Goal: Task Accomplishment & Management: Manage account settings

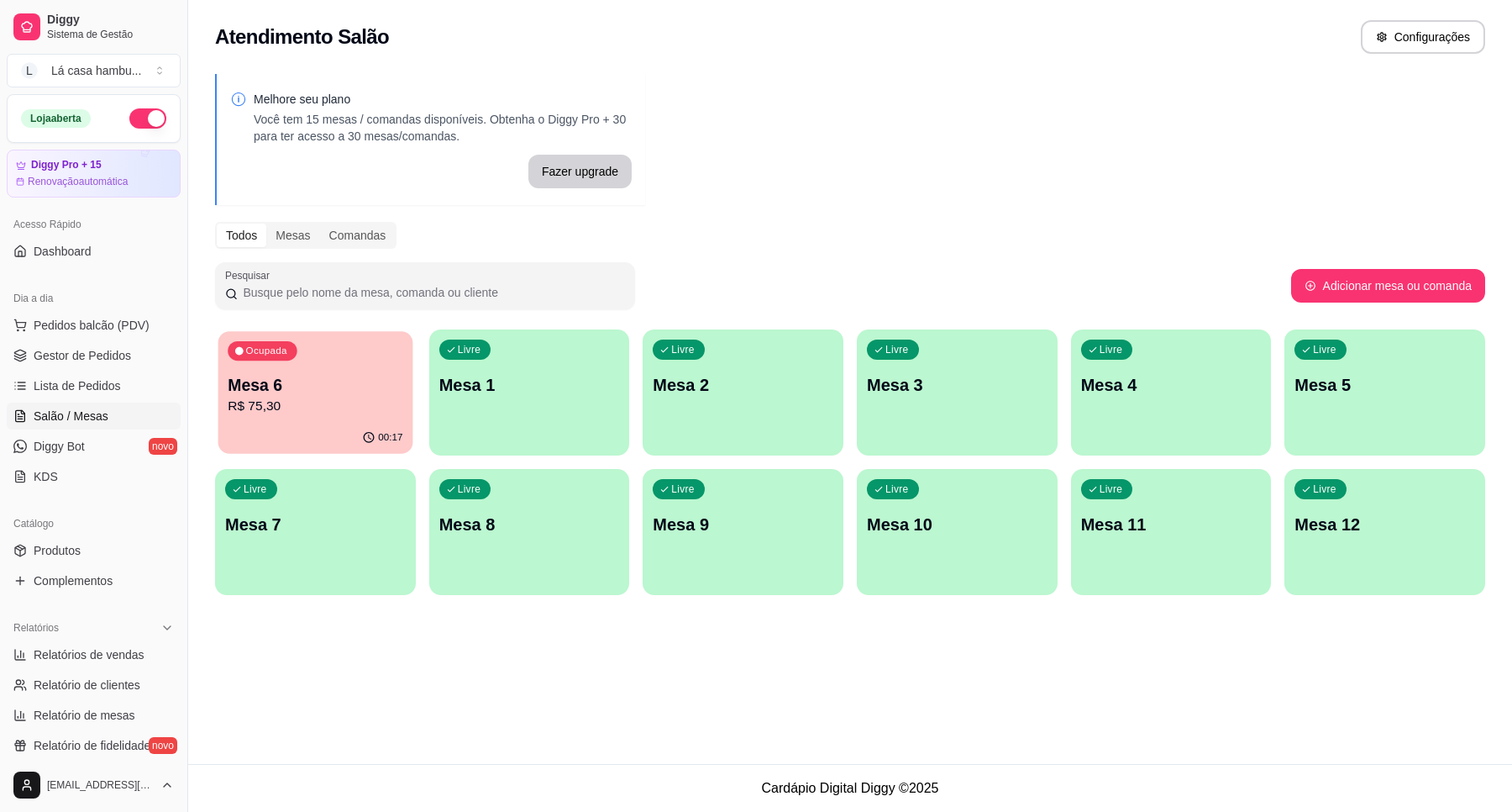
click at [366, 401] on p "R$ 75,30" at bounding box center [315, 406] width 175 height 19
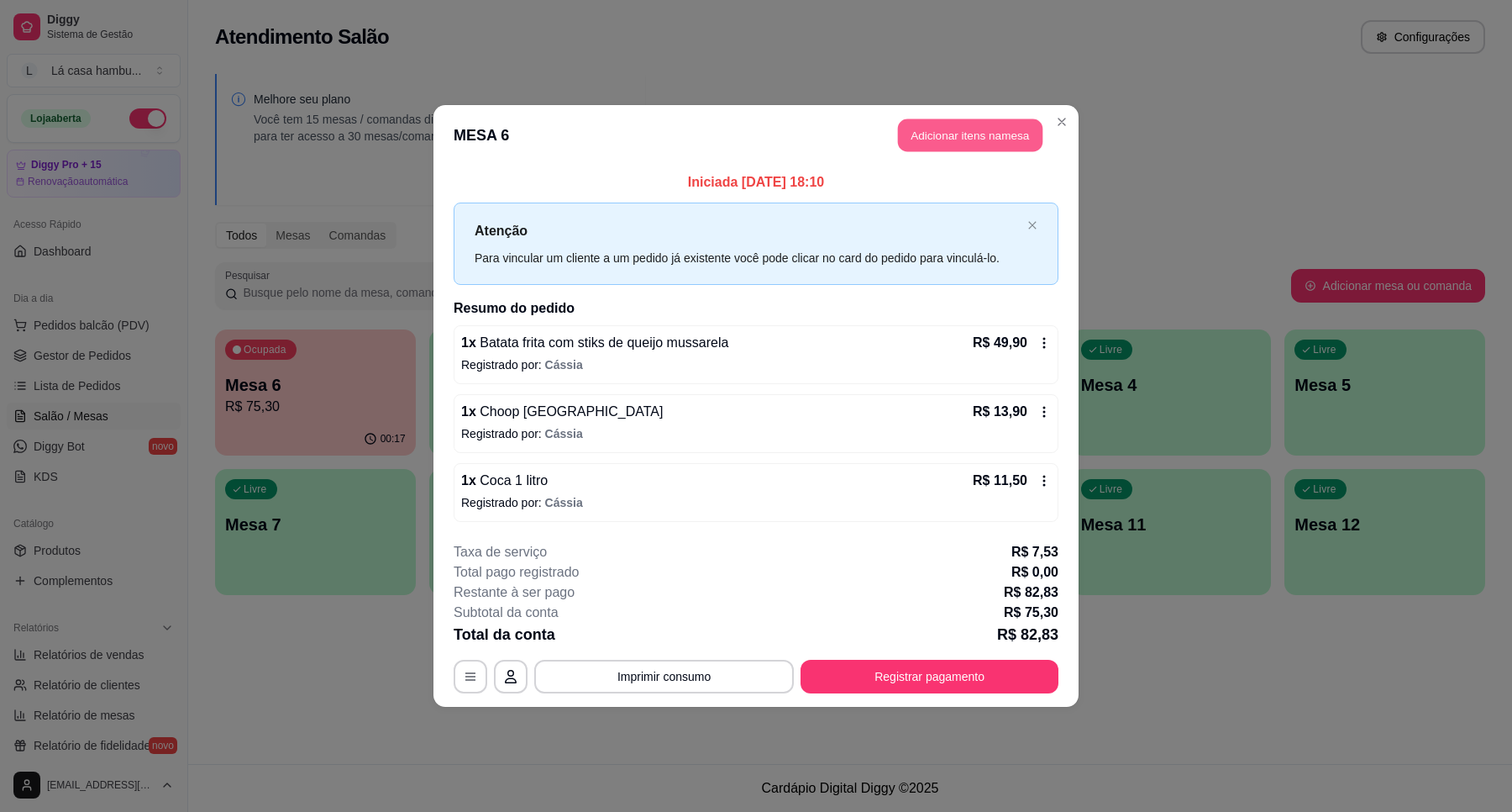
click at [947, 132] on button "Adicionar itens na mesa" at bounding box center [970, 136] width 144 height 33
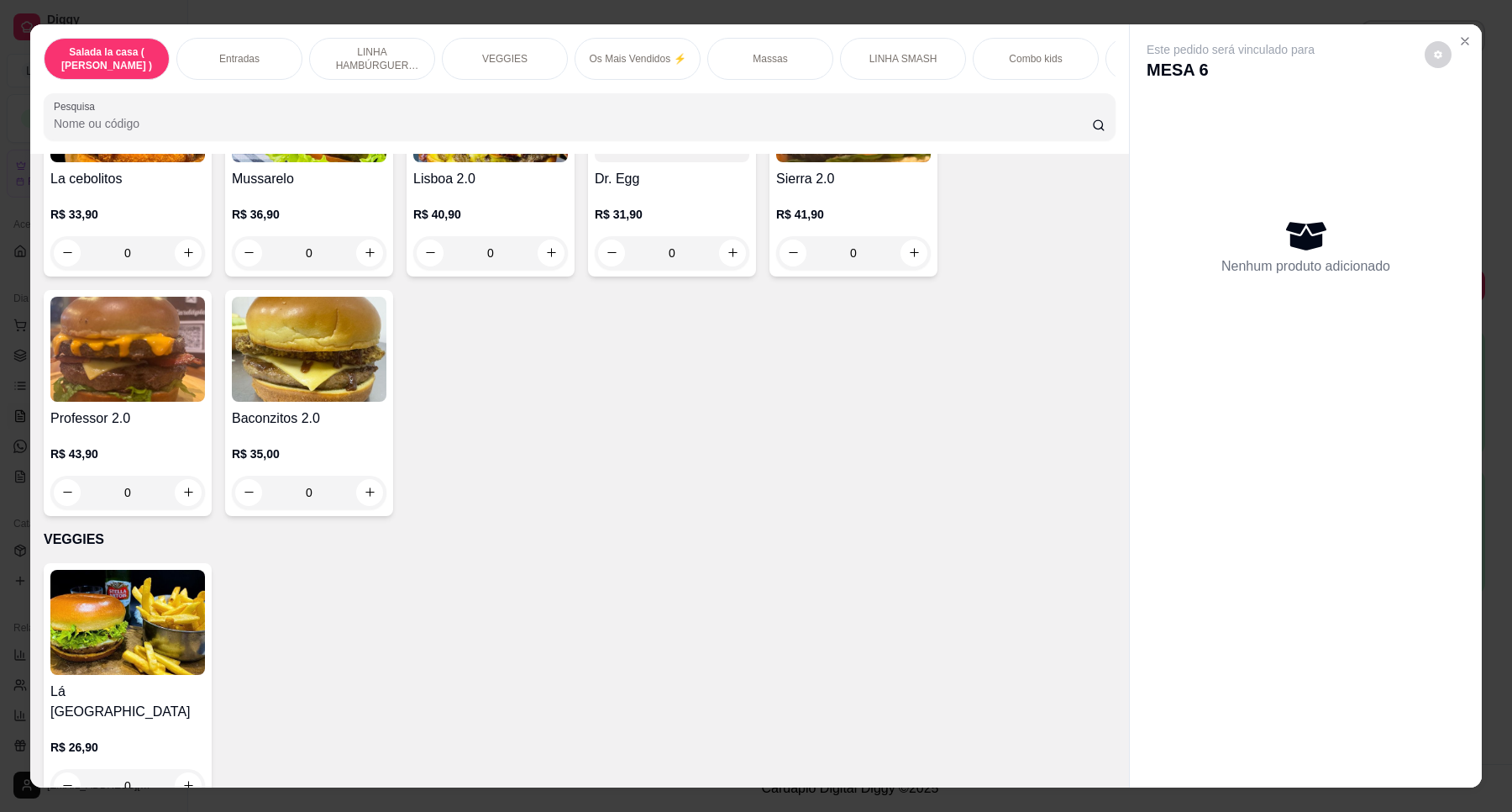
scroll to position [6931, 0]
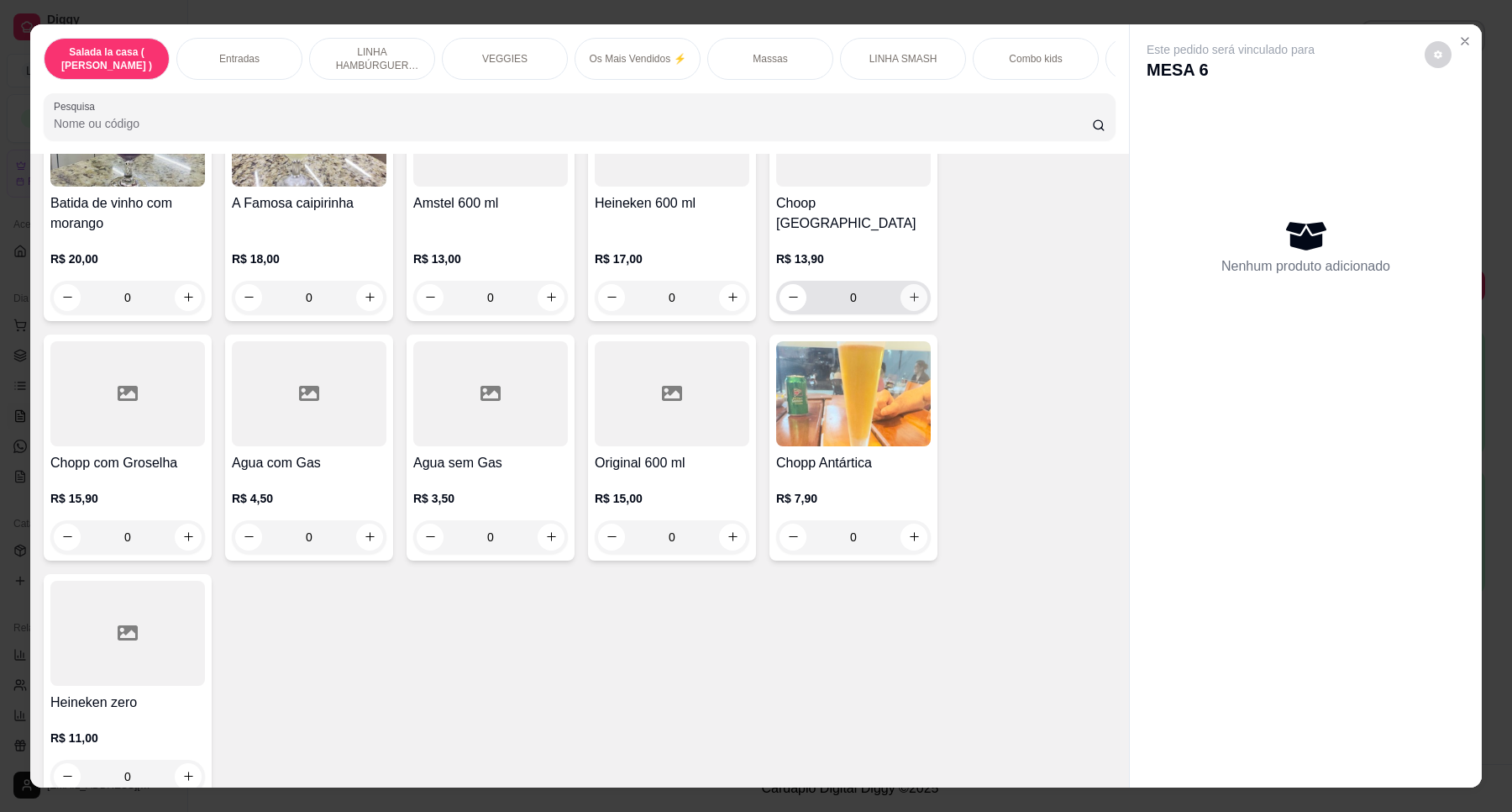
click at [908, 291] on icon "increase-product-quantity" at bounding box center [915, 297] width 13 height 13
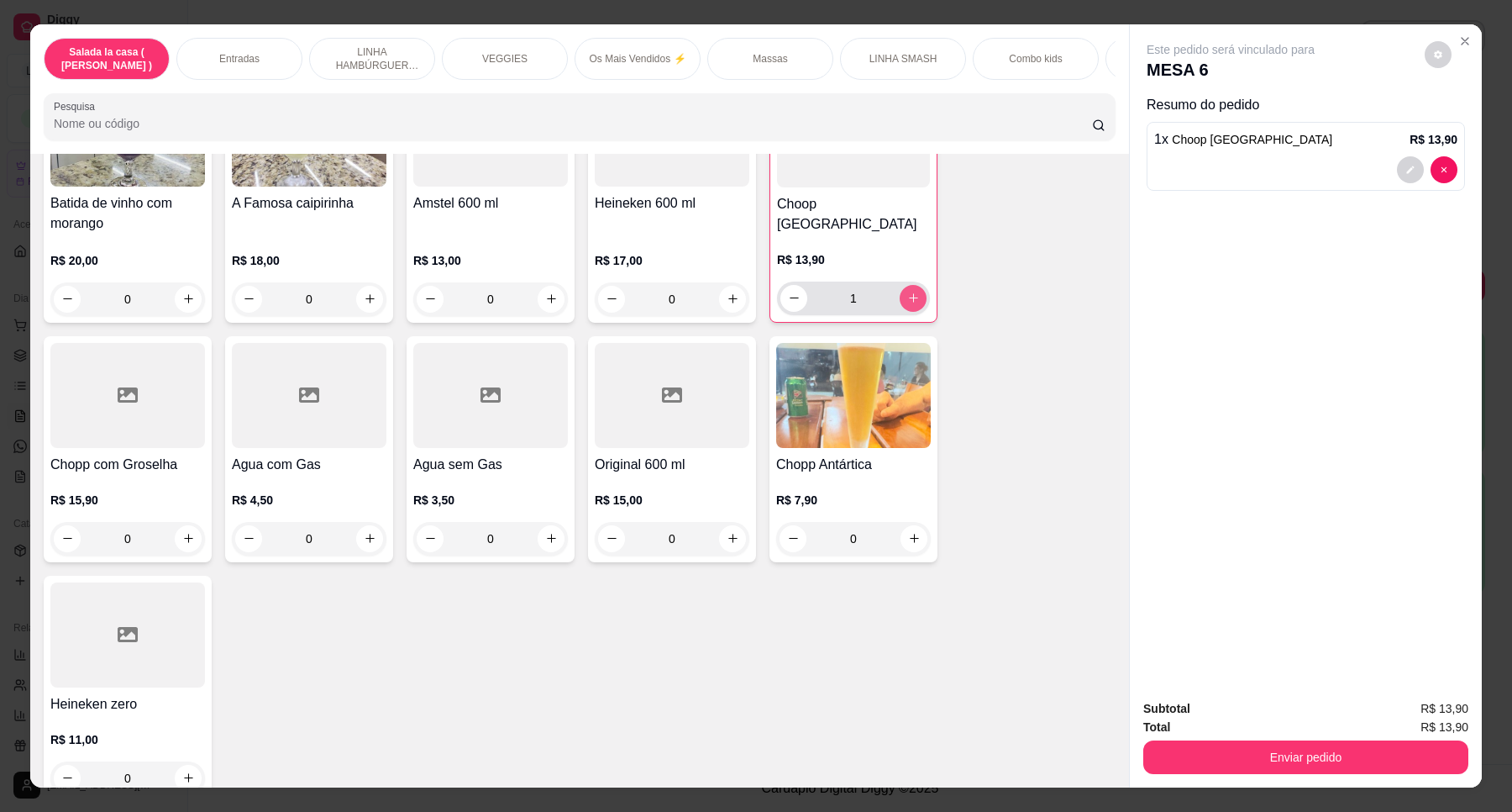
type input "1"
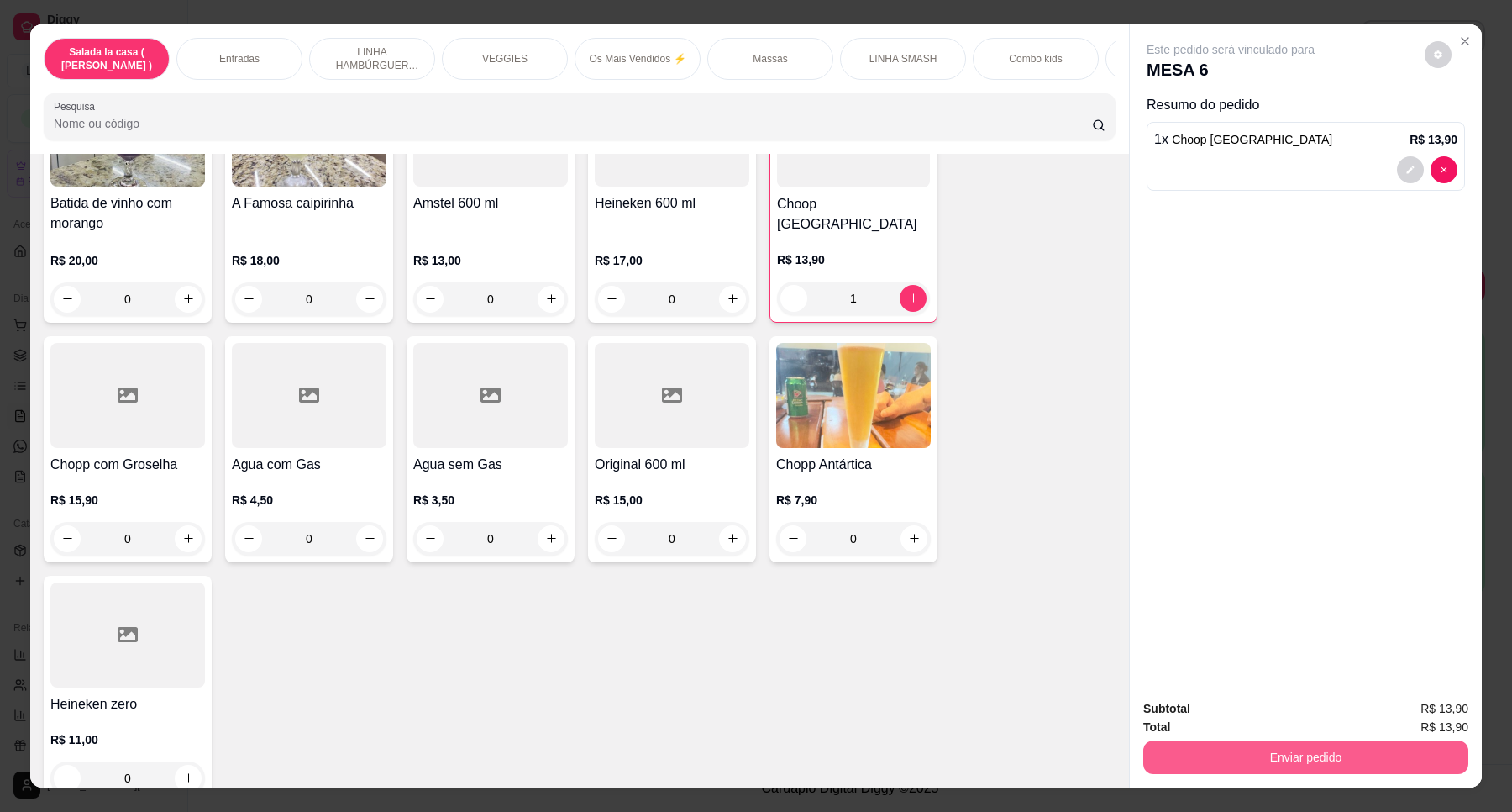
click at [1235, 749] on button "Enviar pedido" at bounding box center [1306, 757] width 325 height 34
click at [1404, 711] on button "Enviar pedido" at bounding box center [1423, 715] width 95 height 32
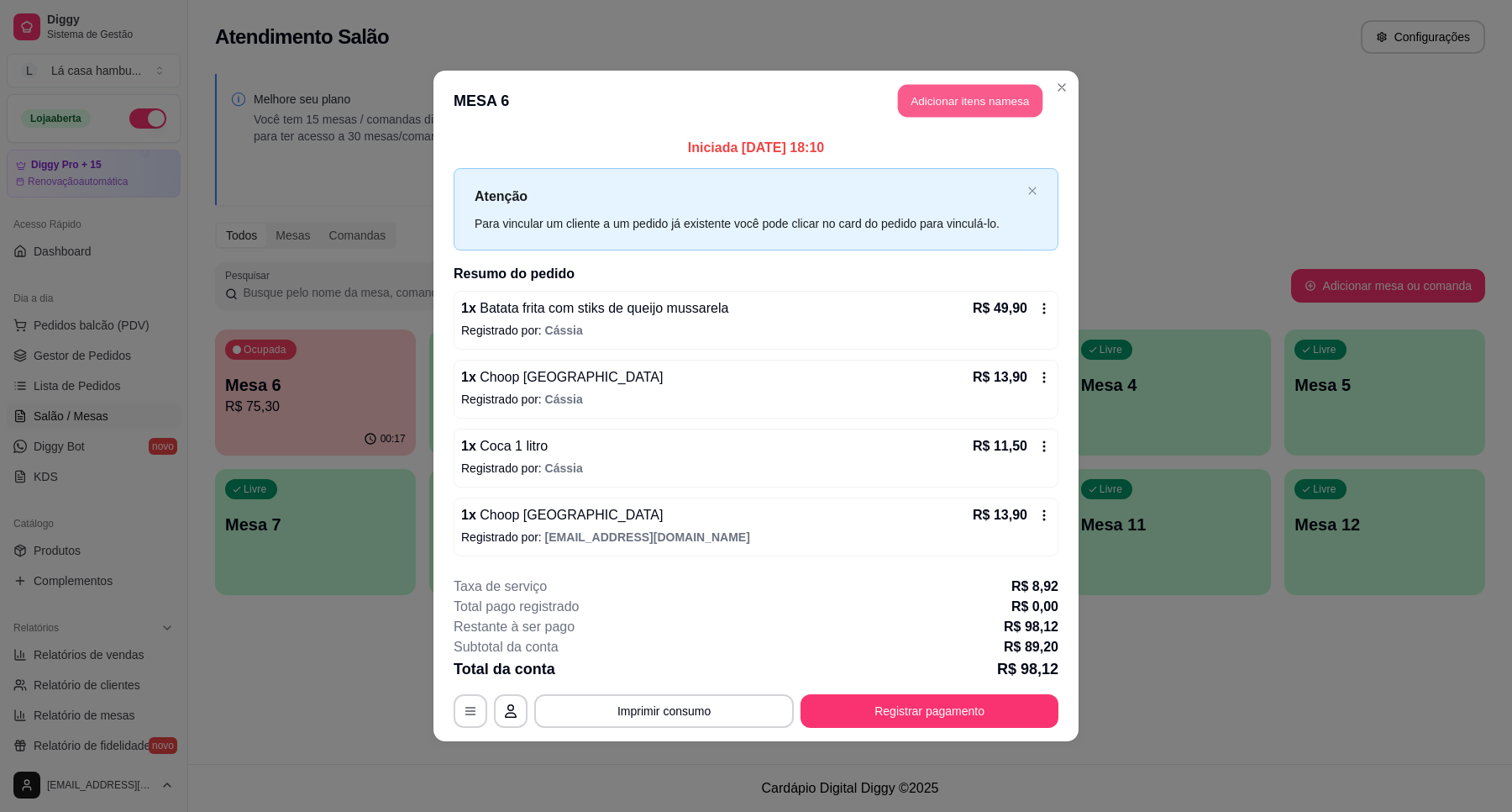
click at [1017, 103] on button "Adicionar itens na mesa" at bounding box center [970, 101] width 144 height 33
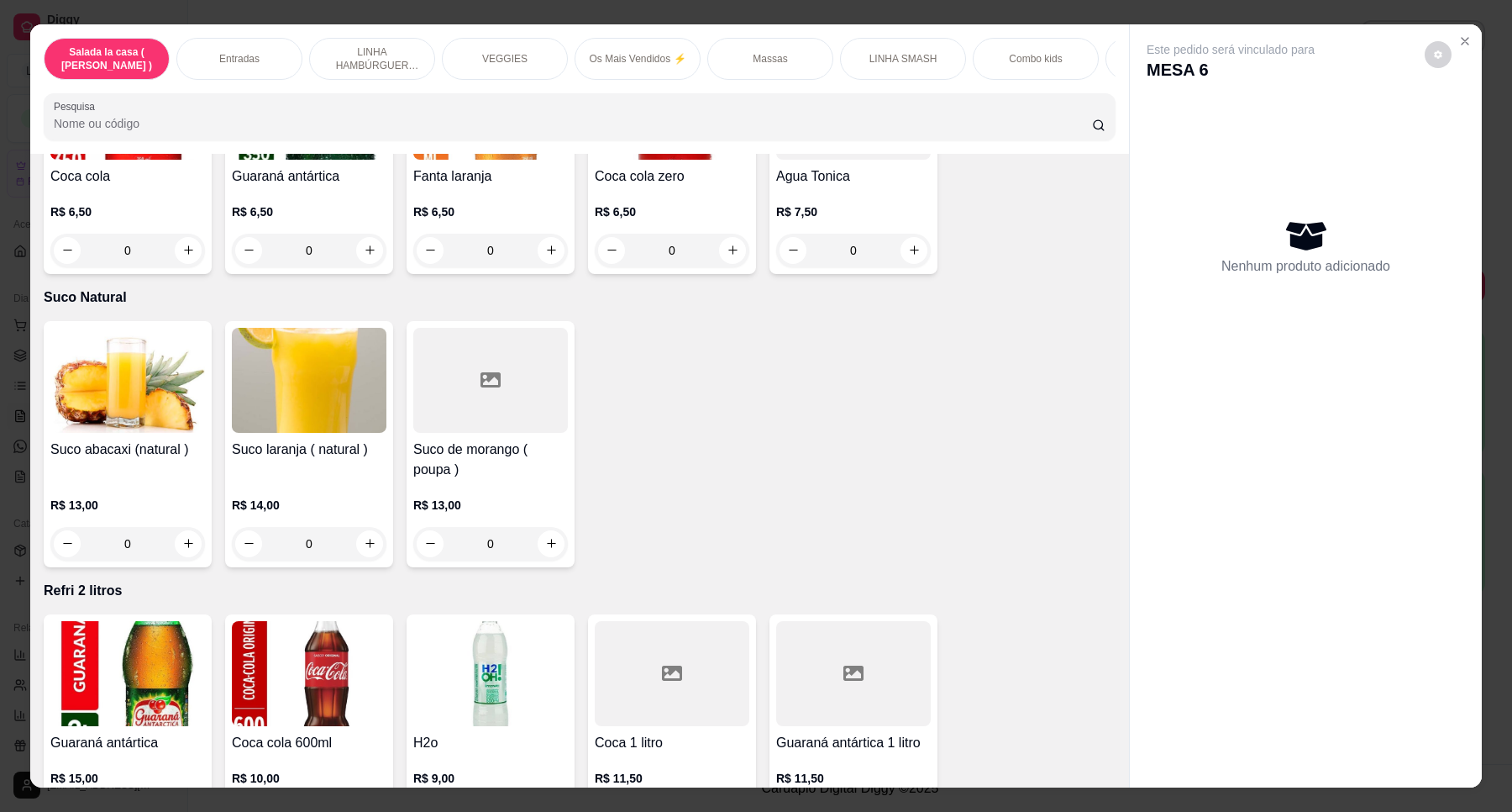
scroll to position [5974, 0]
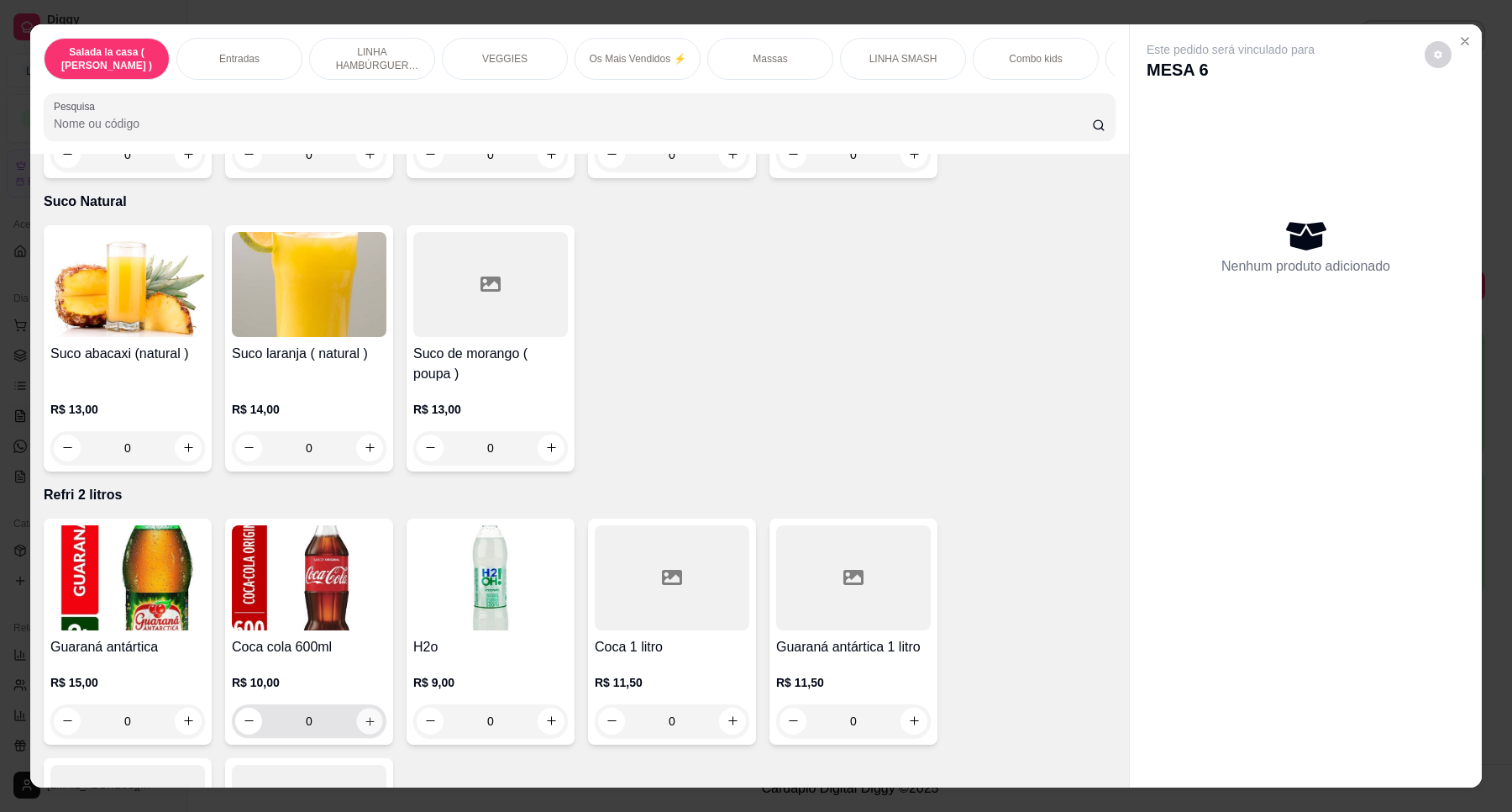
click at [366, 717] on icon "increase-product-quantity" at bounding box center [369, 721] width 8 height 8
type input "1"
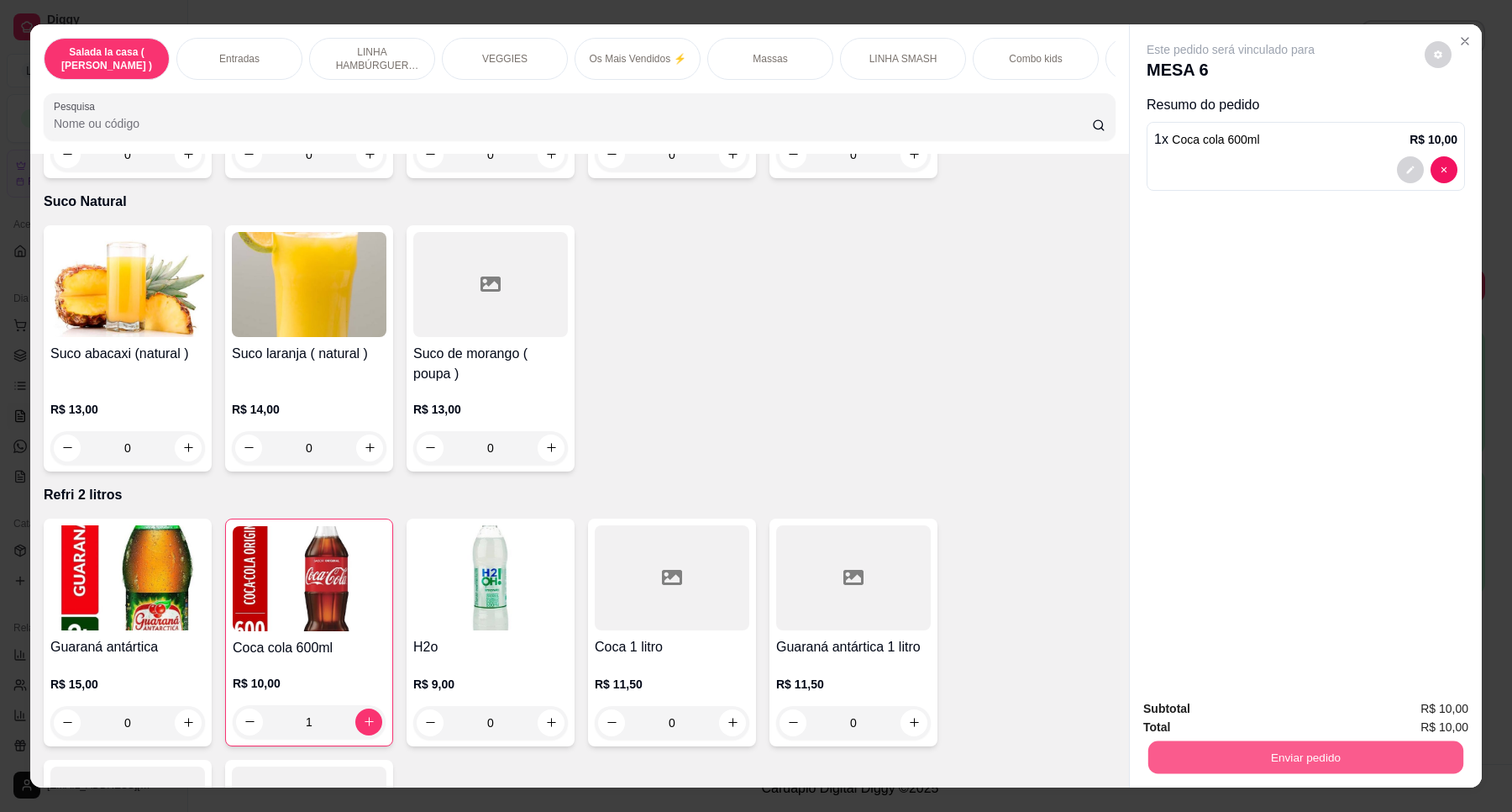
click at [1291, 761] on button "Enviar pedido" at bounding box center [1306, 758] width 315 height 33
click at [1397, 723] on button "Enviar pedido" at bounding box center [1423, 715] width 95 height 32
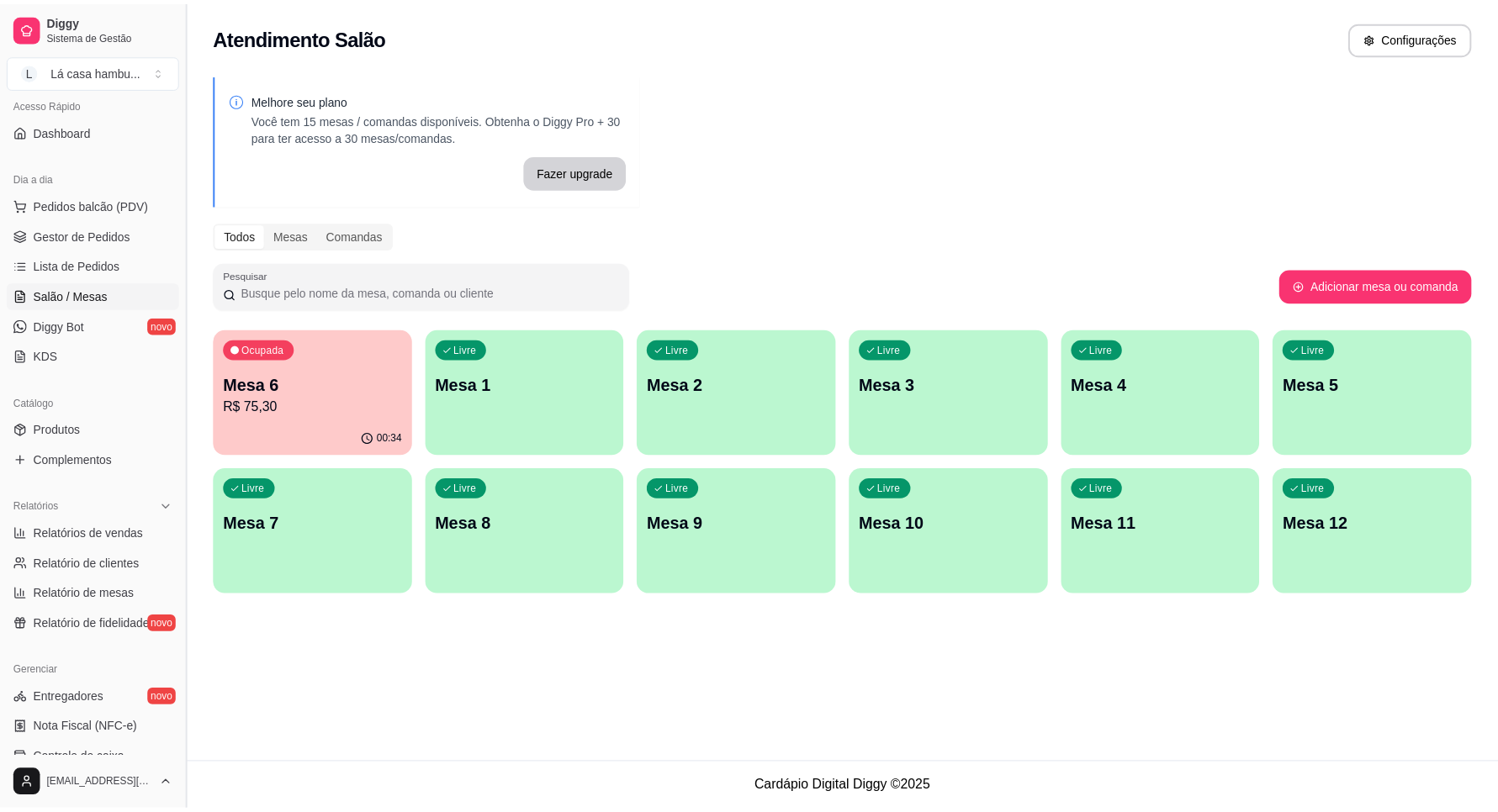
scroll to position [211, 0]
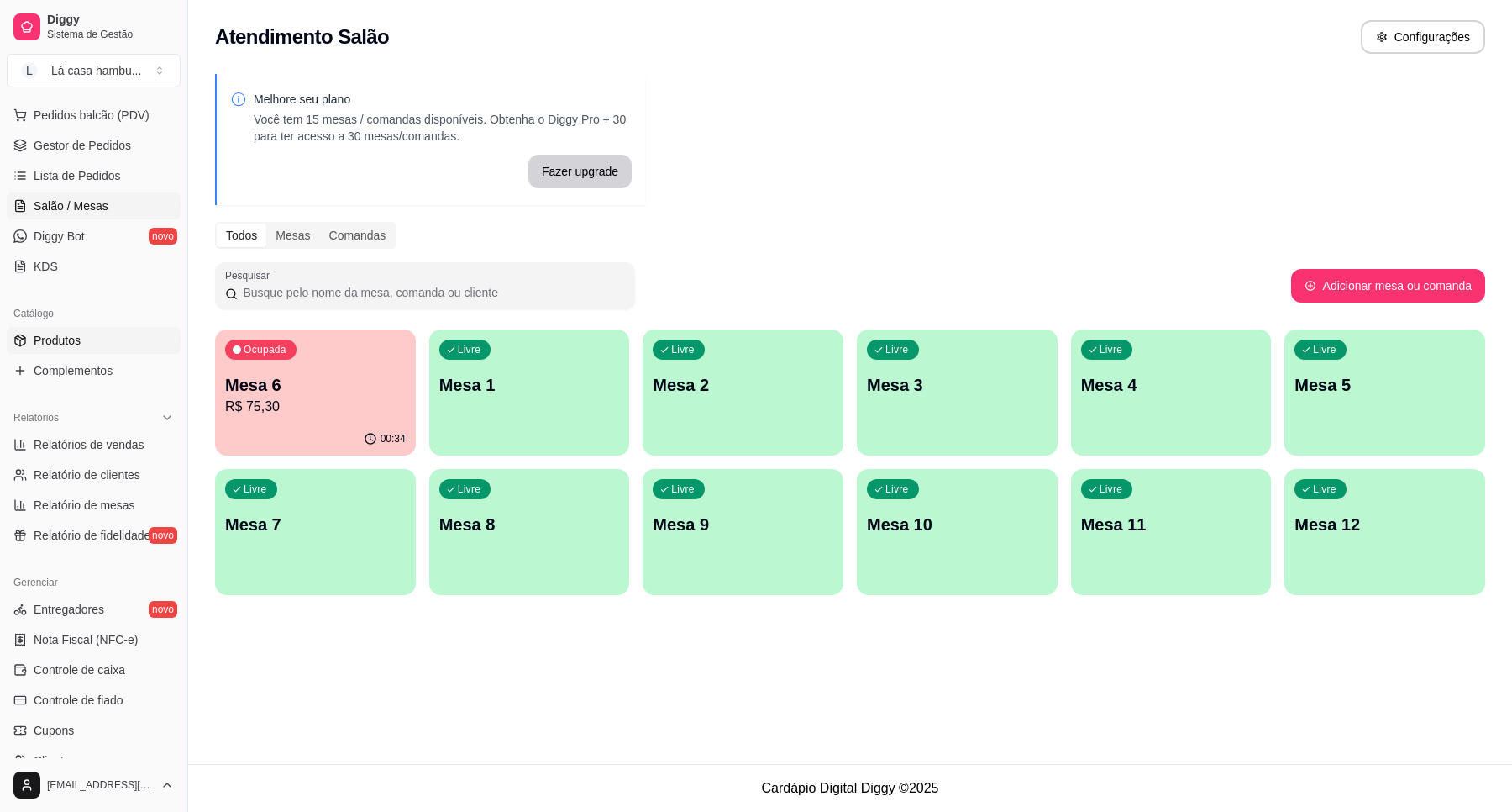
click at [82, 328] on link "Produtos" at bounding box center [93, 340] width 174 height 27
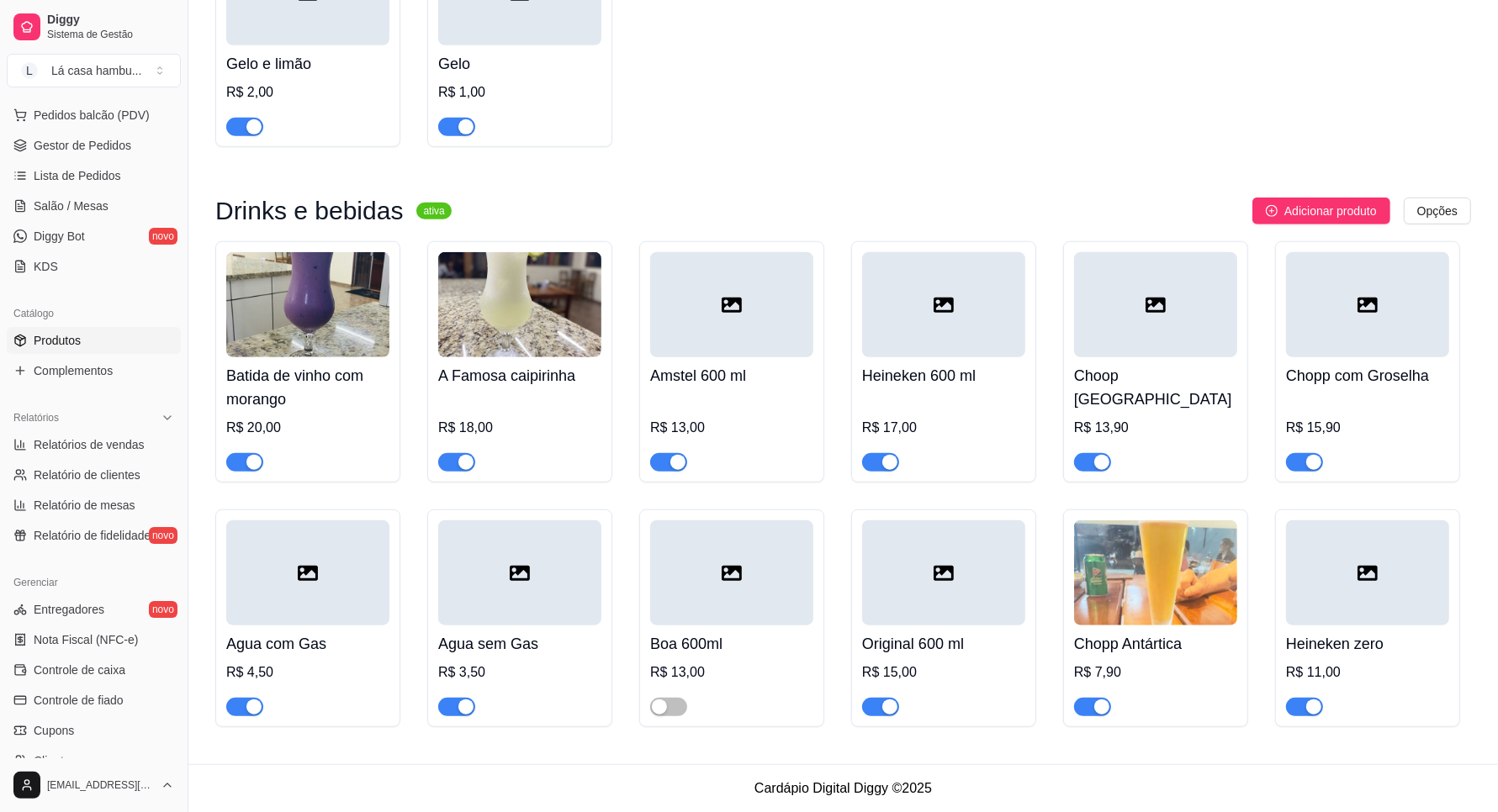
scroll to position [7223, 0]
click at [763, 387] on div "Amstel 600 ml R$ 13,00" at bounding box center [732, 414] width 163 height 114
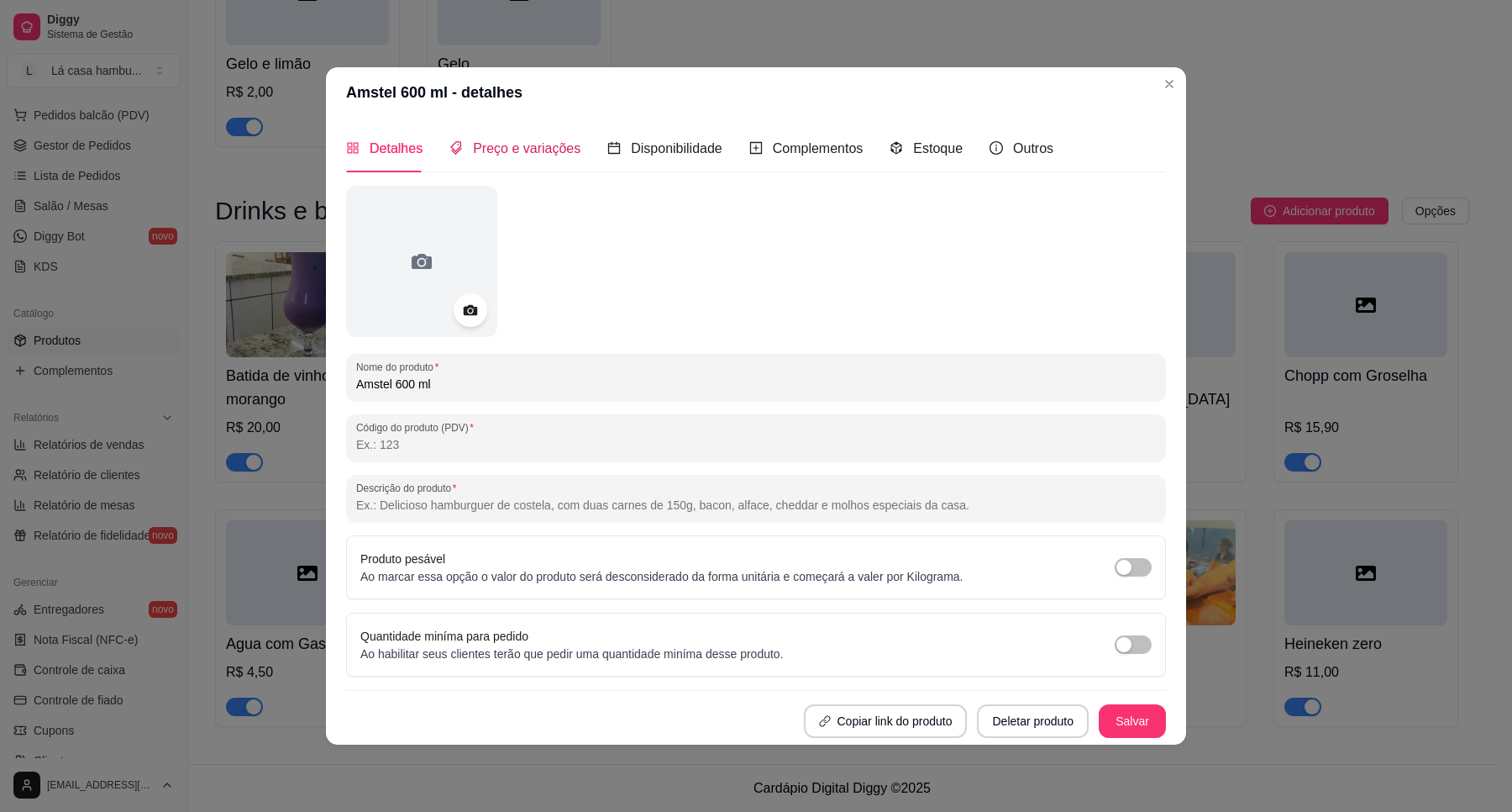
drag, startPoint x: 523, startPoint y: 145, endPoint x: 528, endPoint y: 162, distance: 17.7
click at [525, 145] on span "Preço e variações" at bounding box center [527, 149] width 108 height 15
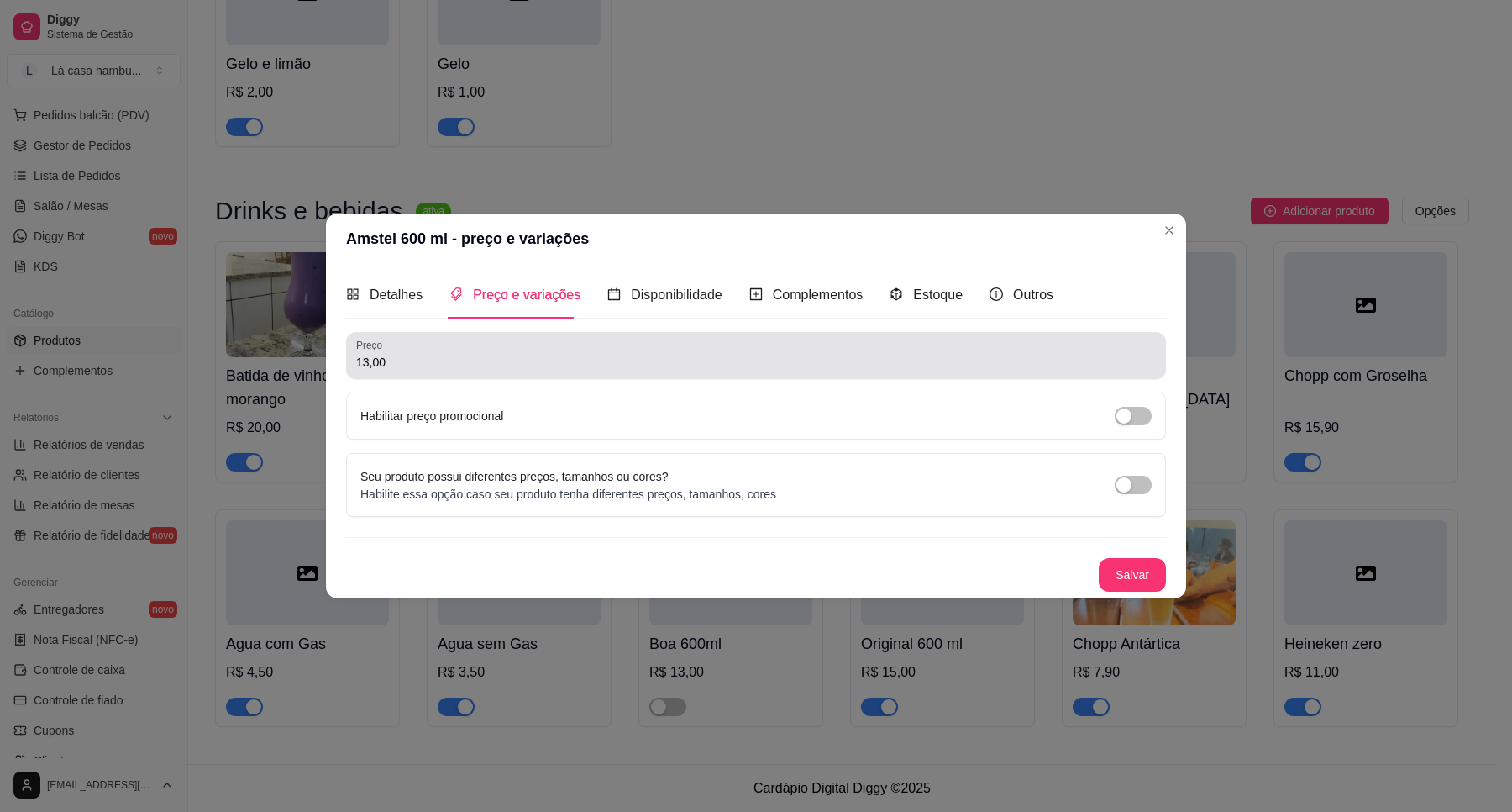
click at [517, 349] on div "13,00" at bounding box center [756, 355] width 800 height 34
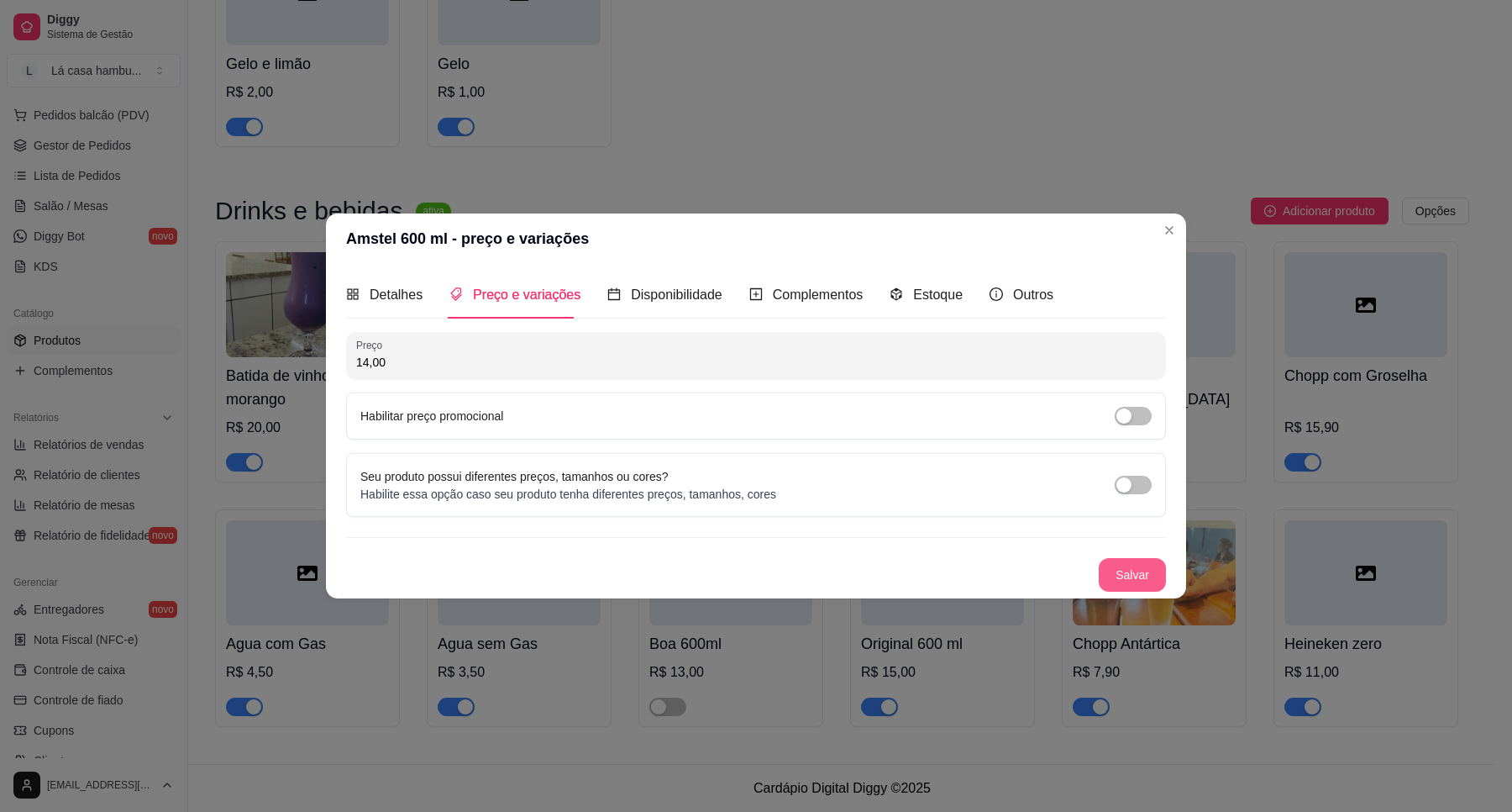
type input "14,00"
click at [1128, 576] on button "Salvar" at bounding box center [1132, 575] width 67 height 34
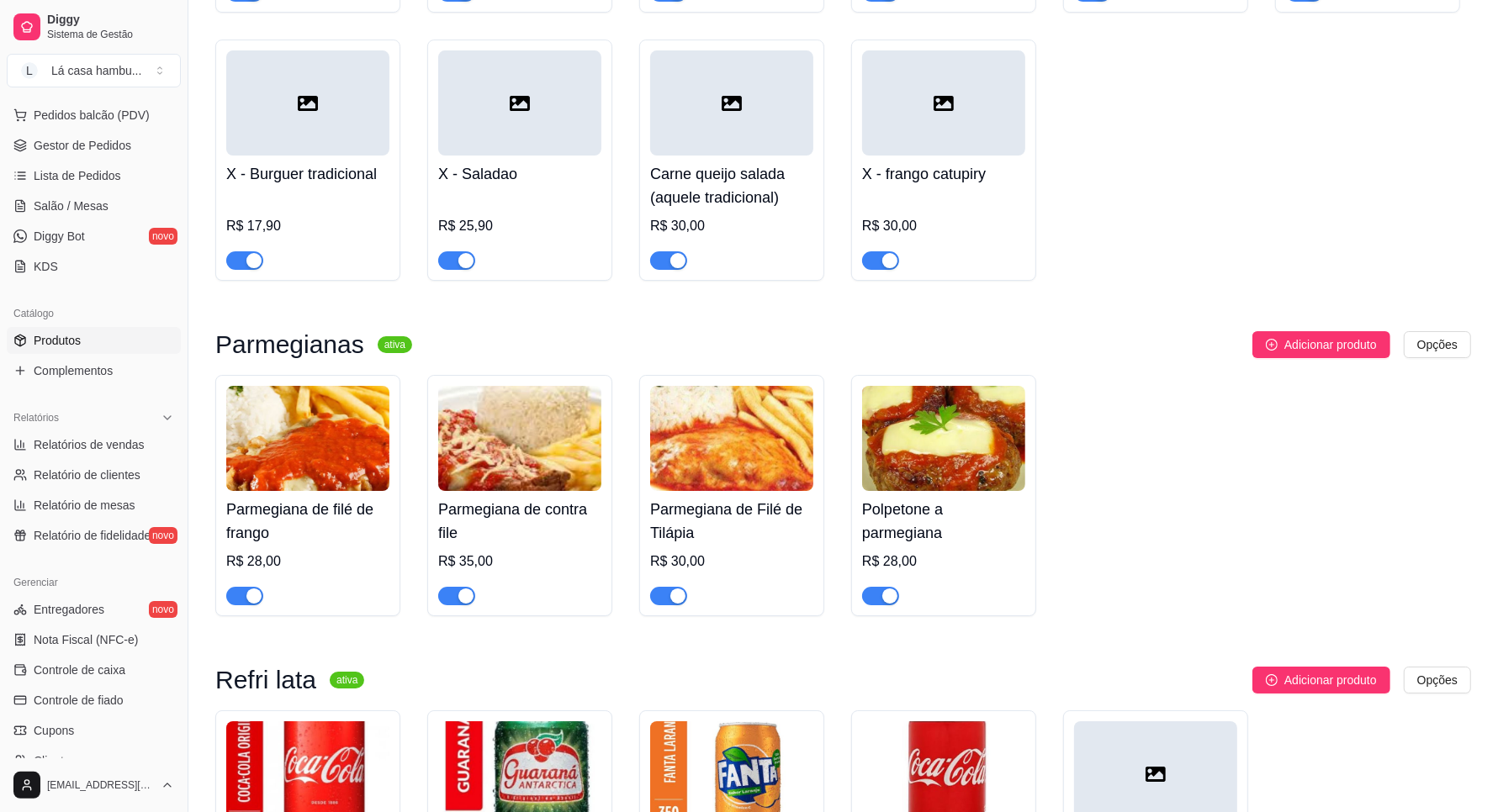
scroll to position [4807, 0]
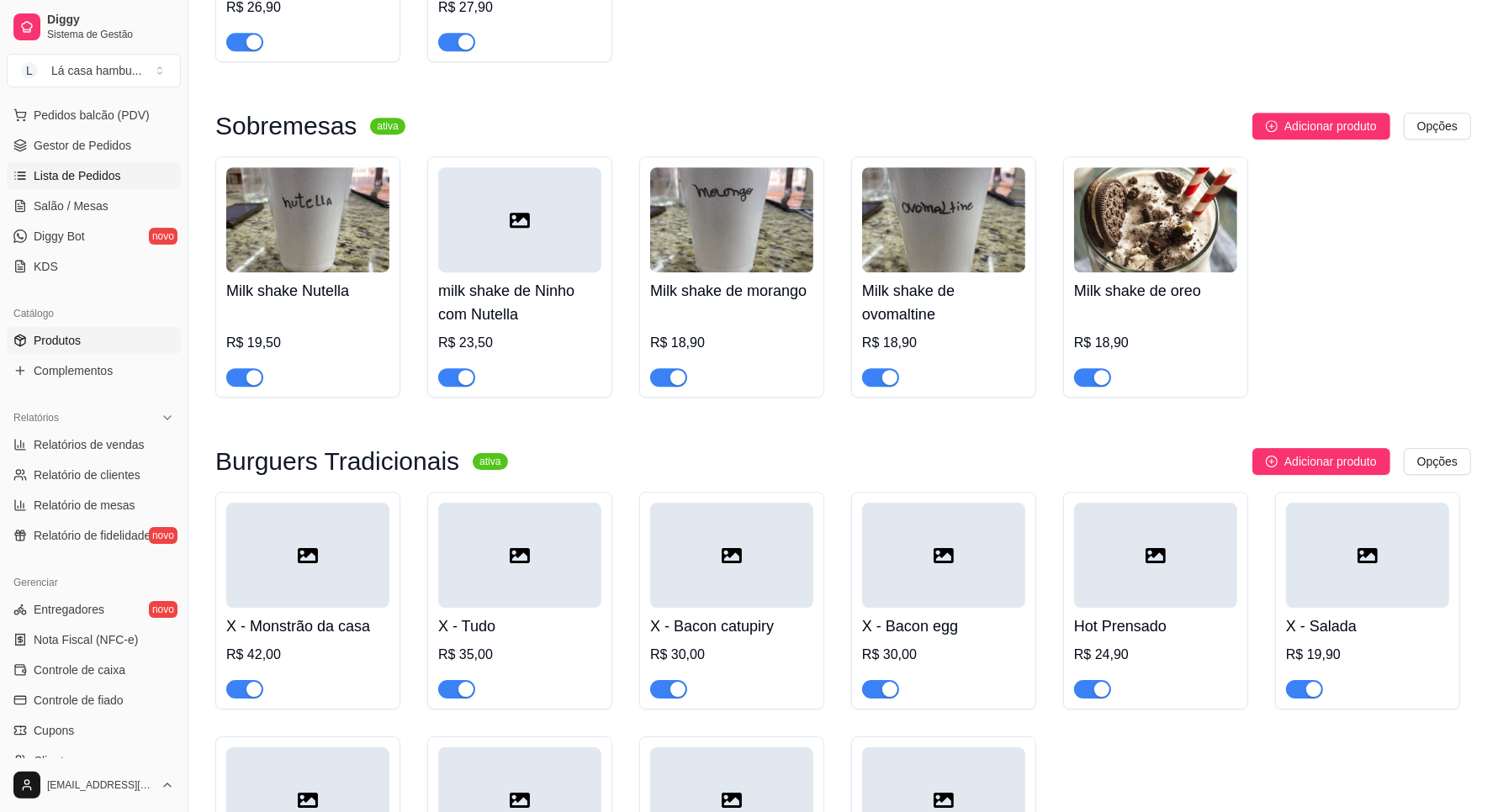
click at [86, 174] on span "Lista de Pedidos" at bounding box center [77, 176] width 87 height 17
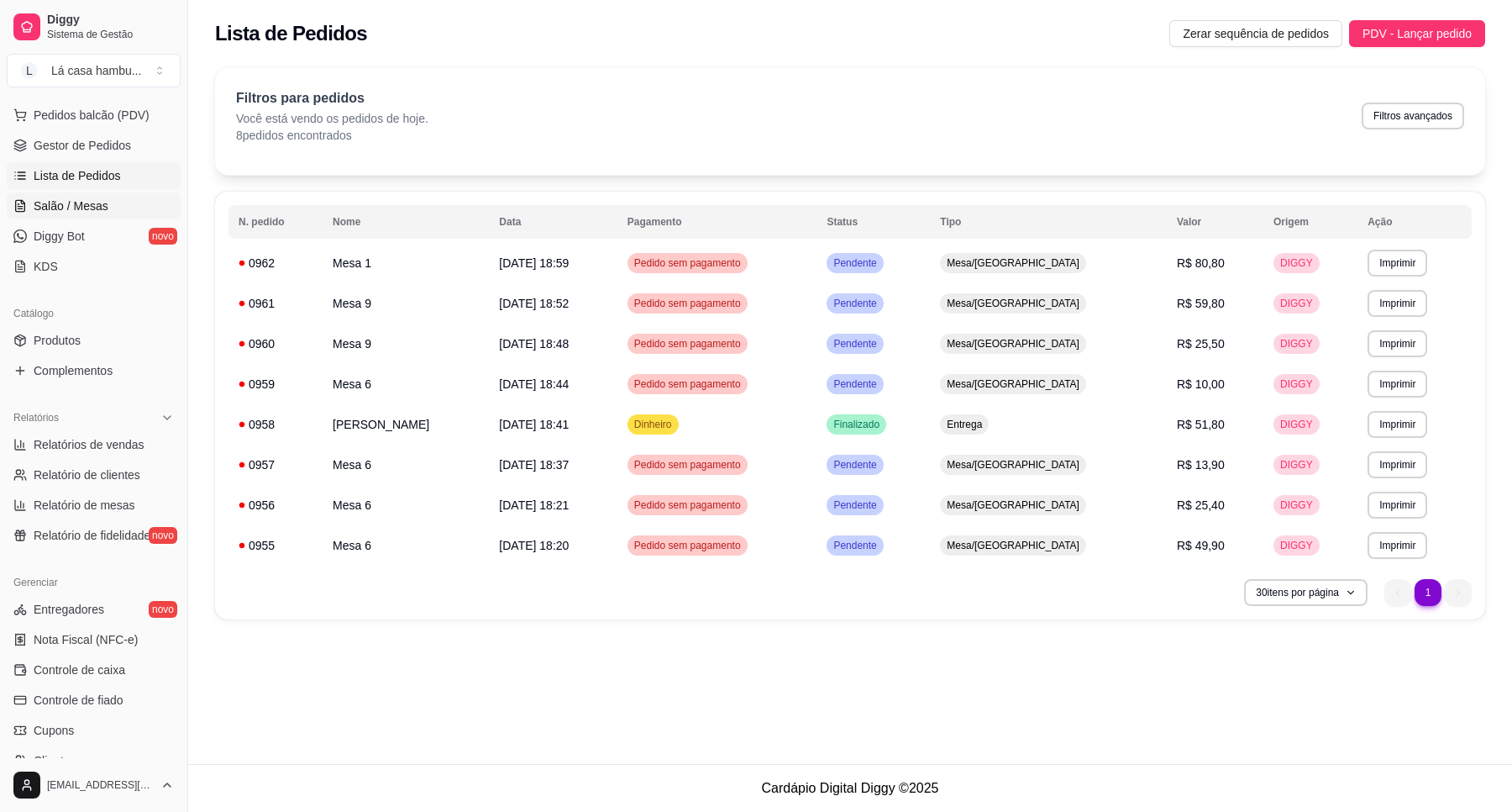
click at [112, 211] on link "Salão / Mesas" at bounding box center [93, 205] width 174 height 27
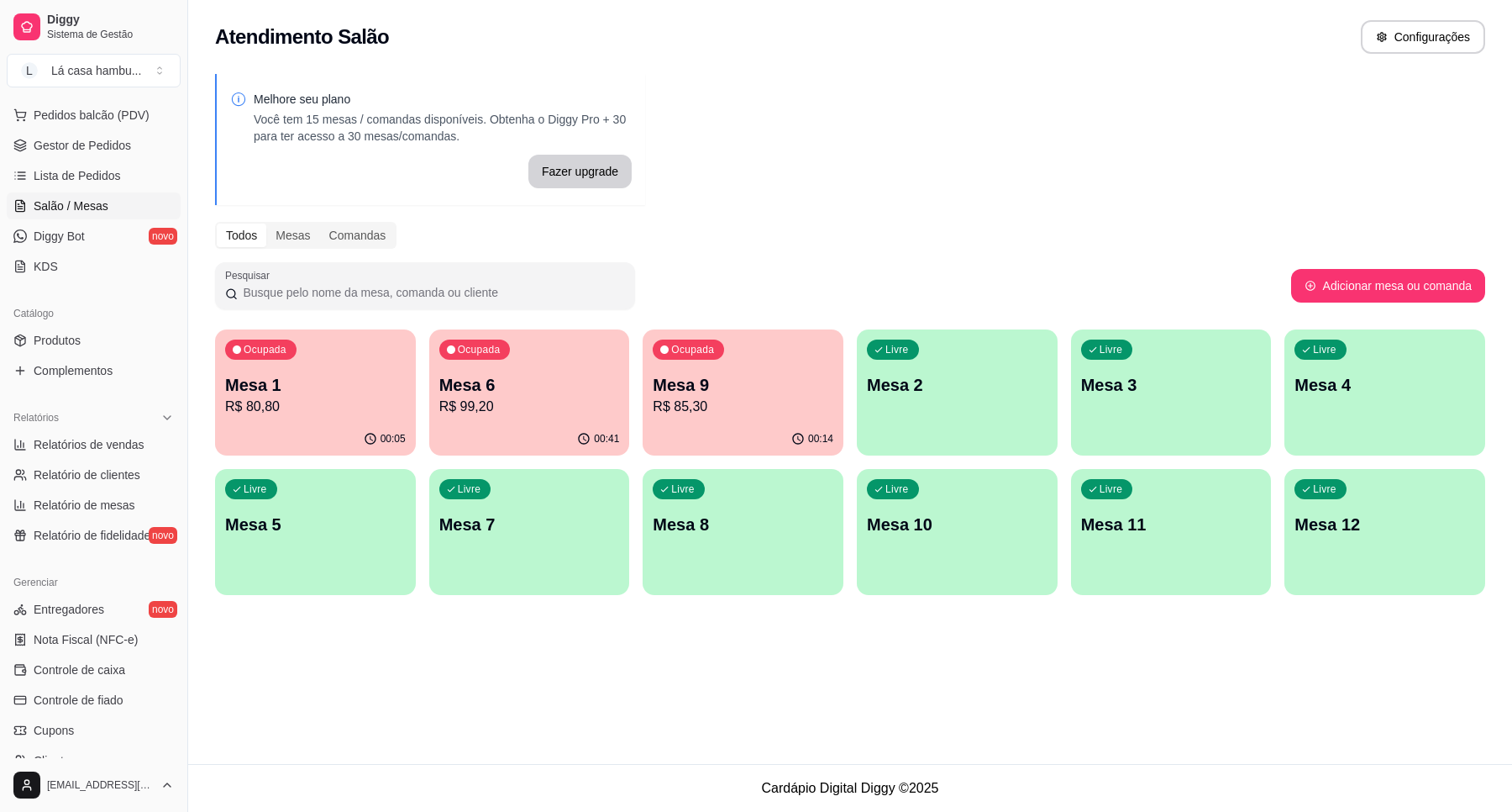
click at [480, 410] on p "R$ 99,20" at bounding box center [529, 406] width 181 height 20
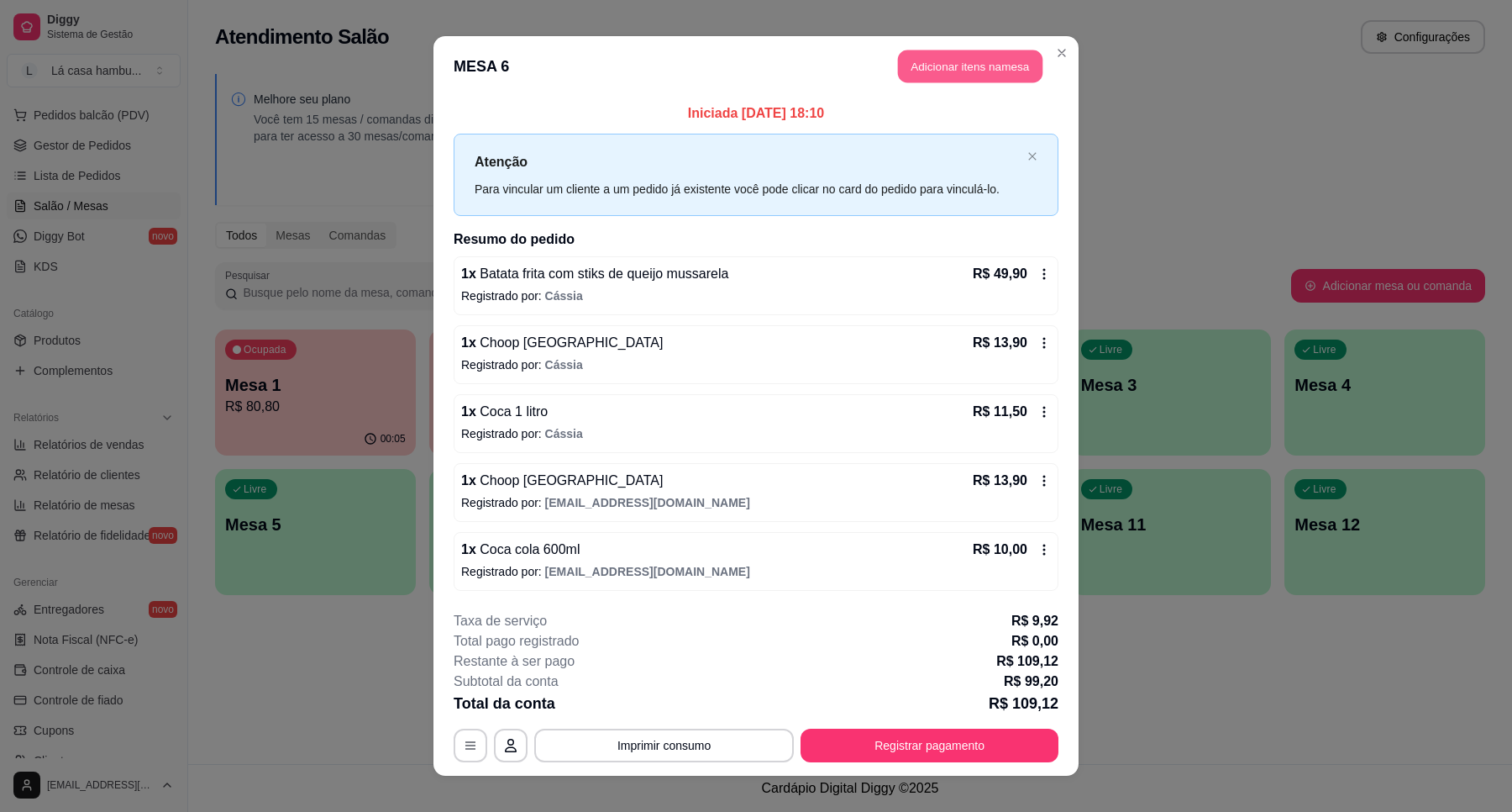
click at [992, 67] on button "Adicionar itens na mesa" at bounding box center [970, 67] width 144 height 33
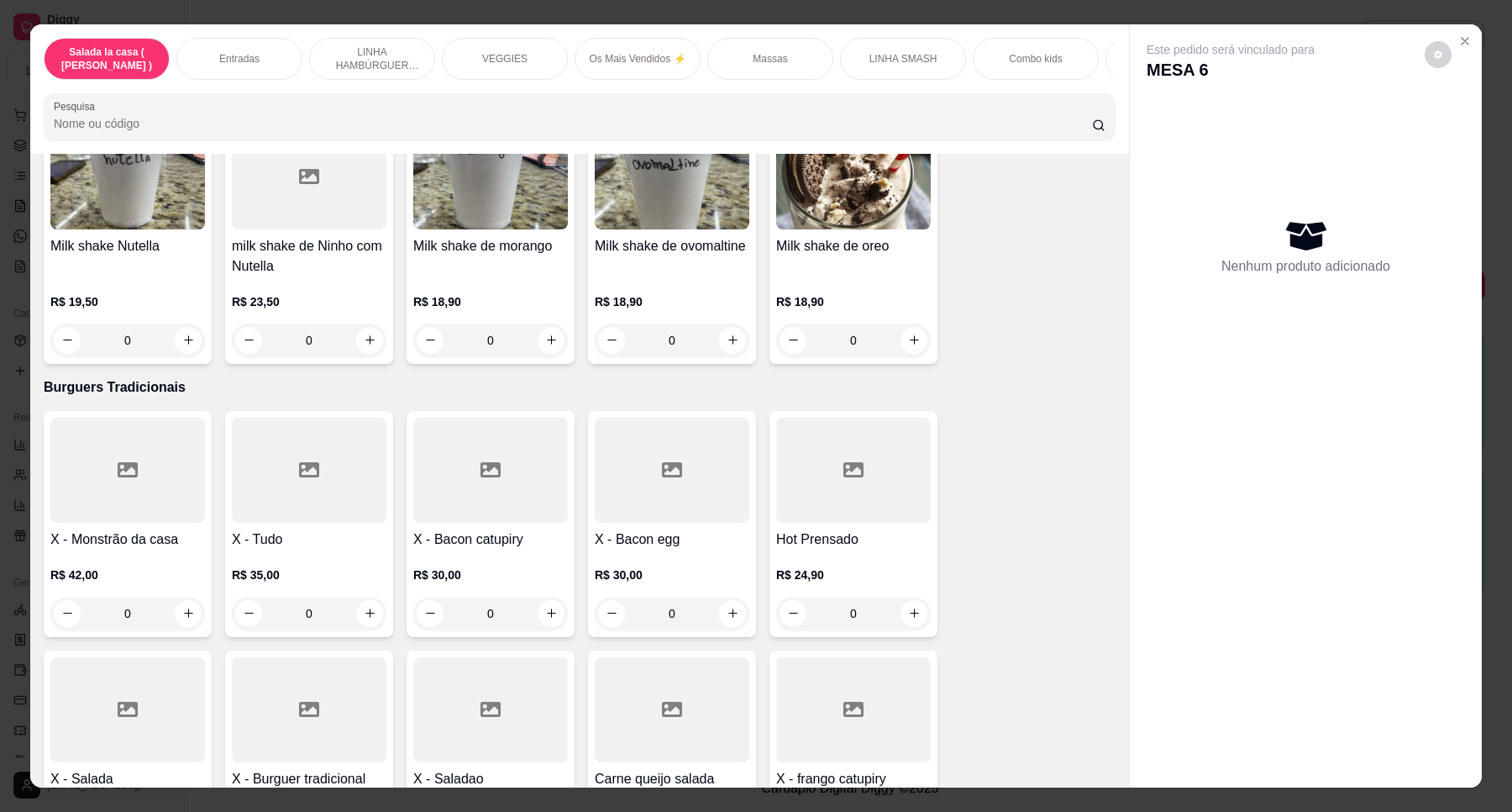
scroll to position [4703, 0]
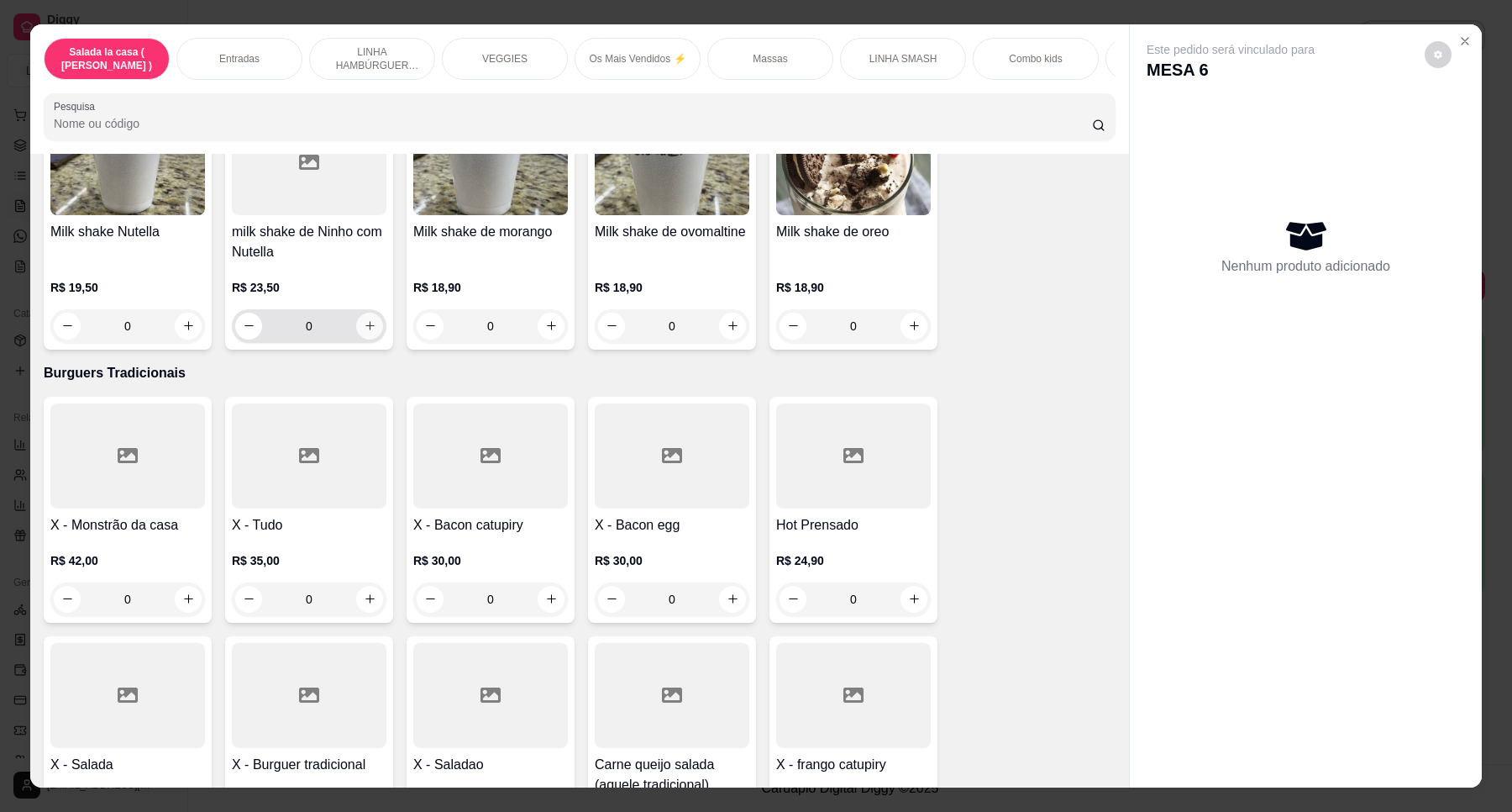
click at [366, 319] on icon "increase-product-quantity" at bounding box center [370, 326] width 13 height 13
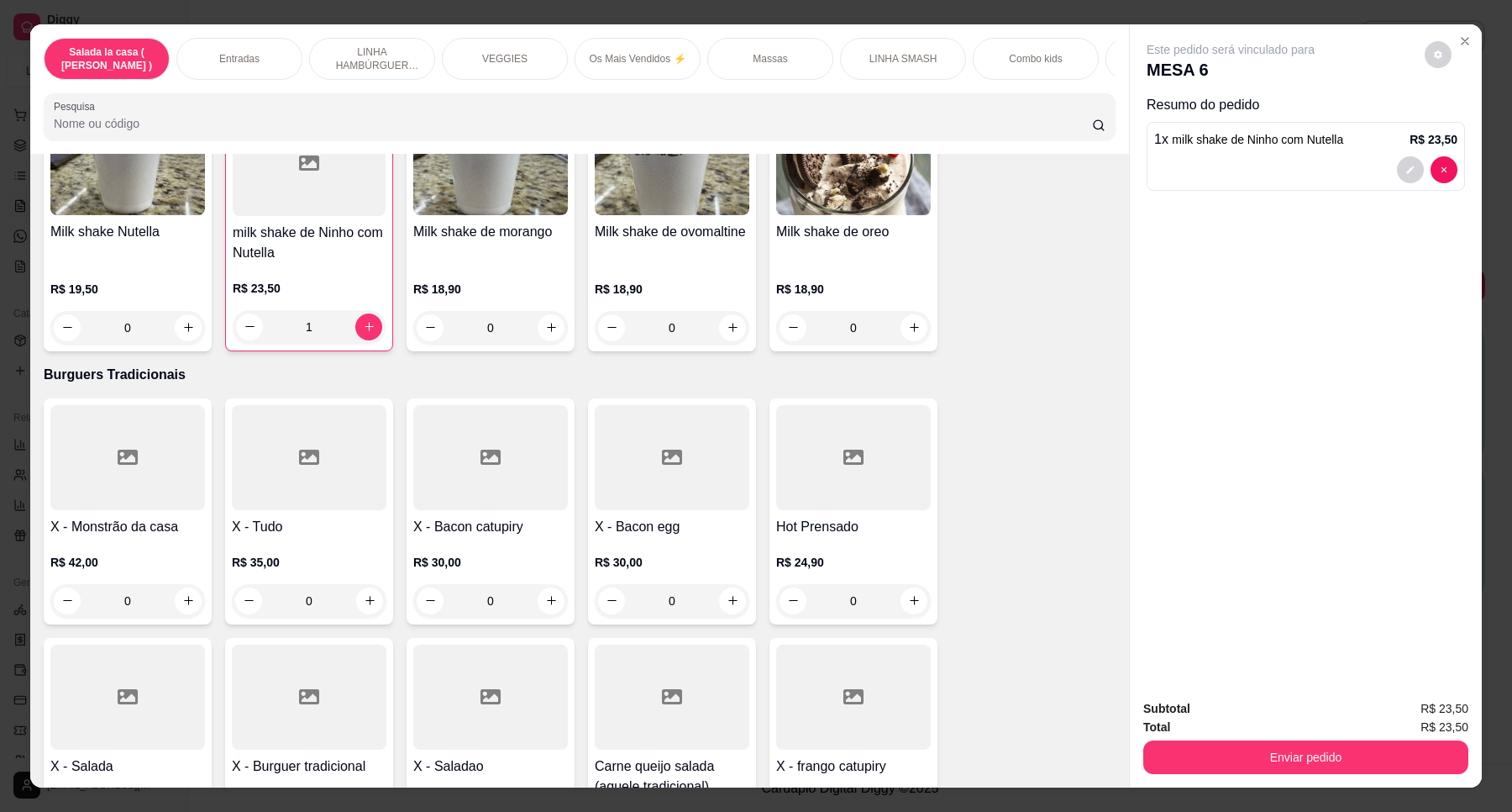
type input "1"
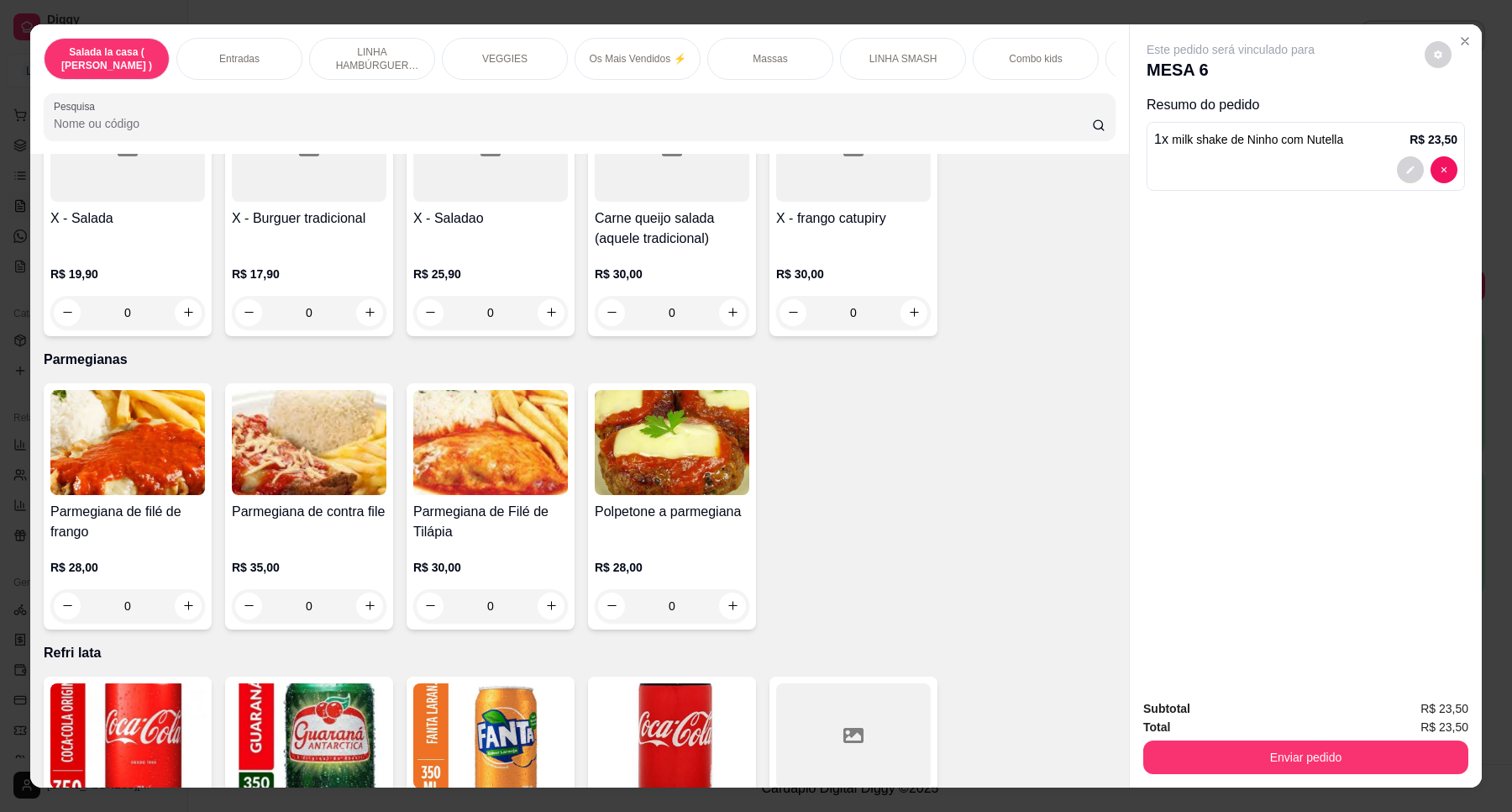
click at [1130, 589] on div "Este pedido será vinculado para MESA 6 Resumo do pedido 1 x milk shake de Ninho…" at bounding box center [1305, 355] width 352 height 661
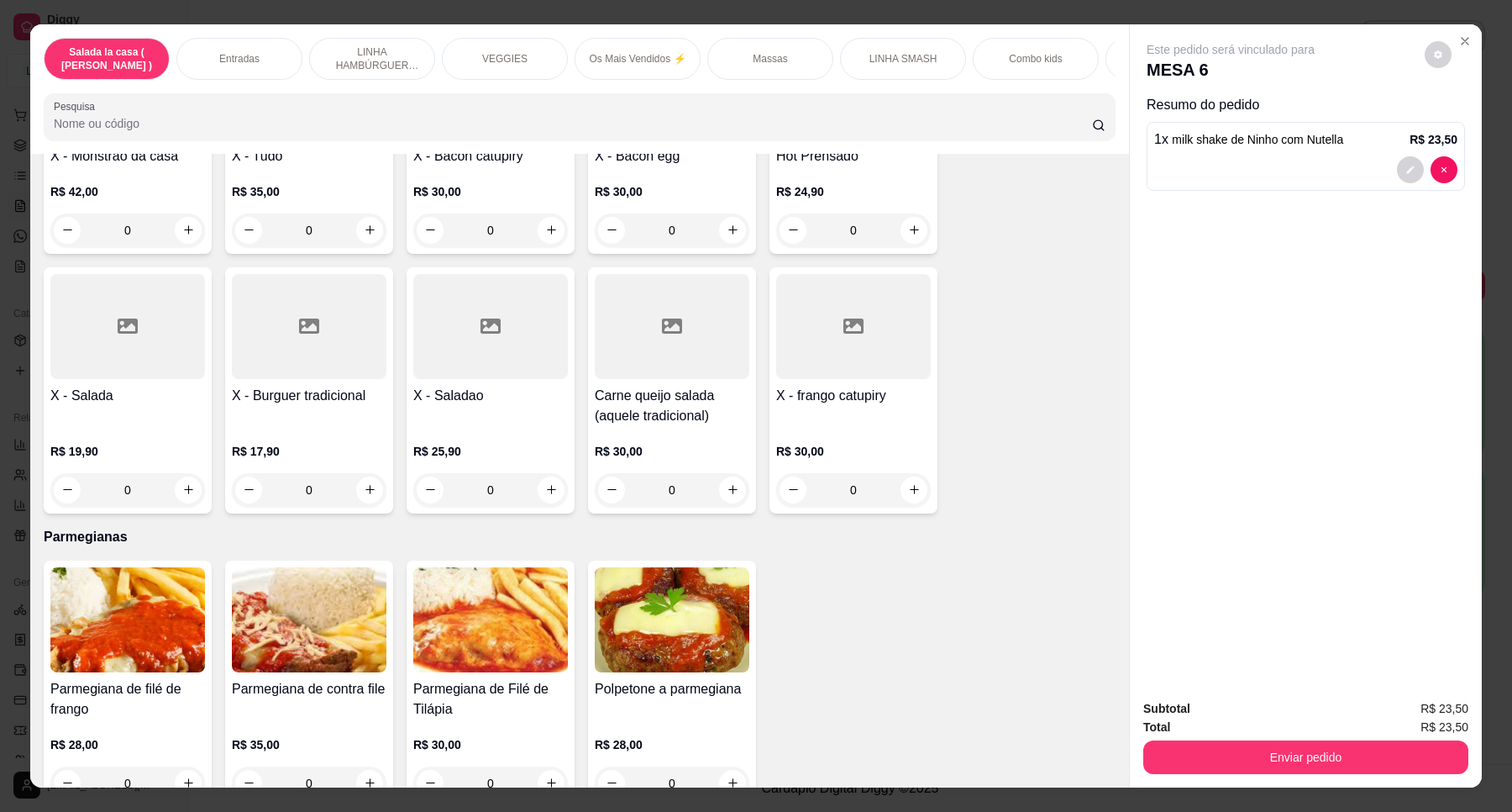
click at [1130, 586] on div "Este pedido será vinculado para MESA 6 Resumo do pedido 1 x milk shake de Ninho…" at bounding box center [1305, 355] width 352 height 661
click at [1120, 585] on div "Salada la casa ( CAESAR ) Entradas LINHA HAMBÚRGUER ANGUS VEGGIES Os Mais Vendi…" at bounding box center [756, 406] width 1452 height 763
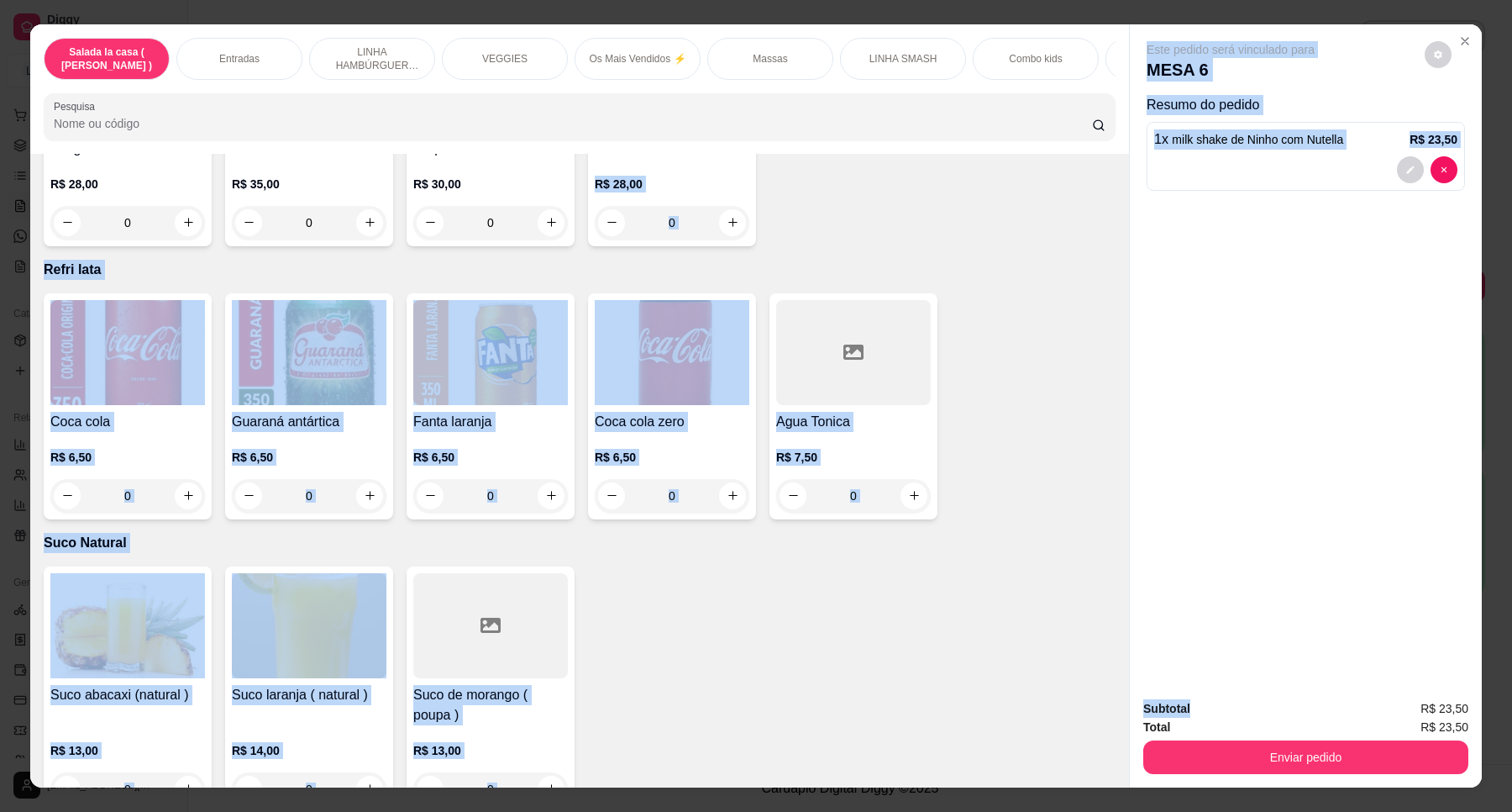
scroll to position [5661, 0]
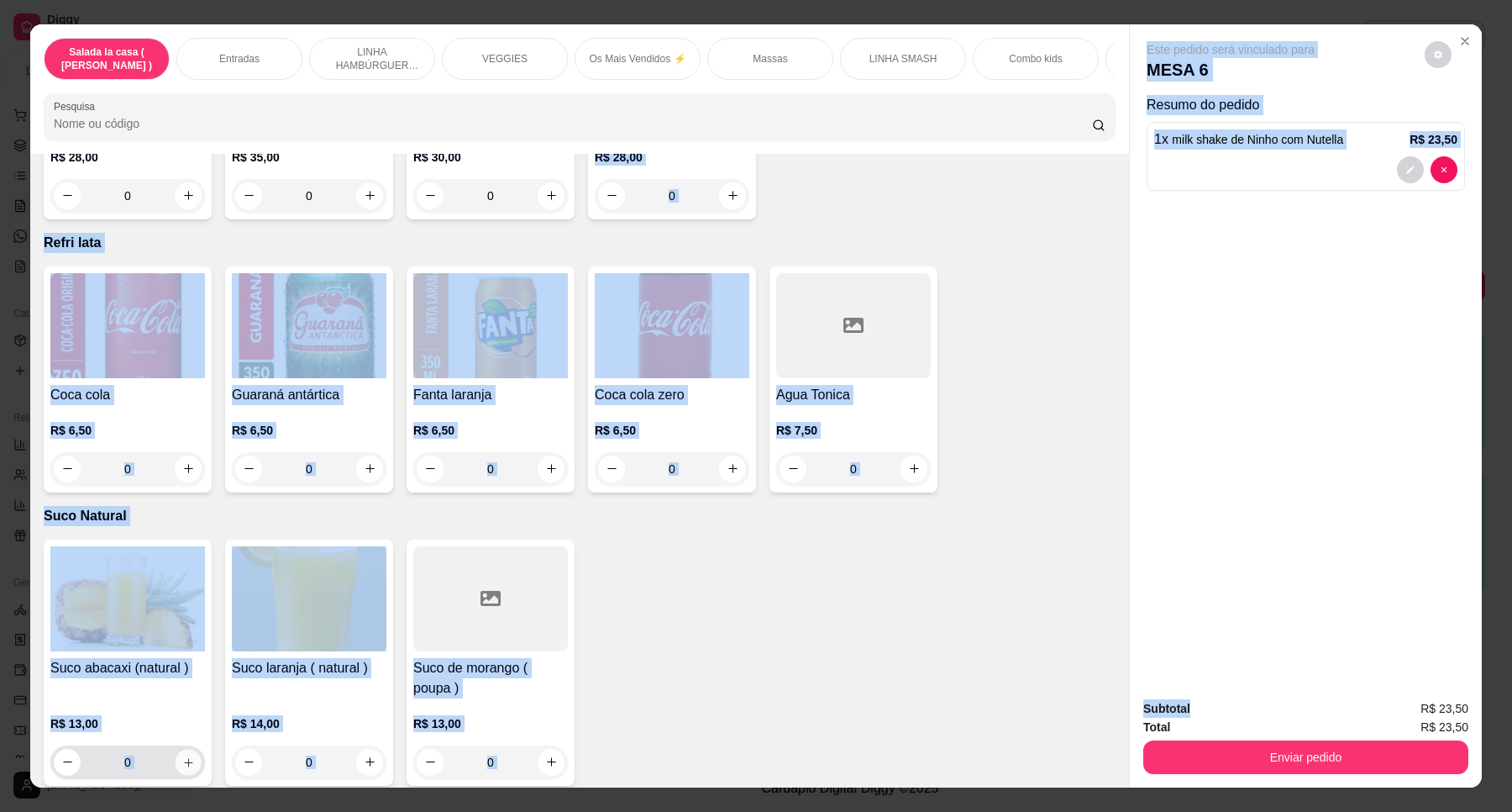
click at [190, 749] on button "increase-product-quantity" at bounding box center [188, 761] width 26 height 26
click at [190, 749] on button "increase-product-quantity" at bounding box center [187, 761] width 26 height 26
type input "2"
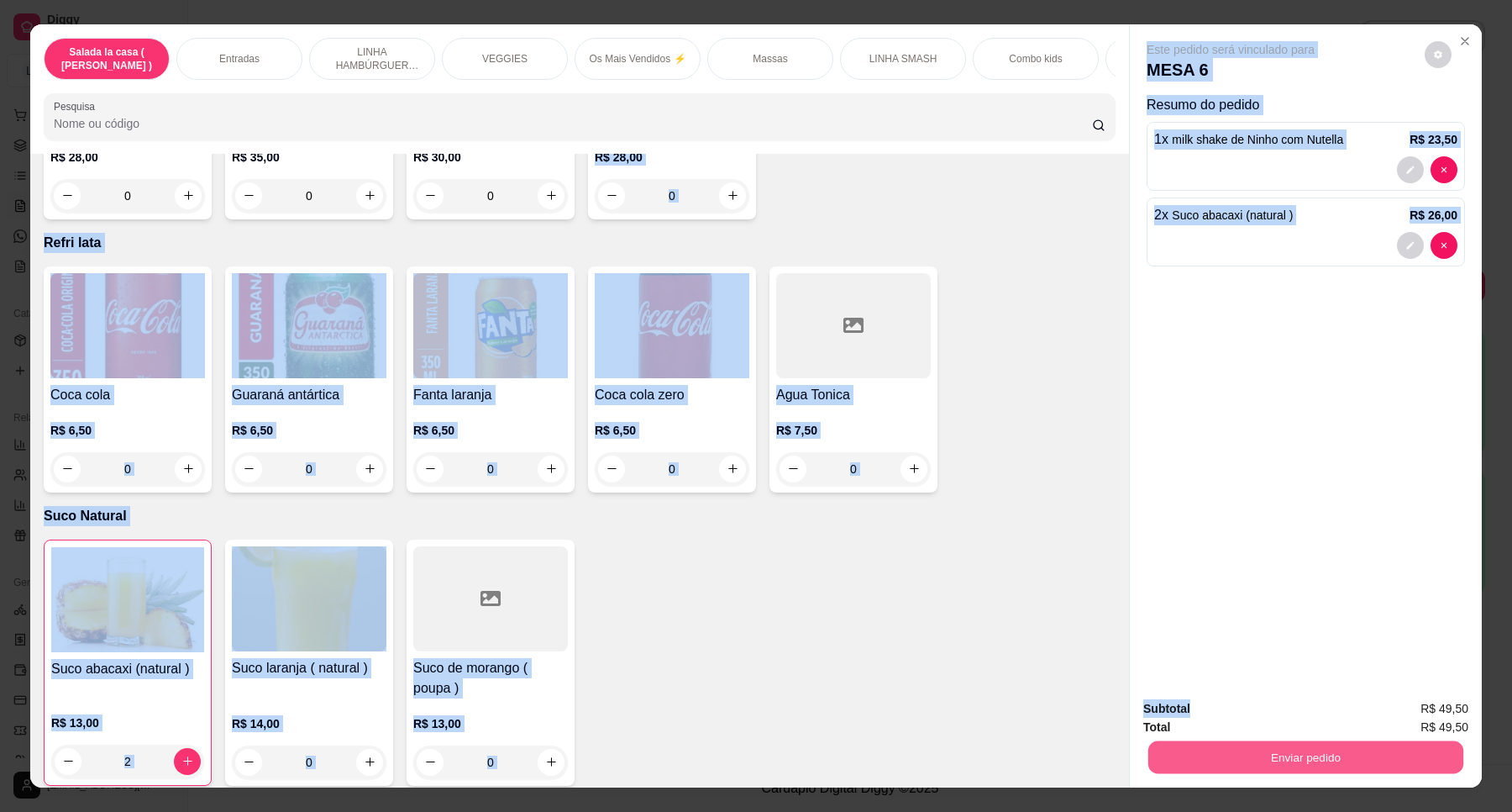
click at [1287, 749] on button "Enviar pedido" at bounding box center [1306, 758] width 315 height 33
click at [1414, 711] on button "Enviar pedido" at bounding box center [1423, 715] width 93 height 31
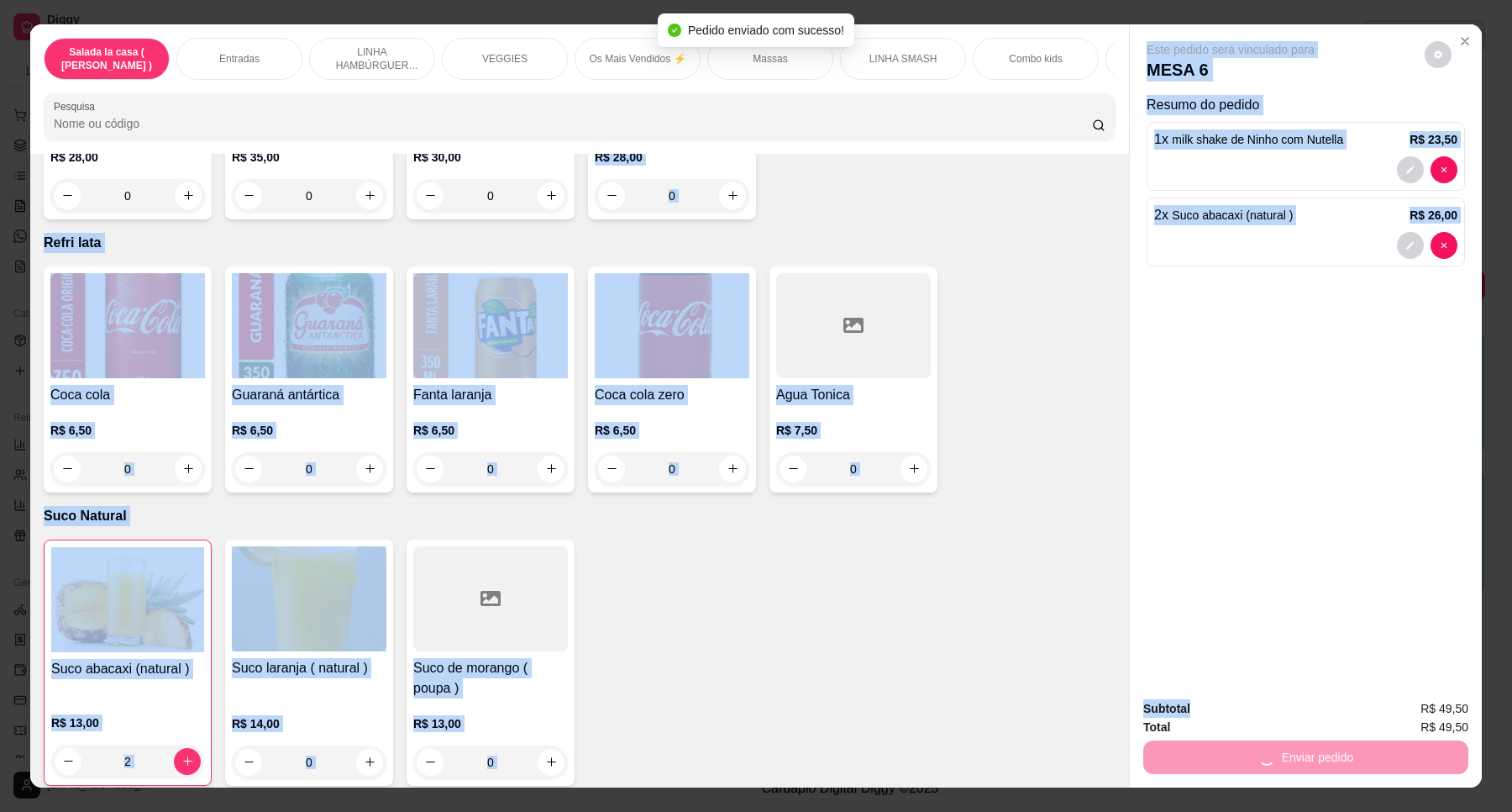
click at [1052, 506] on p "Suco Natural" at bounding box center [580, 516] width 1072 height 20
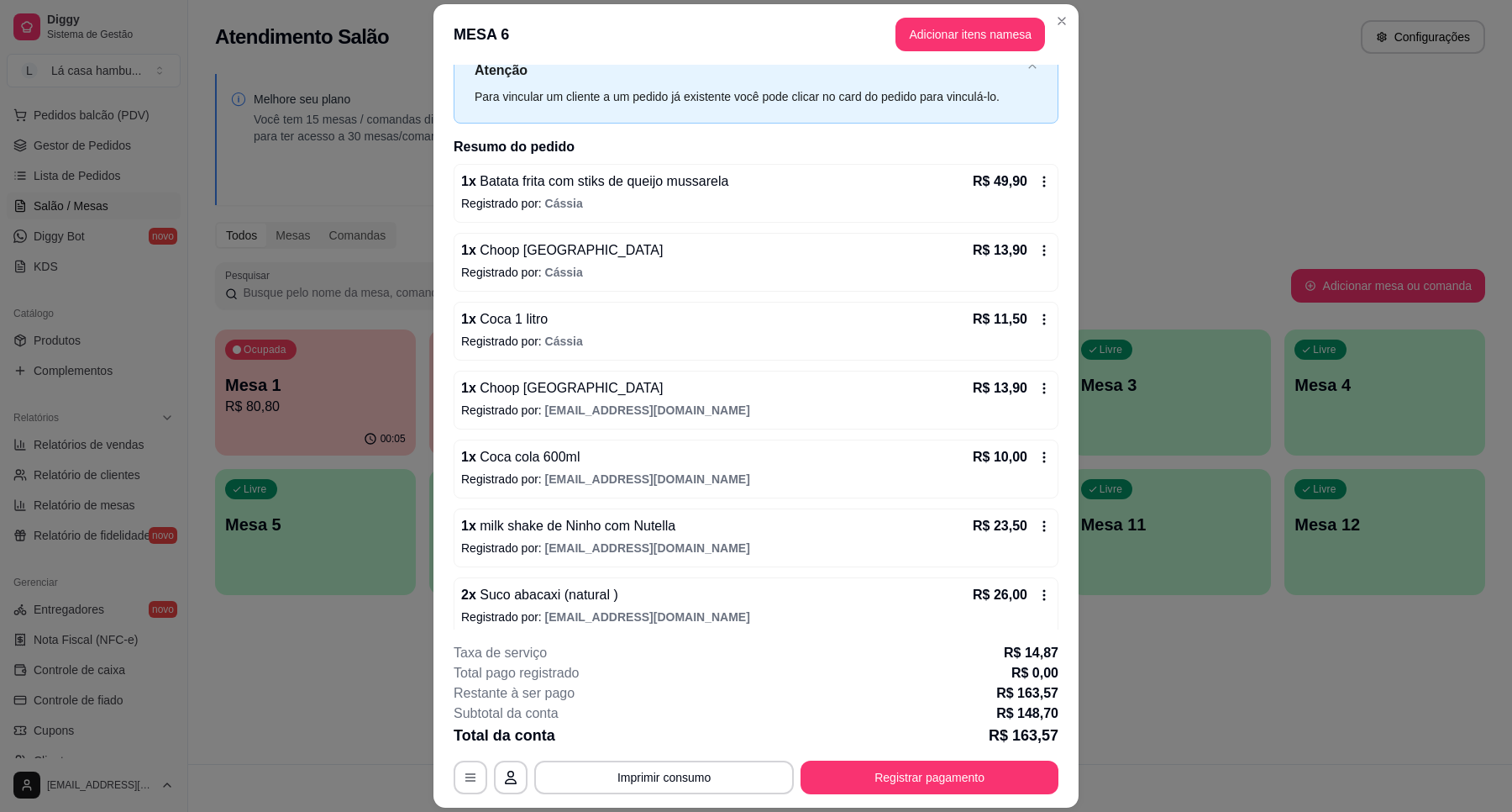
scroll to position [74, 0]
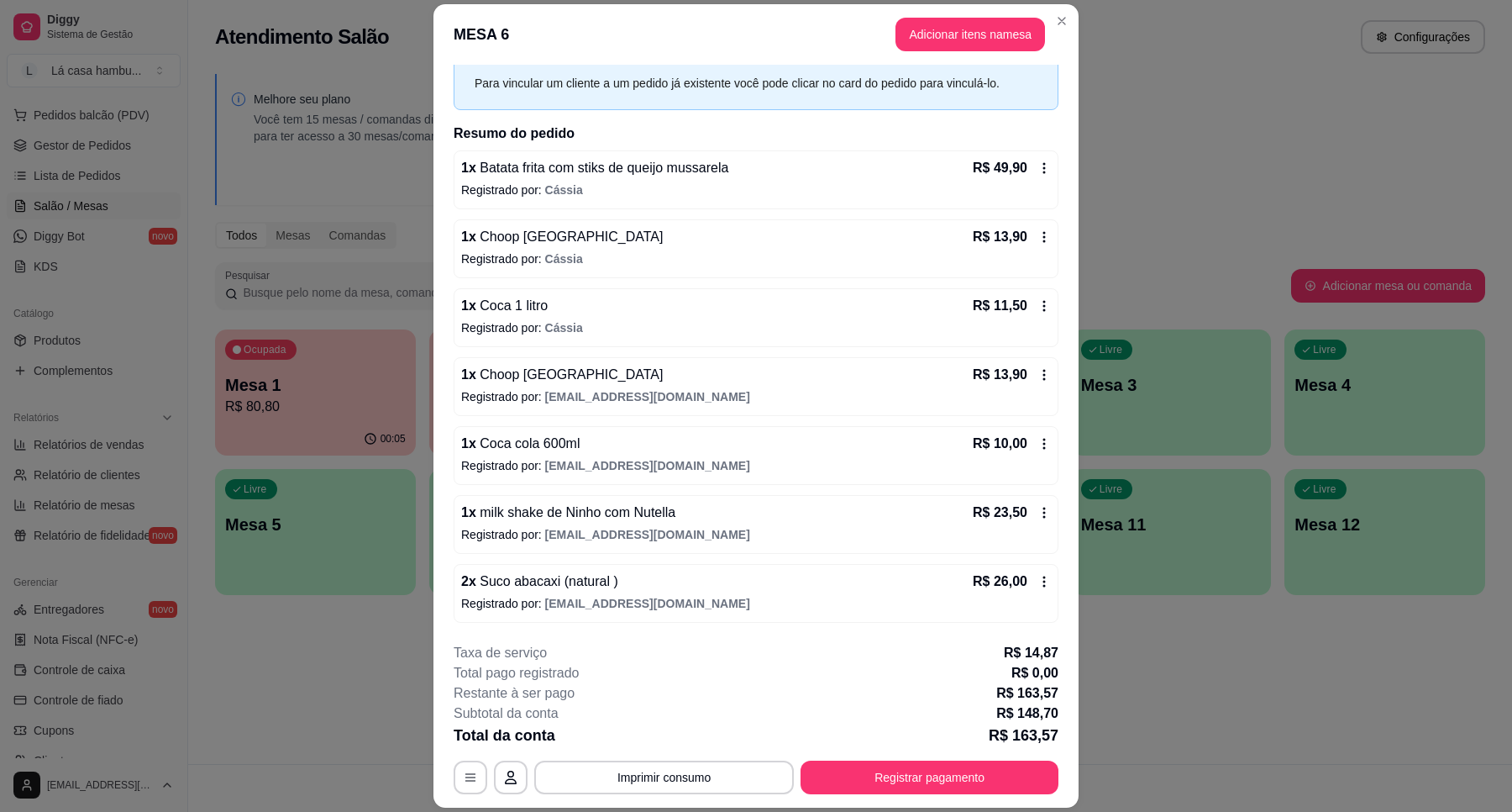
click at [662, 597] on span "[EMAIL_ADDRESS][DOMAIN_NAME]" at bounding box center [647, 603] width 205 height 14
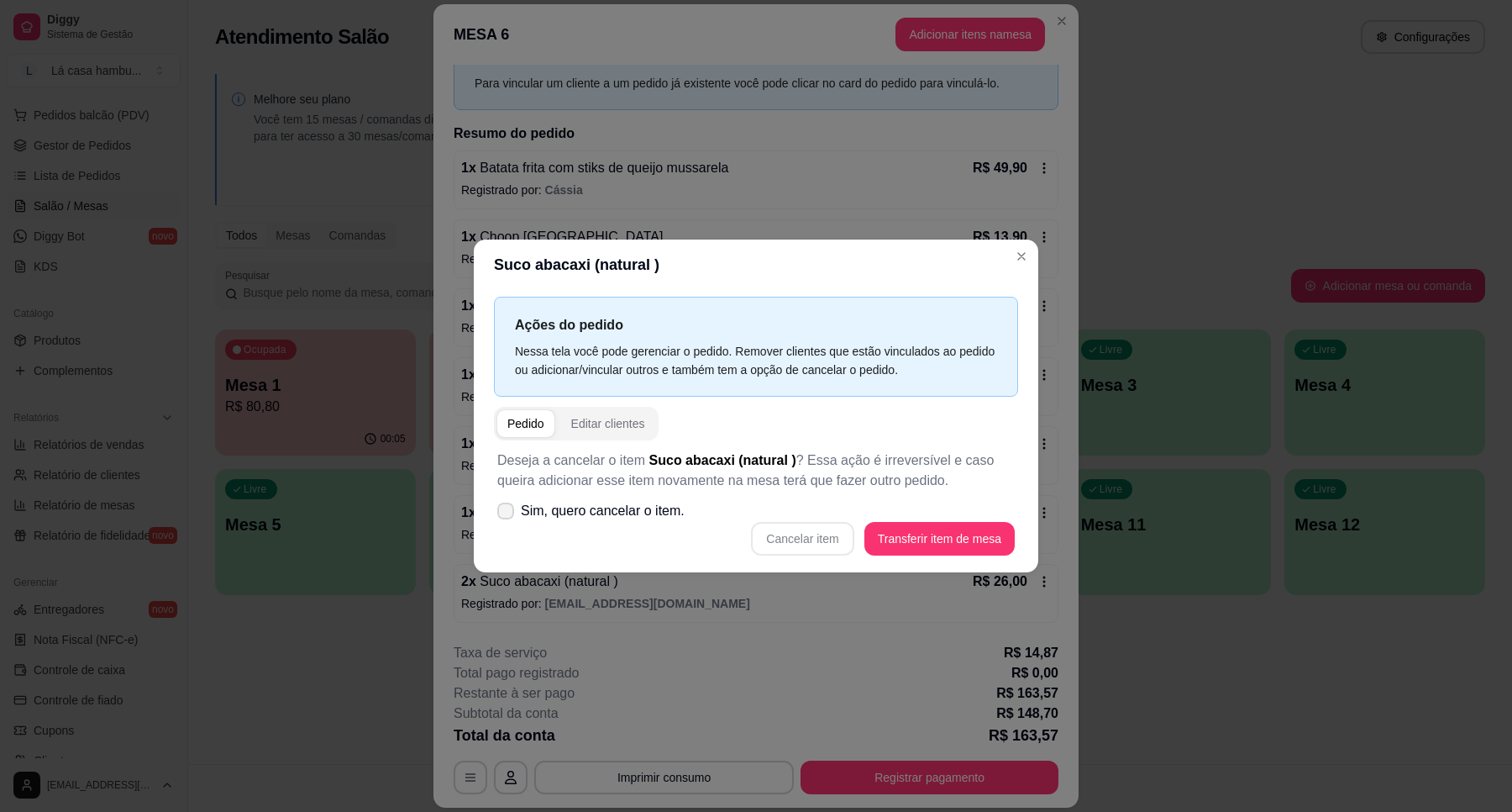
click at [504, 514] on icon at bounding box center [506, 510] width 14 height 10
click at [504, 514] on input "Sim, quero cancelar o item." at bounding box center [502, 520] width 11 height 11
checkbox input "true"
click at [805, 543] on button "Cancelar item" at bounding box center [802, 540] width 100 height 33
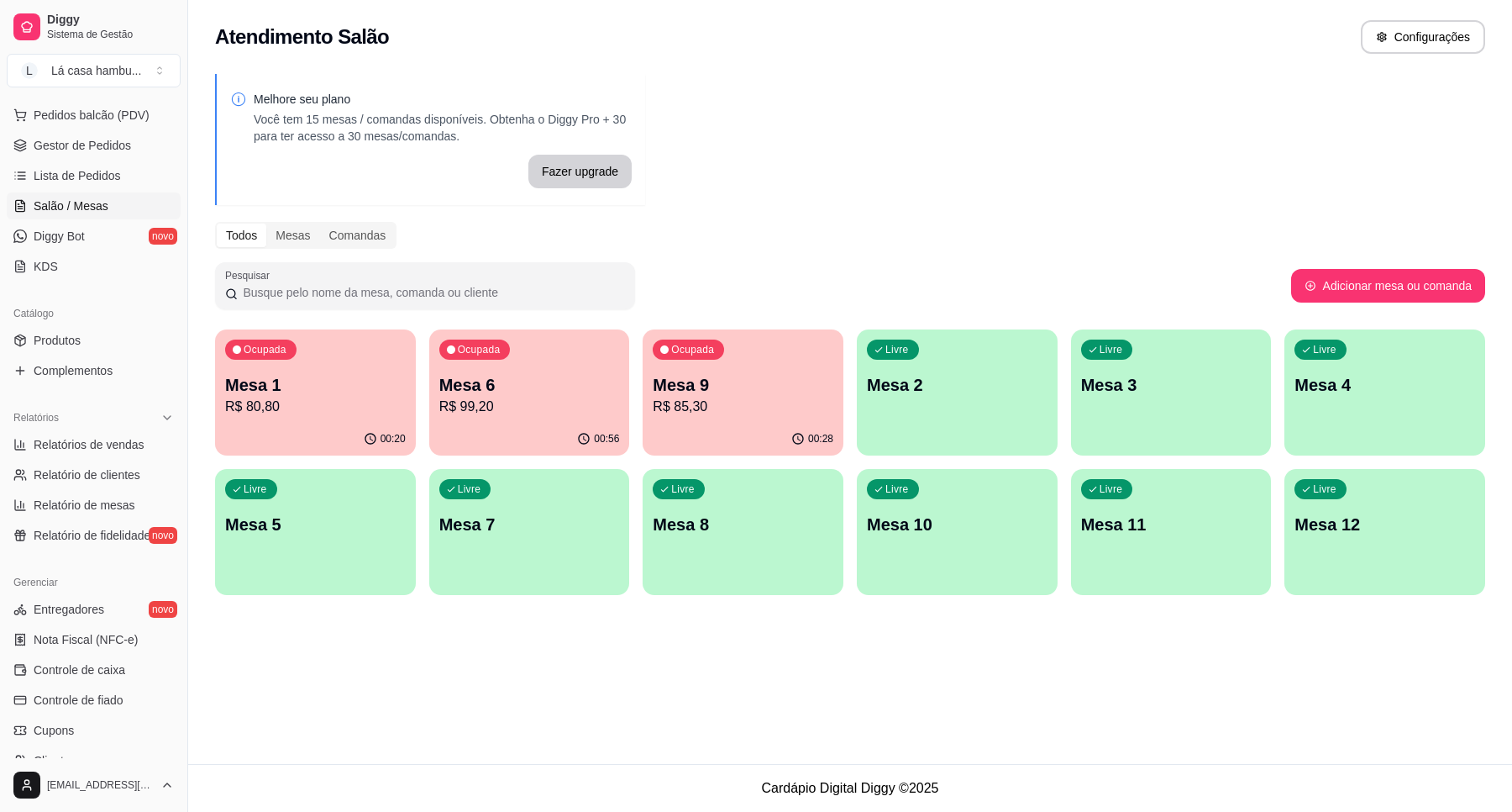
click at [742, 391] on p "Mesa 9" at bounding box center [743, 385] width 181 height 24
click at [796, 385] on p "Mesa 9" at bounding box center [743, 385] width 181 height 24
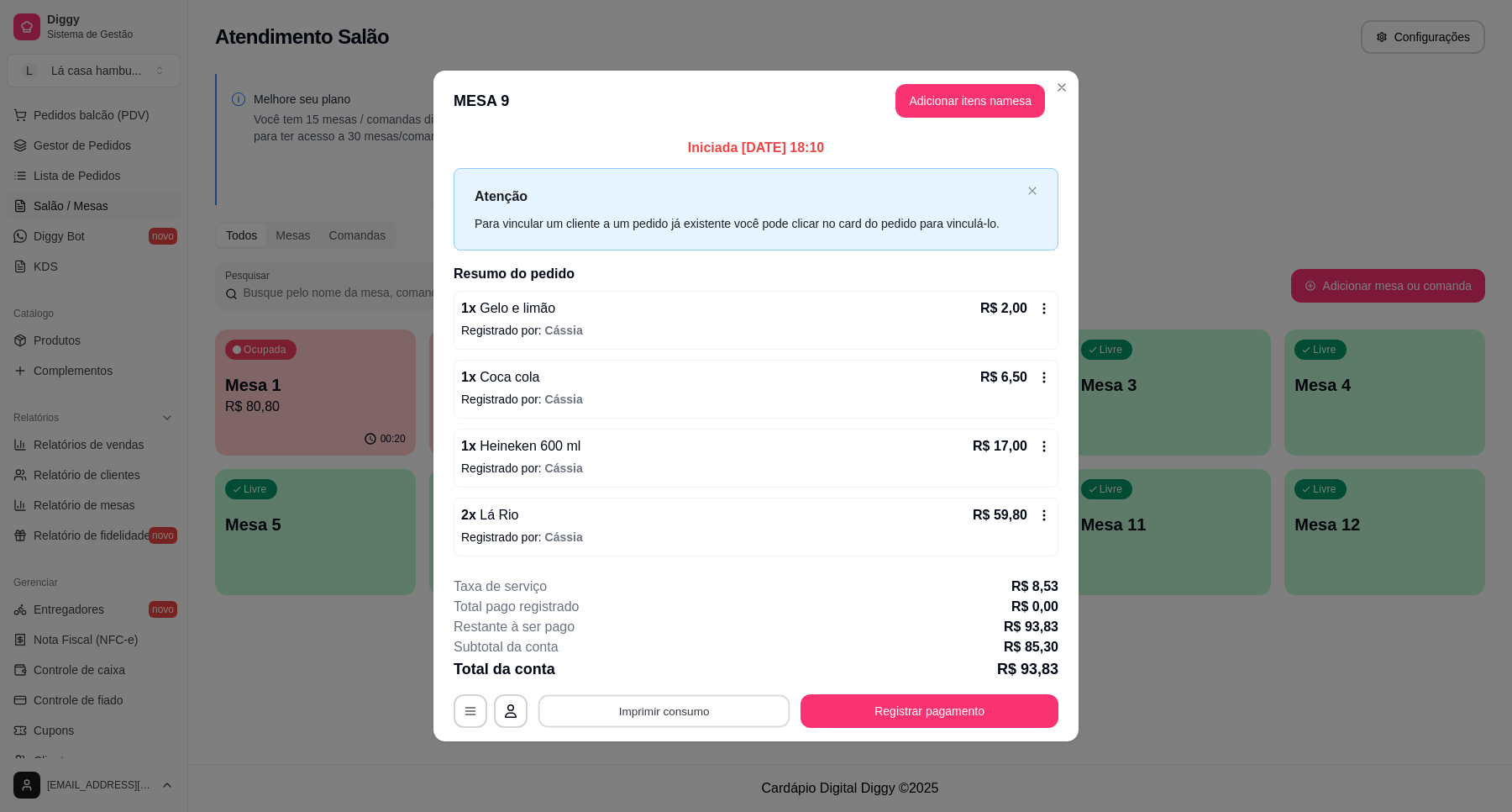
click at [661, 707] on button "Imprimir consumo" at bounding box center [665, 711] width 252 height 33
click at [689, 673] on button "IMPRESSORA" at bounding box center [669, 673] width 122 height 27
click at [875, 704] on button "Registrar pagamento" at bounding box center [929, 711] width 258 height 34
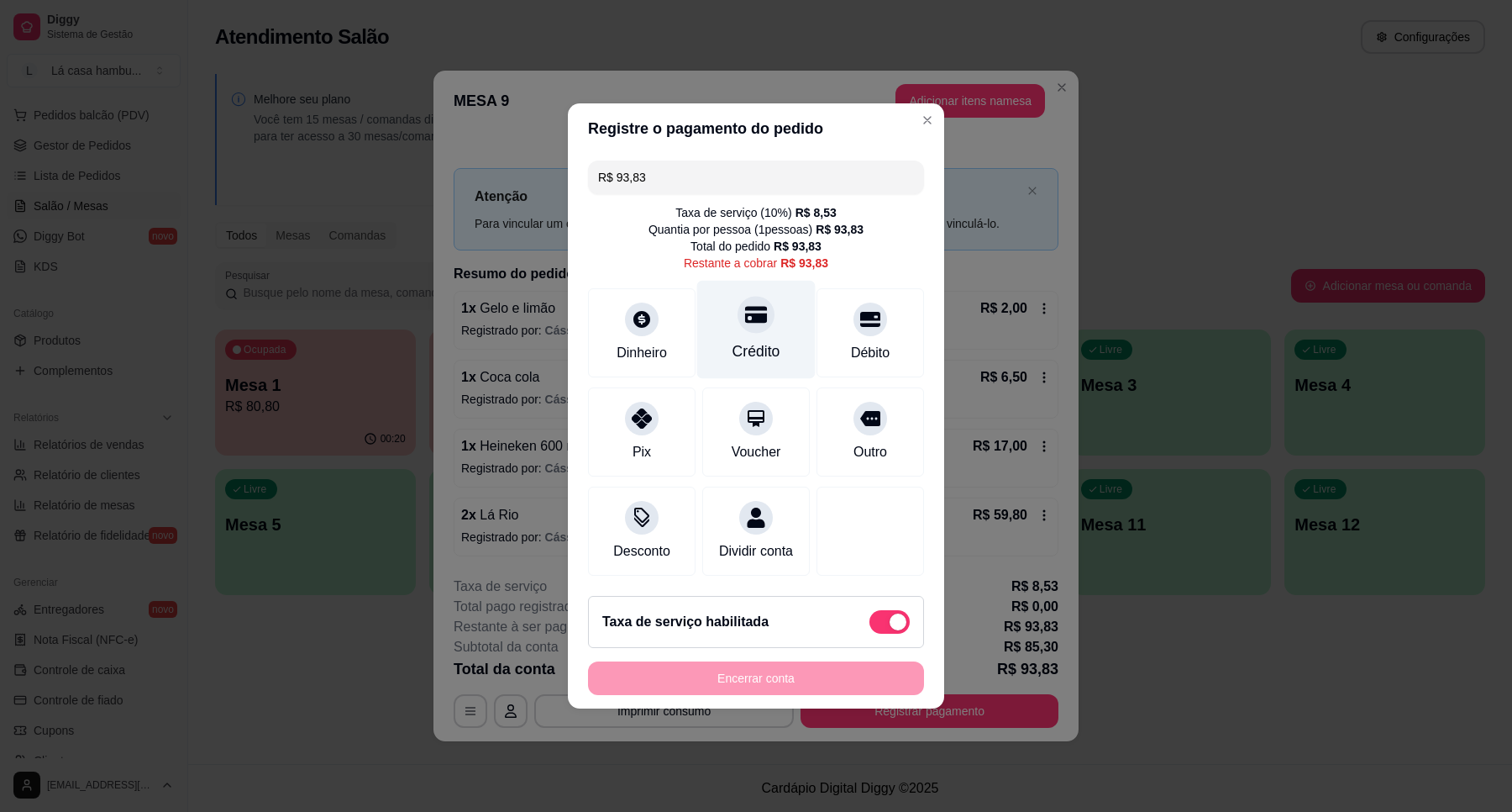
click at [758, 315] on div at bounding box center [756, 315] width 37 height 37
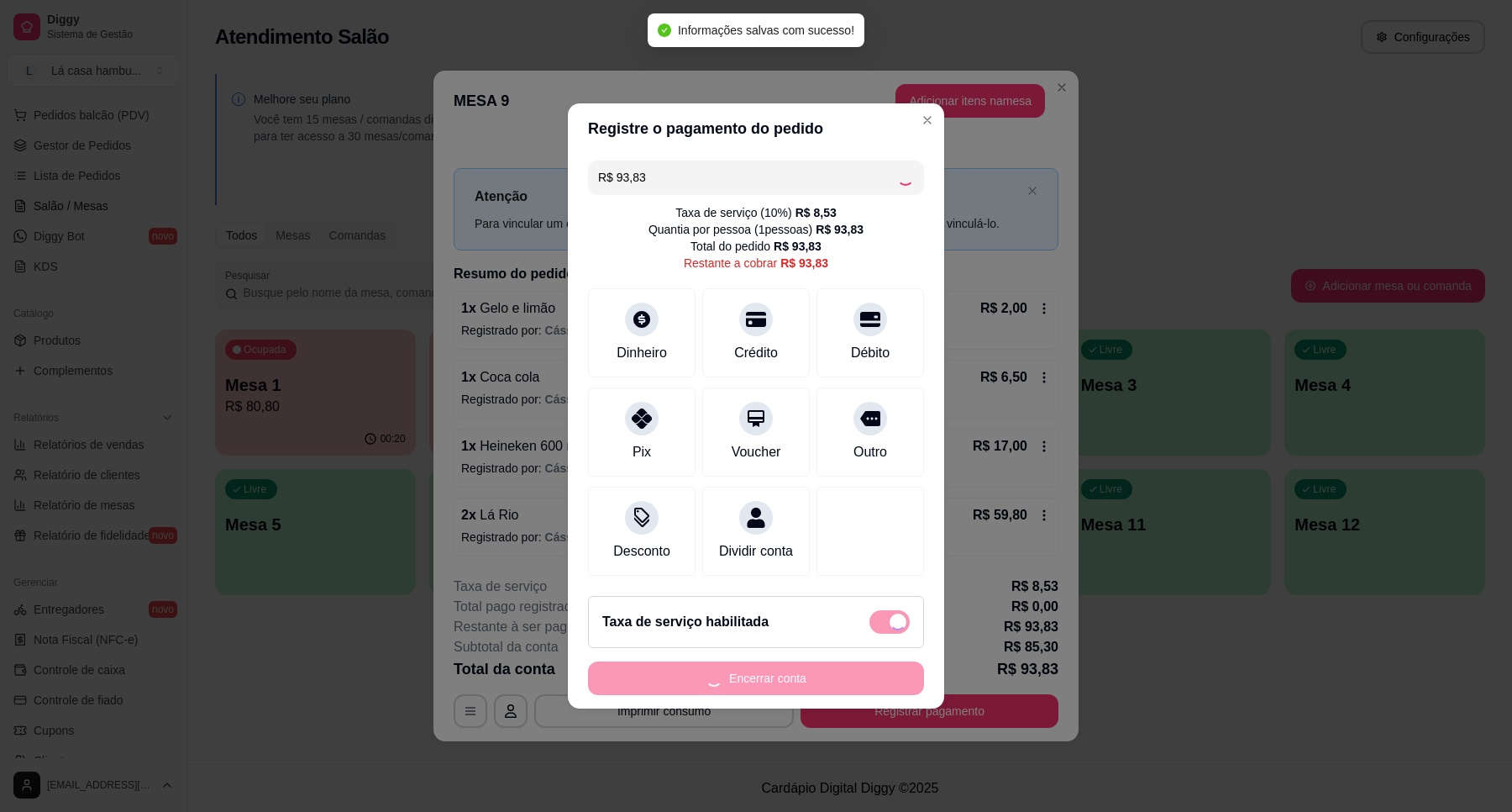
type input "R$ 0,00"
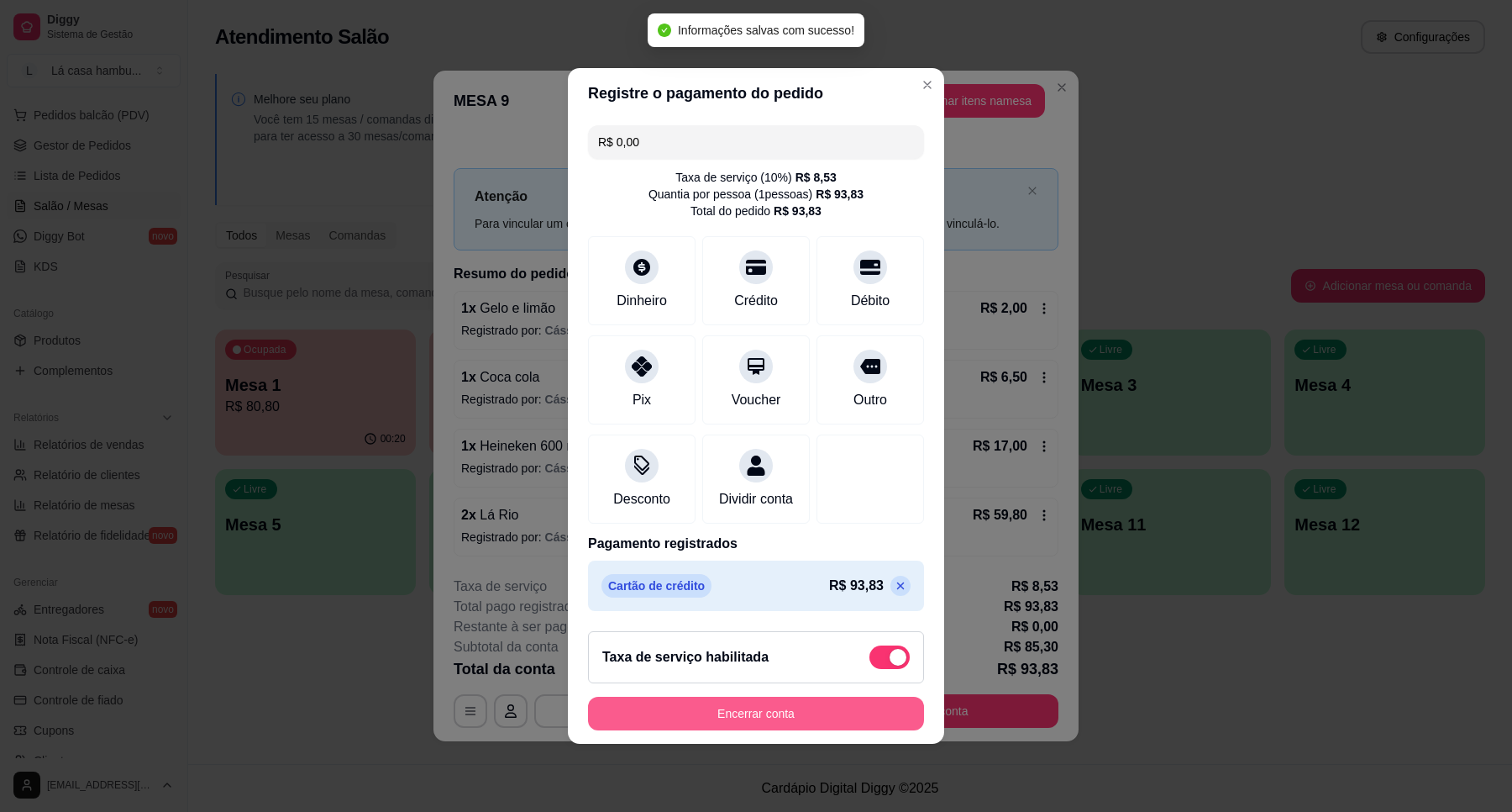
click at [798, 715] on button "Encerrar conta" at bounding box center [756, 714] width 336 height 34
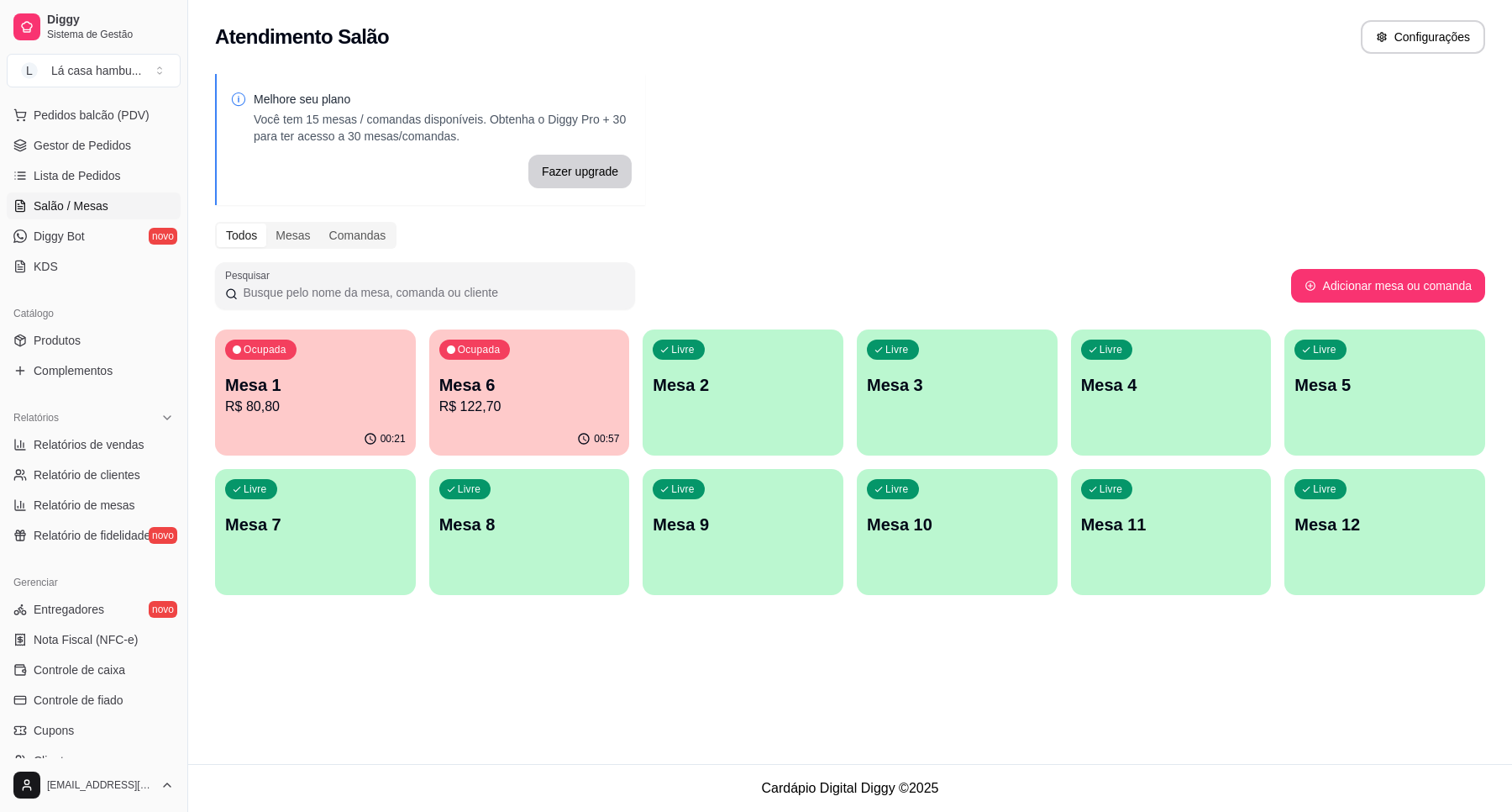
click at [311, 360] on div "Ocupada Mesa 1 R$ 80,80" at bounding box center [315, 375] width 200 height 93
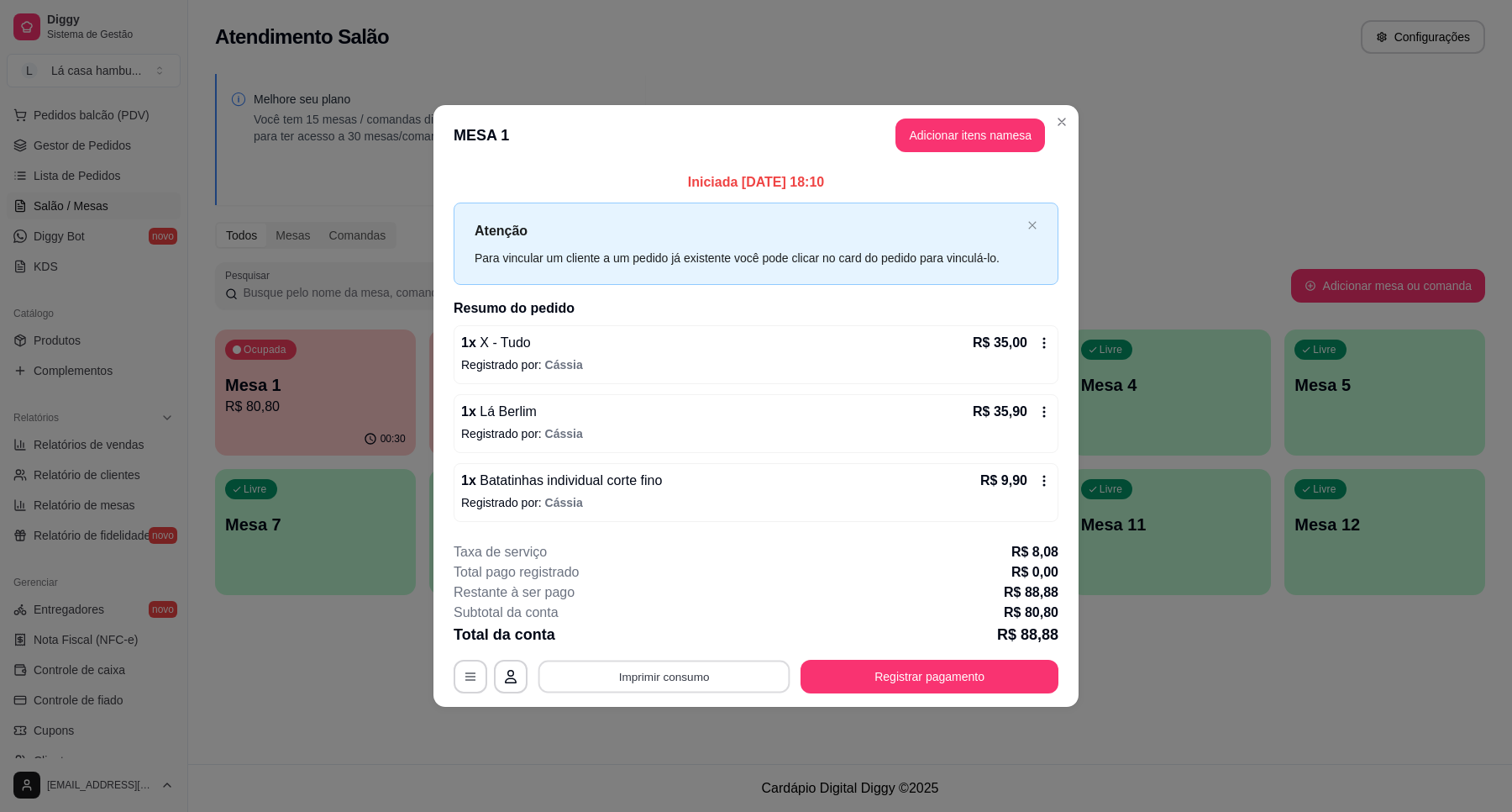
click at [657, 678] on button "Imprimir consumo" at bounding box center [665, 677] width 252 height 33
click at [660, 639] on button "IMPRESSORA" at bounding box center [669, 637] width 118 height 26
click at [857, 658] on div "**********" at bounding box center [756, 618] width 605 height 152
click at [891, 670] on button "Registrar pagamento" at bounding box center [930, 677] width 250 height 33
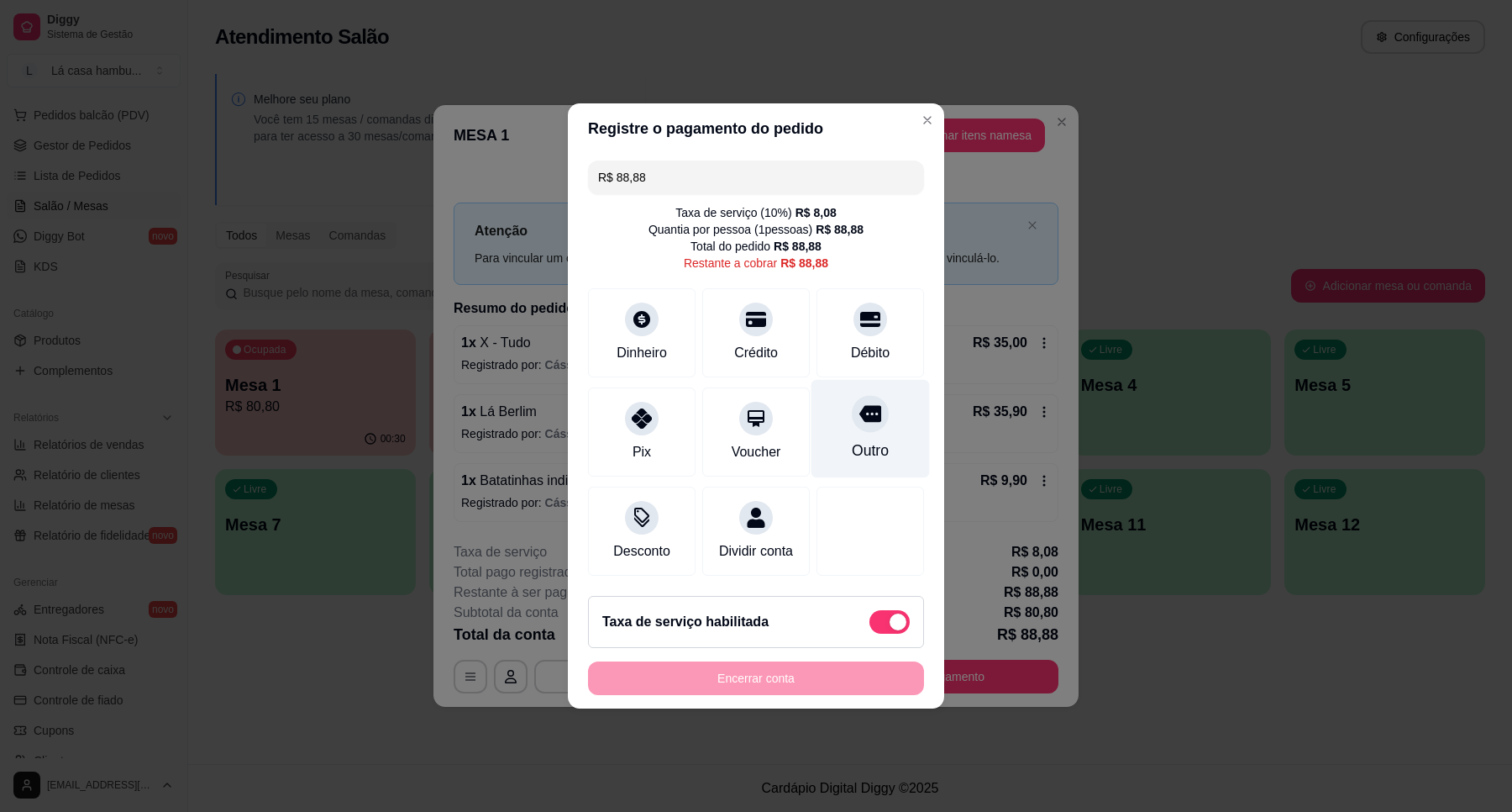
click at [854, 415] on div at bounding box center [870, 414] width 37 height 37
type input "R$ 0,00"
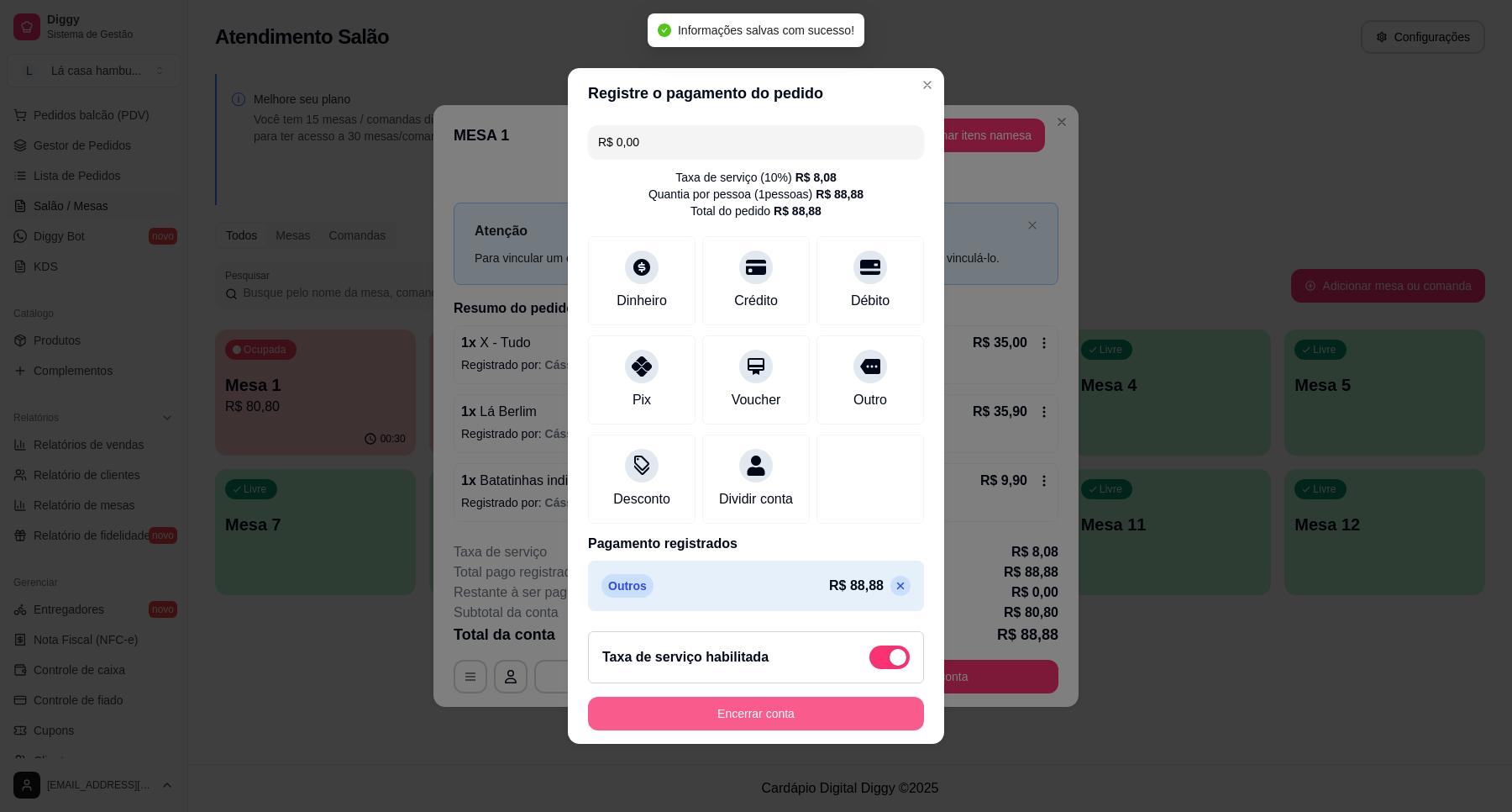
click at [788, 719] on button "Encerrar conta" at bounding box center [756, 714] width 336 height 34
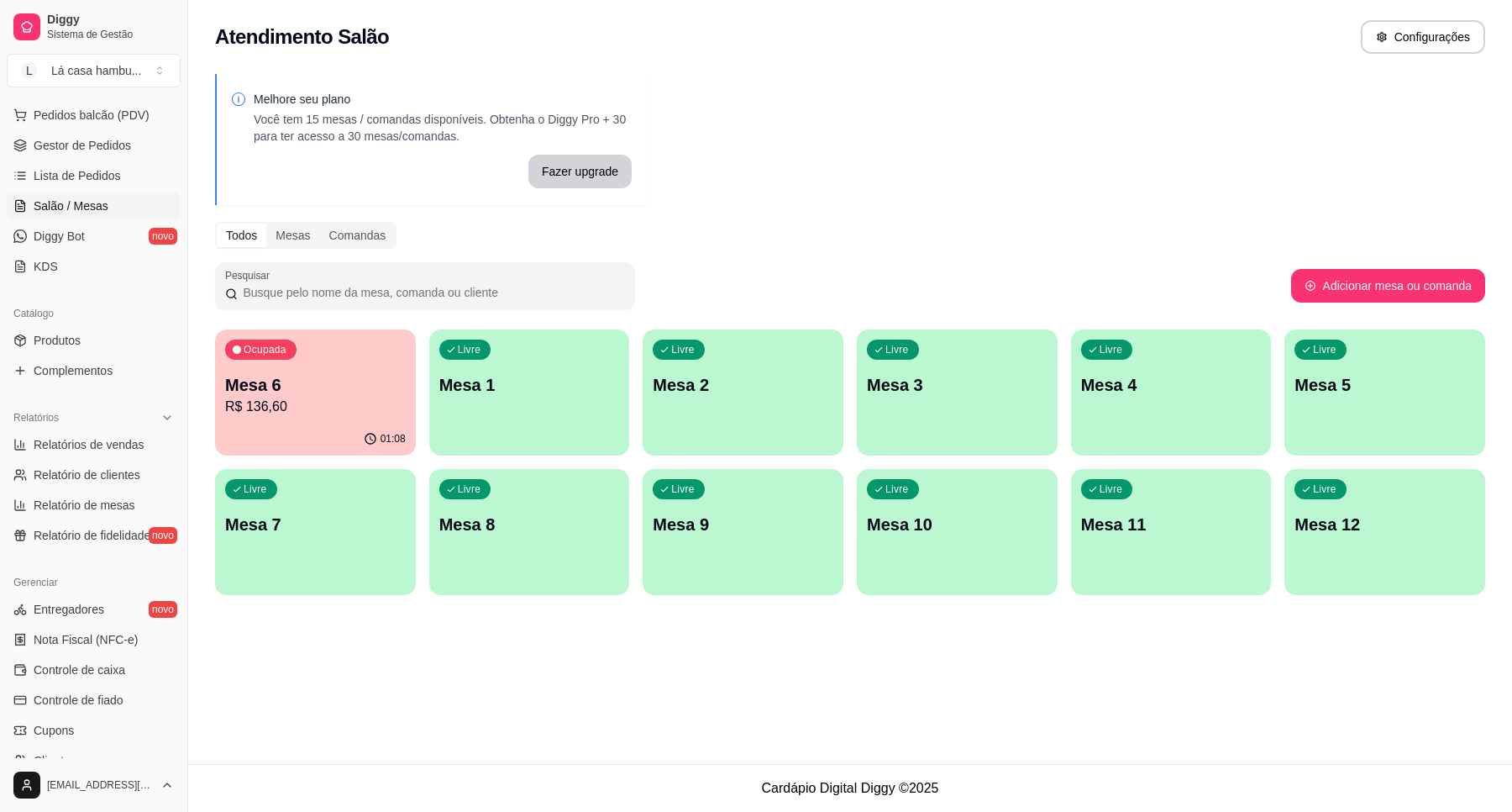
click at [374, 402] on p "R$ 136,60" at bounding box center [315, 406] width 181 height 20
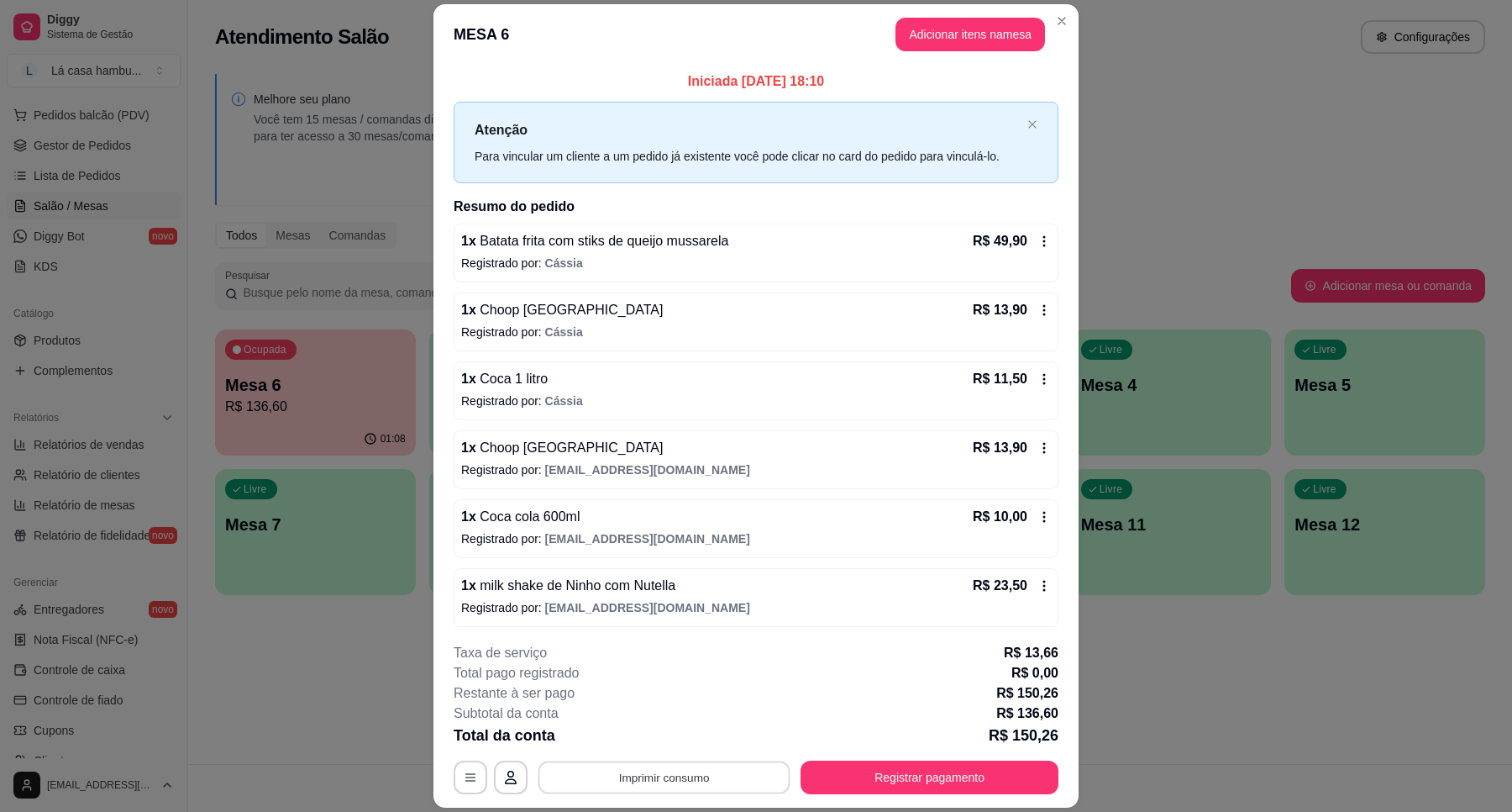
click at [732, 778] on button "Imprimir consumo" at bounding box center [665, 778] width 252 height 33
click at [698, 741] on button "IMPRESSORA" at bounding box center [662, 738] width 122 height 27
click at [968, 776] on button "Registrar pagamento" at bounding box center [930, 778] width 250 height 33
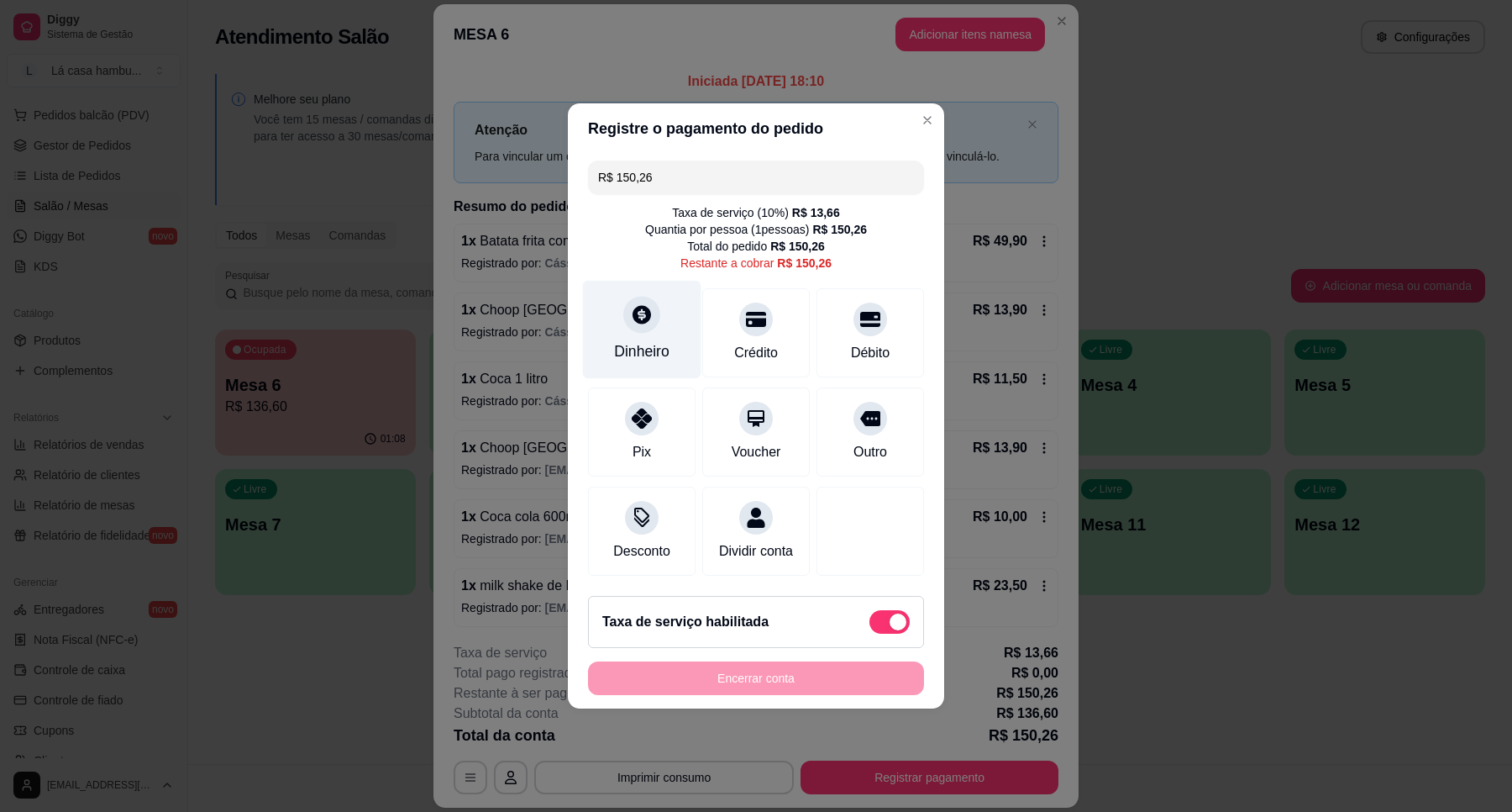
click at [644, 308] on icon at bounding box center [642, 315] width 18 height 18
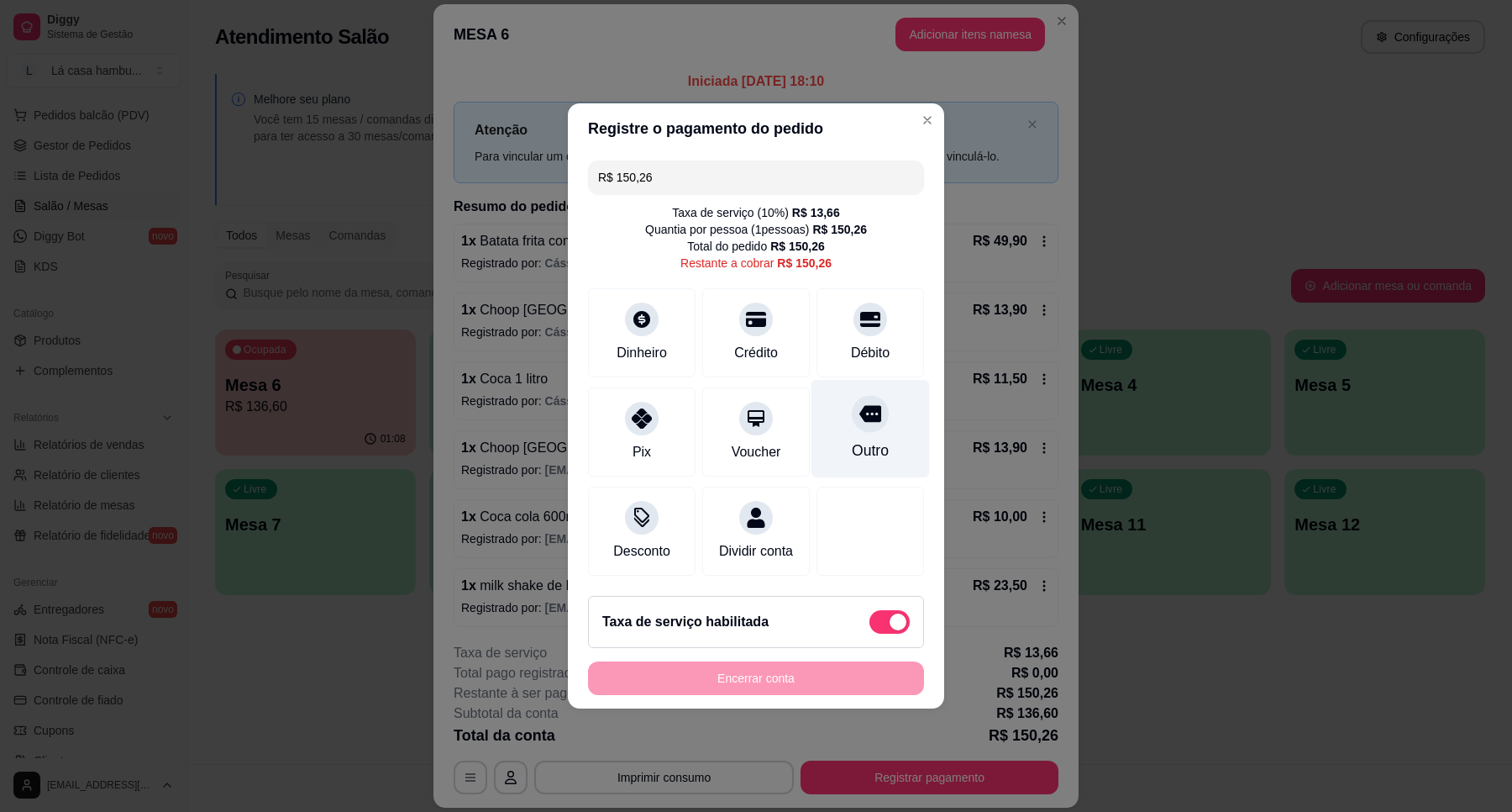
click at [872, 401] on div at bounding box center [870, 414] width 37 height 37
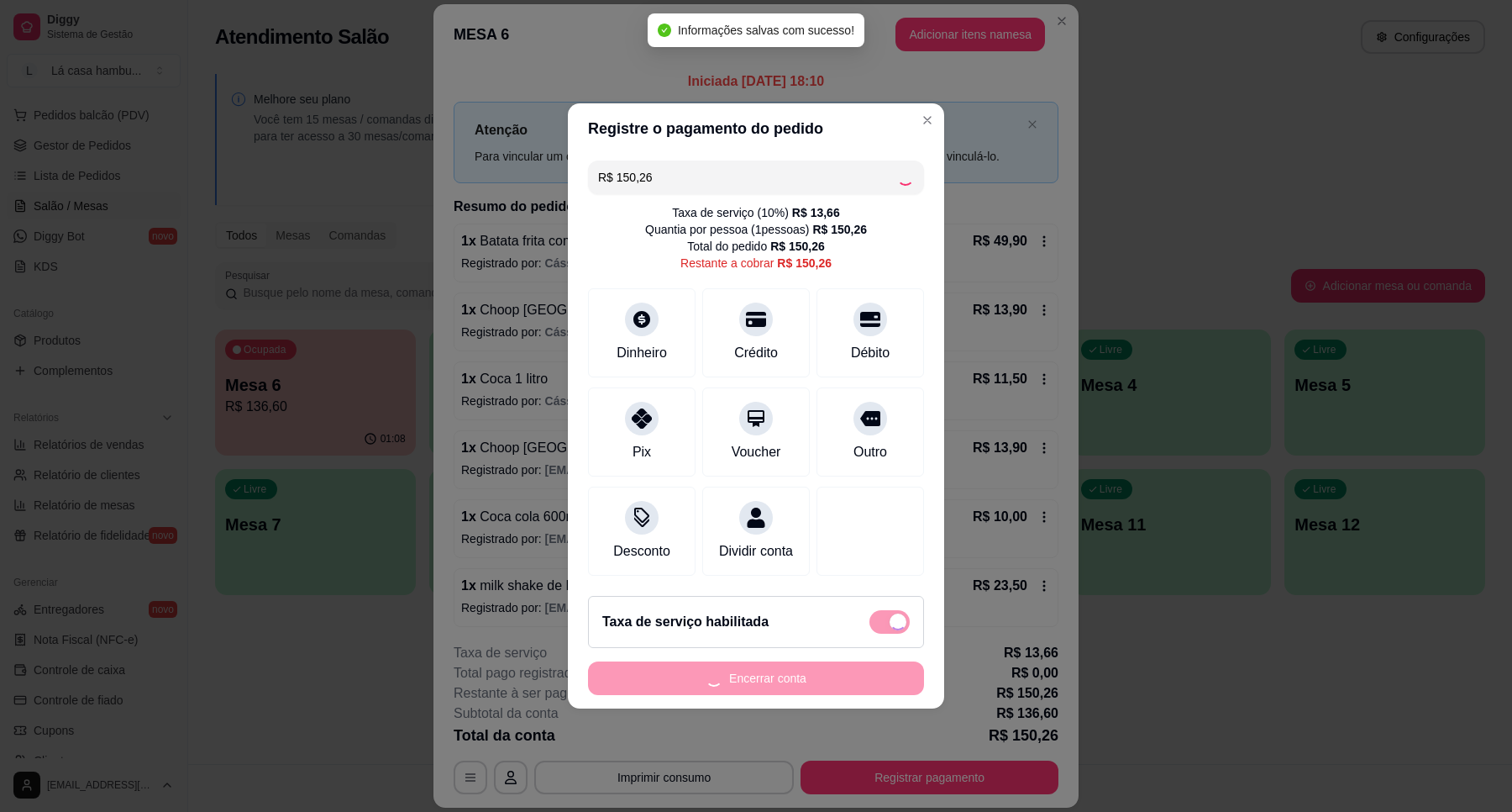
type input "R$ 0,00"
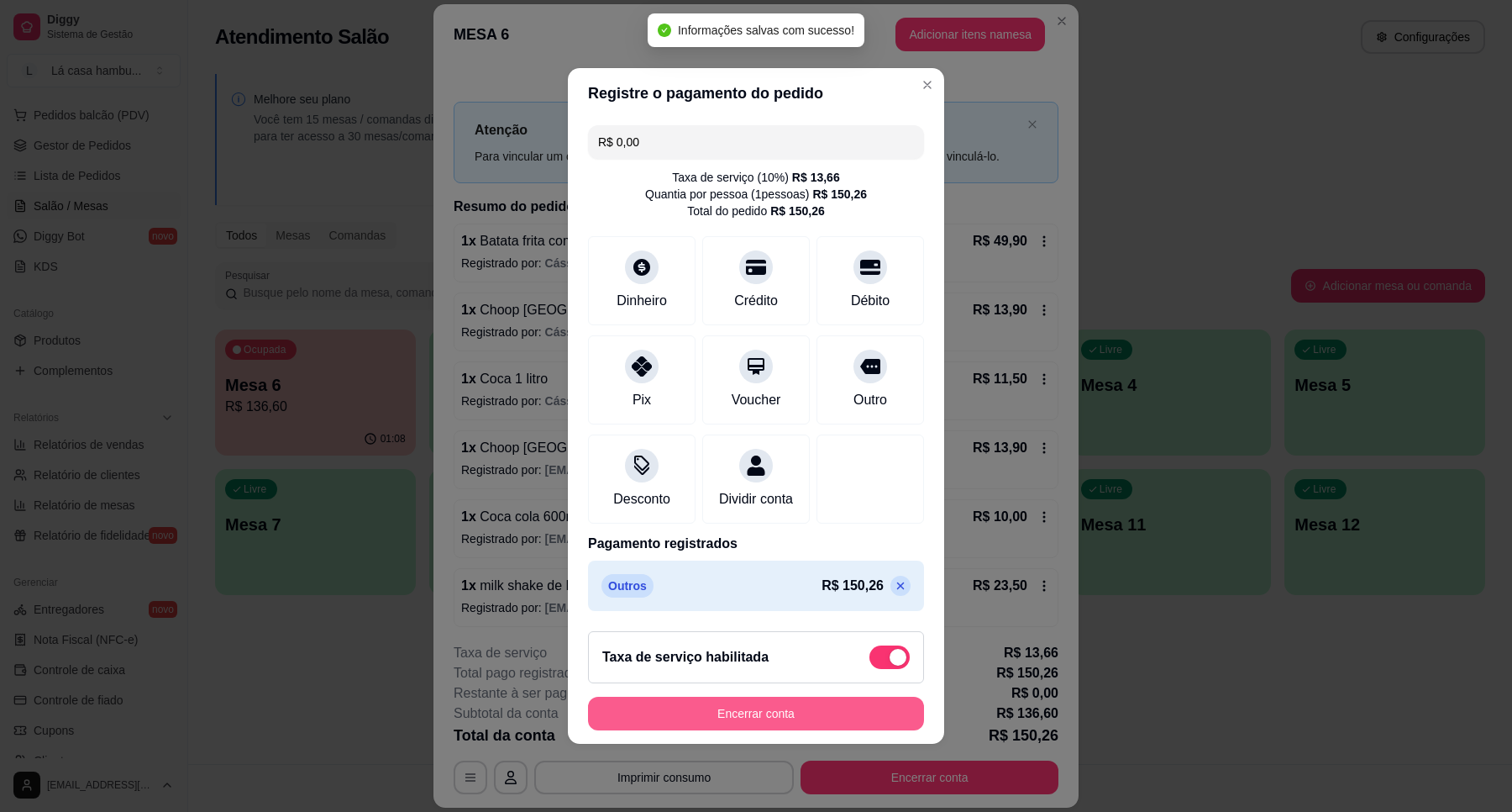
click at [816, 719] on button "Encerrar conta" at bounding box center [756, 714] width 336 height 34
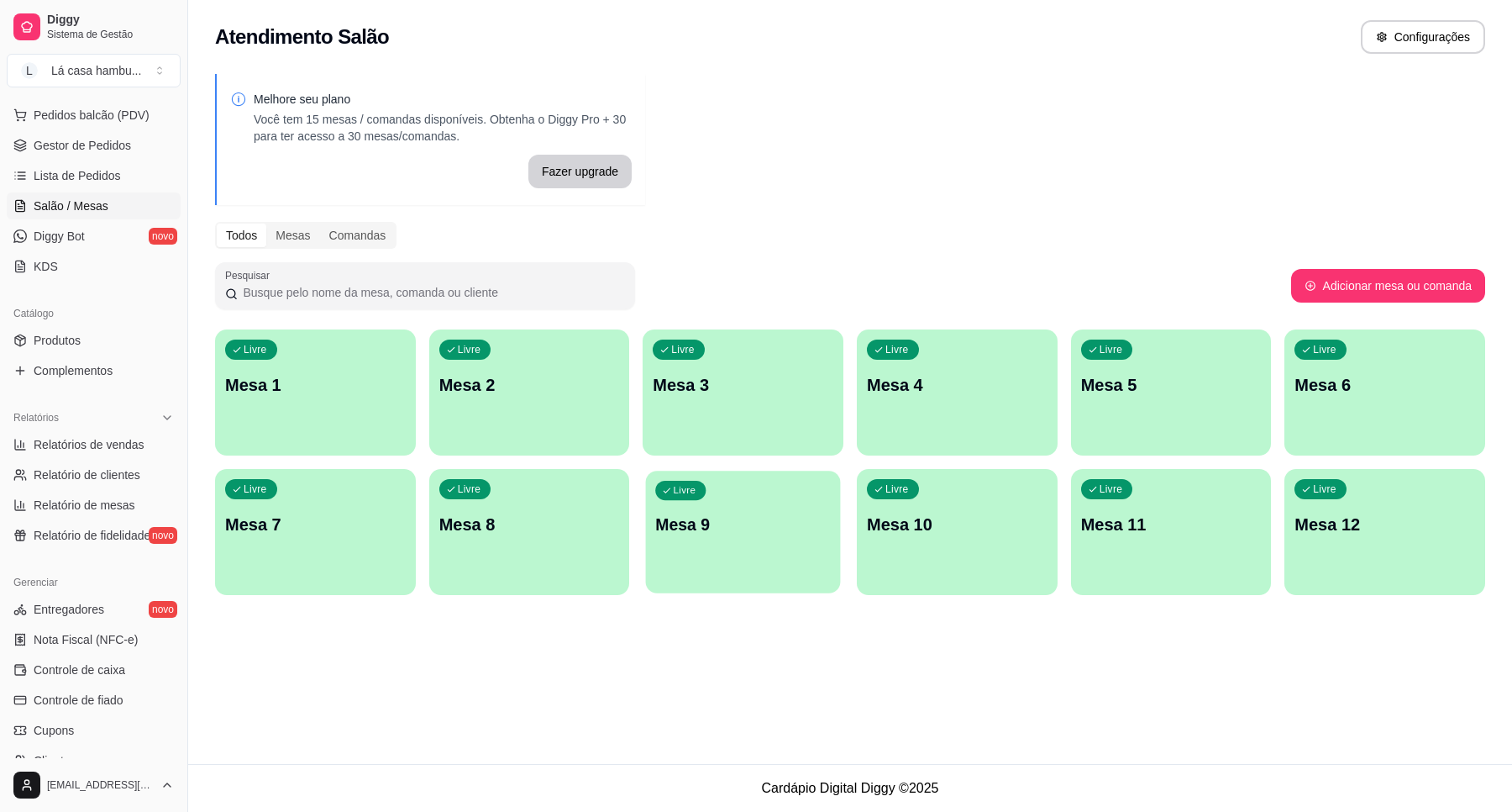
click at [762, 505] on div "Livre Mesa 9" at bounding box center [744, 522] width 195 height 103
click at [275, 401] on div "Livre Mesa 1" at bounding box center [315, 382] width 200 height 106
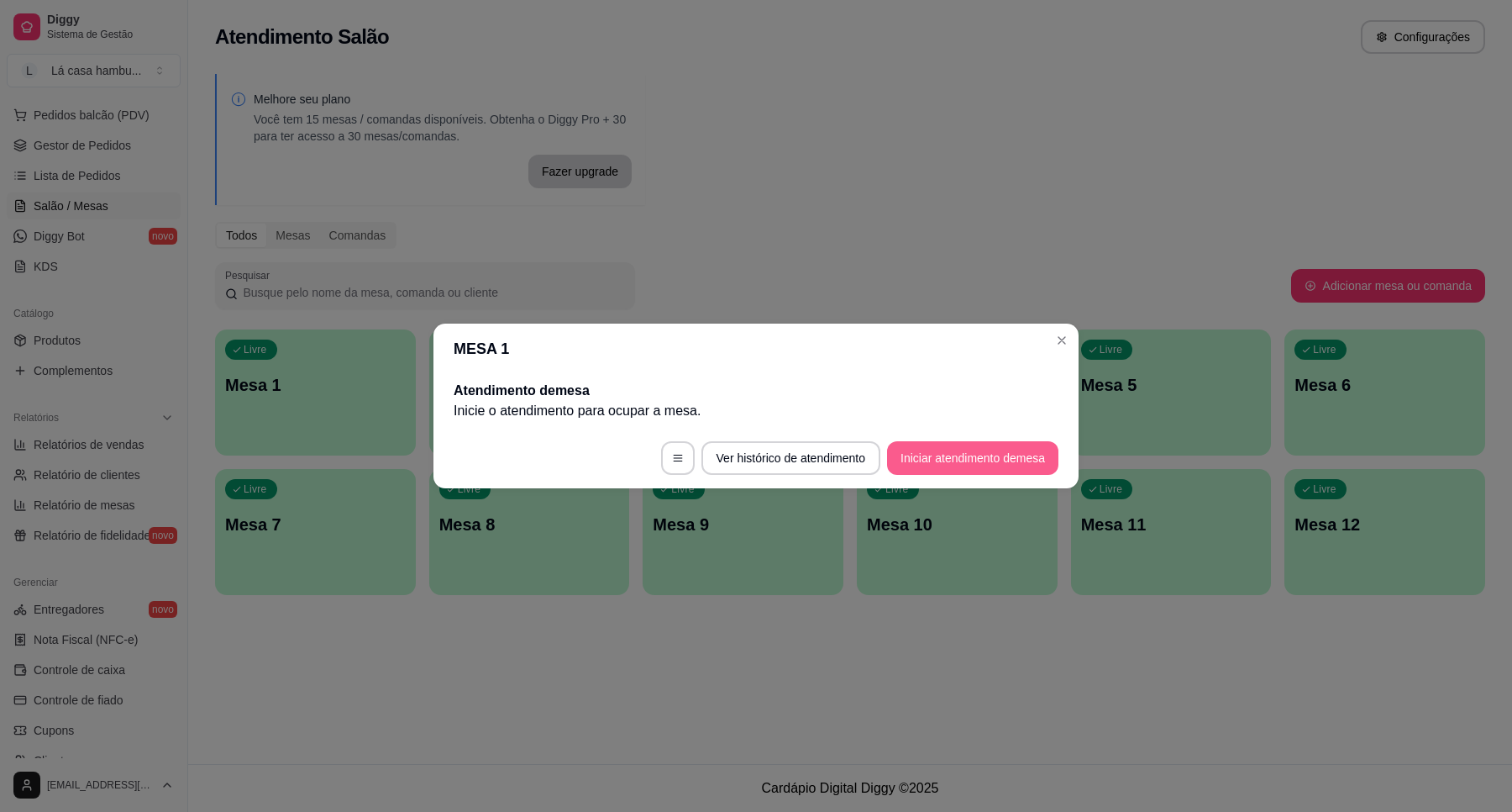
click at [963, 452] on button "Iniciar atendimento de mesa" at bounding box center [972, 458] width 171 height 34
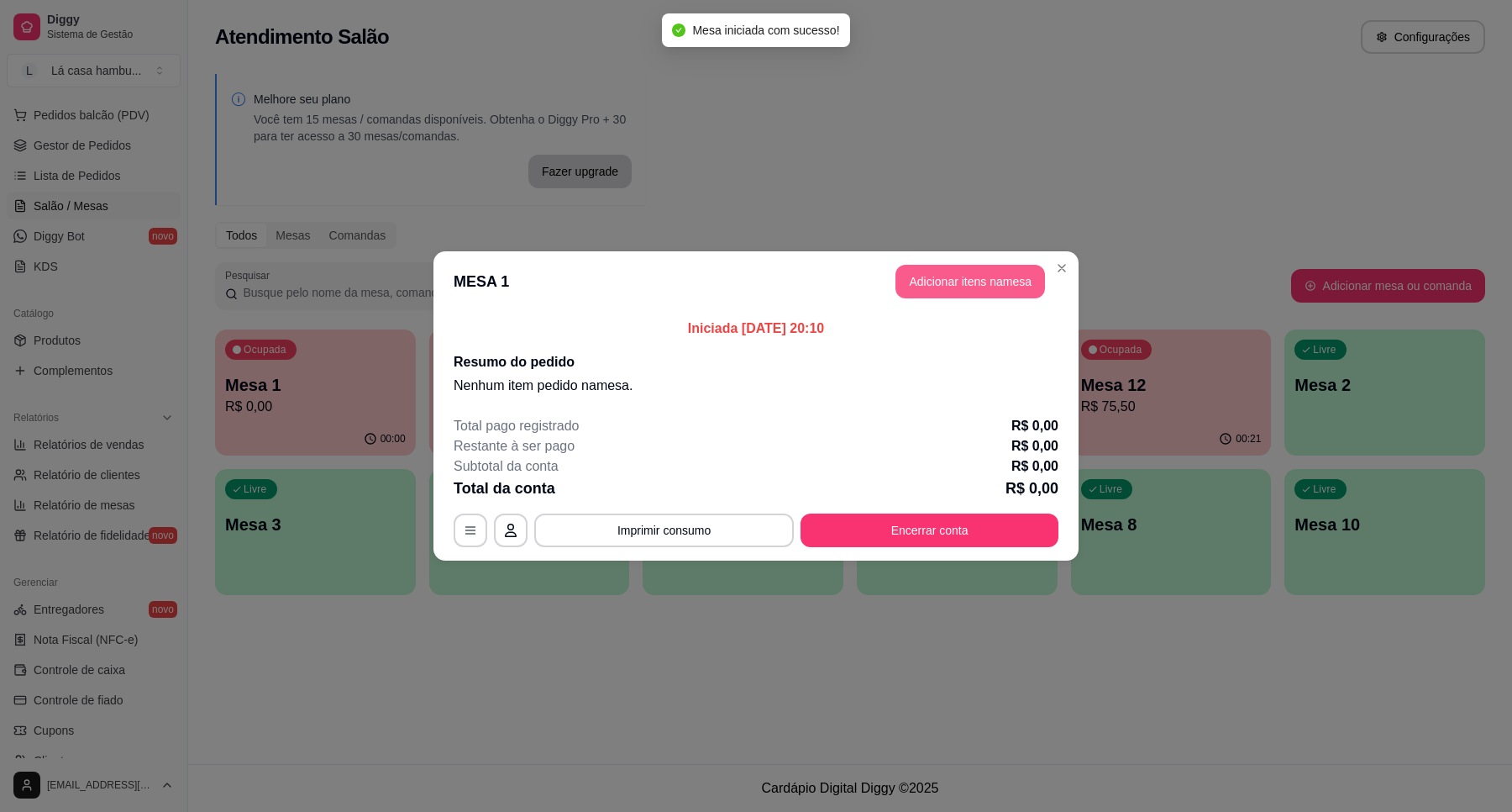
click at [1000, 283] on button "Adicionar itens na mesa" at bounding box center [970, 281] width 150 height 34
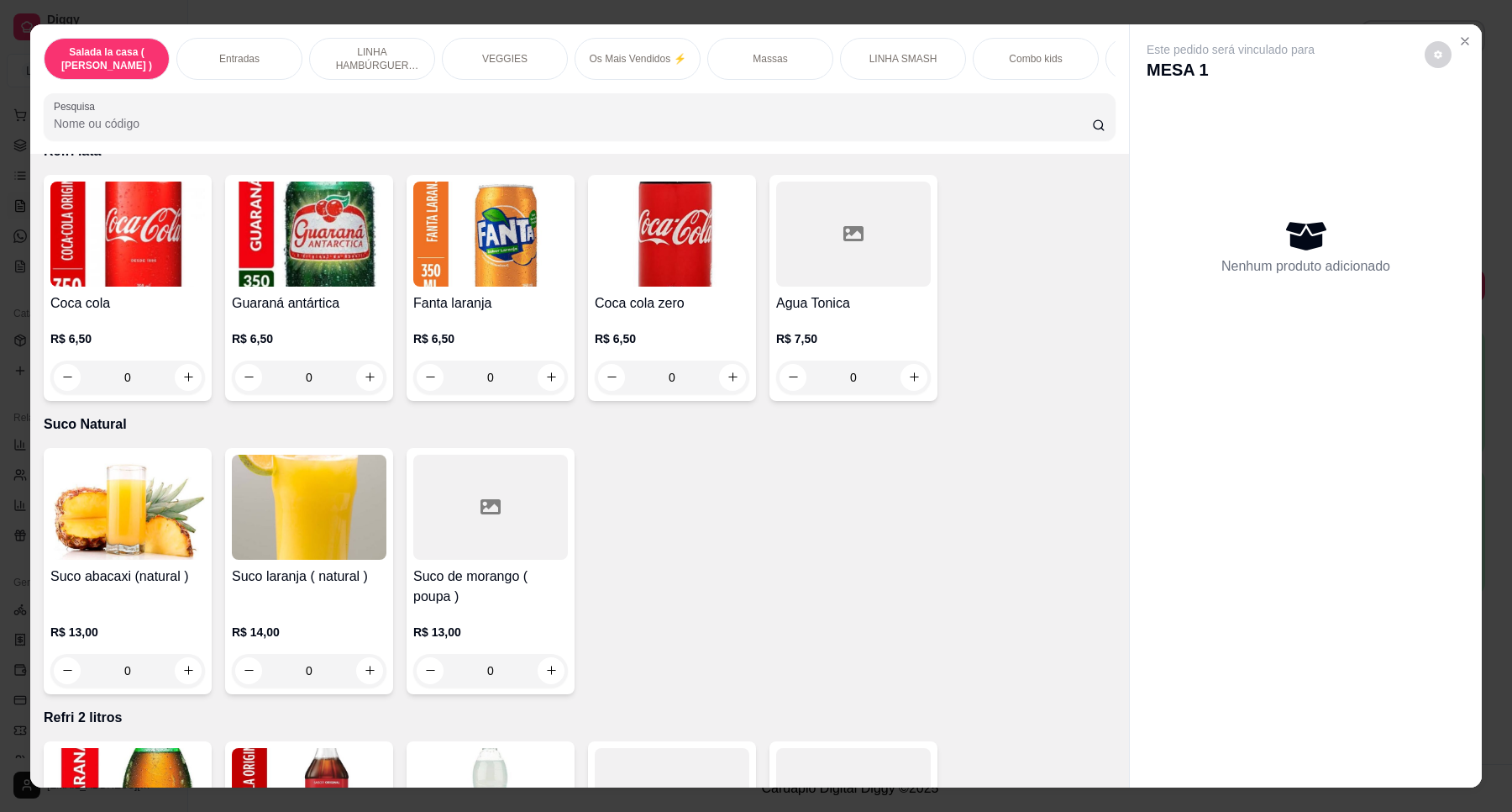
scroll to position [5476, 0]
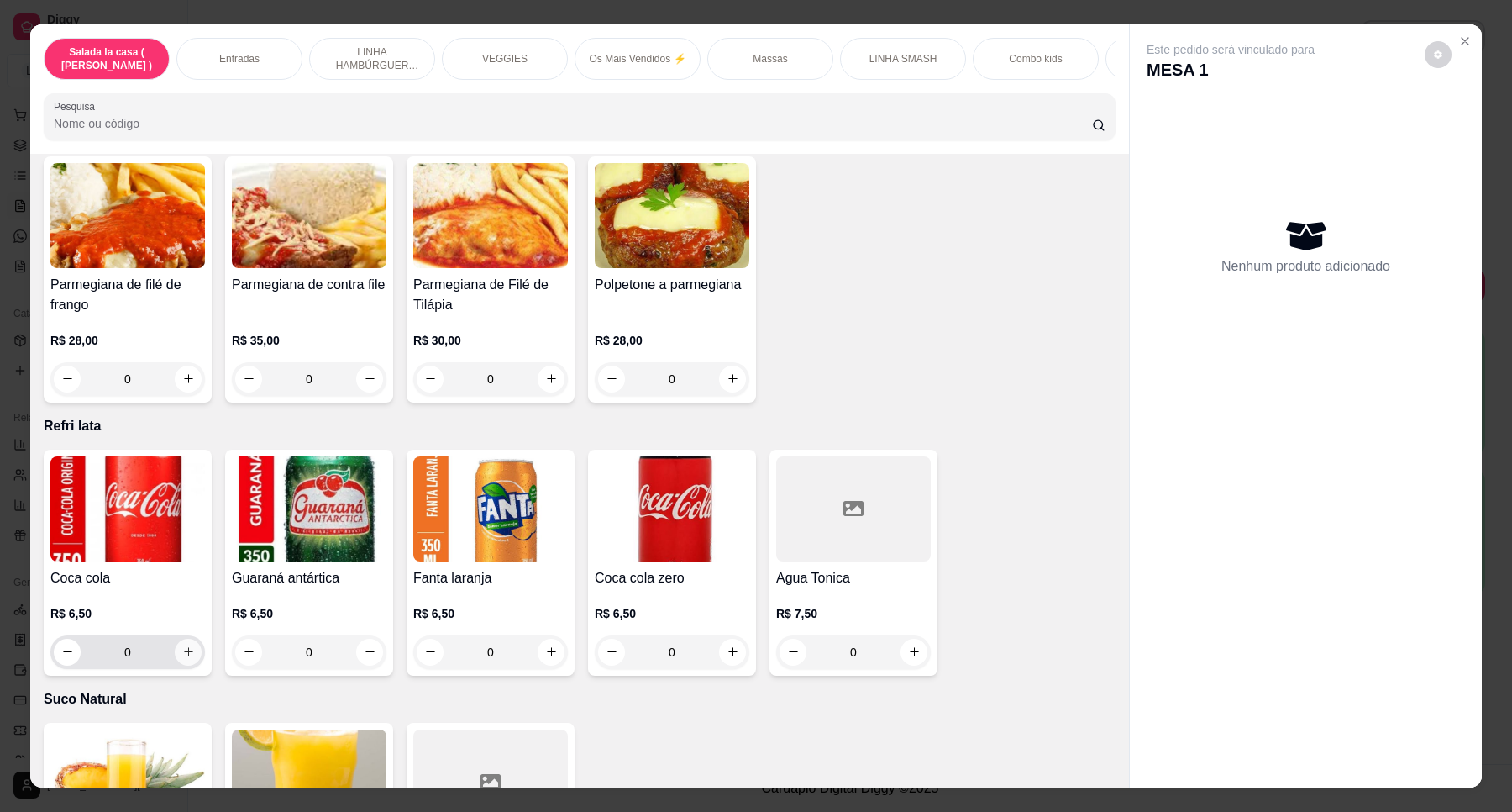
click at [182, 646] on icon "increase-product-quantity" at bounding box center [188, 652] width 13 height 13
type input "1"
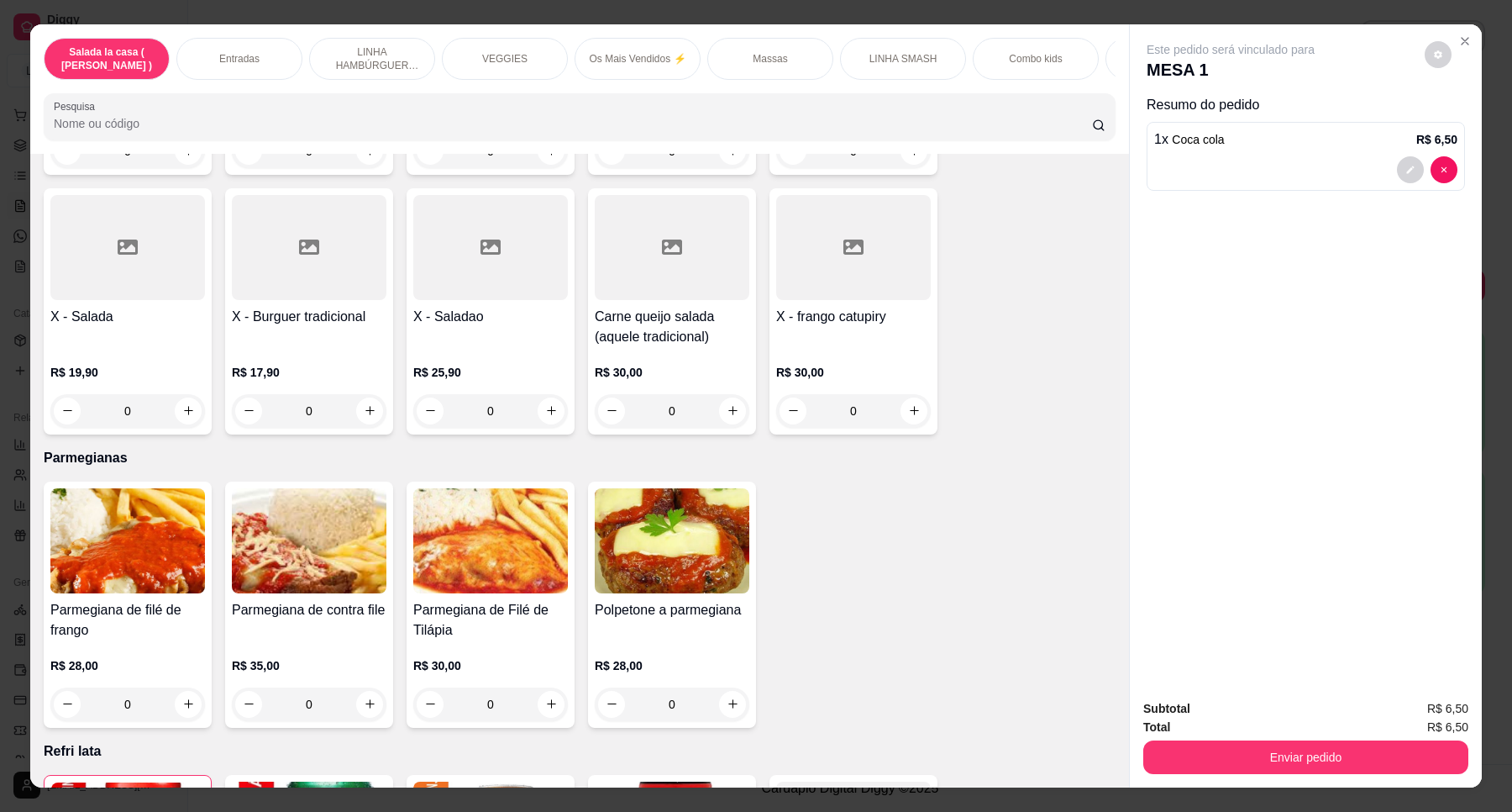
scroll to position [5146, 0]
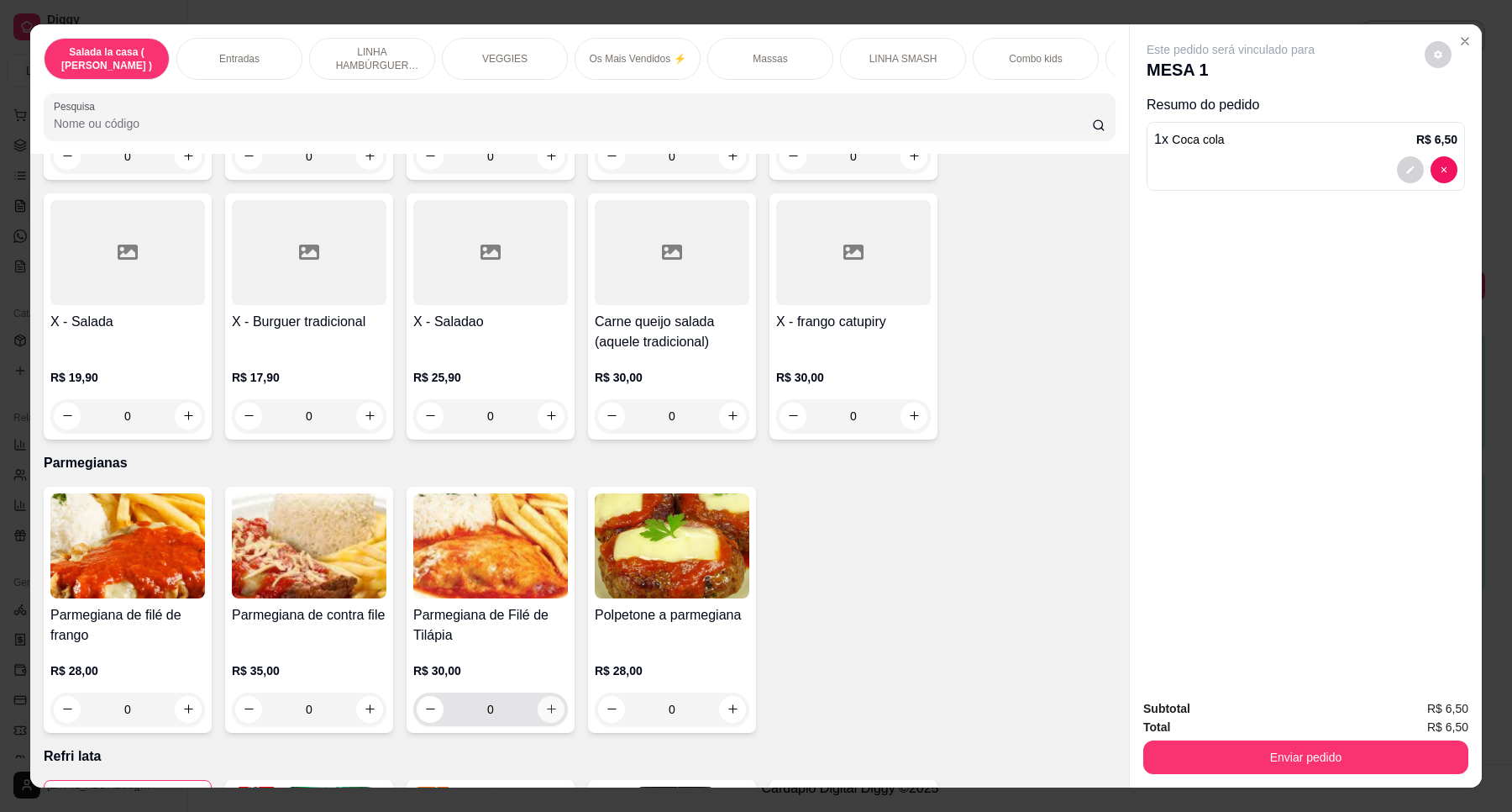
click at [545, 703] on icon "increase-product-quantity" at bounding box center [551, 709] width 13 height 13
click at [546, 706] on icon "increase-product-quantity" at bounding box center [550, 710] width 8 height 8
type input "2"
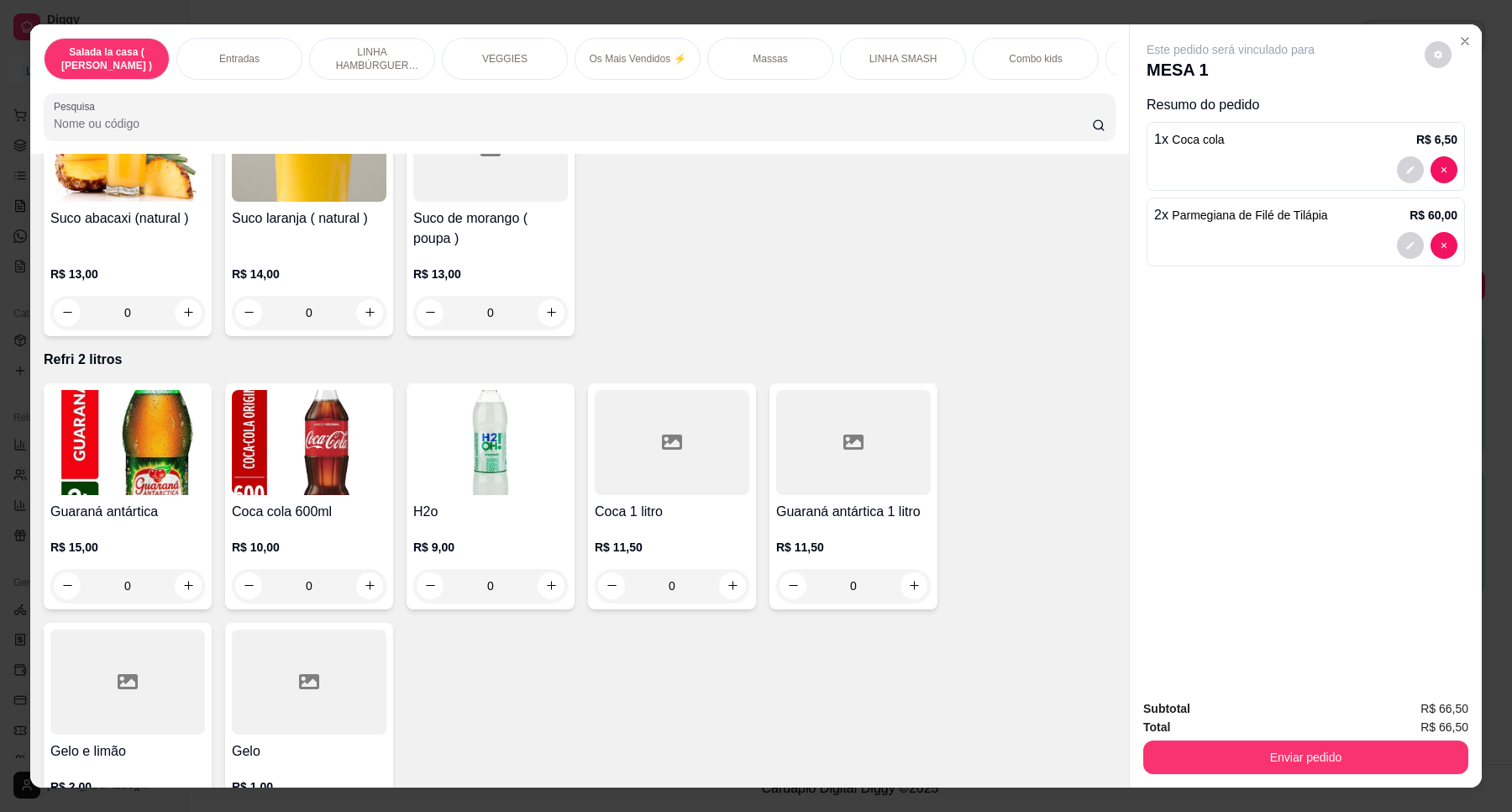
scroll to position [6197, 0]
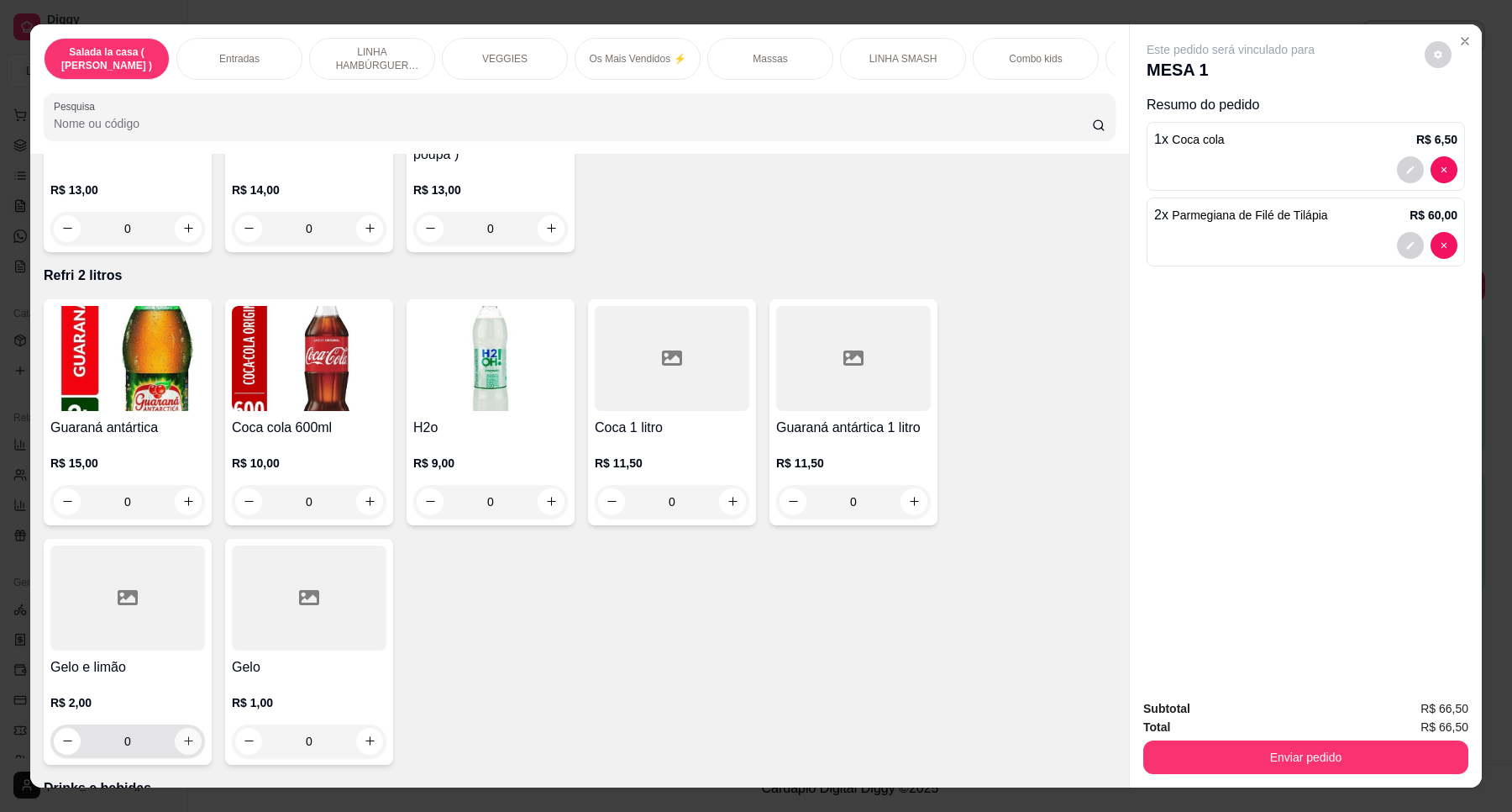
click at [181, 728] on button "increase-product-quantity" at bounding box center [188, 741] width 27 height 27
click at [181, 729] on button "increase-product-quantity" at bounding box center [187, 742] width 27 height 27
type input "2"
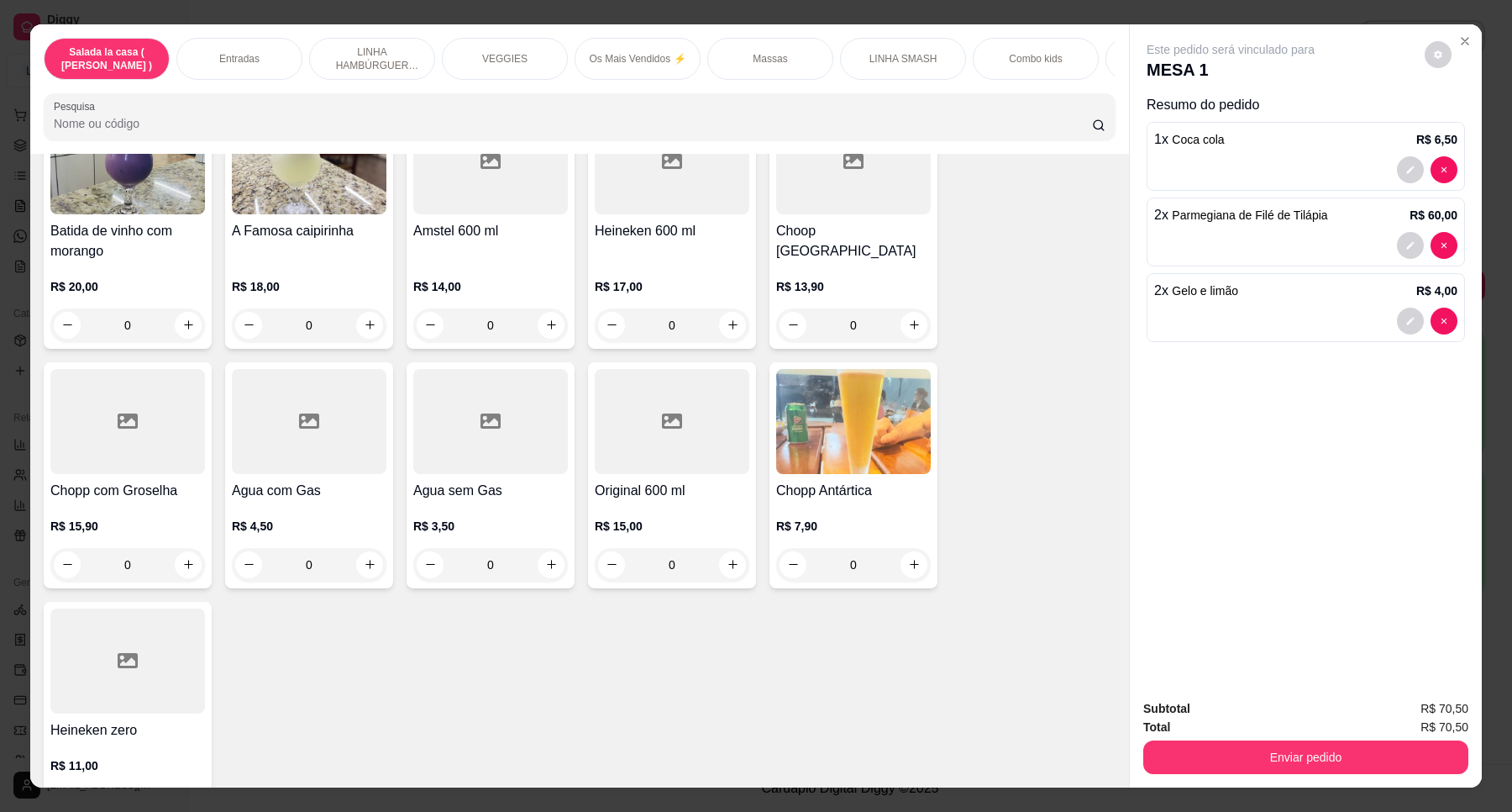
scroll to position [6936, 0]
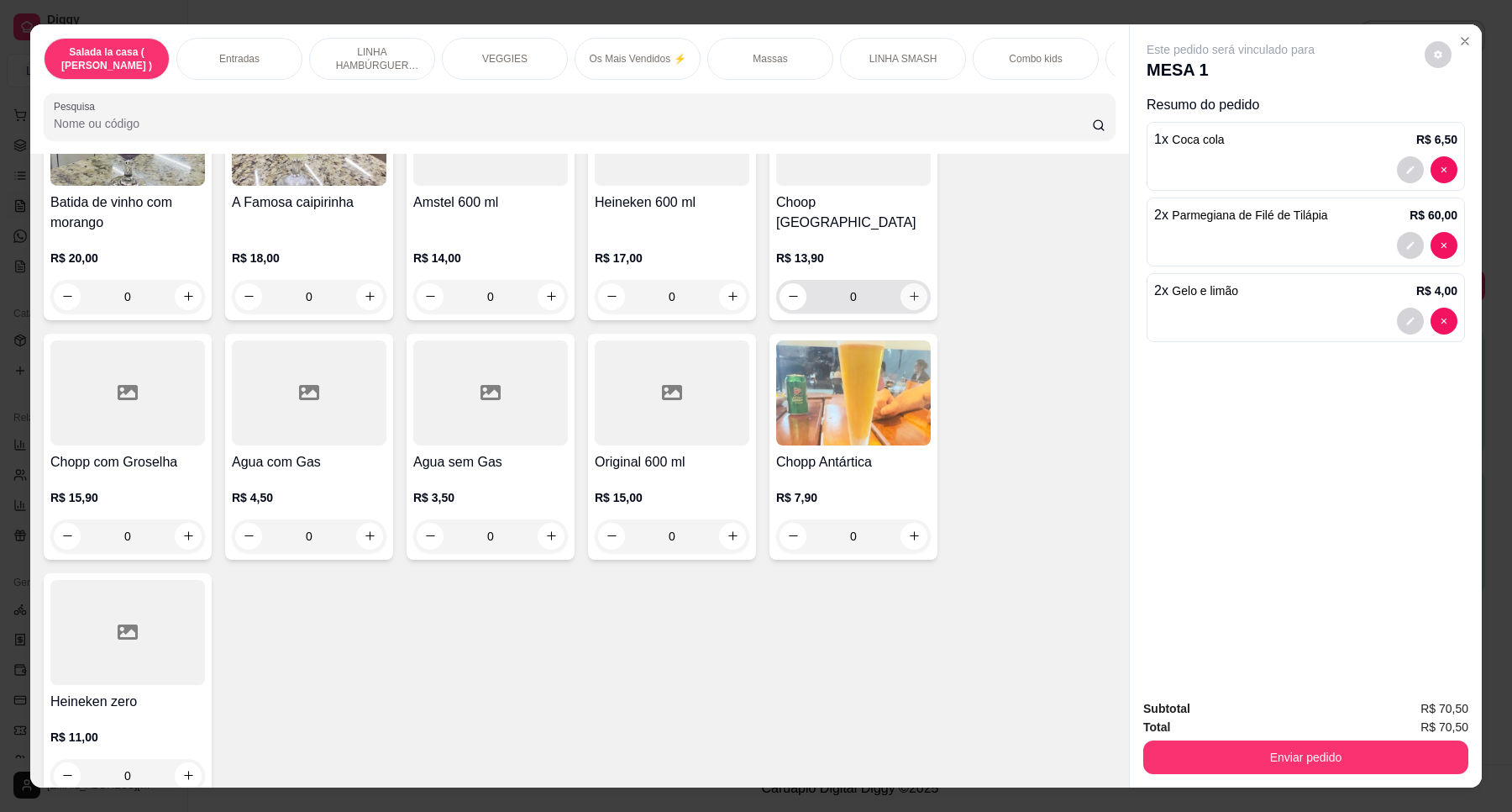
click at [908, 290] on icon "increase-product-quantity" at bounding box center [915, 296] width 13 height 13
type input "1"
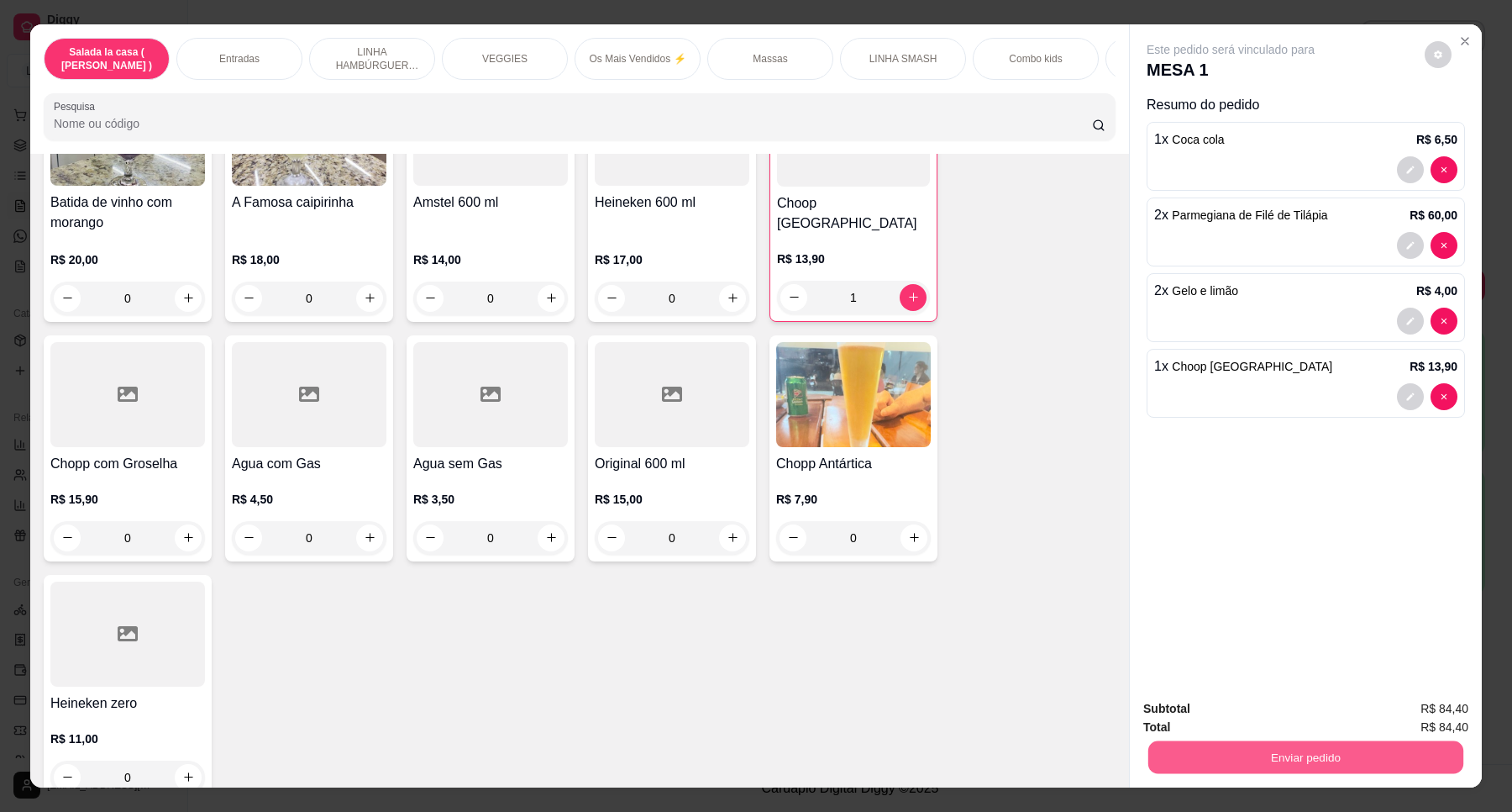
click at [1286, 758] on button "Enviar pedido" at bounding box center [1306, 758] width 315 height 33
click at [1442, 709] on button "Enviar pedido" at bounding box center [1423, 715] width 95 height 32
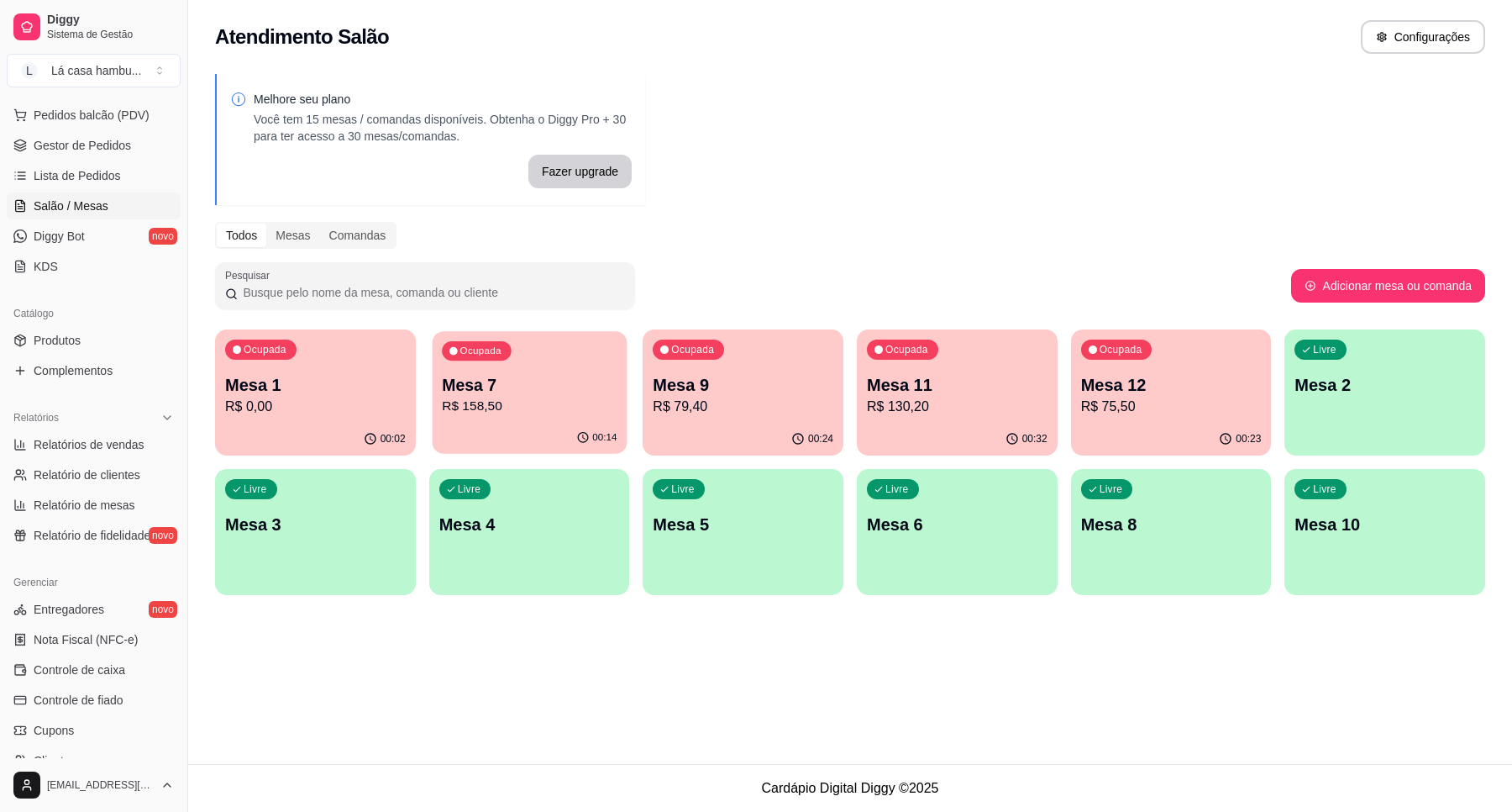
click at [526, 429] on div "00:14" at bounding box center [529, 438] width 195 height 32
click at [312, 386] on p "Mesa 1" at bounding box center [315, 385] width 175 height 23
click at [745, 541] on div "Livre Mesa 5" at bounding box center [743, 521] width 200 height 106
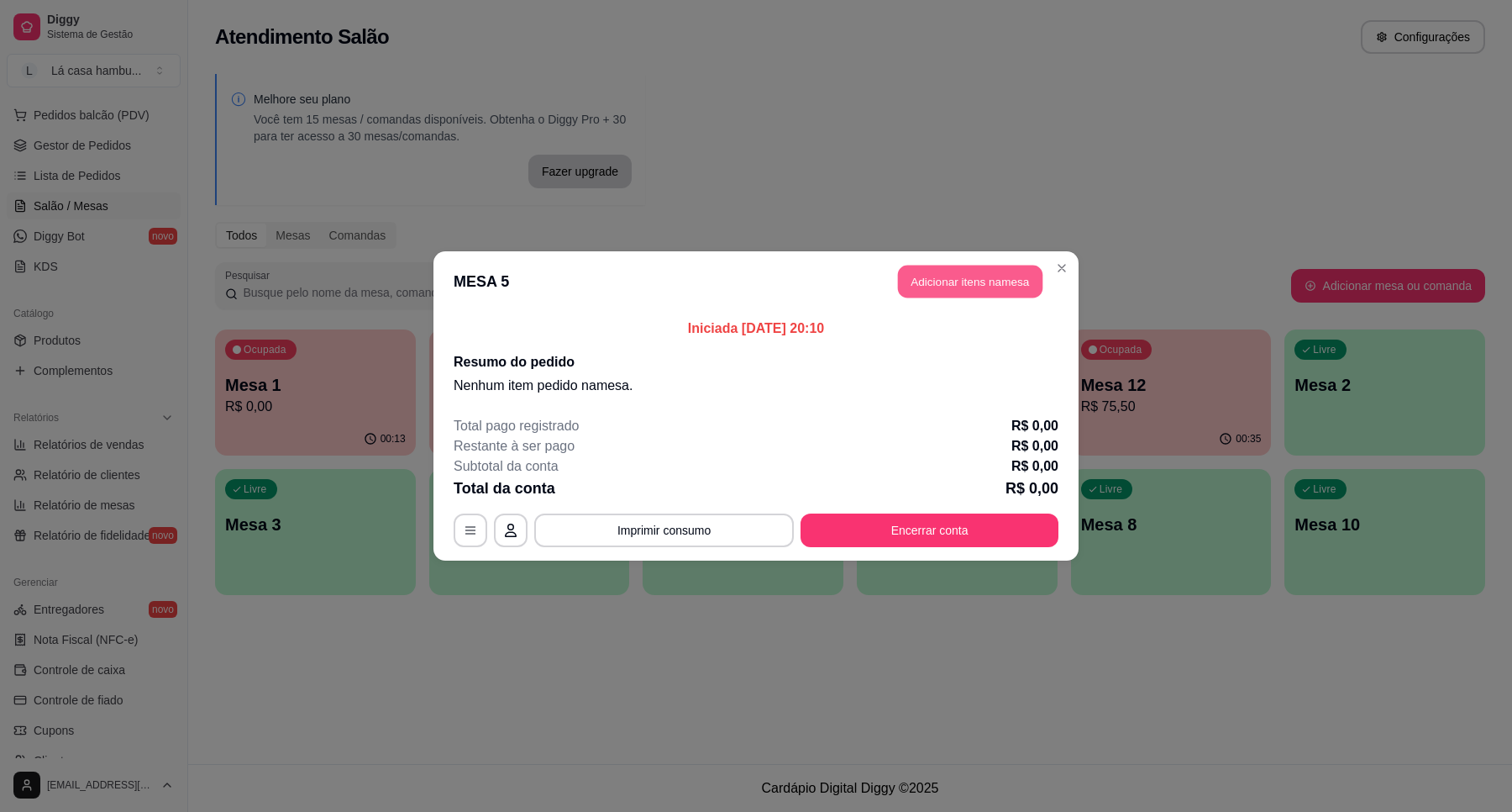
click at [971, 274] on button "Adicionar itens na mesa" at bounding box center [970, 282] width 144 height 33
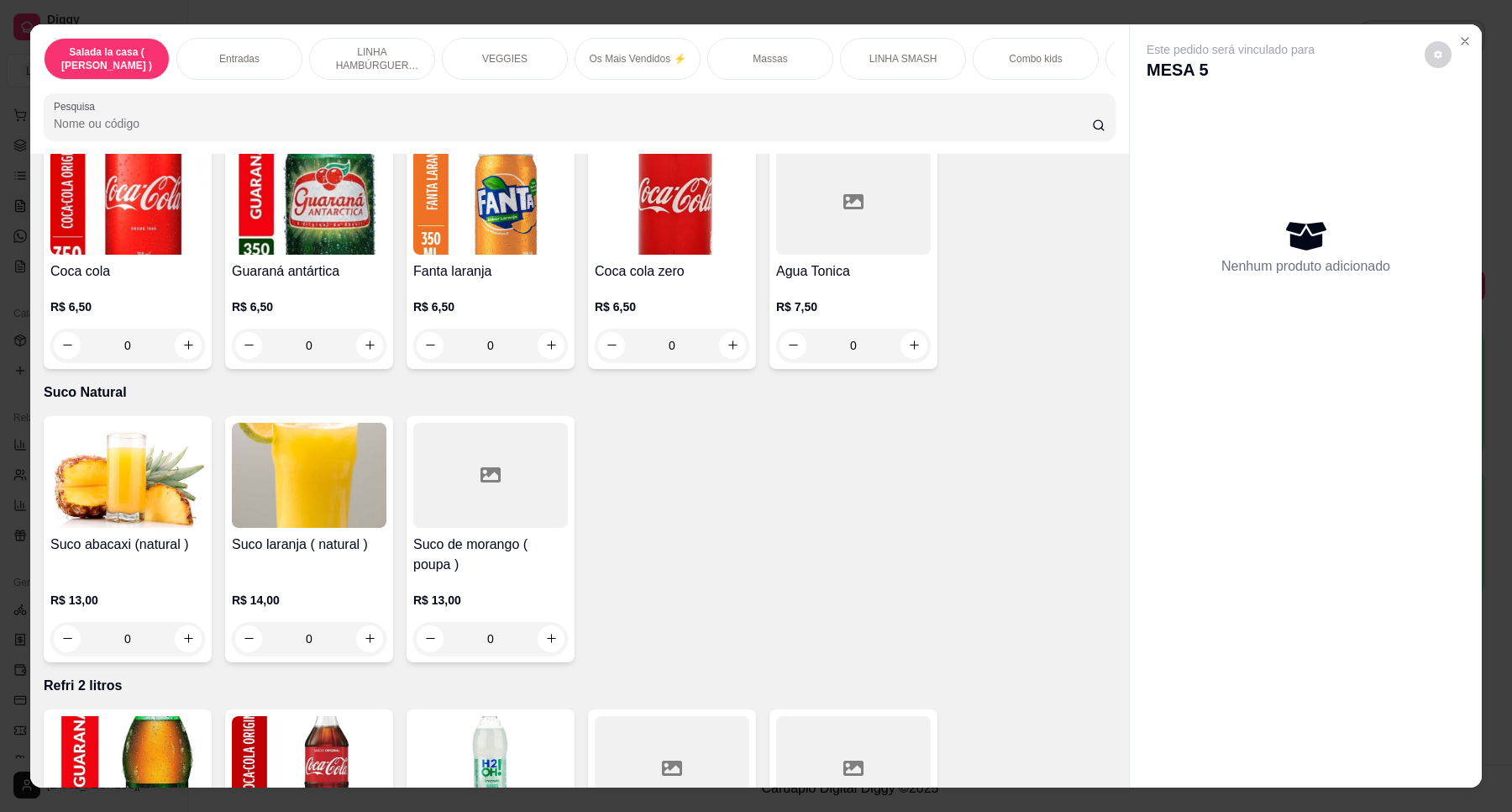
scroll to position [5810, 0]
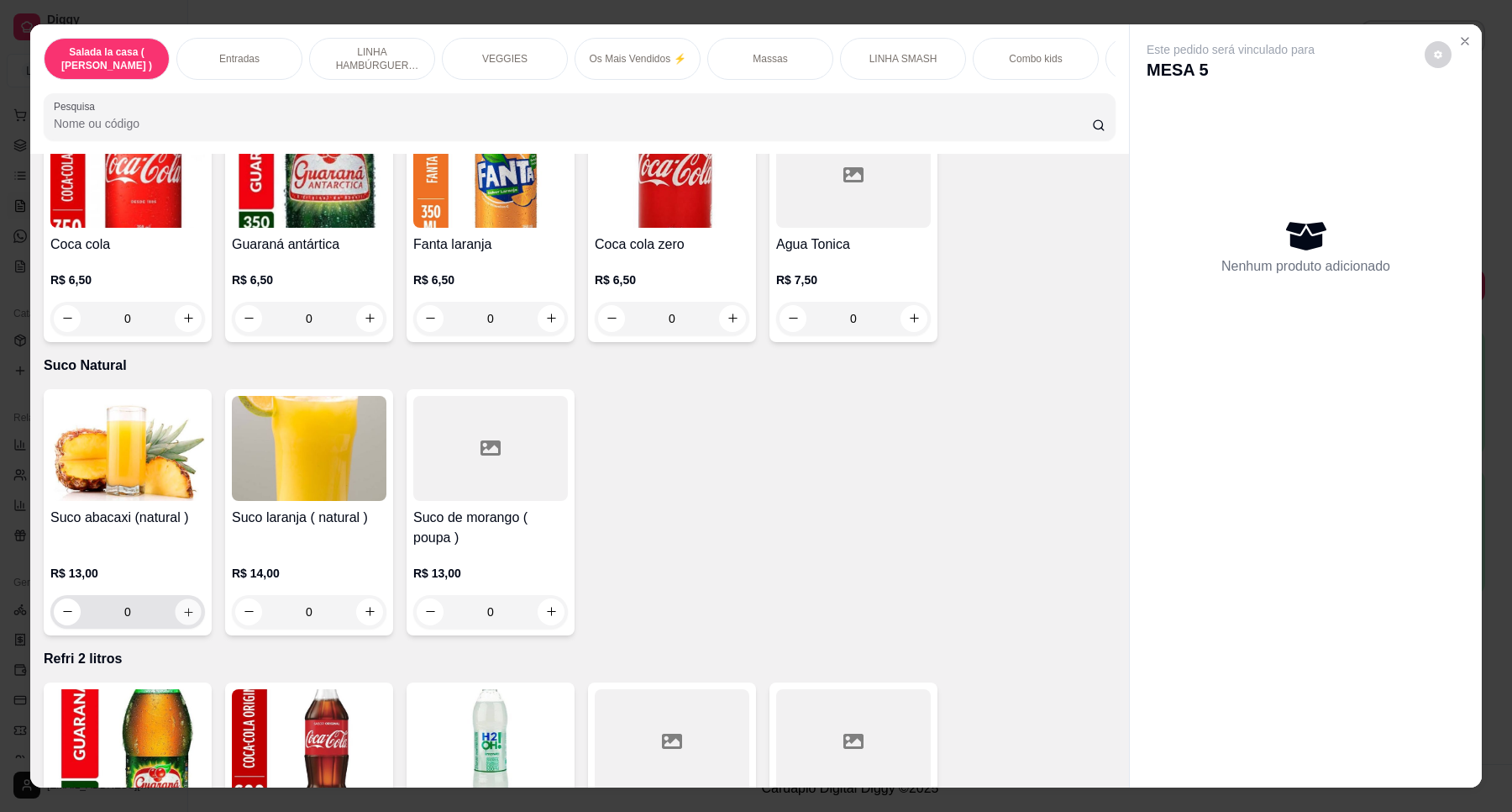
click at [182, 606] on icon "increase-product-quantity" at bounding box center [188, 612] width 13 height 13
type input "1"
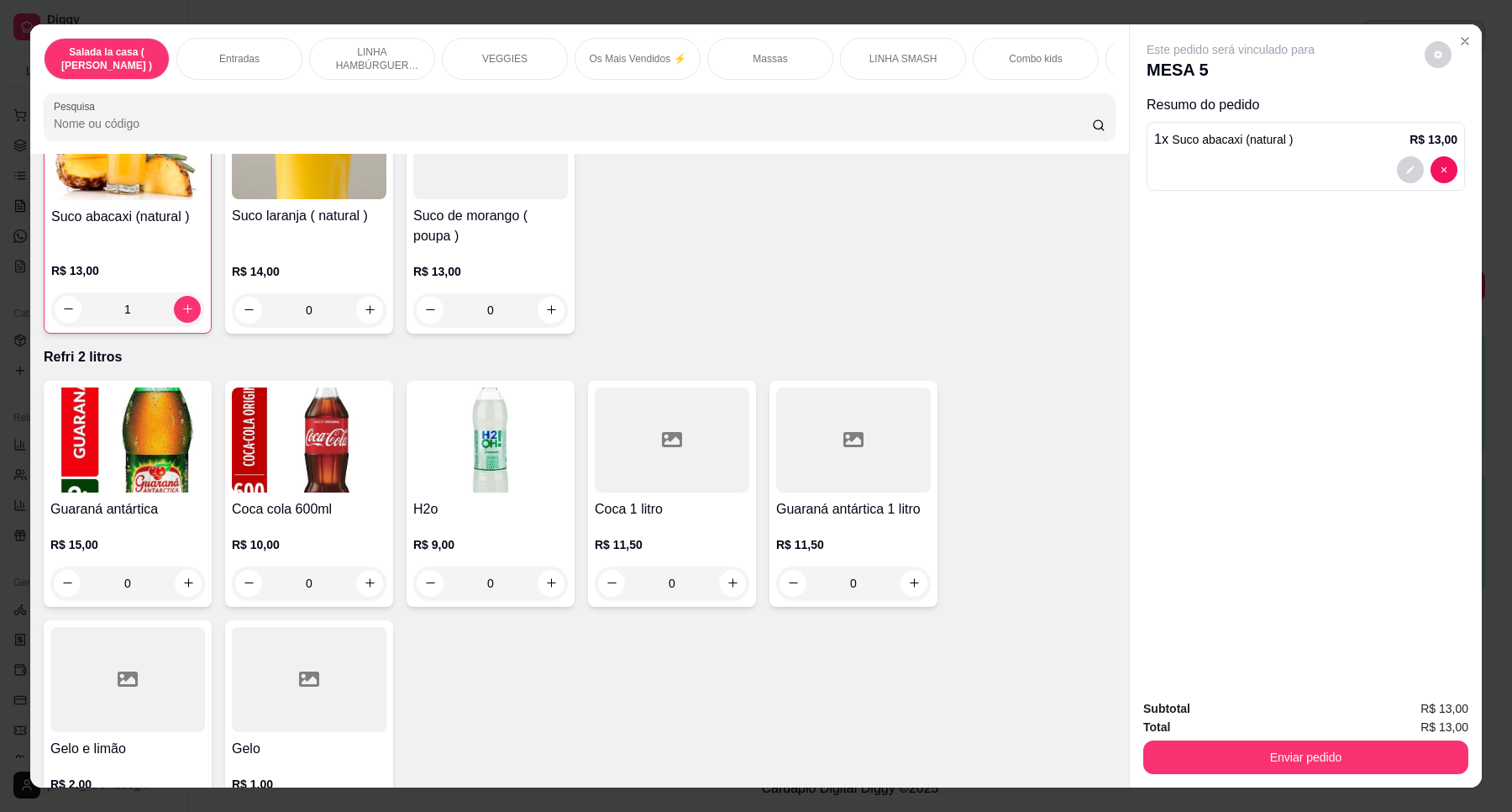
scroll to position [6193, 0]
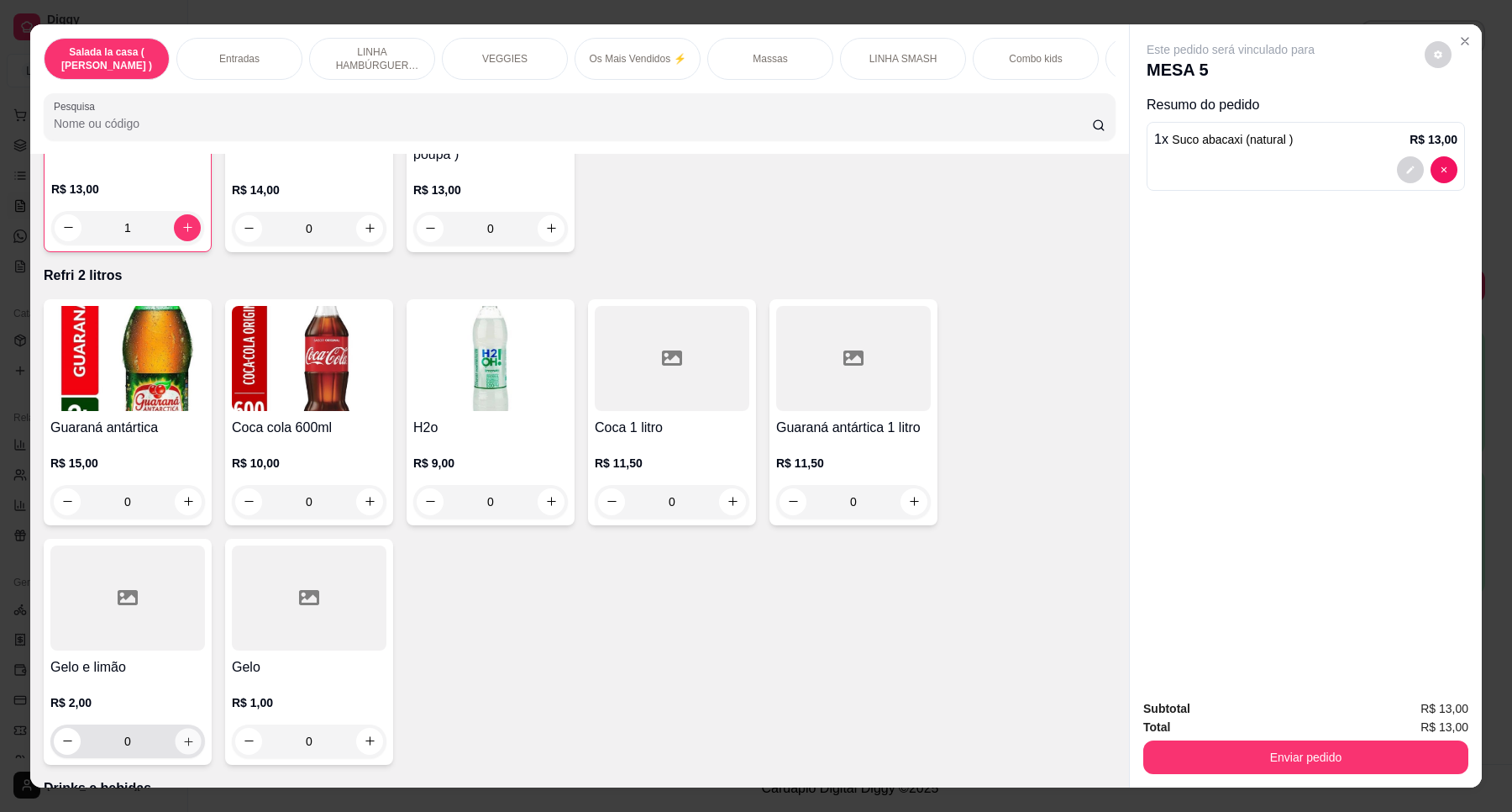
click at [182, 736] on icon "increase-product-quantity" at bounding box center [188, 742] width 13 height 13
type input "1"
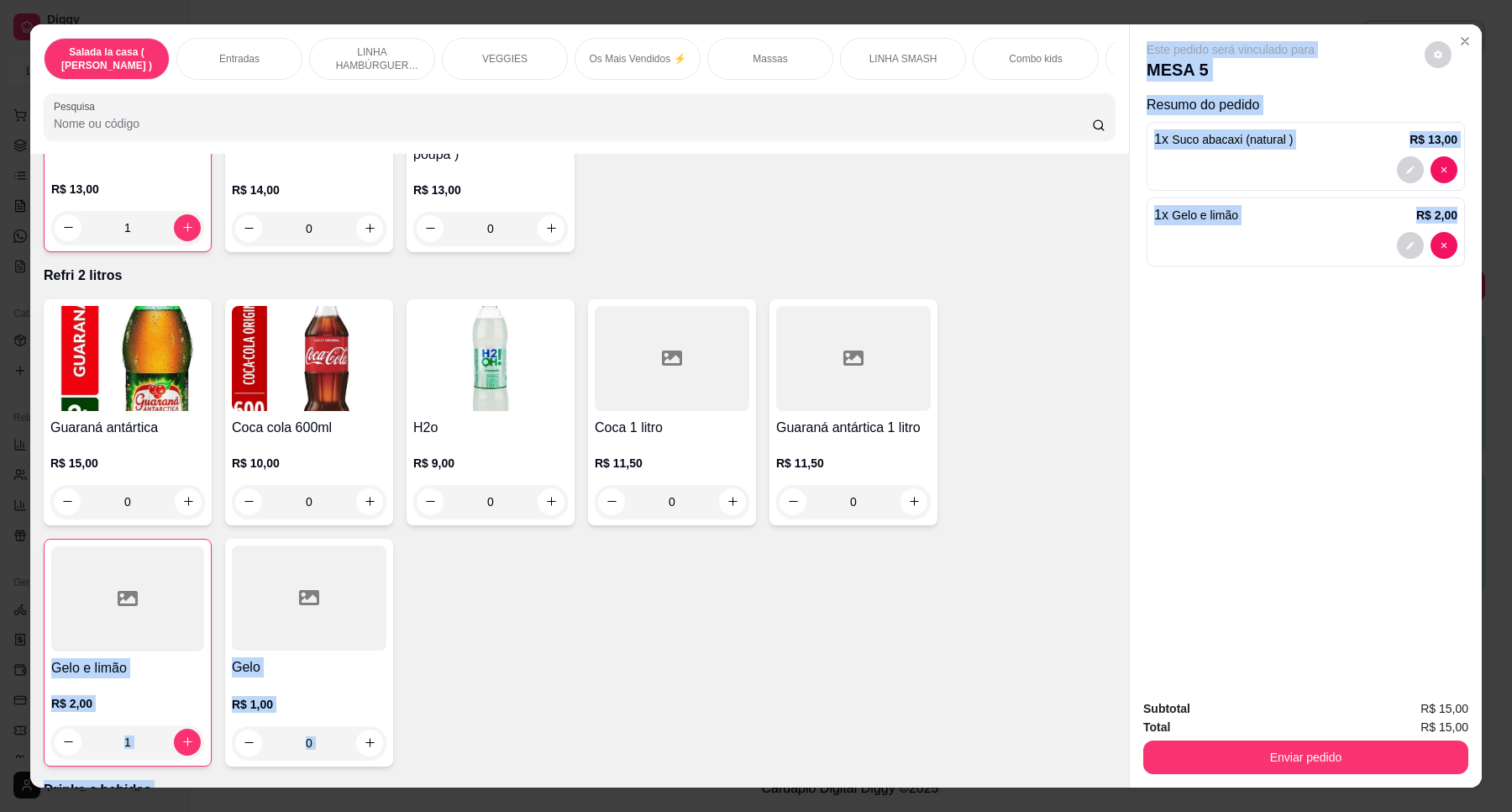
drag, startPoint x: 1121, startPoint y: 692, endPoint x: 1115, endPoint y: 731, distance: 39.5
click at [1115, 731] on div "Salada la casa ( CAESAR ) Entradas LINHA HAMBÚRGUER ANGUS VEGGIES Os Mais Vendi…" at bounding box center [756, 406] width 1452 height 763
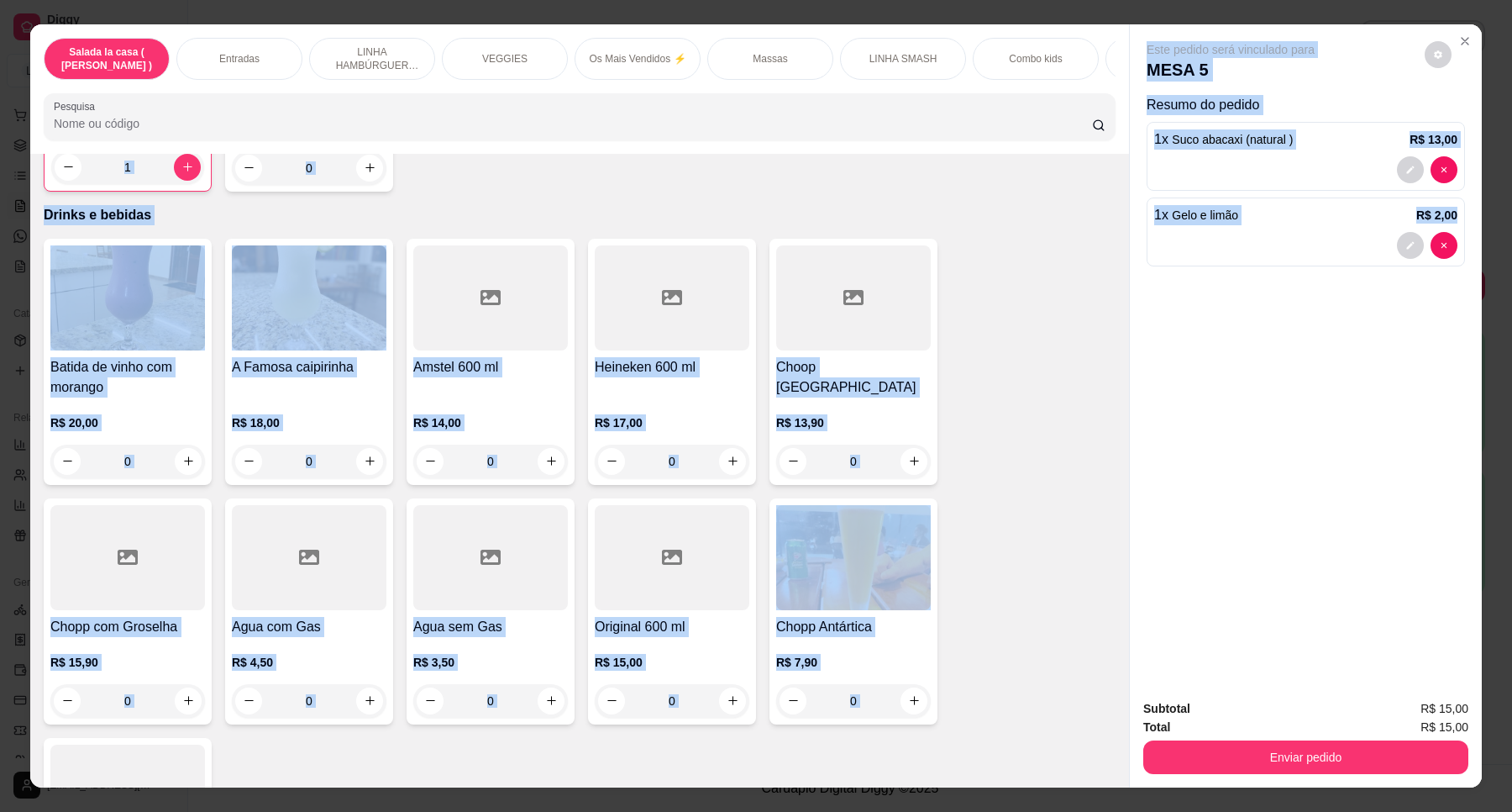
scroll to position [6784, 0]
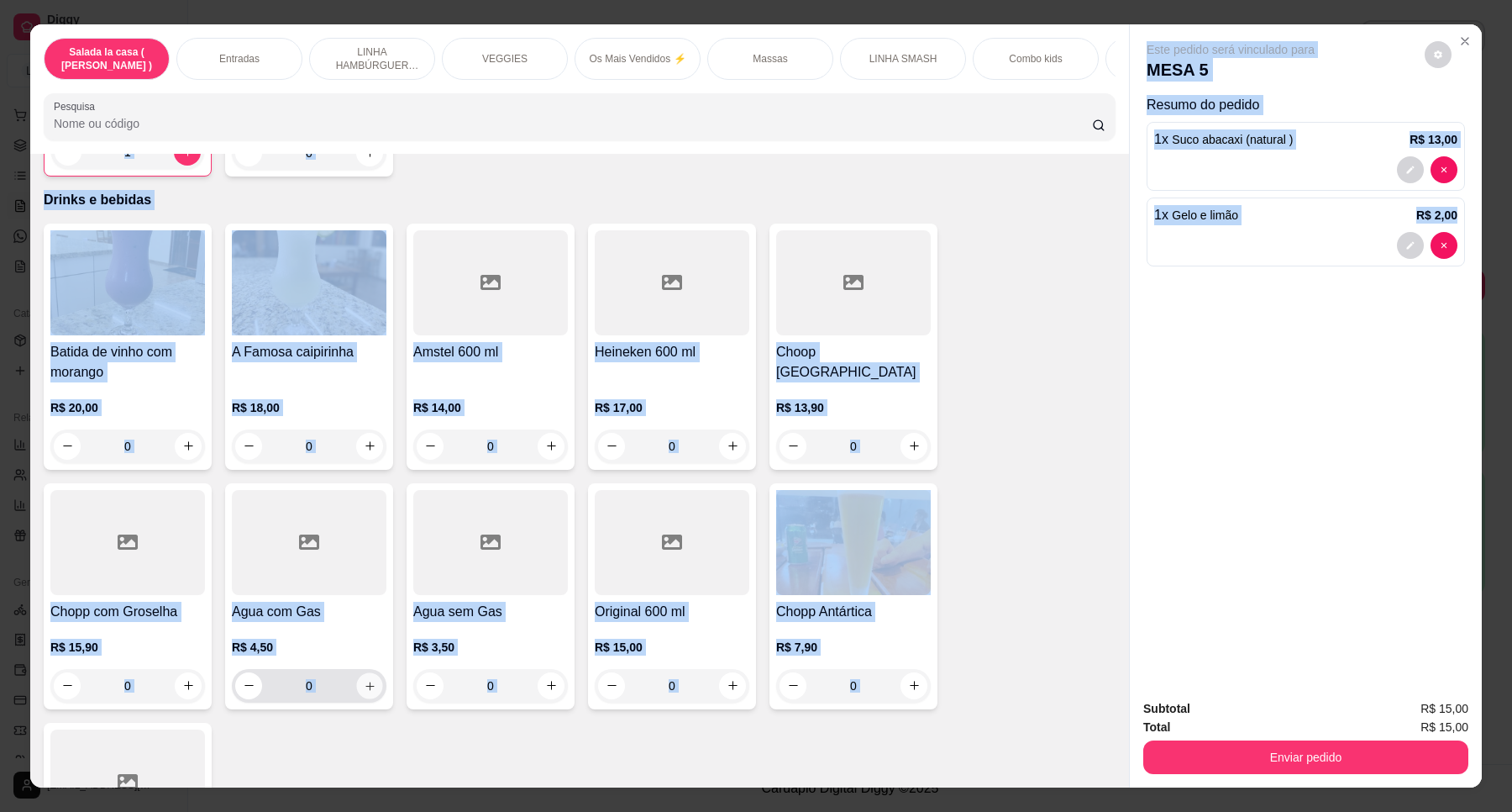
click at [367, 672] on button "increase-product-quantity" at bounding box center [369, 685] width 26 height 26
type input "1"
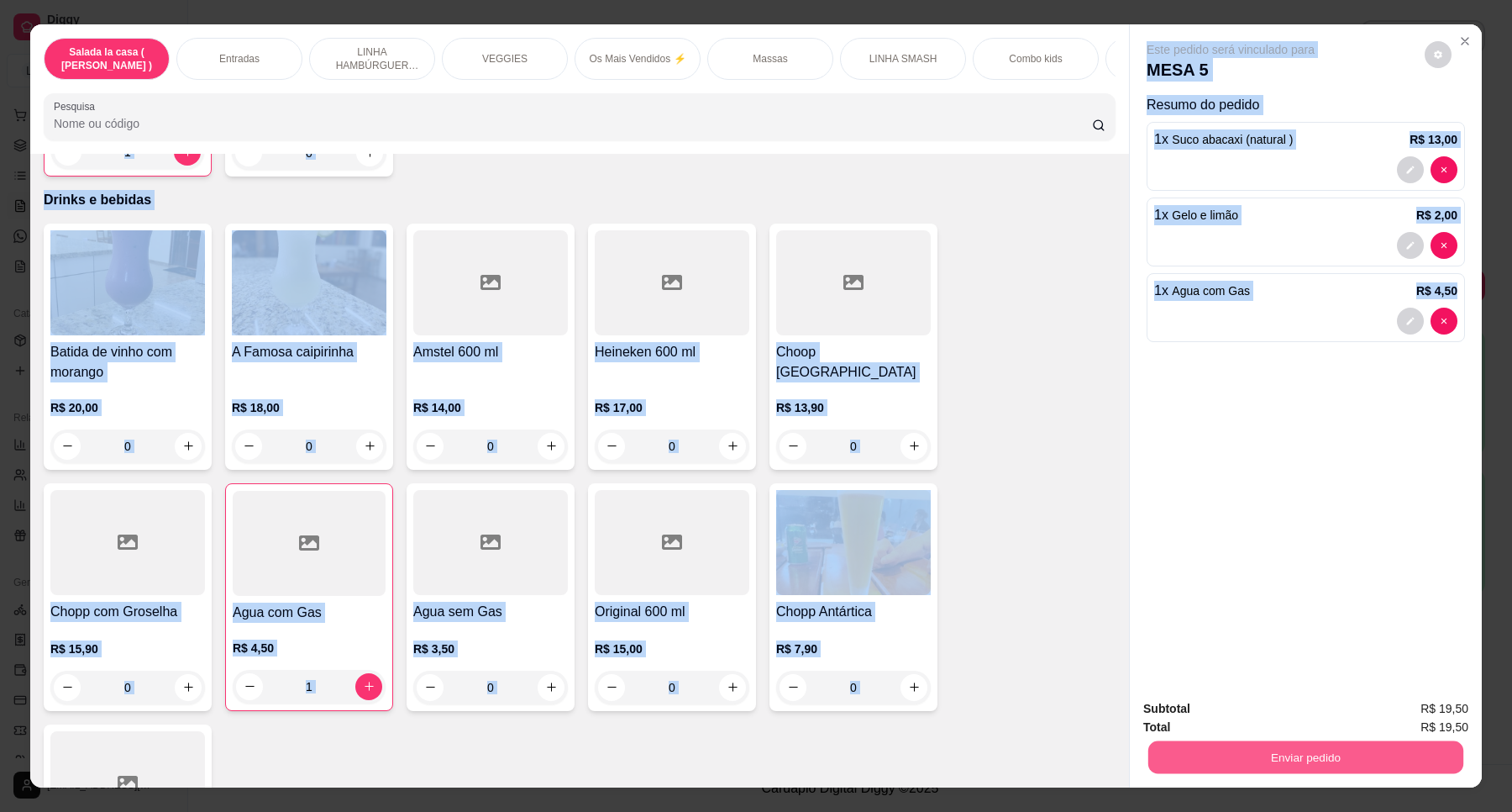
click at [1361, 763] on button "Enviar pedido" at bounding box center [1306, 758] width 315 height 33
click at [1405, 712] on button "Enviar pedido" at bounding box center [1423, 715] width 95 height 32
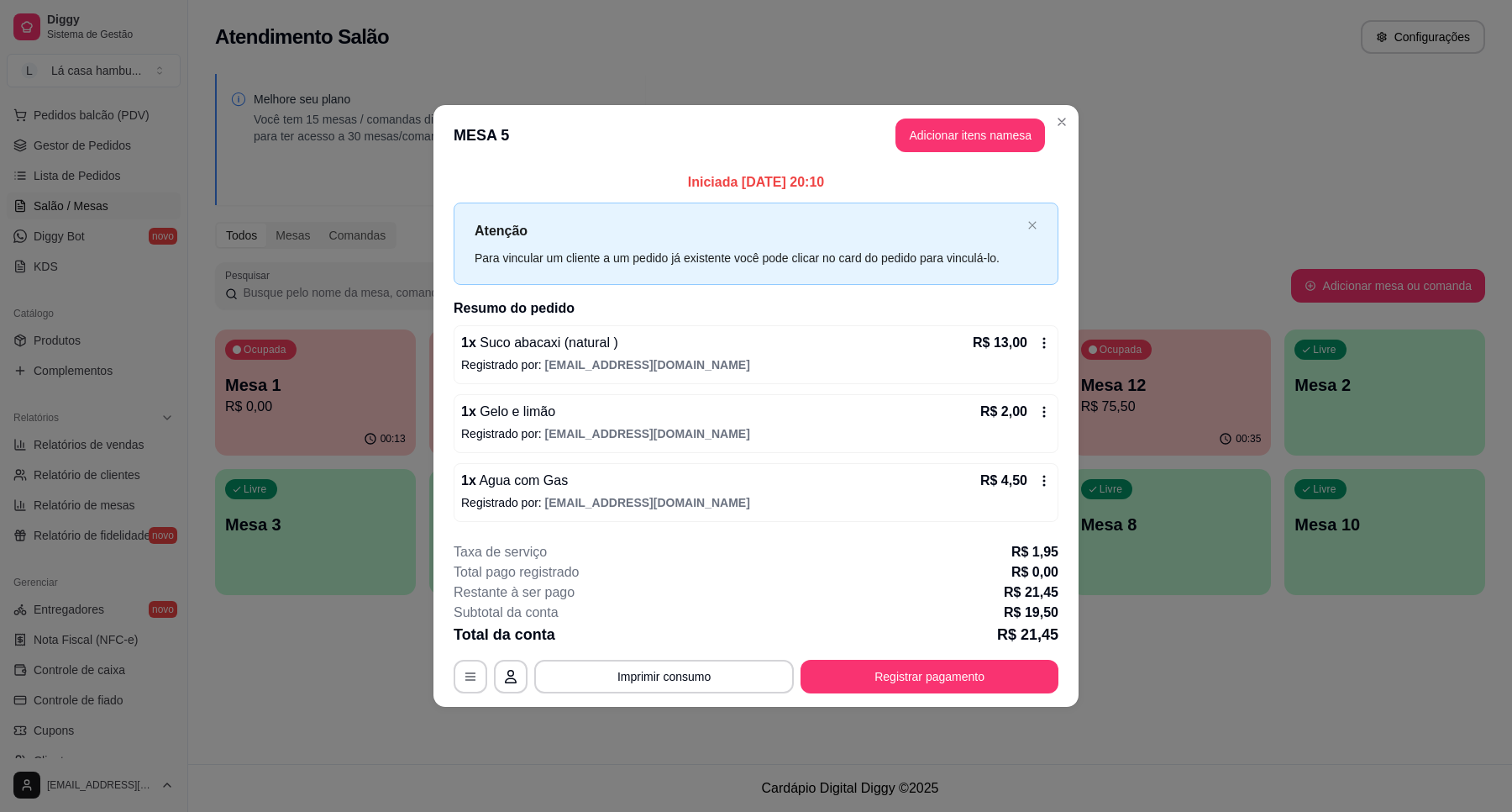
click at [505, 361] on p "Registrado por: [EMAIL_ADDRESS][DOMAIN_NAME]" at bounding box center [756, 365] width 590 height 17
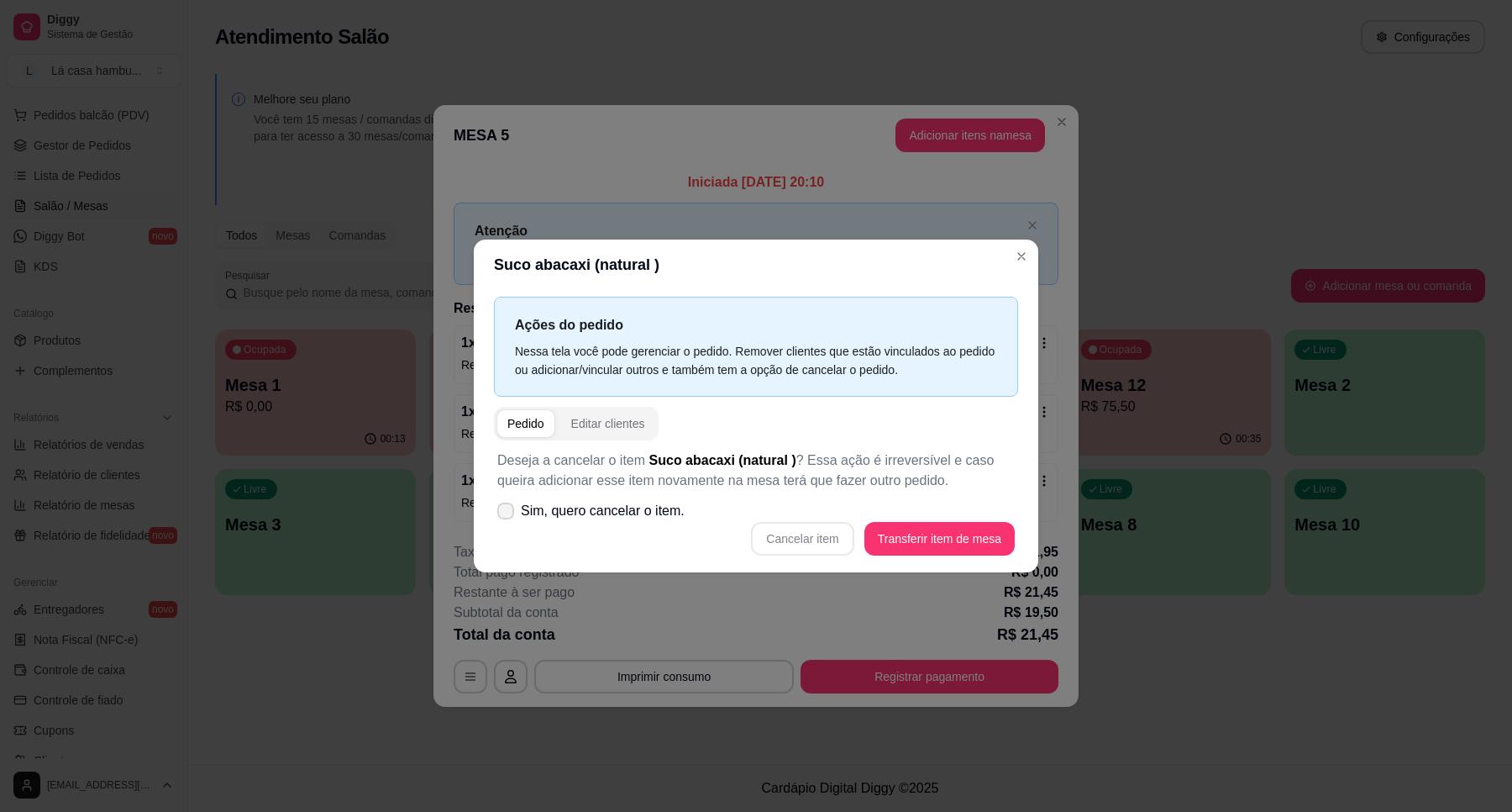
click at [506, 509] on icon at bounding box center [506, 510] width 14 height 10
click at [506, 514] on input "Sim, quero cancelar o item." at bounding box center [502, 520] width 11 height 11
checkbox input "true"
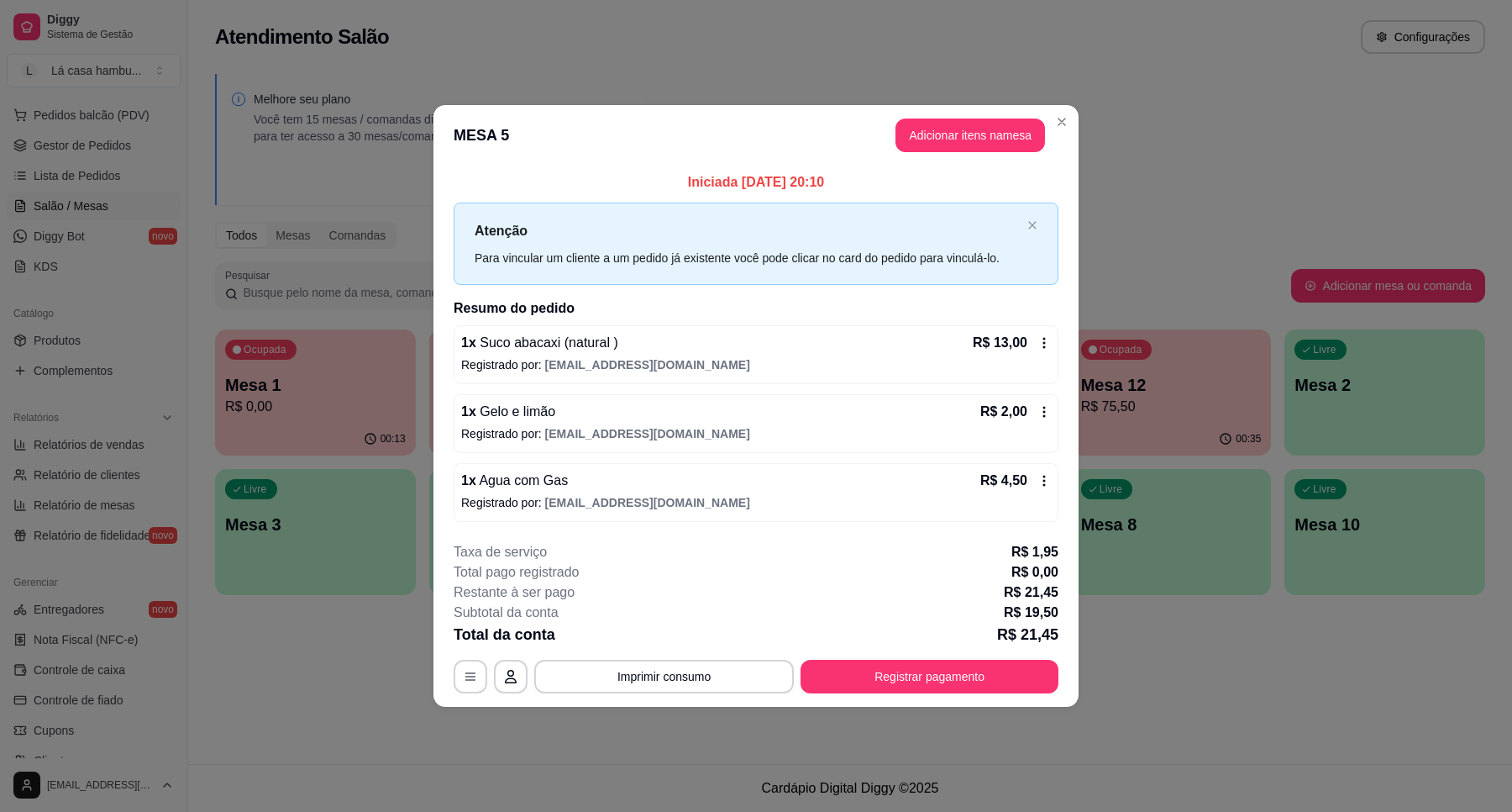
click at [693, 351] on div "1 x Suco abacaxi (natural ) R$ 13,00" at bounding box center [756, 343] width 590 height 20
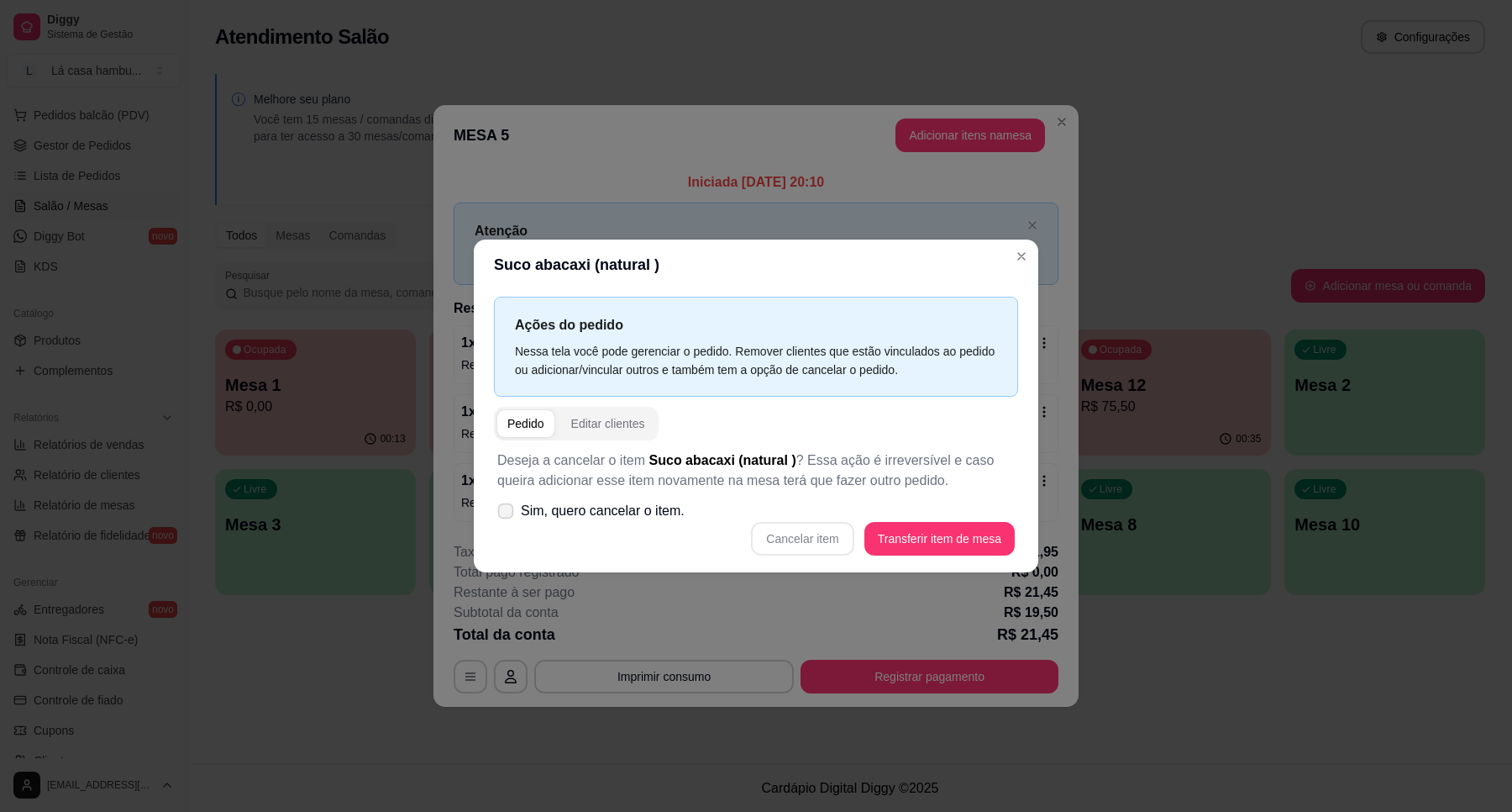
click at [506, 504] on span at bounding box center [506, 511] width 16 height 16
click at [506, 514] on input "Sim, quero cancelar o item." at bounding box center [502, 520] width 11 height 11
checkbox input "true"
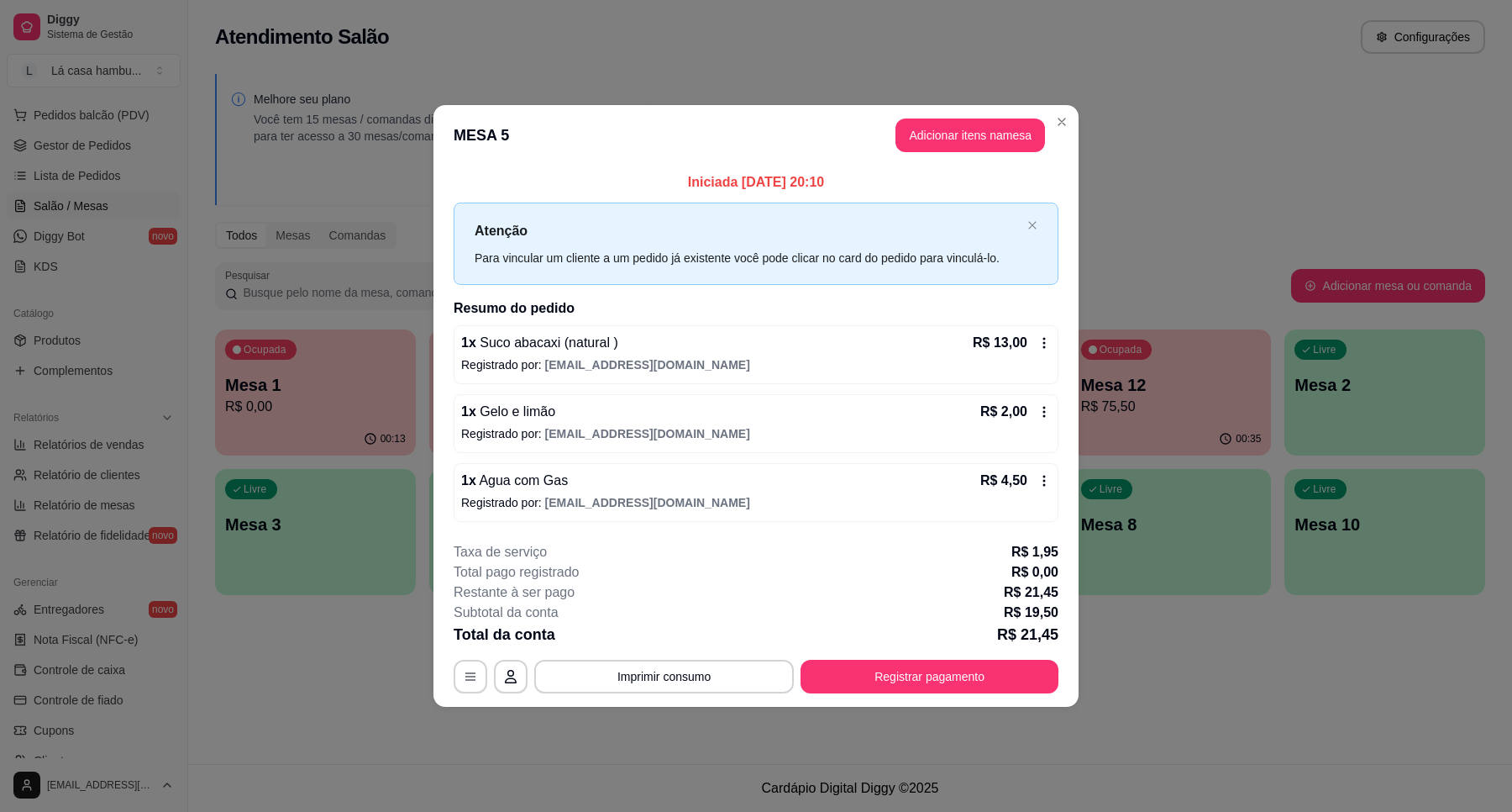
click at [597, 341] on span "Suco abacaxi (natural )" at bounding box center [547, 343] width 142 height 15
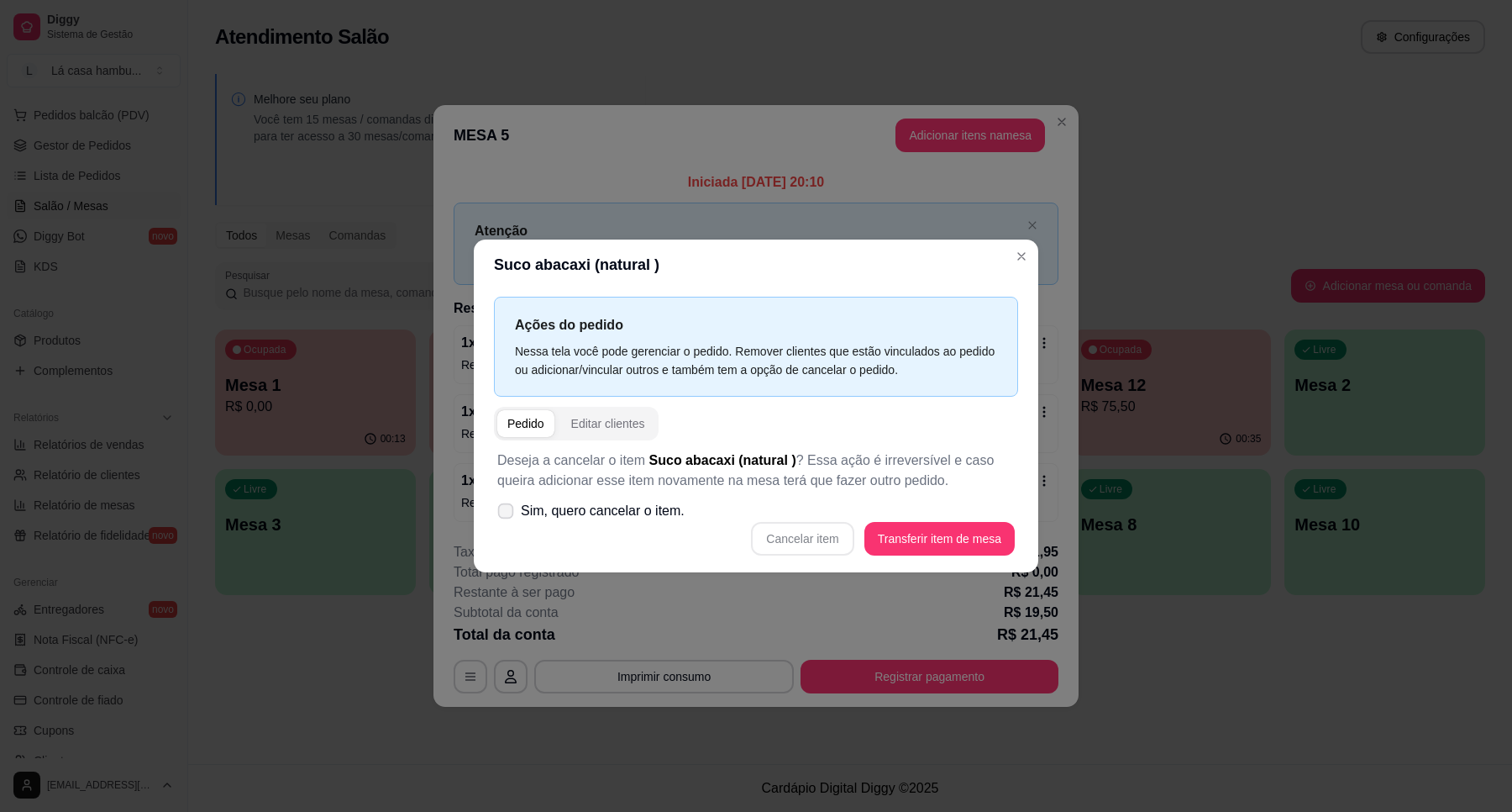
click at [504, 509] on icon at bounding box center [506, 510] width 13 height 9
click at [504, 514] on input "Sim, quero cancelar o item." at bounding box center [502, 520] width 11 height 11
checkbox input "true"
click at [807, 543] on button "Cancelar item" at bounding box center [802, 539] width 103 height 34
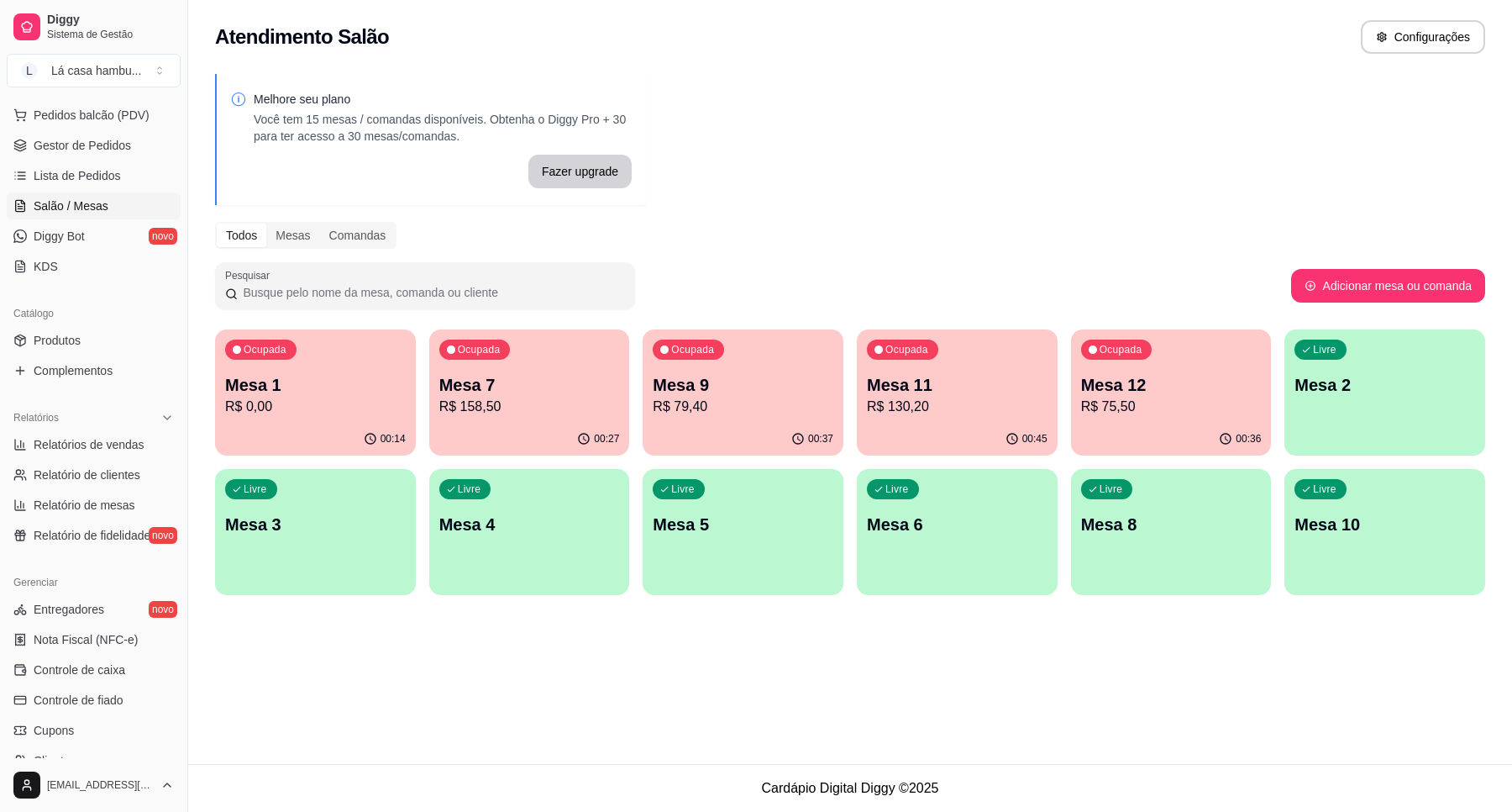
click at [767, 523] on p "Mesa 5" at bounding box center [743, 525] width 181 height 24
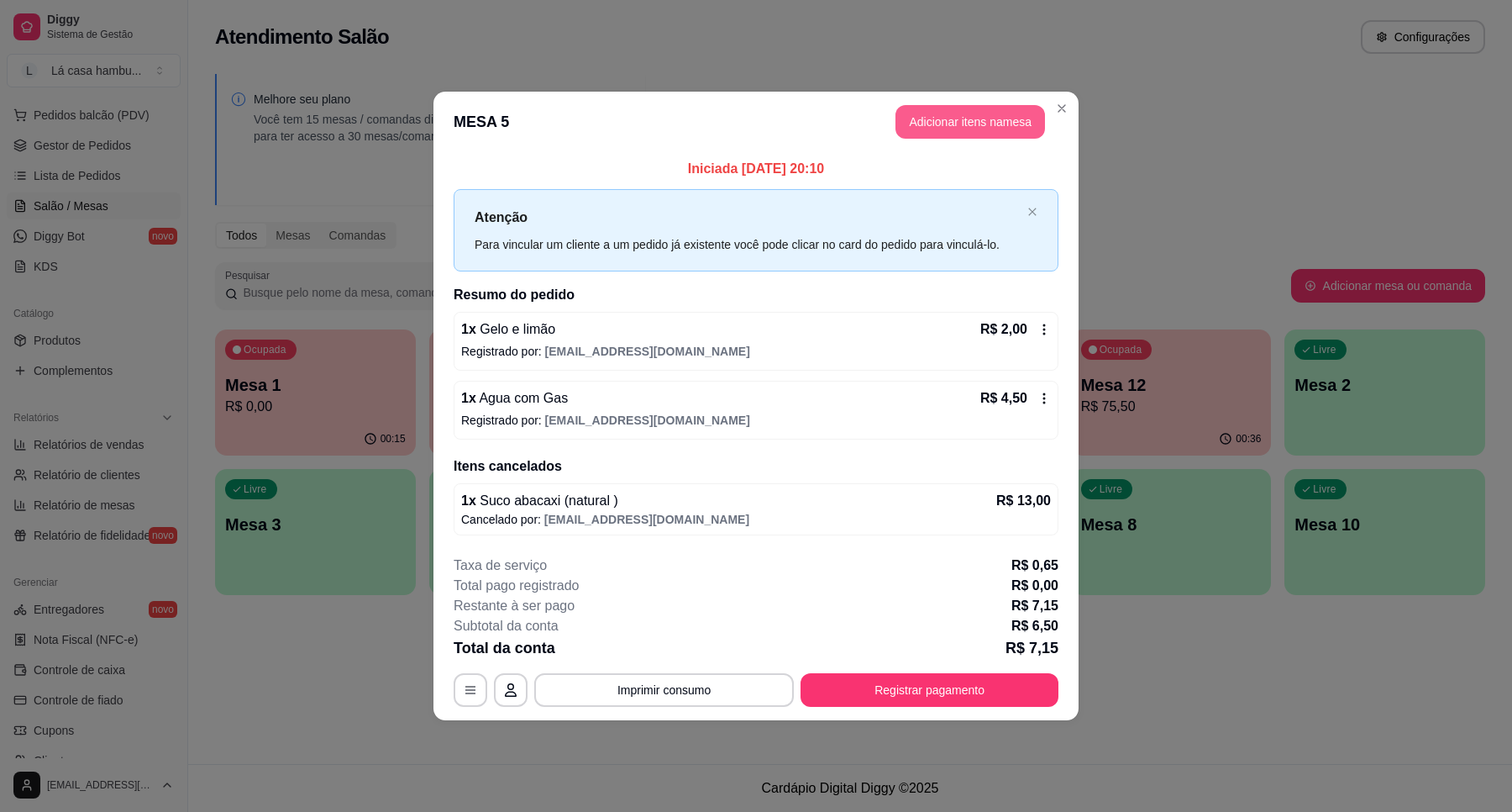
click at [995, 114] on button "Adicionar itens na mesa" at bounding box center [970, 121] width 150 height 34
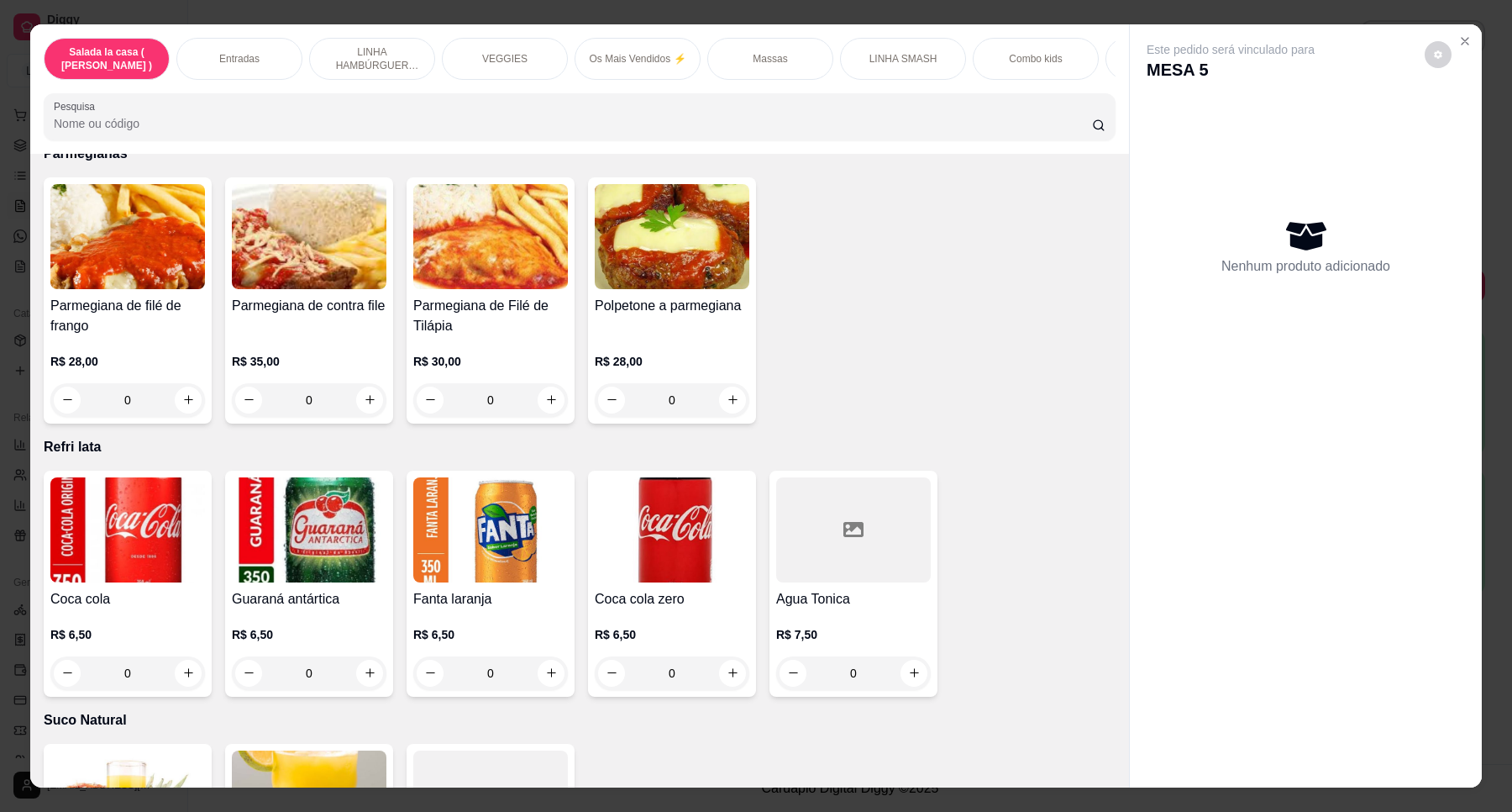
scroll to position [5756, 0]
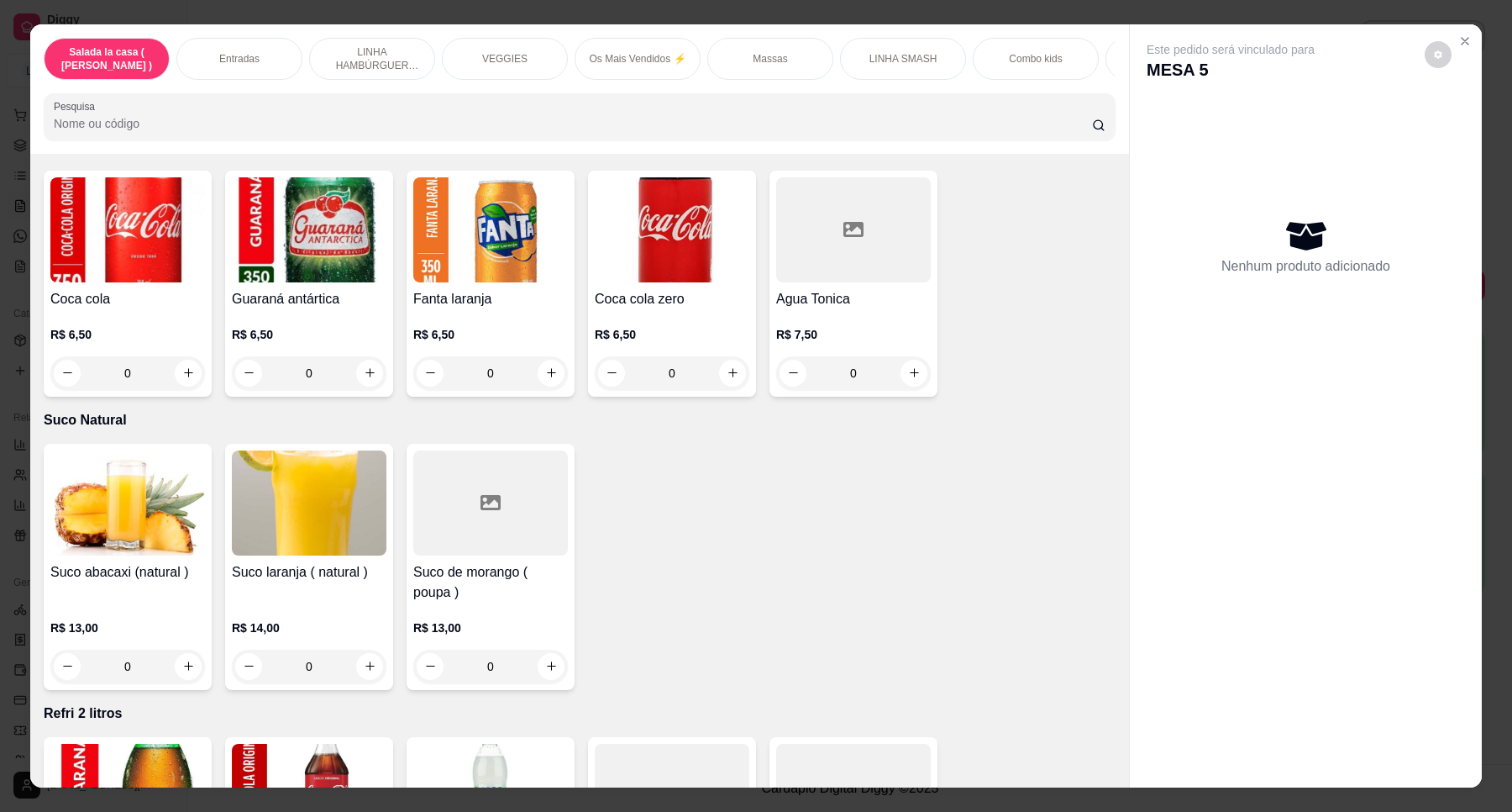
click at [1148, 669] on div "Este pedido será vinculado para MESA 5 Nenhum produto adicionado" at bounding box center [1305, 393] width 352 height 737
click at [364, 660] on icon "increase-product-quantity" at bounding box center [370, 667] width 13 height 13
type input "1"
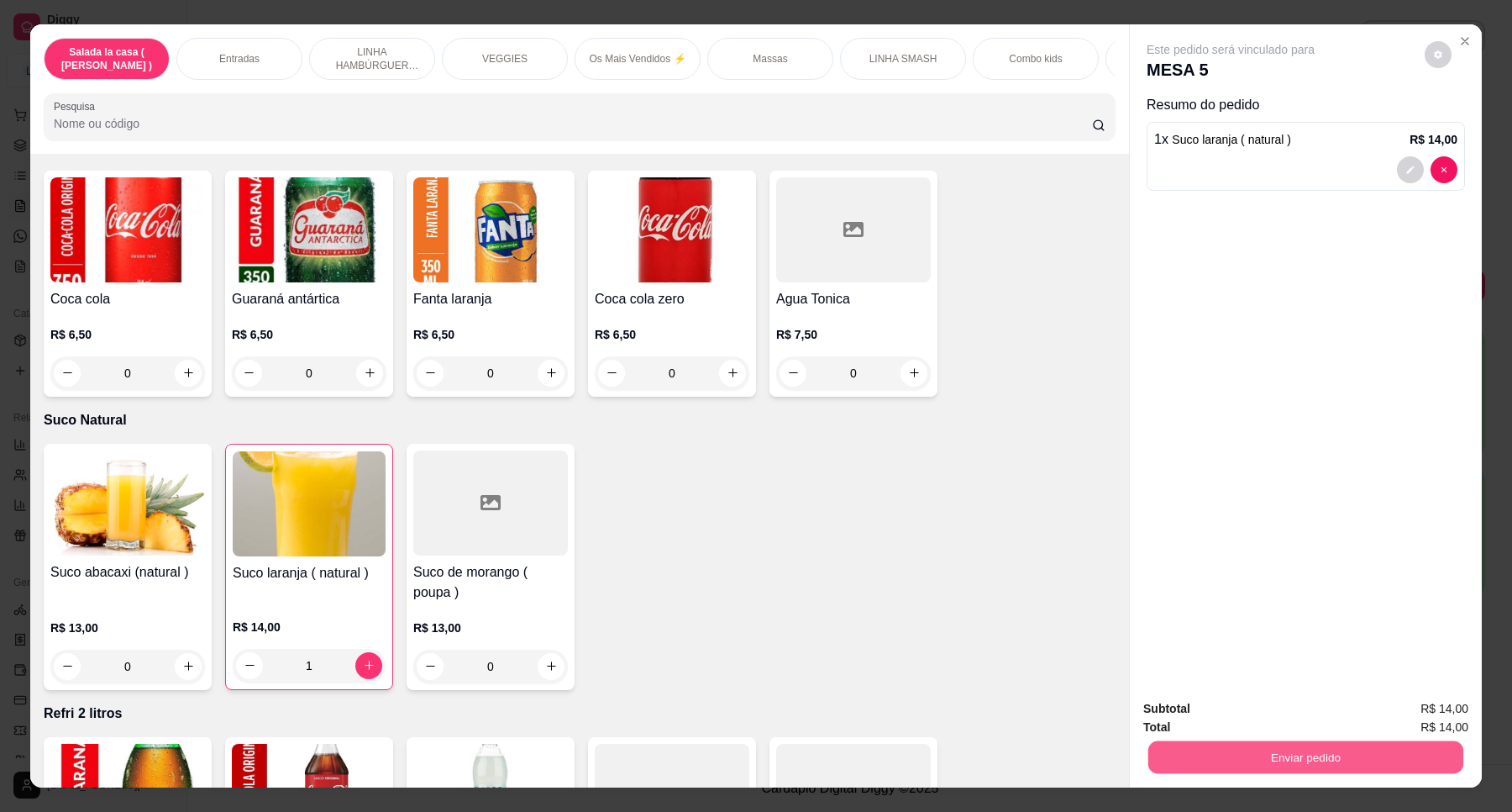
click at [1258, 765] on button "Enviar pedido" at bounding box center [1306, 758] width 315 height 33
click at [1447, 709] on button "Enviar pedido" at bounding box center [1423, 715] width 95 height 32
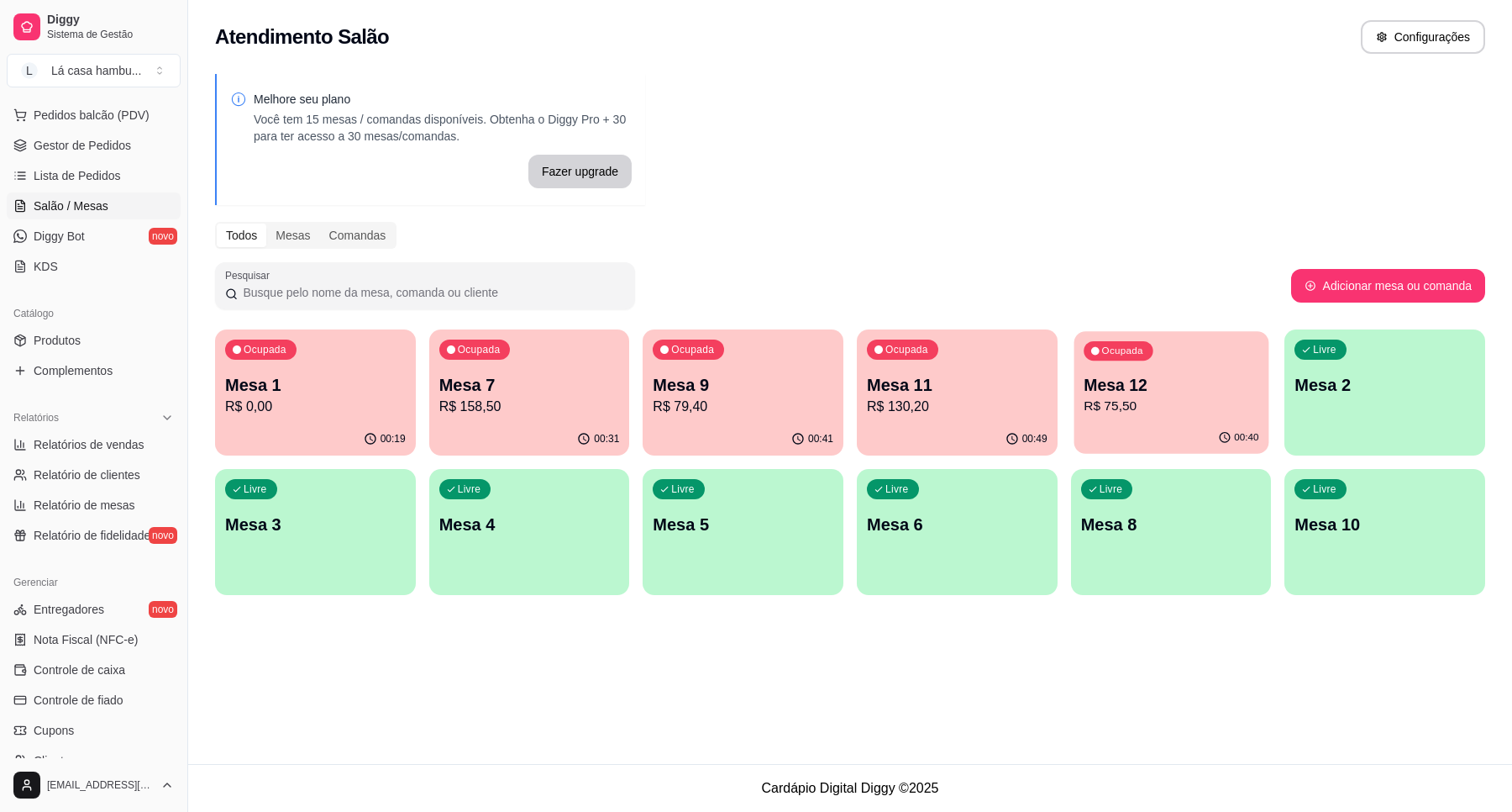
click at [1202, 354] on div "Ocupada Mesa 12 R$ 75,50" at bounding box center [1171, 376] width 195 height 91
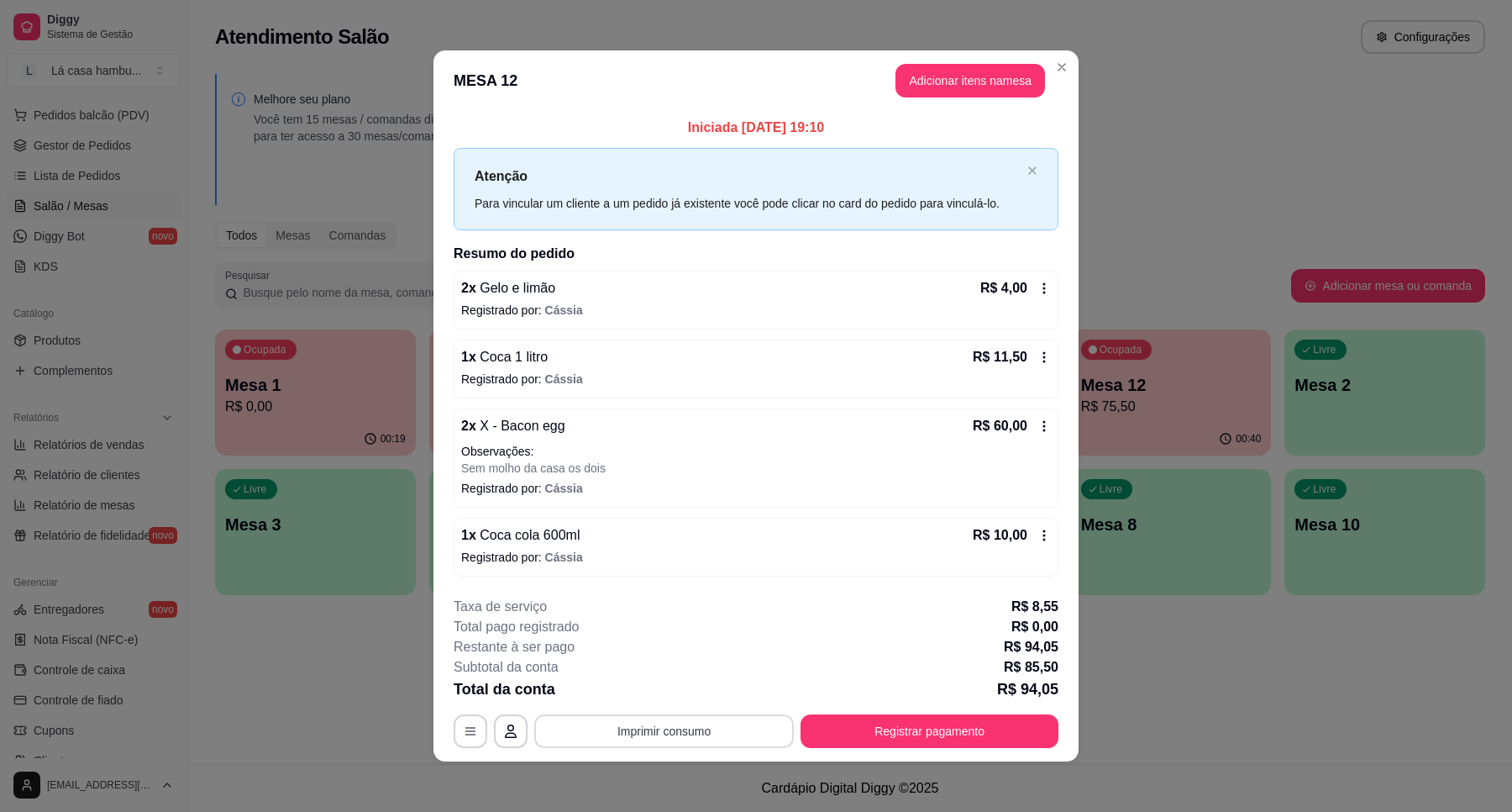
click at [738, 738] on button "Imprimir consumo" at bounding box center [664, 731] width 259 height 34
click at [672, 685] on button "IMPRESSORA" at bounding box center [662, 692] width 122 height 27
click at [902, 736] on button "Registrar pagamento" at bounding box center [929, 731] width 258 height 34
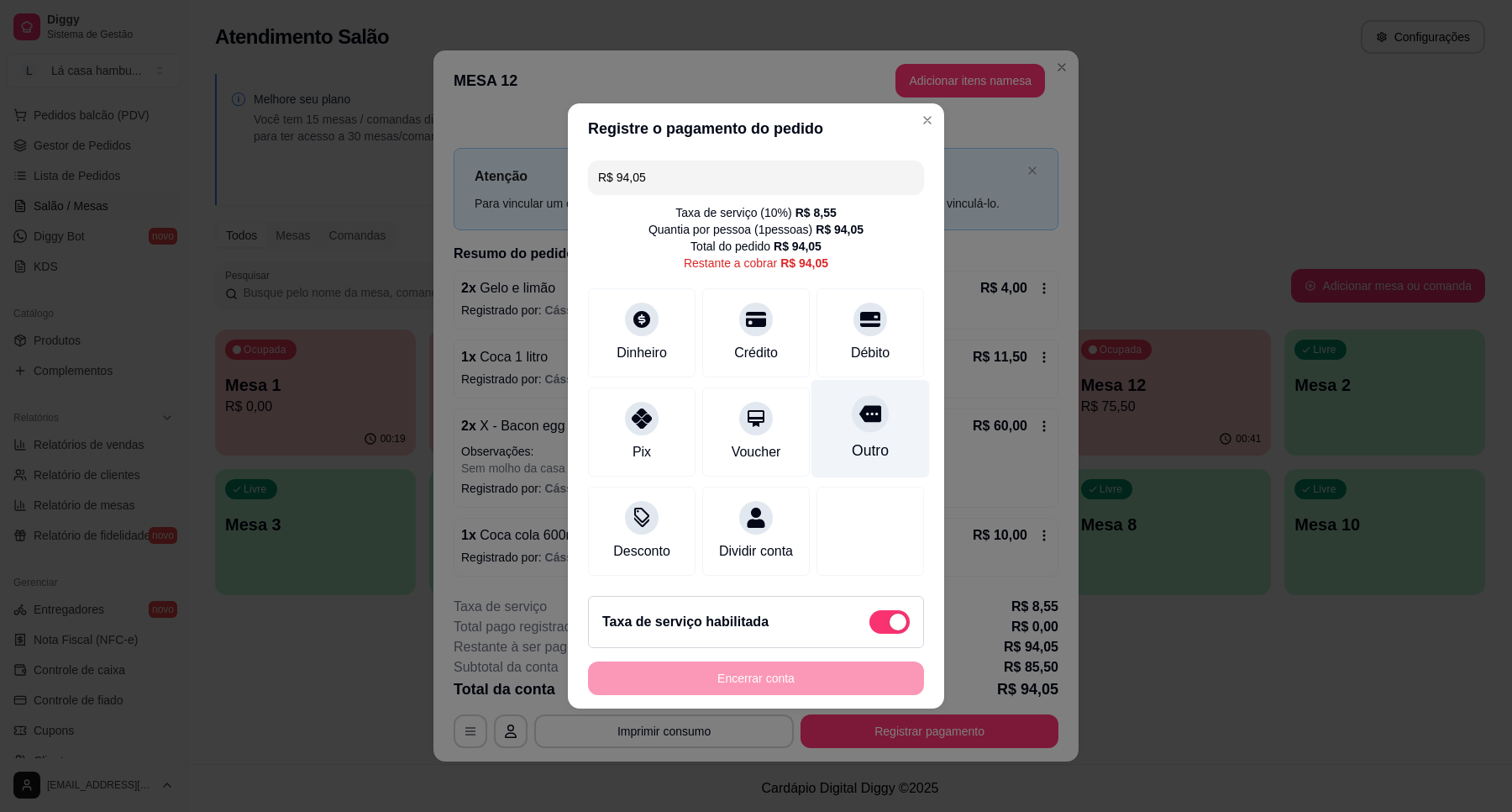
click at [861, 409] on icon at bounding box center [870, 415] width 22 height 17
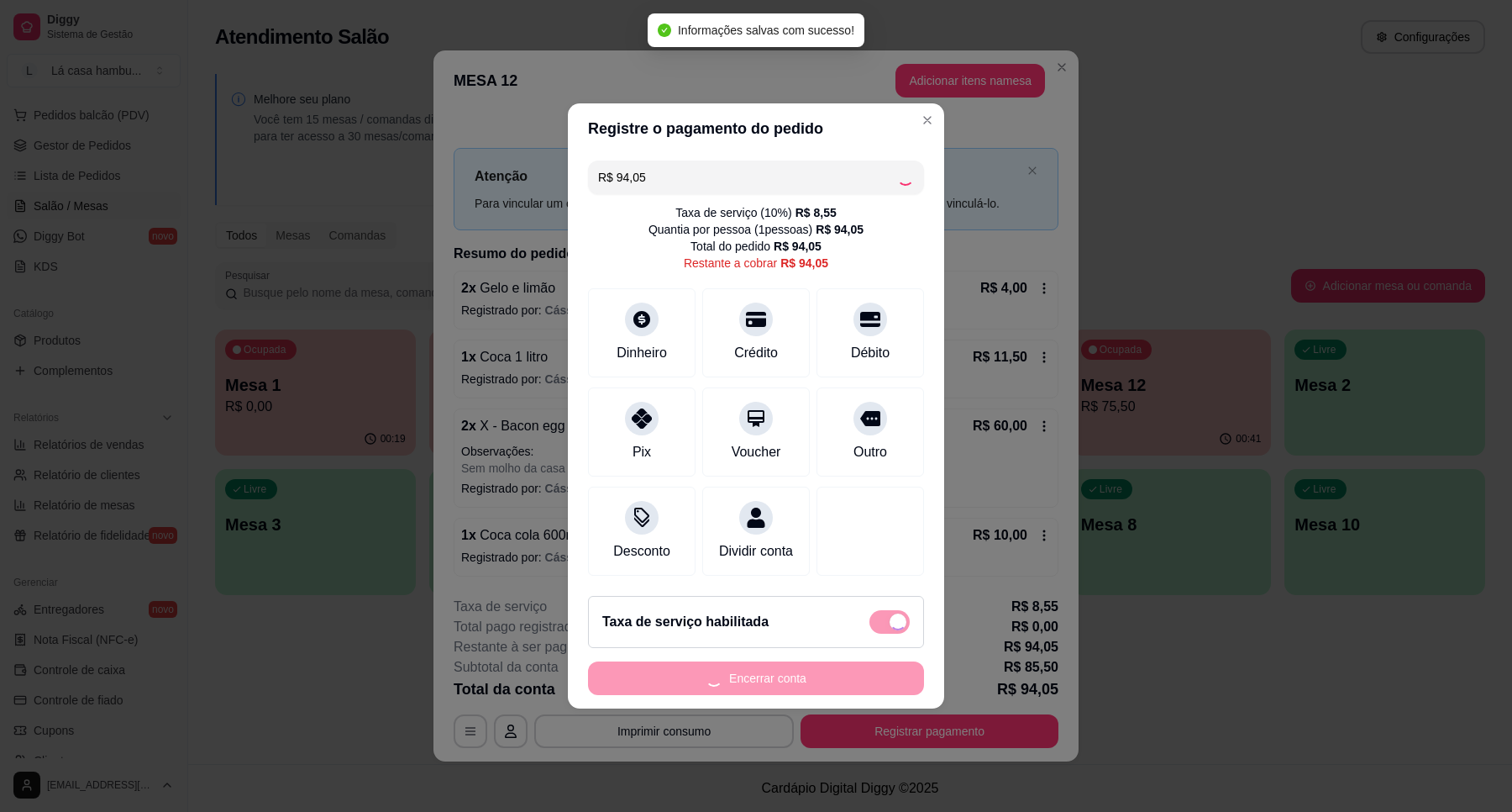
type input "R$ 0,00"
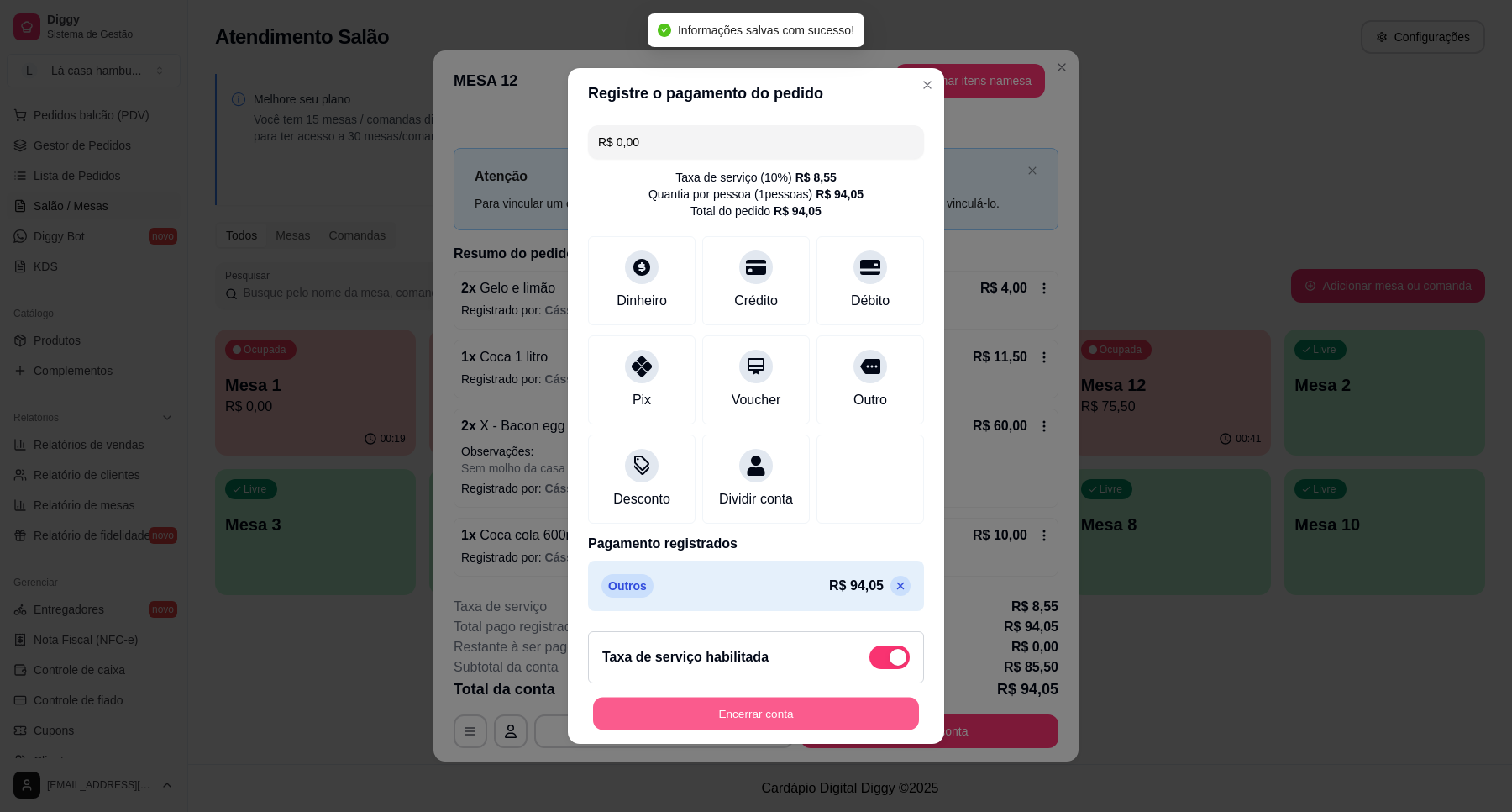
click at [836, 719] on button "Encerrar conta" at bounding box center [756, 715] width 326 height 33
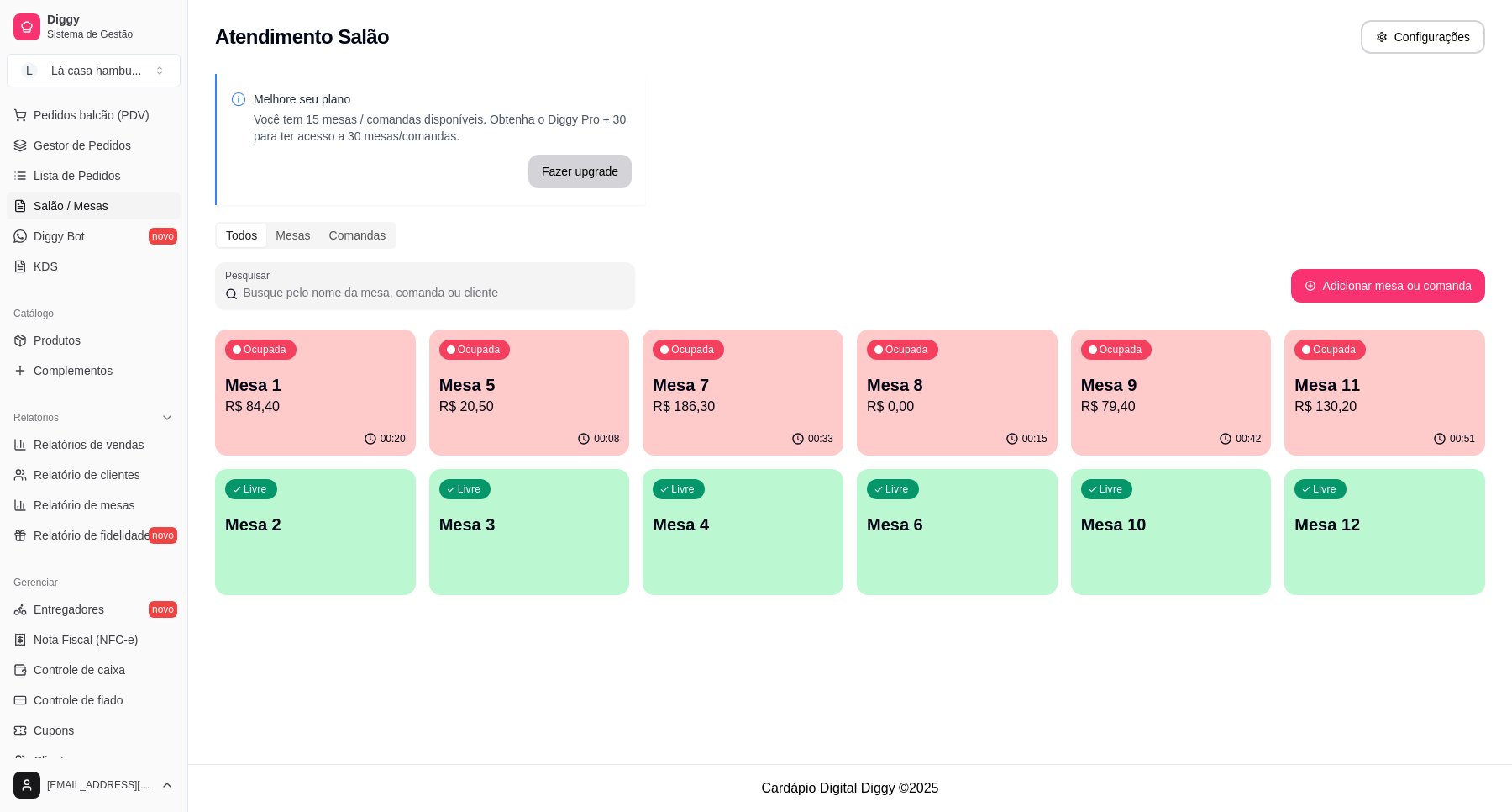
click at [1199, 408] on p "R$ 79,40" at bounding box center [1171, 406] width 181 height 20
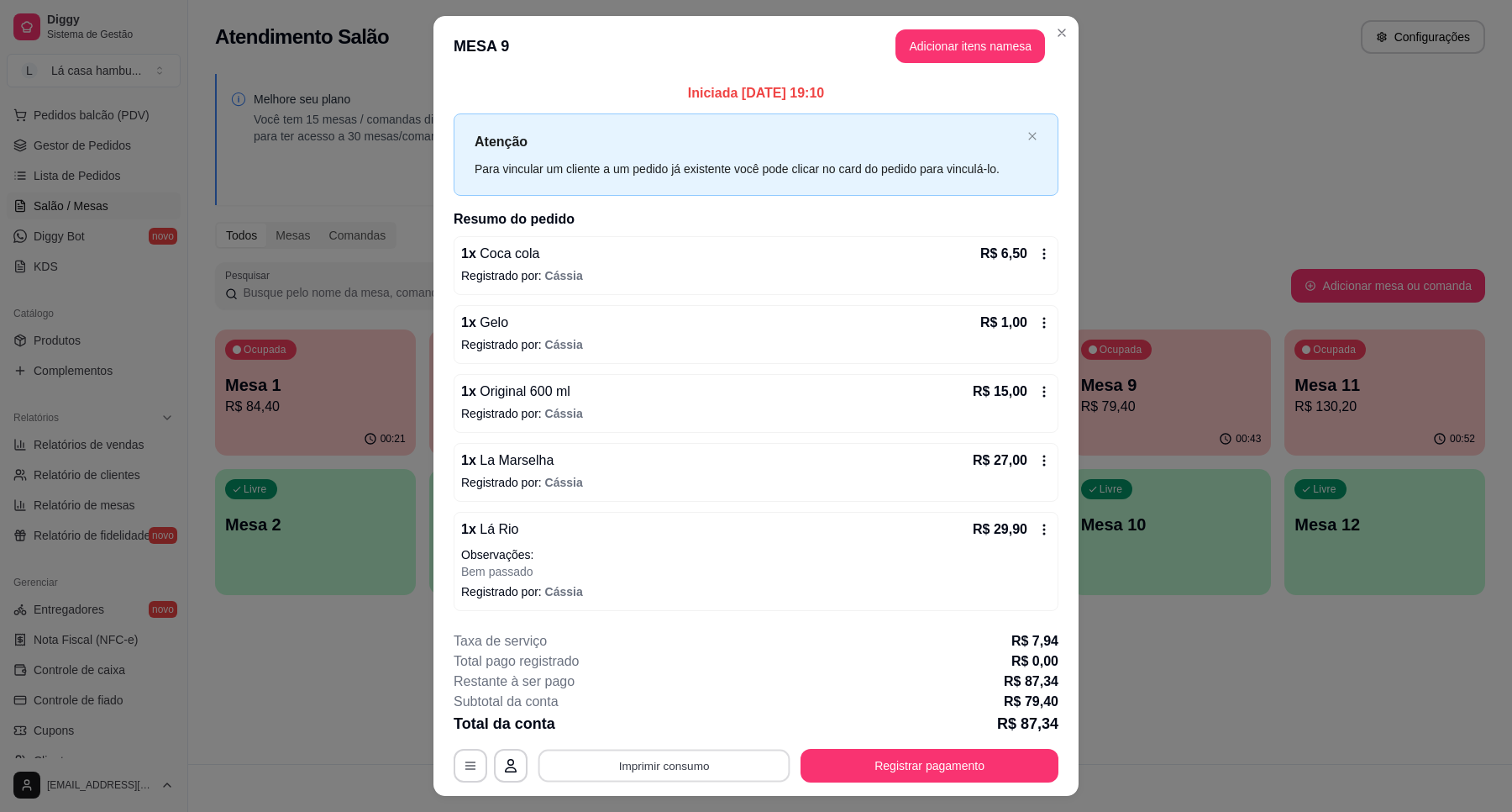
click at [699, 769] on button "Imprimir consumo" at bounding box center [665, 765] width 252 height 33
click at [668, 721] on button "IMPRESSORA" at bounding box center [661, 727] width 118 height 26
click at [944, 780] on button "Registrar pagamento" at bounding box center [929, 765] width 258 height 34
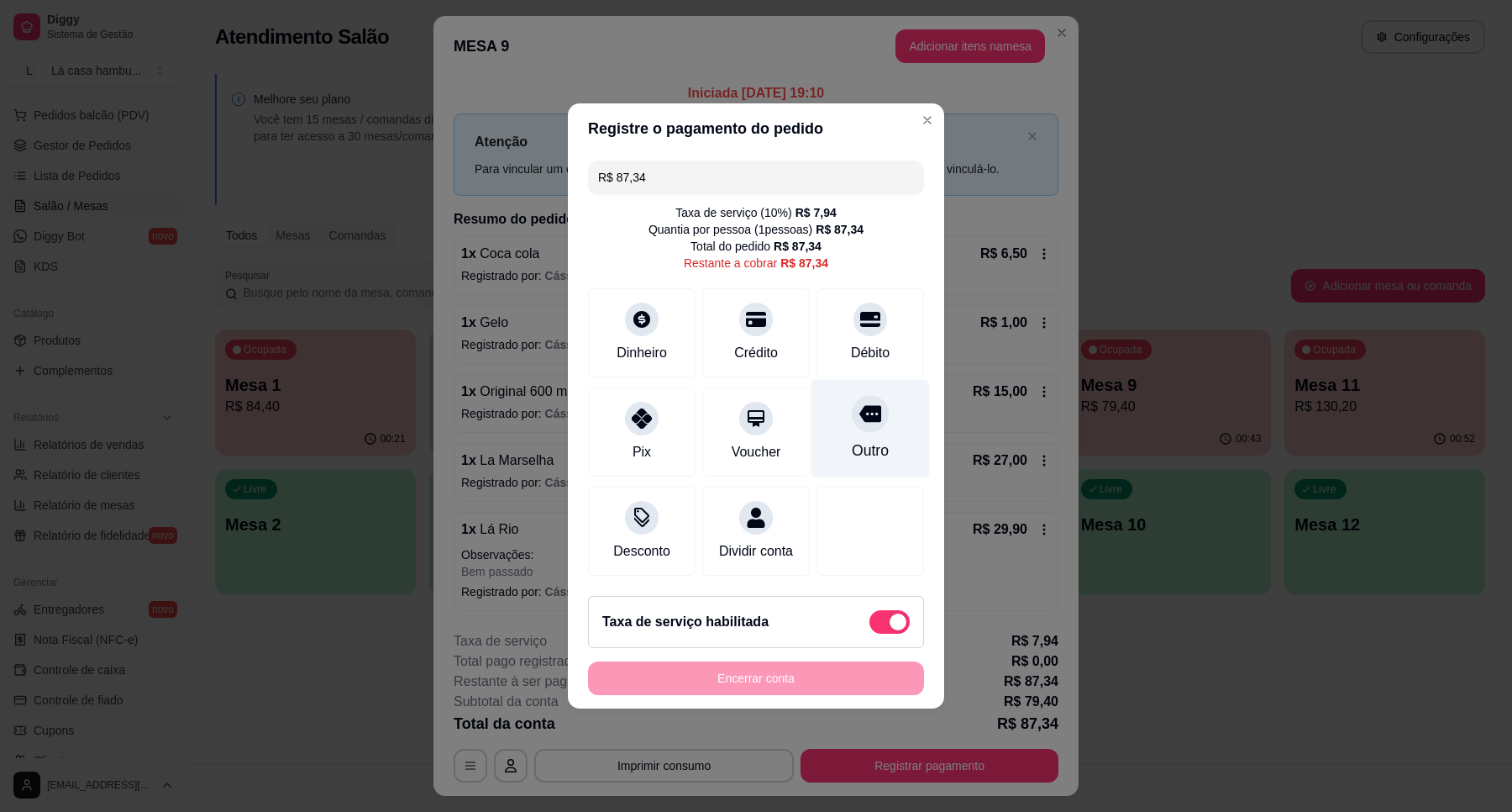
click at [866, 414] on icon at bounding box center [870, 414] width 22 height 22
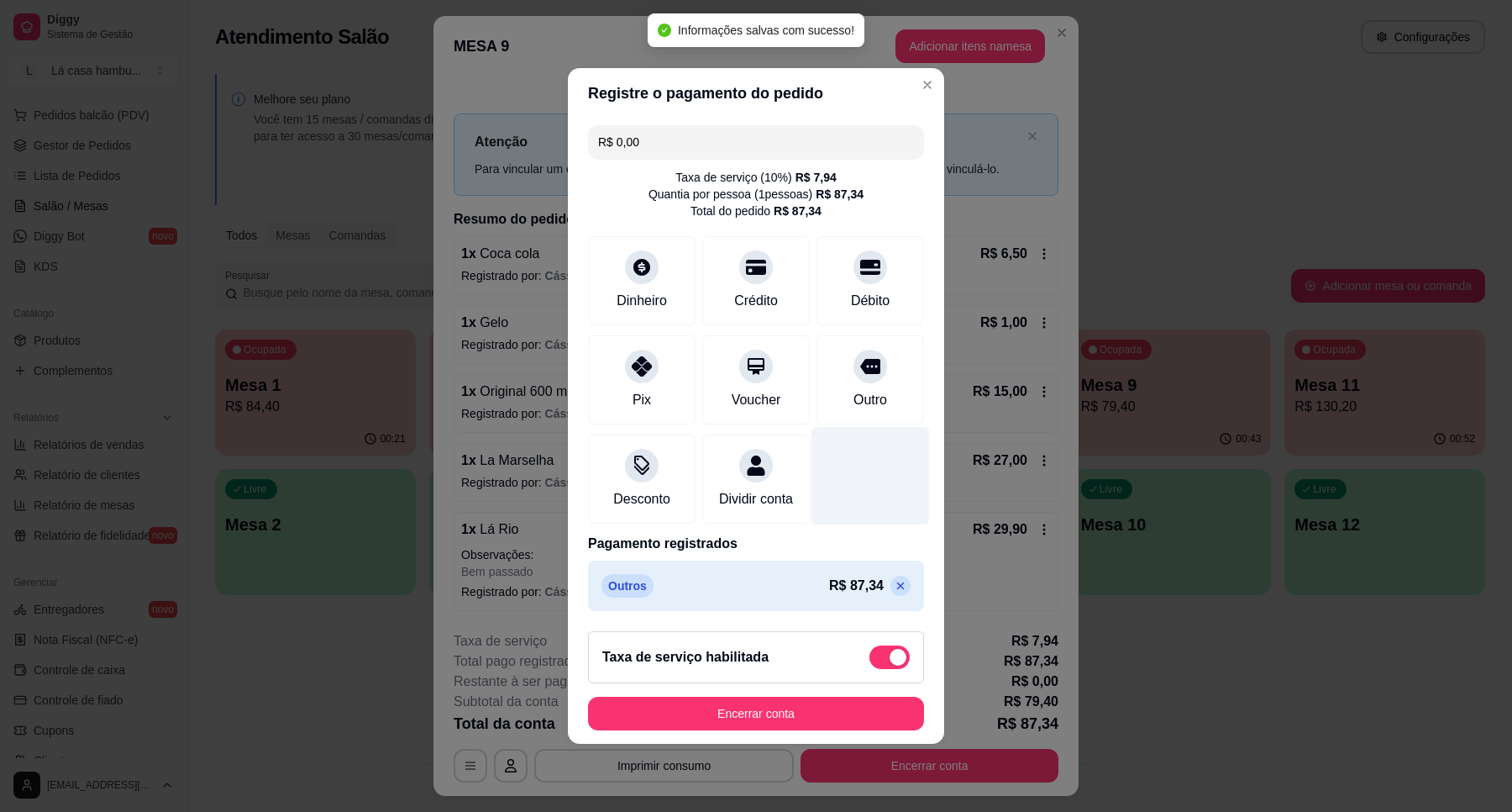
type input "R$ 0,00"
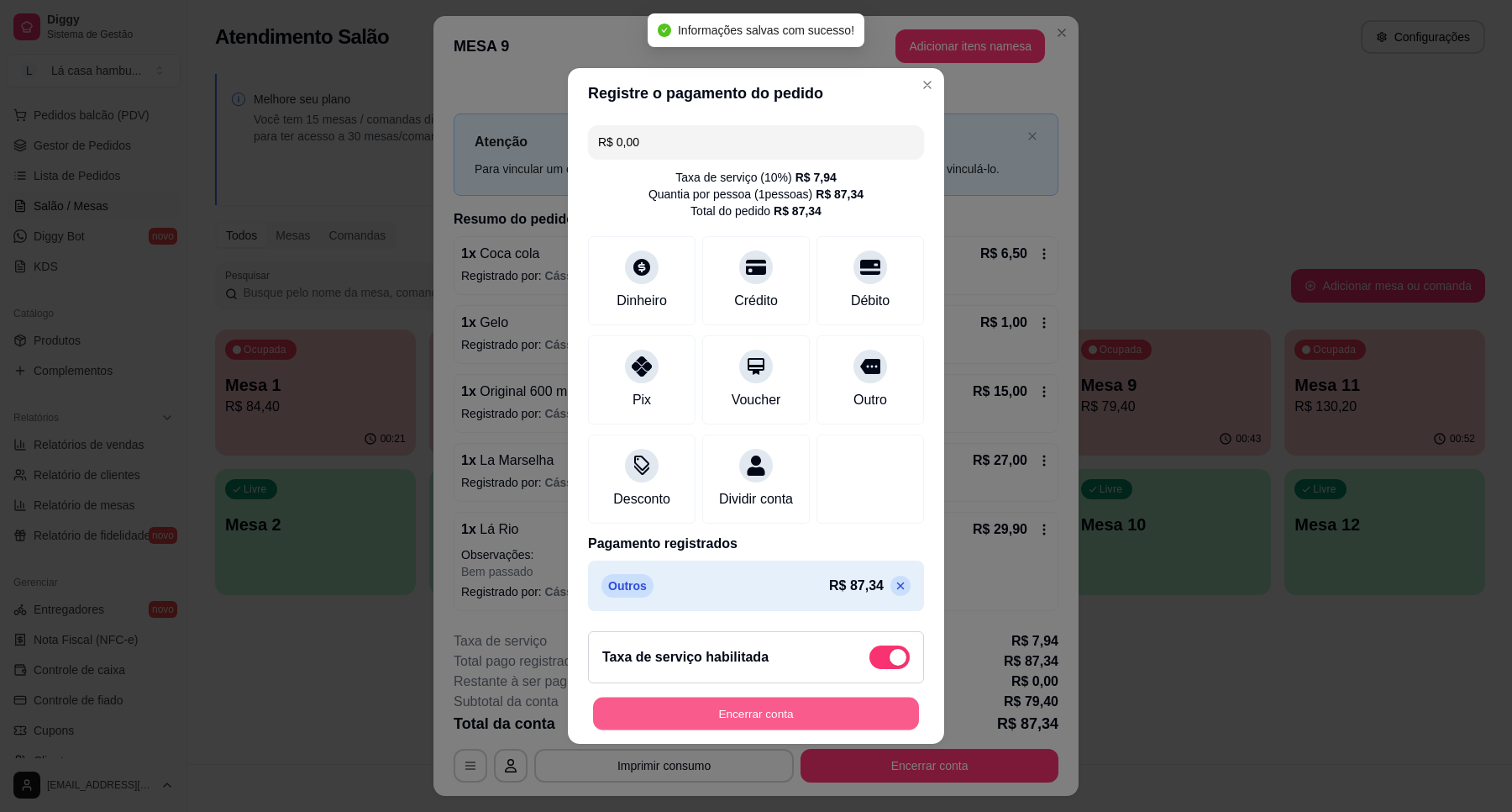
click at [770, 727] on button "Encerrar conta" at bounding box center [756, 715] width 326 height 33
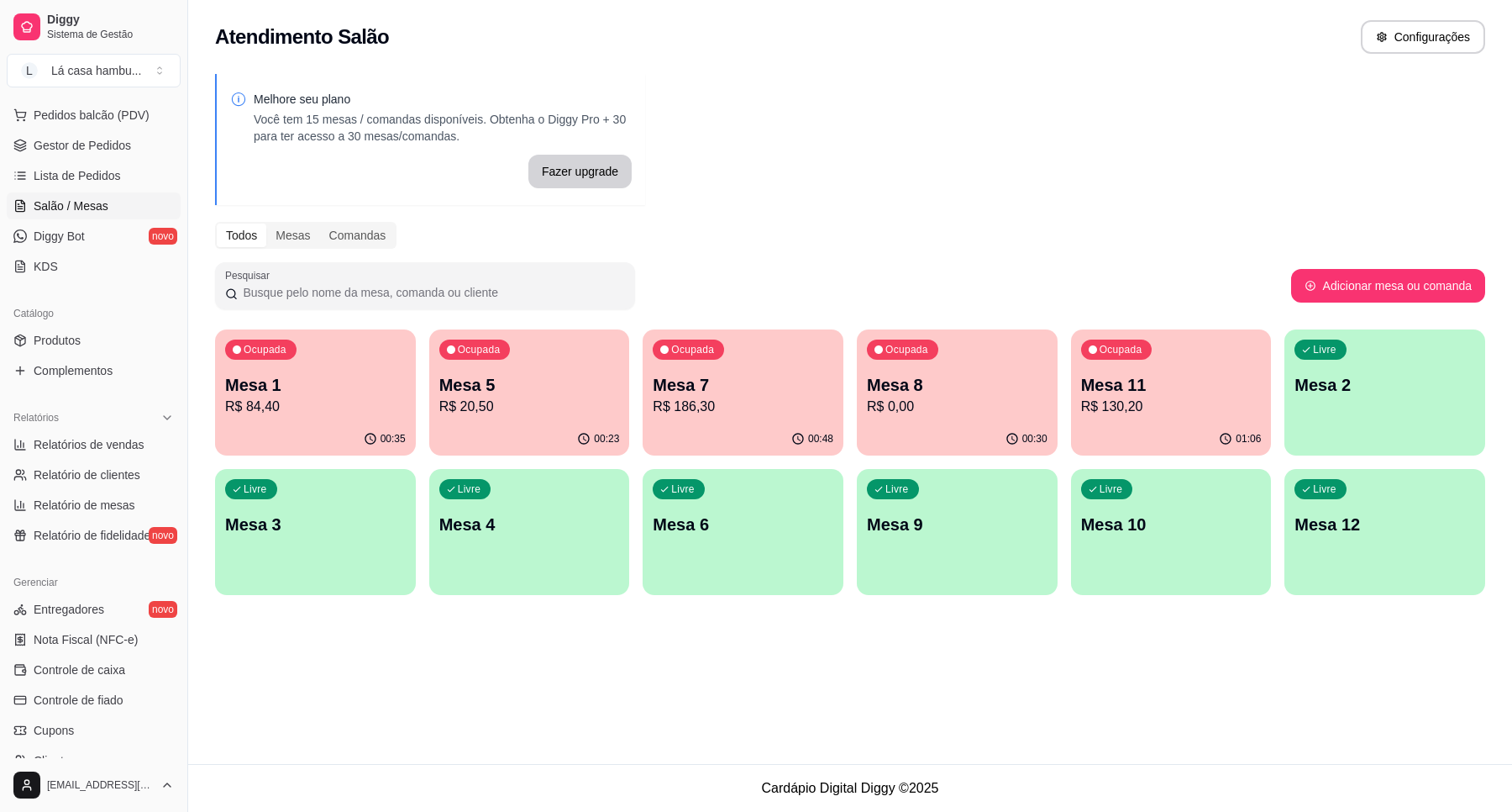
click at [761, 388] on p "Mesa 7" at bounding box center [743, 385] width 181 height 24
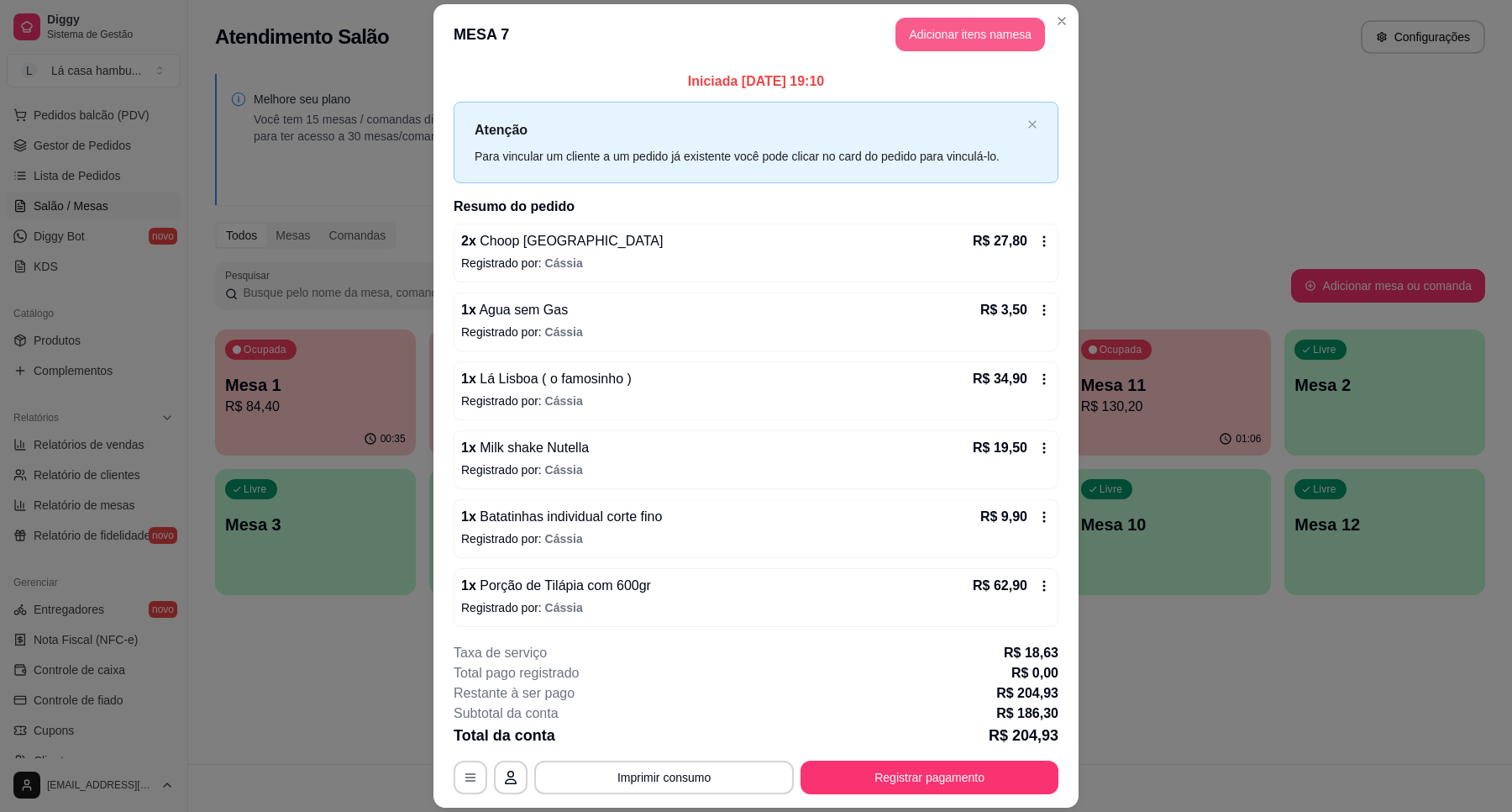
click at [972, 34] on button "Adicionar itens na mesa" at bounding box center [970, 34] width 150 height 34
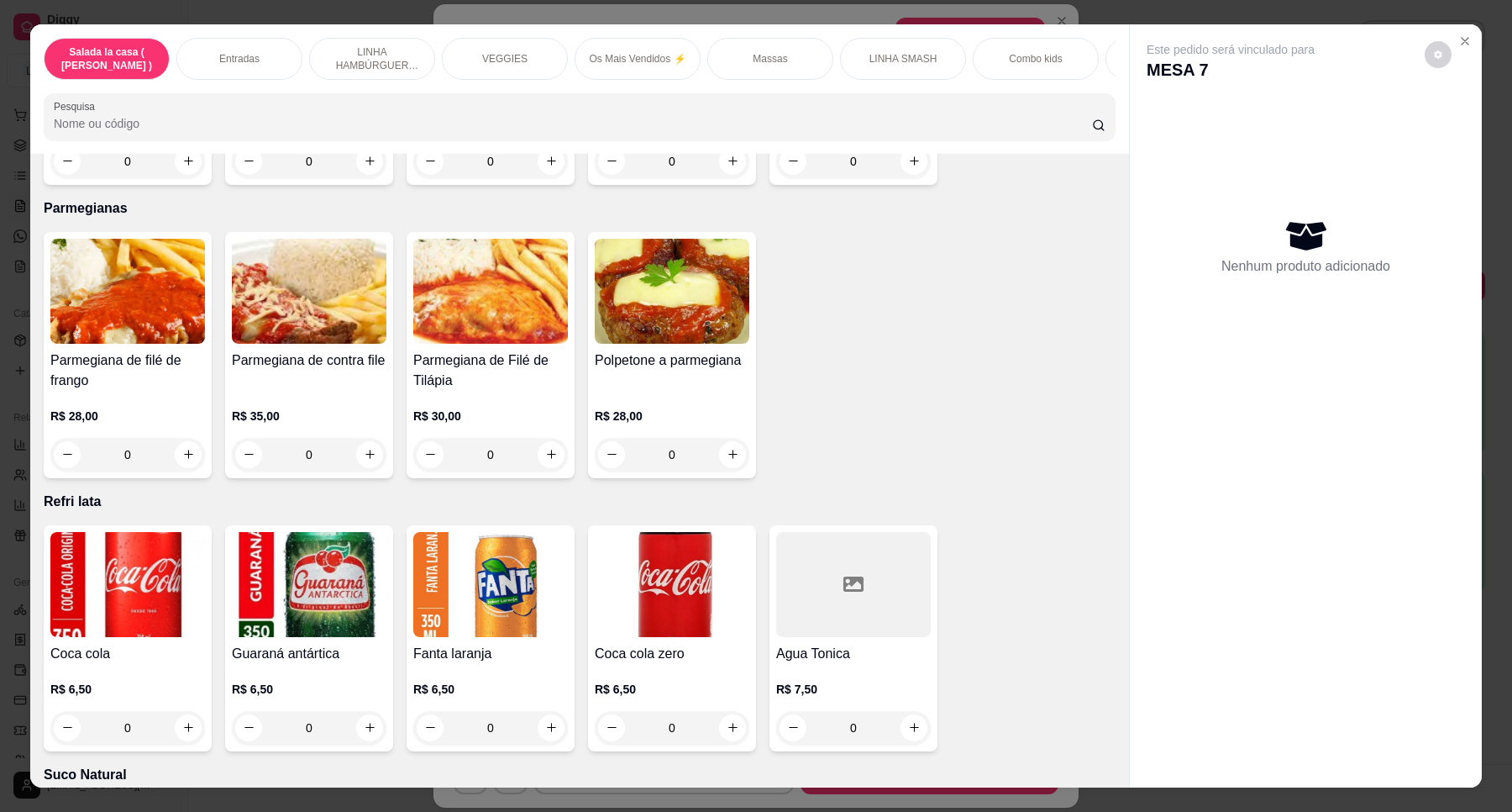
scroll to position [6084, 0]
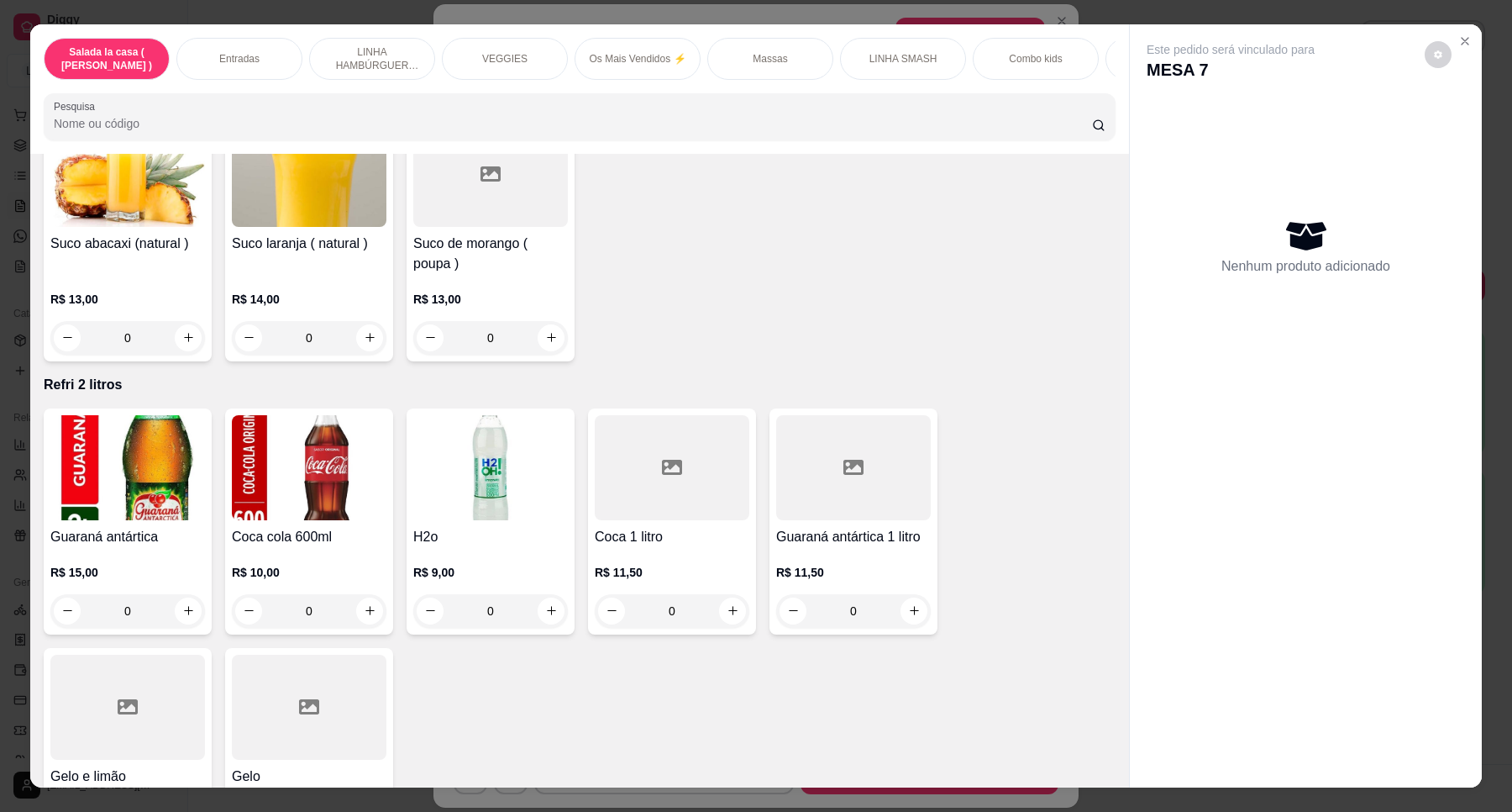
click at [1227, 685] on div "Este pedido será vinculado para MESA 7 Nenhum produto adicionado" at bounding box center [1305, 393] width 352 height 737
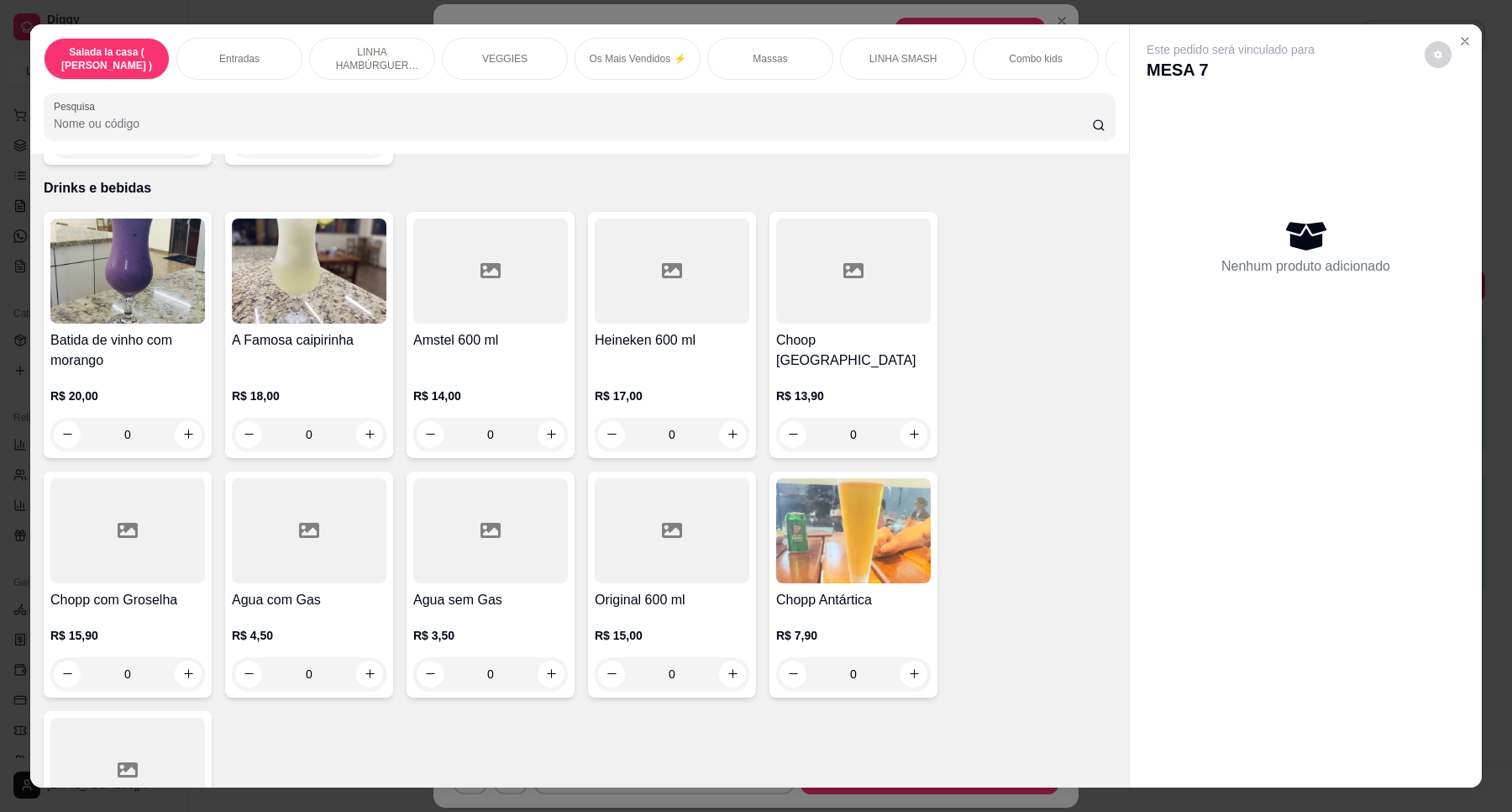
scroll to position [6809, 0]
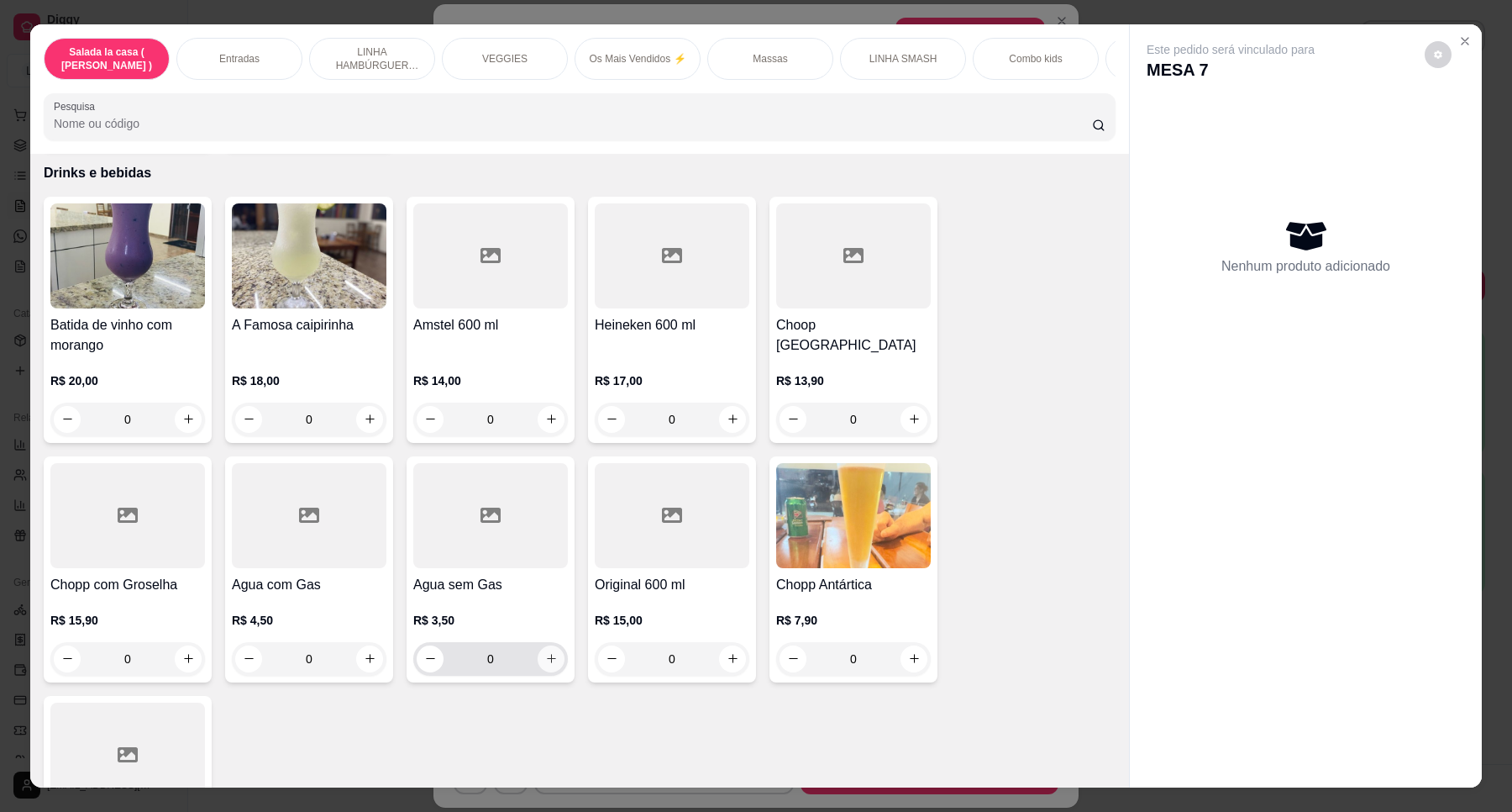
click at [545, 652] on icon "increase-product-quantity" at bounding box center [551, 658] width 13 height 13
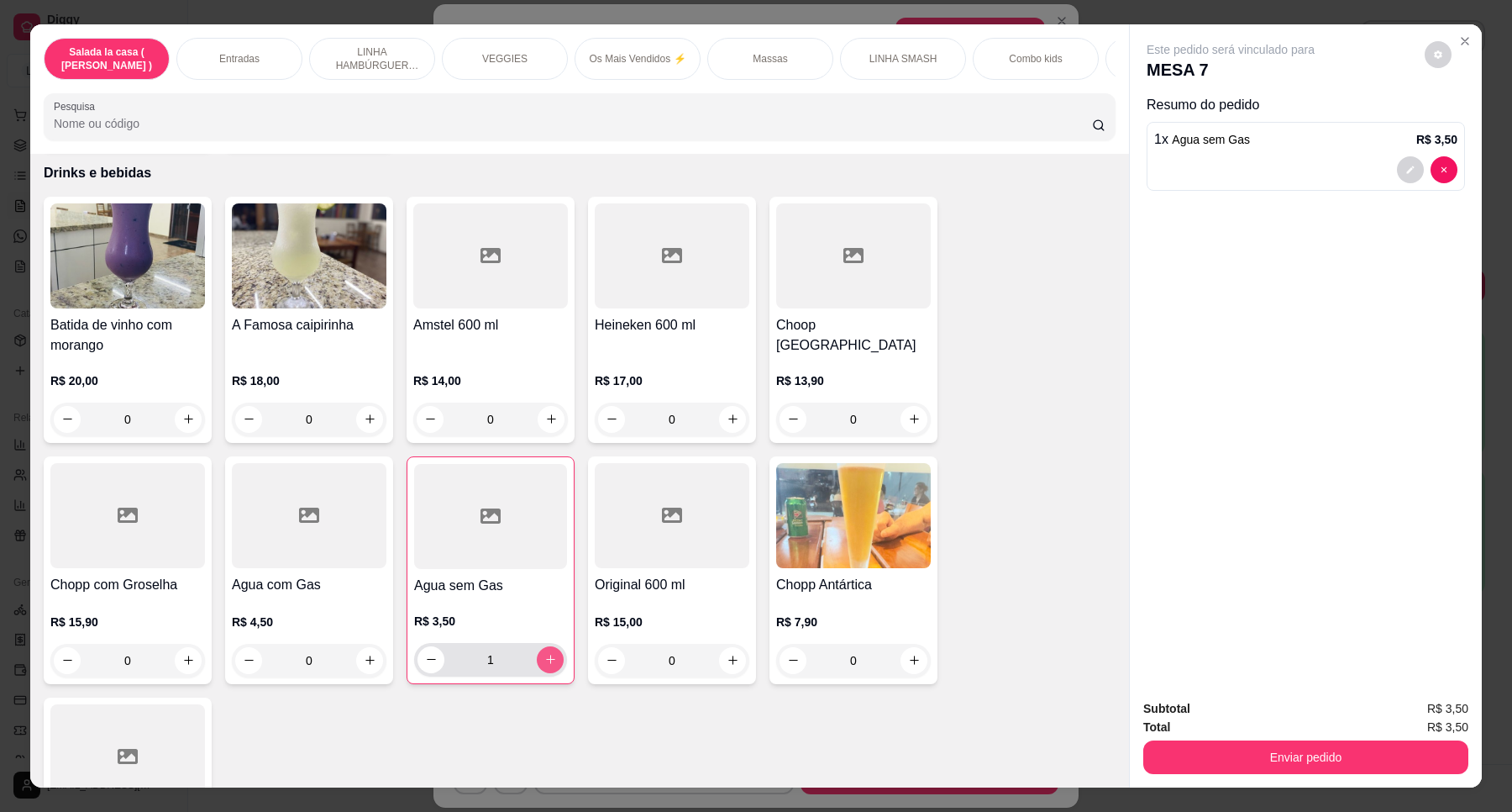
type input "1"
click at [366, 657] on icon "increase-product-quantity" at bounding box center [369, 660] width 8 height 8
type input "1"
click at [910, 416] on icon "increase-product-quantity" at bounding box center [915, 420] width 9 height 9
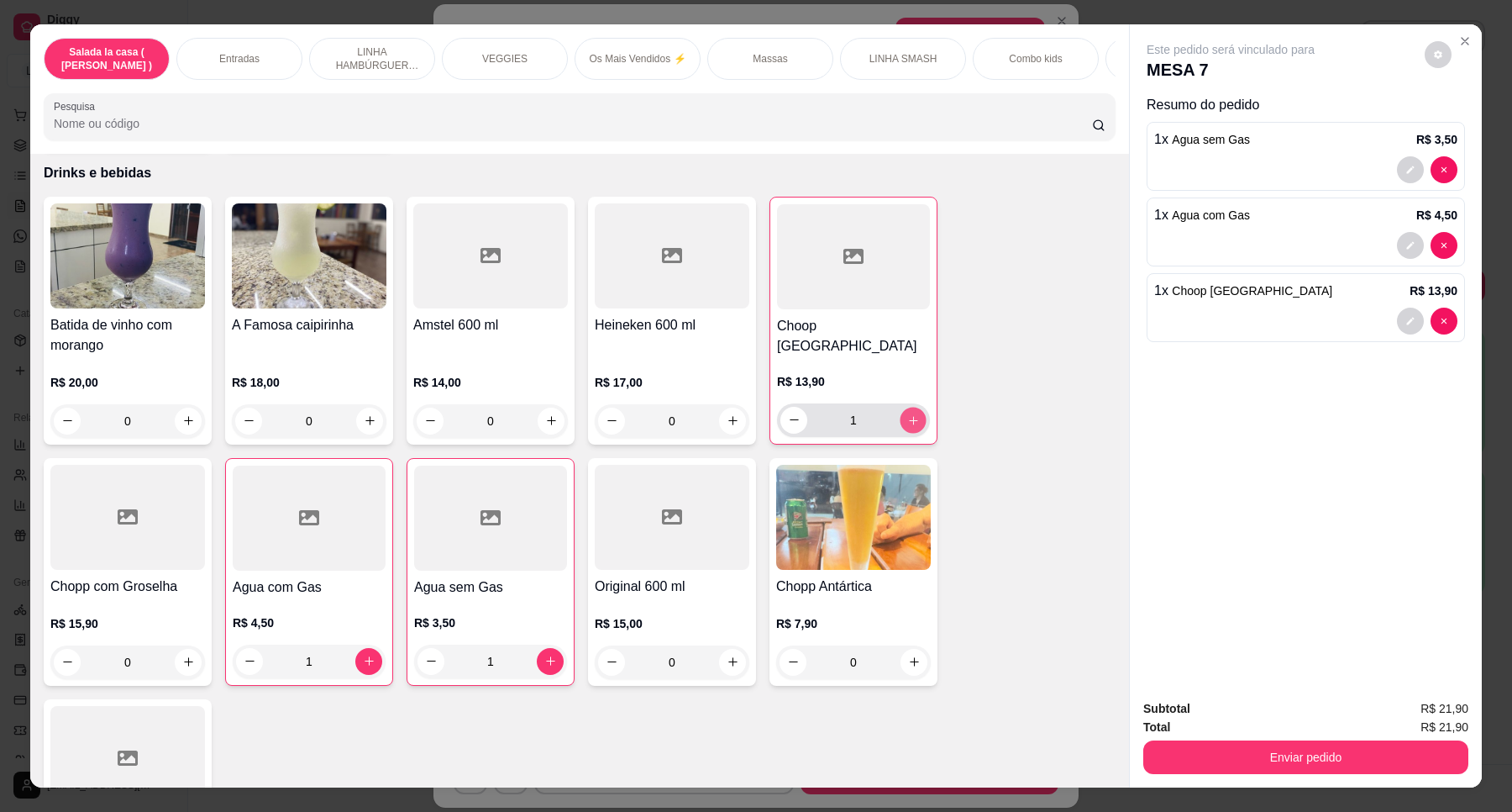
click at [907, 415] on icon "increase-product-quantity" at bounding box center [914, 421] width 13 height 13
type input "2"
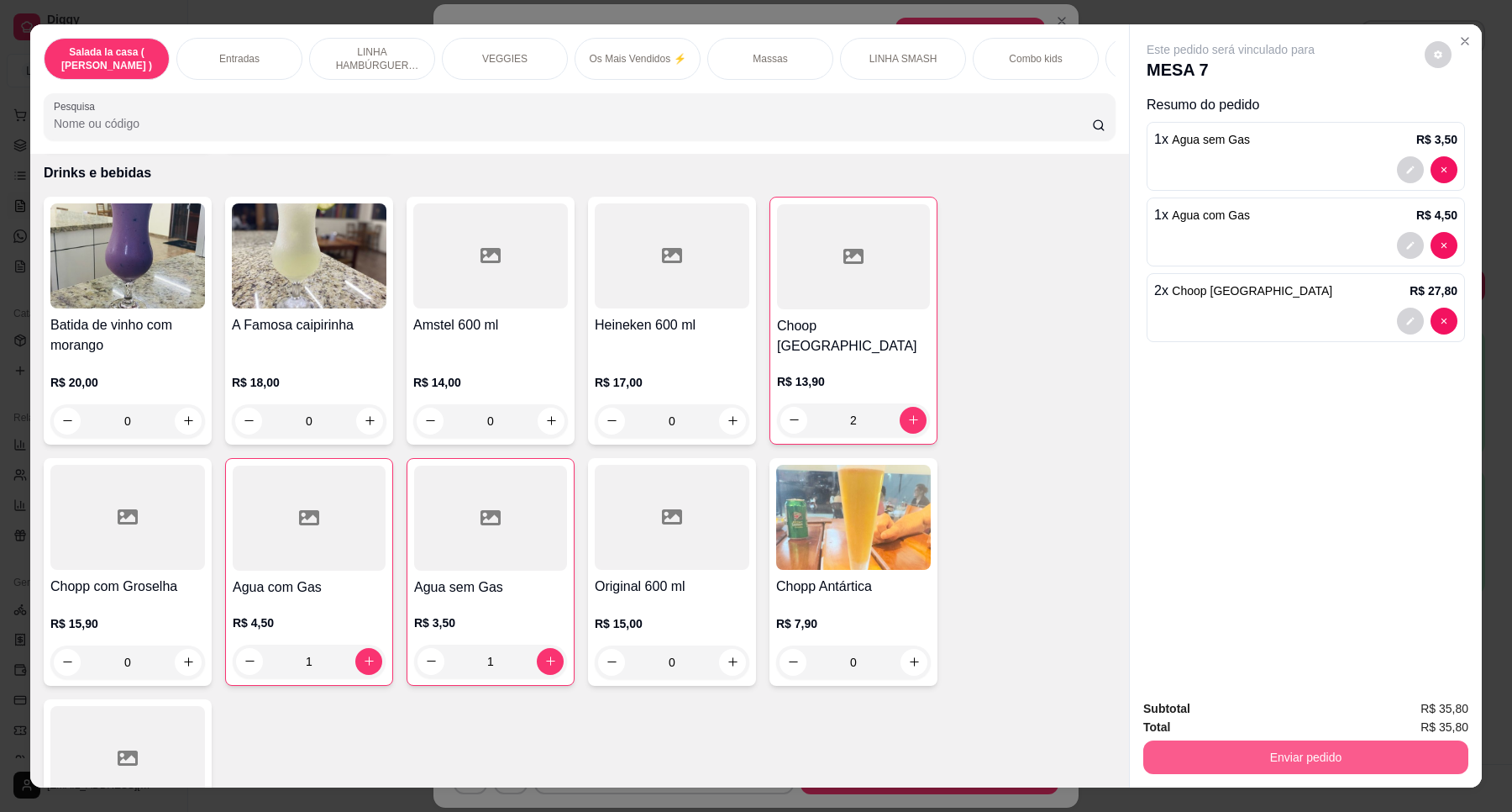
click at [1302, 770] on button "Enviar pedido" at bounding box center [1306, 757] width 325 height 34
click at [1413, 708] on button "Enviar pedido" at bounding box center [1423, 715] width 95 height 32
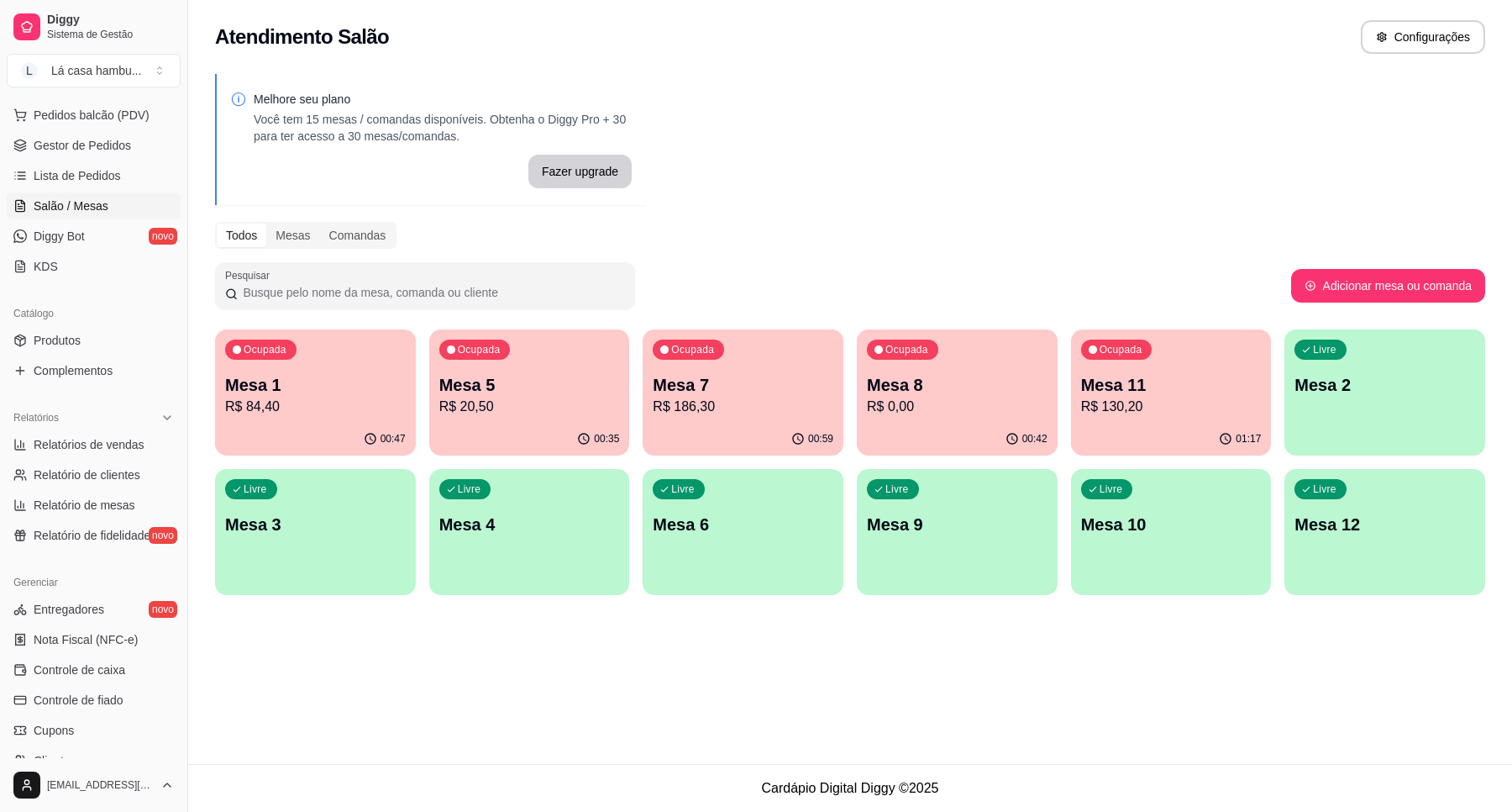
click at [327, 562] on div "Livre Mesa 3" at bounding box center [315, 521] width 200 height 106
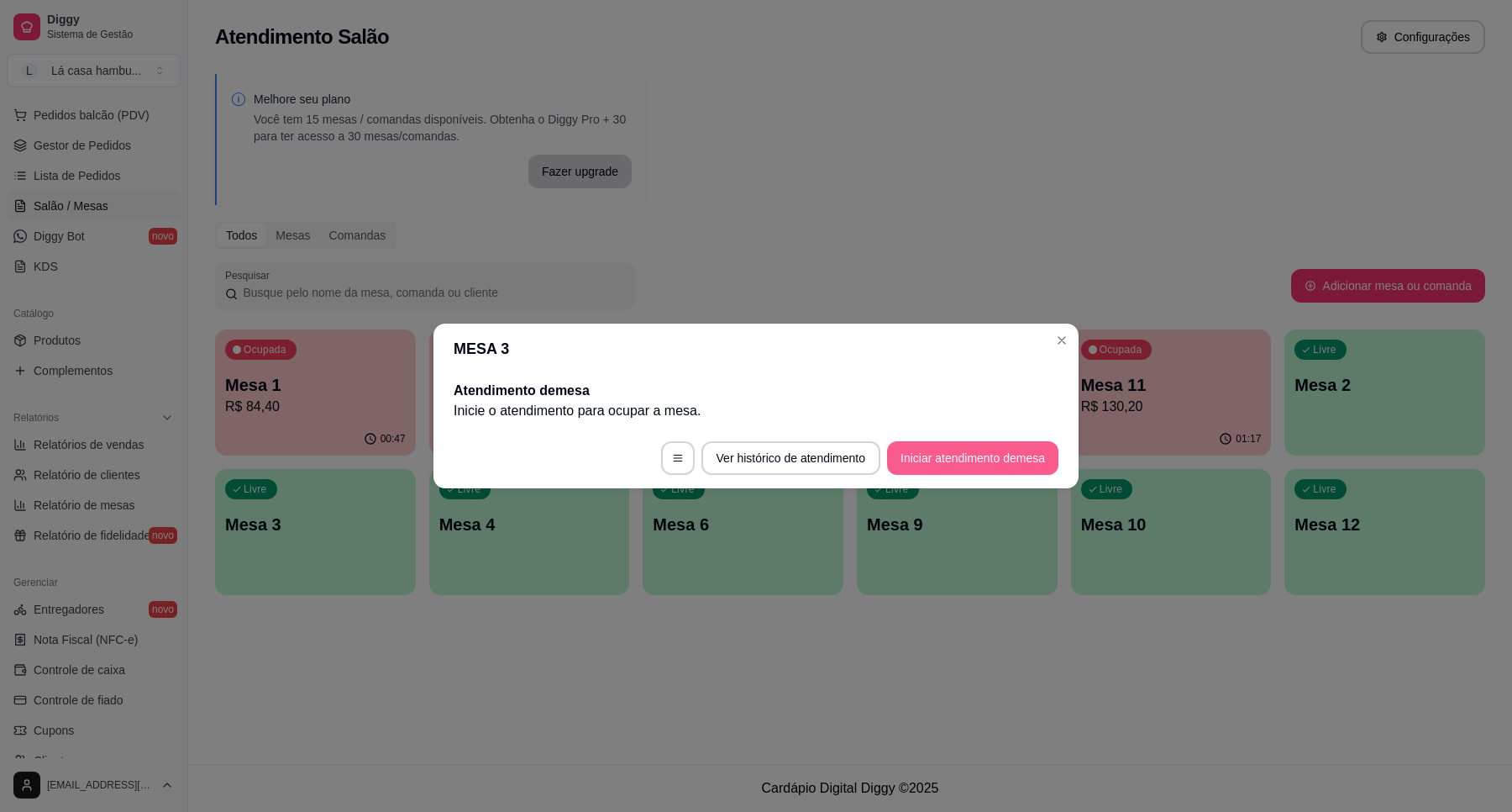
click at [934, 452] on button "Iniciar atendimento de mesa" at bounding box center [972, 458] width 171 height 34
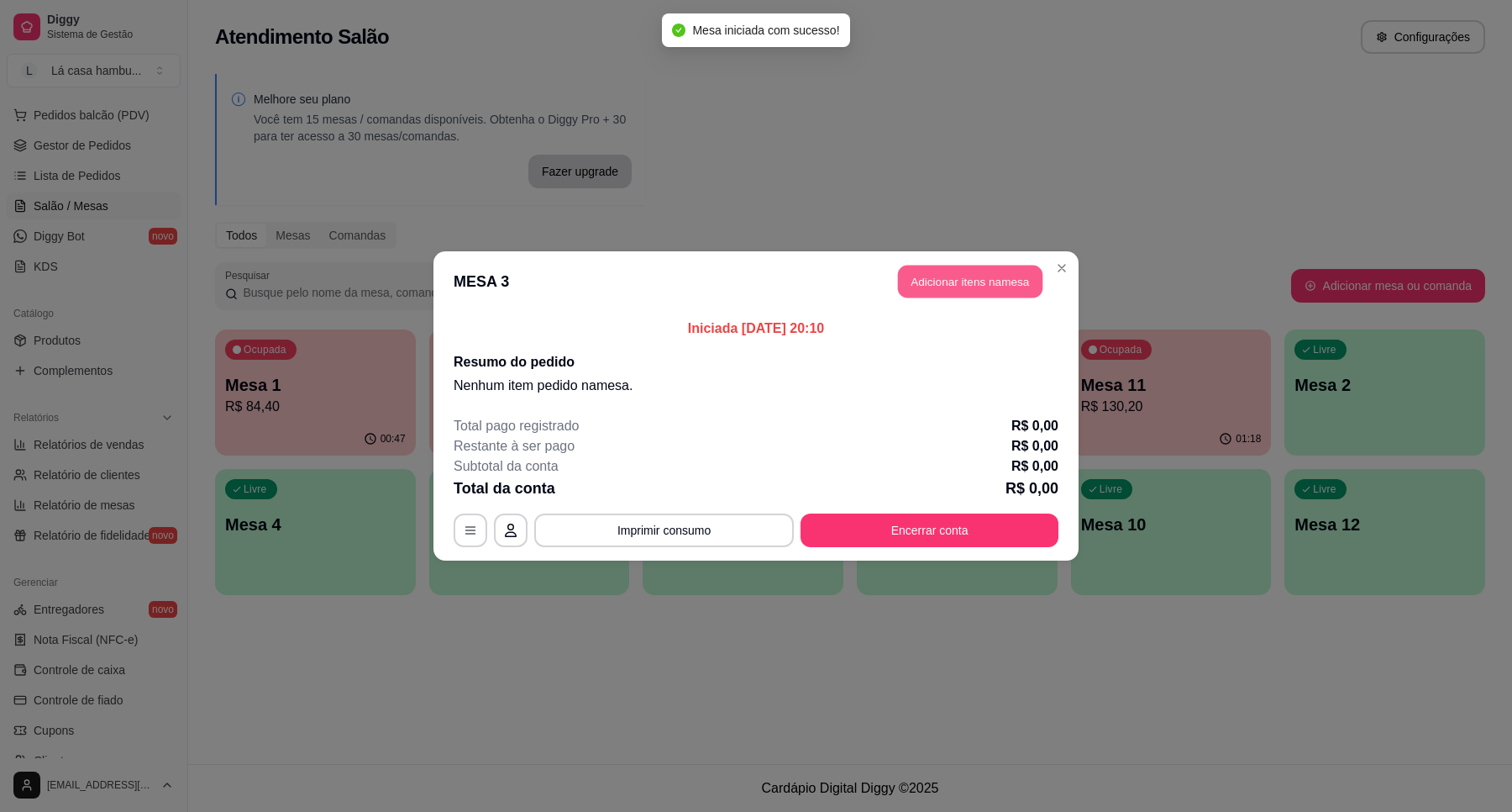
click at [949, 284] on button "Adicionar itens na mesa" at bounding box center [970, 282] width 144 height 33
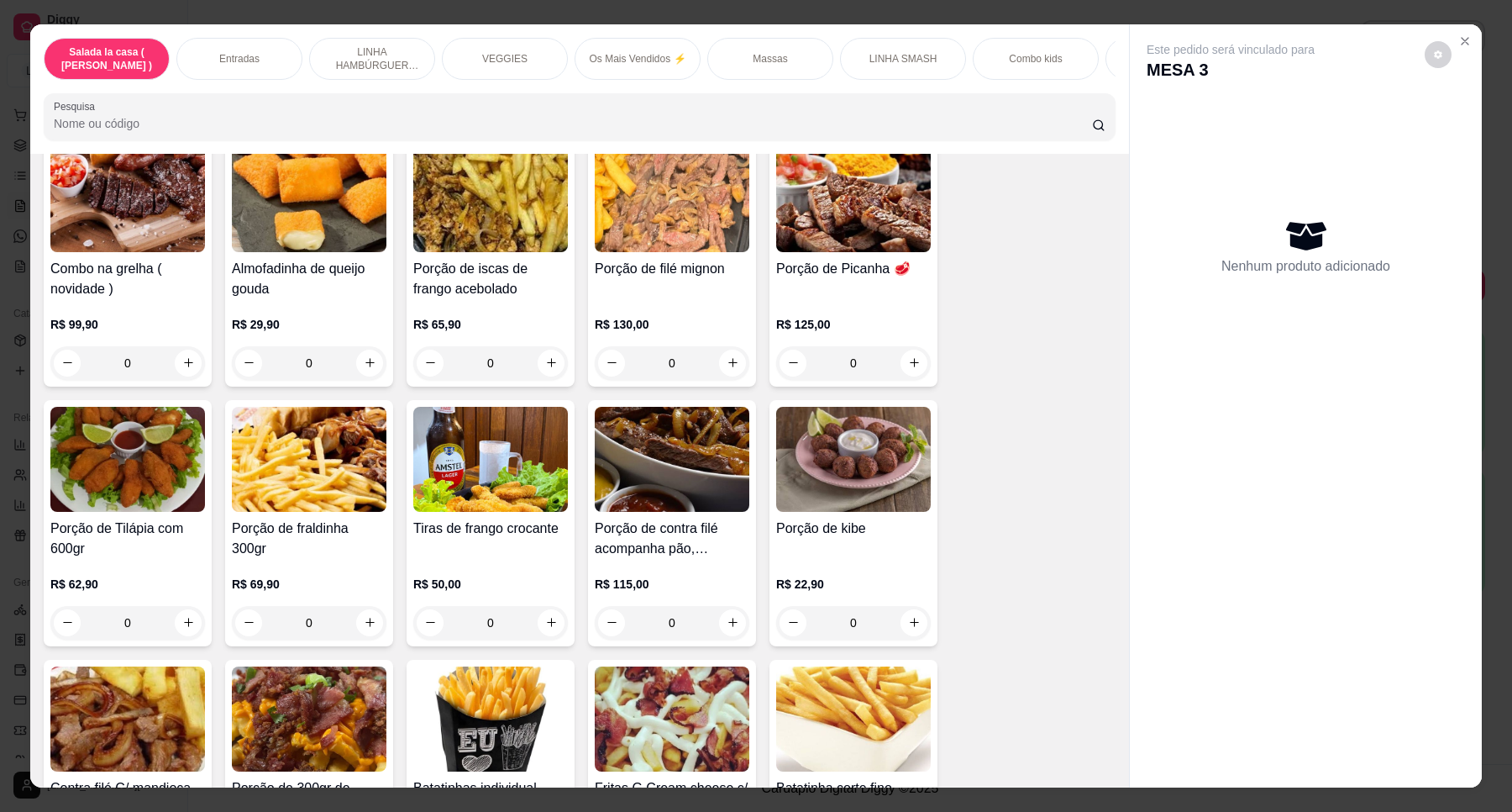
scroll to position [327, 0]
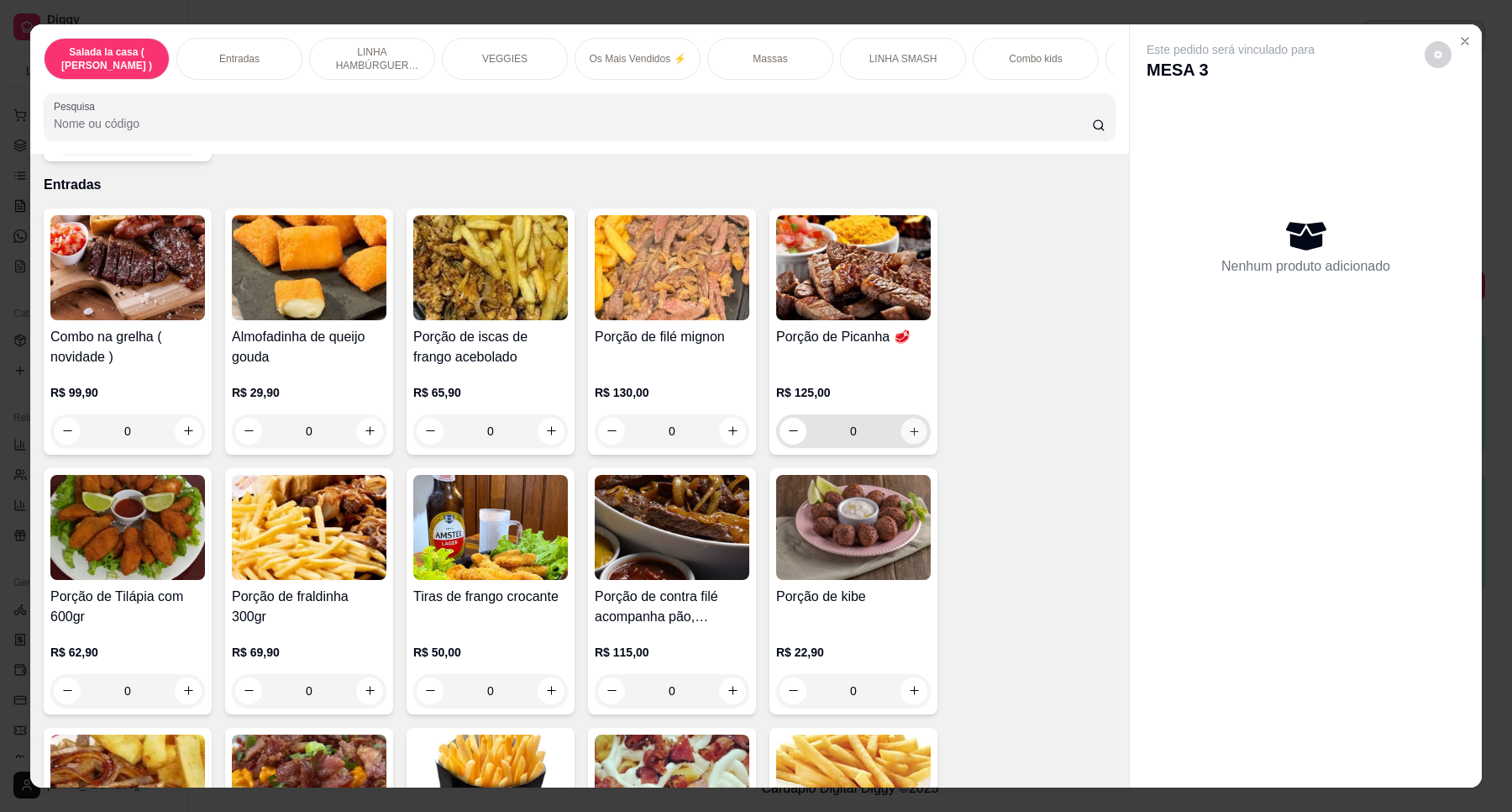
click at [914, 444] on button "increase-product-quantity" at bounding box center [914, 430] width 26 height 26
type input "1"
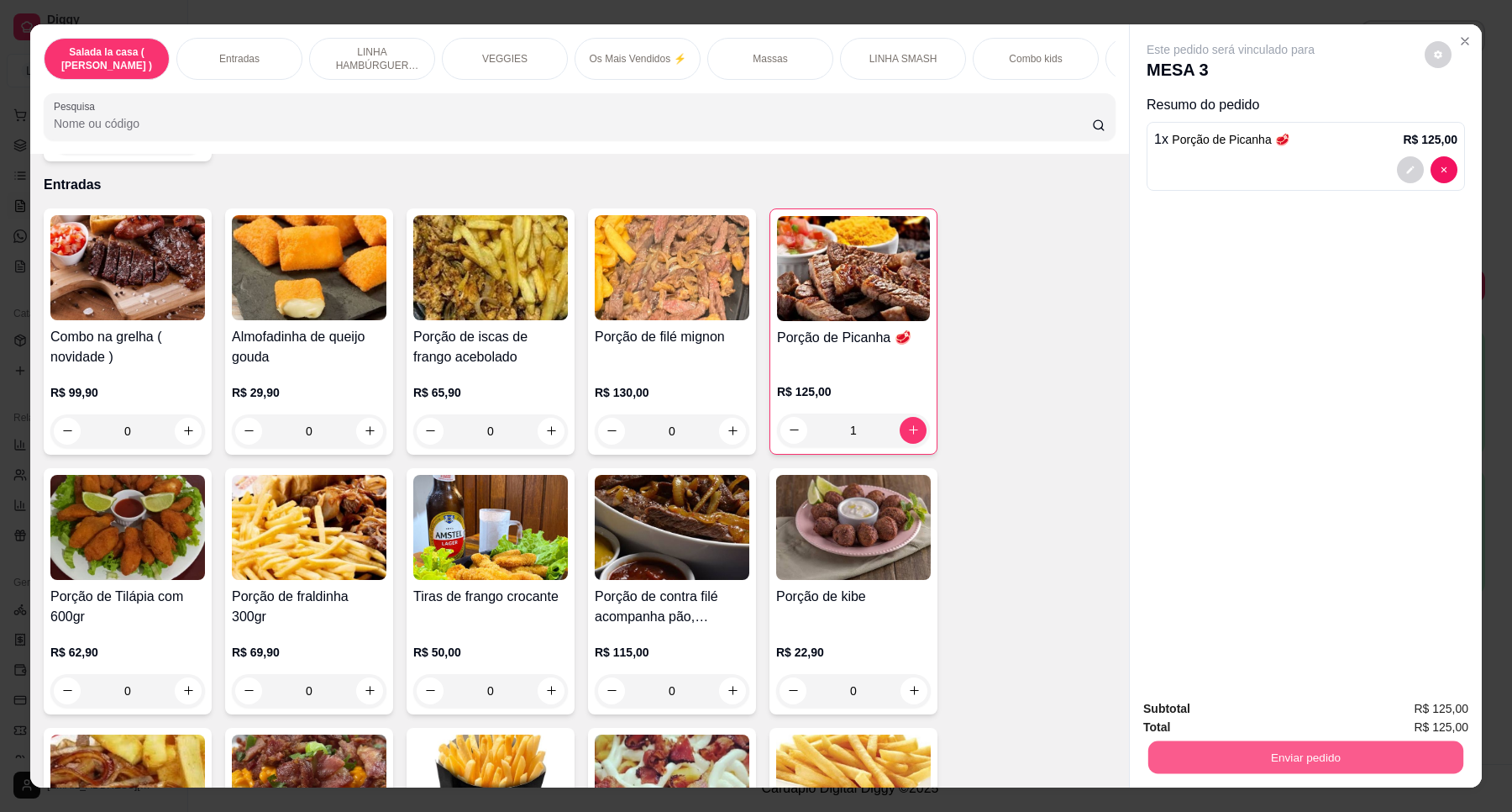
click at [1317, 745] on button "Enviar pedido" at bounding box center [1306, 758] width 315 height 33
click at [1434, 715] on button "Enviar pedido" at bounding box center [1423, 715] width 95 height 32
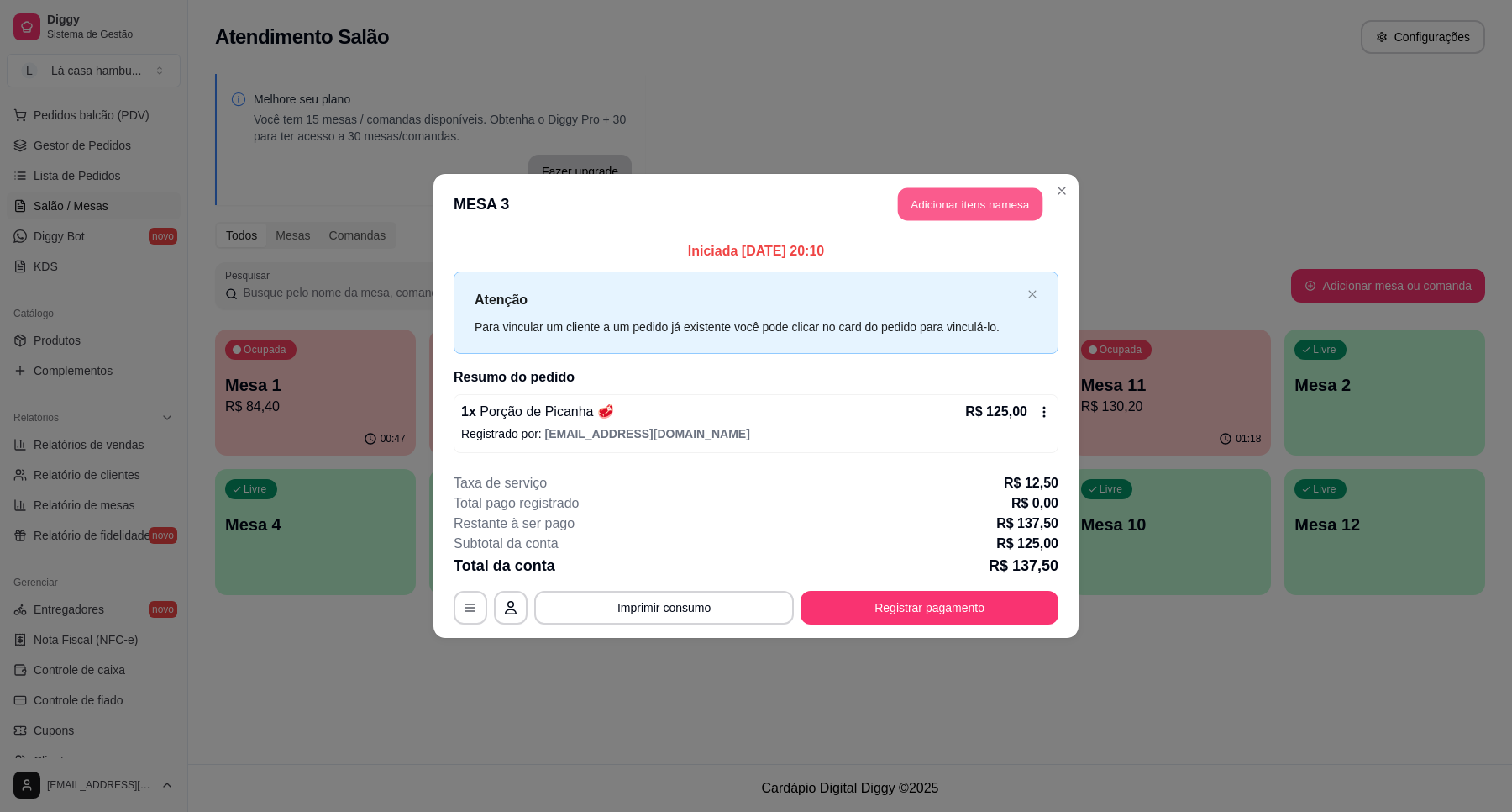
click at [1002, 200] on button "Adicionar itens na mesa" at bounding box center [970, 205] width 144 height 33
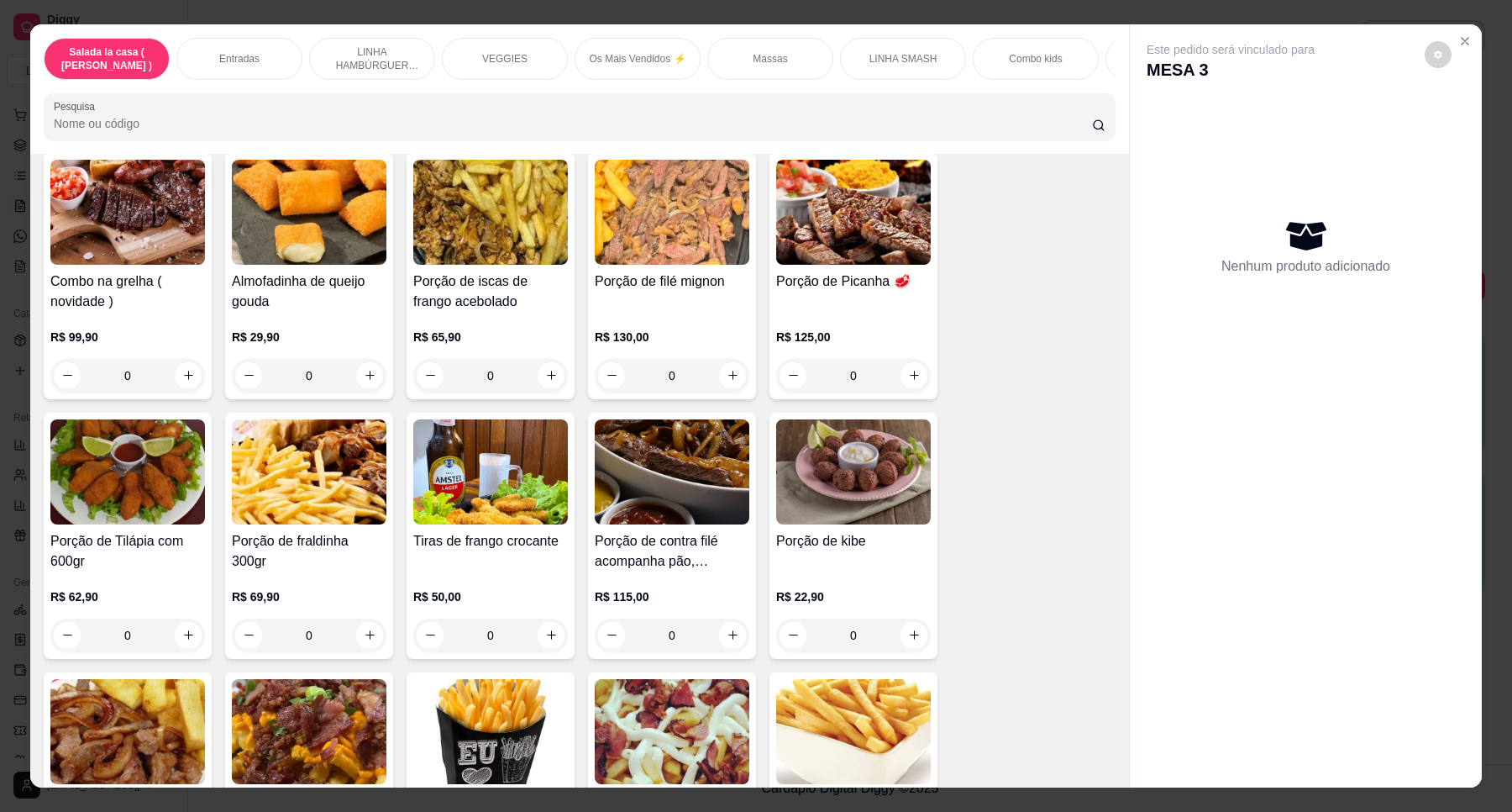
scroll to position [341, 0]
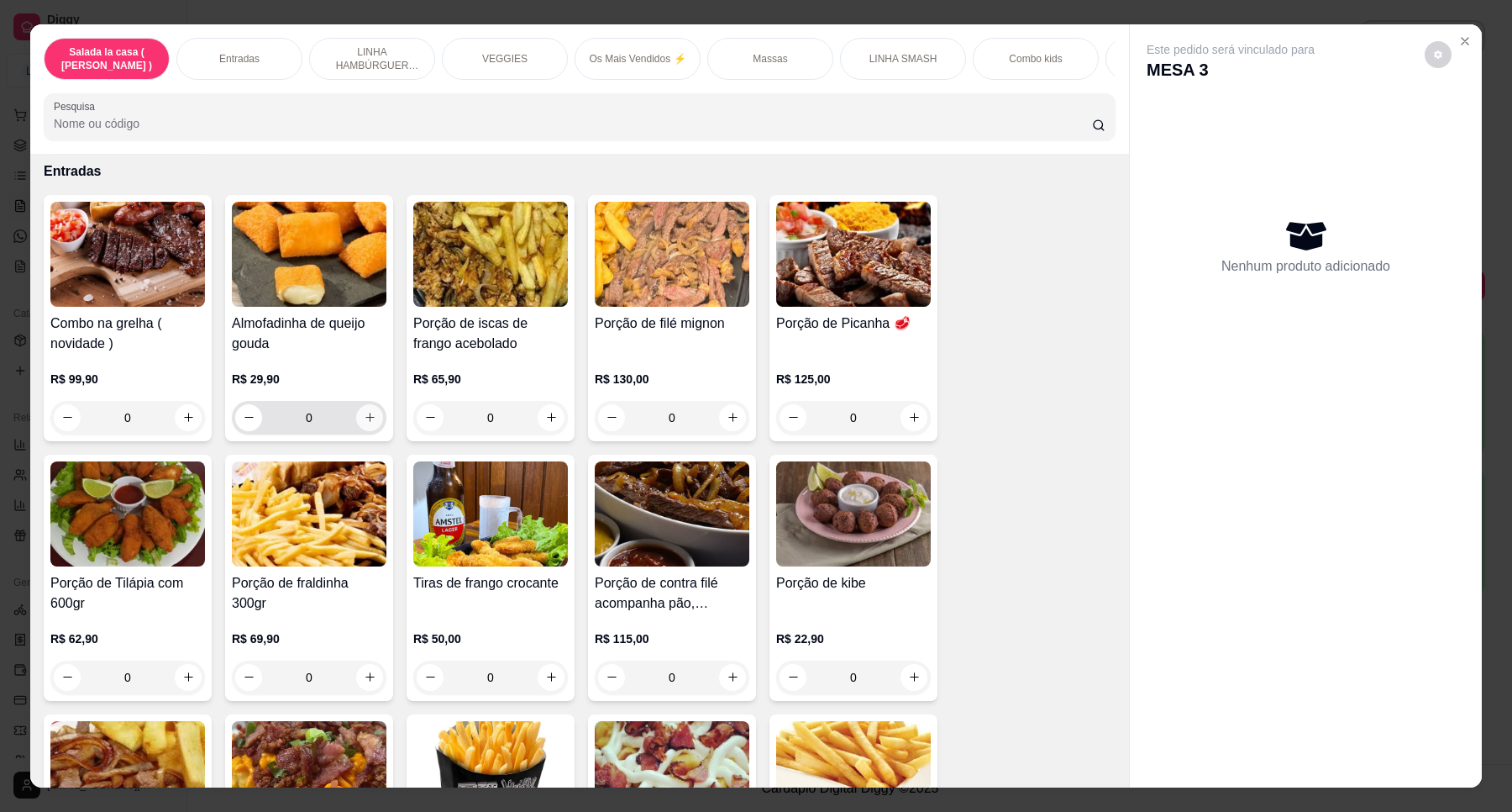
click at [370, 429] on button "increase-product-quantity" at bounding box center [369, 417] width 27 height 27
type input "1"
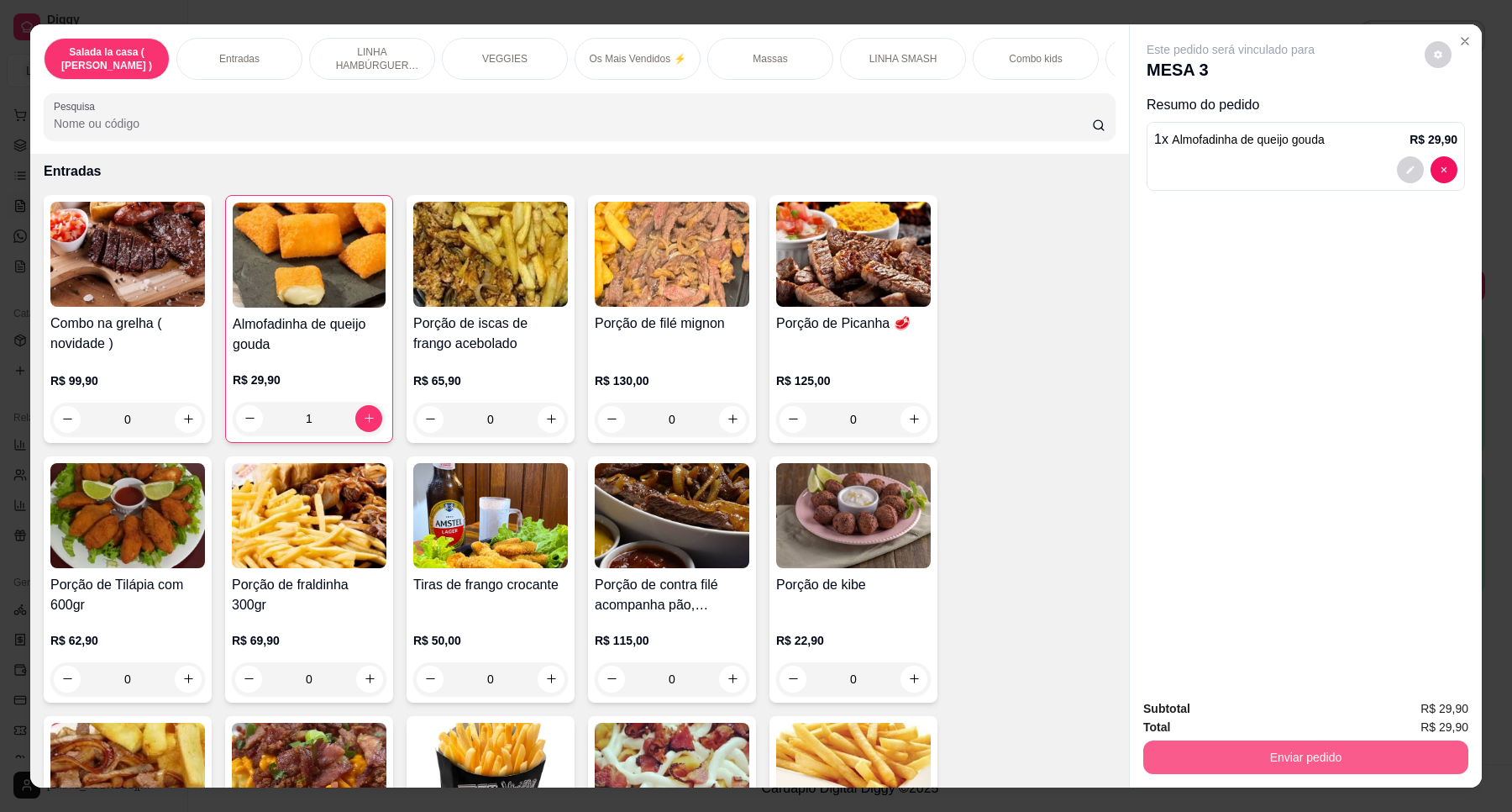
click at [1301, 744] on button "Enviar pedido" at bounding box center [1306, 757] width 325 height 34
click at [1426, 715] on button "Enviar pedido" at bounding box center [1423, 715] width 95 height 32
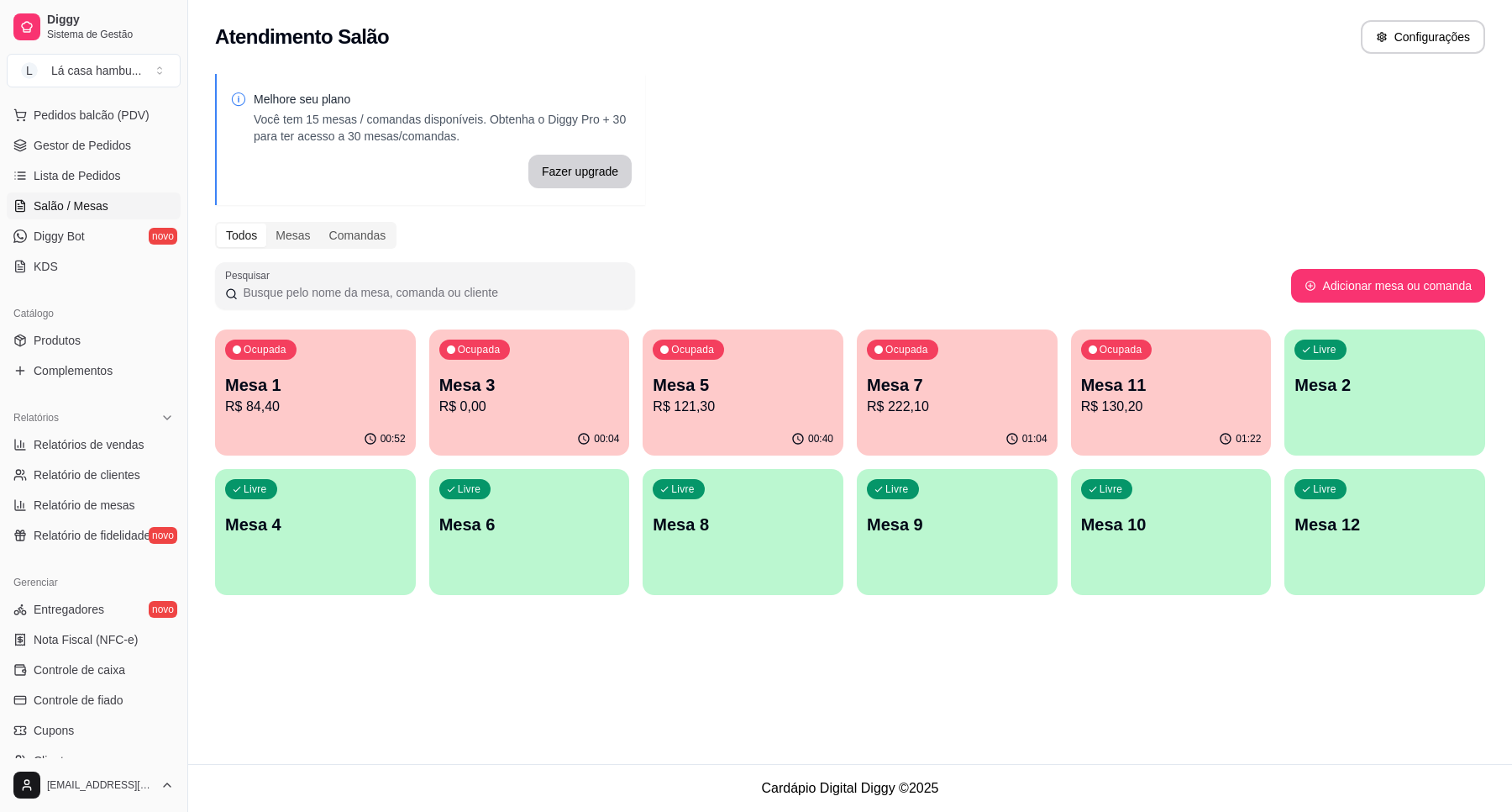
click at [362, 400] on p "R$ 84,40" at bounding box center [315, 406] width 181 height 20
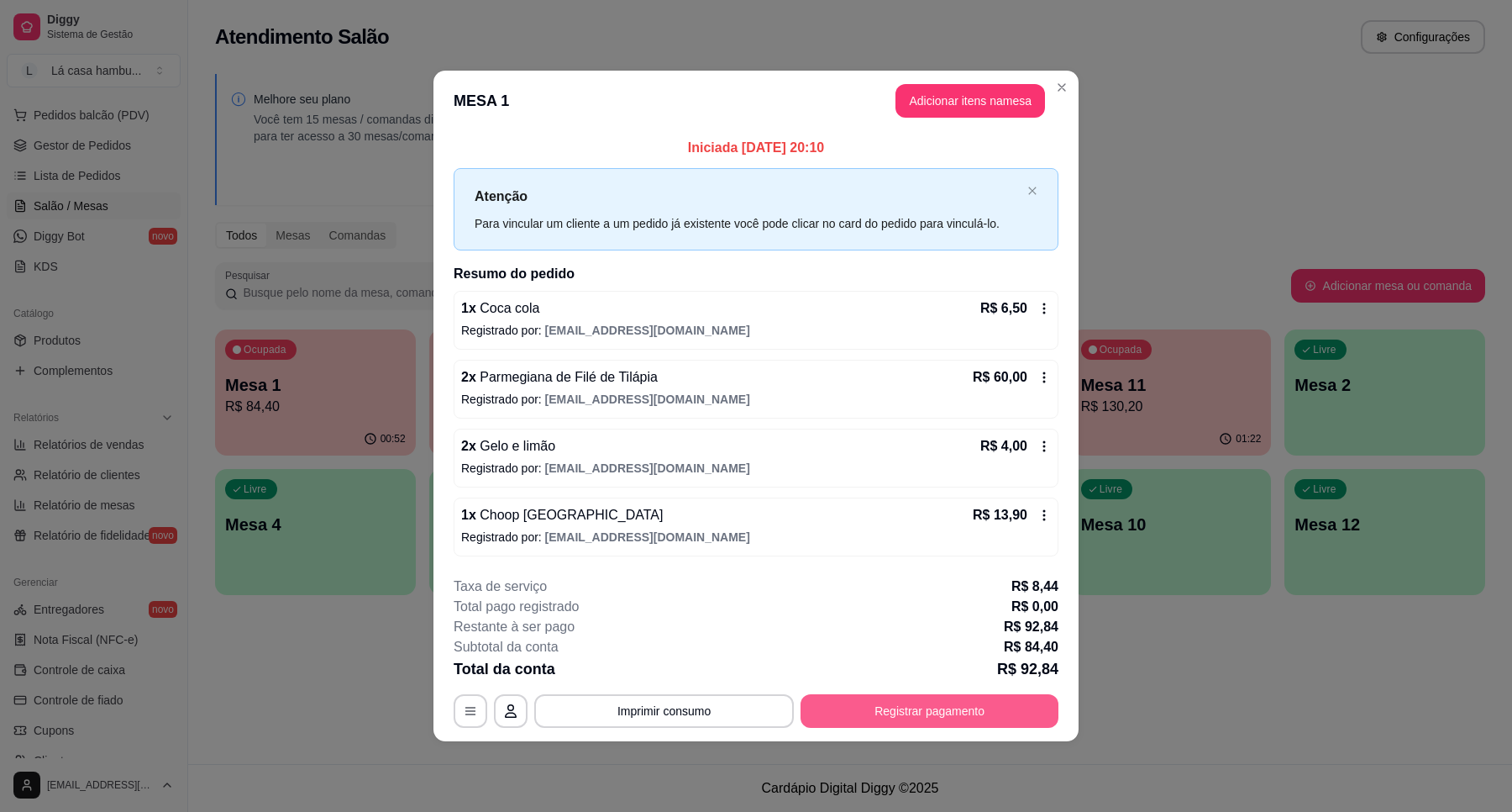
click at [863, 716] on button "Registrar pagamento" at bounding box center [929, 711] width 258 height 34
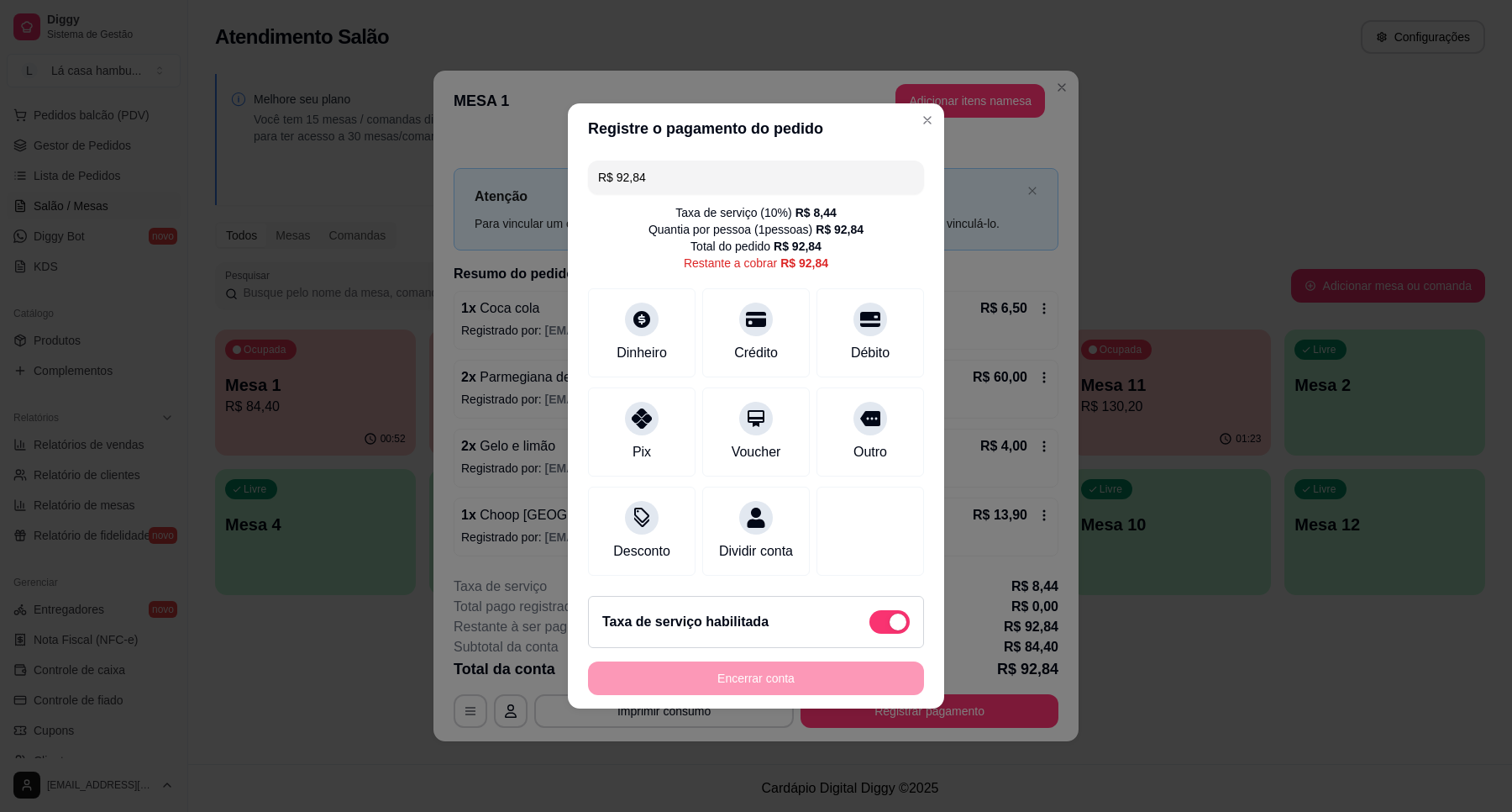
click at [890, 623] on span at bounding box center [898, 622] width 17 height 17
click at [879, 625] on input "checkbox" at bounding box center [874, 631] width 11 height 11
checkbox input "true"
type input "R$ 84,40"
checkbox input "false"
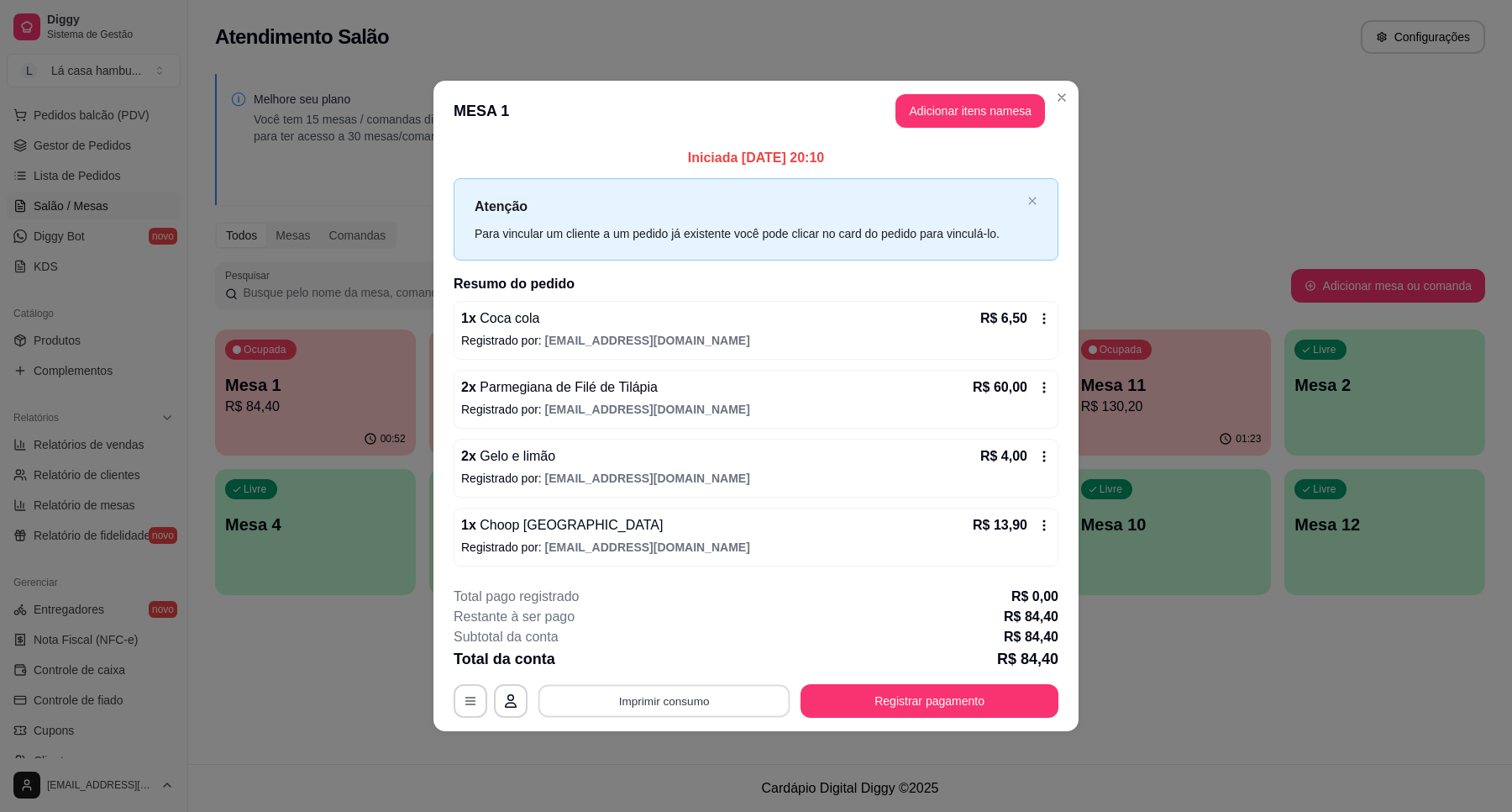
click at [609, 699] on button "Imprimir consumo" at bounding box center [665, 701] width 252 height 33
click at [631, 652] on button "IMPRESSORA" at bounding box center [669, 663] width 118 height 26
click at [850, 703] on button "Registrar pagamento" at bounding box center [929, 701] width 258 height 34
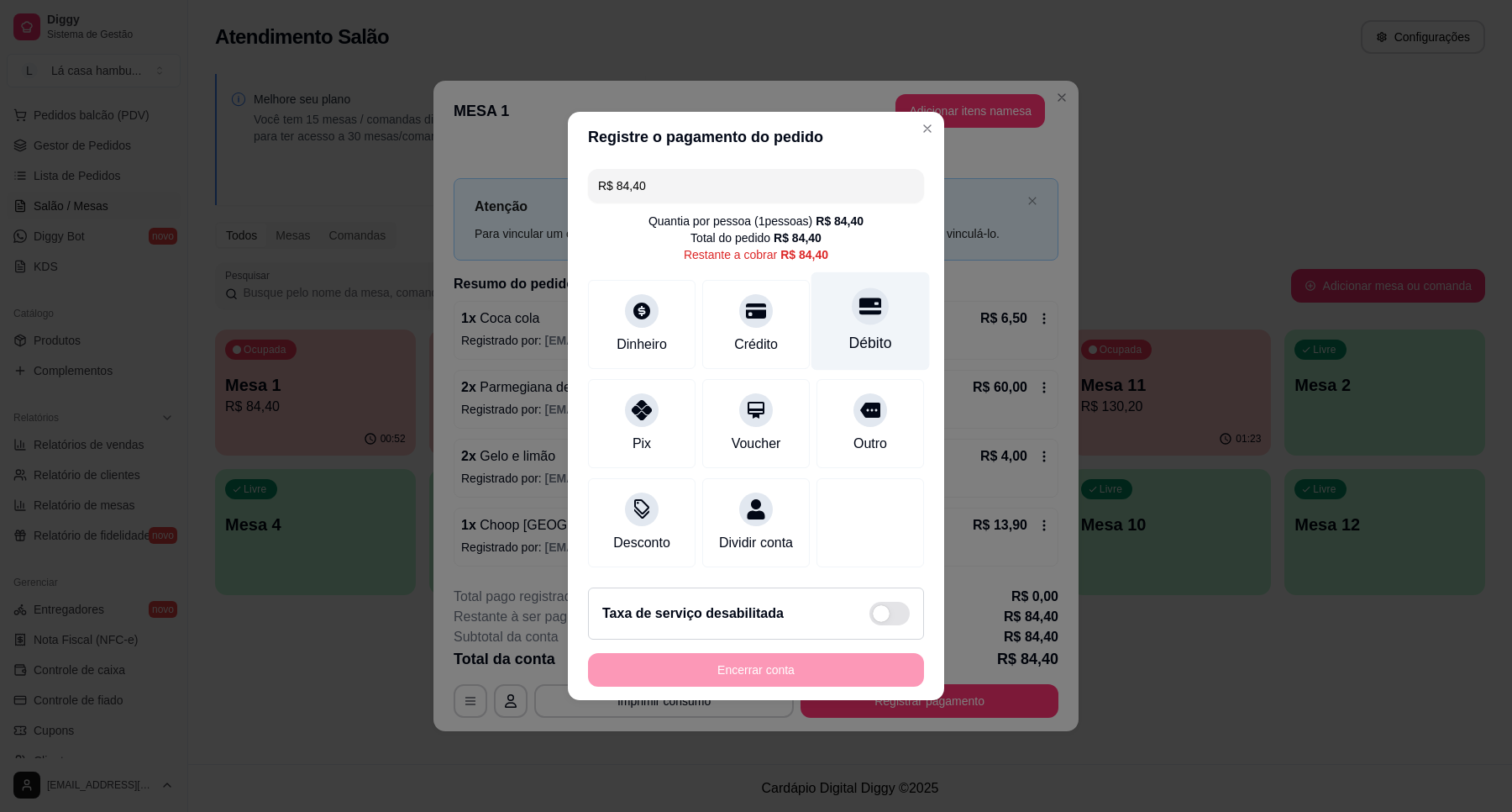
click at [851, 335] on div "Débito" at bounding box center [870, 343] width 43 height 22
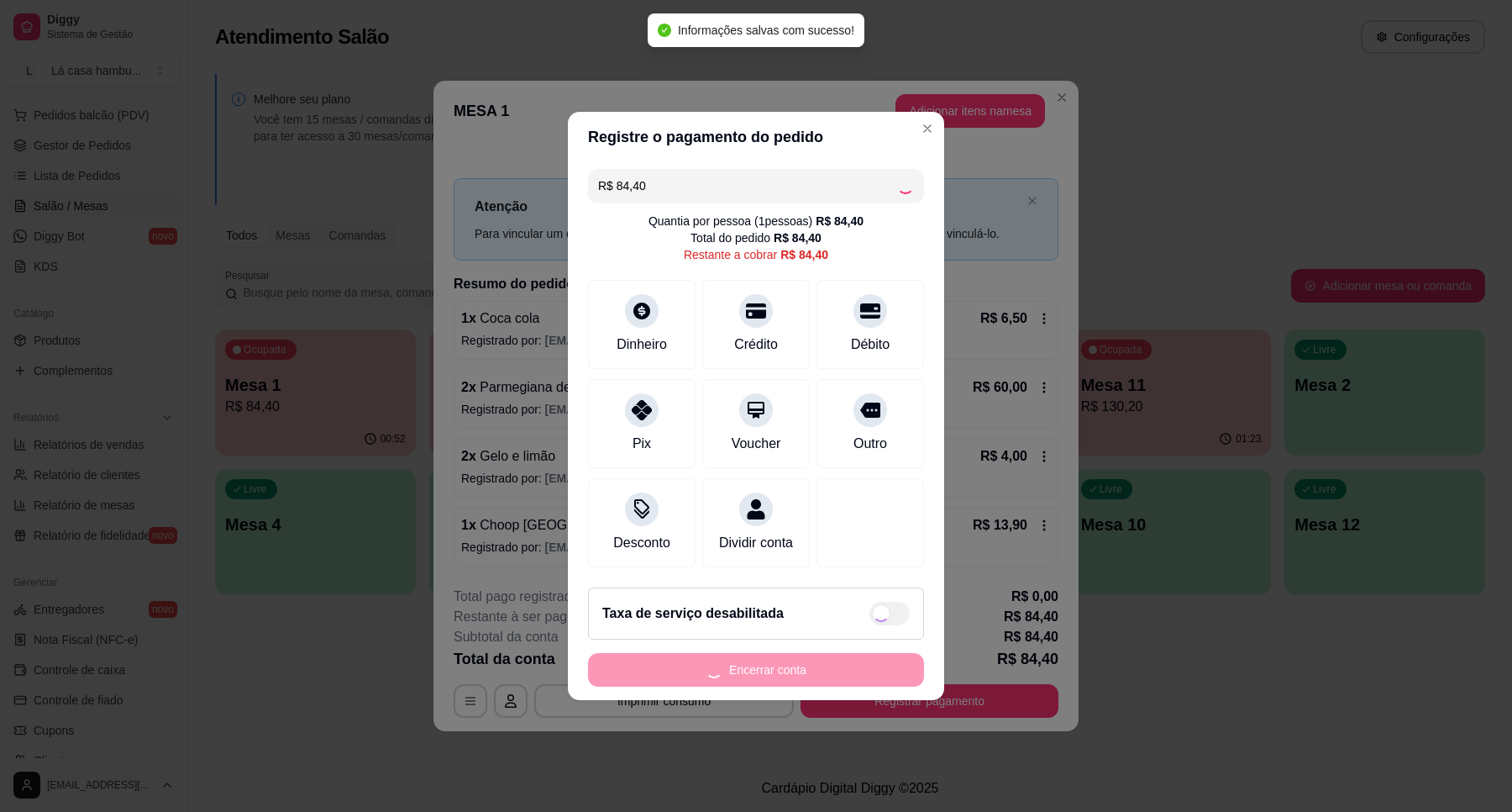
type input "R$ 0,00"
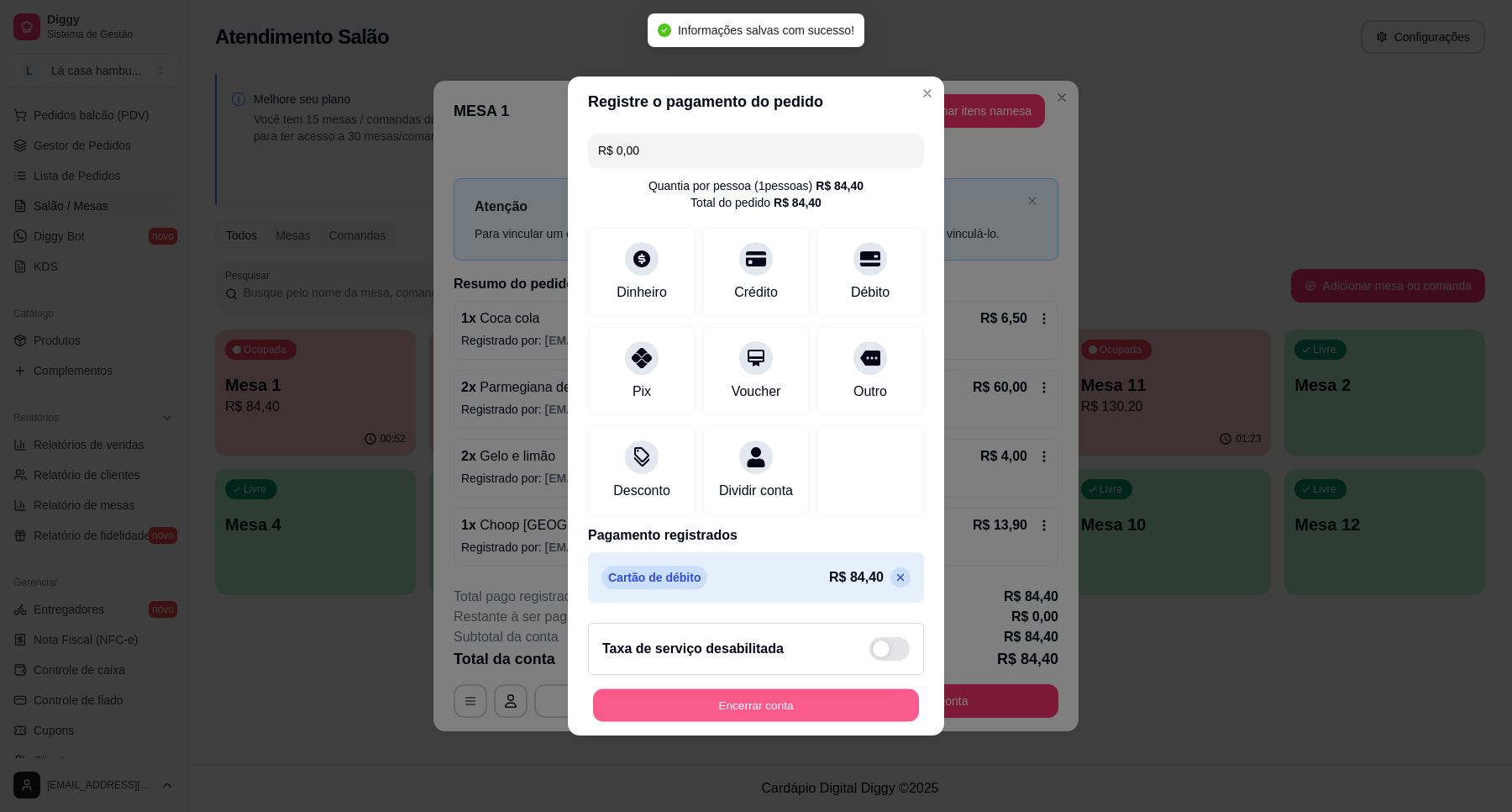
click at [850, 707] on button "Encerrar conta" at bounding box center [756, 706] width 326 height 33
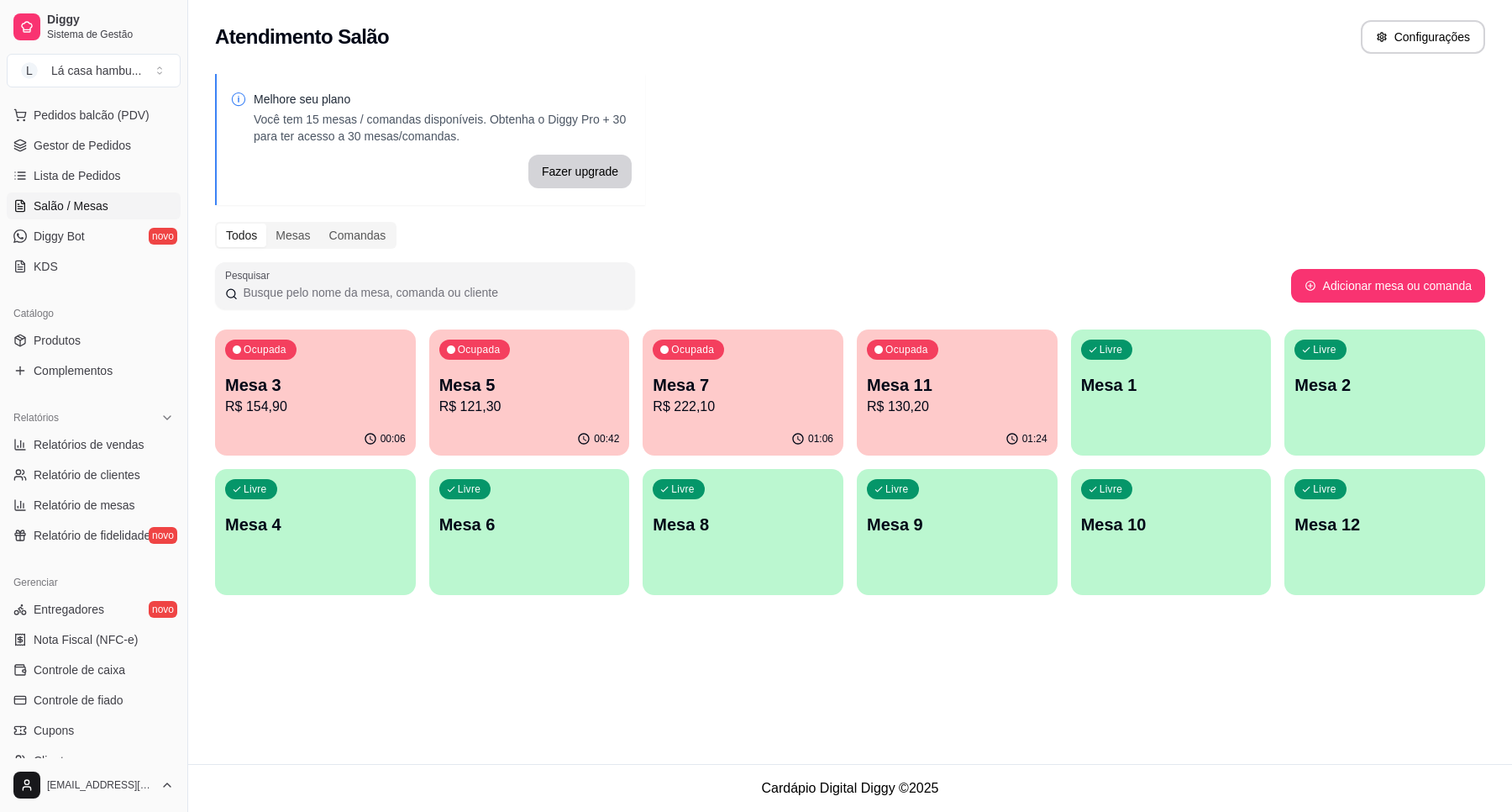
click at [1099, 196] on div "Melhore seu plano Você tem 15 mesas / comandas disponíveis. Obtenha o Diggy Pro…" at bounding box center [850, 339] width 1324 height 552
click at [335, 406] on p "R$ 154,90" at bounding box center [315, 406] width 175 height 19
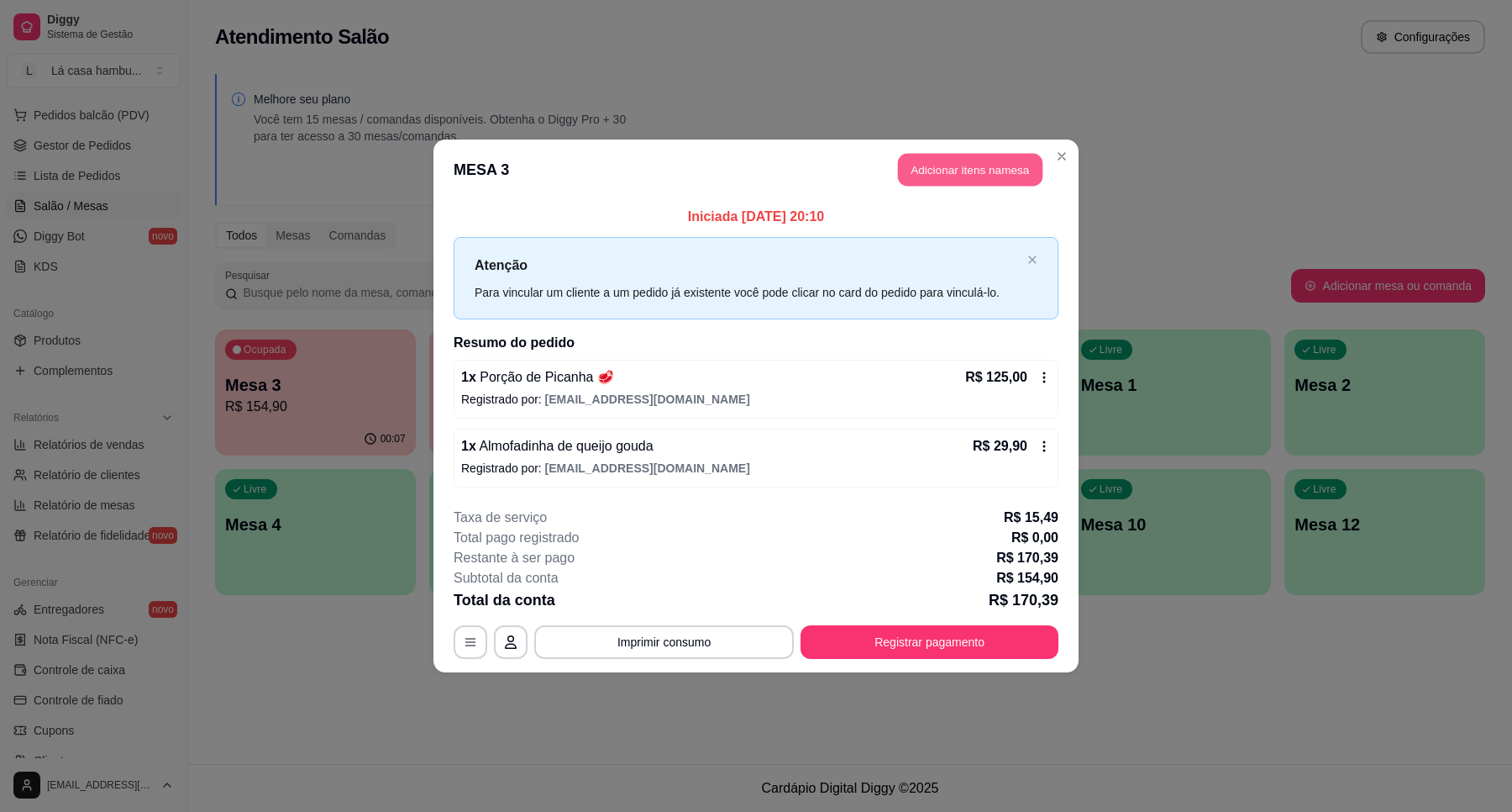
click at [966, 157] on button "Adicionar itens na mesa" at bounding box center [970, 170] width 144 height 33
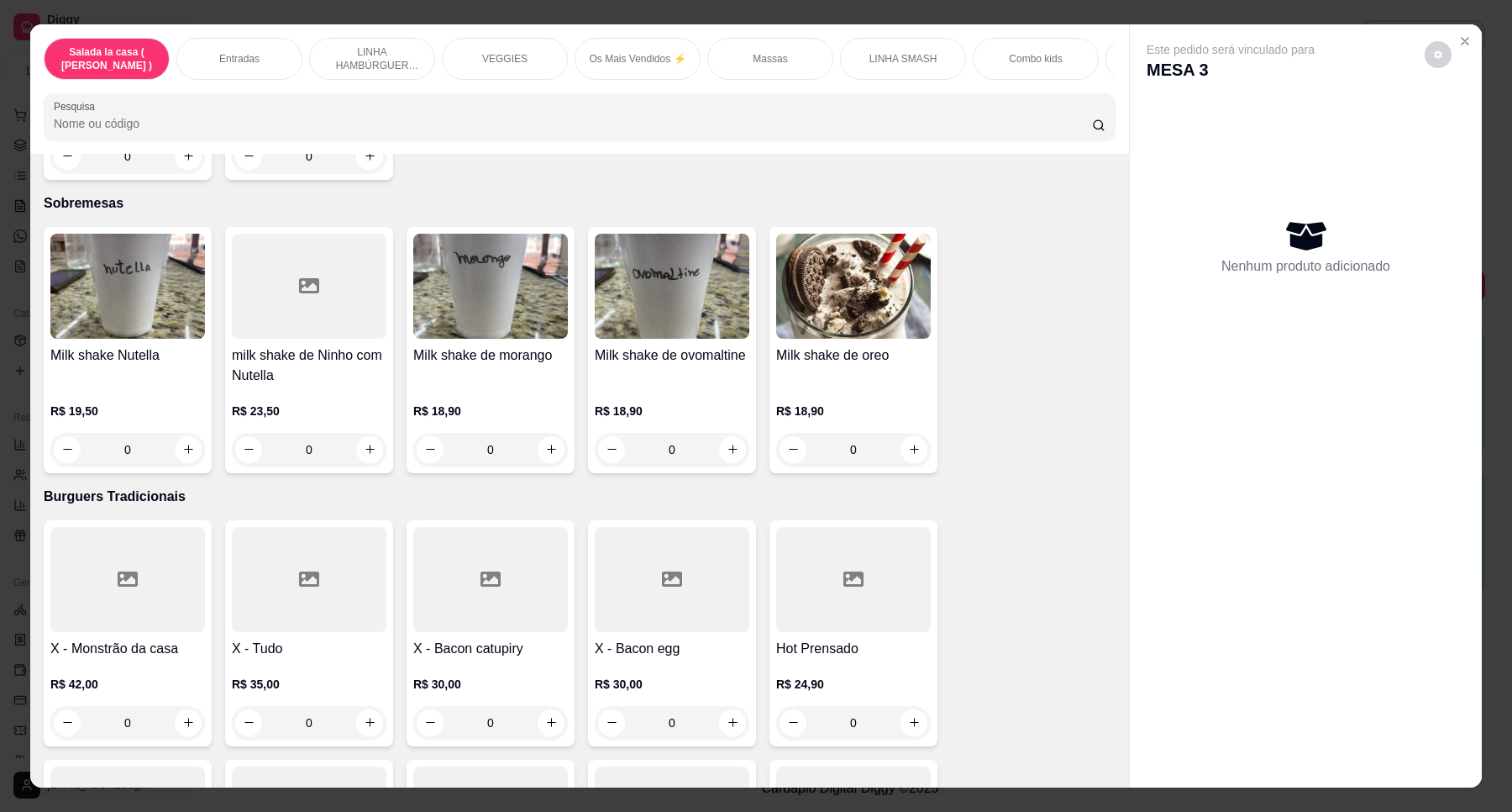
scroll to position [5523, 0]
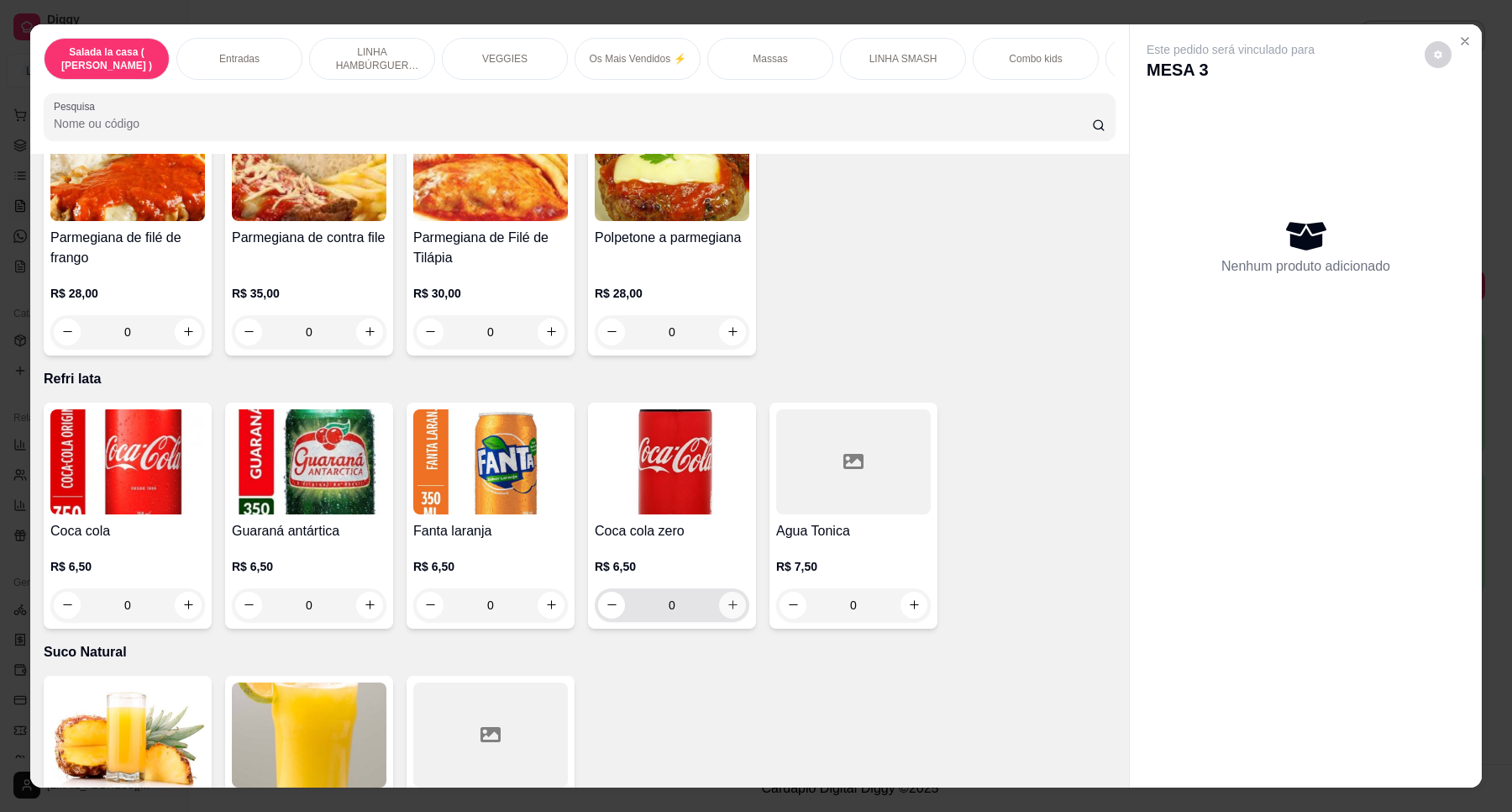
click at [729, 601] on icon "increase-product-quantity" at bounding box center [733, 606] width 9 height 9
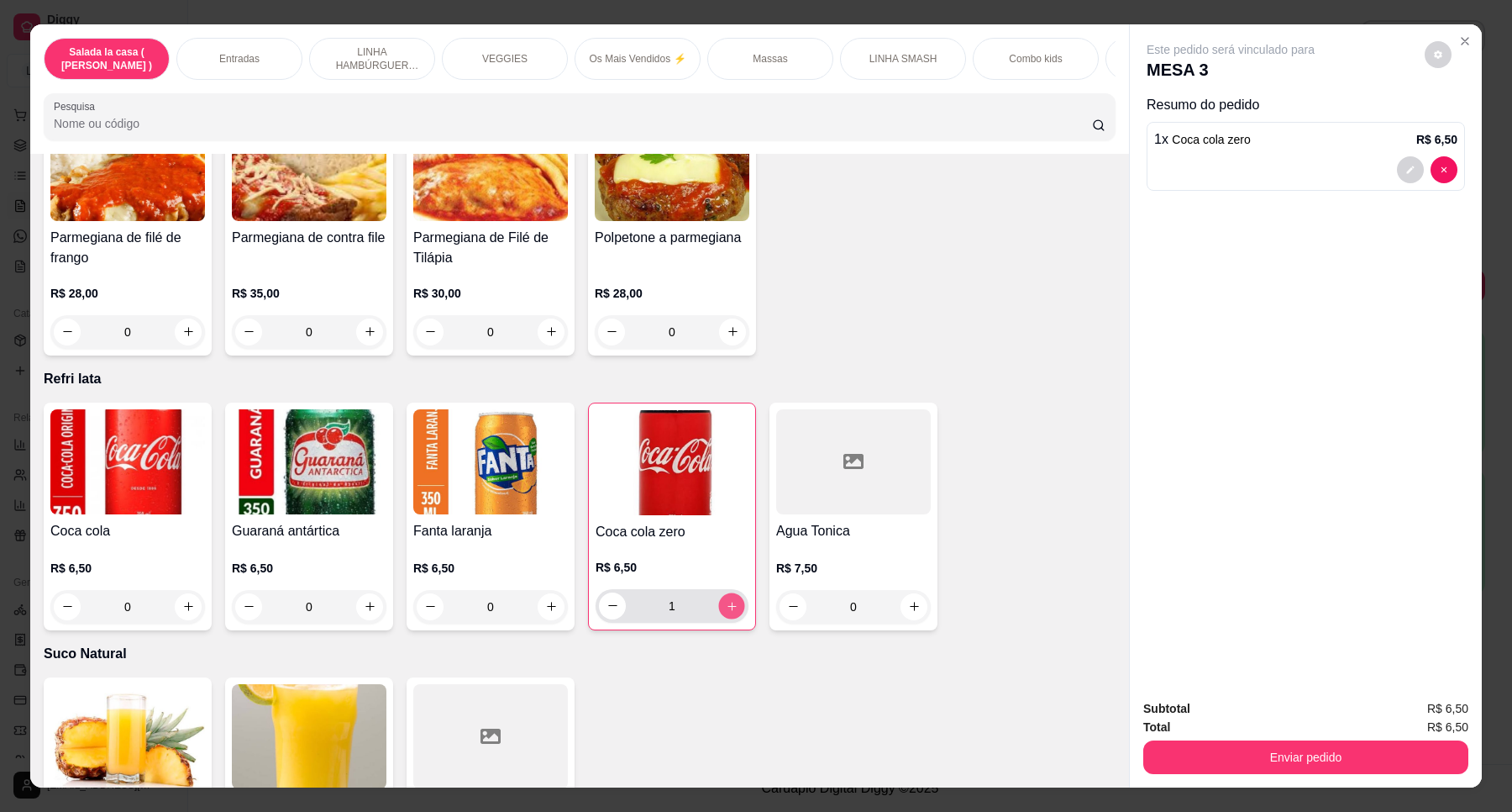
click at [726, 600] on icon "increase-product-quantity" at bounding box center [733, 607] width 13 height 13
type input "2"
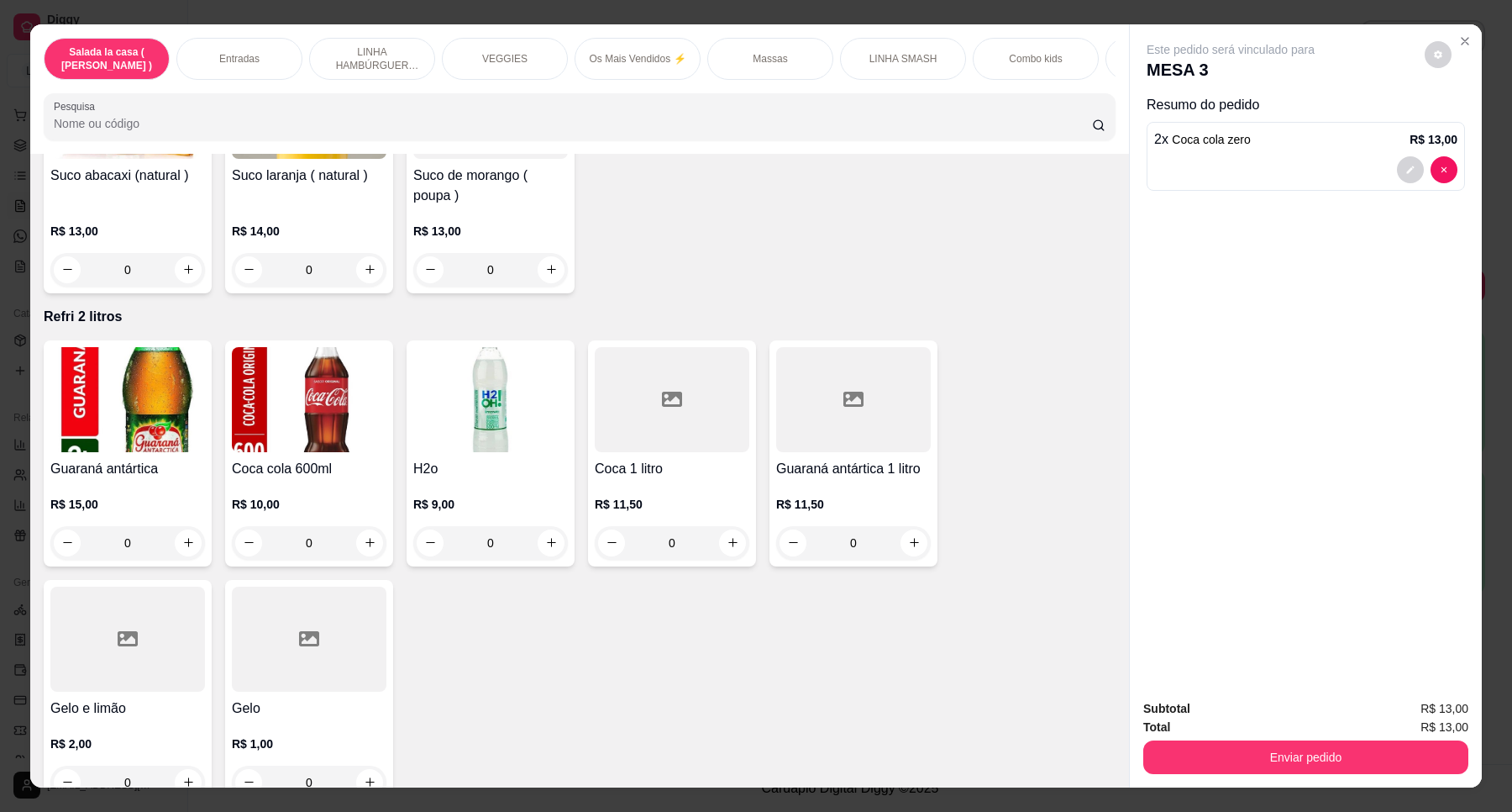
scroll to position [6259, 0]
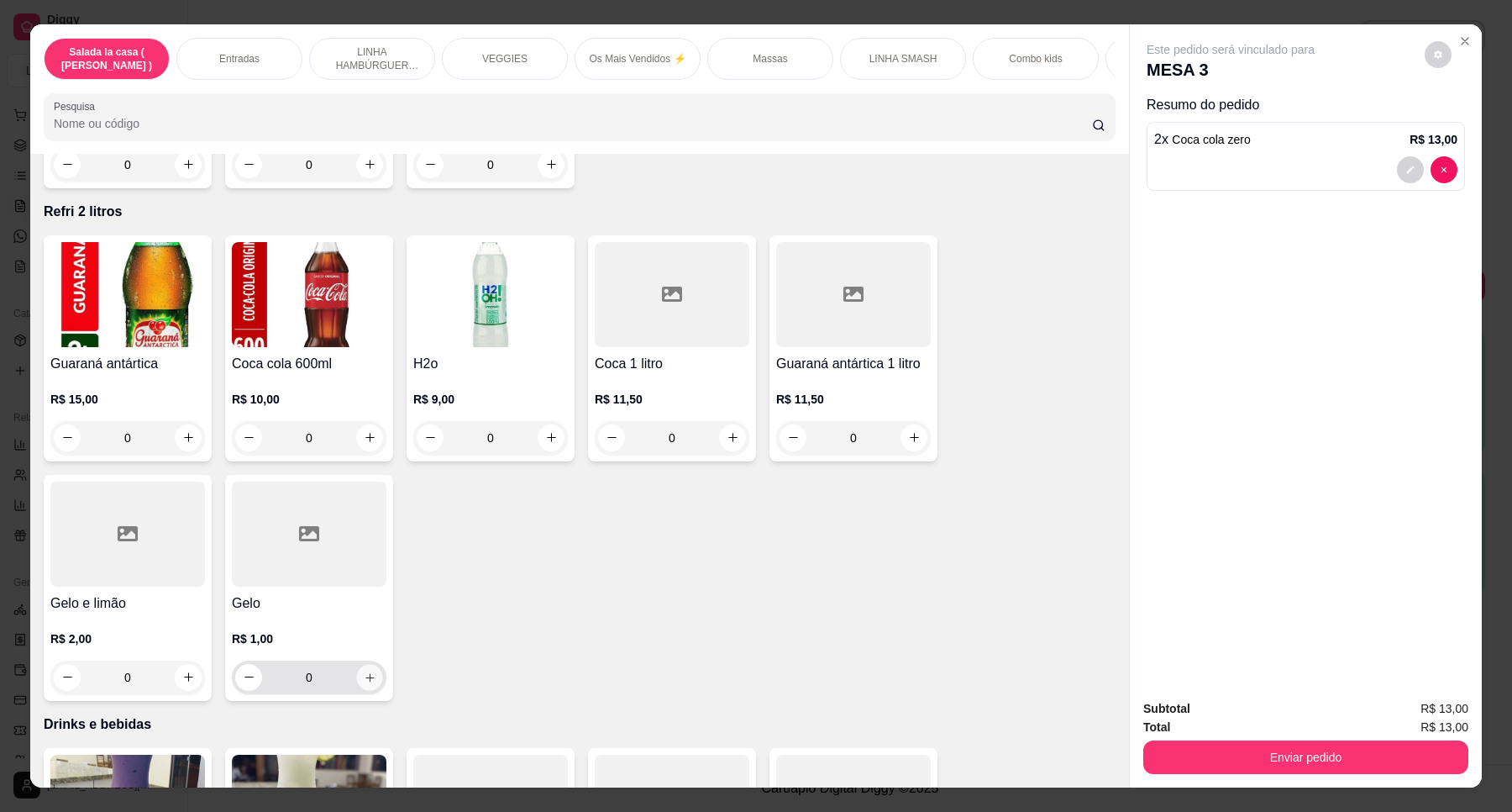
click at [367, 671] on icon "increase-product-quantity" at bounding box center [370, 678] width 13 height 13
click at [367, 665] on button "increase-product-quantity" at bounding box center [369, 678] width 27 height 27
type input "2"
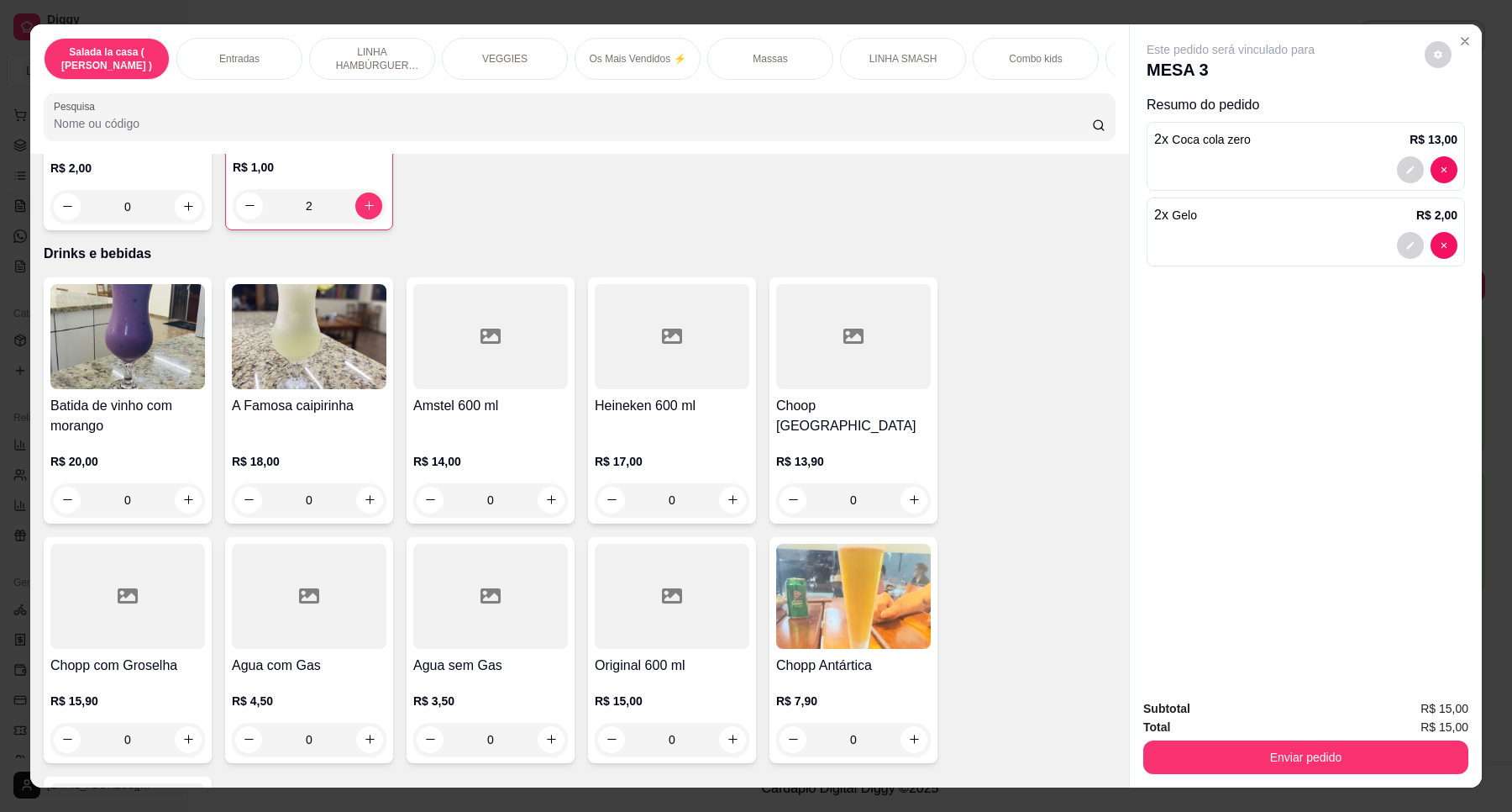
scroll to position [6785, 0]
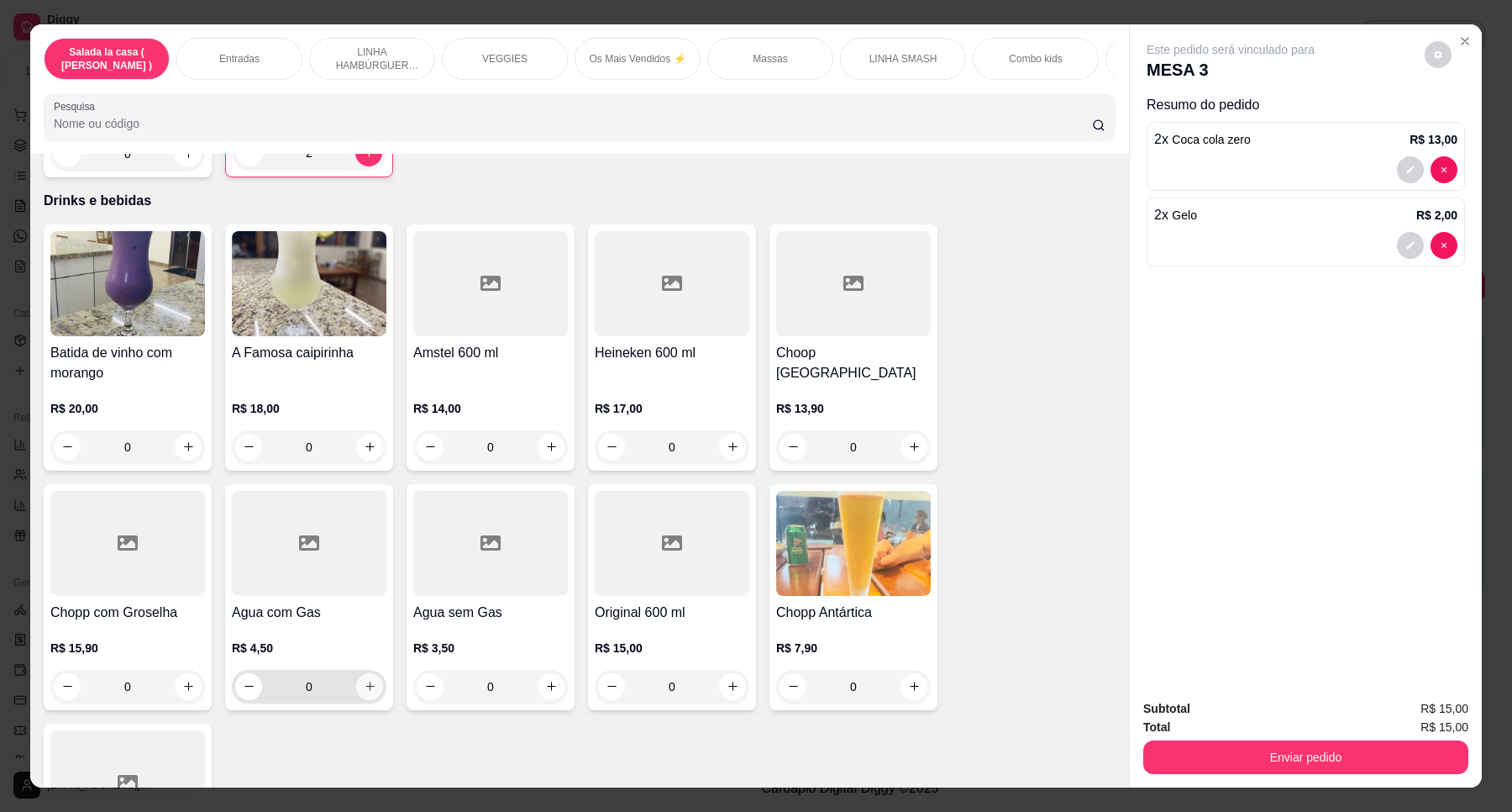
click at [364, 680] on icon "increase-product-quantity" at bounding box center [370, 686] width 13 height 13
type input "1"
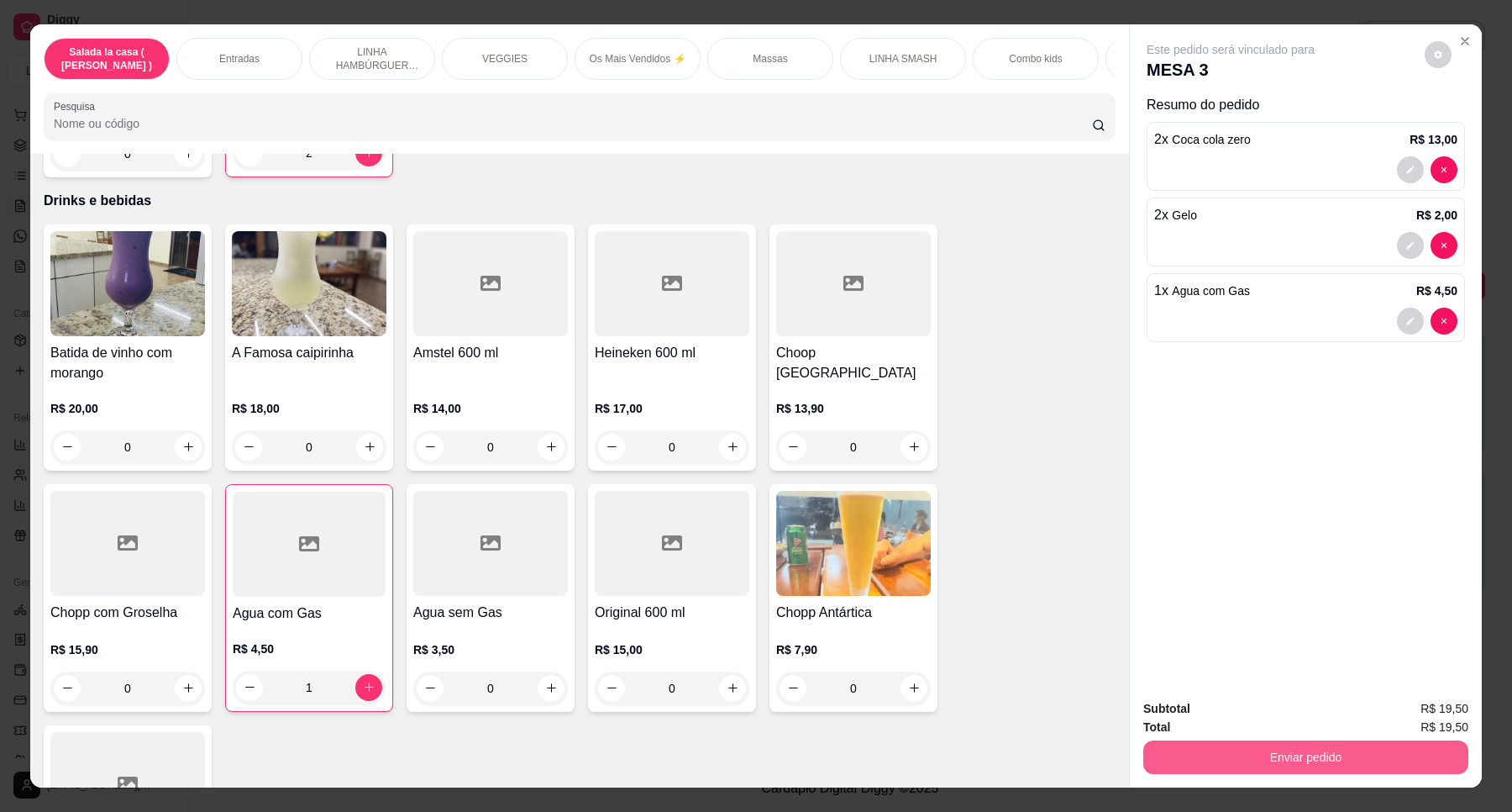
click at [1296, 759] on button "Enviar pedido" at bounding box center [1306, 757] width 325 height 34
click at [1427, 715] on button "Enviar pedido" at bounding box center [1423, 715] width 95 height 32
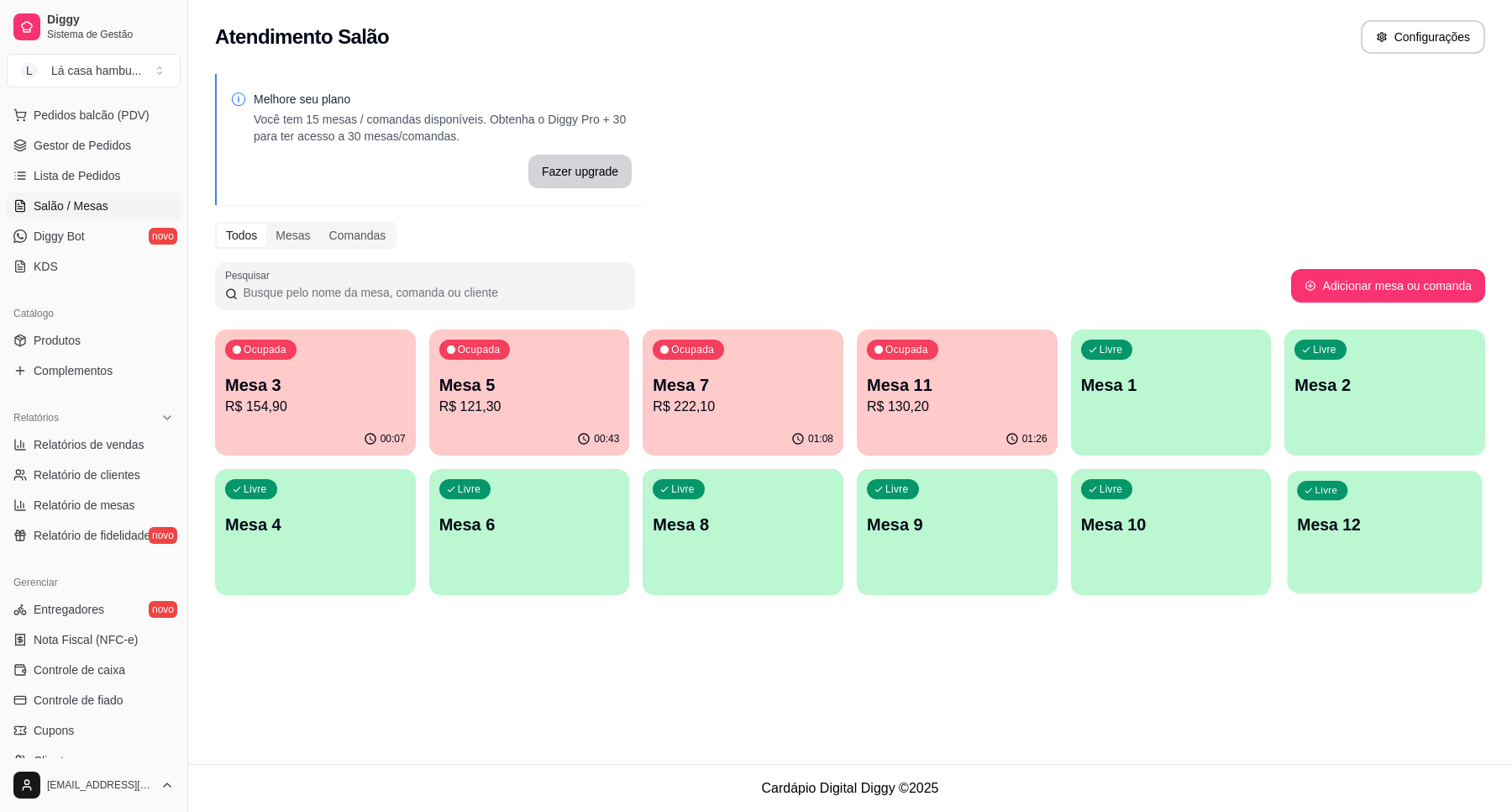
click at [1348, 521] on p "Mesa 12" at bounding box center [1385, 525] width 175 height 23
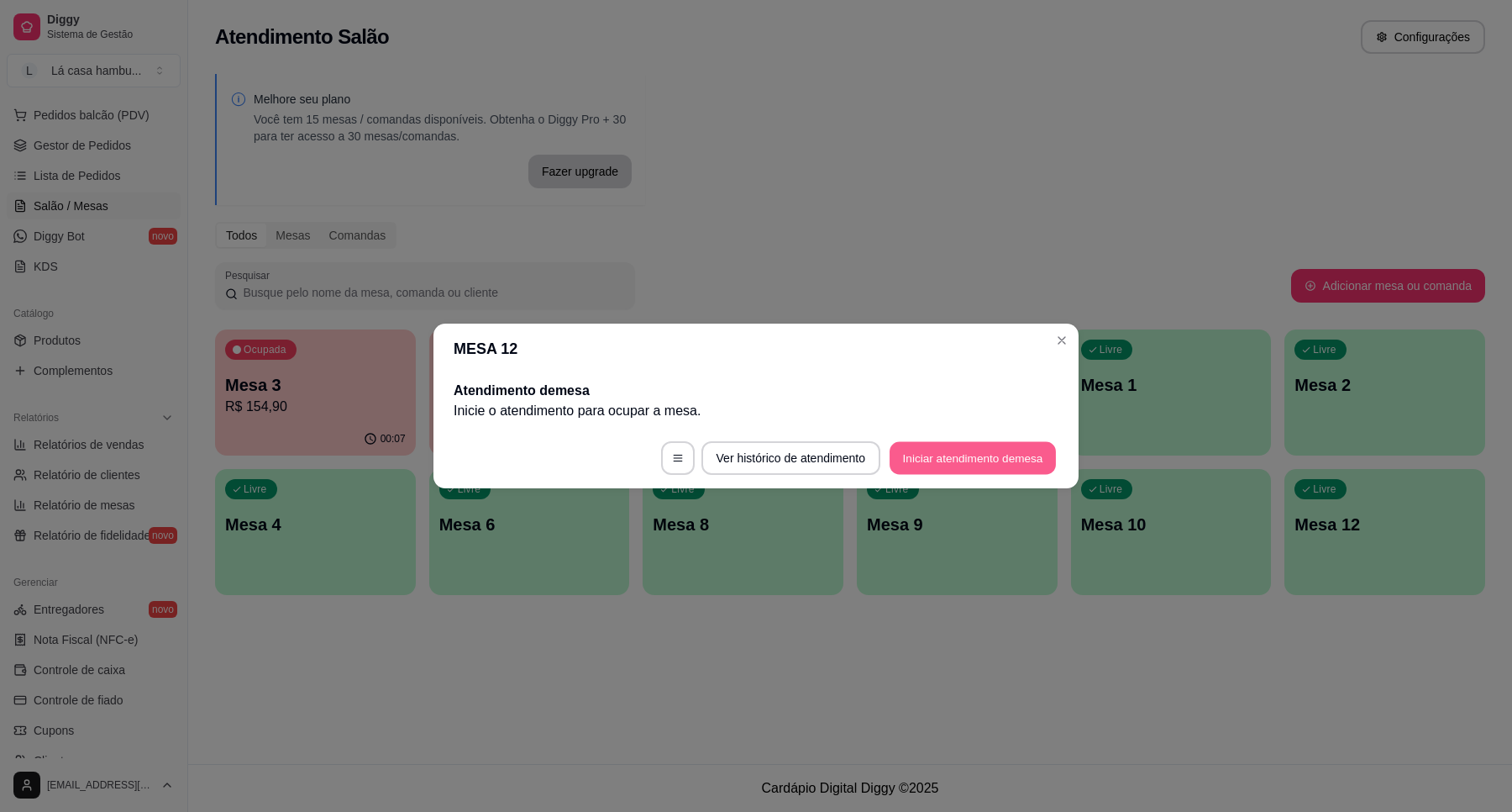
click at [993, 459] on button "Iniciar atendimento de mesa" at bounding box center [972, 459] width 166 height 33
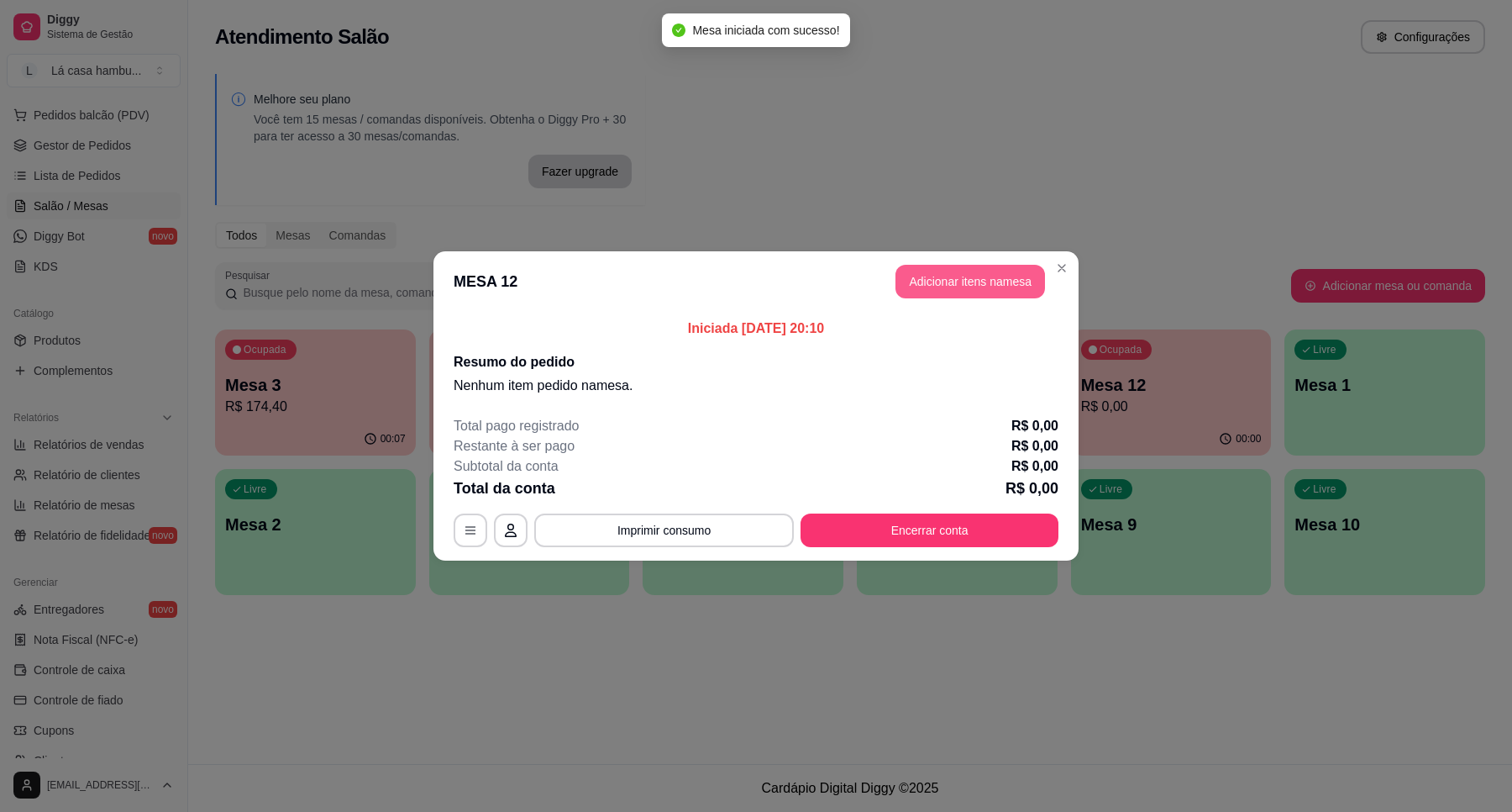
click at [908, 283] on button "Adicionar itens na mesa" at bounding box center [970, 281] width 150 height 34
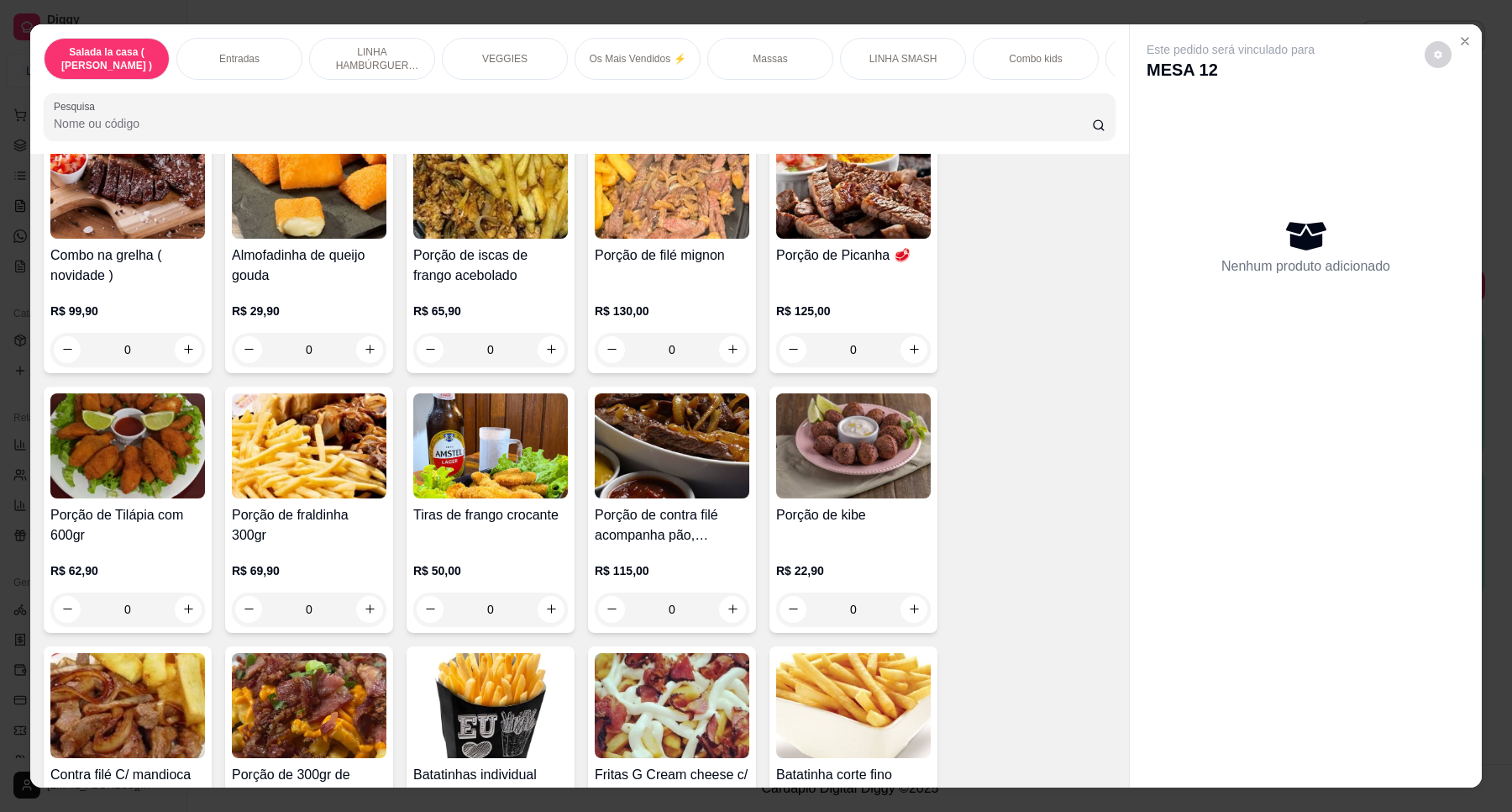
scroll to position [464, 0]
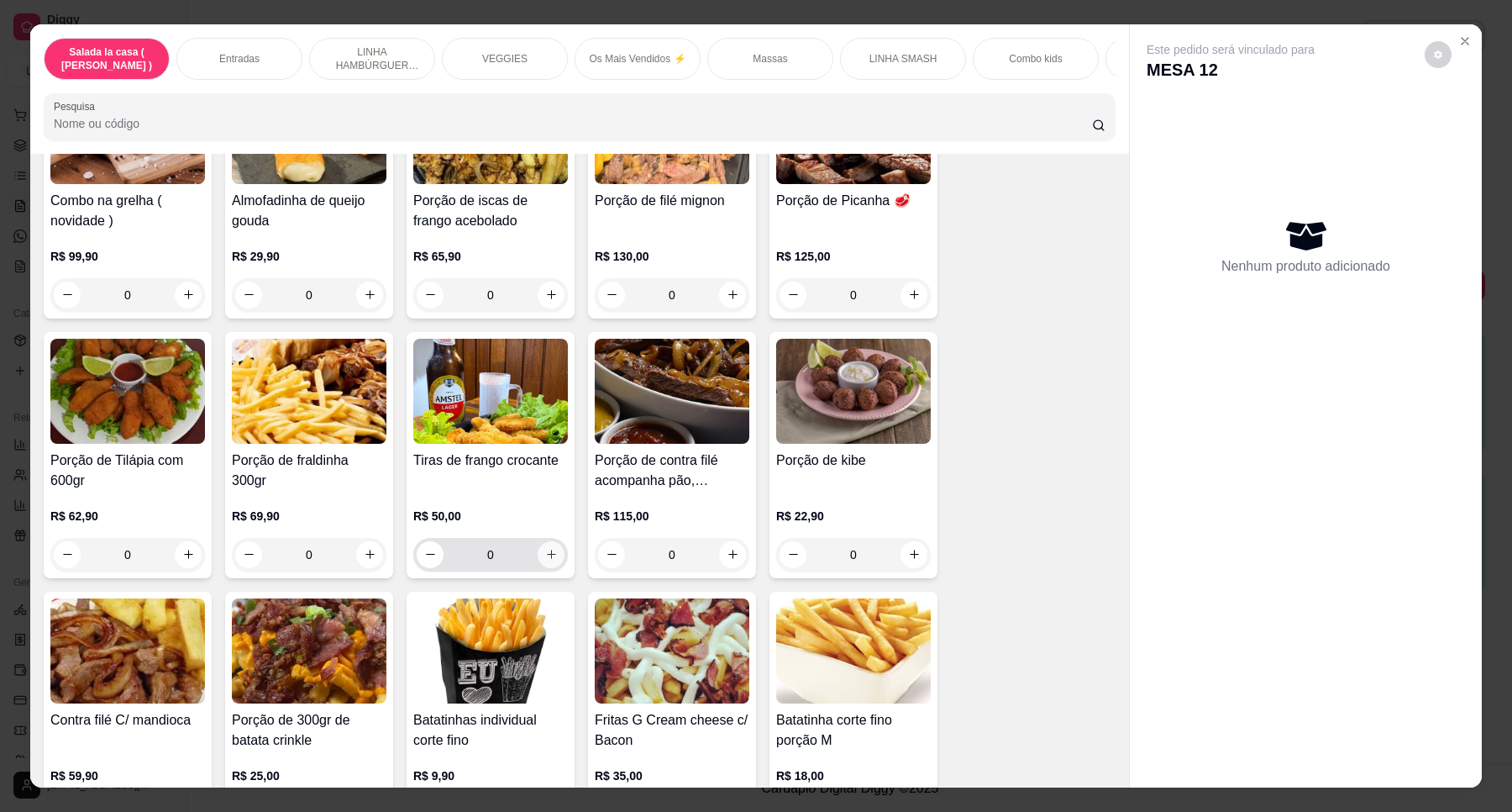
click at [545, 561] on icon "increase-product-quantity" at bounding box center [551, 555] width 13 height 13
type input "1"
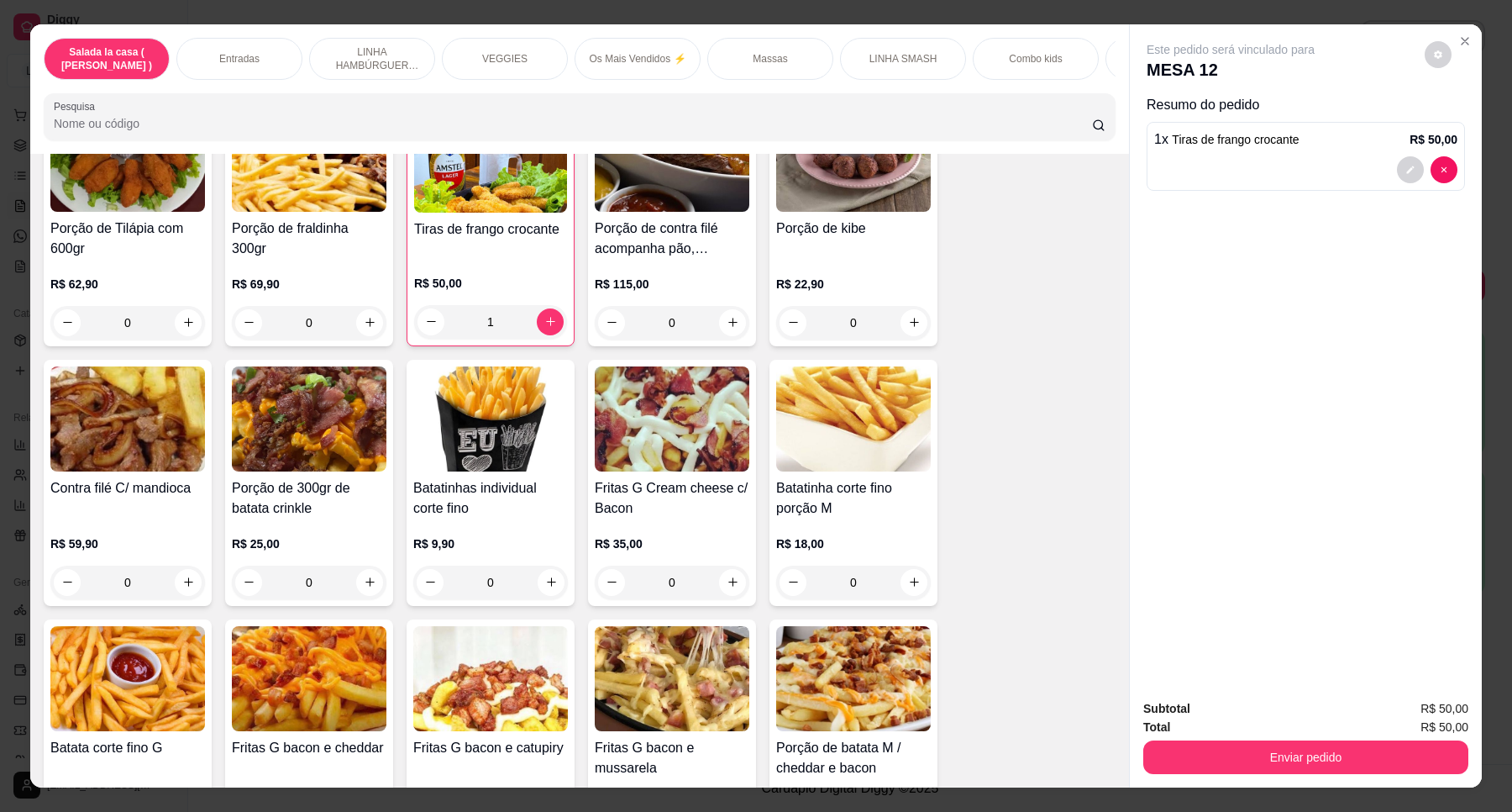
scroll to position [670, 0]
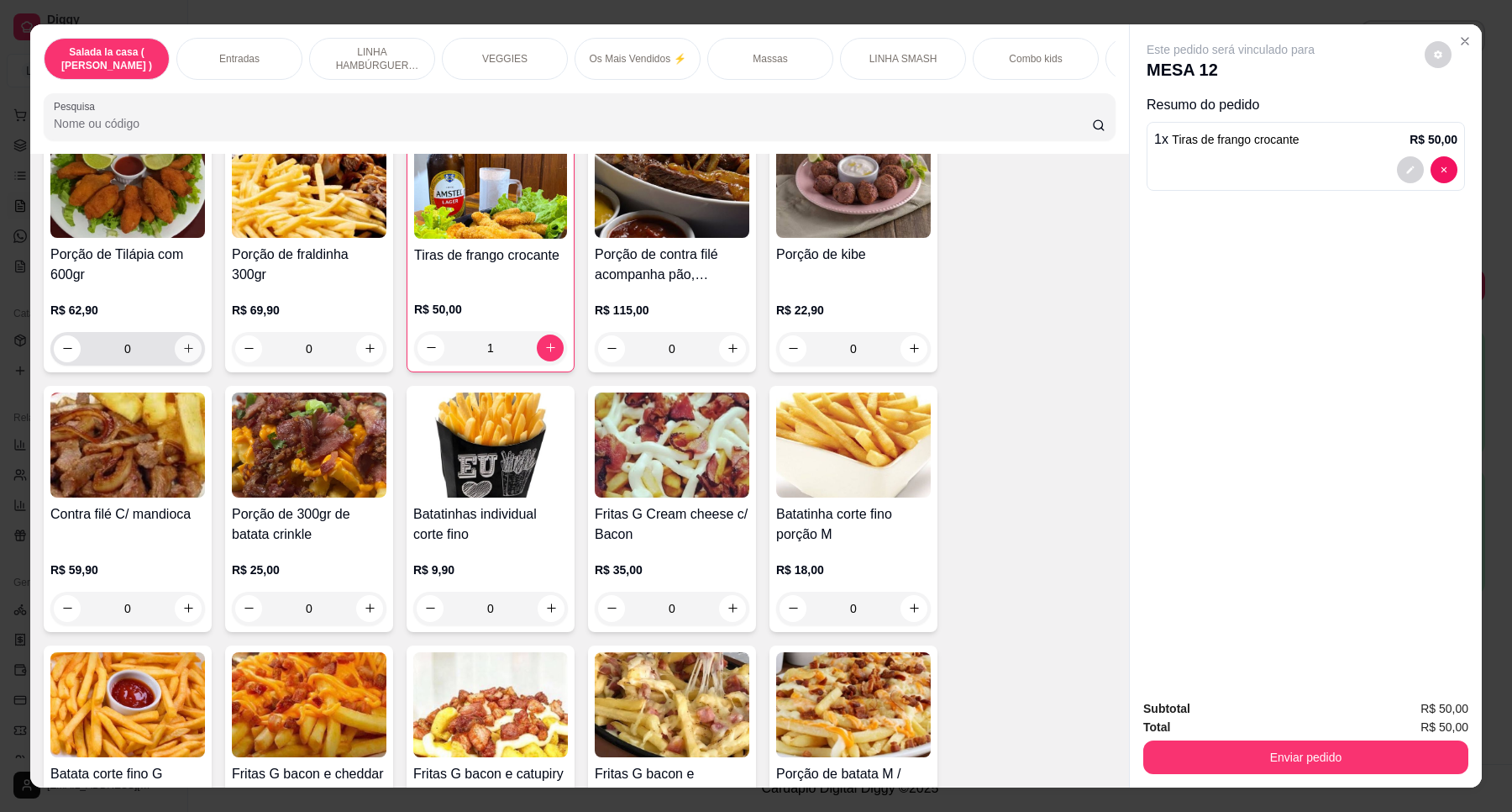
click at [182, 355] on icon "increase-product-quantity" at bounding box center [188, 349] width 13 height 13
type input "1"
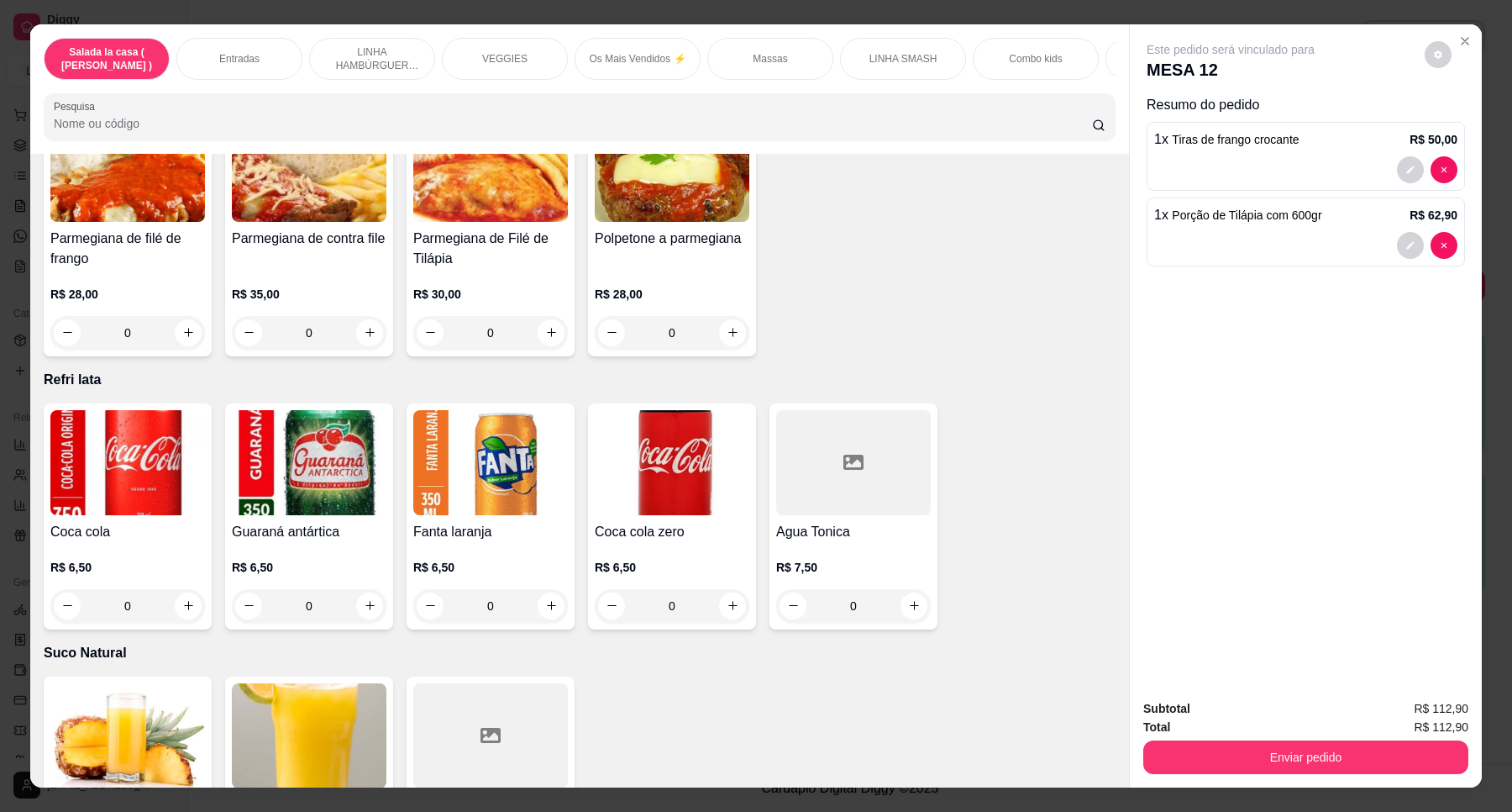
scroll to position [5675, 0]
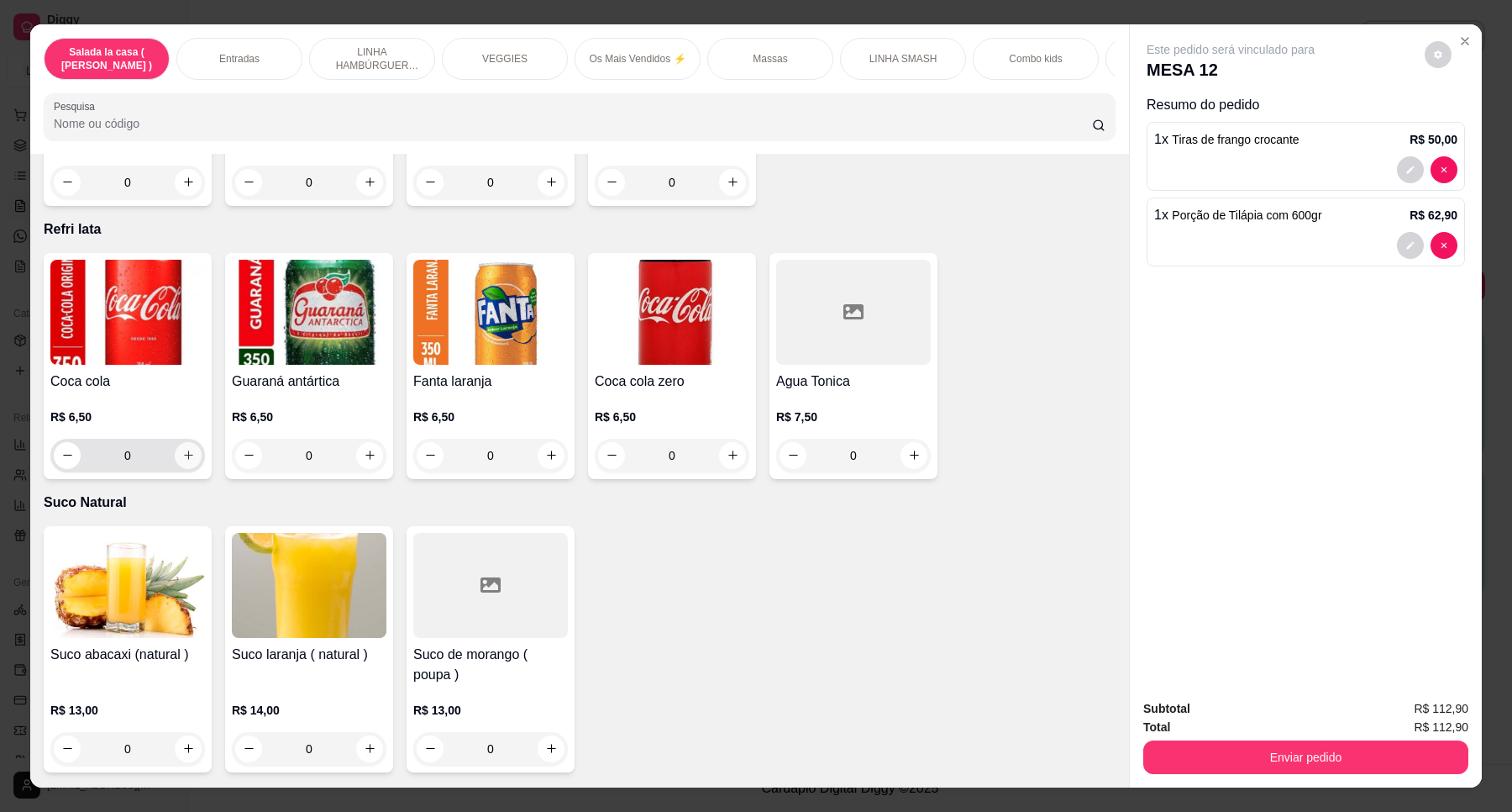
click at [182, 449] on icon "increase-product-quantity" at bounding box center [188, 455] width 13 height 13
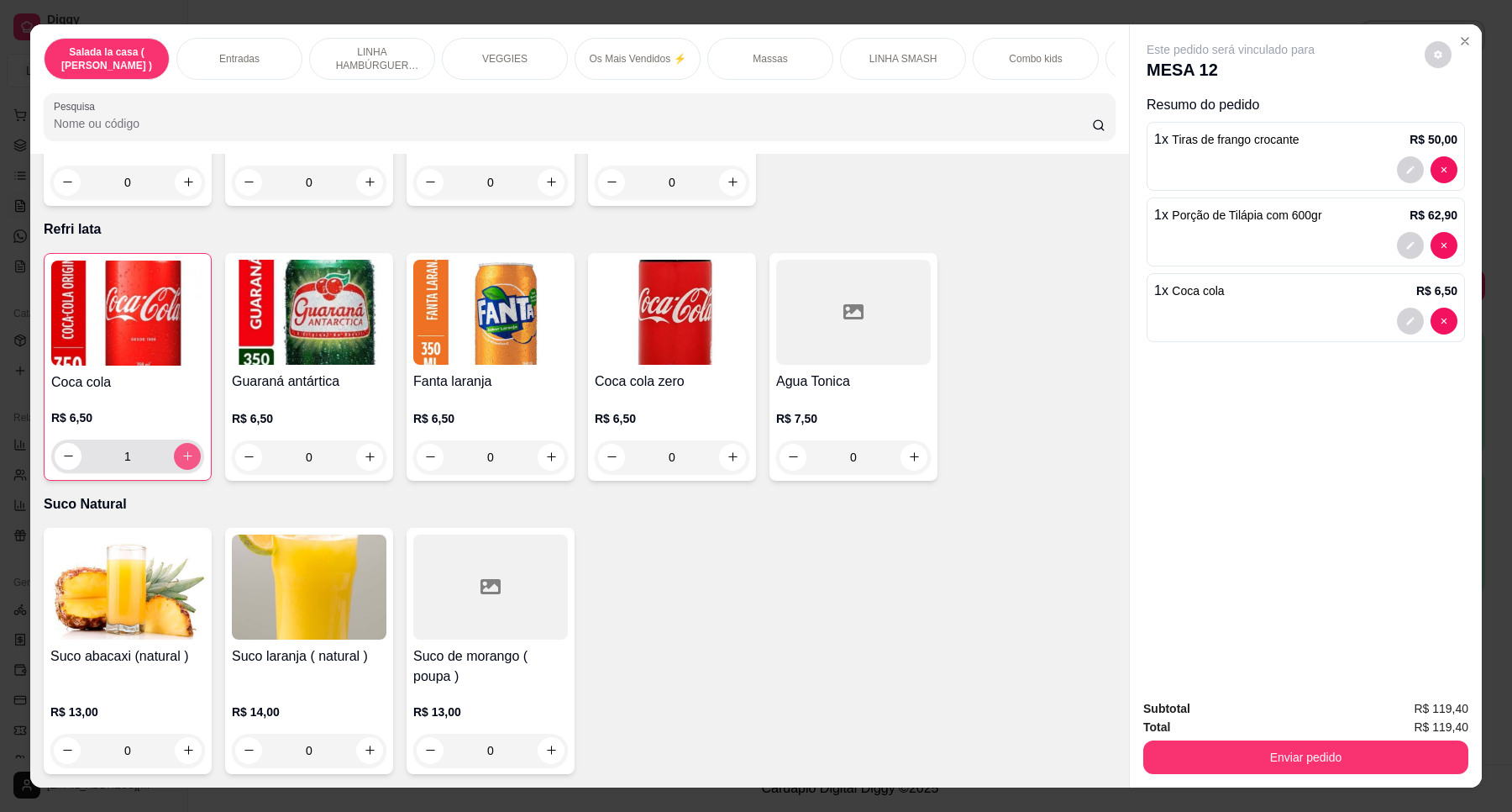
click at [183, 450] on icon "increase-product-quantity" at bounding box center [188, 456] width 13 height 13
type input "2"
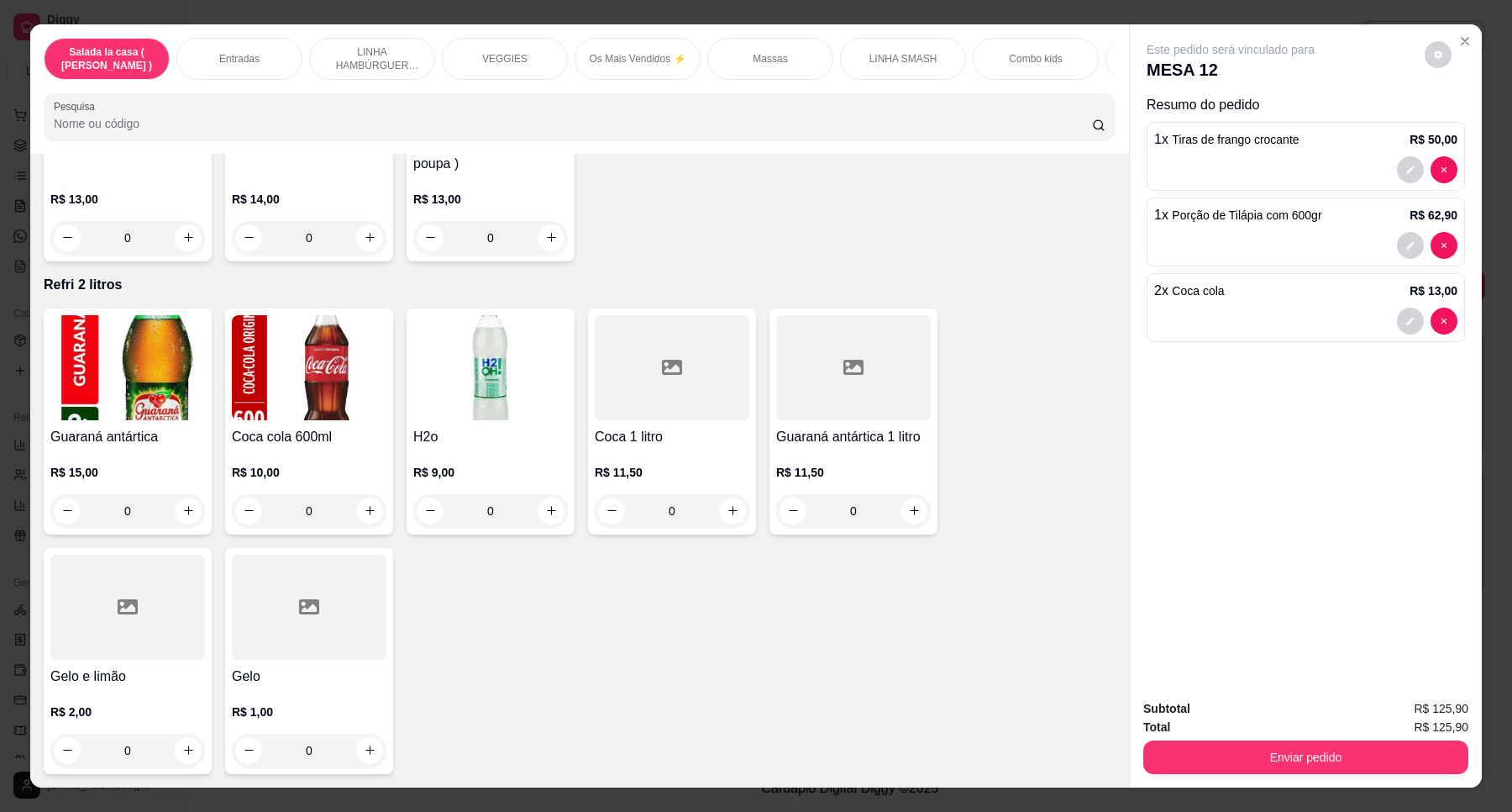
scroll to position [6200, 0]
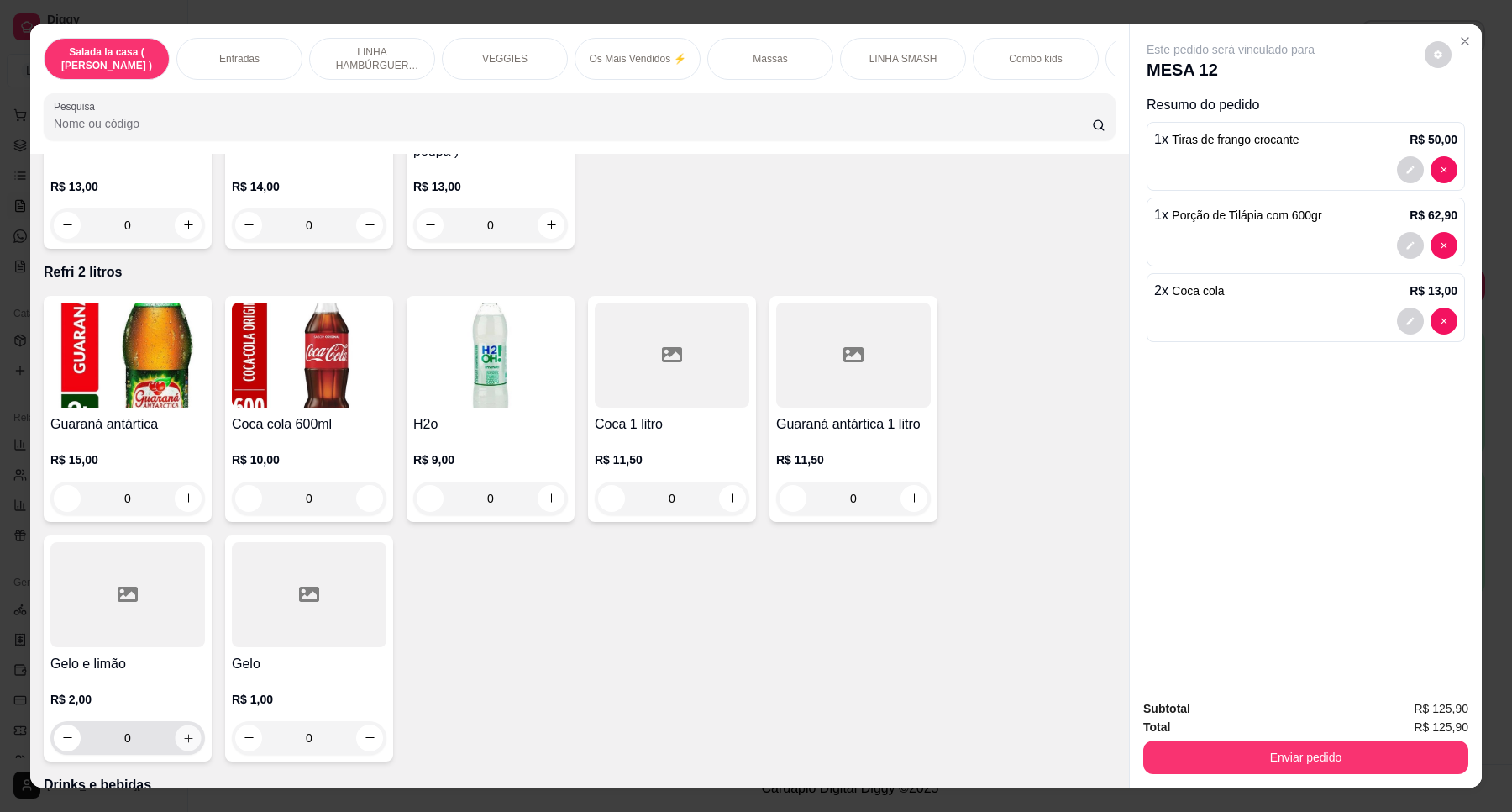
click at [185, 725] on button "increase-product-quantity" at bounding box center [188, 738] width 26 height 26
type input "1"
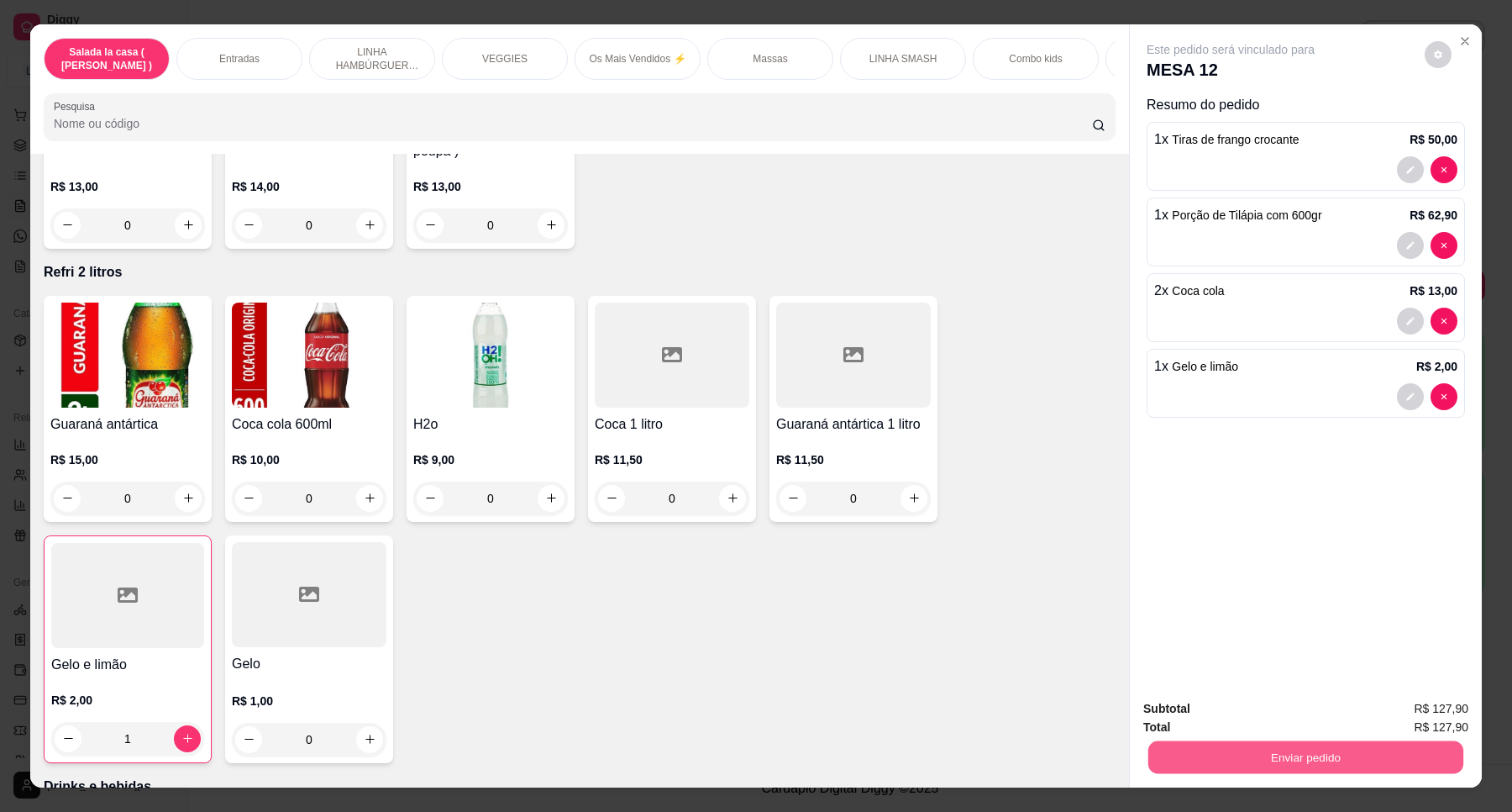
click at [1336, 759] on button "Enviar pedido" at bounding box center [1306, 758] width 315 height 33
click at [1458, 710] on button "Enviar pedido" at bounding box center [1423, 715] width 95 height 32
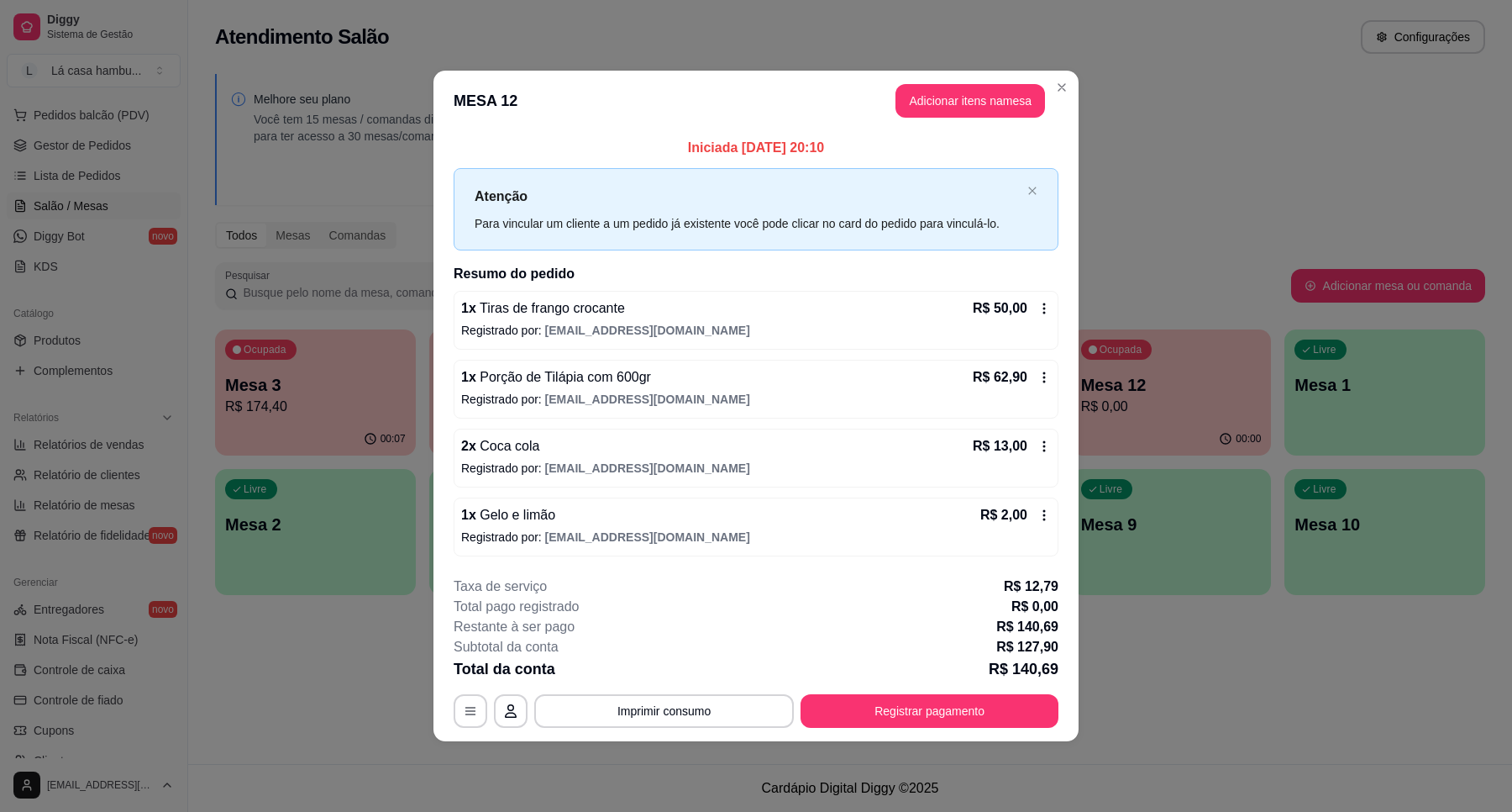
click at [1077, 76] on header "MESA 12 Adicionar itens na mesa" at bounding box center [756, 101] width 645 height 61
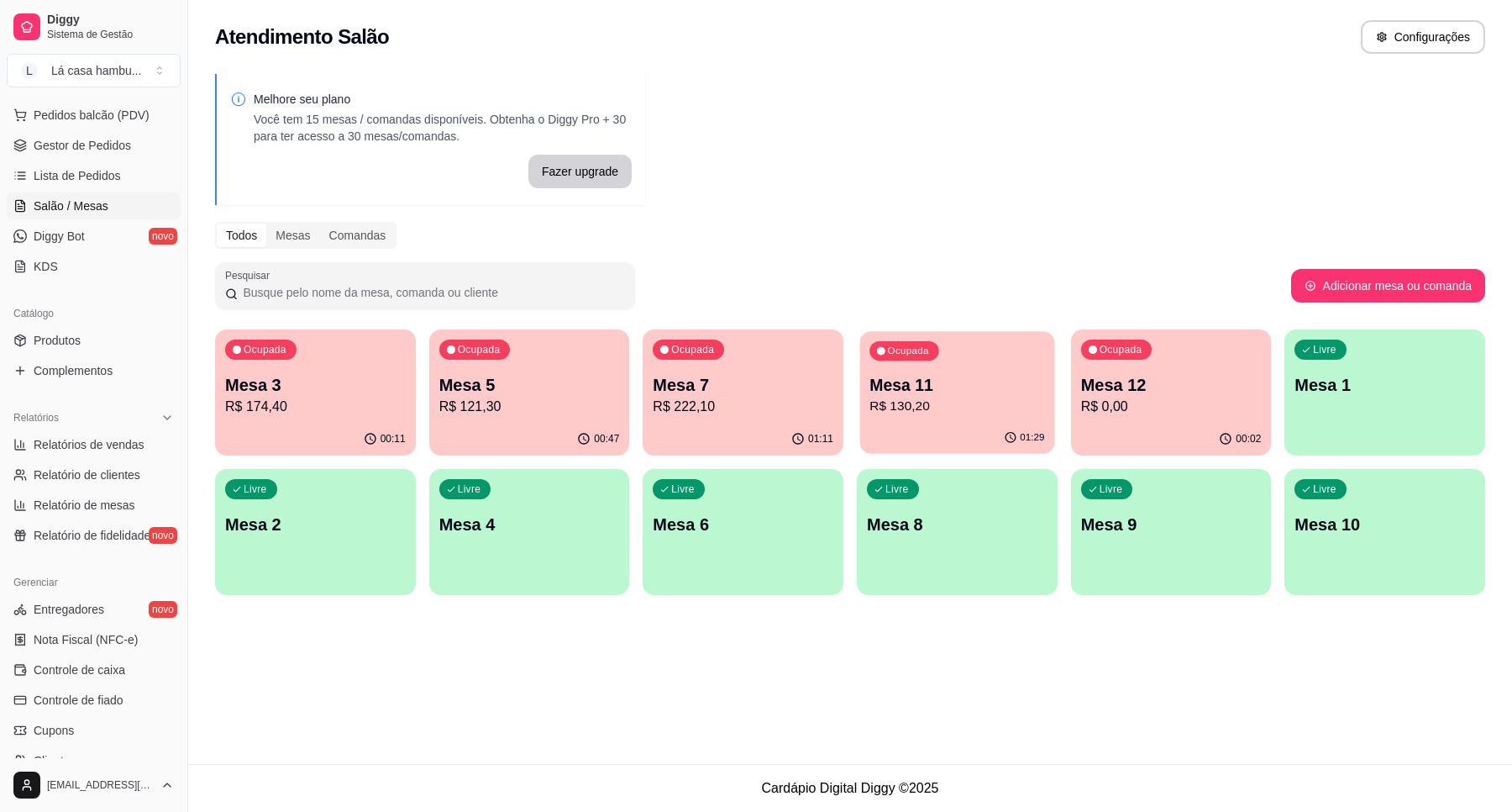
click at [967, 378] on p "Mesa 11" at bounding box center [957, 385] width 175 height 23
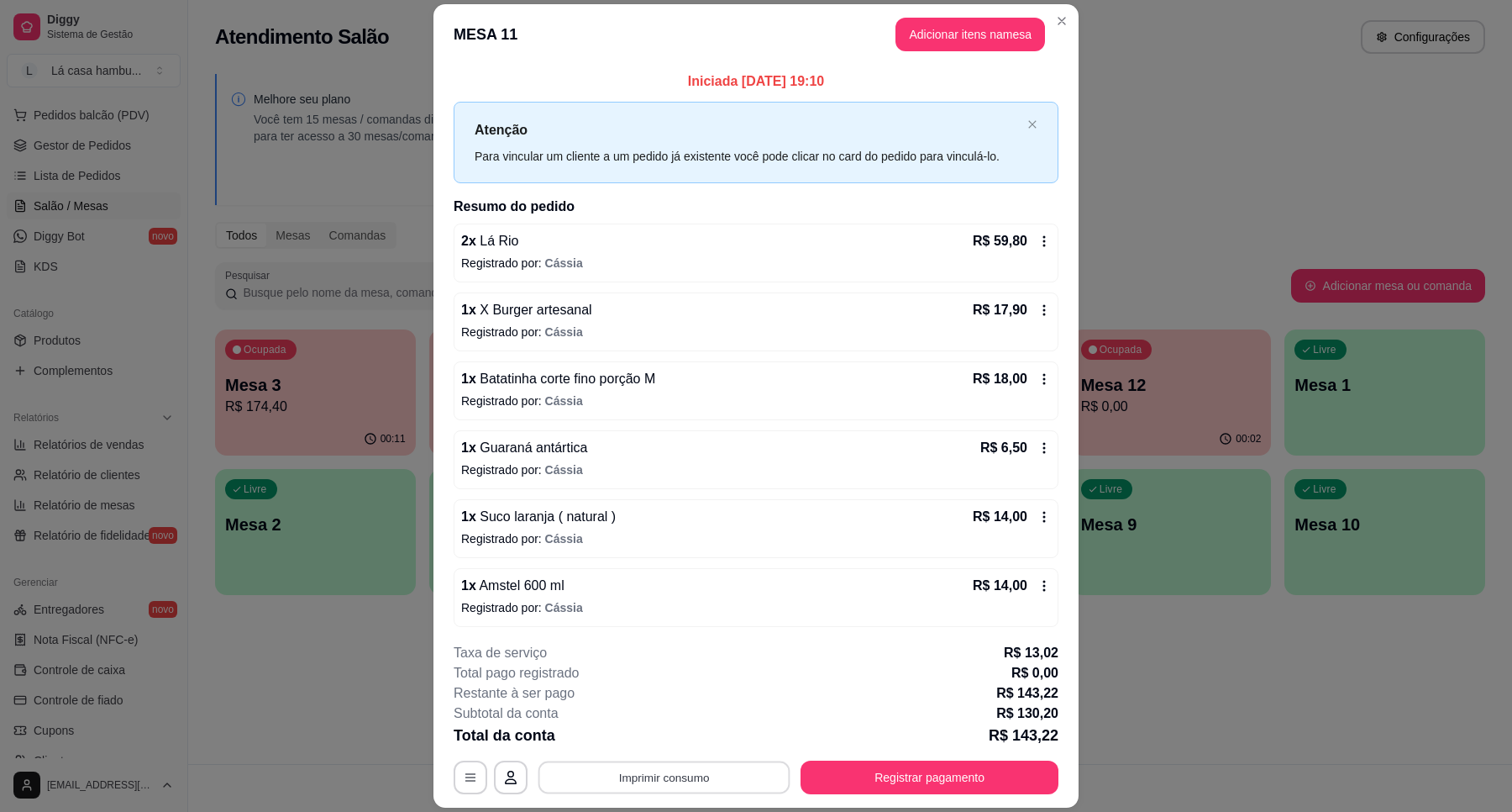
click at [719, 766] on button "Imprimir consumo" at bounding box center [665, 778] width 252 height 33
click at [698, 745] on button "IMPRESSORA" at bounding box center [661, 739] width 118 height 26
click at [1006, 774] on button "Registrar pagamento" at bounding box center [930, 778] width 250 height 33
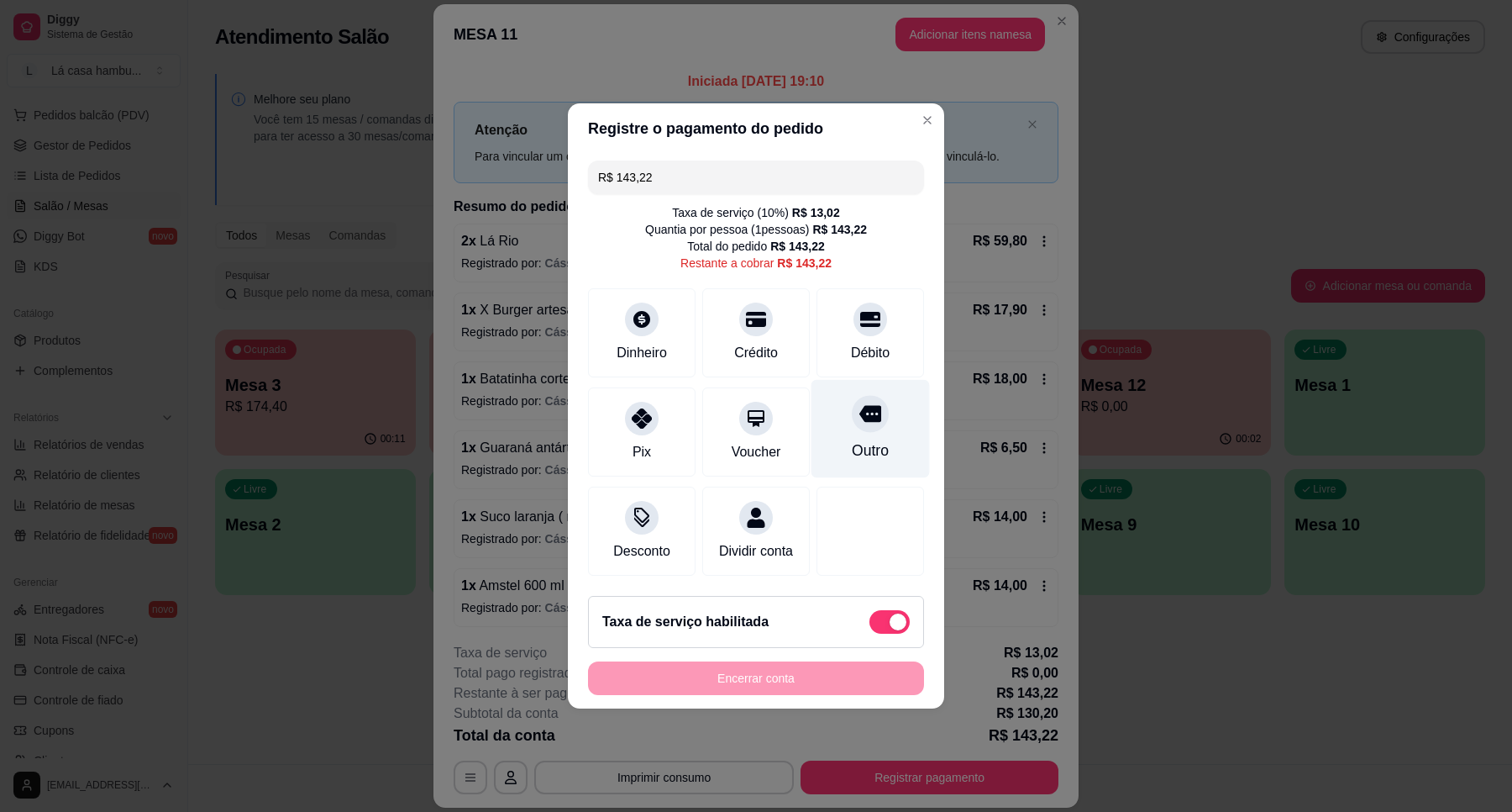
click at [859, 406] on icon at bounding box center [870, 415] width 22 height 17
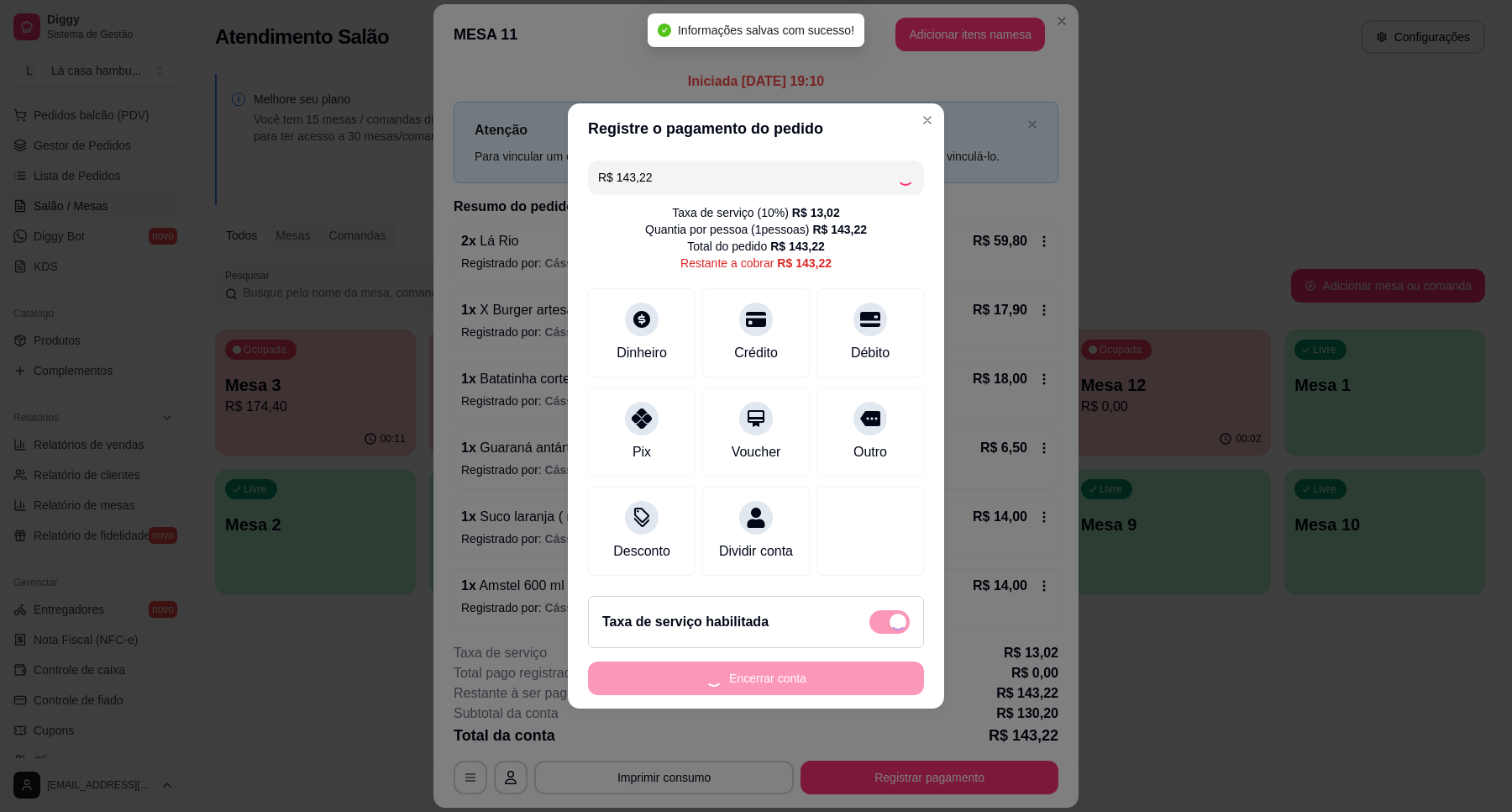
type input "R$ 0,00"
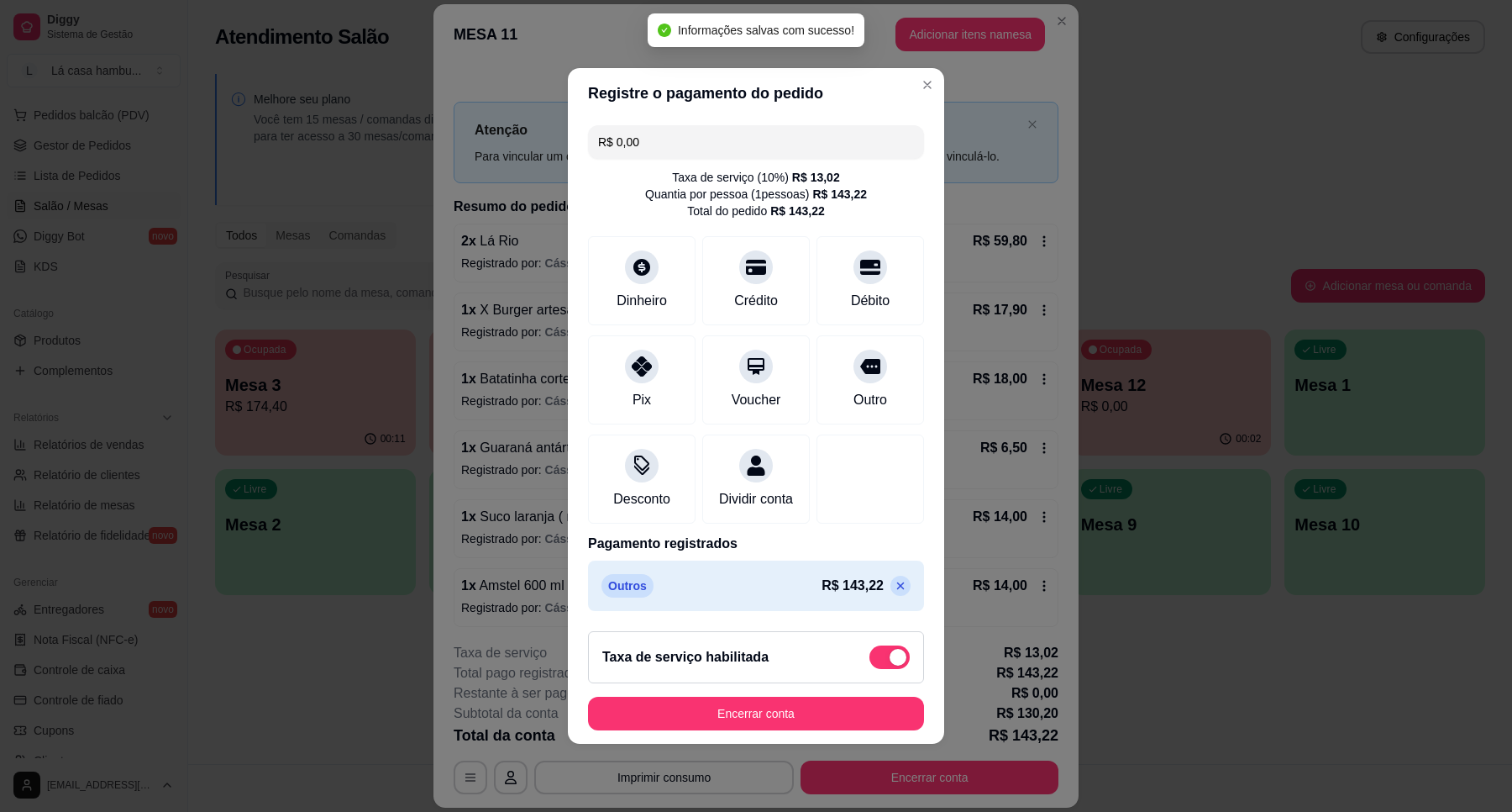
drag, startPoint x: 913, startPoint y: 738, endPoint x: 904, endPoint y: 729, distance: 12.7
click at [910, 734] on footer "Taxa de serviço habilitada Encerrar conta" at bounding box center [756, 680] width 377 height 126
click at [901, 723] on button "Encerrar conta" at bounding box center [756, 715] width 326 height 33
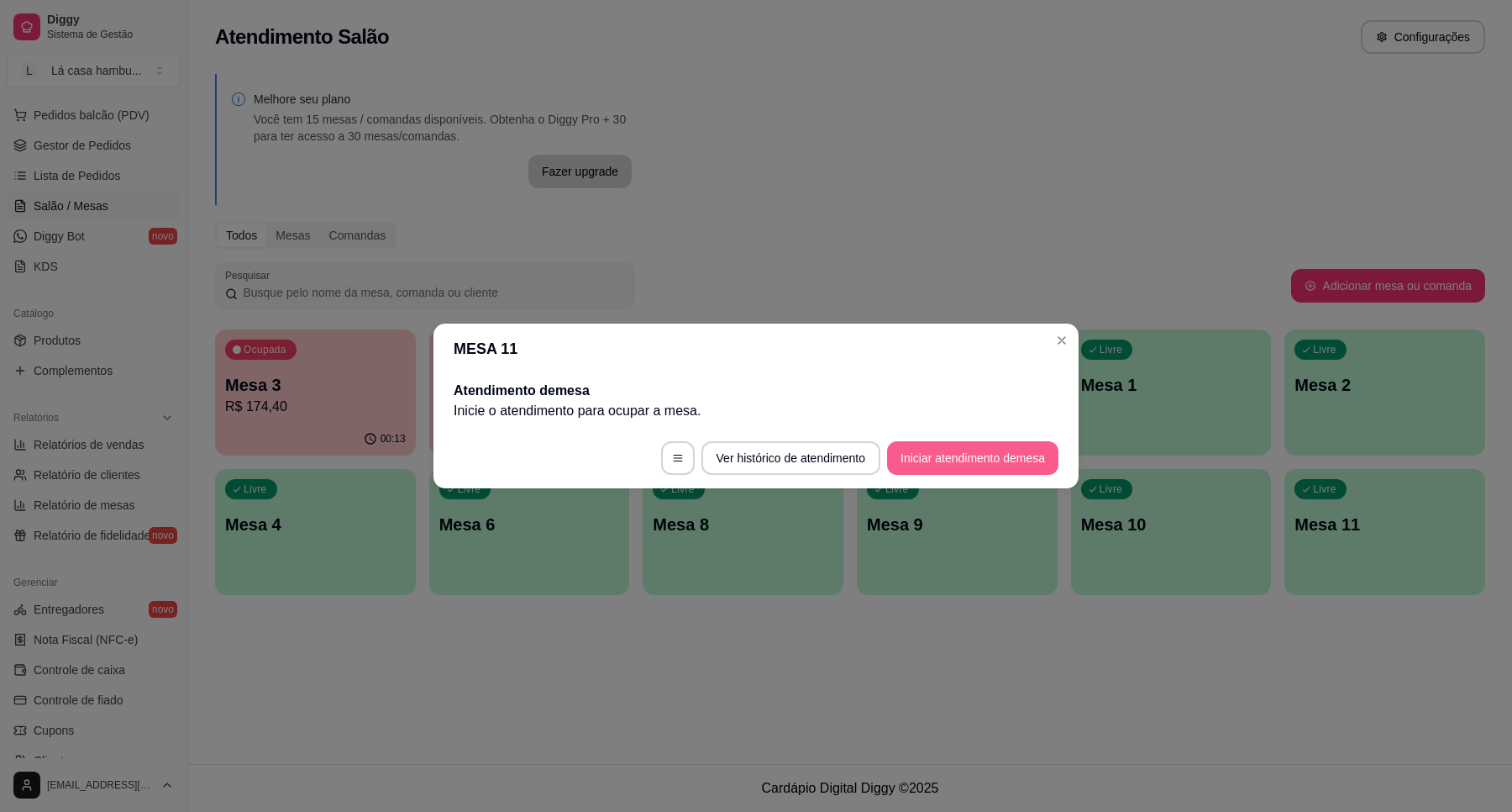
click at [961, 463] on button "Iniciar atendimento de mesa" at bounding box center [972, 458] width 171 height 34
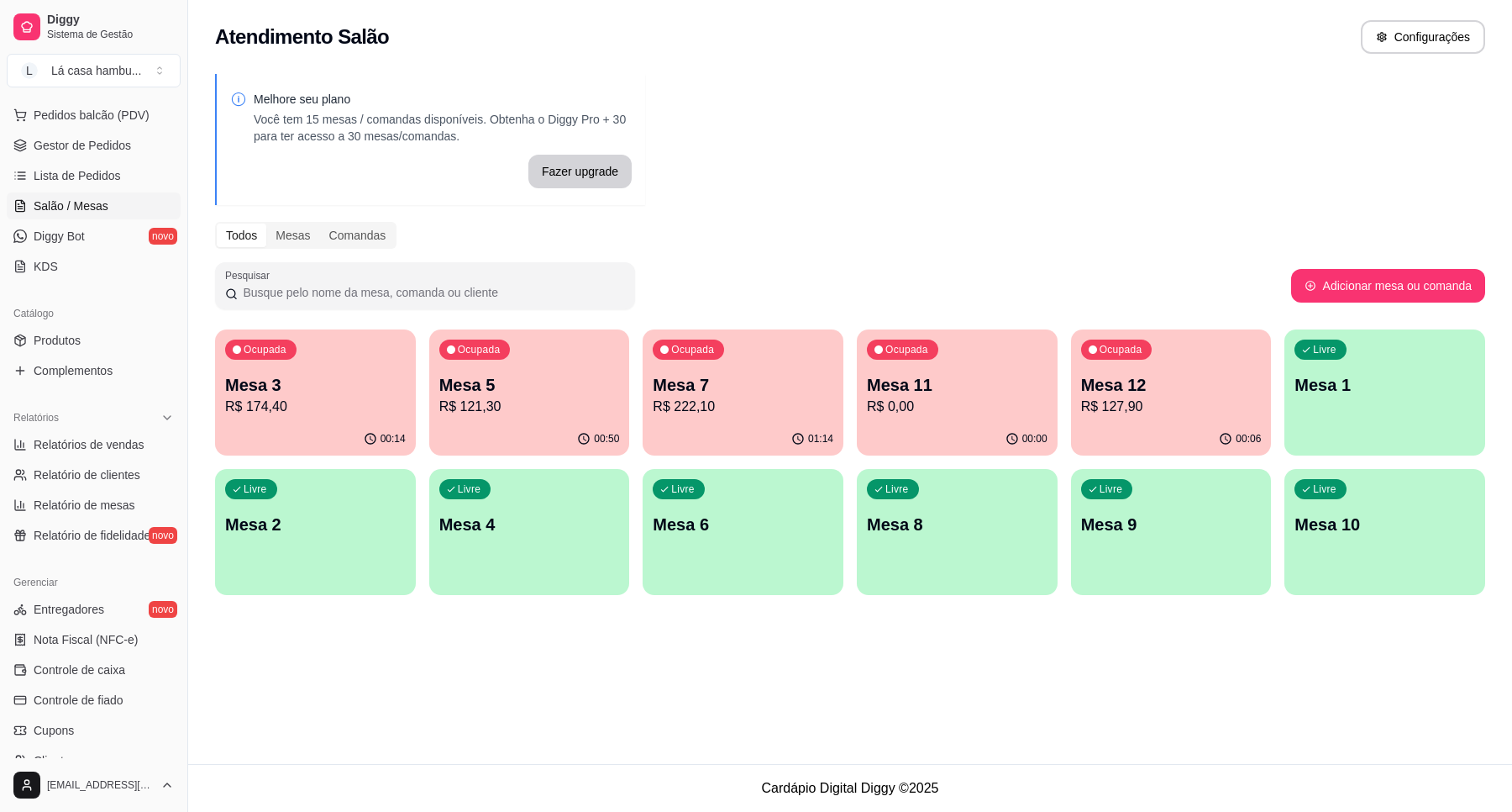
click at [972, 404] on p "R$ 0,00" at bounding box center [957, 406] width 181 height 20
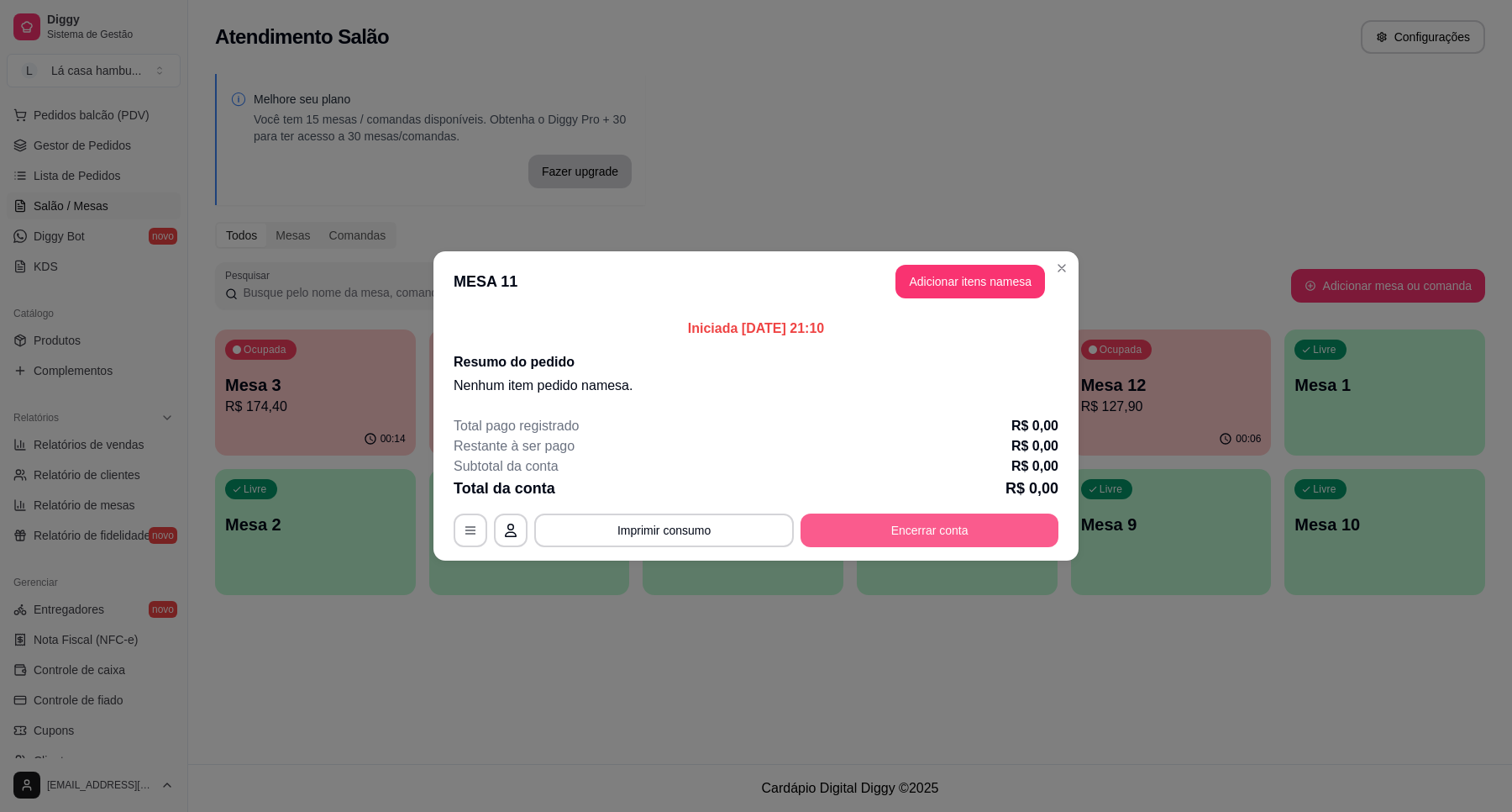
click at [961, 527] on button "Encerrar conta" at bounding box center [929, 531] width 258 height 34
click at [927, 523] on button "Encerrar conta" at bounding box center [930, 531] width 250 height 33
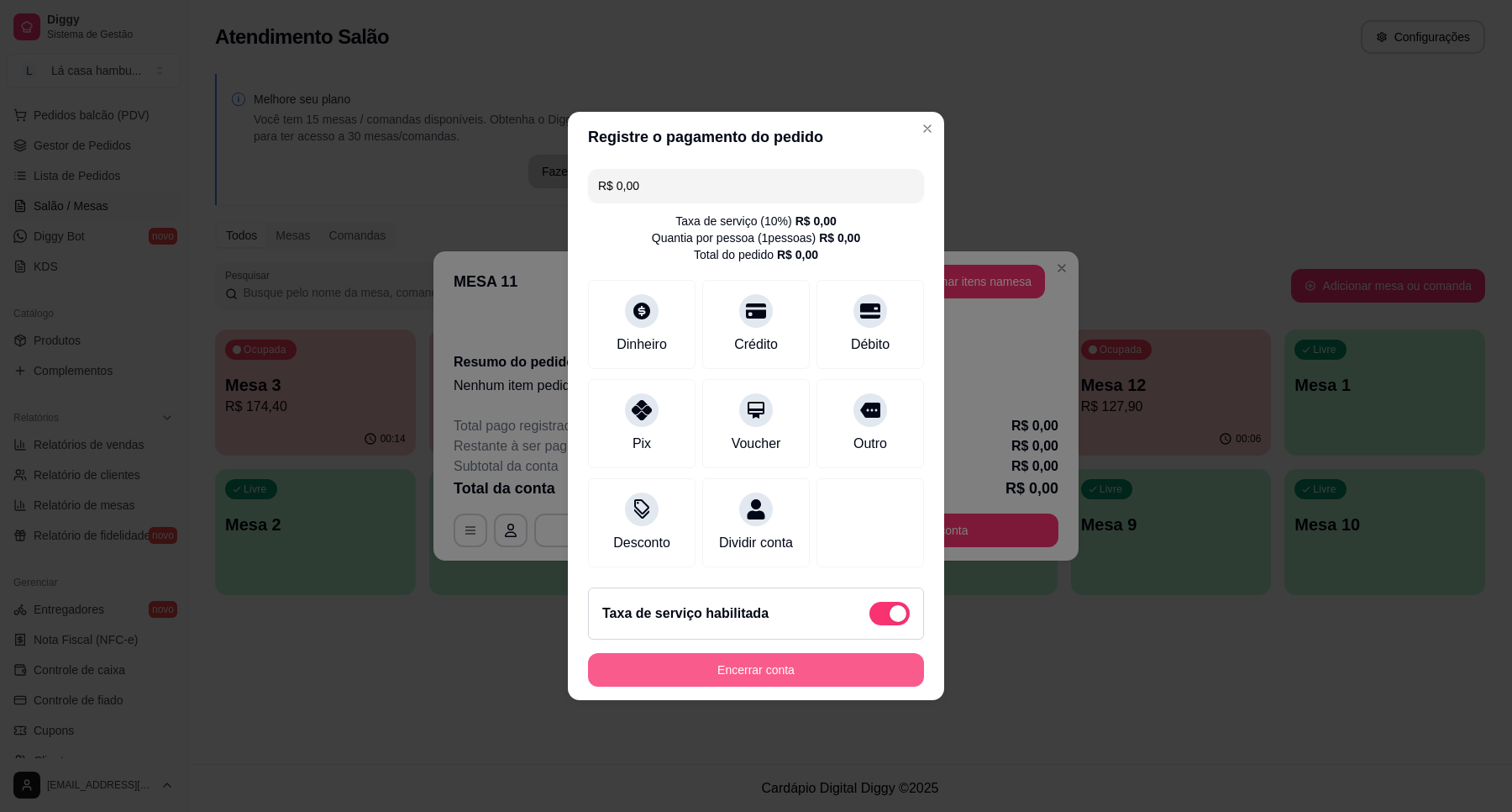
click at [858, 682] on button "Encerrar conta" at bounding box center [756, 669] width 336 height 34
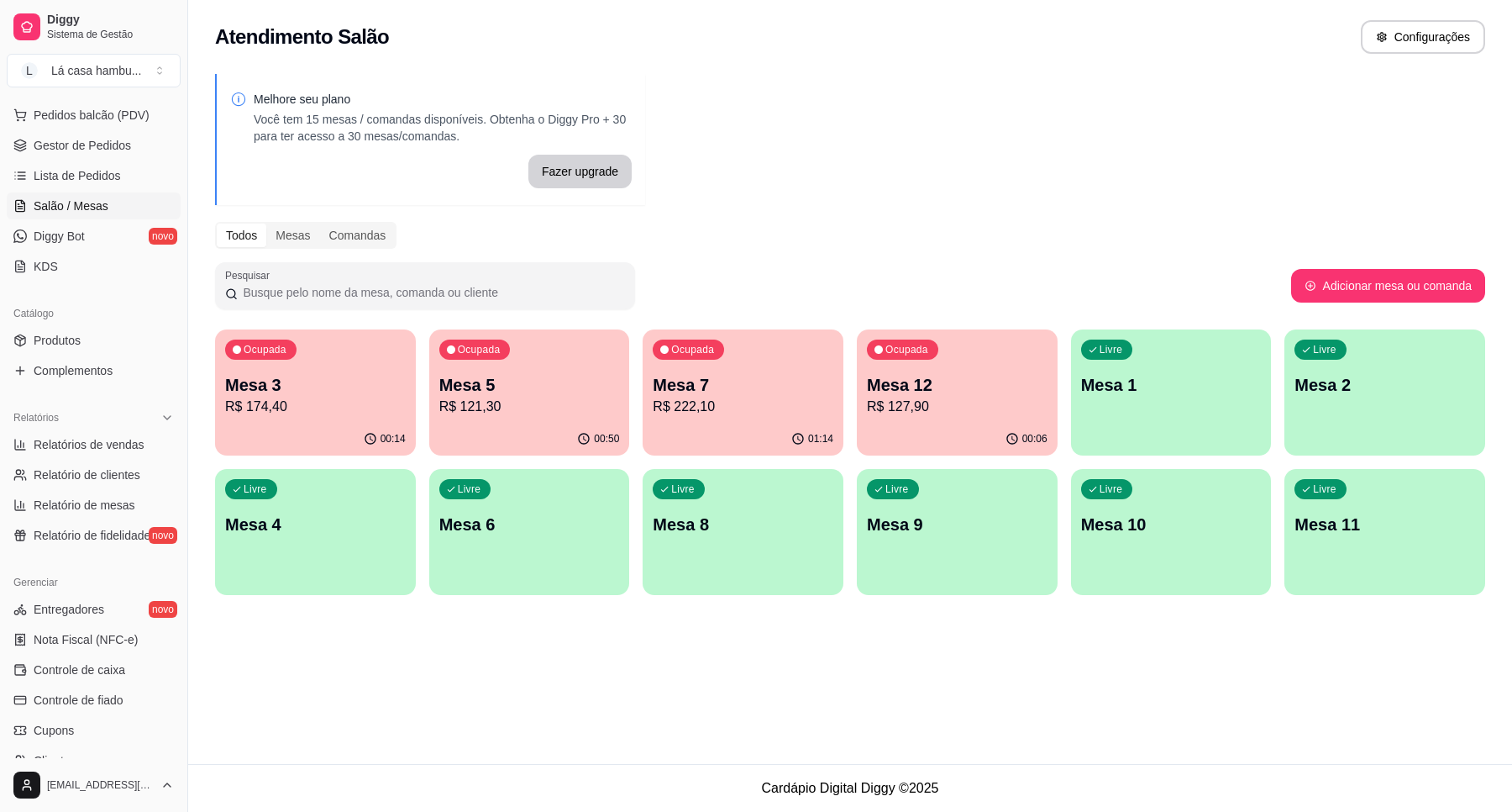
click at [1181, 429] on div "Livre Mesa 1" at bounding box center [1171, 382] width 200 height 106
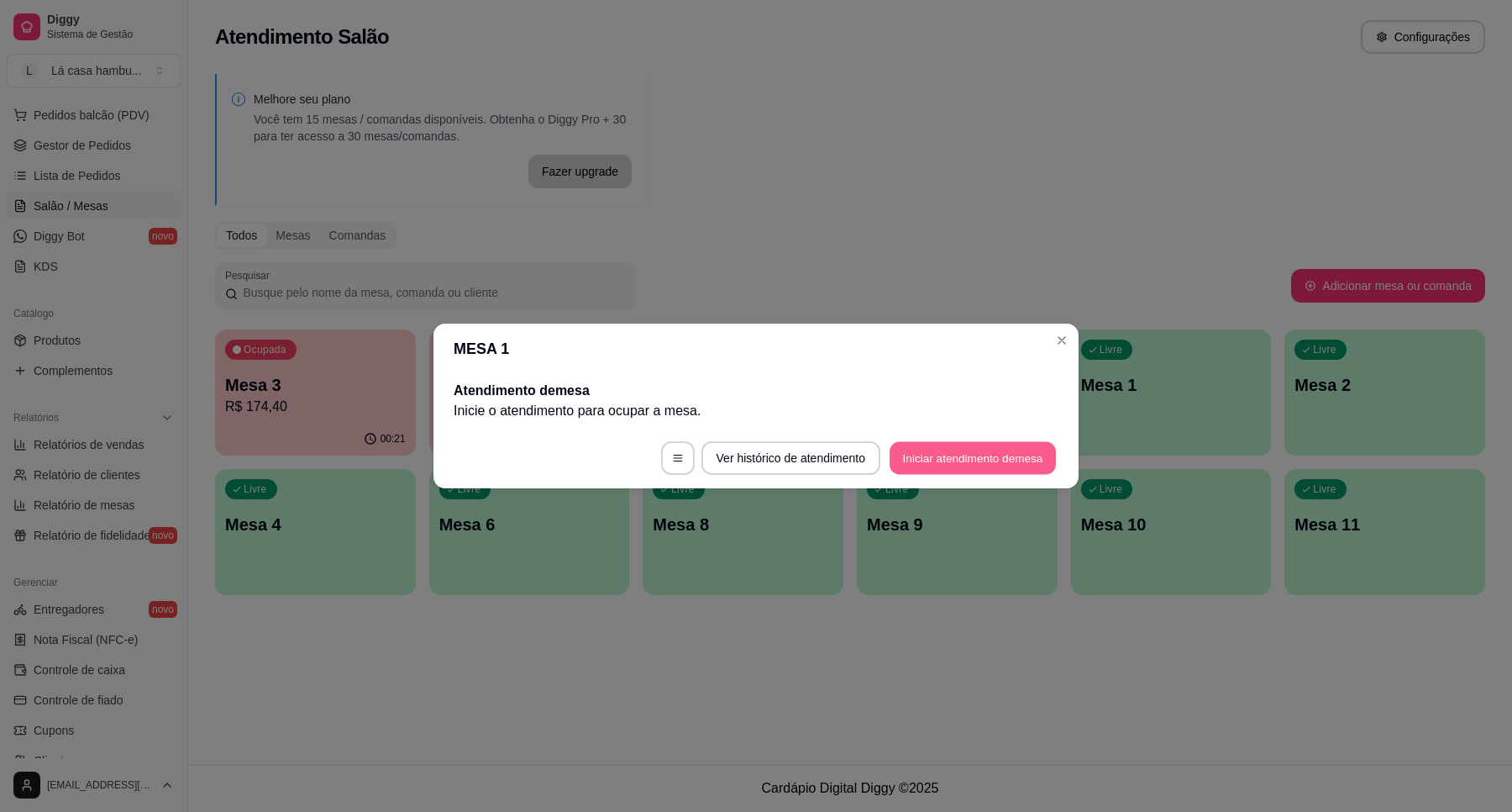
click at [958, 464] on button "Iniciar atendimento de mesa" at bounding box center [972, 459] width 166 height 33
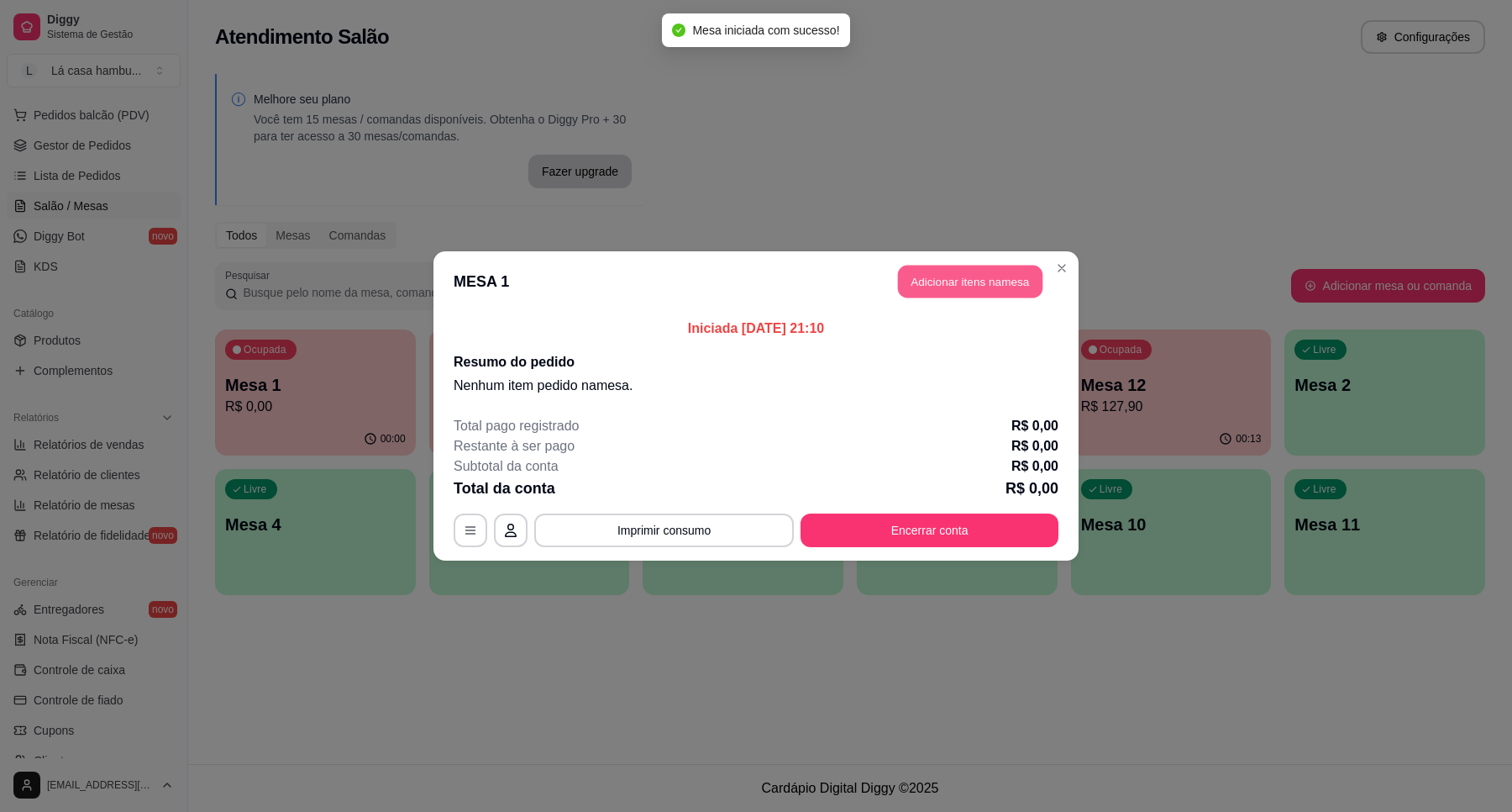
click at [982, 281] on button "Adicionar itens na mesa" at bounding box center [970, 282] width 144 height 33
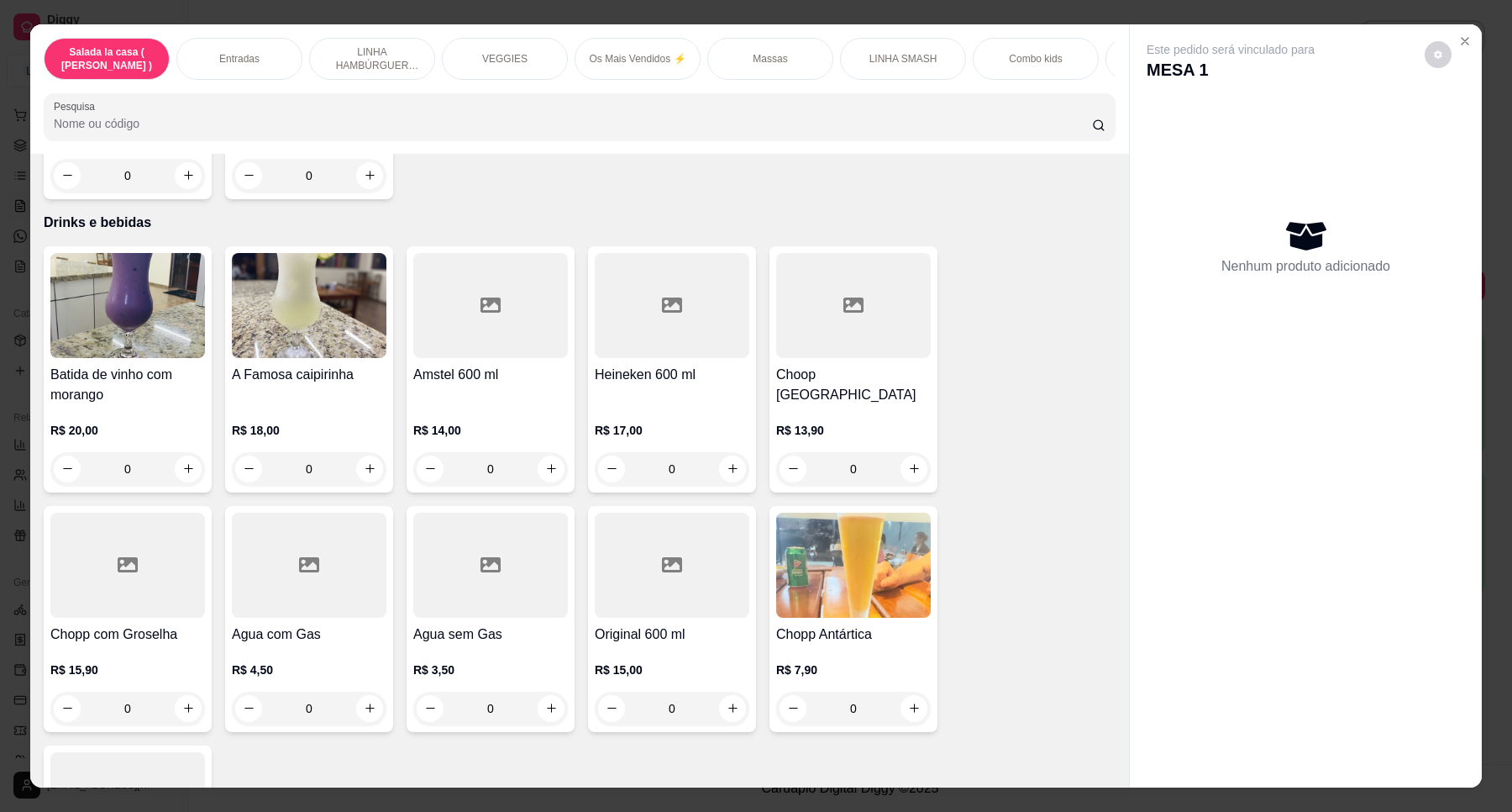
scroll to position [6830, 0]
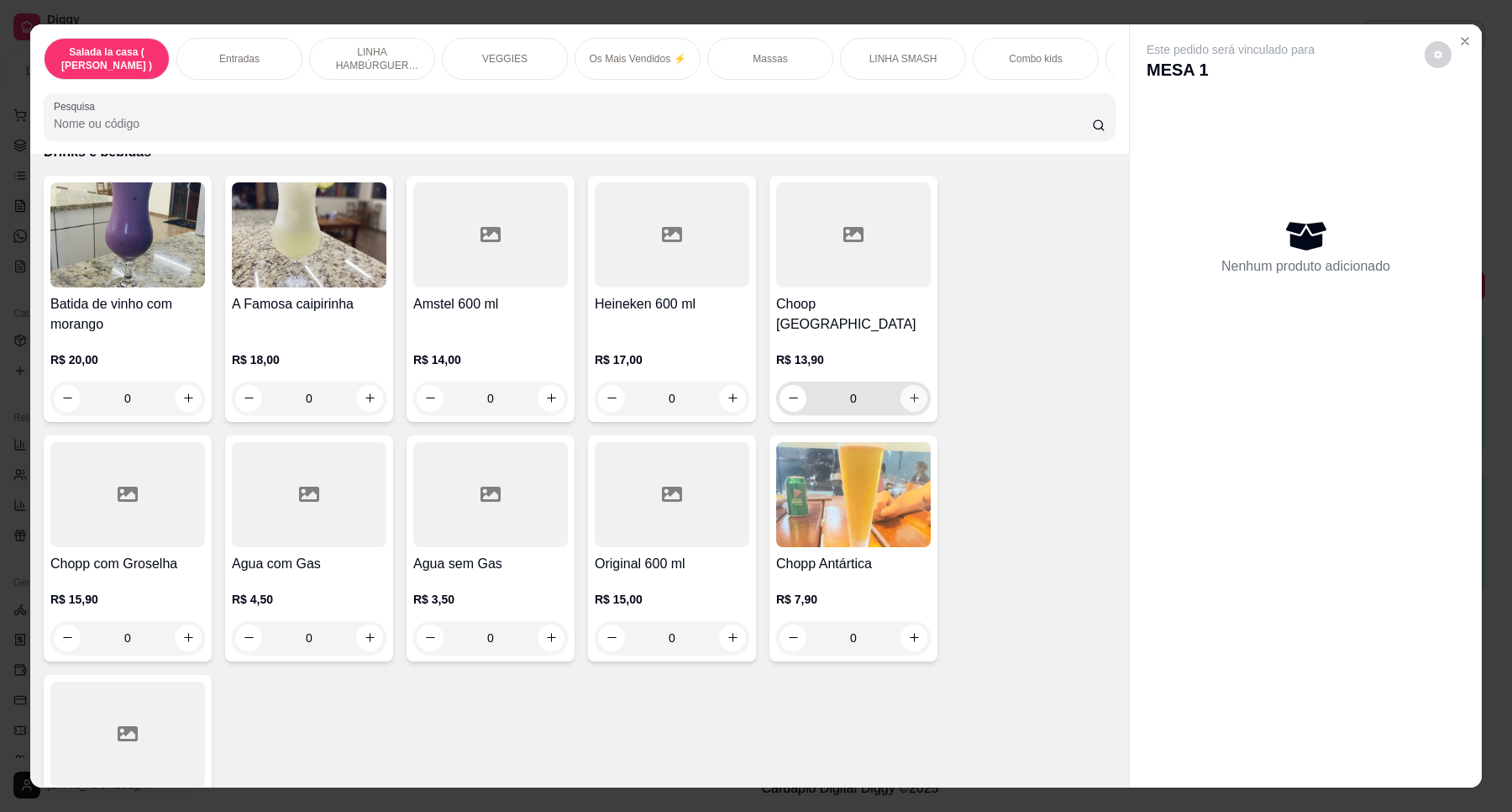
click at [910, 395] on icon "increase-product-quantity" at bounding box center [915, 399] width 9 height 9
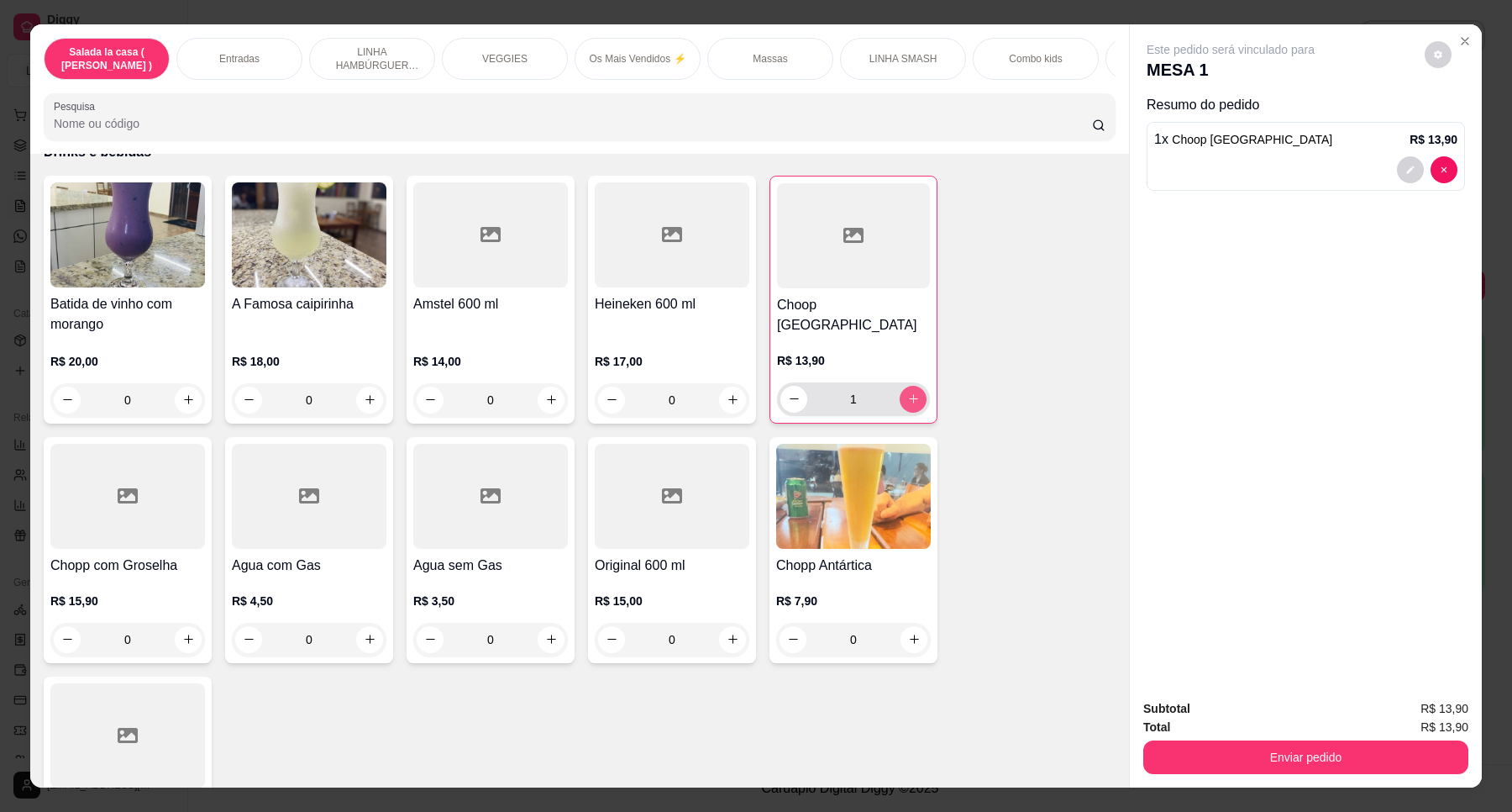
click at [907, 393] on icon "increase-product-quantity" at bounding box center [914, 399] width 13 height 13
type input "2"
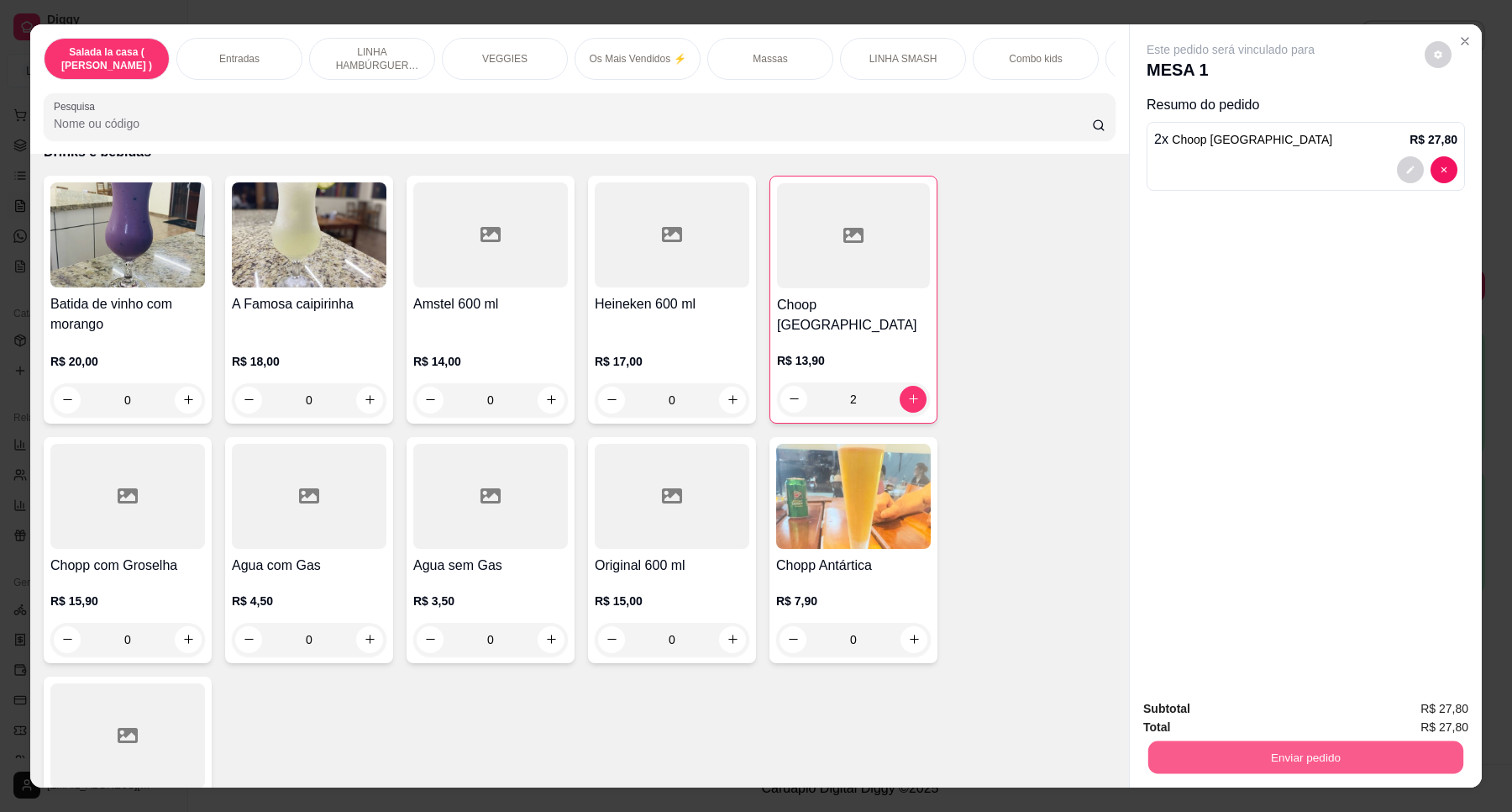
click at [1275, 757] on button "Enviar pedido" at bounding box center [1306, 758] width 315 height 33
click at [1433, 713] on button "Enviar pedido" at bounding box center [1423, 715] width 95 height 32
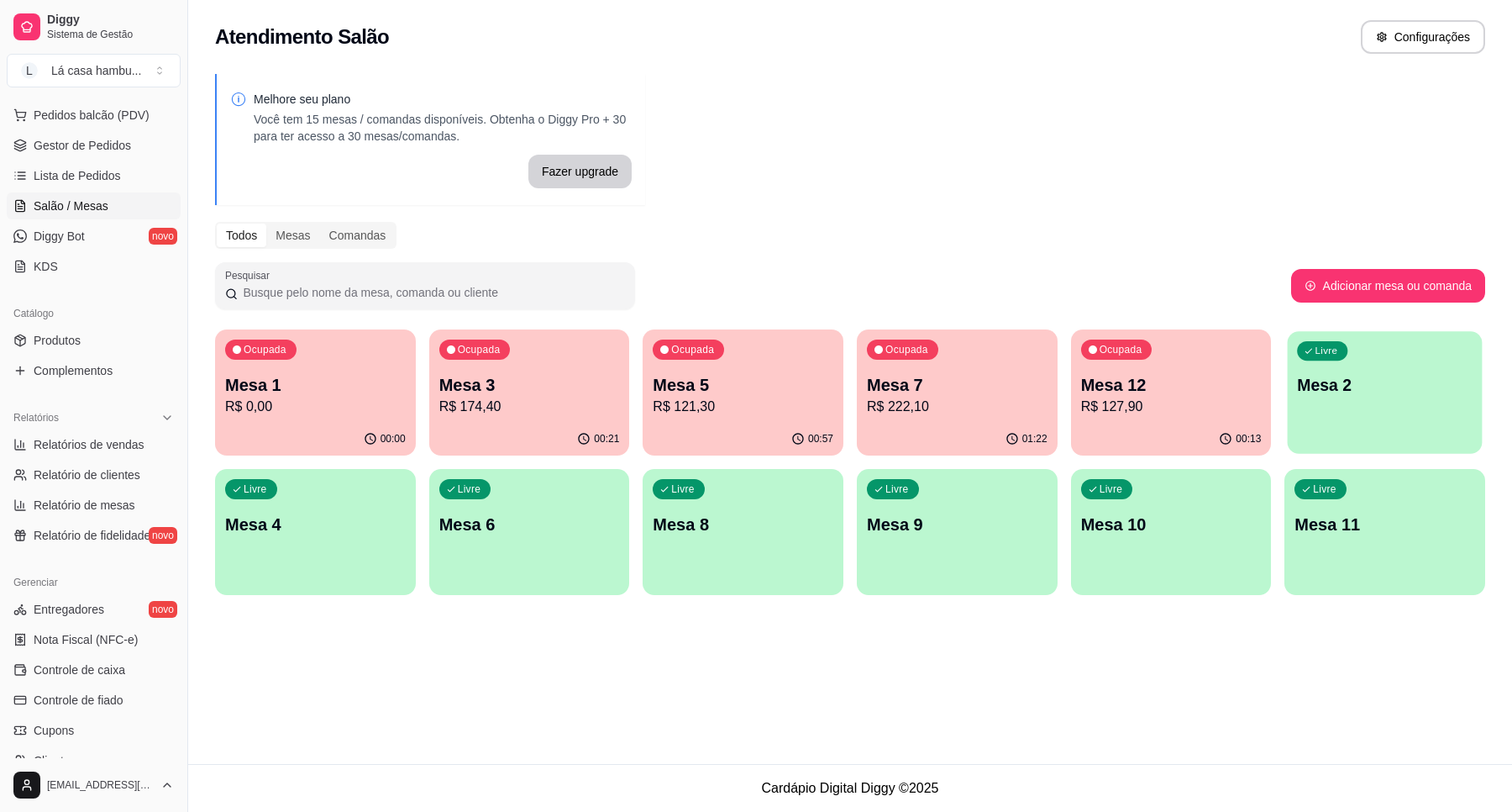
click at [1345, 387] on p "Mesa 2" at bounding box center [1385, 385] width 175 height 23
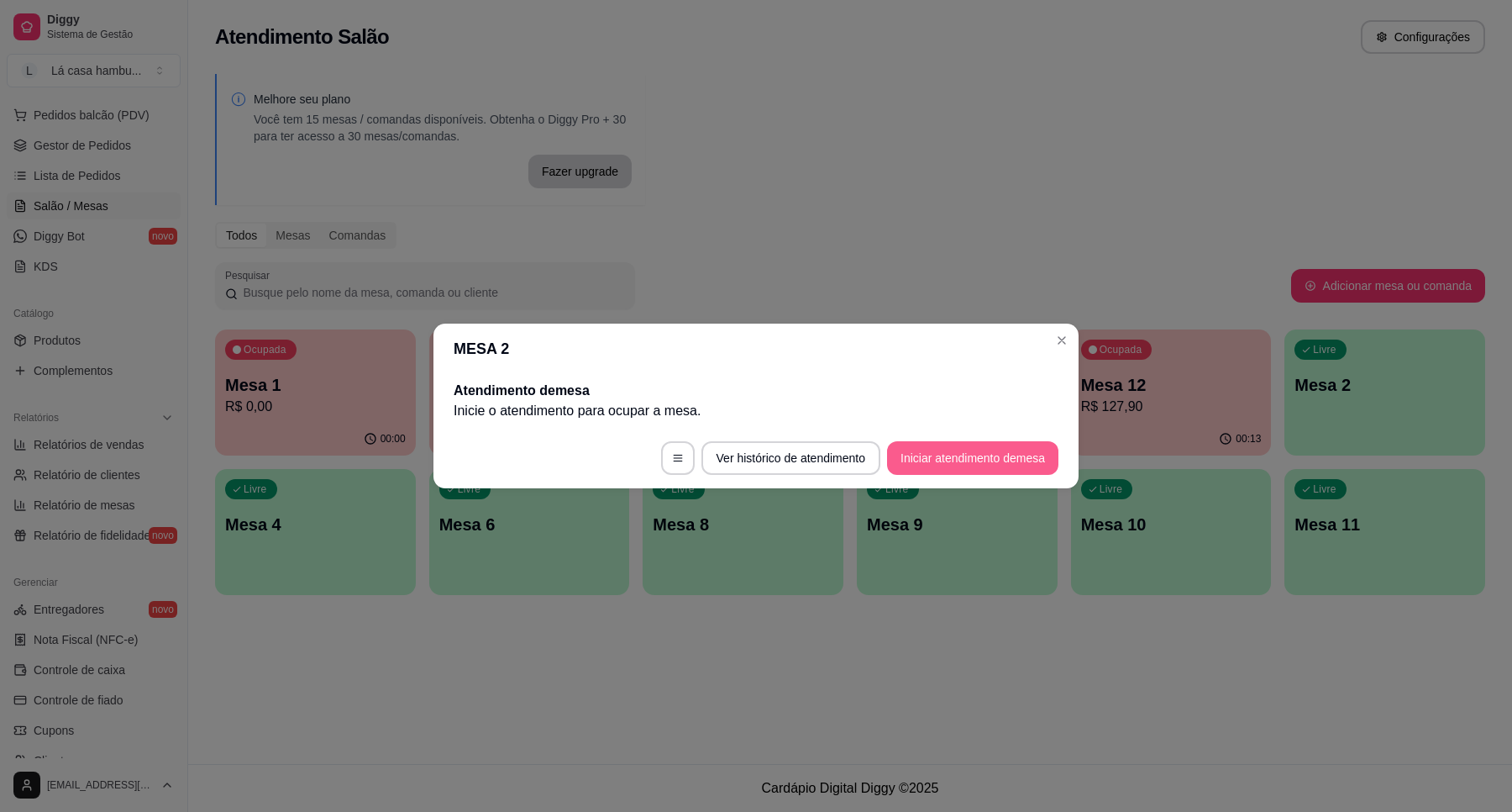
click at [959, 458] on button "Iniciar atendimento de mesa" at bounding box center [972, 458] width 171 height 34
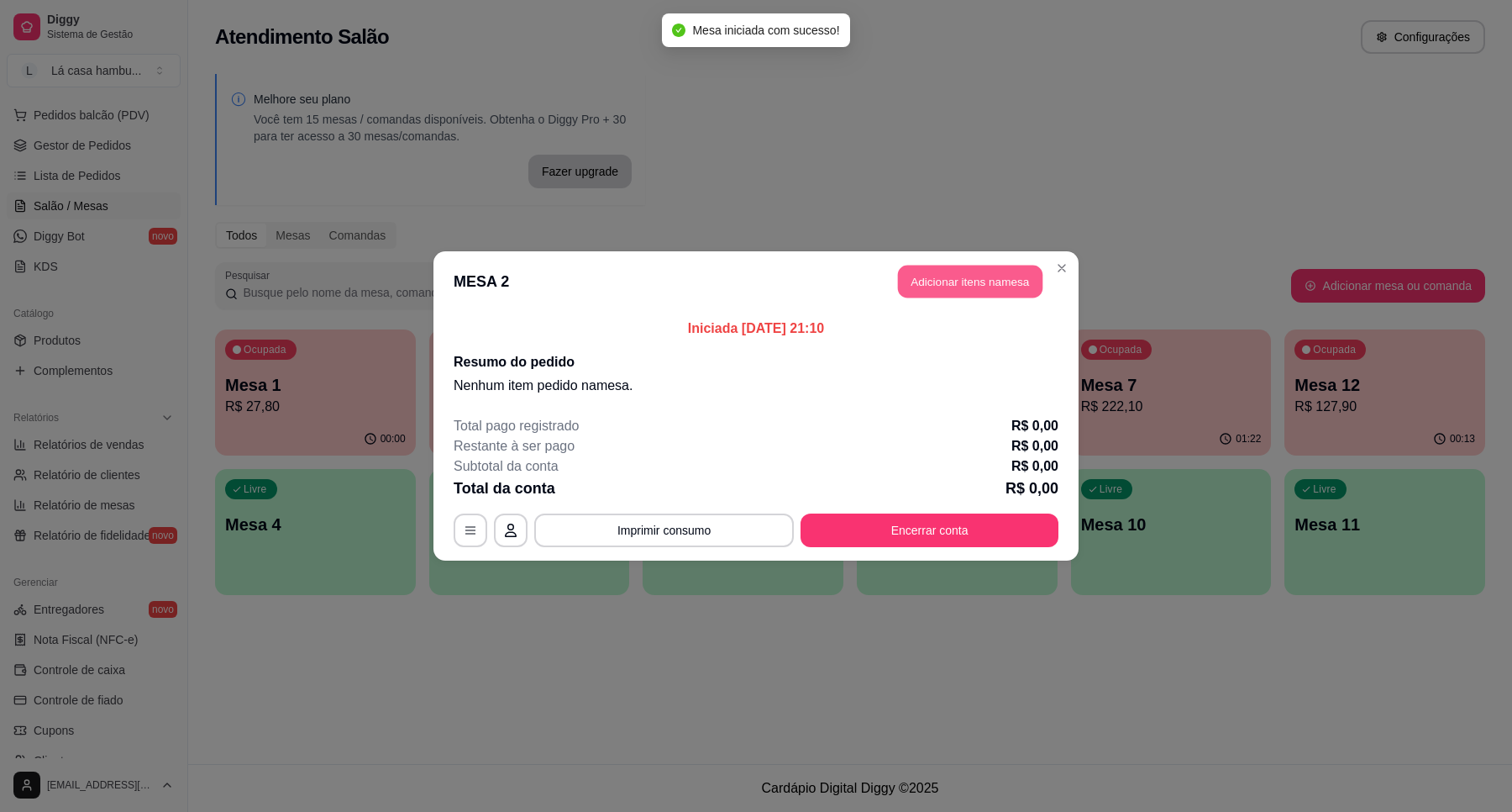
click at [1004, 286] on button "Adicionar itens na mesa" at bounding box center [970, 282] width 144 height 33
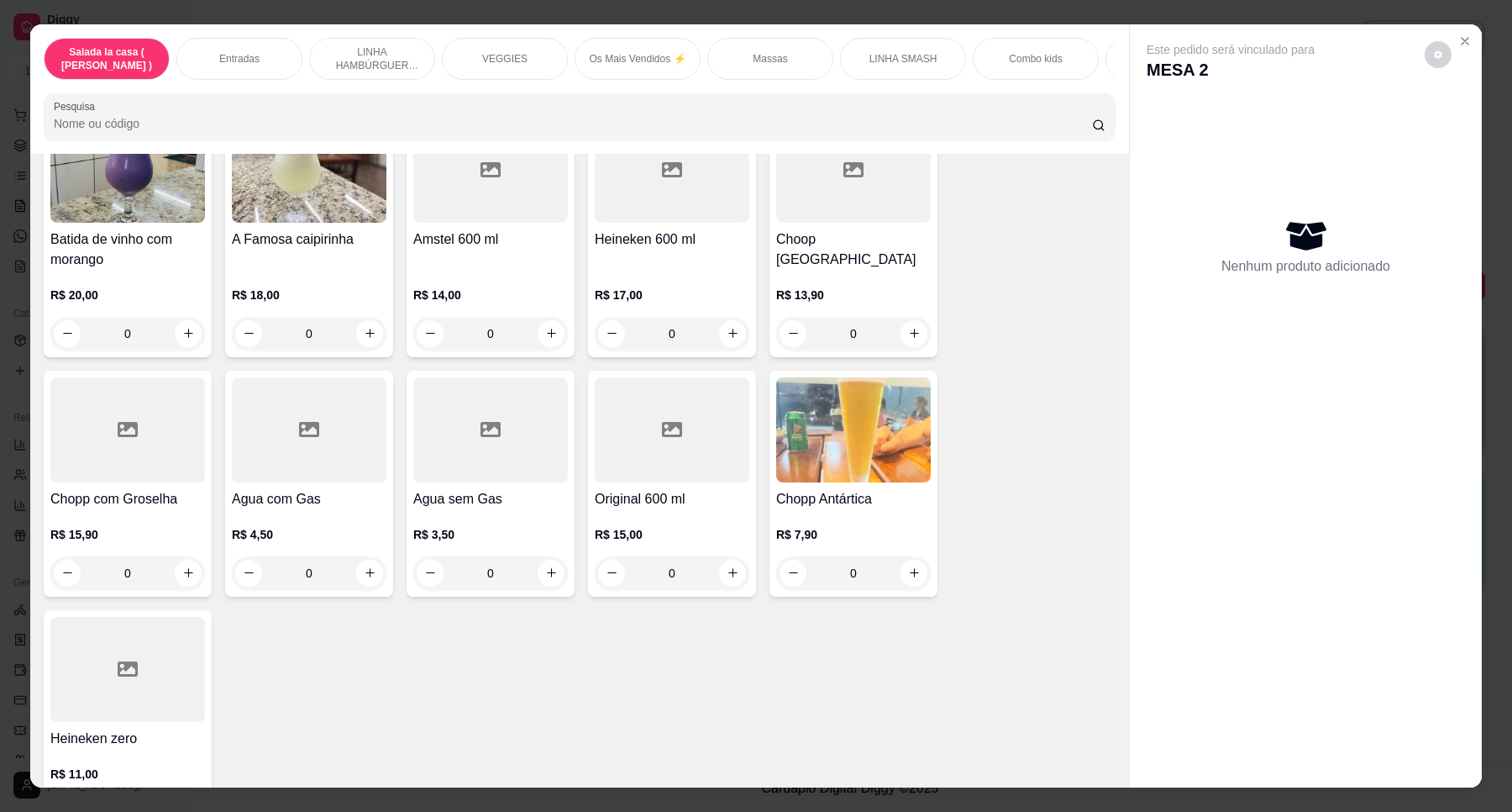
scroll to position [6931, 0]
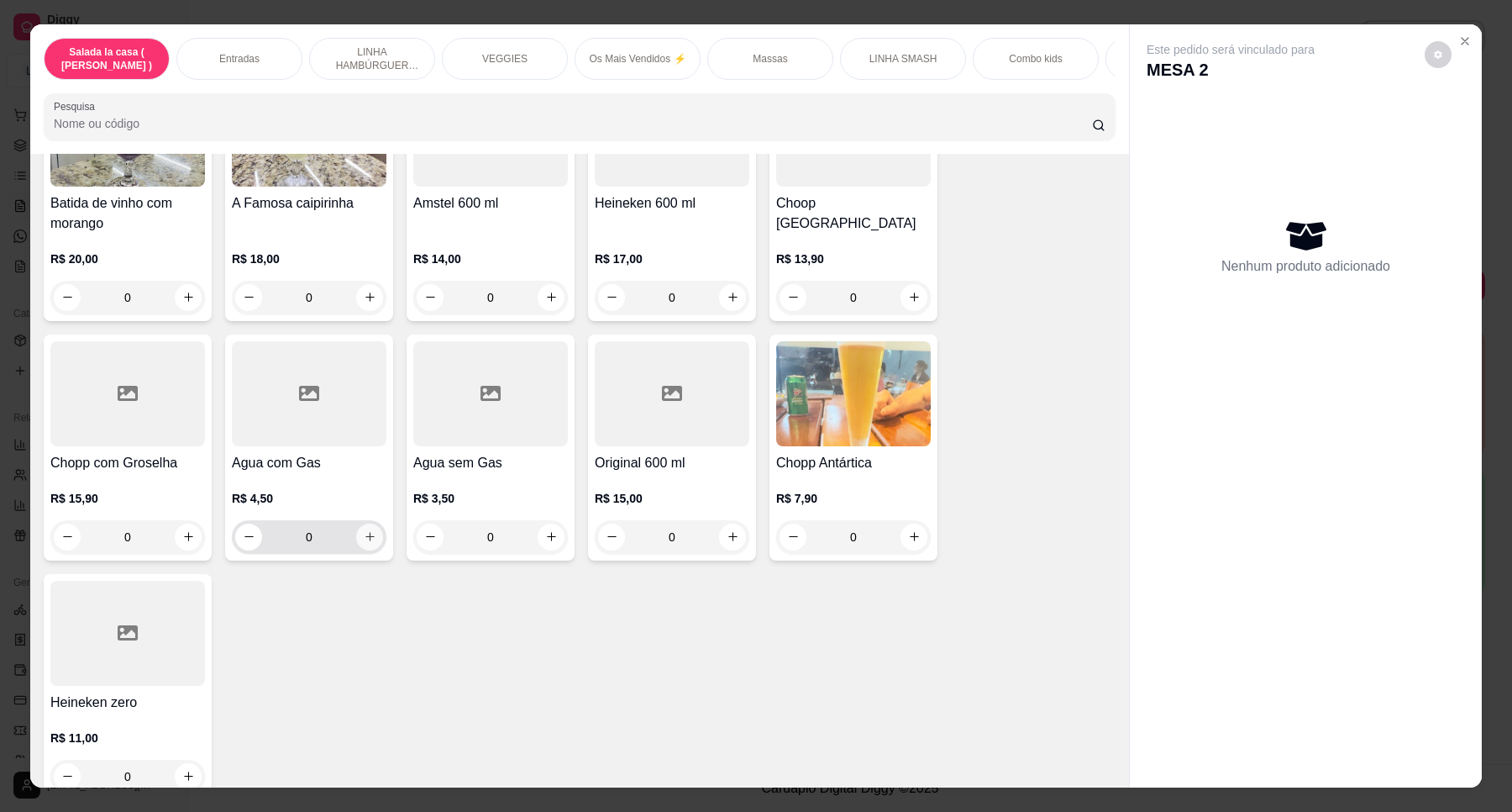
click at [366, 533] on icon "increase-product-quantity" at bounding box center [370, 538] width 9 height 9
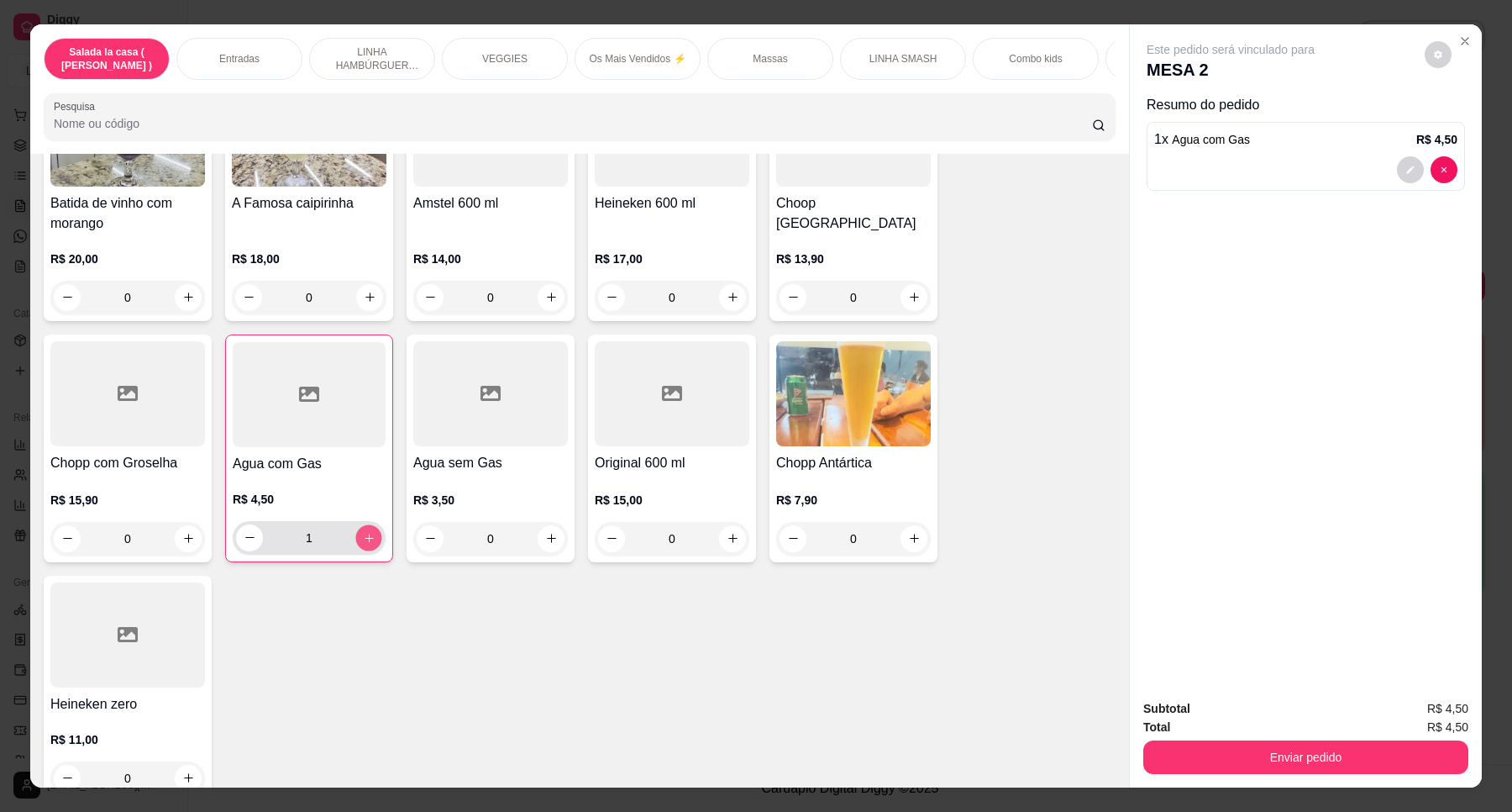
click at [363, 532] on icon "increase-product-quantity" at bounding box center [369, 539] width 13 height 13
type input "2"
click at [908, 292] on icon "increase-product-quantity" at bounding box center [915, 298] width 13 height 13
type input "1"
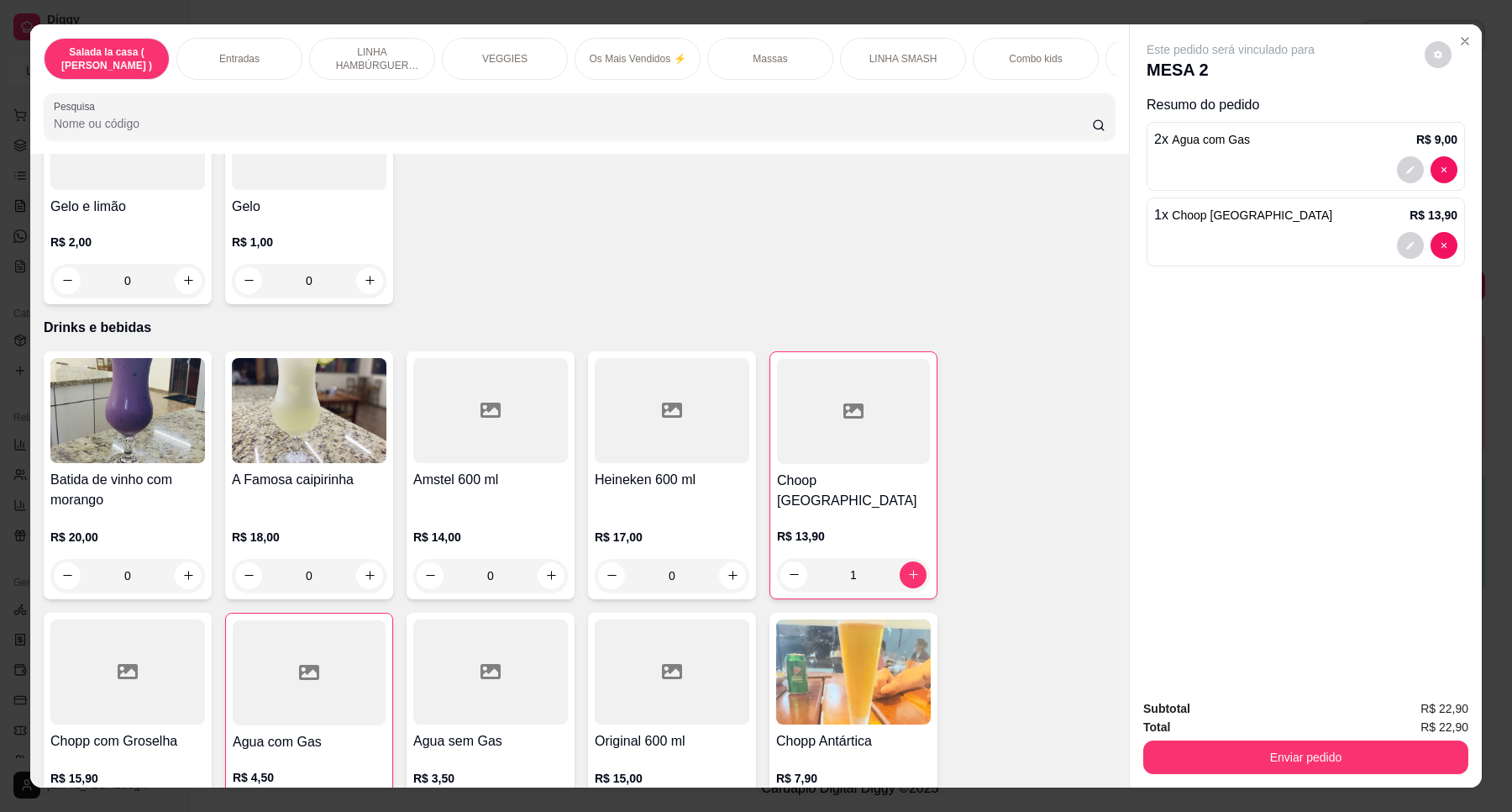
scroll to position [6512, 0]
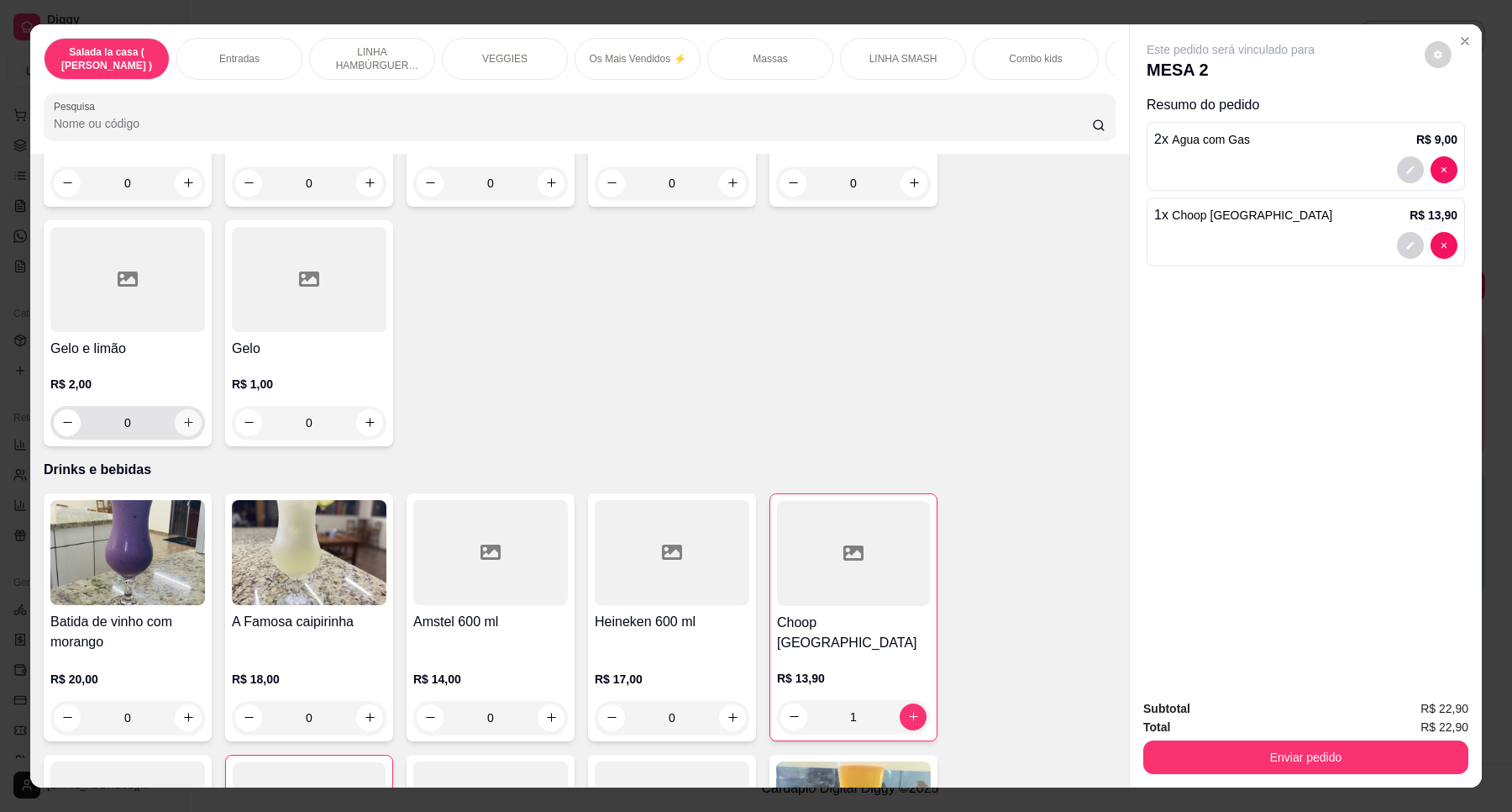
click at [182, 409] on button "increase-product-quantity" at bounding box center [188, 422] width 27 height 27
type input "1"
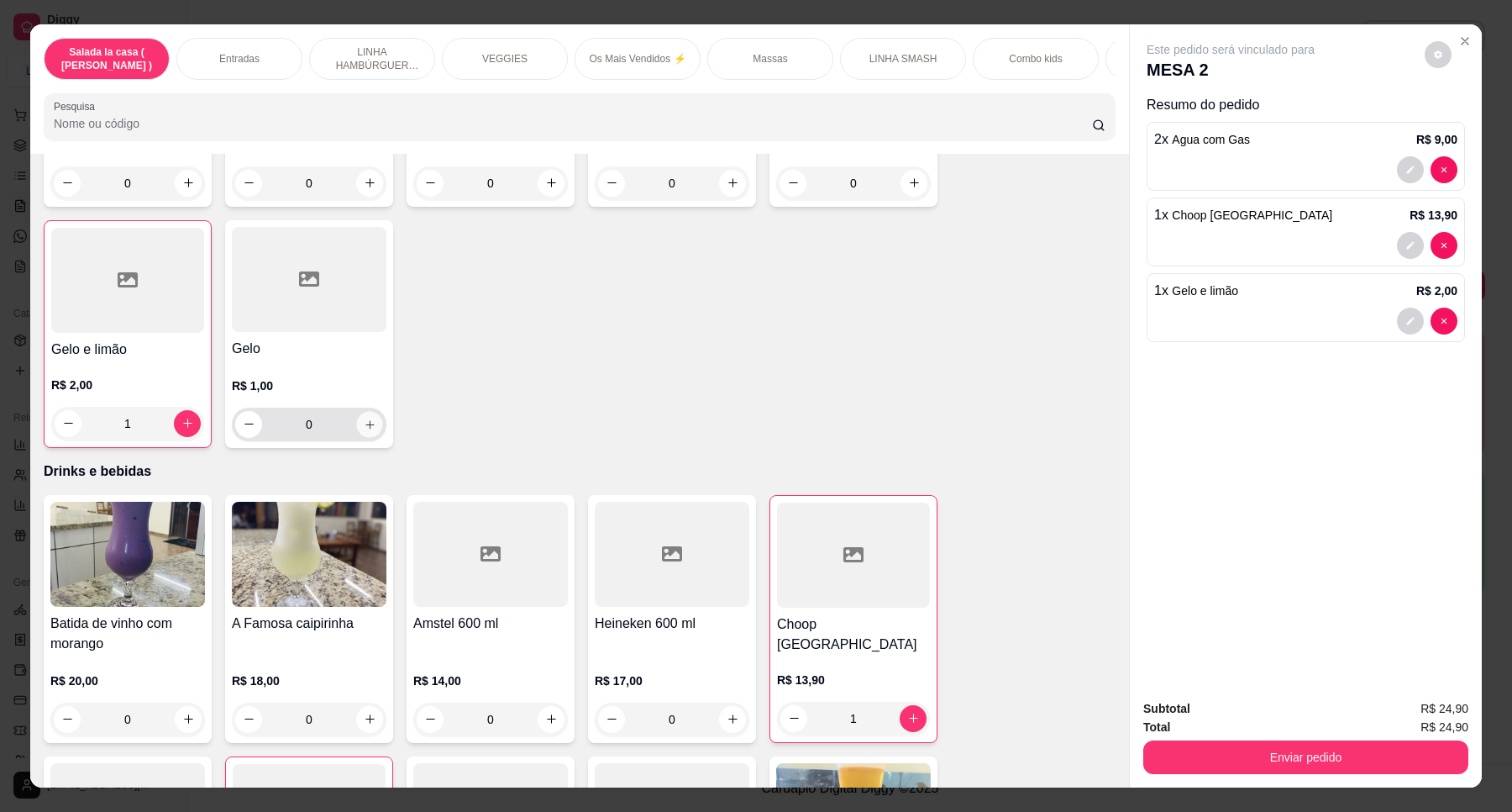
click at [367, 418] on icon "increase-product-quantity" at bounding box center [370, 425] width 13 height 13
type input "1"
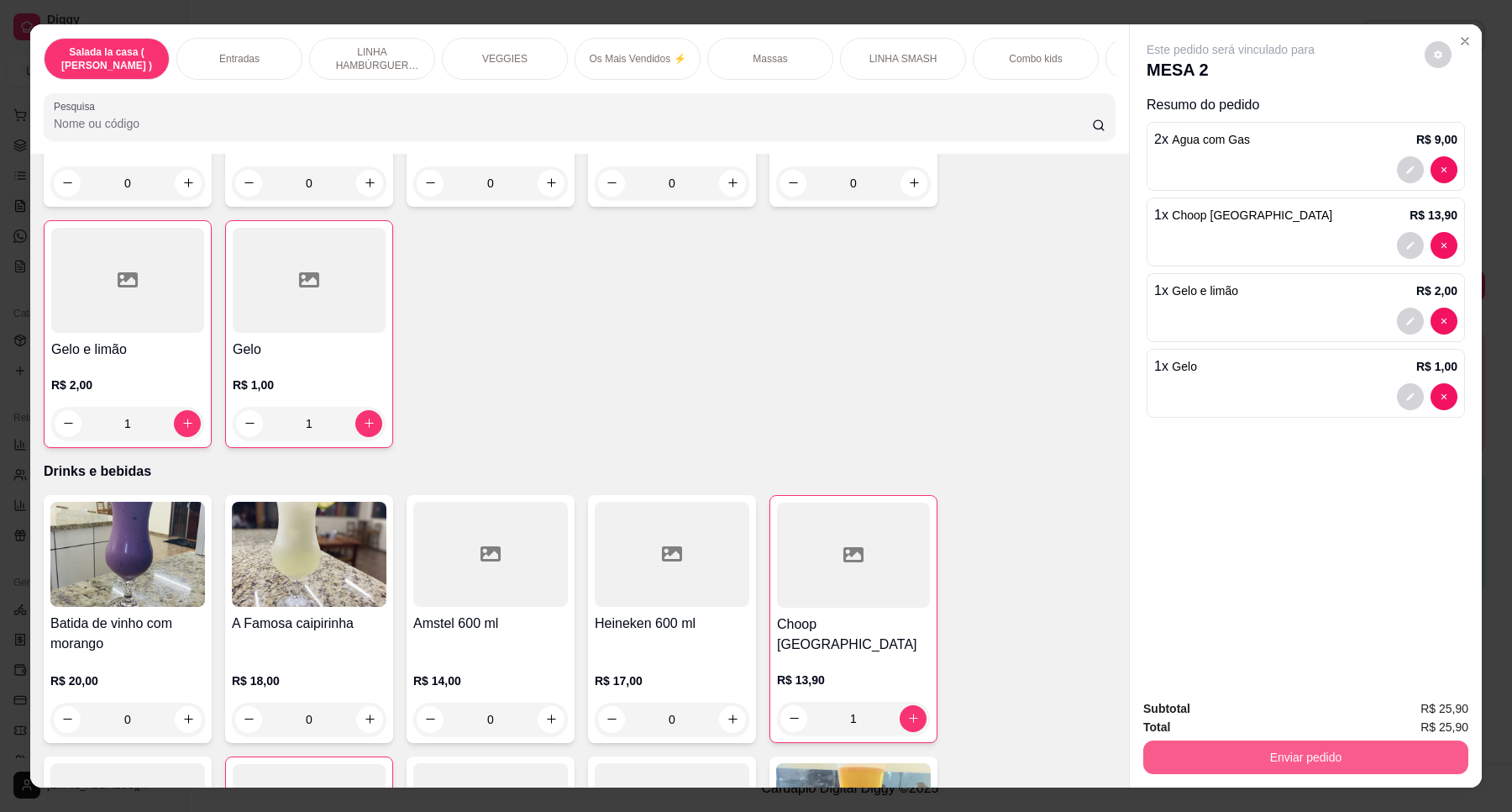
click at [1342, 759] on button "Enviar pedido" at bounding box center [1306, 757] width 325 height 34
click at [1395, 715] on button "Enviar pedido" at bounding box center [1423, 715] width 95 height 32
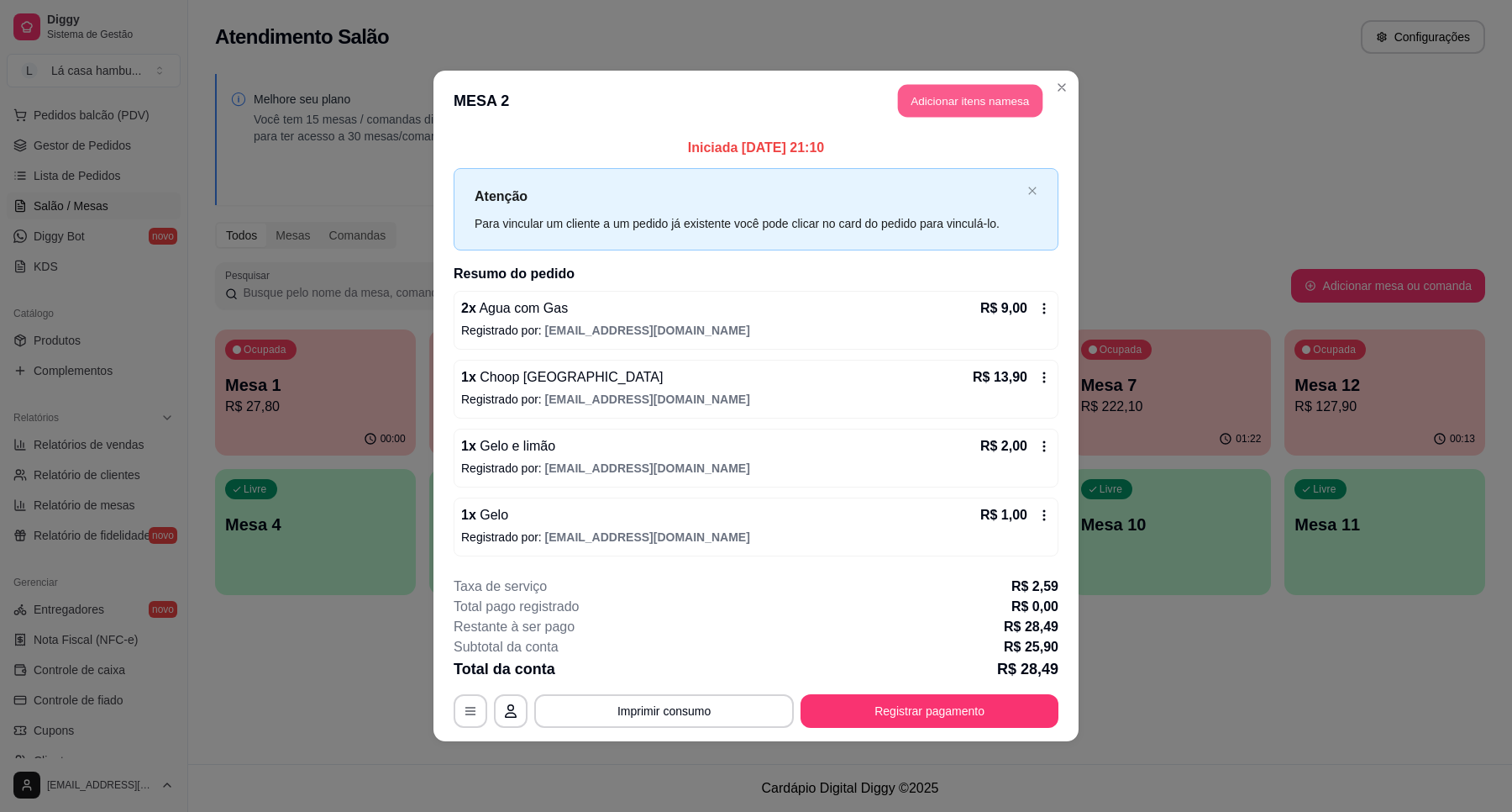
click at [975, 93] on button "Adicionar itens na mesa" at bounding box center [970, 101] width 144 height 33
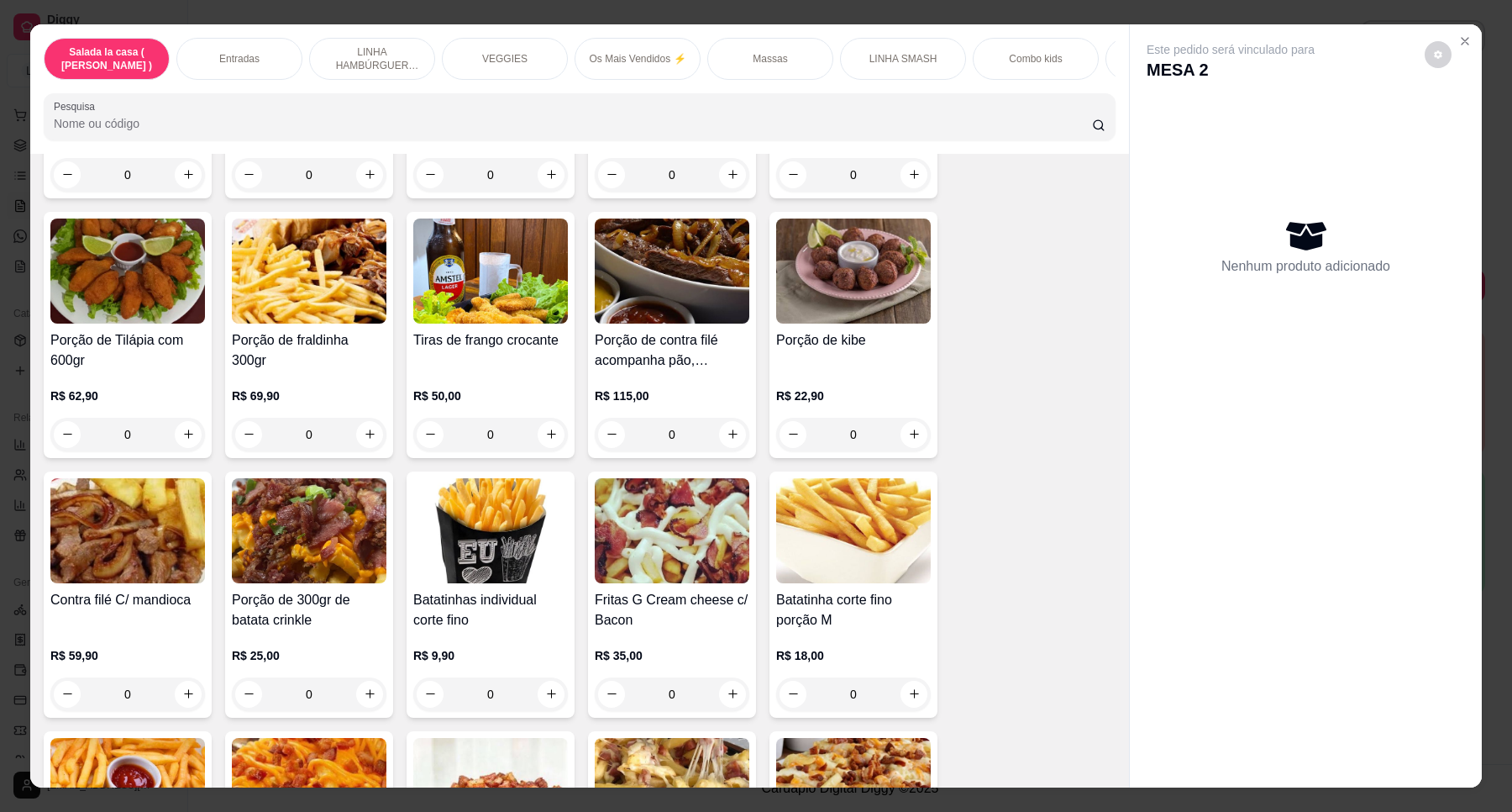
scroll to position [675, 0]
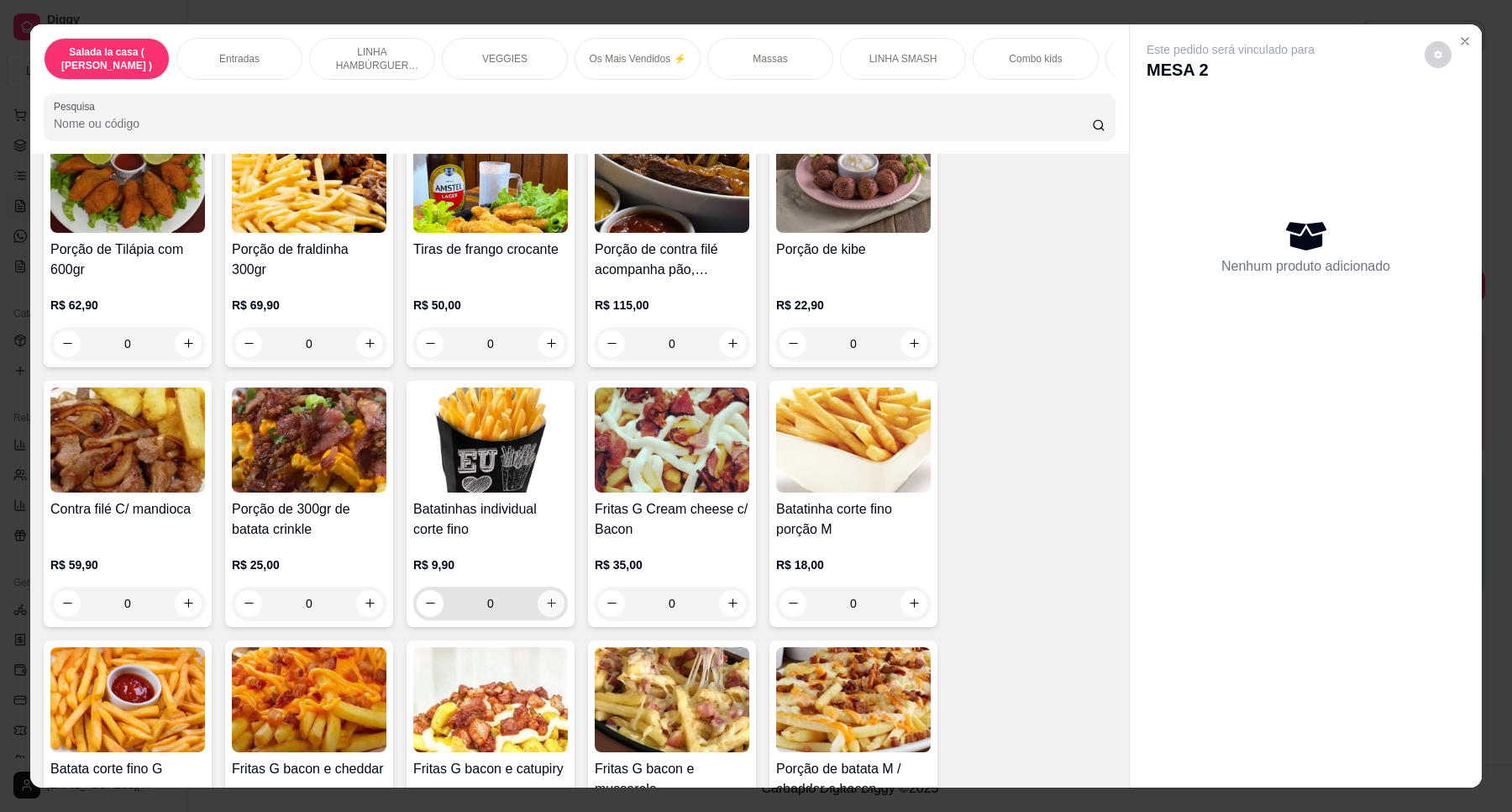
click at [545, 610] on icon "increase-product-quantity" at bounding box center [551, 603] width 13 height 13
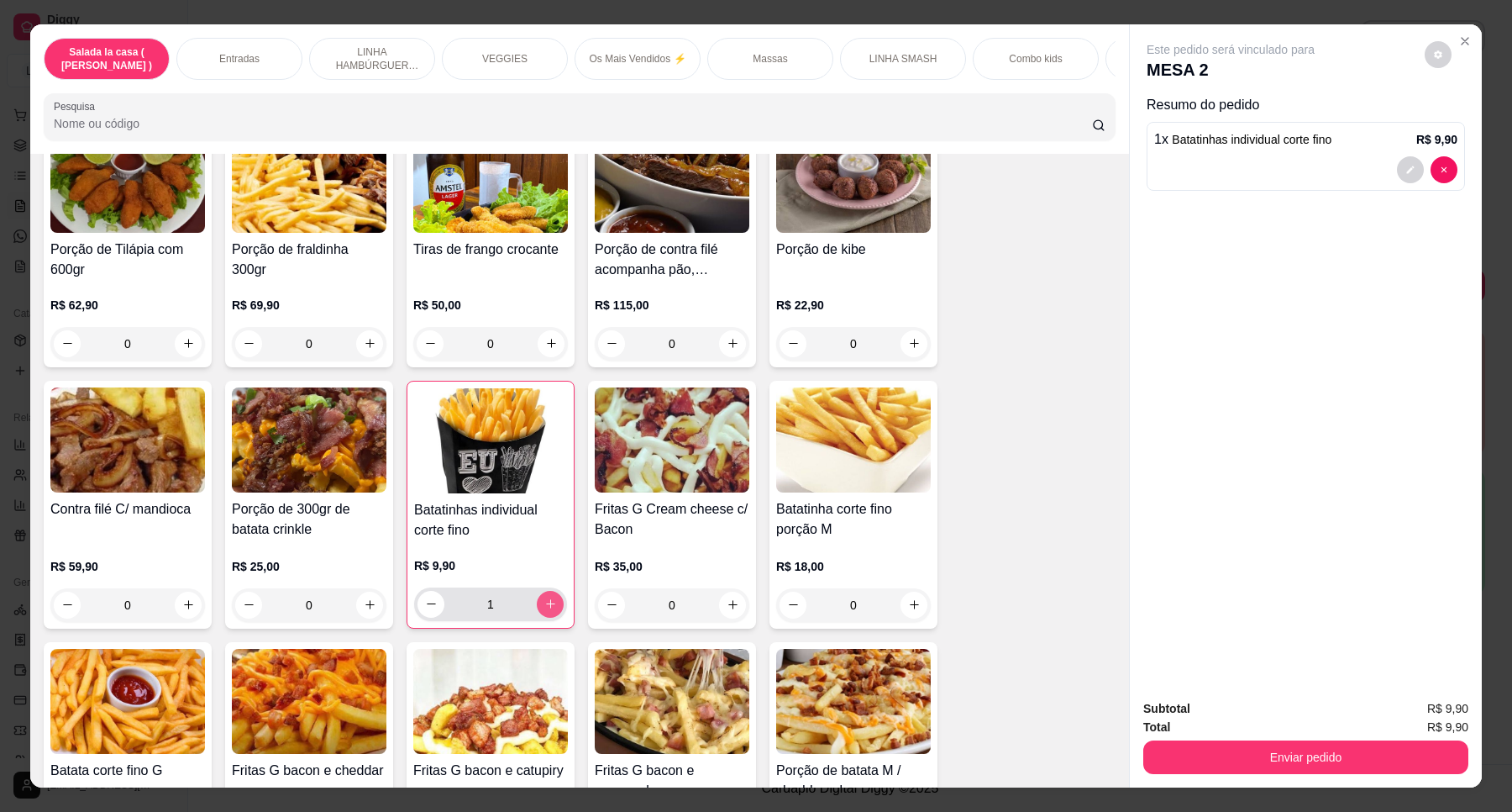
type input "1"
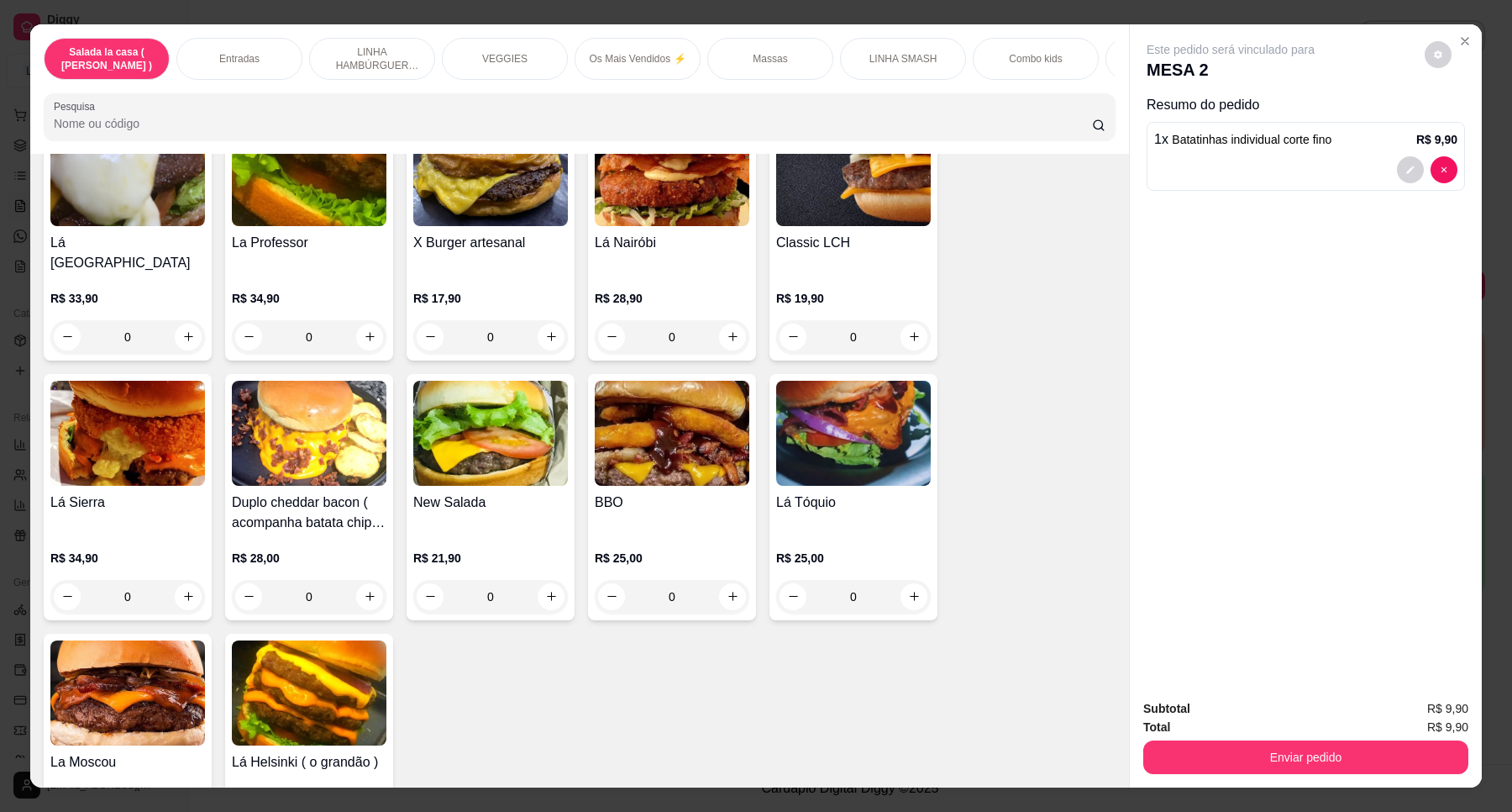
scroll to position [3092, 0]
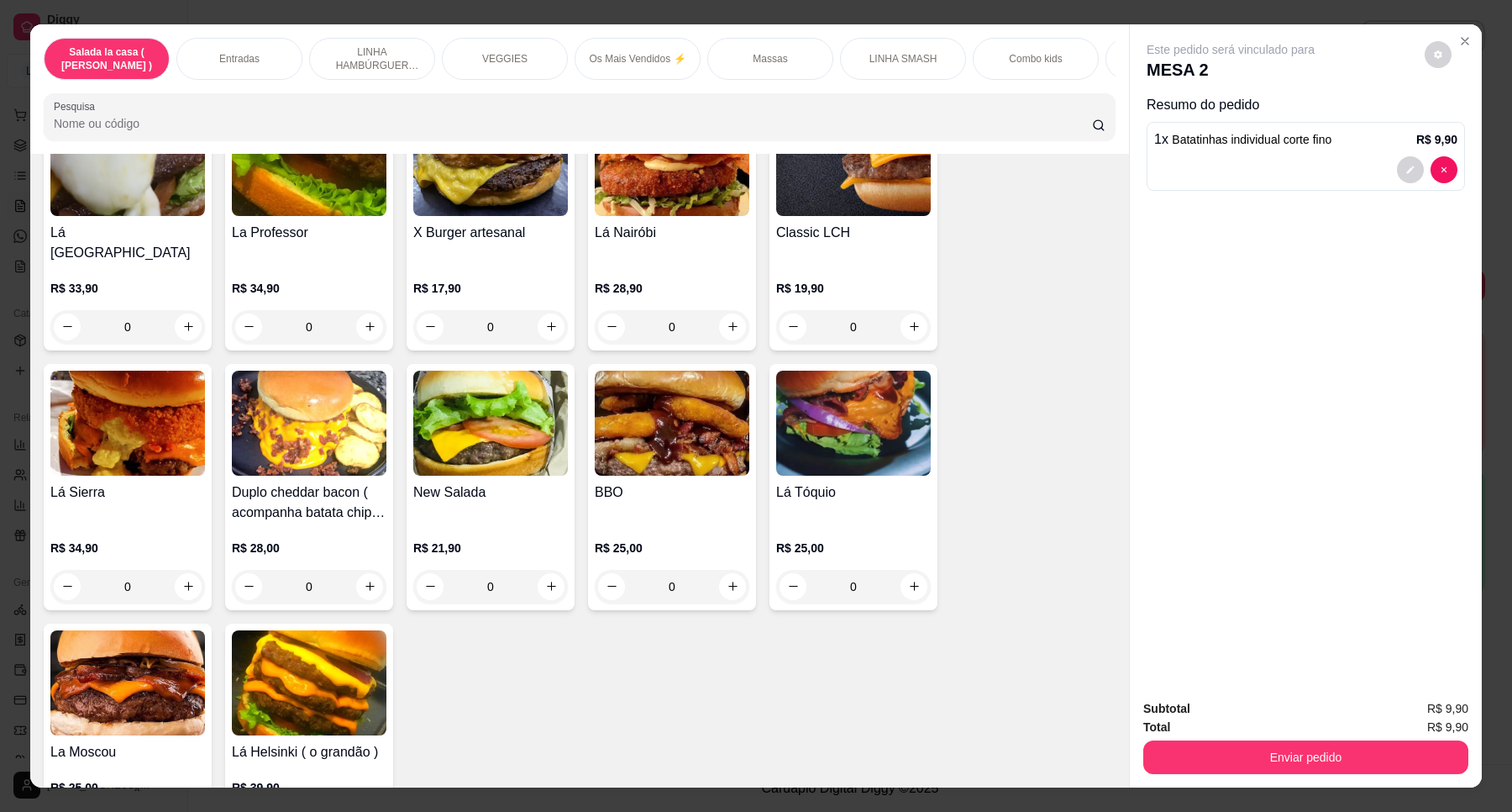
click at [181, 762] on div "R$ 25,00 0" at bounding box center [128, 803] width 154 height 81
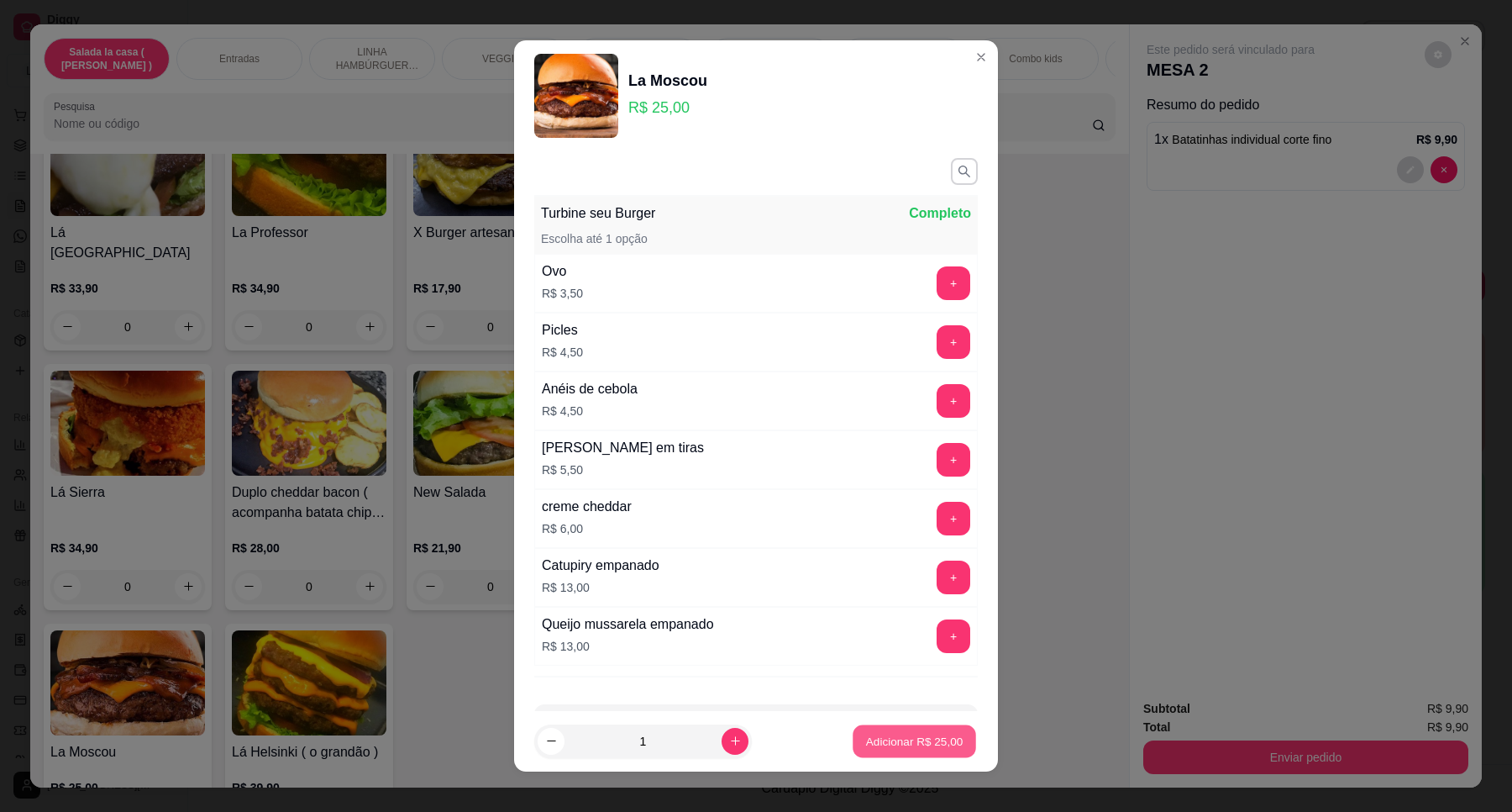
click at [866, 745] on p "Adicionar R$ 25,00" at bounding box center [915, 740] width 97 height 16
type input "1"
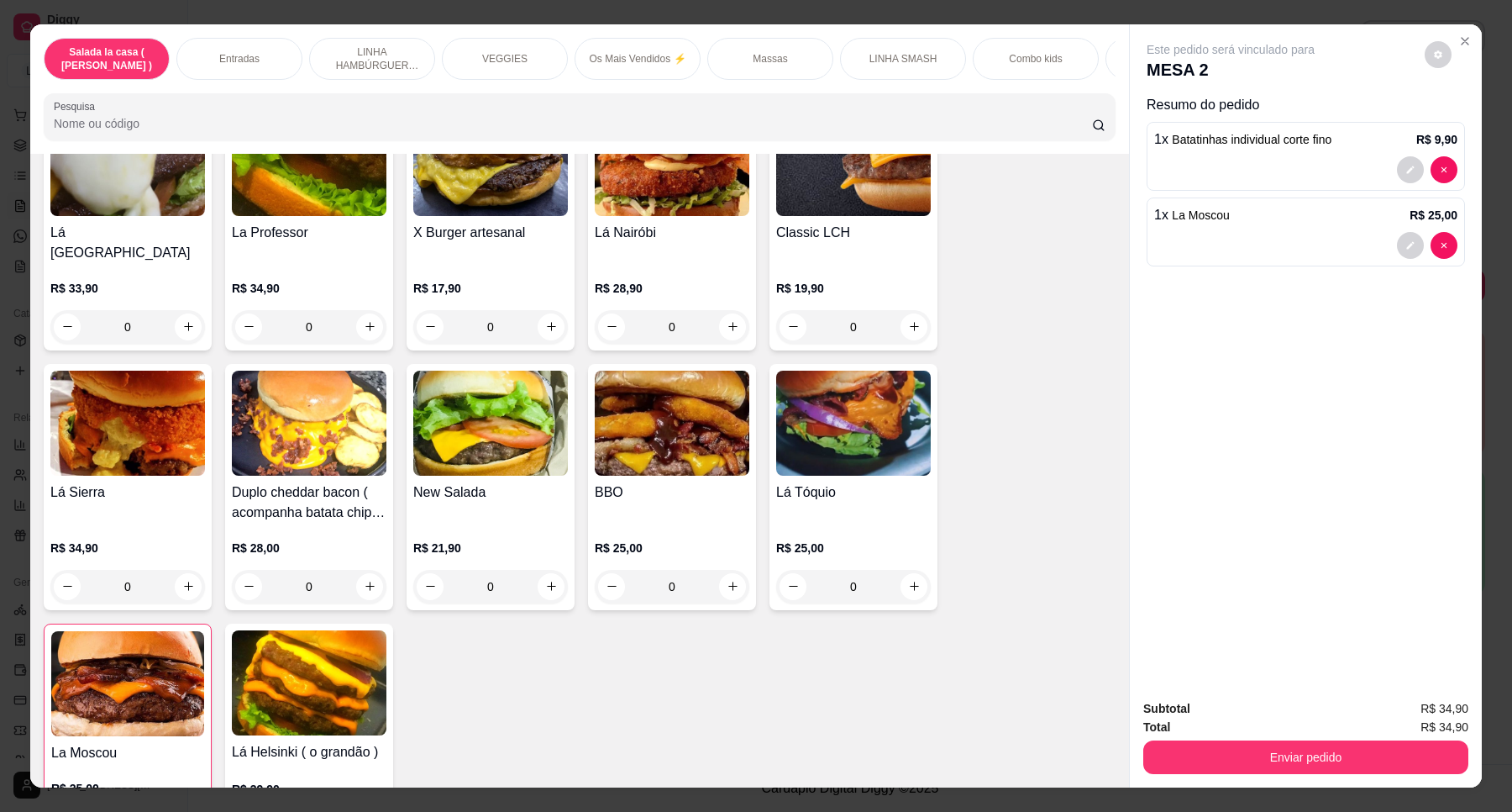
click at [540, 570] on div "0" at bounding box center [491, 587] width 154 height 34
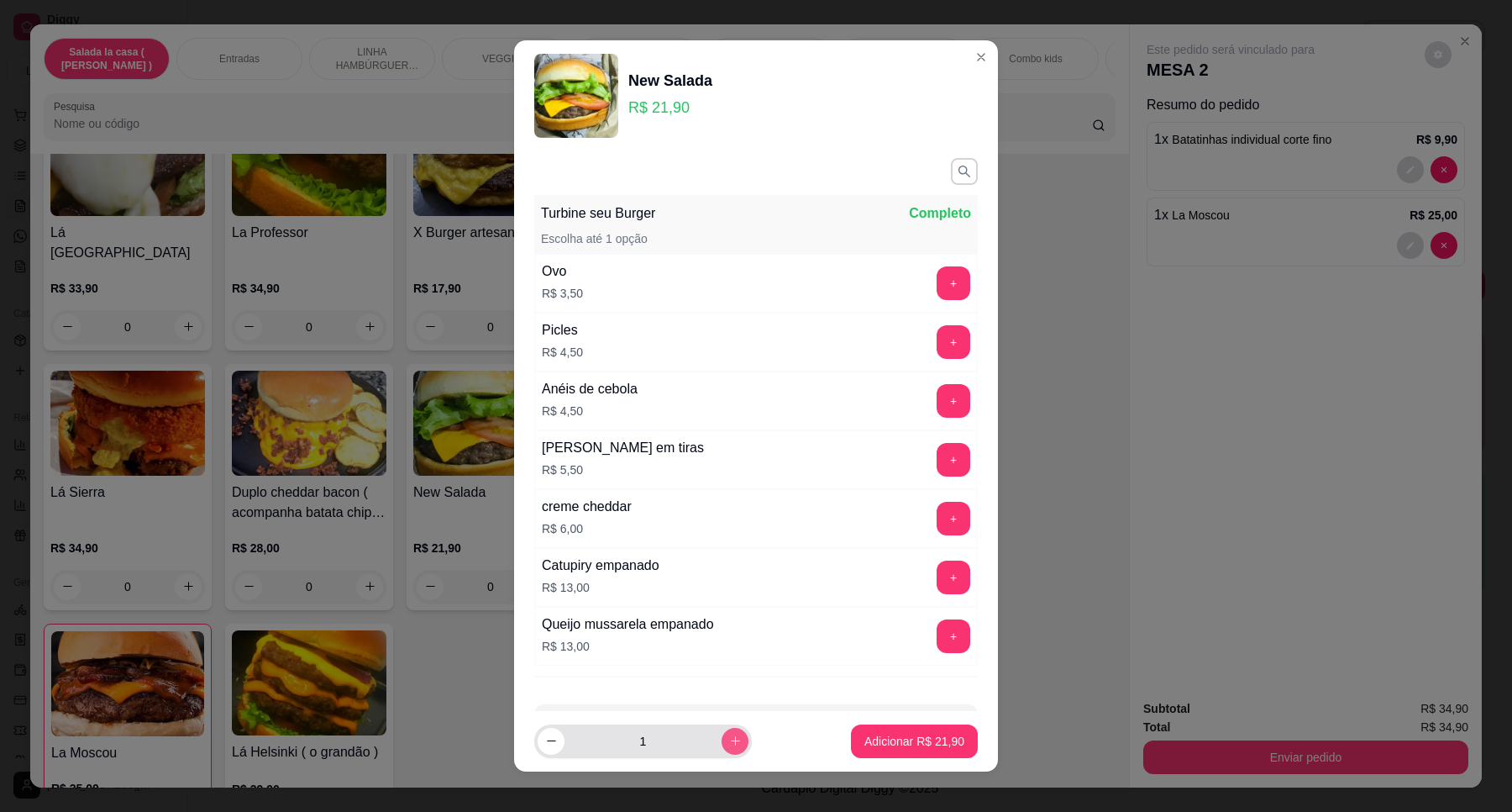
click at [729, 738] on icon "increase-product-quantity" at bounding box center [735, 741] width 13 height 13
type input "2"
click at [875, 739] on p "Adicionar R$ 43,80" at bounding box center [915, 741] width 100 height 17
type input "2"
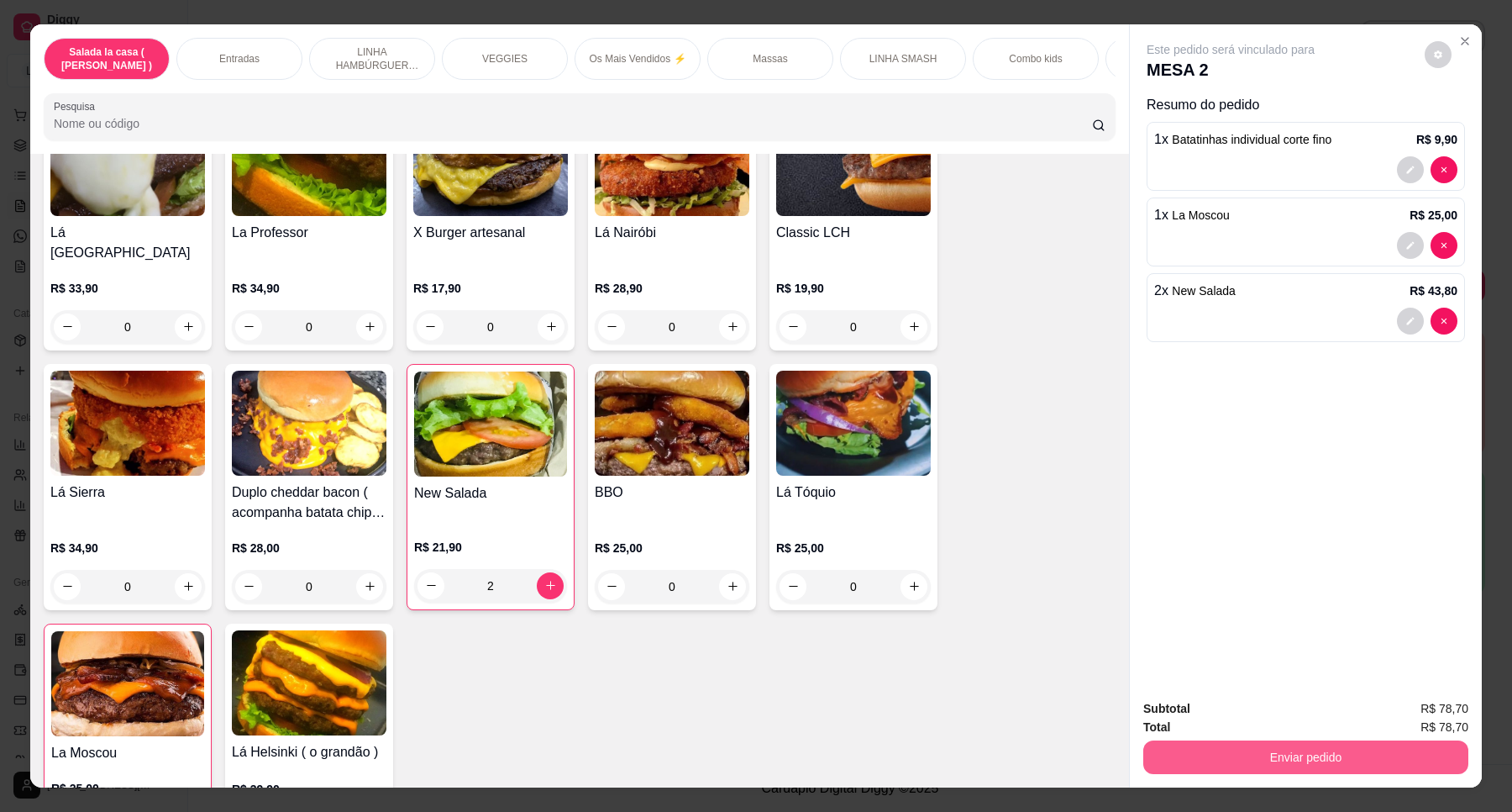
click at [1328, 759] on button "Enviar pedido" at bounding box center [1306, 757] width 325 height 34
click at [1441, 712] on button "Enviar pedido" at bounding box center [1423, 715] width 93 height 31
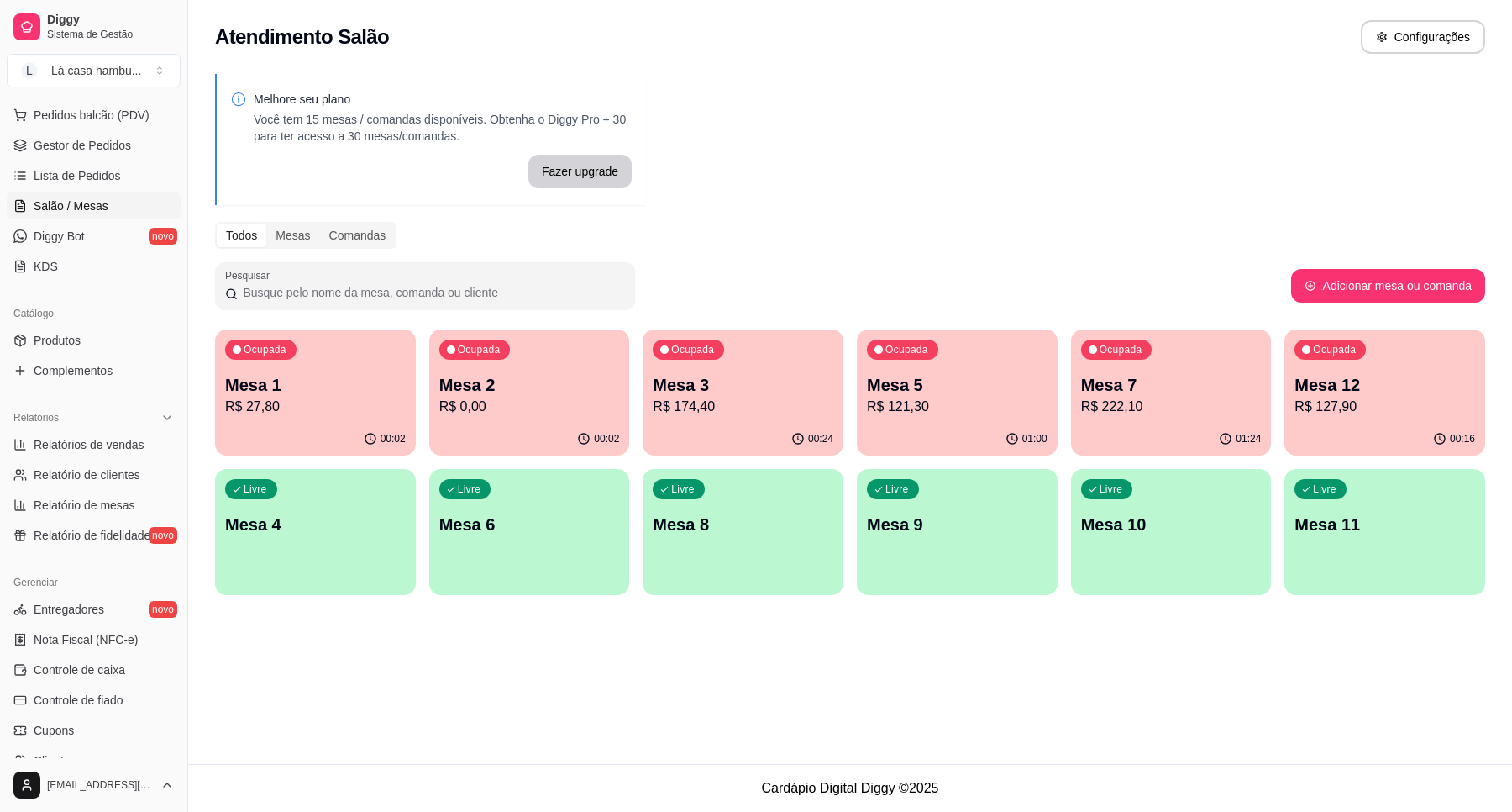
click at [946, 405] on p "R$ 121,30" at bounding box center [957, 406] width 181 height 20
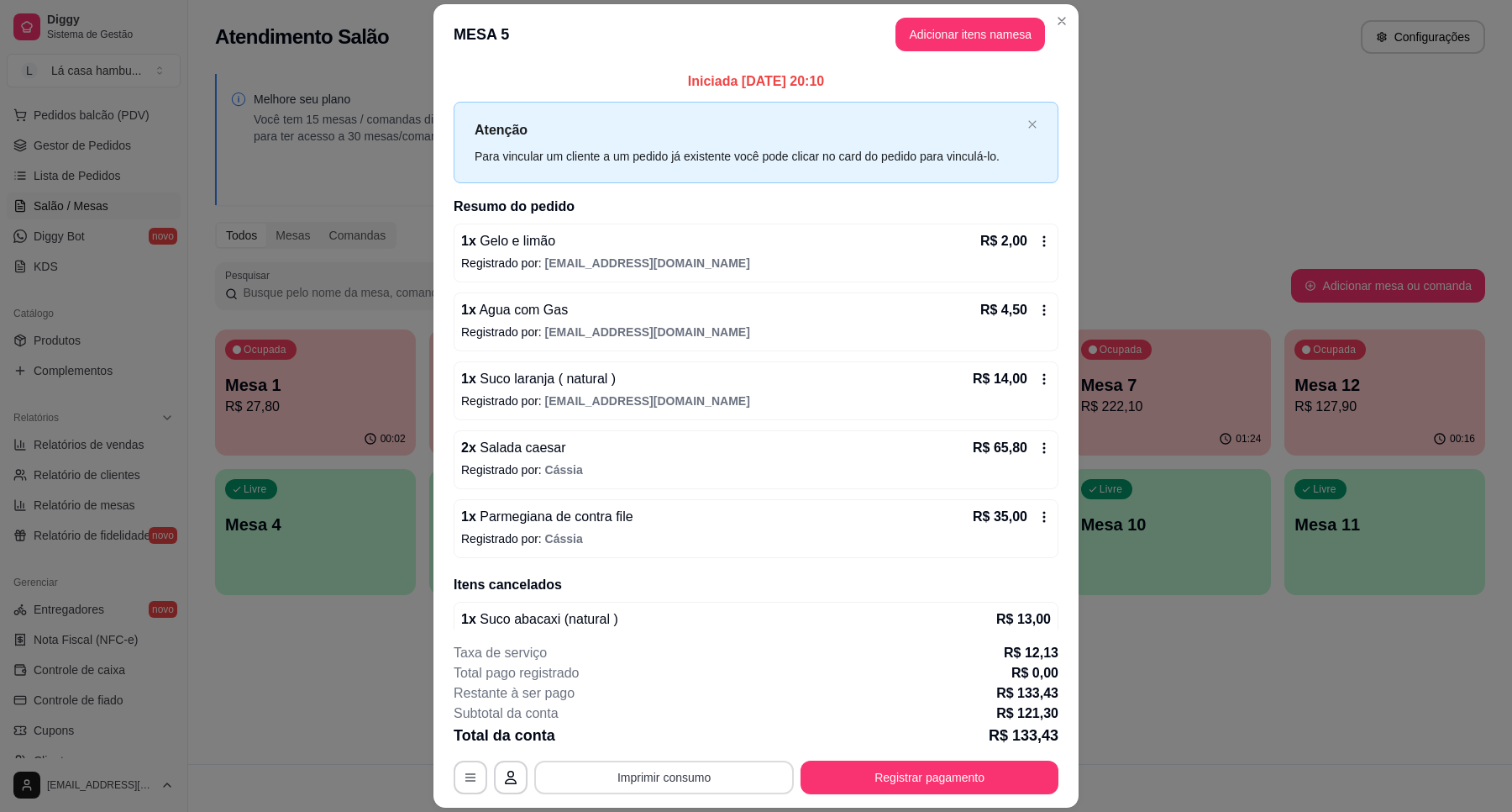
click at [641, 784] on button "Imprimir consumo" at bounding box center [664, 777] width 259 height 34
click at [657, 736] on button "IMPRESSORA" at bounding box center [662, 739] width 122 height 27
click at [972, 19] on button "Adicionar itens na mesa" at bounding box center [970, 34] width 144 height 33
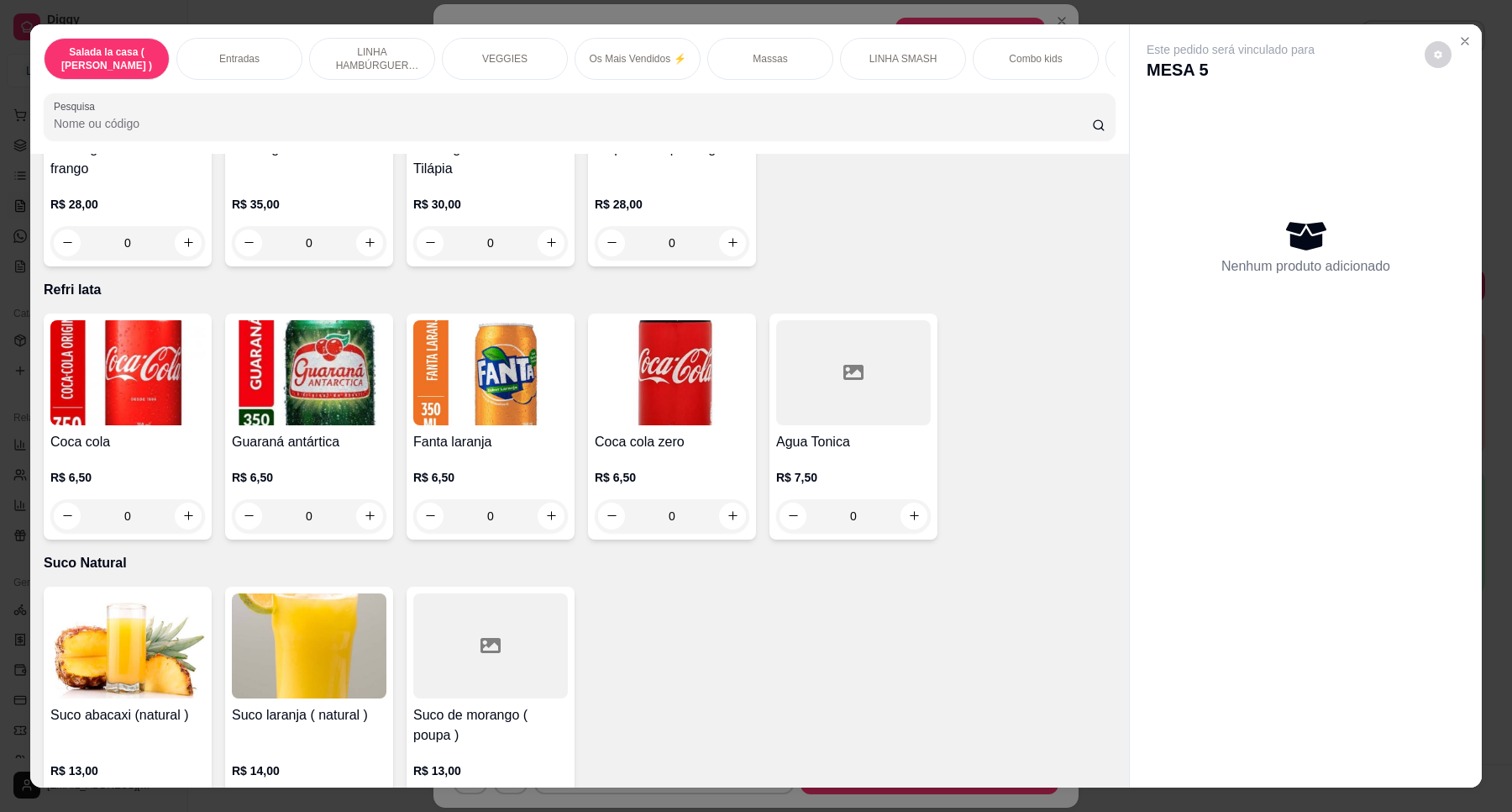
scroll to position [5779, 0]
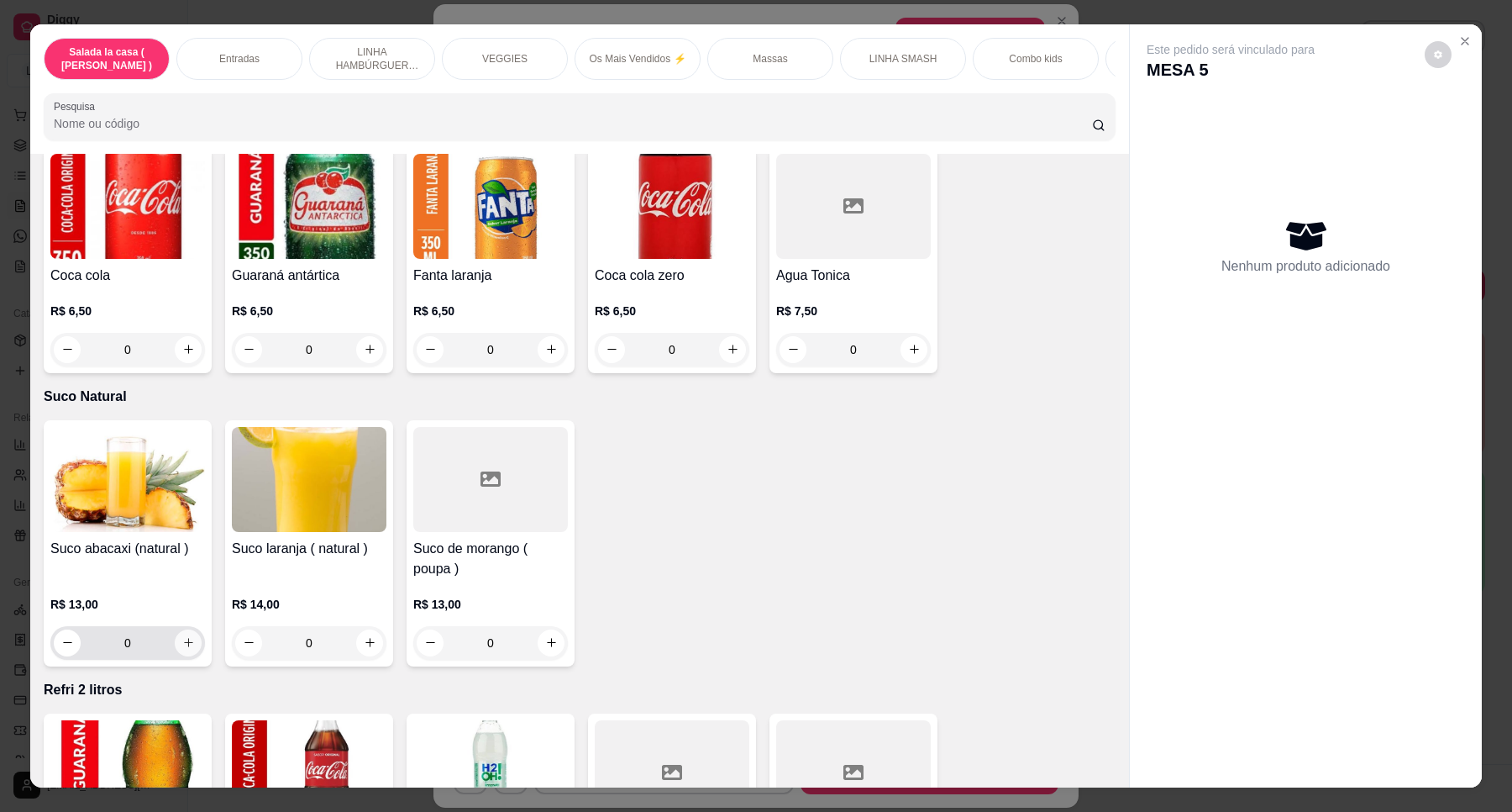
click at [182, 636] on icon "increase-product-quantity" at bounding box center [188, 643] width 13 height 13
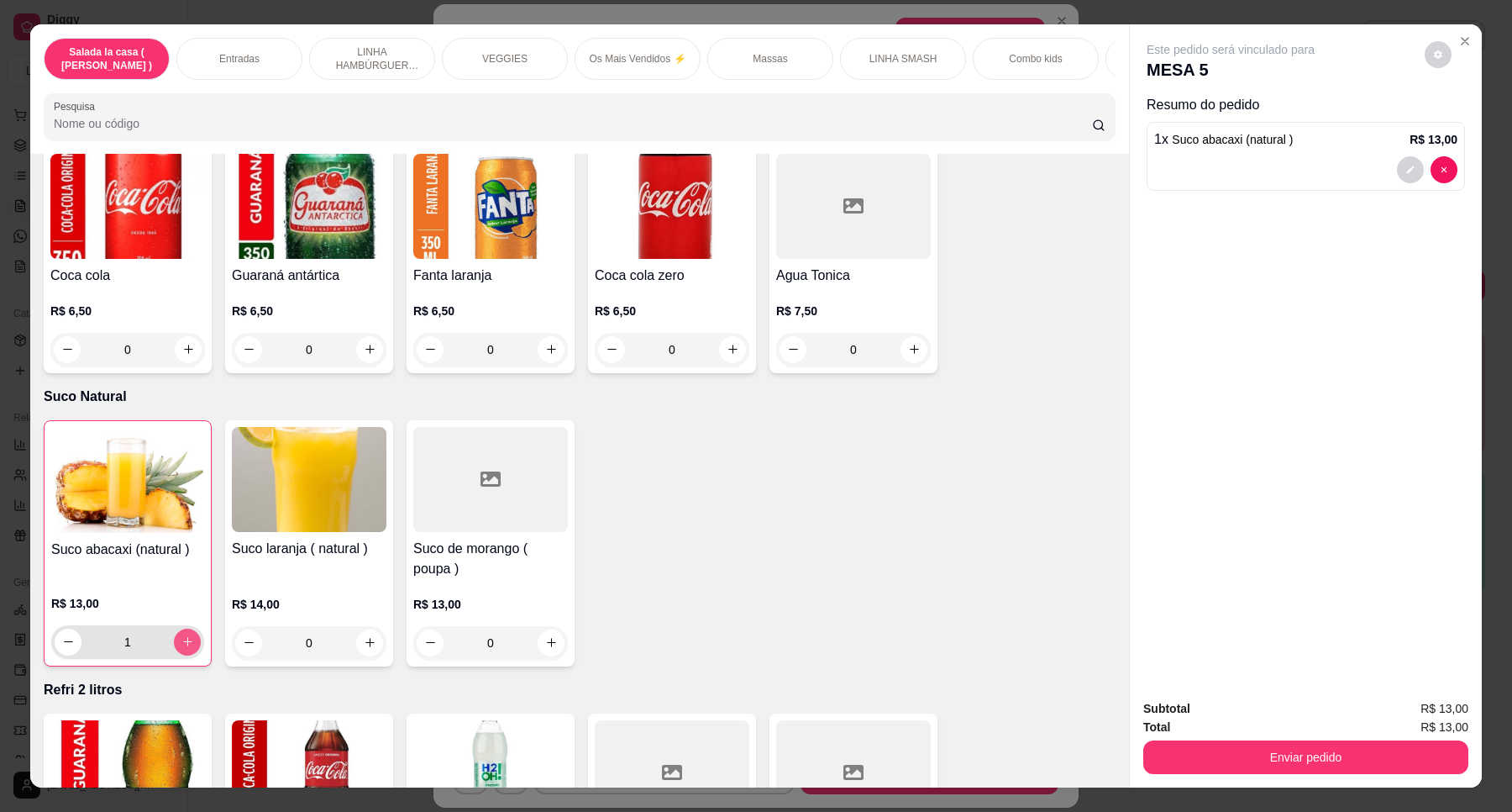
type input "1"
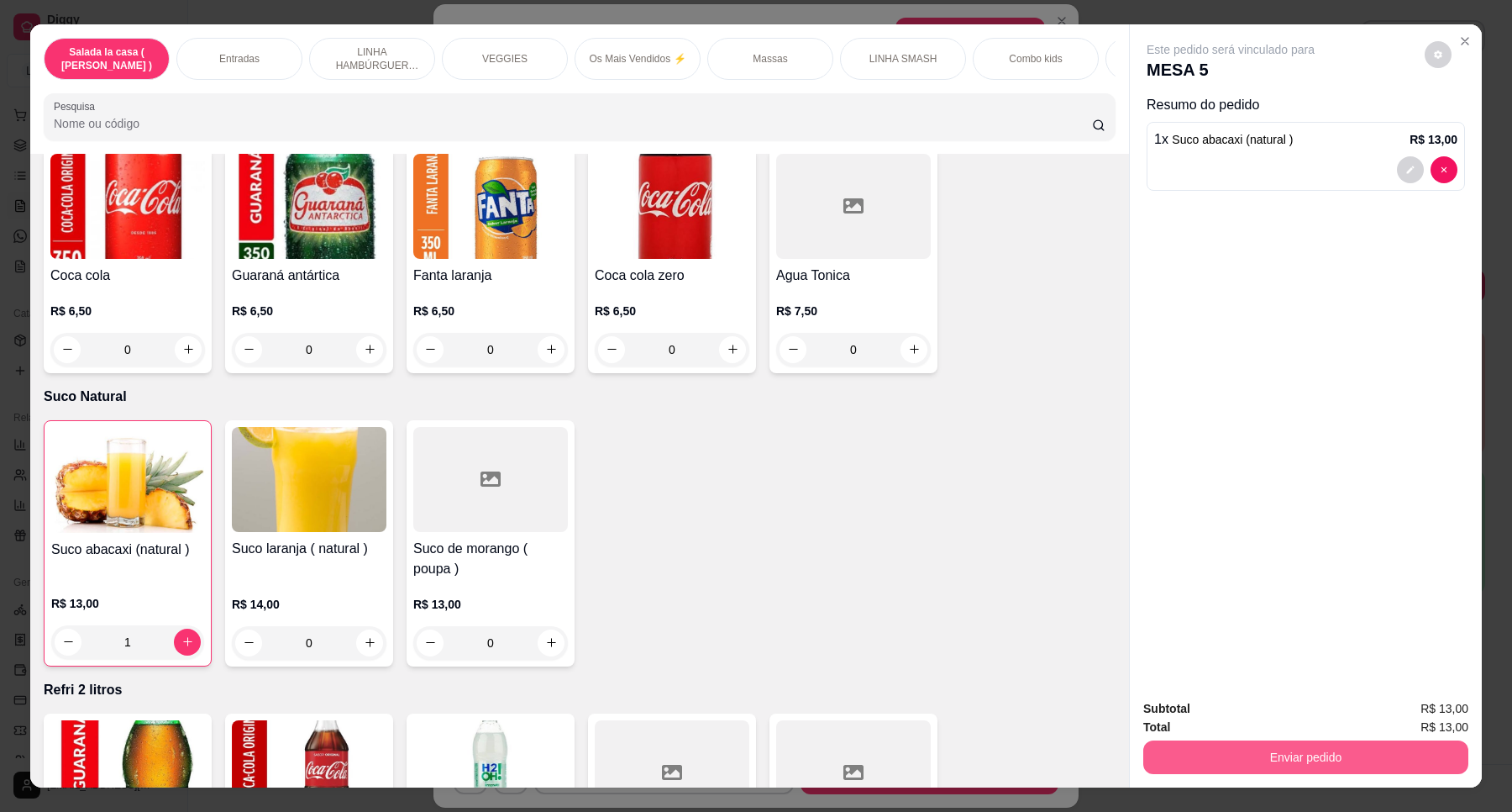
click at [1290, 744] on button "Enviar pedido" at bounding box center [1306, 757] width 325 height 34
click at [1404, 721] on button "Enviar pedido" at bounding box center [1423, 715] width 93 height 31
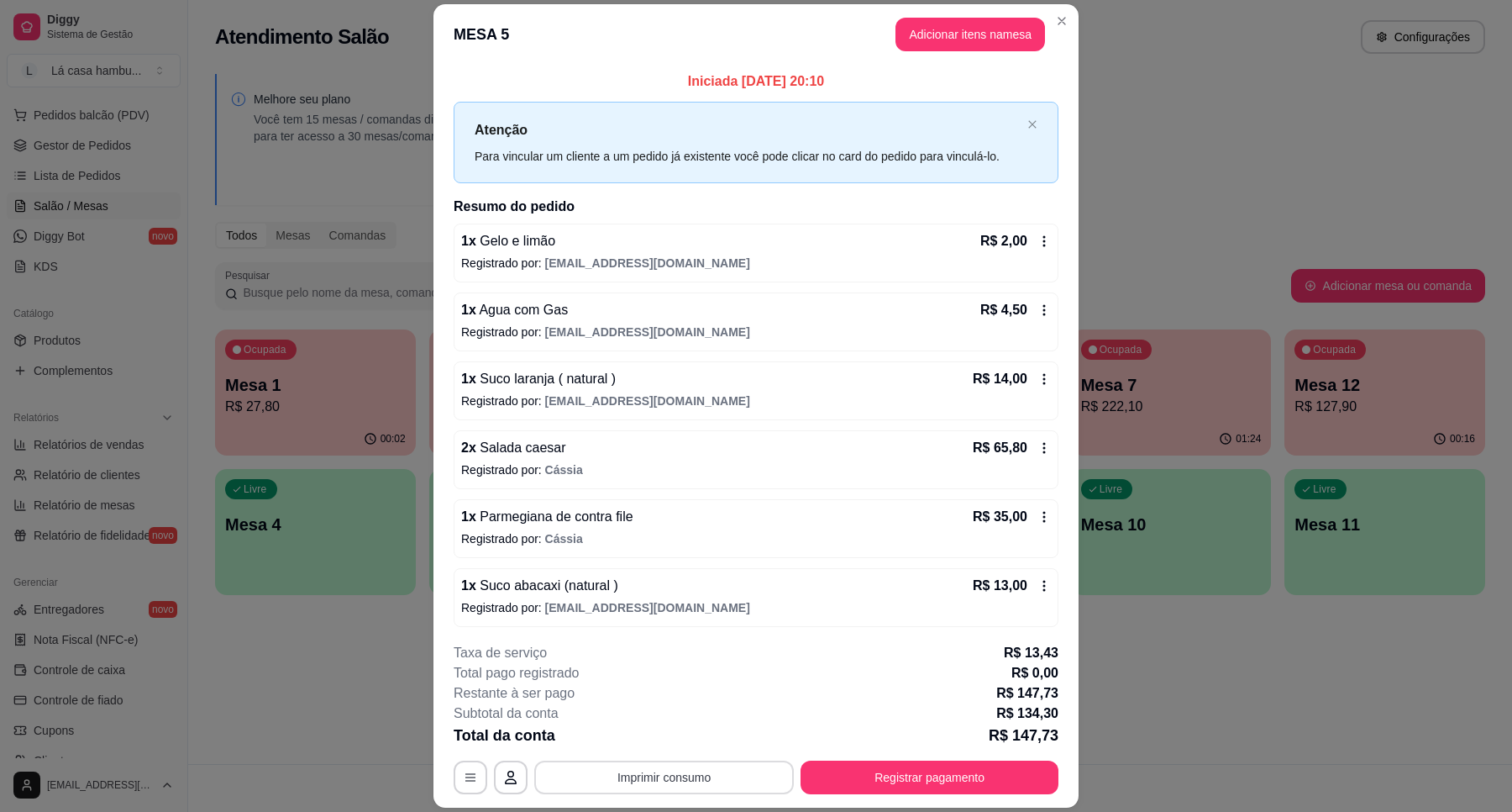
click at [641, 763] on button "Imprimir consumo" at bounding box center [664, 777] width 259 height 34
click at [664, 745] on button "IMPRESSORA" at bounding box center [662, 739] width 122 height 27
click at [714, 782] on button "Imprimir consumo" at bounding box center [665, 778] width 252 height 33
click at [682, 739] on button "IMPRESSORA" at bounding box center [662, 738] width 122 height 27
click at [952, 780] on button "Registrar pagamento" at bounding box center [930, 778] width 250 height 33
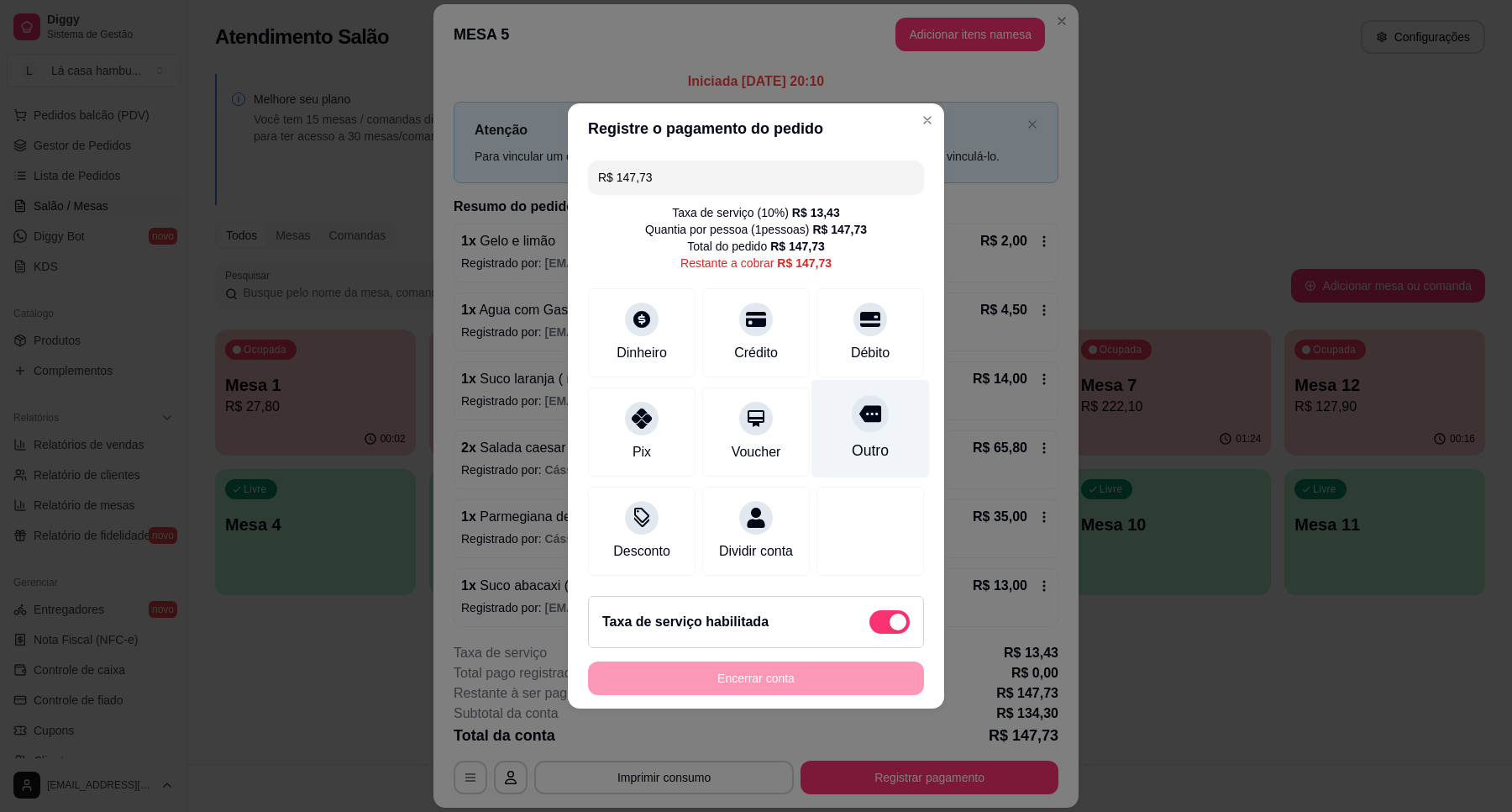
click at [841, 421] on div "Outro" at bounding box center [870, 429] width 119 height 98
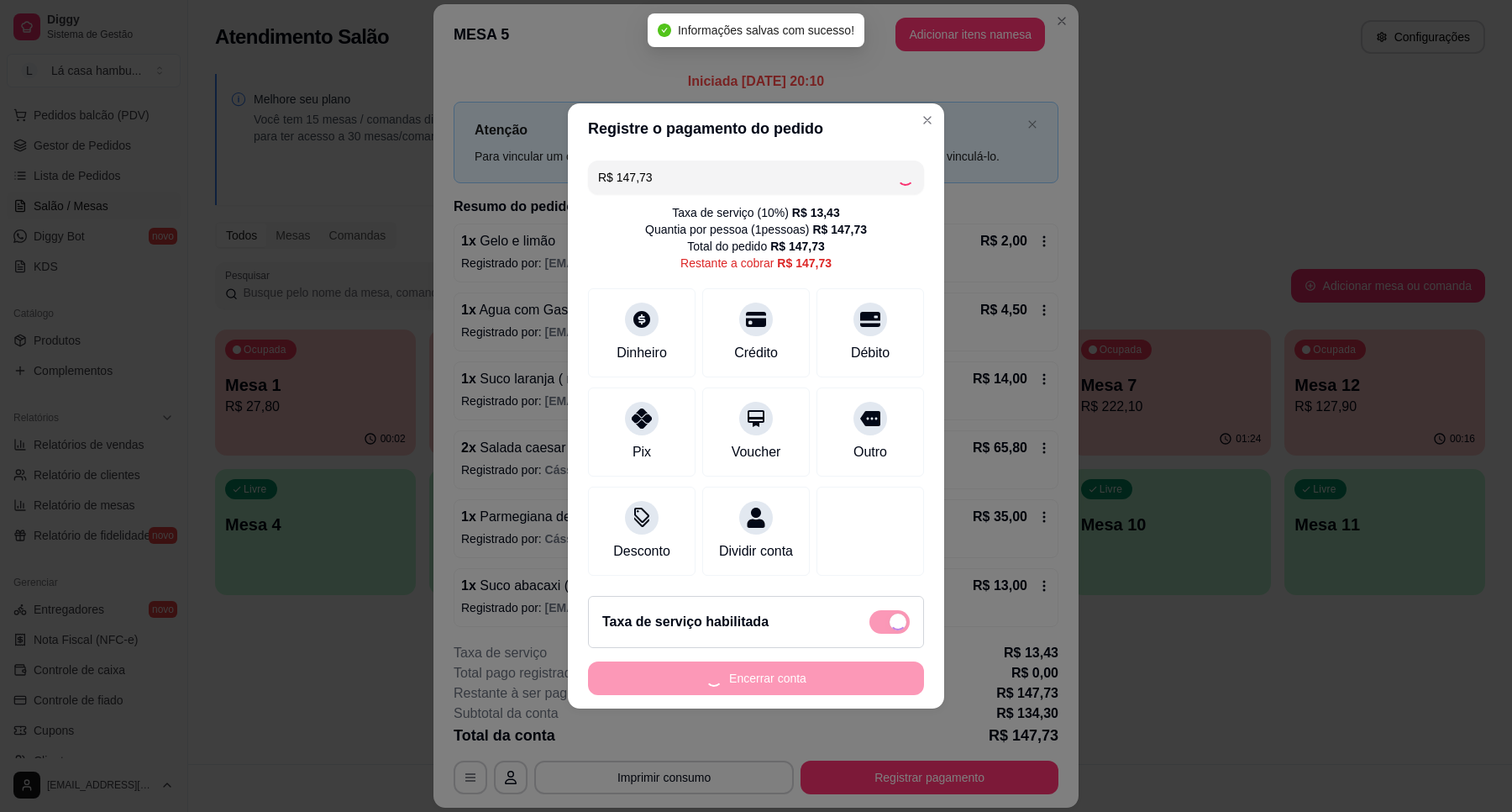
type input "R$ 0,00"
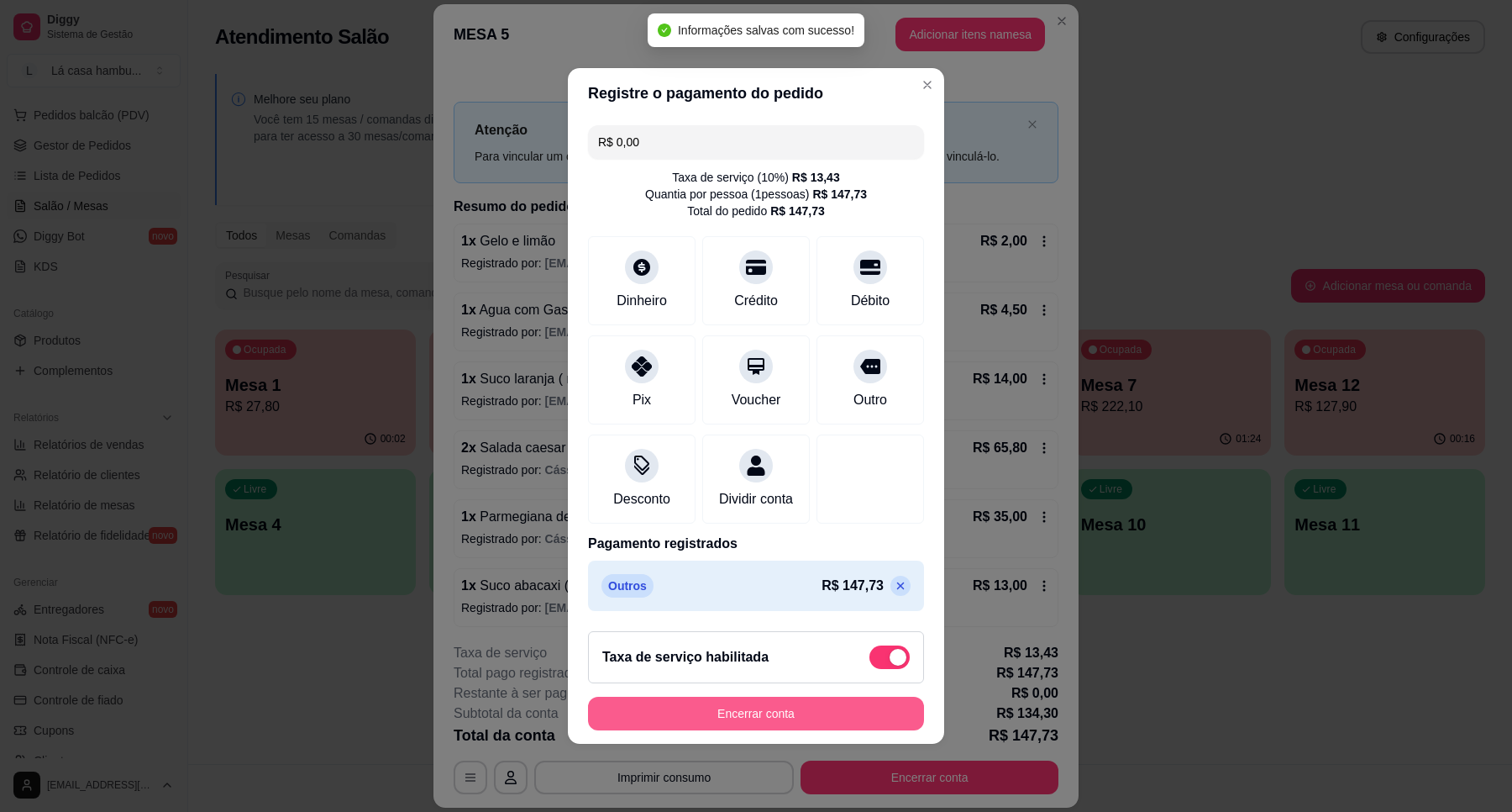
click at [837, 723] on button "Encerrar conta" at bounding box center [756, 714] width 336 height 34
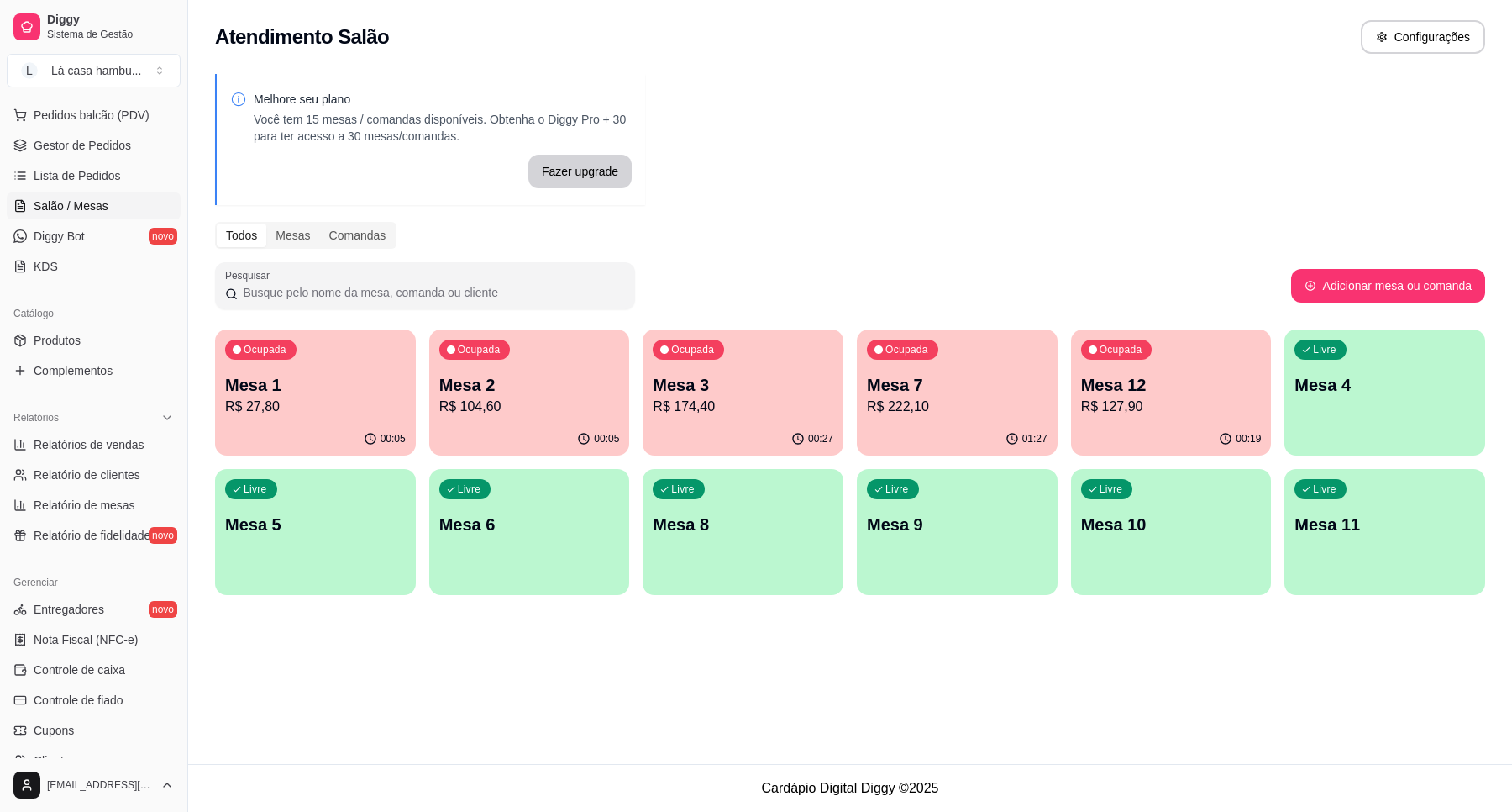
click at [958, 387] on p "Mesa 7" at bounding box center [957, 385] width 181 height 24
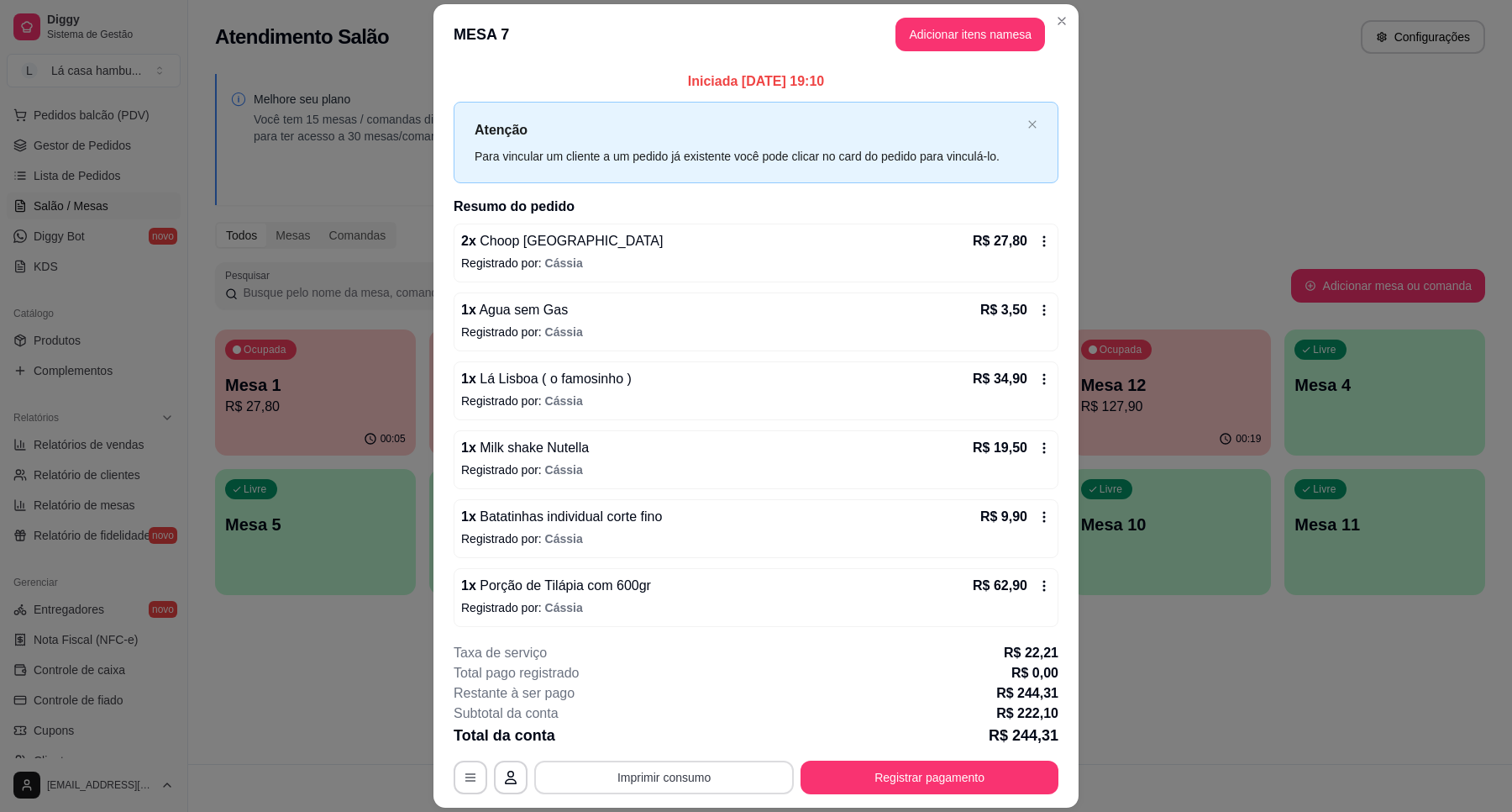
click at [655, 784] on button "Imprimir consumo" at bounding box center [664, 777] width 259 height 34
click at [669, 742] on button "IMPRESSORA" at bounding box center [662, 739] width 122 height 27
click at [934, 767] on button "Registrar pagamento" at bounding box center [929, 777] width 258 height 34
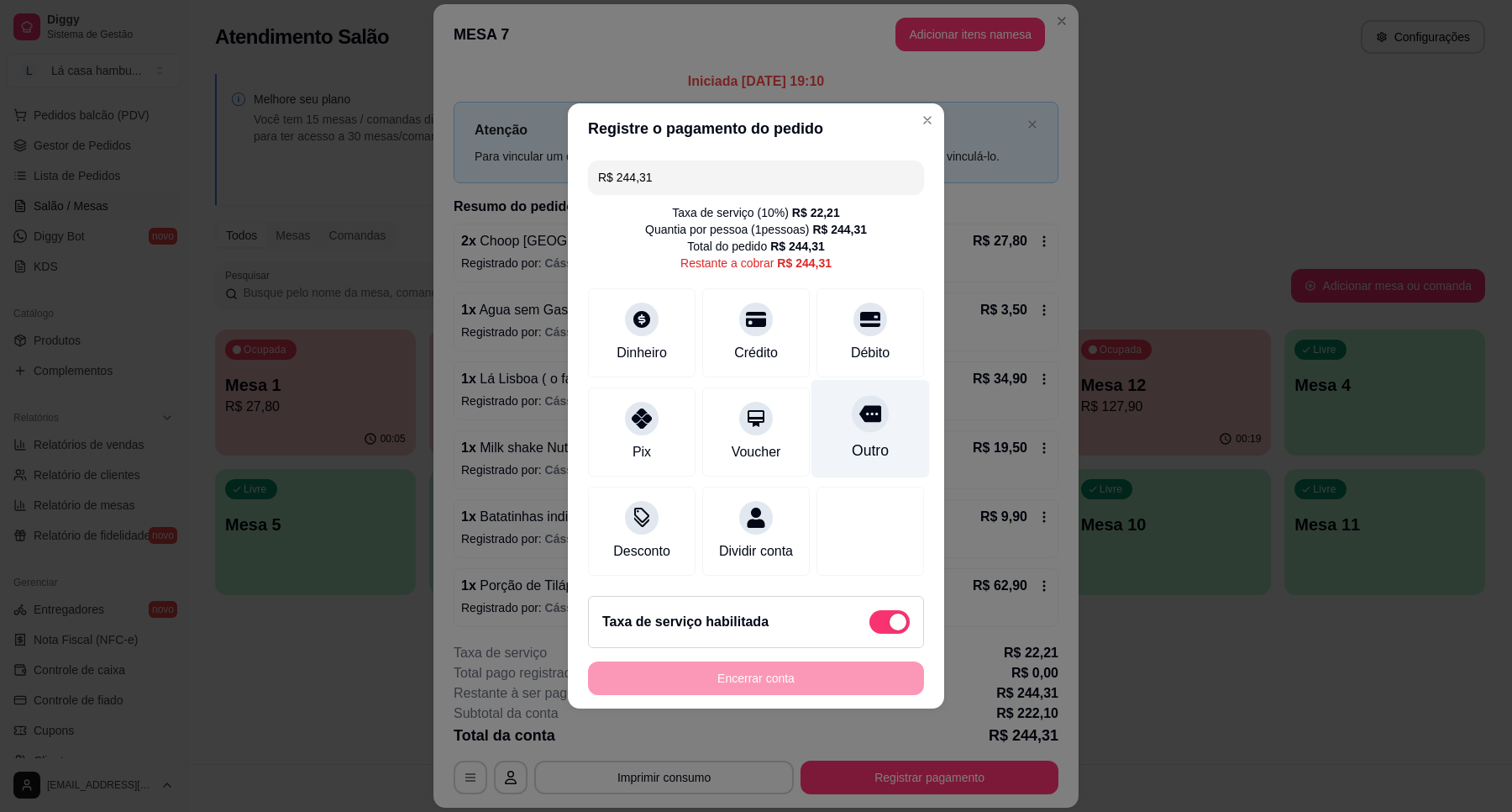
click at [870, 395] on div at bounding box center [870, 414] width 37 height 37
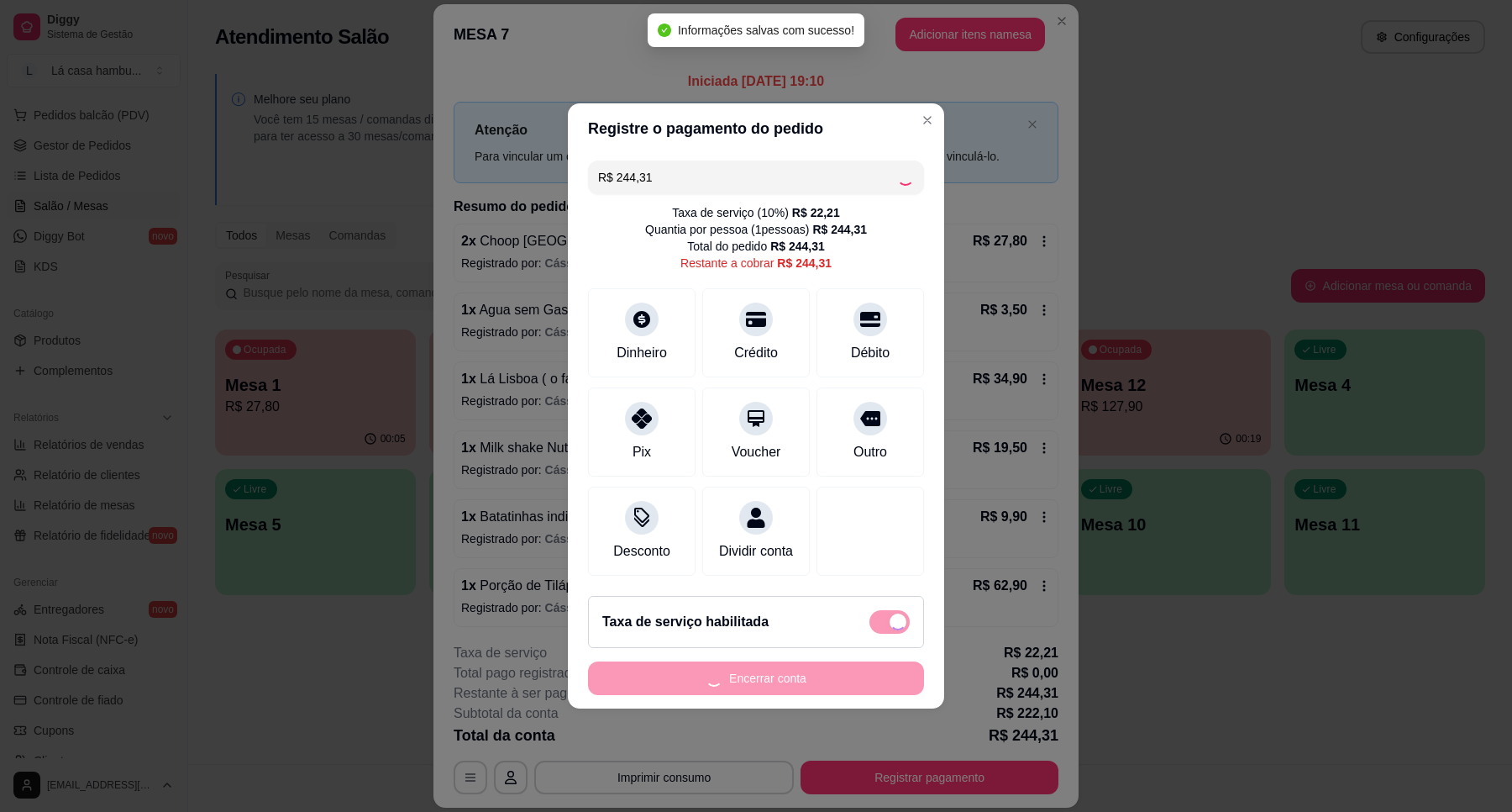
type input "R$ 0,00"
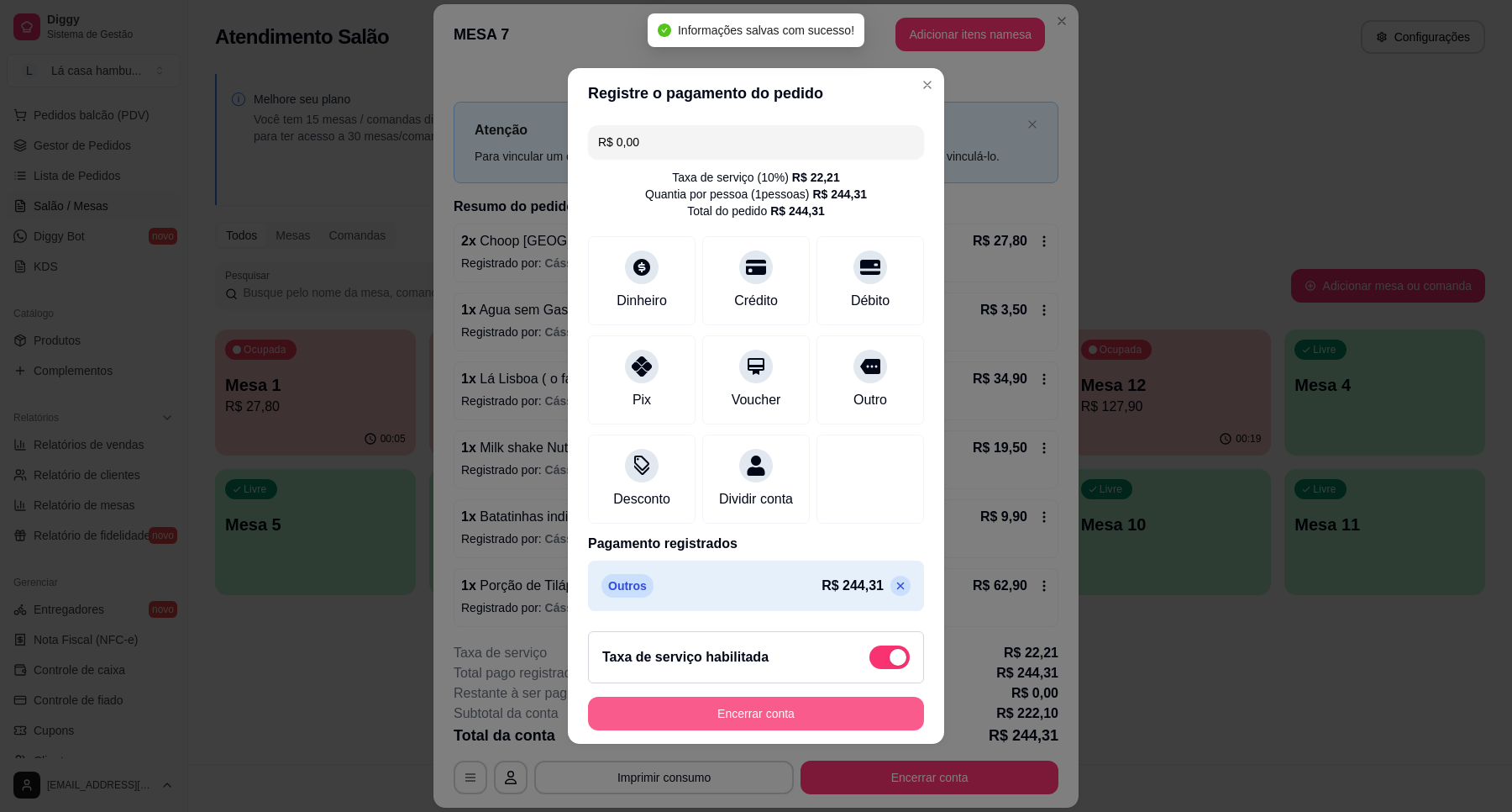
click at [820, 721] on button "Encerrar conta" at bounding box center [756, 714] width 336 height 34
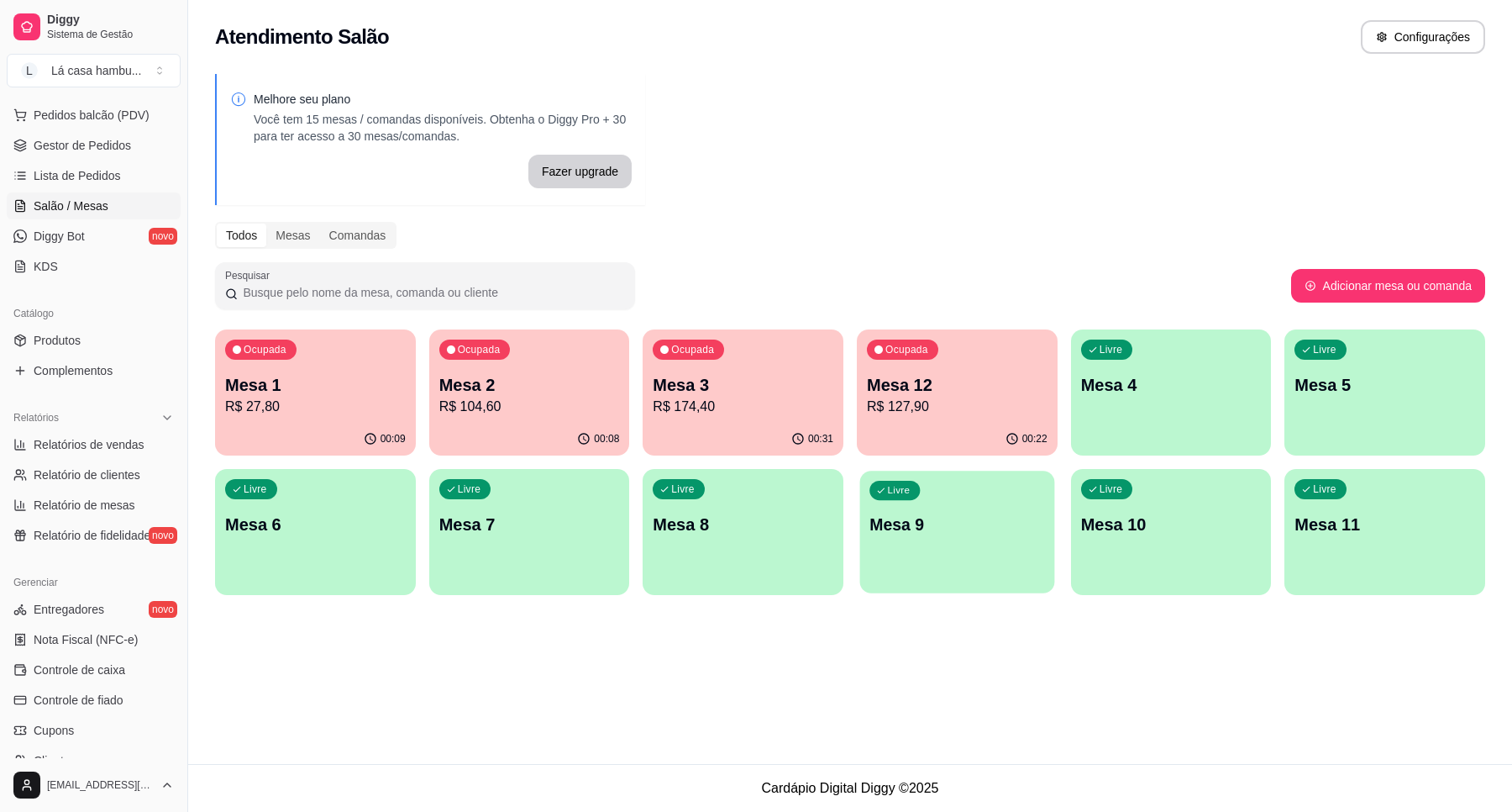
click at [904, 531] on p "Mesa 9" at bounding box center [957, 525] width 175 height 23
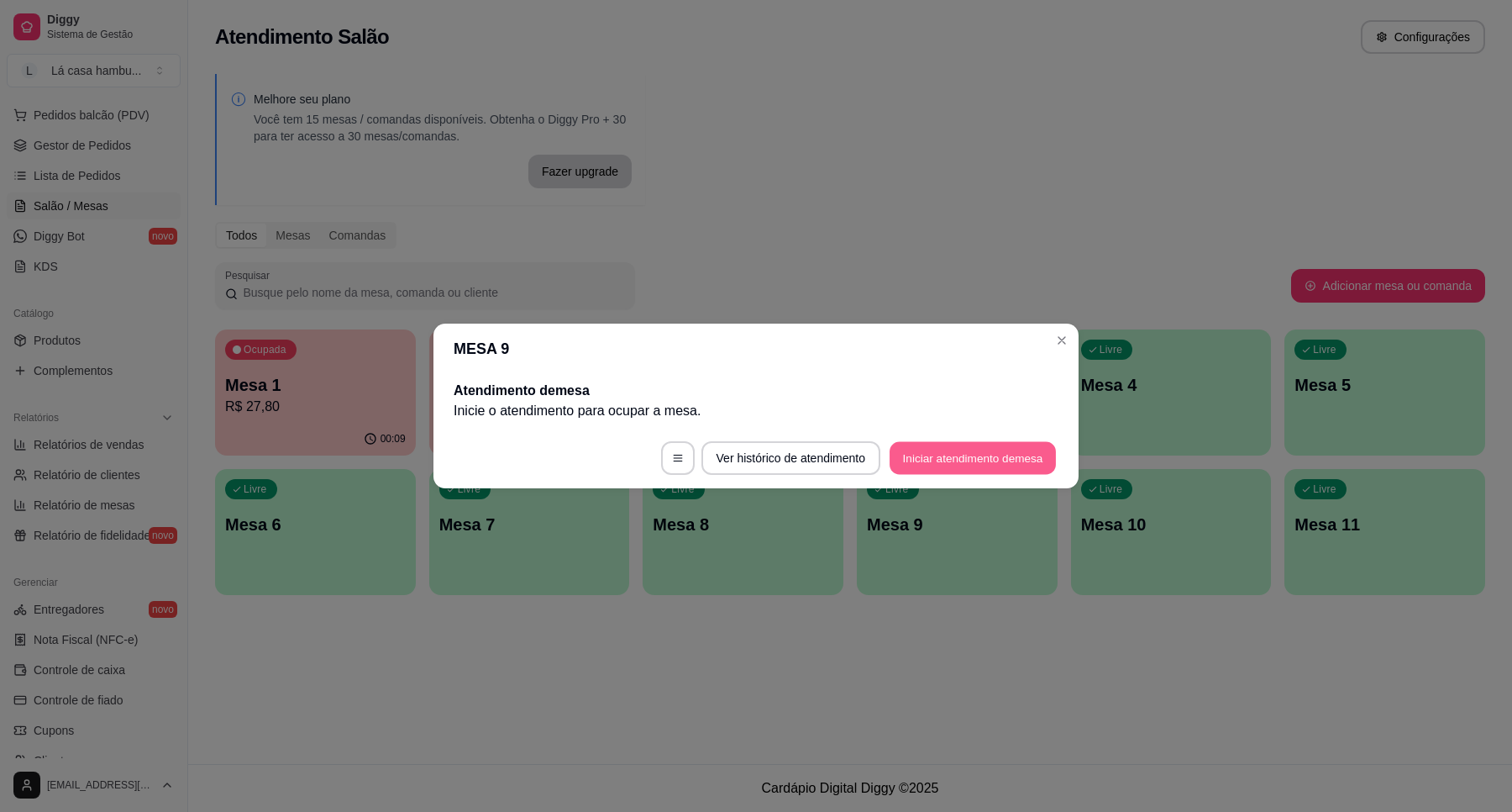
click at [975, 451] on button "Iniciar atendimento de mesa" at bounding box center [972, 459] width 166 height 33
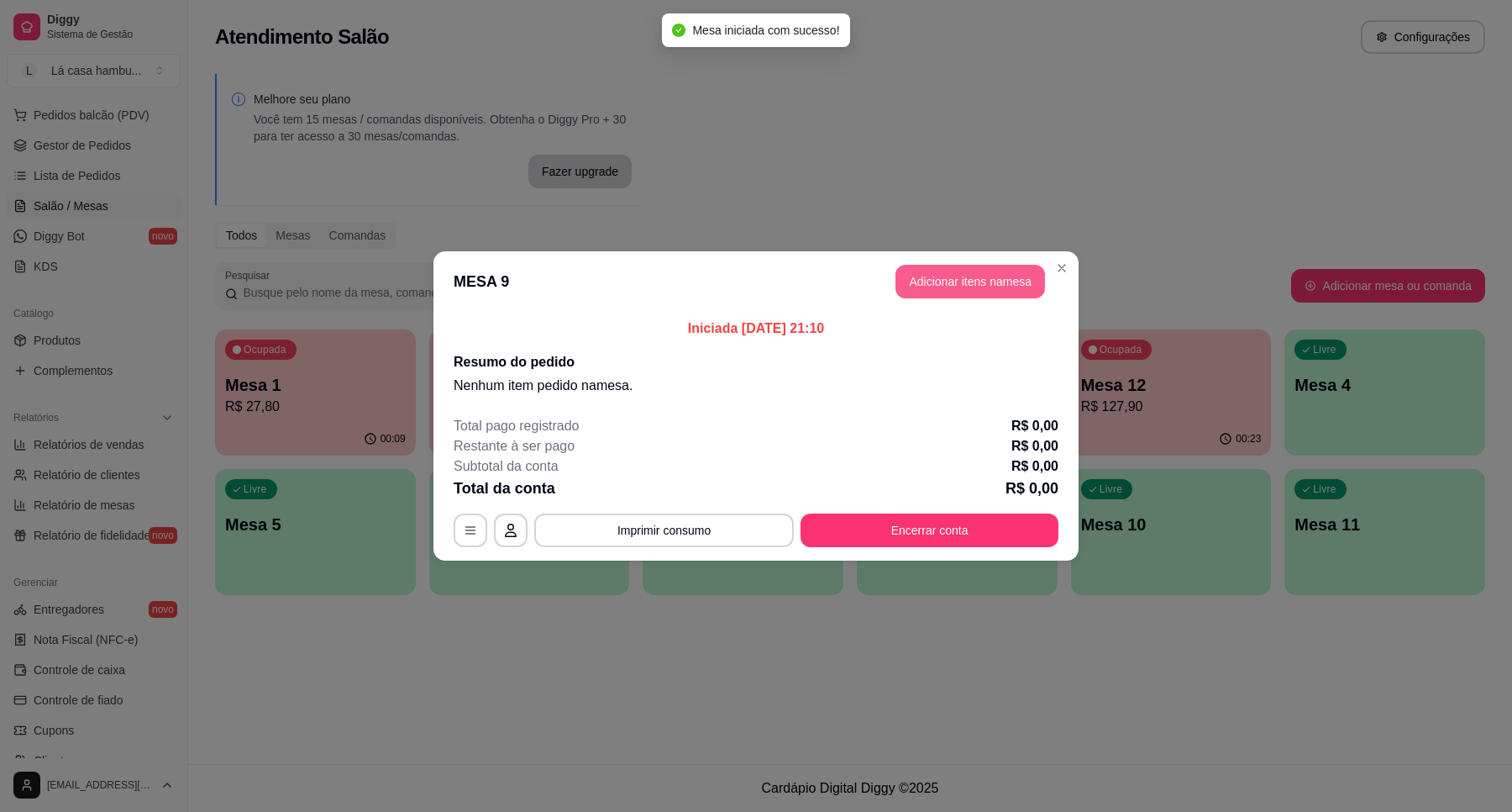
click at [963, 287] on button "Adicionar itens na mesa" at bounding box center [970, 281] width 150 height 34
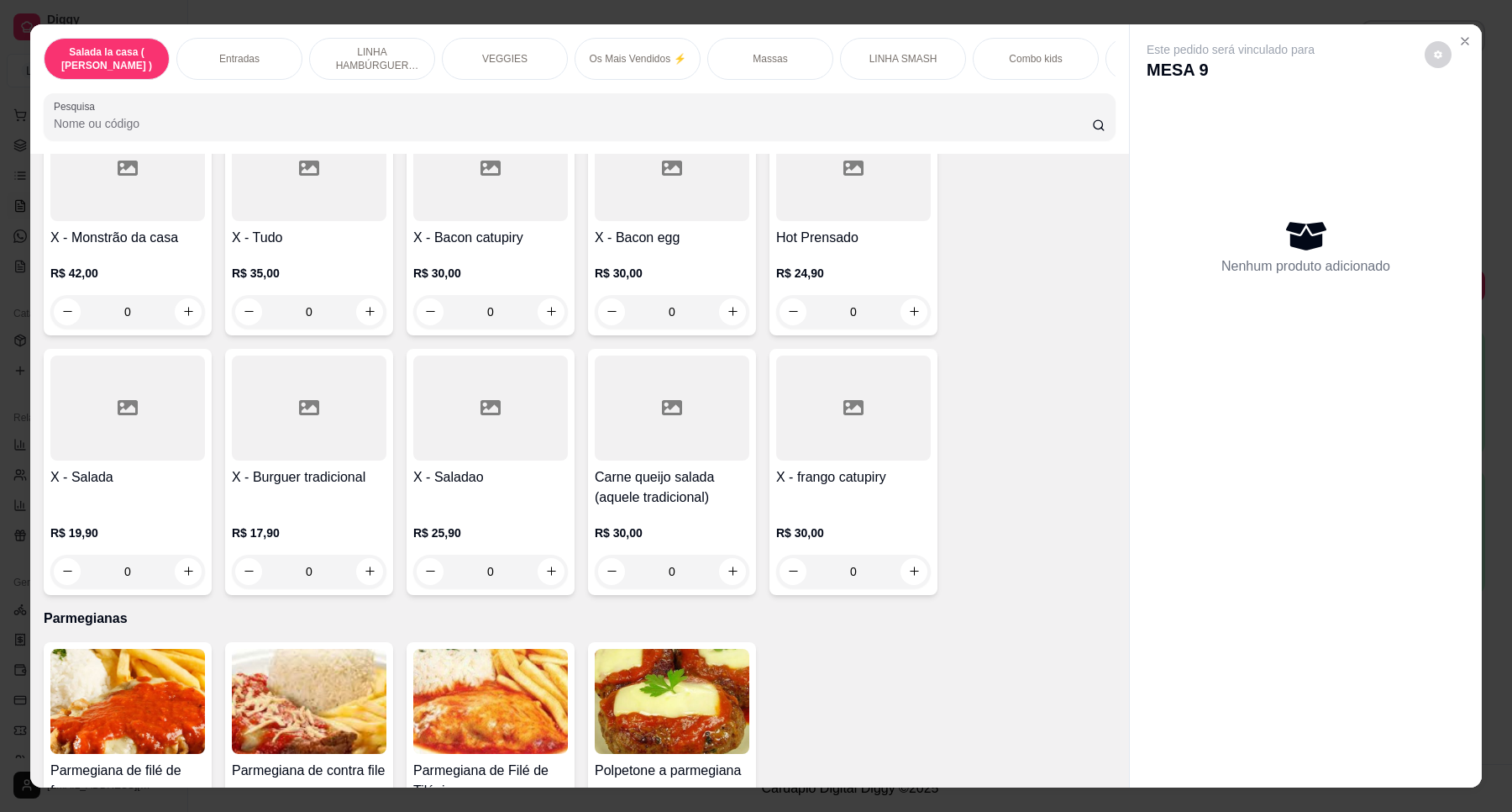
scroll to position [4976, 0]
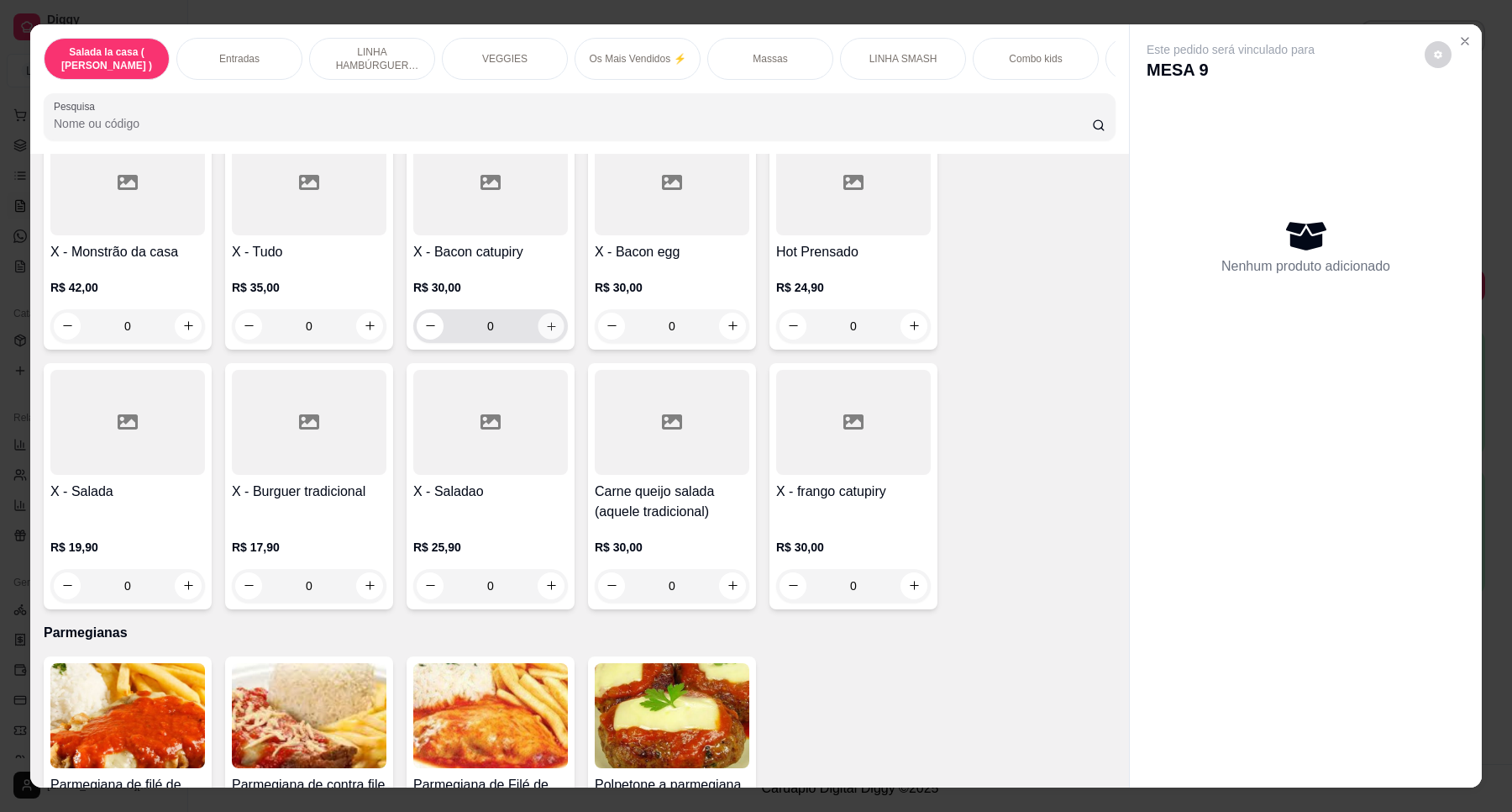
click at [548, 320] on icon "increase-product-quantity" at bounding box center [551, 326] width 13 height 13
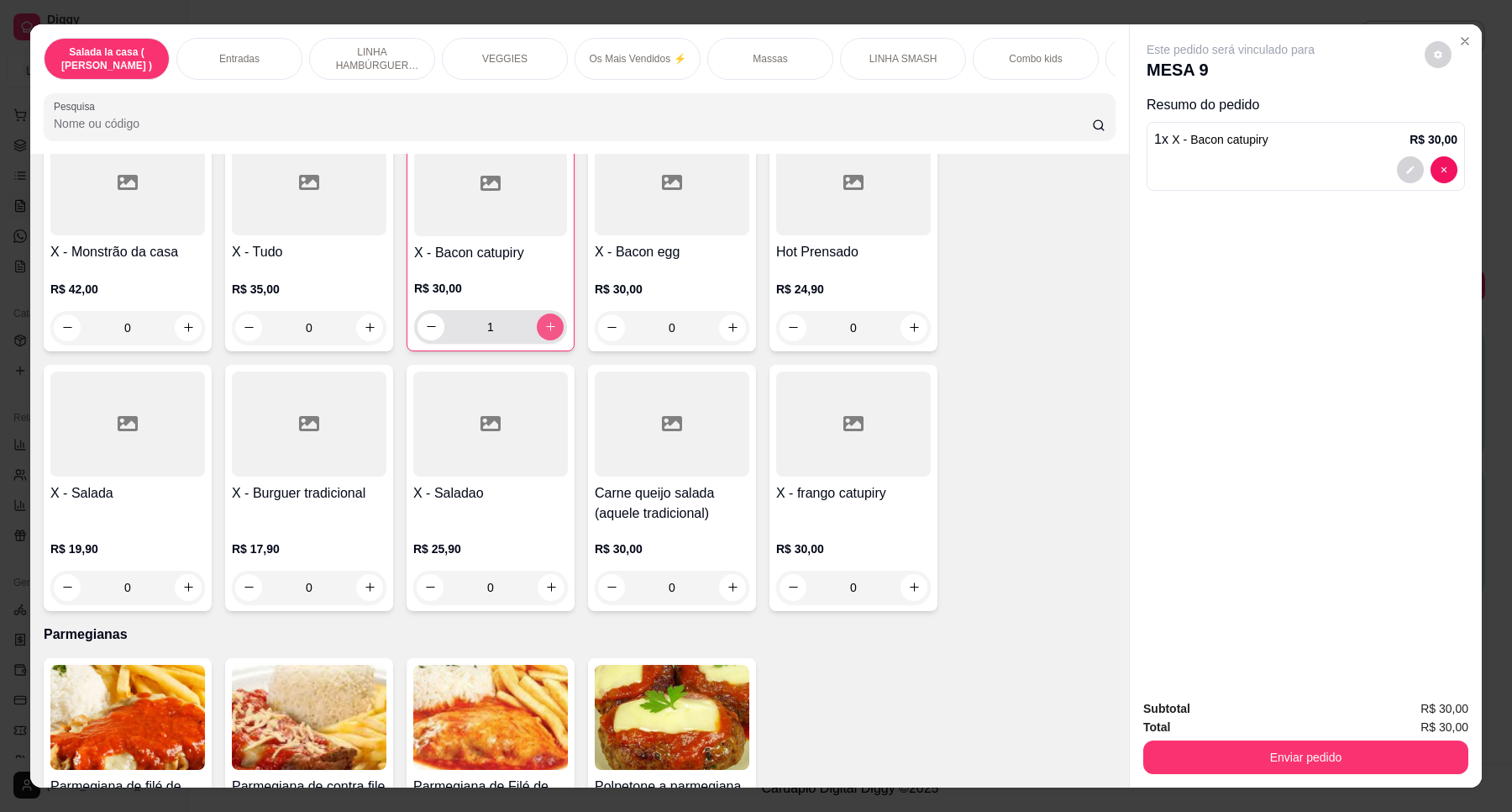
click at [548, 320] on icon "increase-product-quantity" at bounding box center [551, 326] width 13 height 13
type input "2"
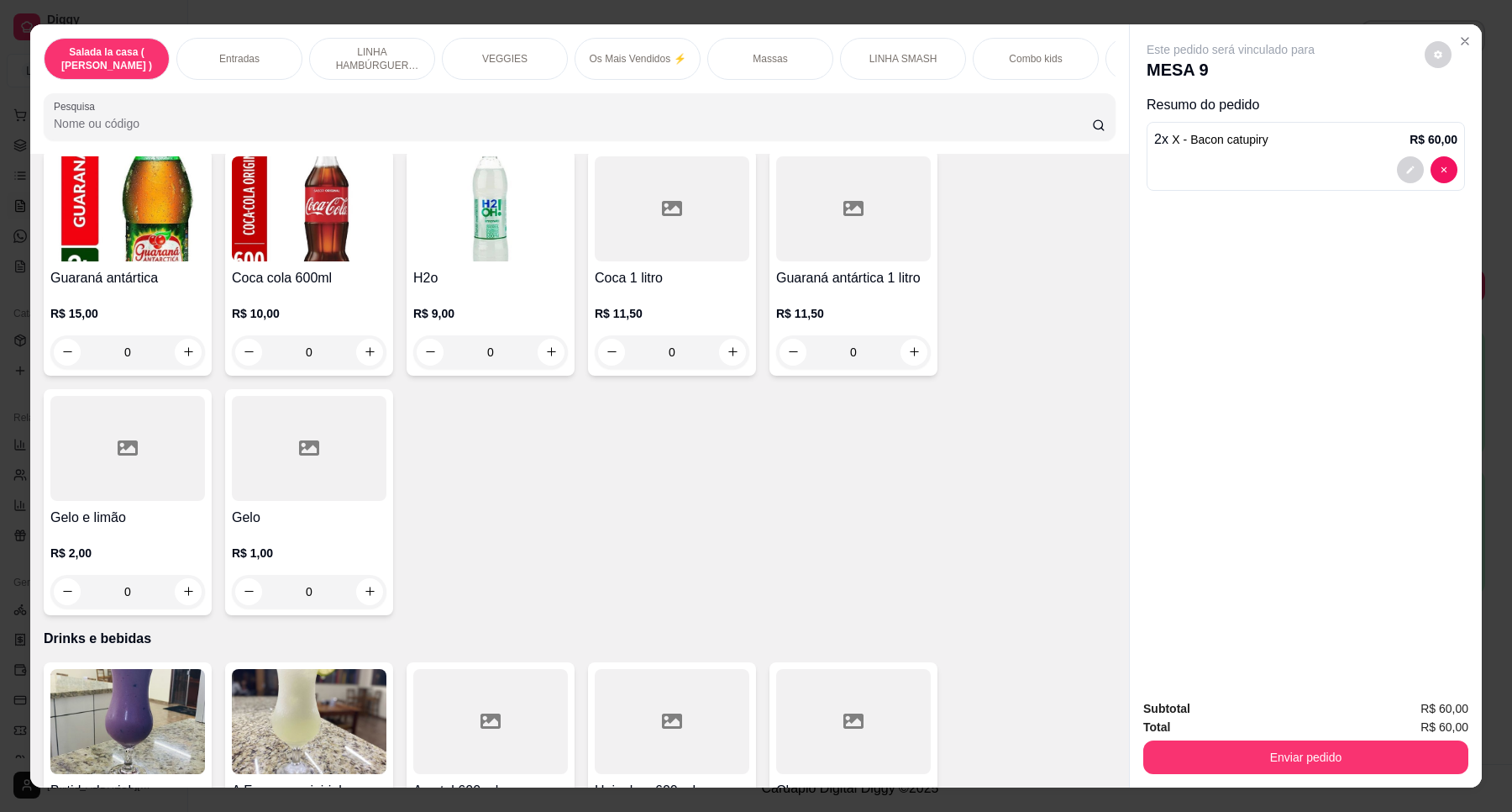
scroll to position [6399, 0]
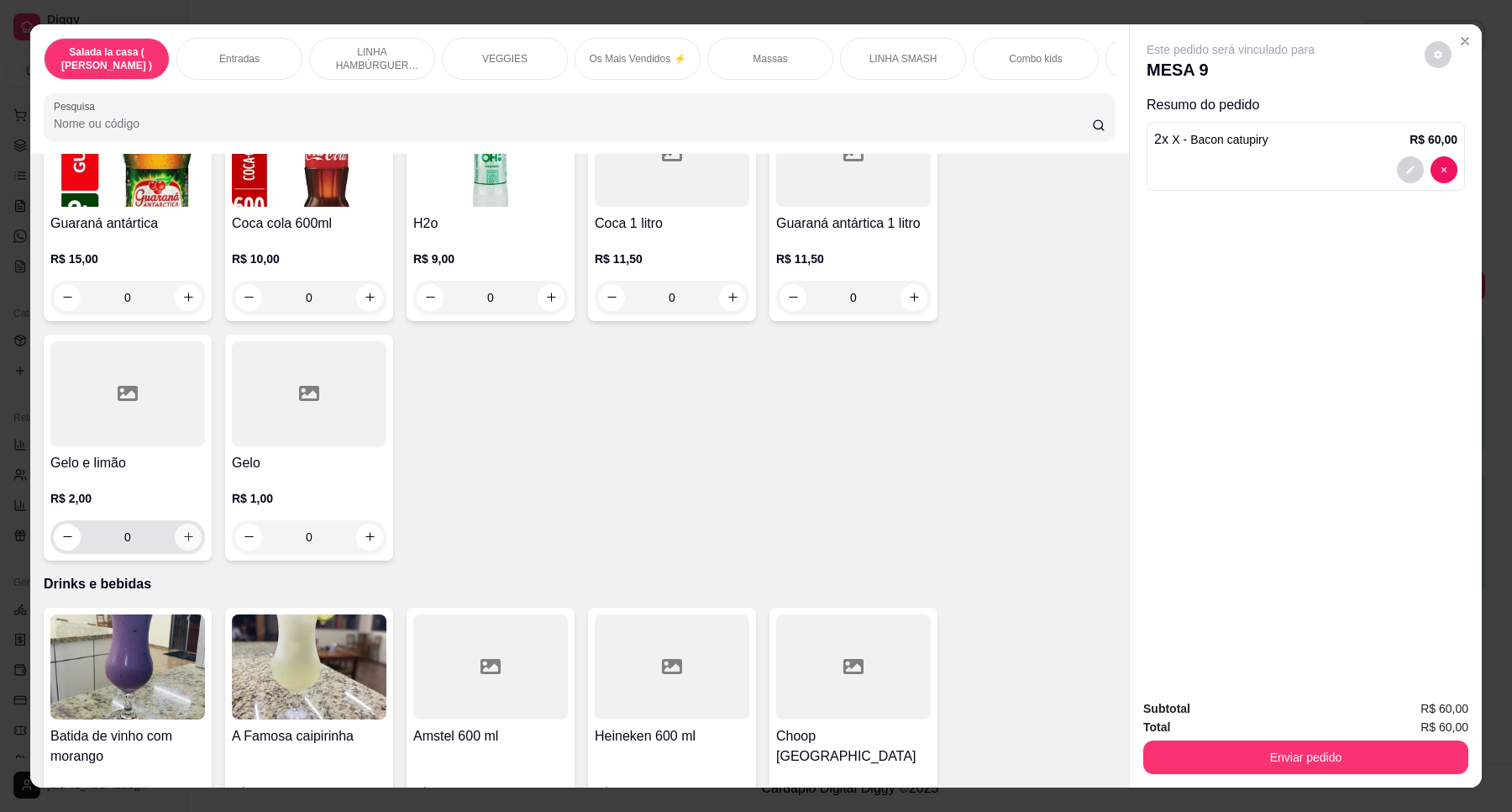
click at [182, 531] on icon "increase-product-quantity" at bounding box center [188, 537] width 13 height 13
type input "1"
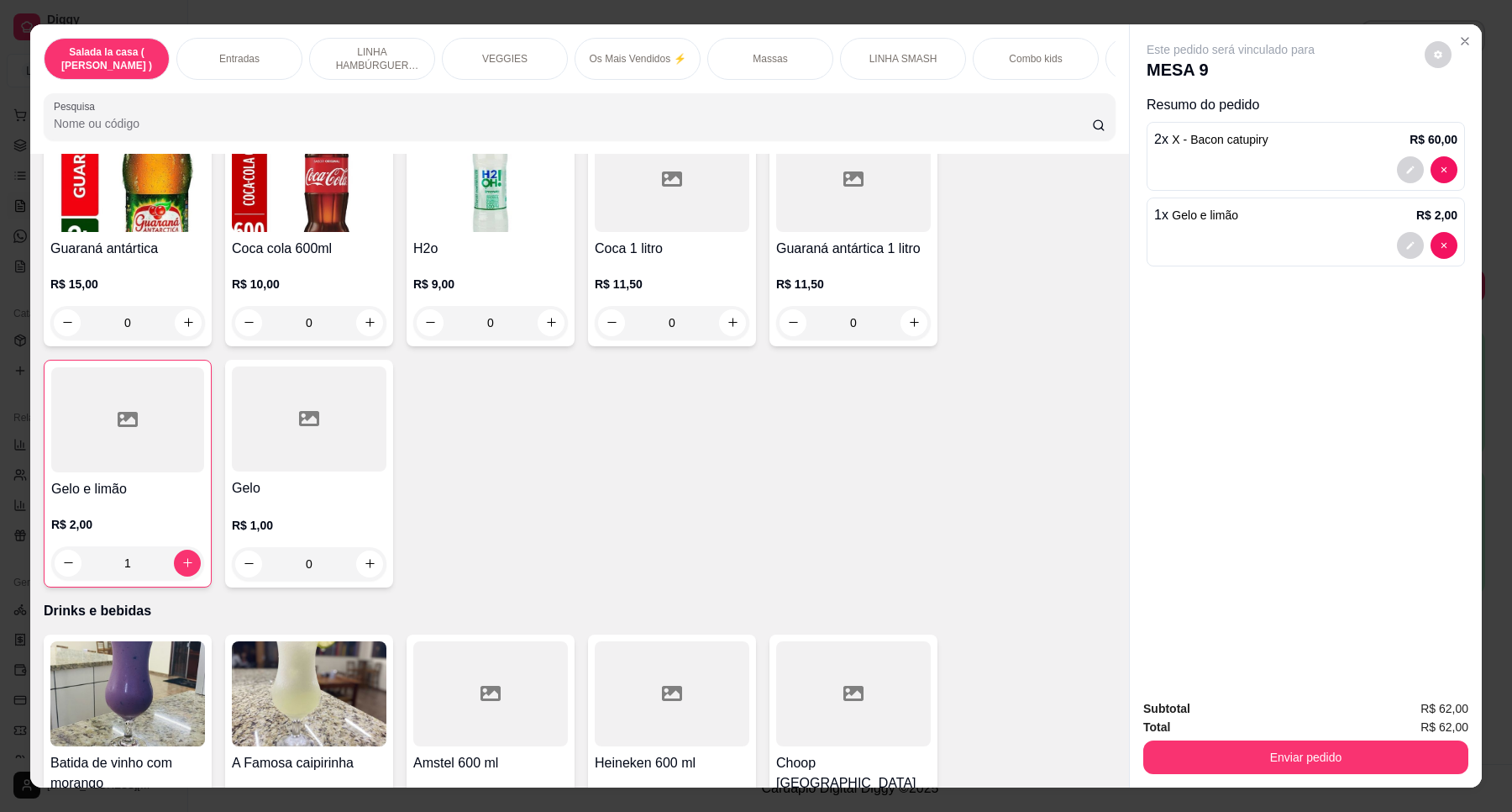
scroll to position [6279, 0]
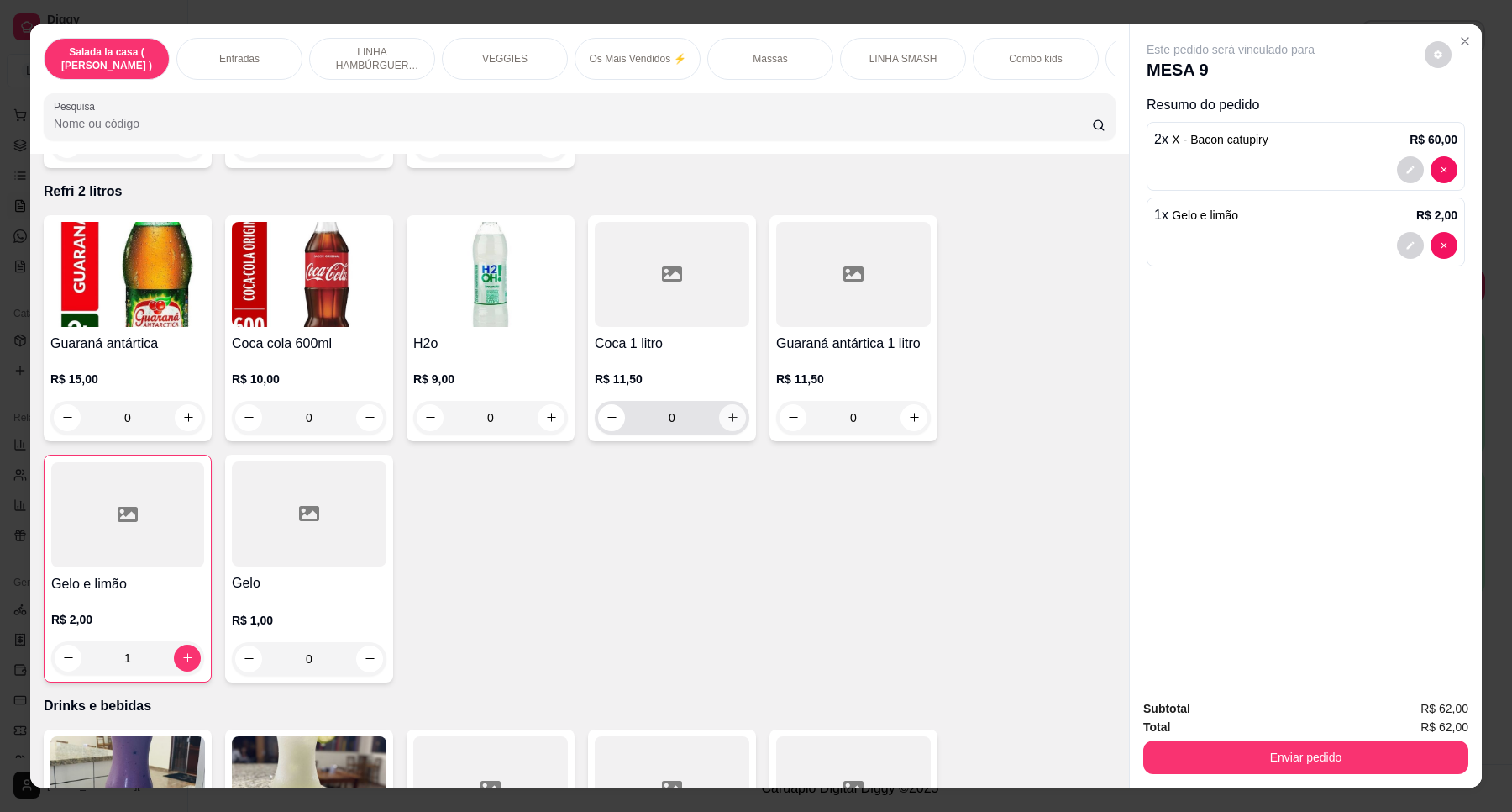
click at [729, 411] on icon "increase-product-quantity" at bounding box center [733, 417] width 13 height 13
type input "1"
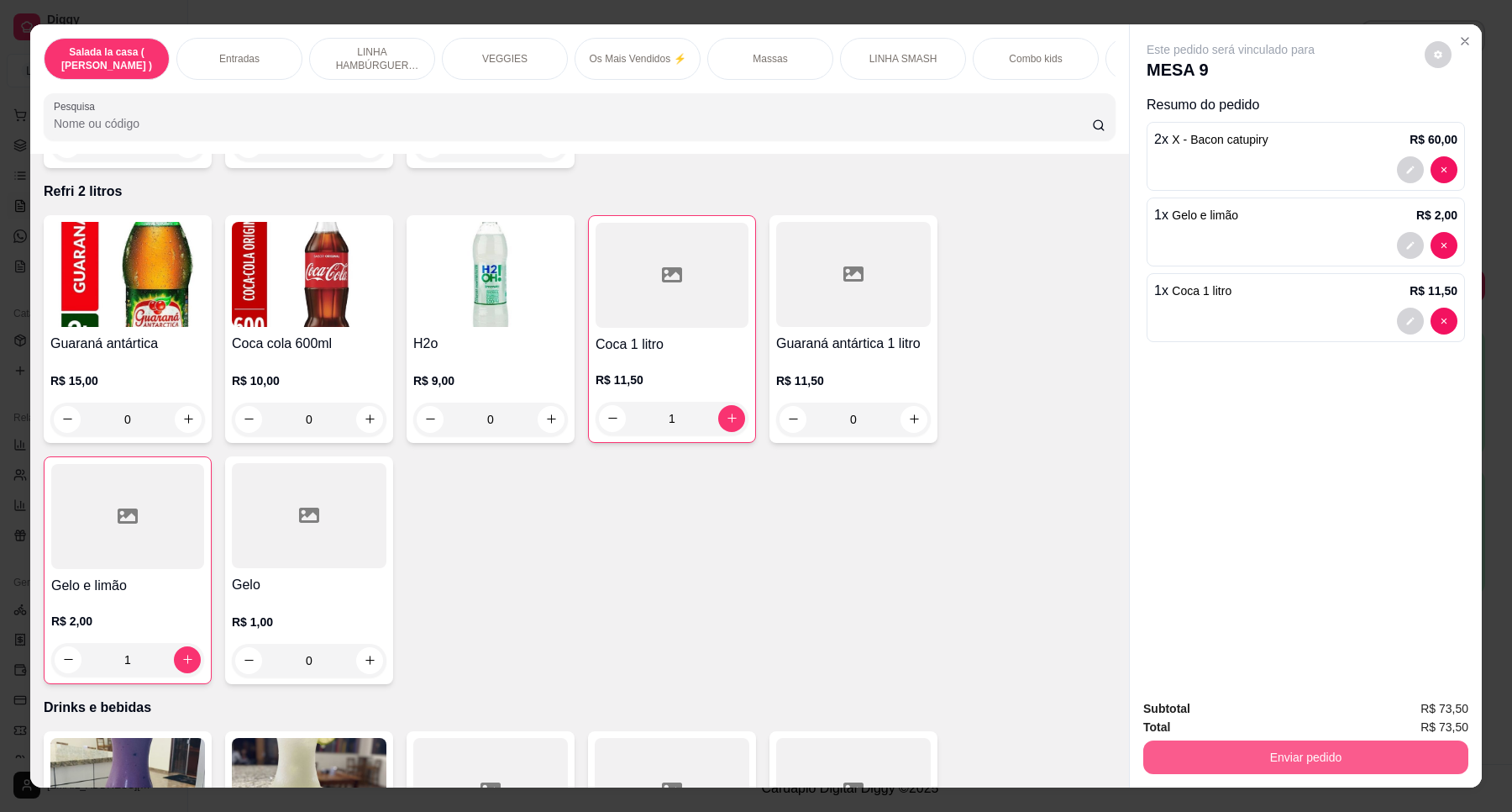
click at [1262, 755] on button "Enviar pedido" at bounding box center [1306, 757] width 325 height 34
click at [1399, 704] on button "Enviar pedido" at bounding box center [1423, 715] width 93 height 31
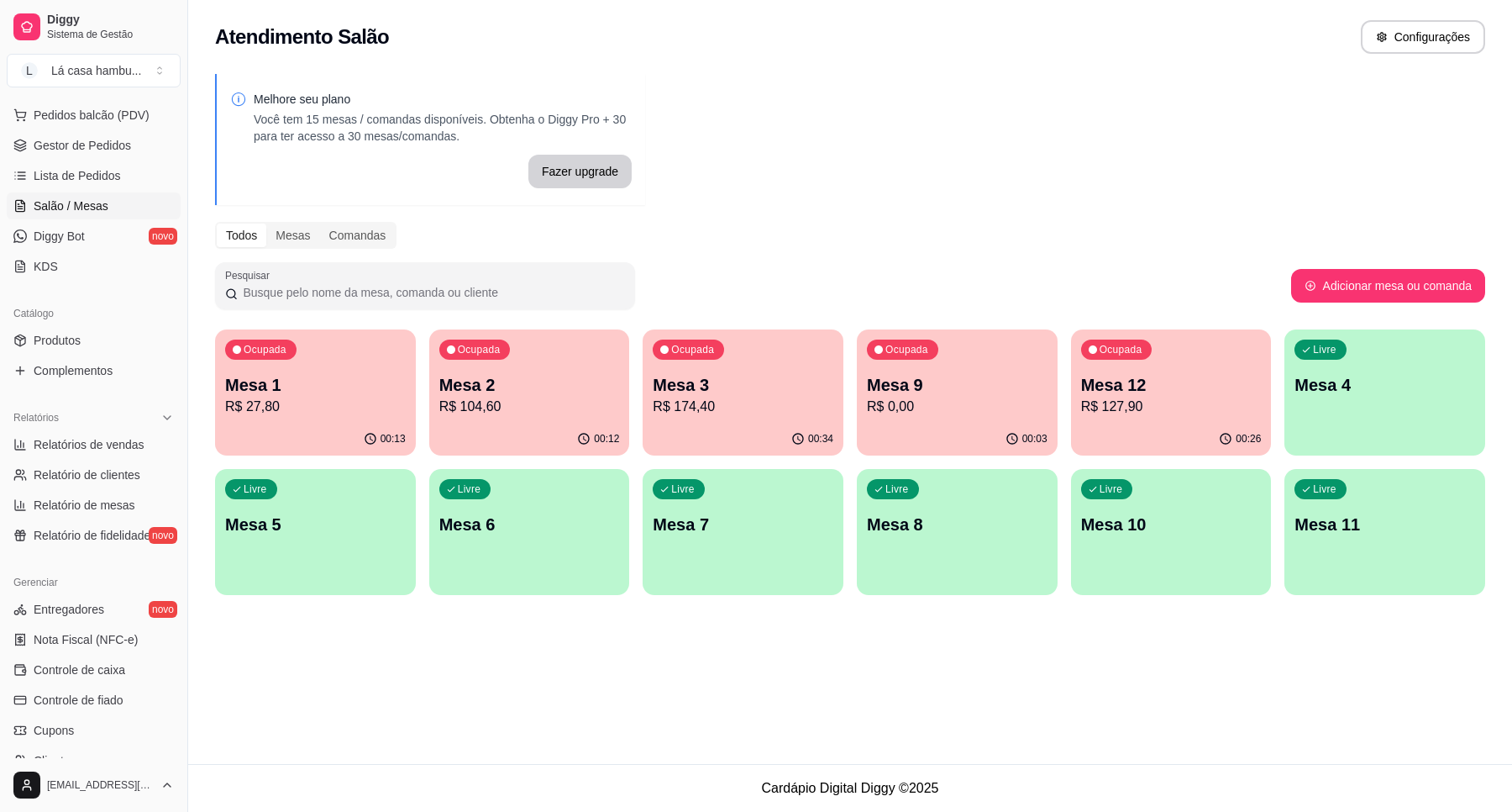
click at [552, 416] on p "R$ 104,60" at bounding box center [529, 406] width 181 height 20
click at [353, 409] on p "R$ 27,80" at bounding box center [315, 406] width 175 height 19
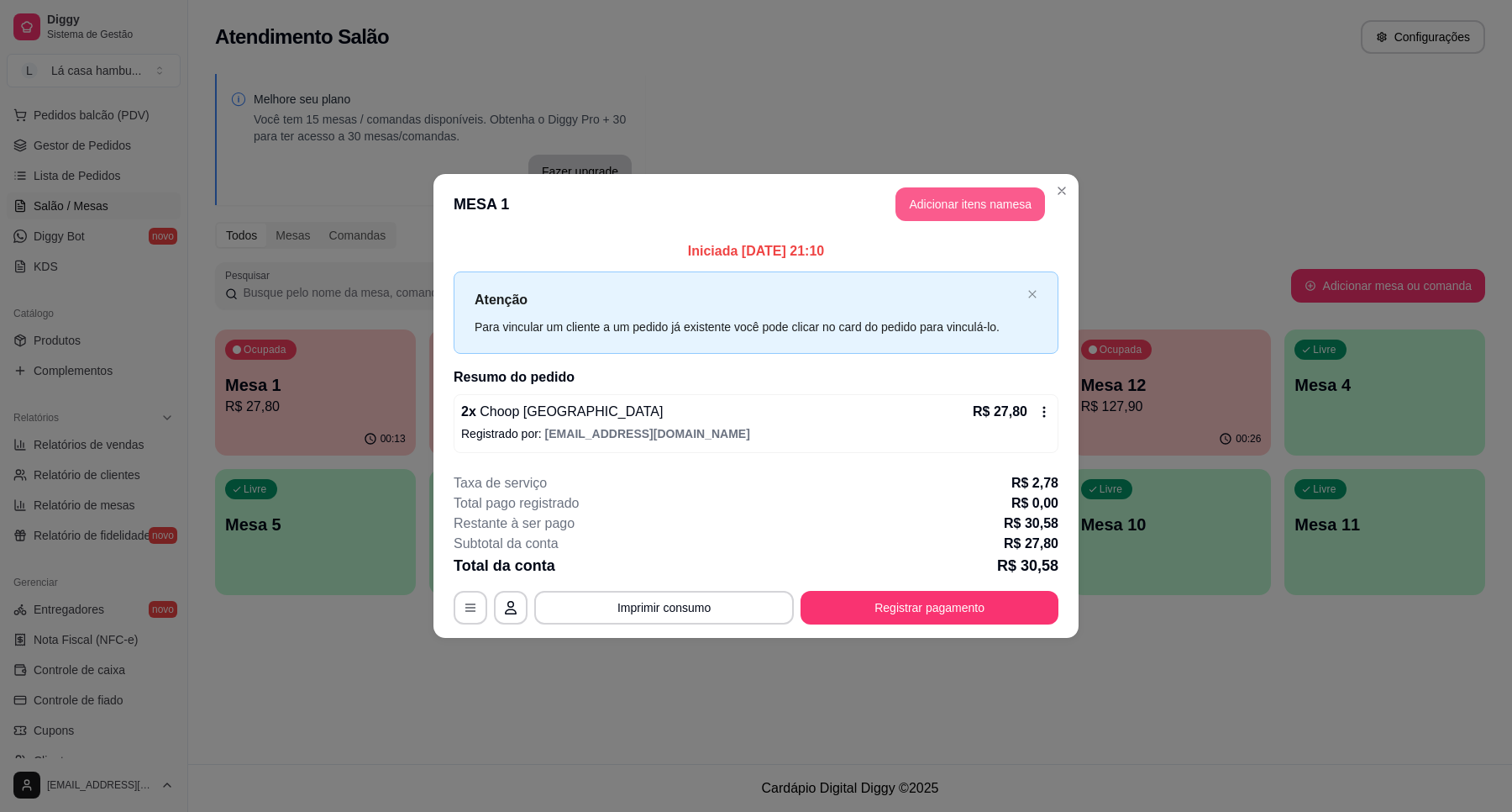
click at [956, 200] on button "Adicionar itens na mesa" at bounding box center [970, 204] width 150 height 34
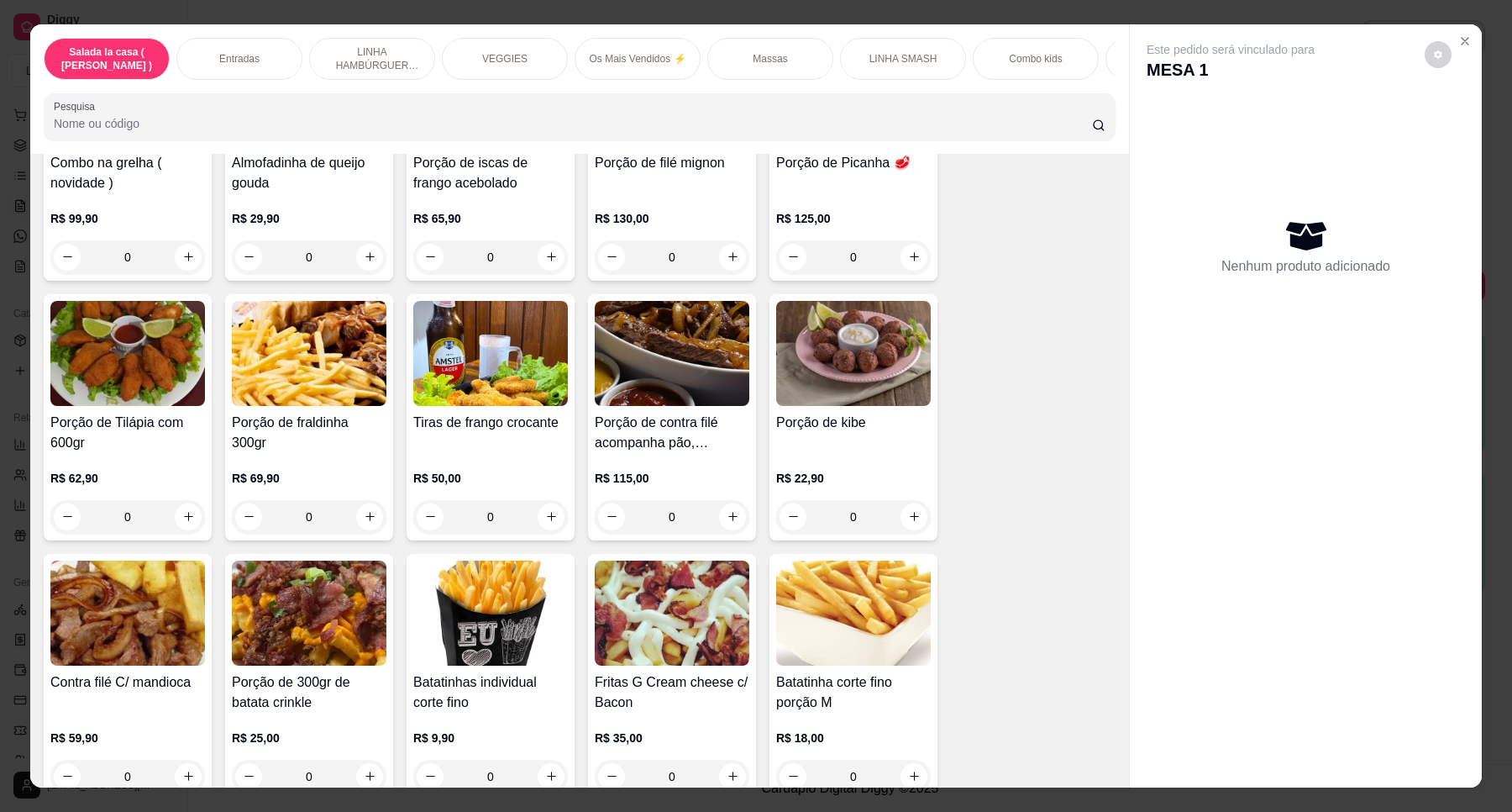
scroll to position [525, 0]
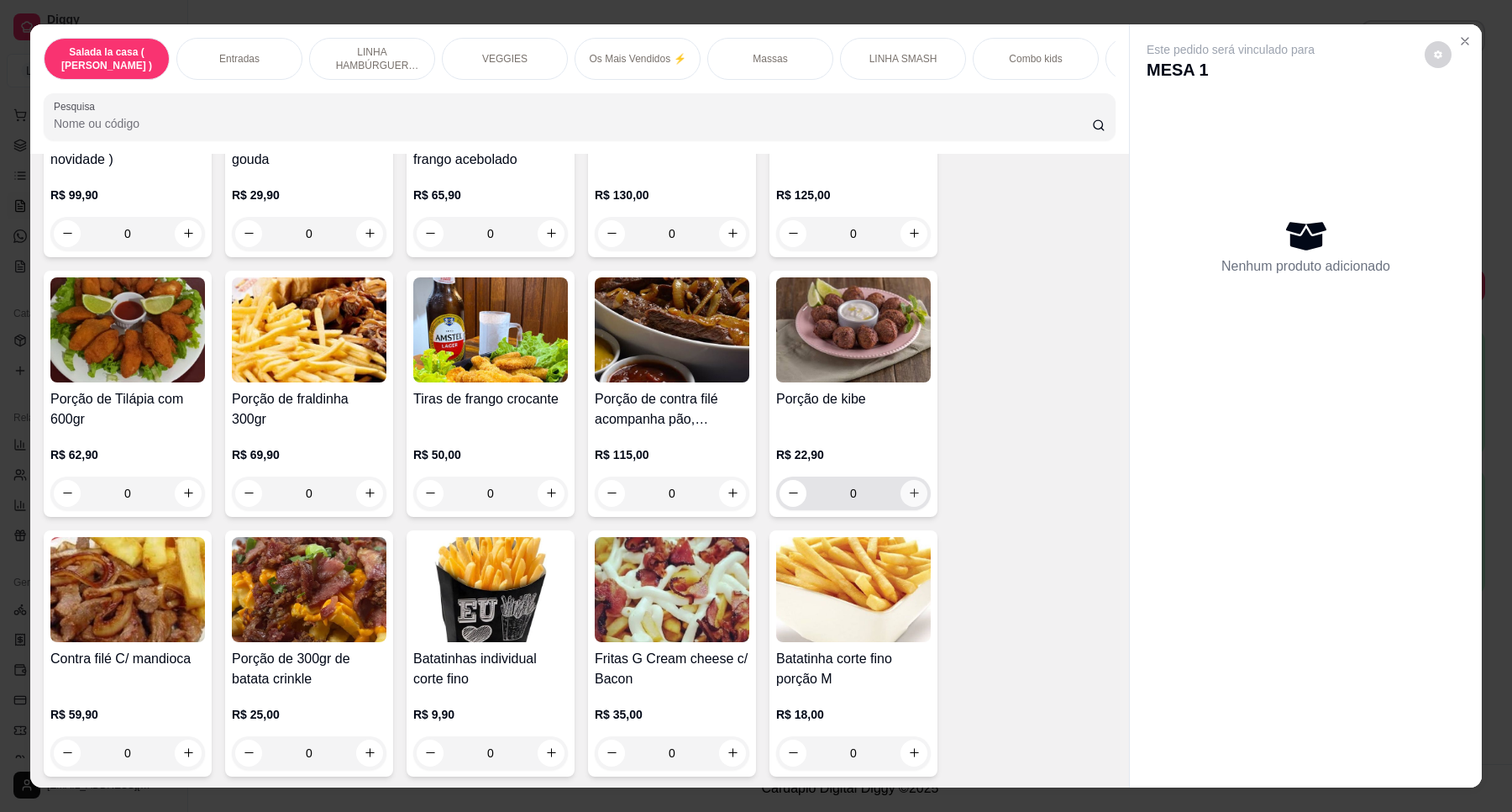
click at [908, 499] on icon "increase-product-quantity" at bounding box center [915, 493] width 13 height 13
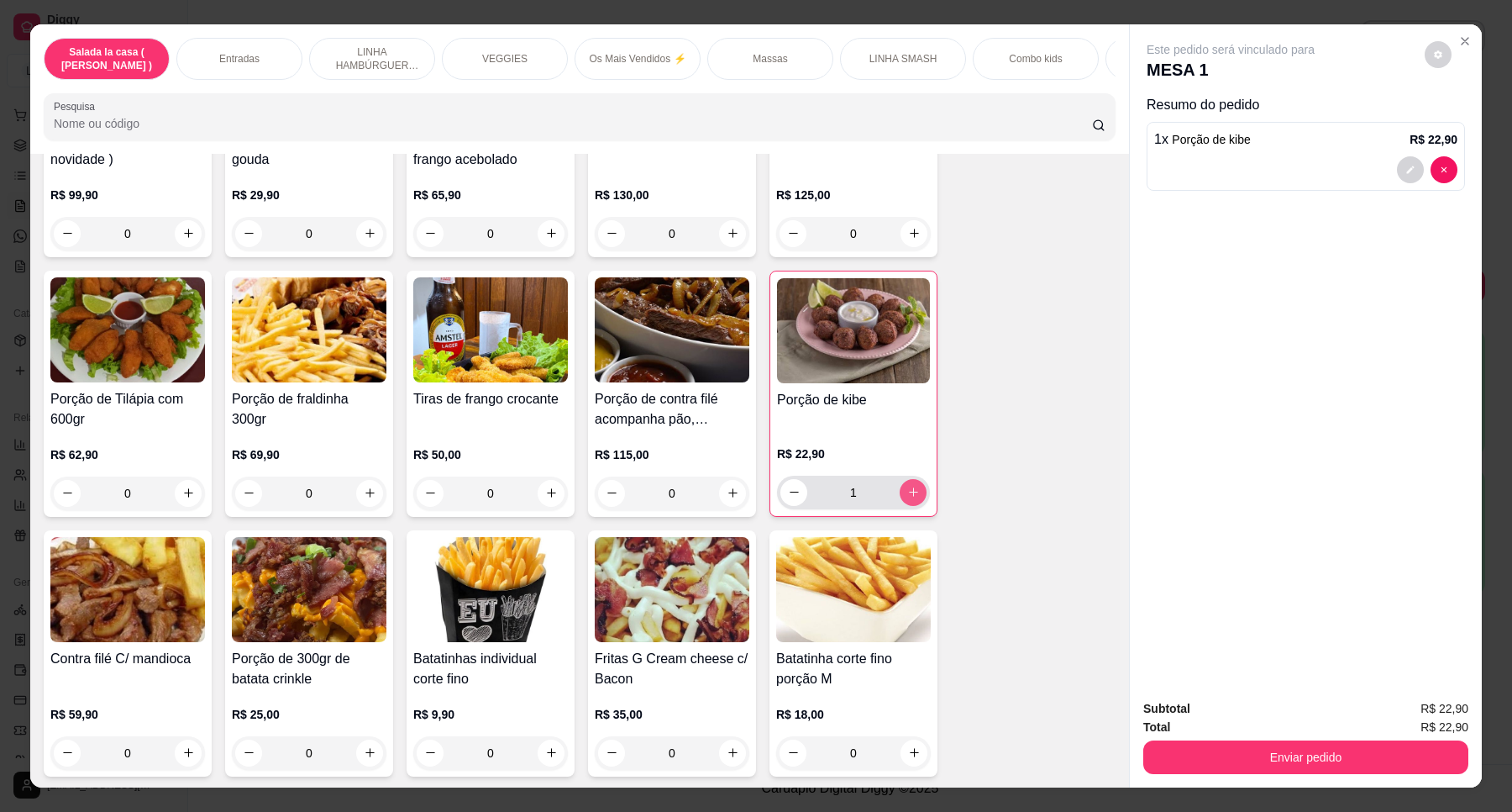
type input "1"
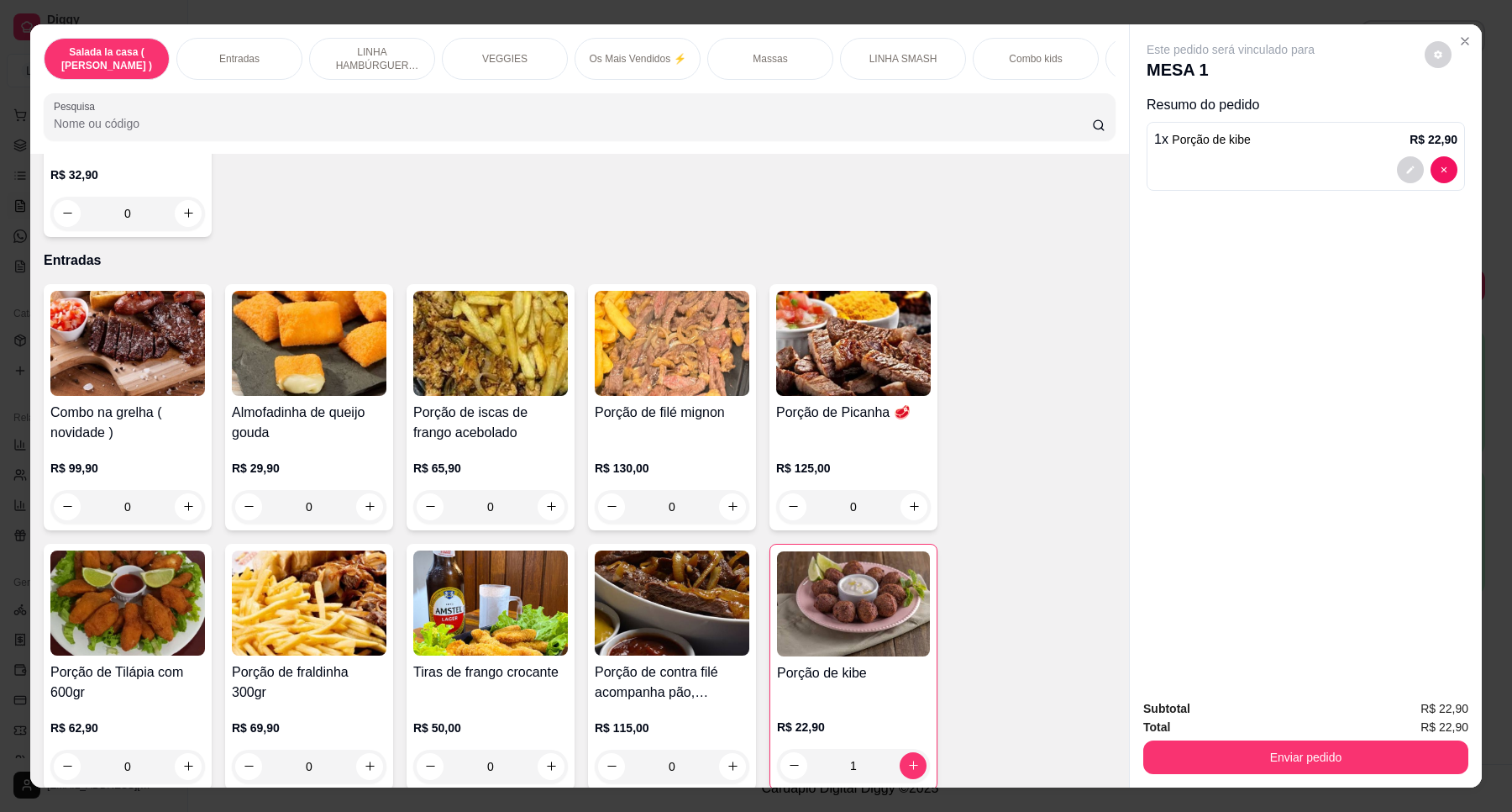
scroll to position [105, 0]
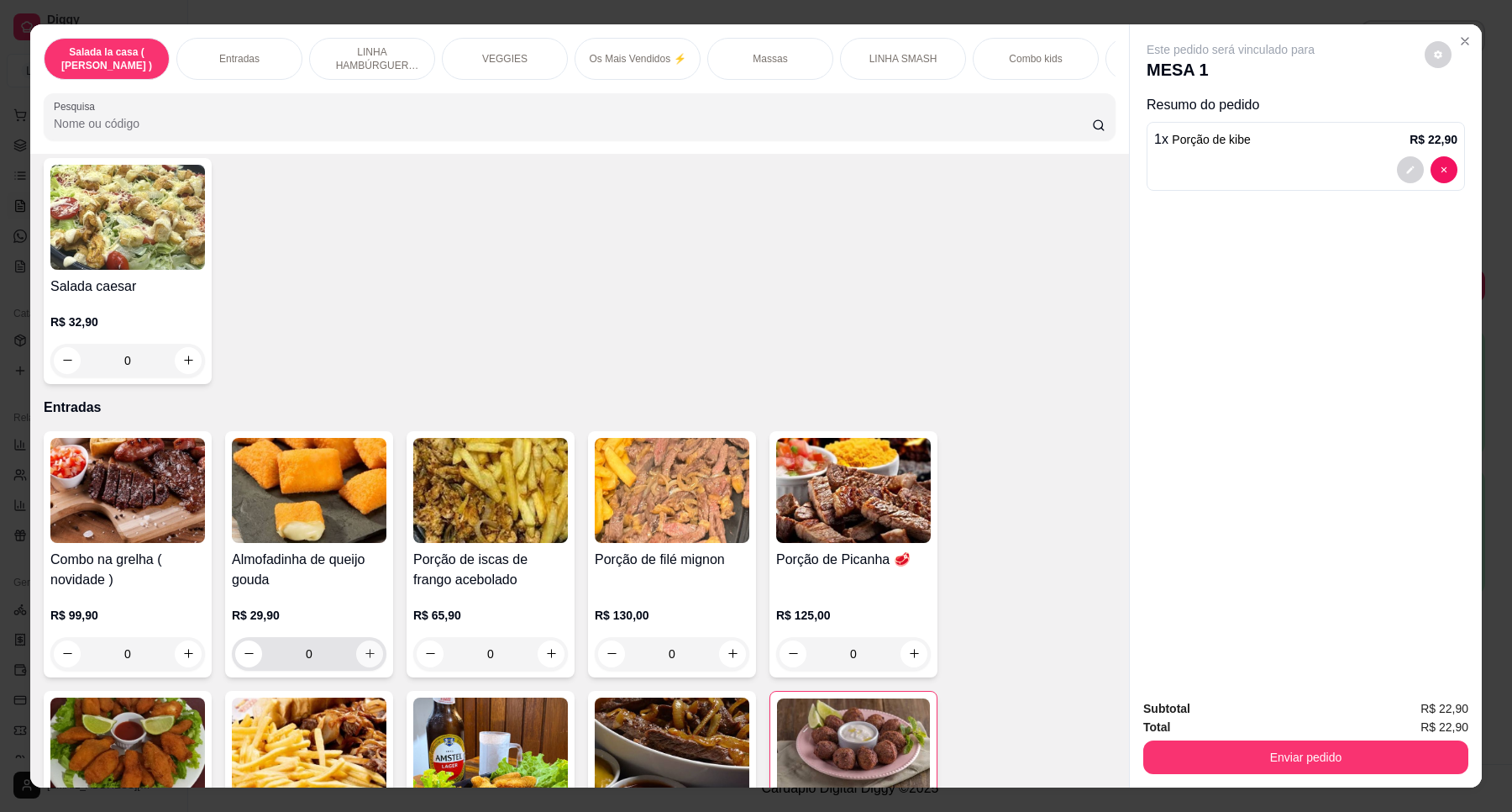
click at [364, 660] on icon "increase-product-quantity" at bounding box center [370, 654] width 13 height 13
type input "1"
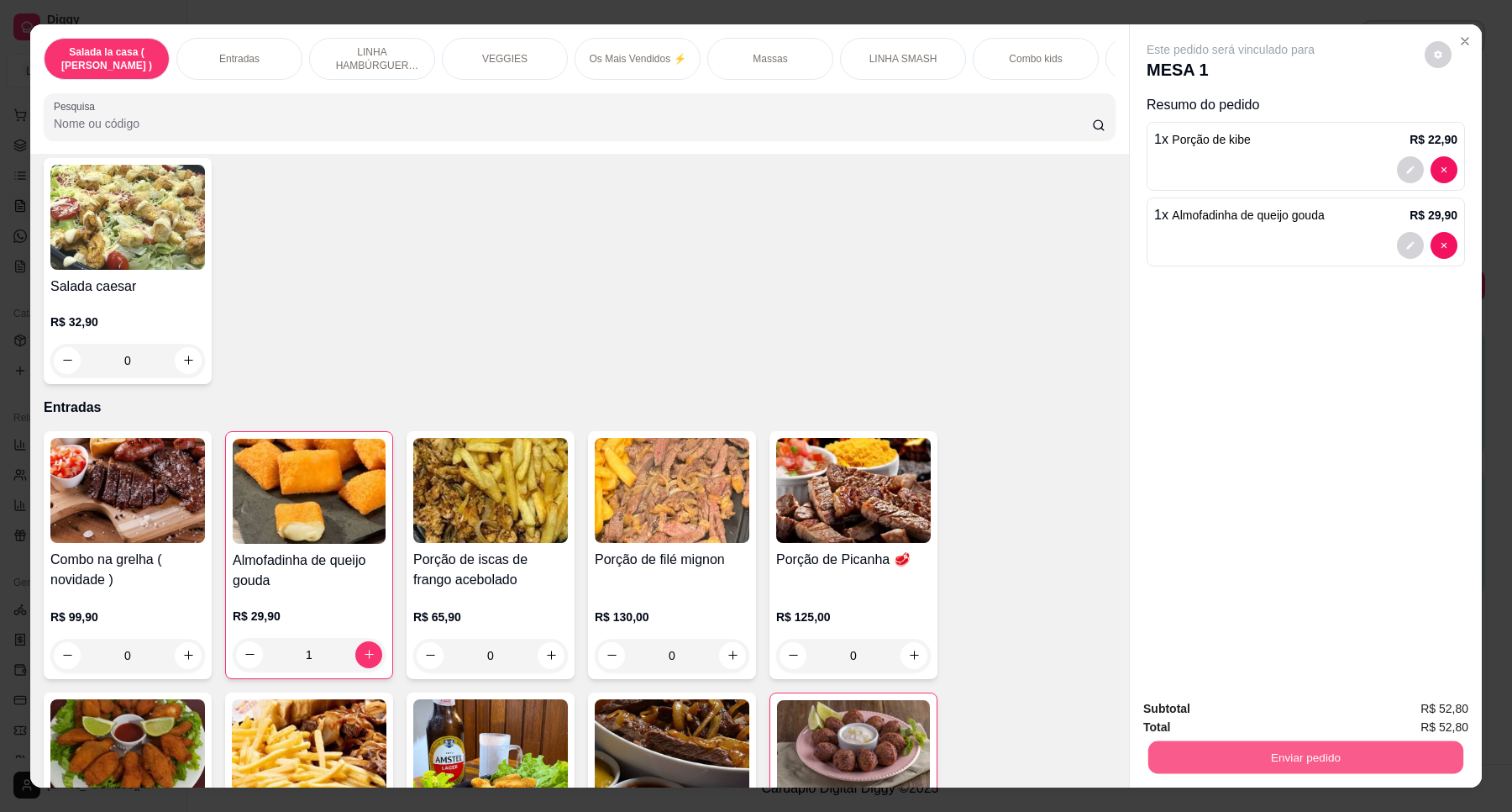
click at [1290, 742] on button "Enviar pedido" at bounding box center [1306, 758] width 315 height 33
click at [1407, 719] on button "Enviar pedido" at bounding box center [1423, 715] width 95 height 32
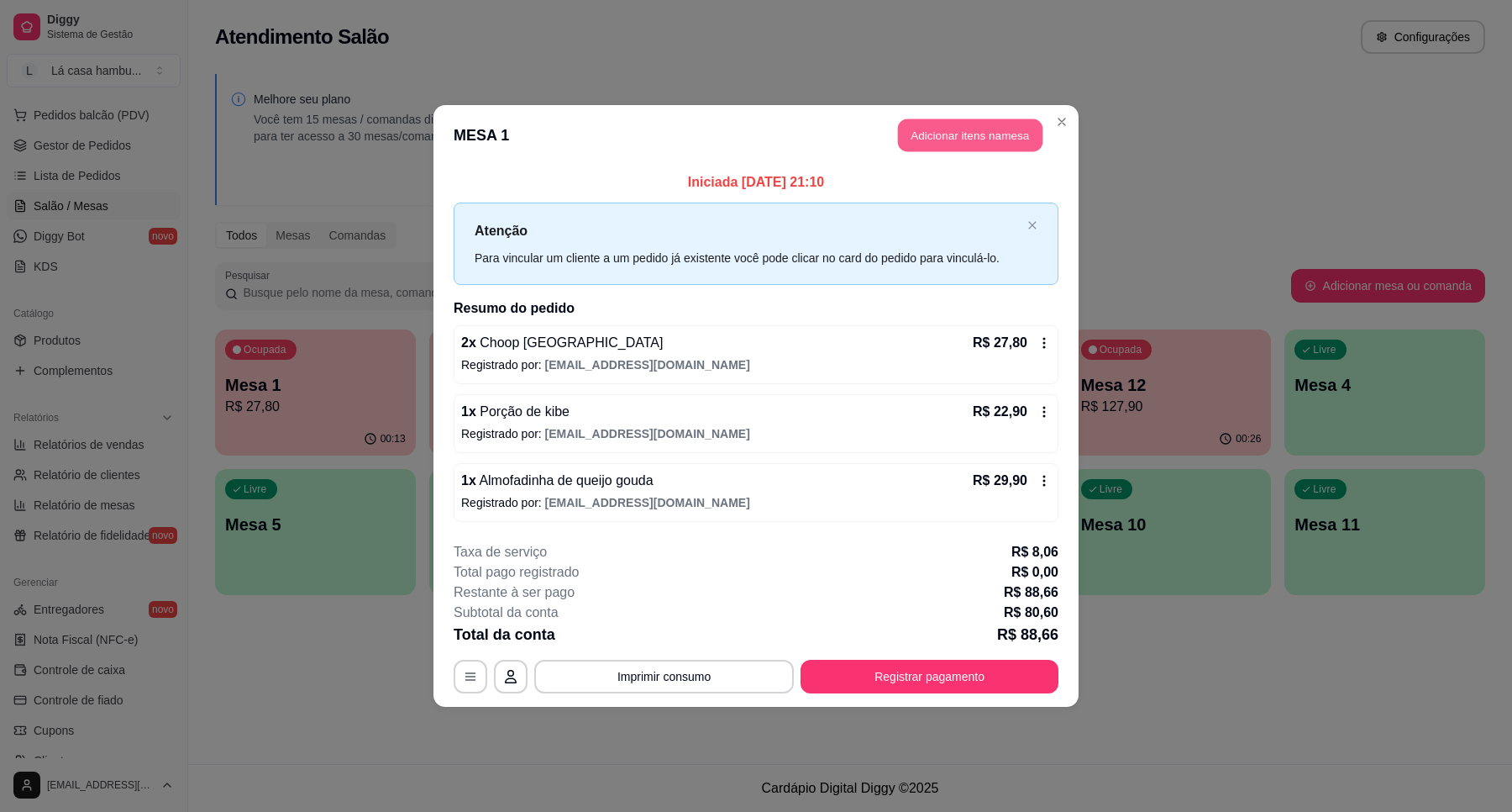
click at [992, 132] on button "Adicionar itens na mesa" at bounding box center [970, 136] width 144 height 33
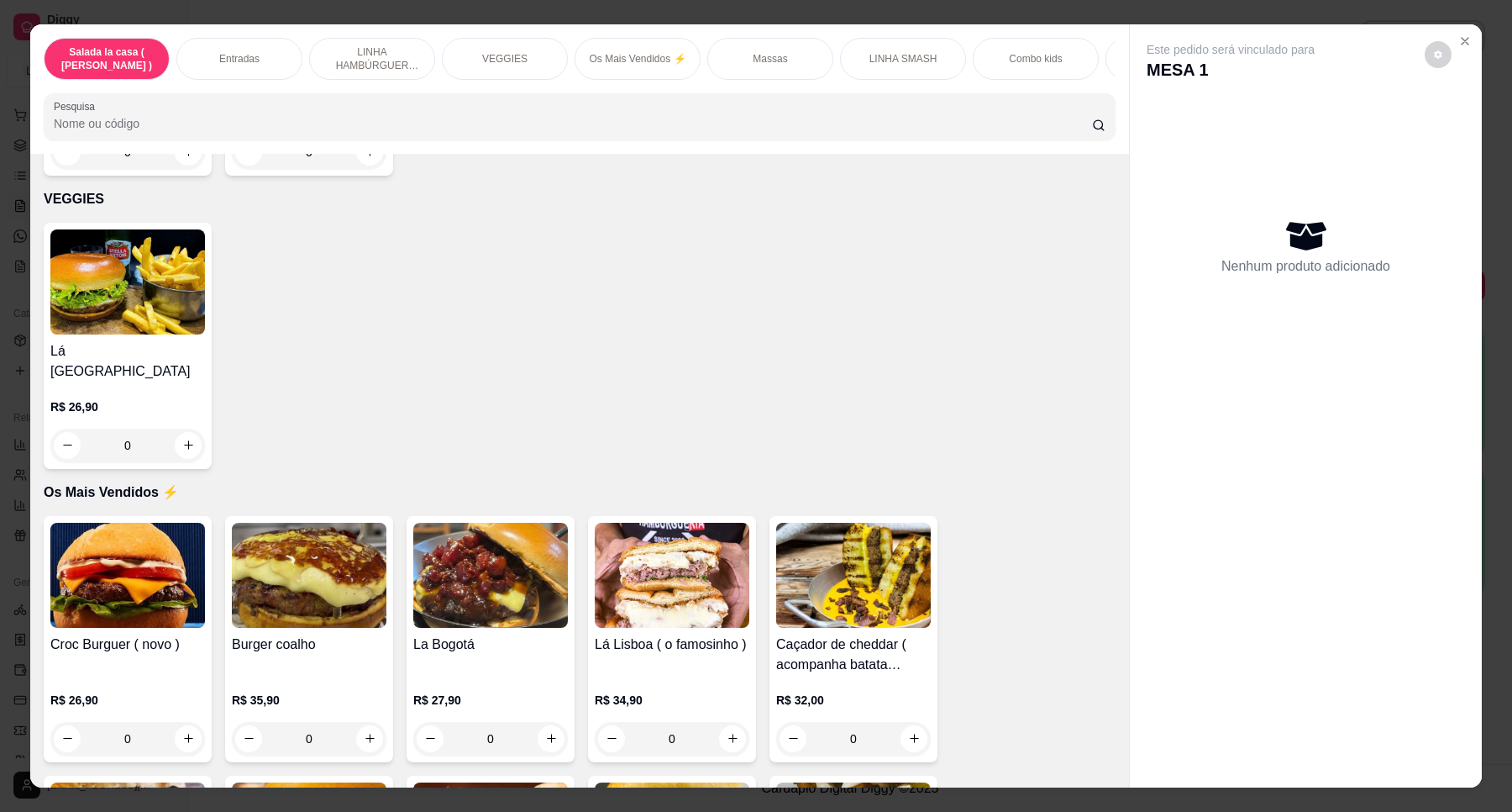
scroll to position [6931, 0]
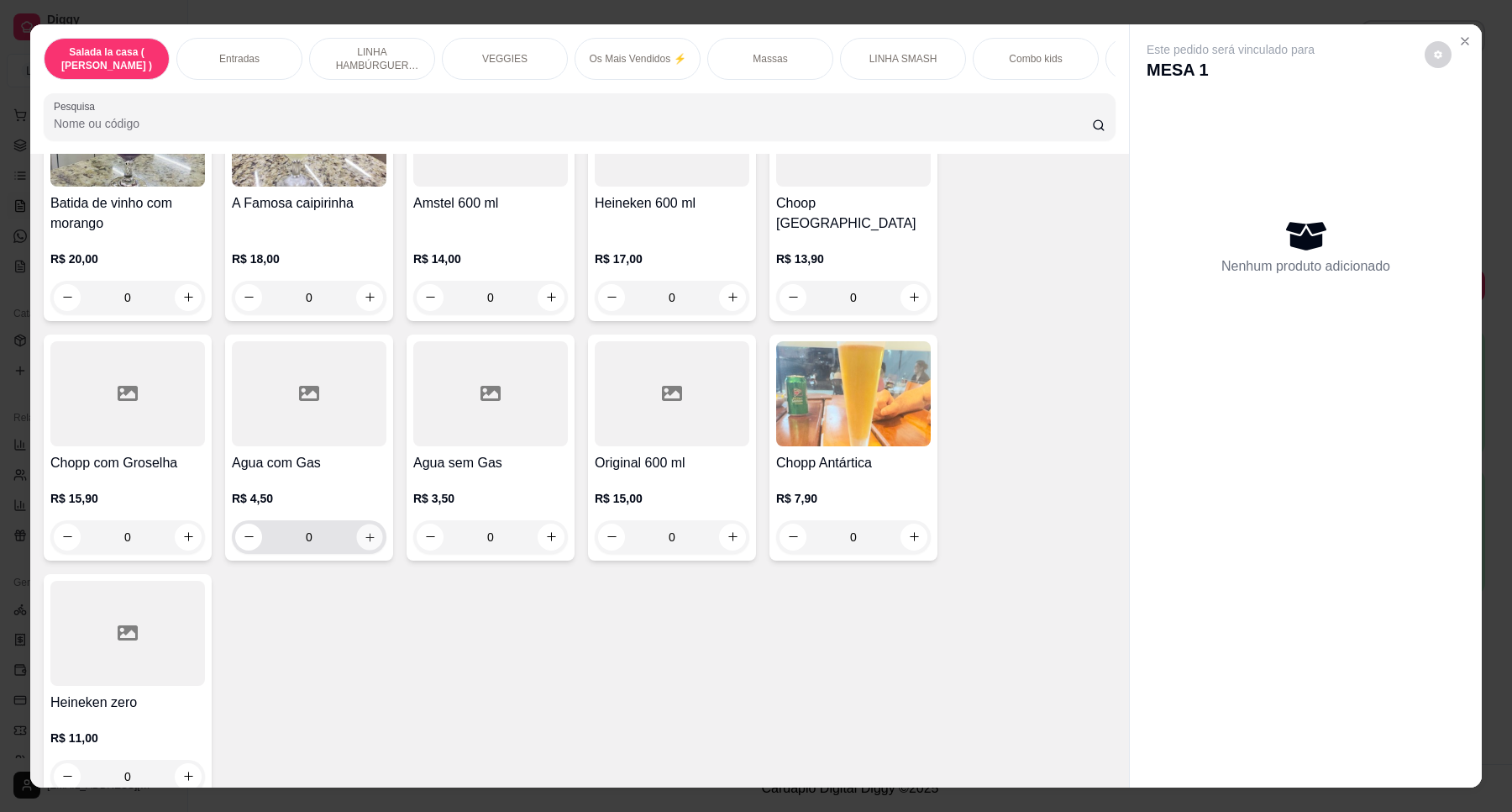
click at [367, 532] on icon "increase-product-quantity" at bounding box center [370, 538] width 13 height 13
type input "1"
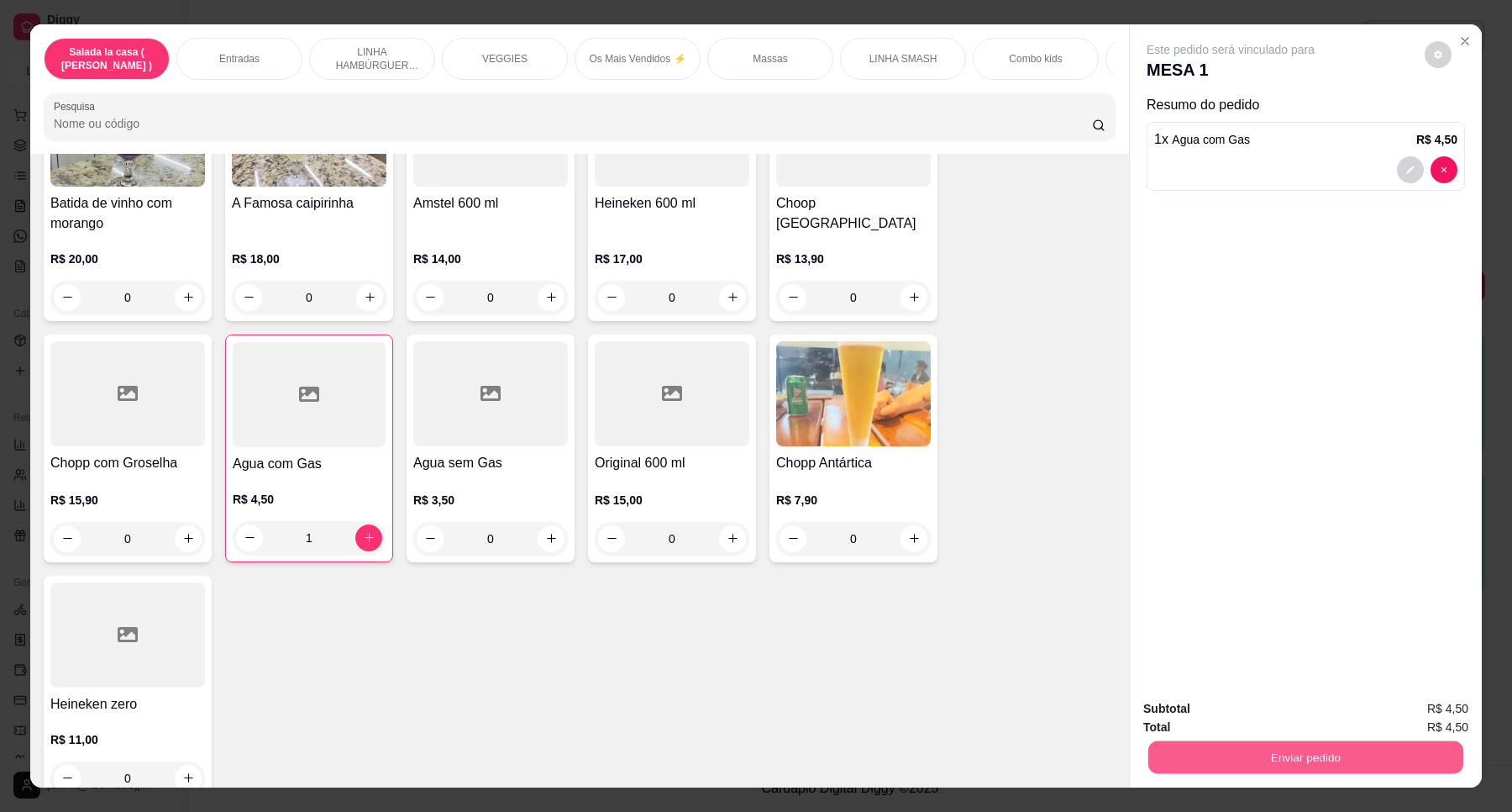
click at [1350, 749] on button "Enviar pedido" at bounding box center [1306, 758] width 315 height 33
click at [1402, 715] on button "Enviar pedido" at bounding box center [1423, 715] width 93 height 31
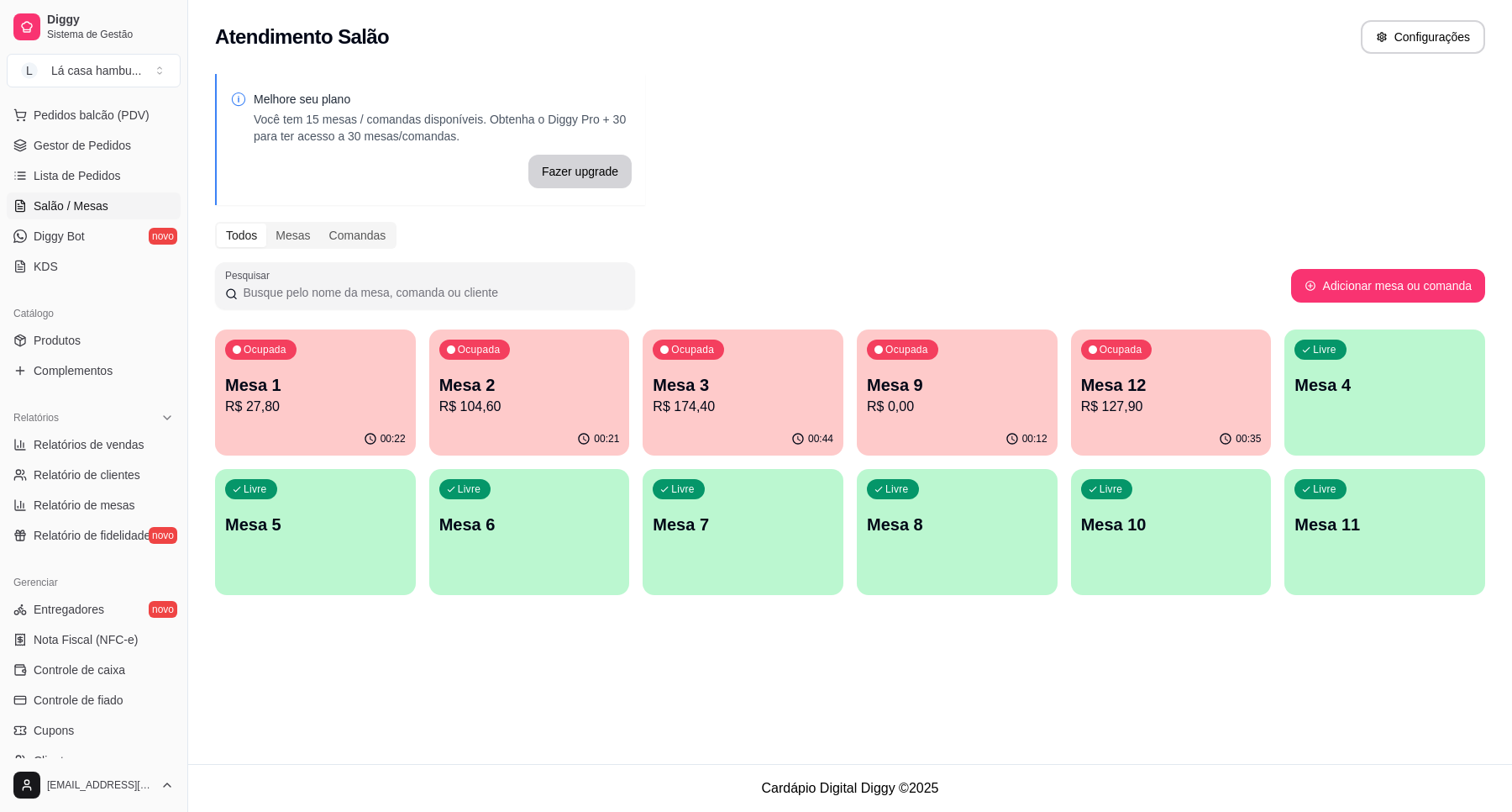
click at [779, 519] on p "Mesa 7" at bounding box center [743, 525] width 181 height 24
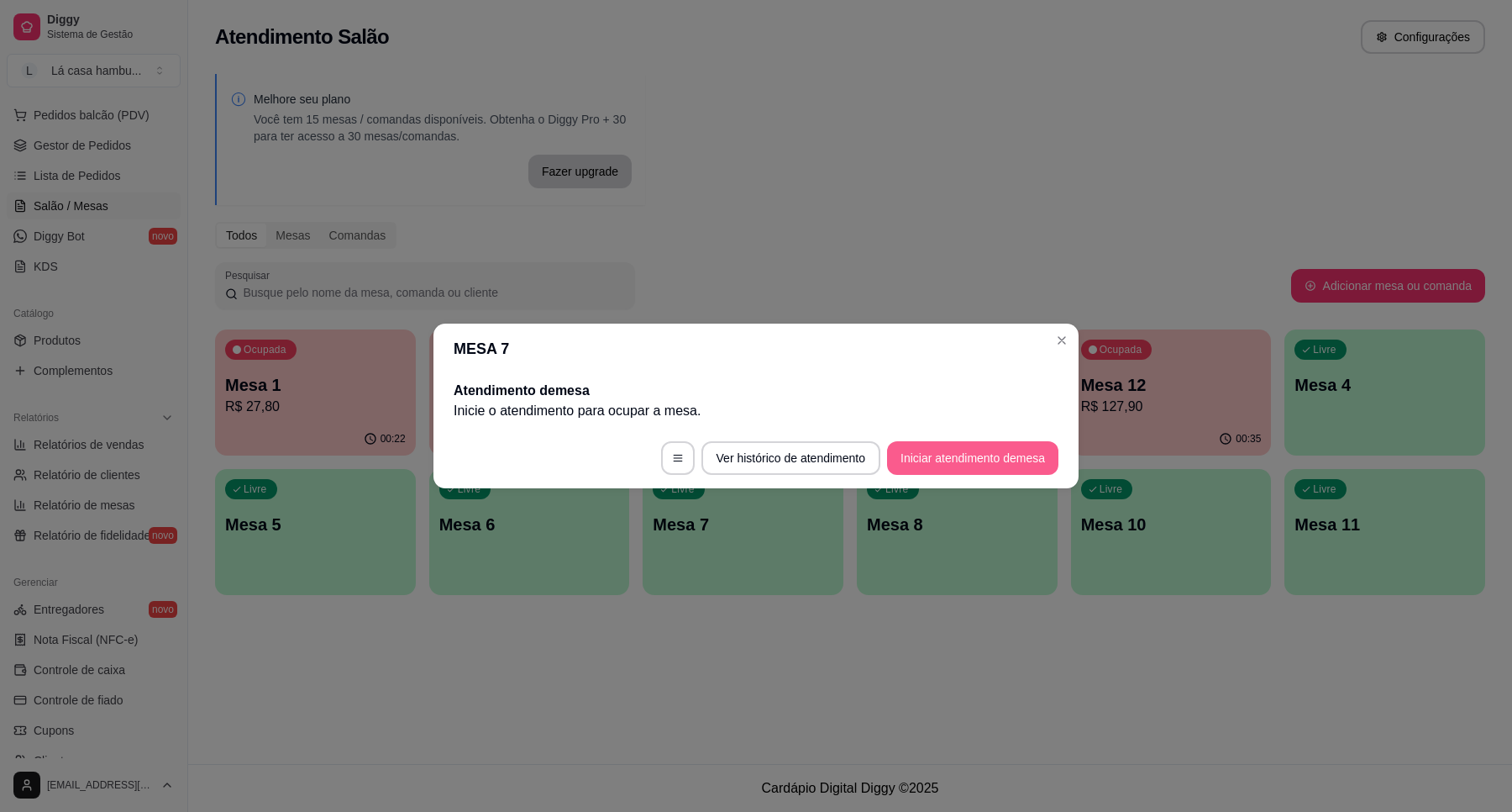
click at [969, 455] on button "Iniciar atendimento de mesa" at bounding box center [972, 458] width 171 height 34
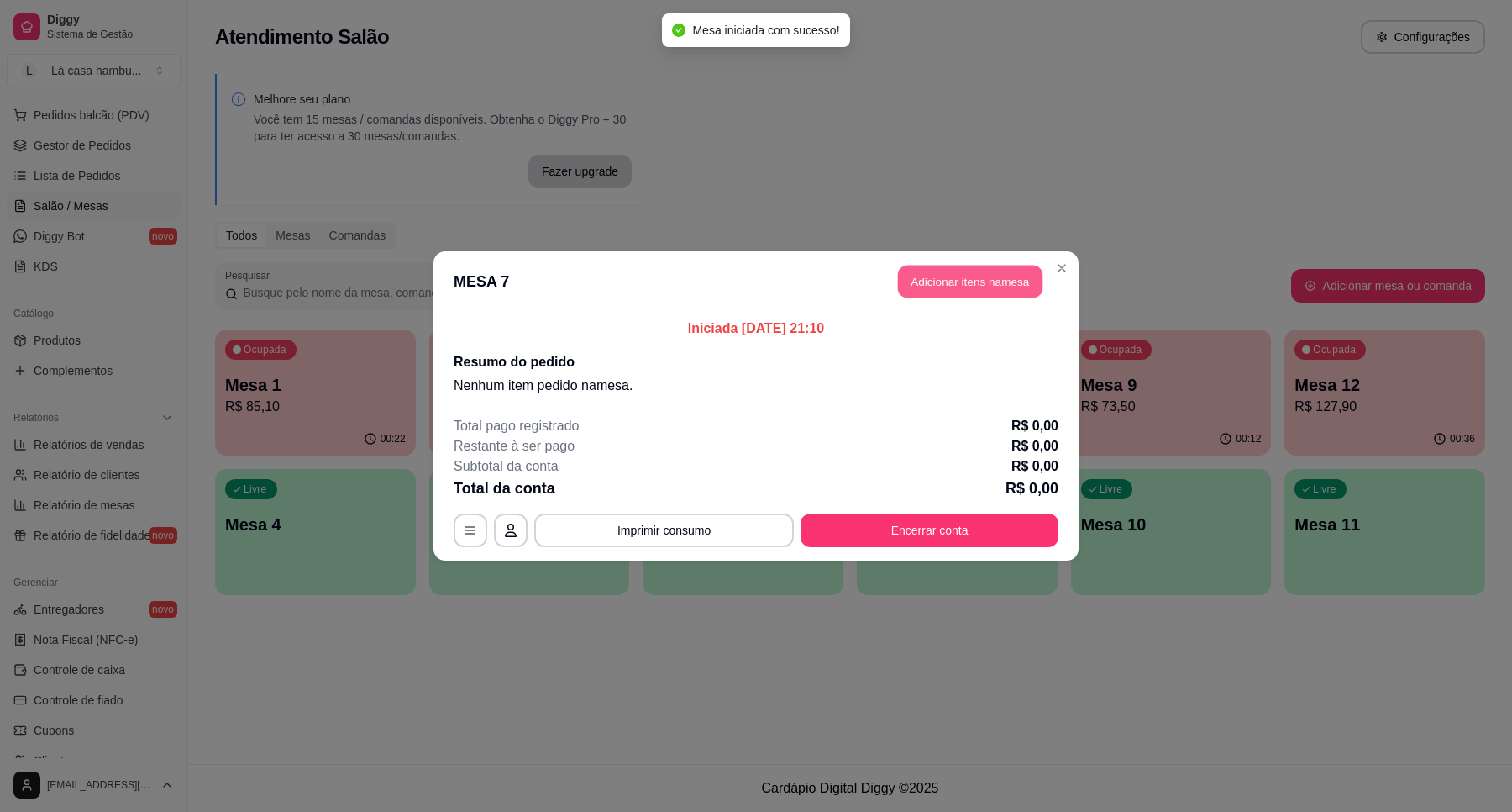
click at [975, 279] on button "Adicionar itens na mesa" at bounding box center [970, 282] width 144 height 33
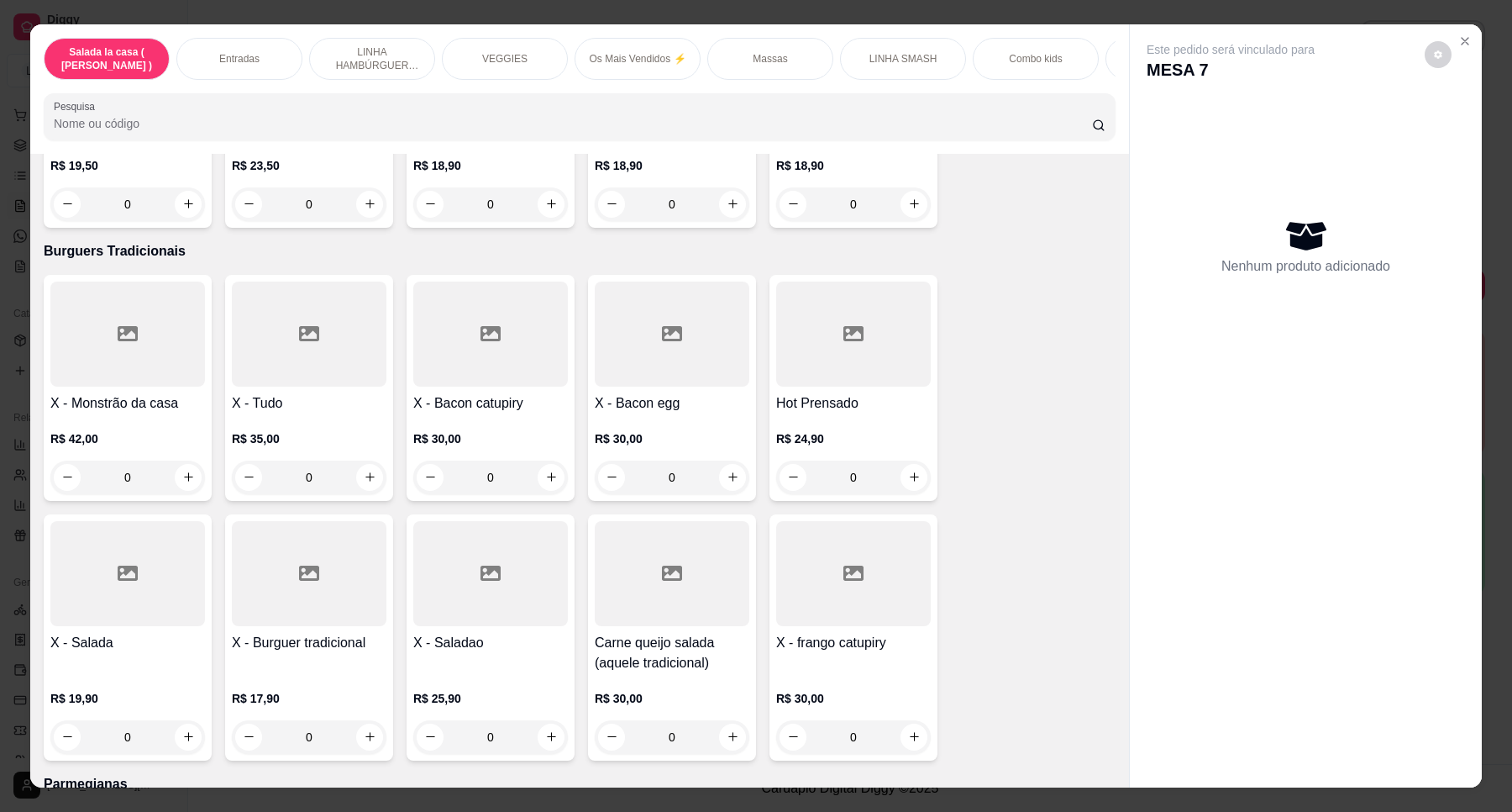
scroll to position [4833, 0]
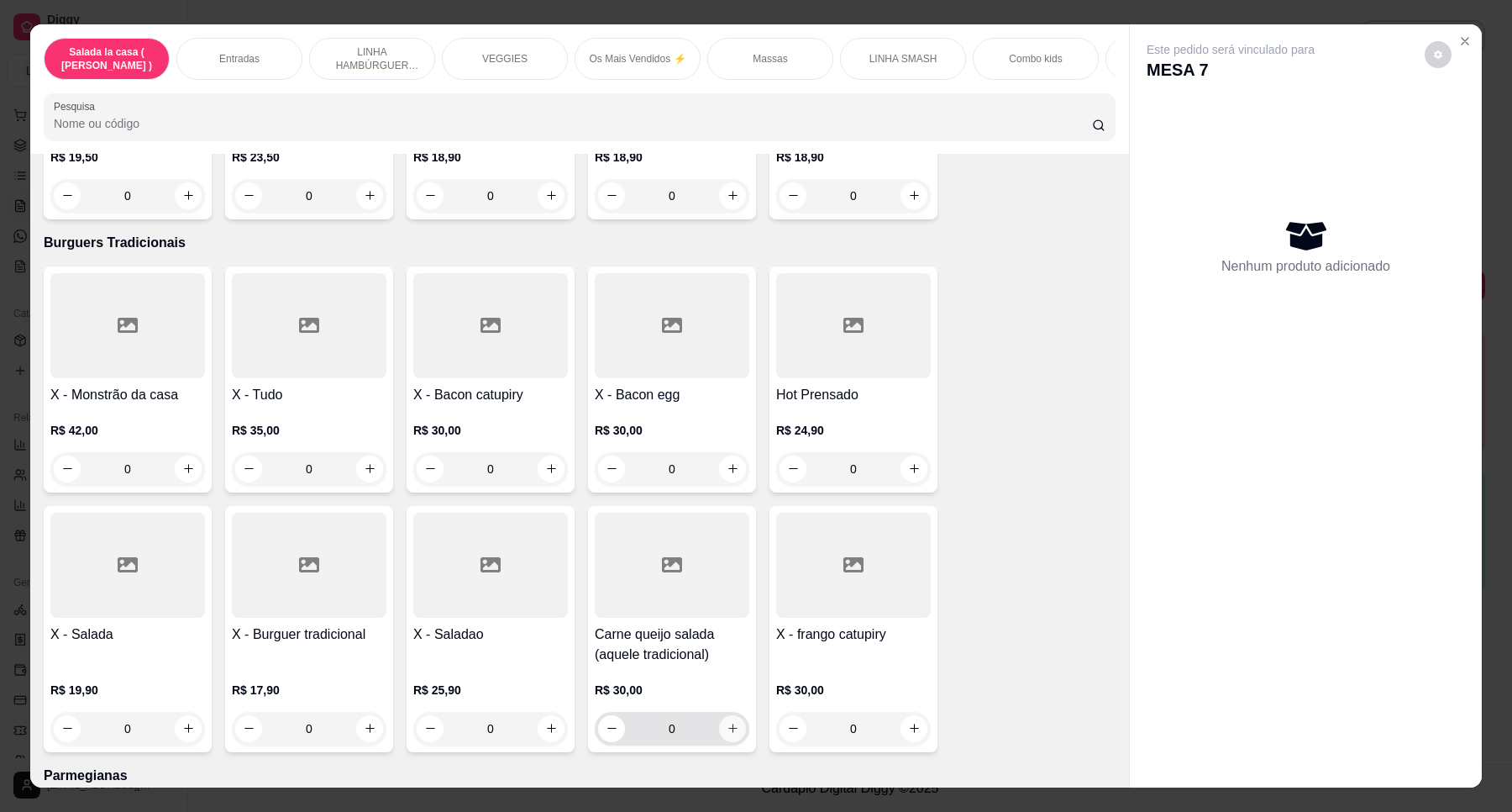
click at [729, 725] on icon "increase-product-quantity" at bounding box center [733, 729] width 9 height 9
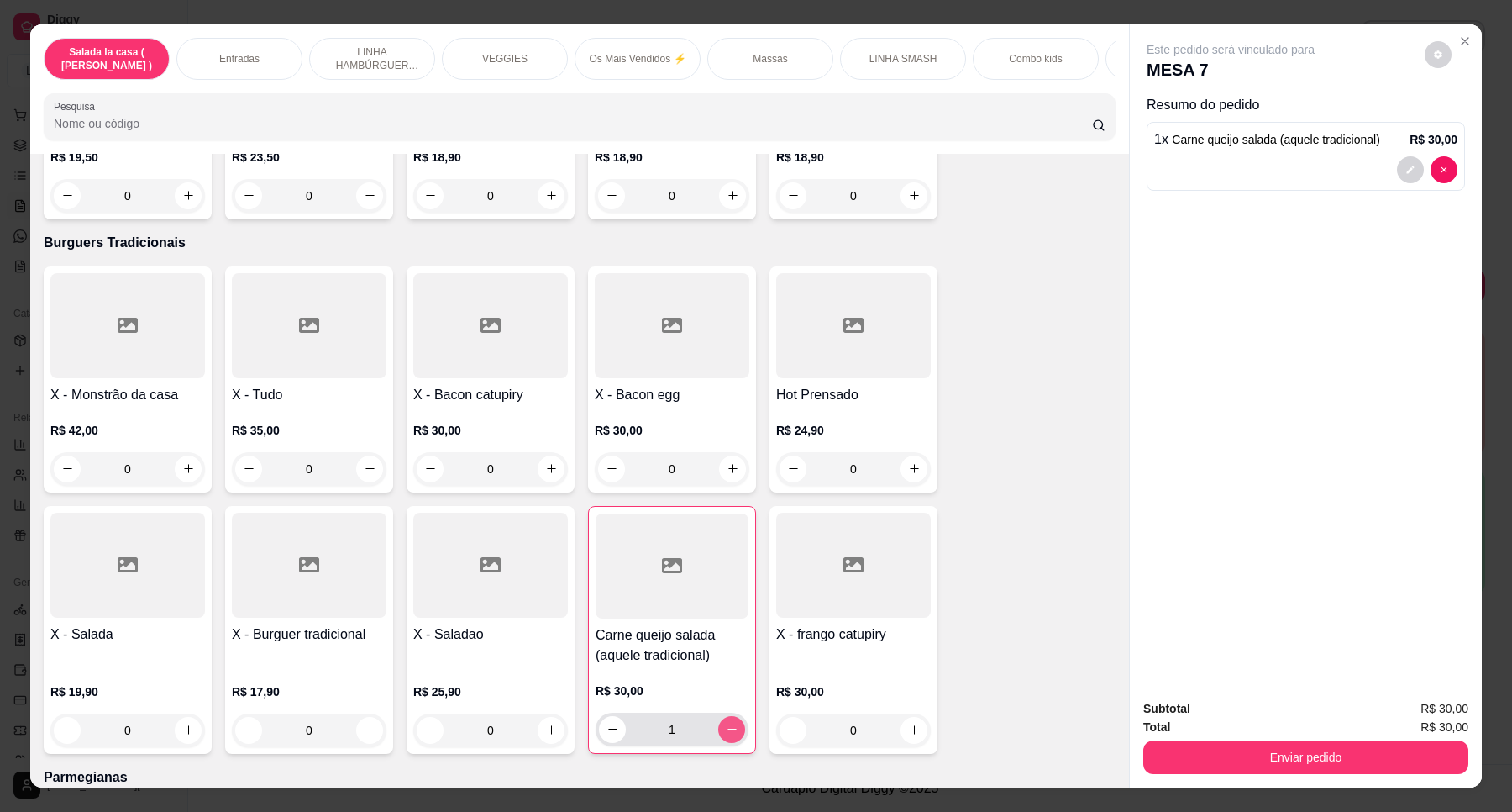
click at [736, 716] on button "increase-product-quantity" at bounding box center [732, 729] width 27 height 27
type input "2"
click at [367, 725] on icon "increase-product-quantity" at bounding box center [370, 731] width 13 height 13
type input "1"
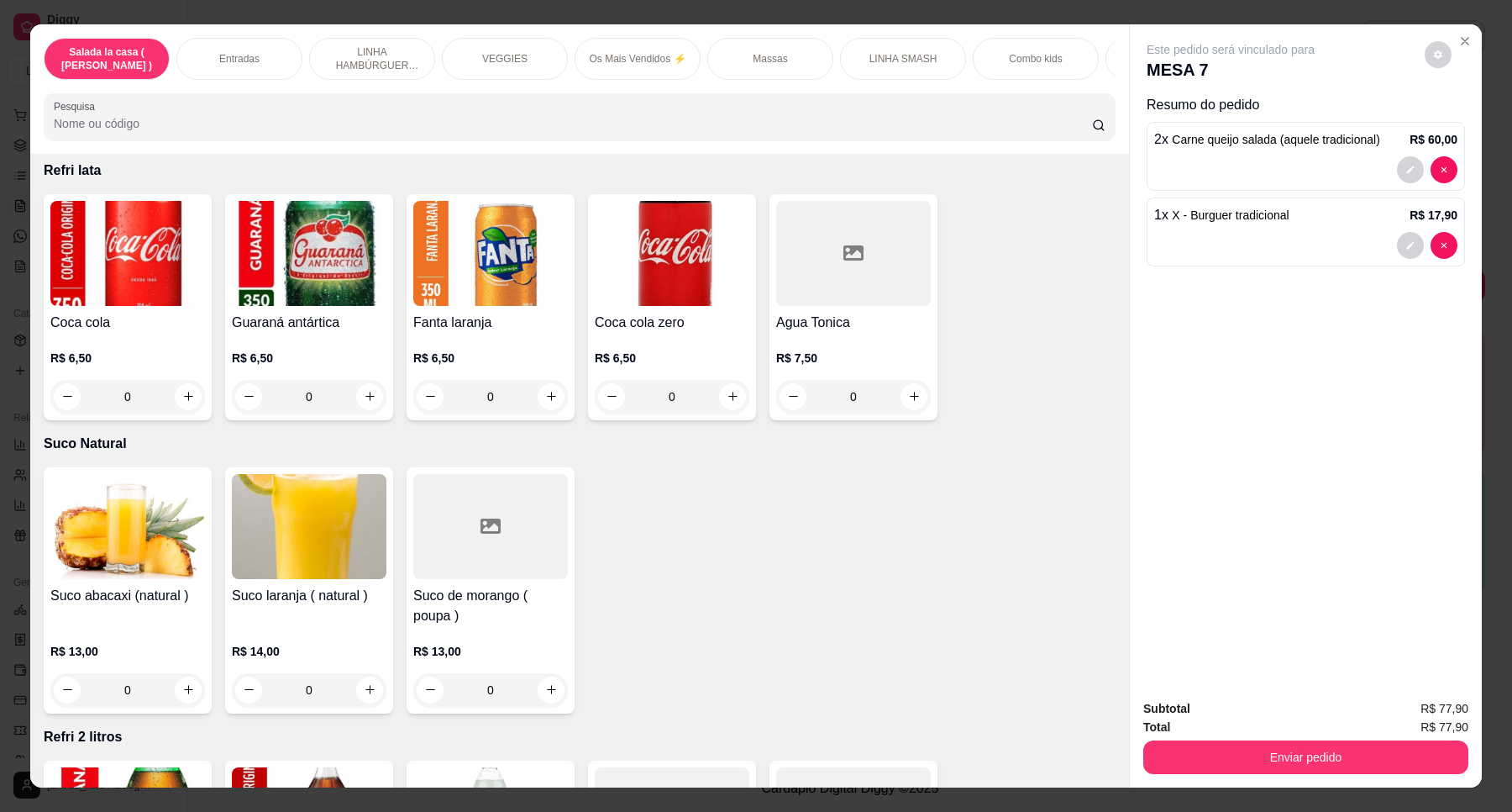
scroll to position [5989, 0]
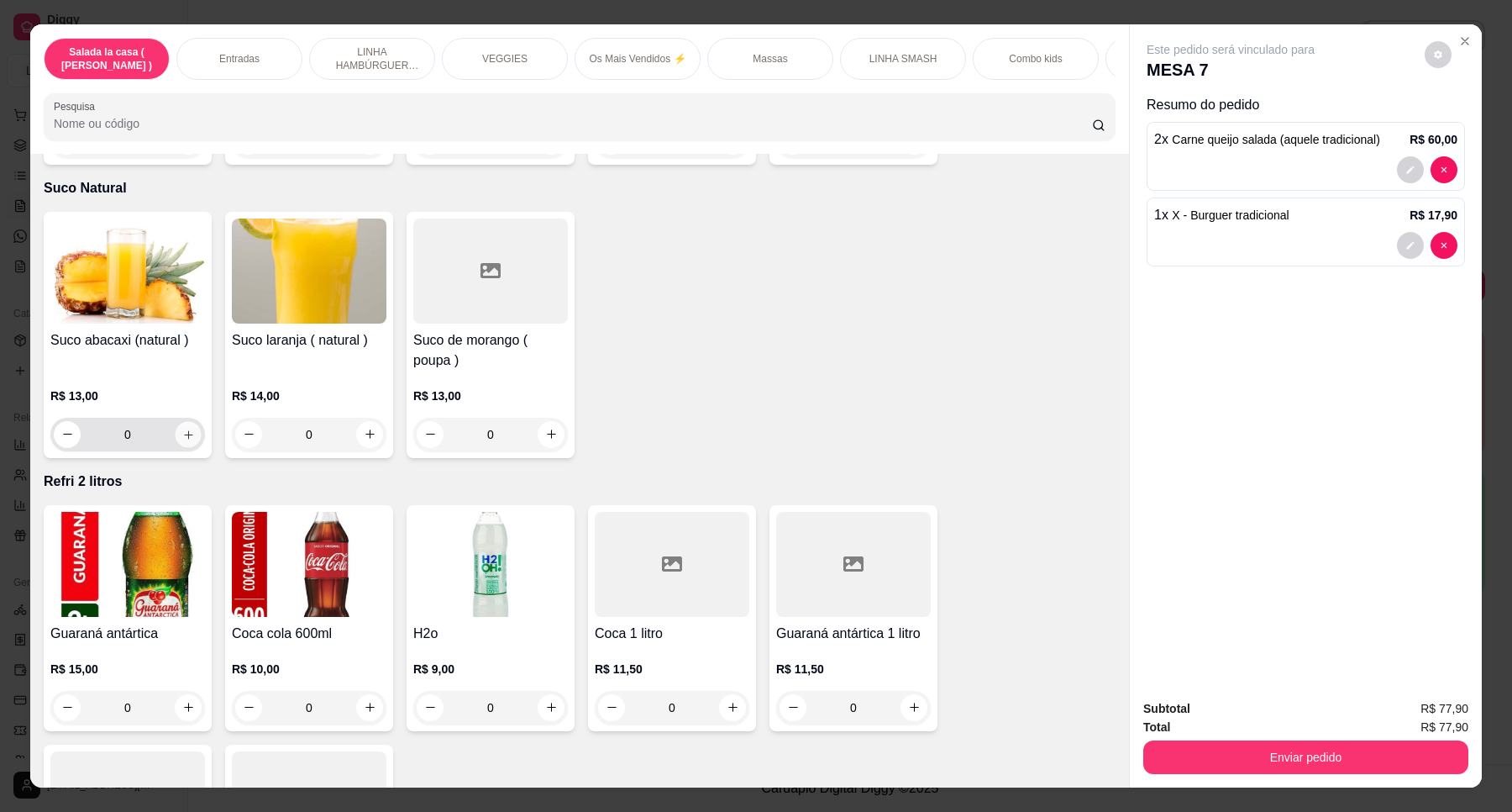
click at [182, 429] on icon "increase-product-quantity" at bounding box center [188, 435] width 13 height 13
click at [178, 420] on button "increase-product-quantity" at bounding box center [187, 433] width 27 height 27
type input "2"
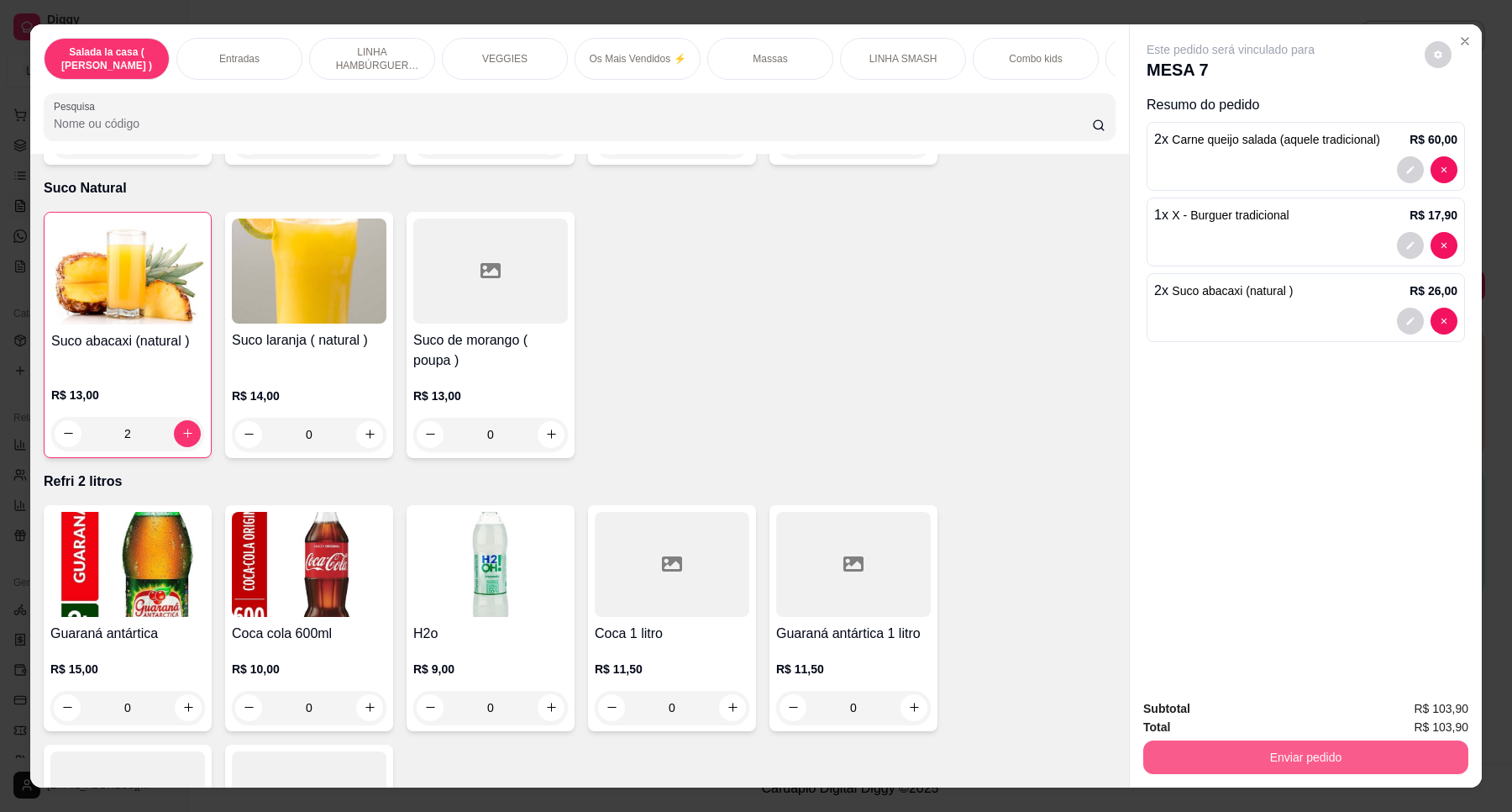
click at [1252, 759] on button "Enviar pedido" at bounding box center [1306, 757] width 325 height 34
click at [1409, 712] on button "Enviar pedido" at bounding box center [1423, 715] width 95 height 32
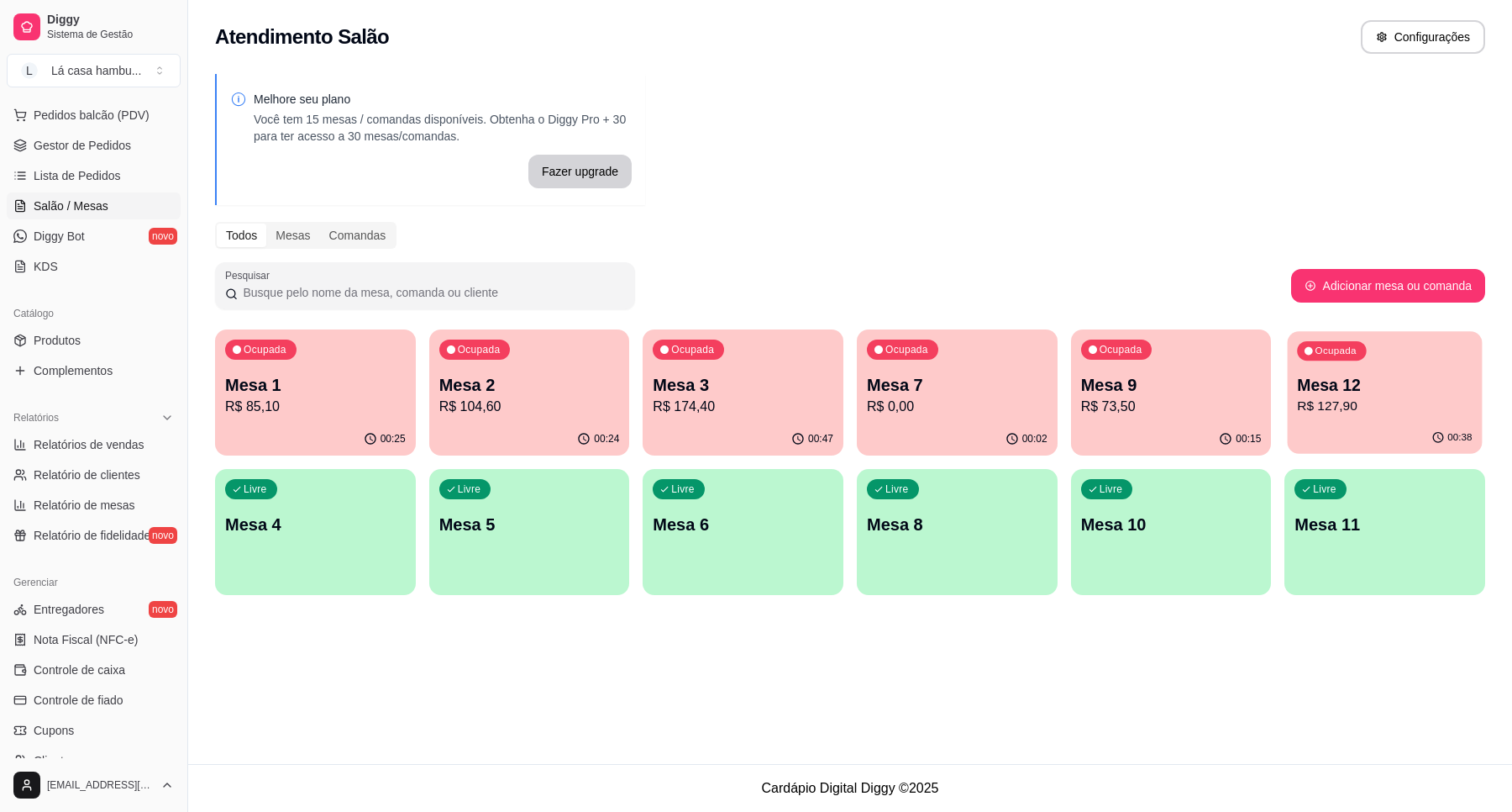
click at [1435, 416] on p "R$ 127,90" at bounding box center [1385, 406] width 175 height 19
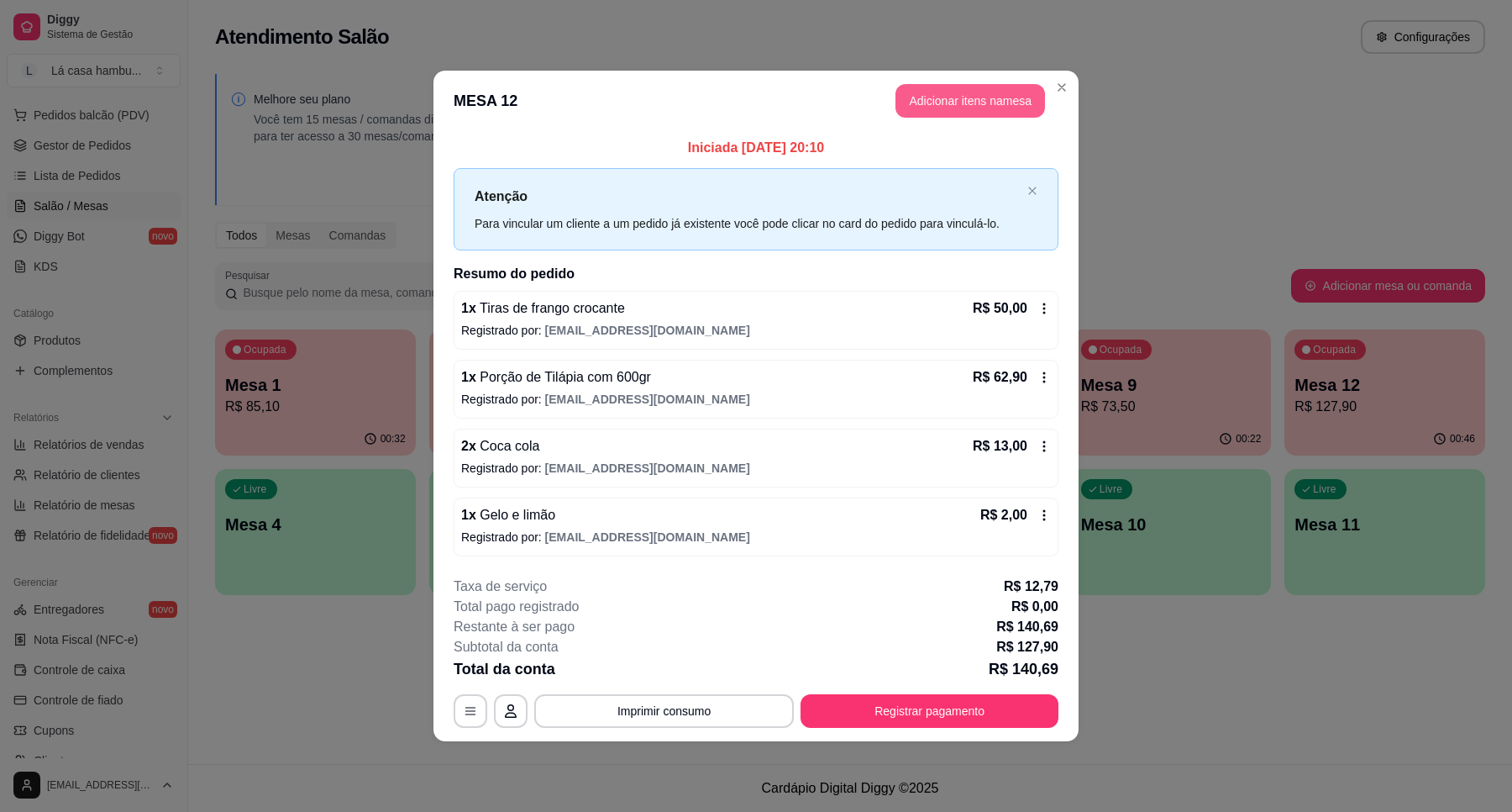
click at [1001, 93] on button "Adicionar itens na mesa" at bounding box center [970, 100] width 150 height 34
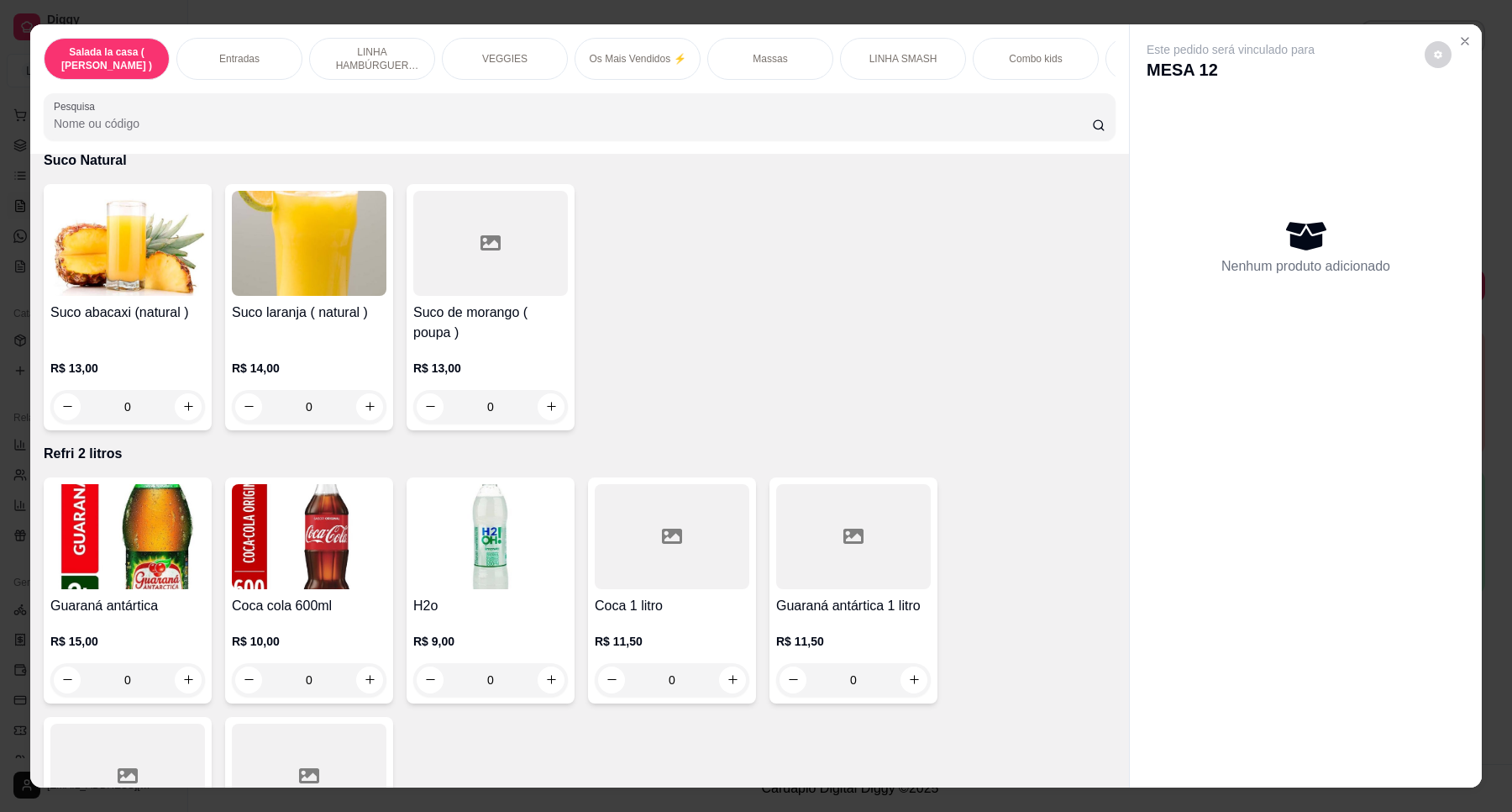
scroll to position [6097, 0]
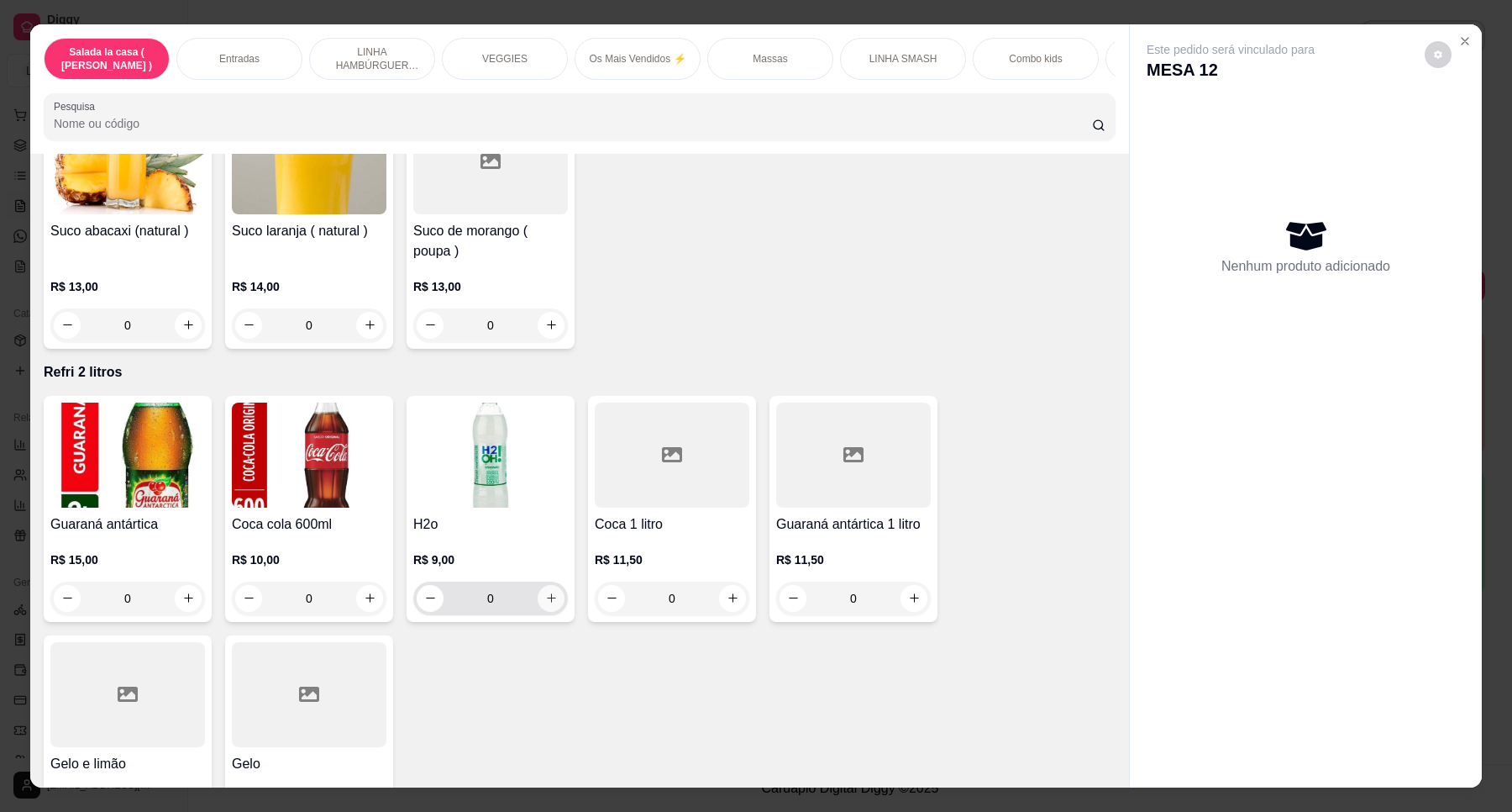
click at [547, 594] on icon "increase-product-quantity" at bounding box center [551, 599] width 9 height 9
type input "1"
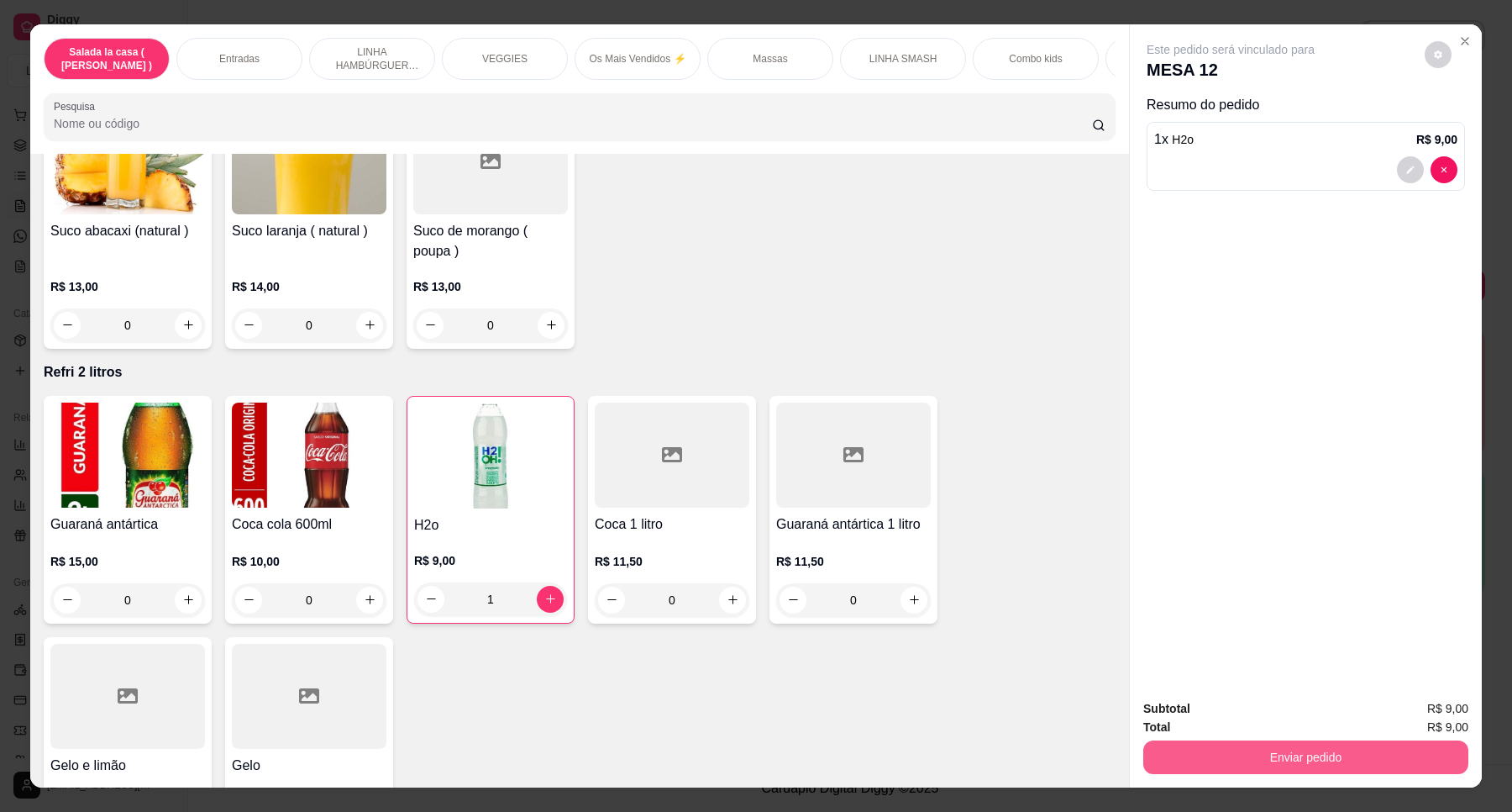
click at [1266, 759] on button "Enviar pedido" at bounding box center [1306, 757] width 325 height 34
click at [1447, 709] on button "Enviar pedido" at bounding box center [1423, 715] width 95 height 32
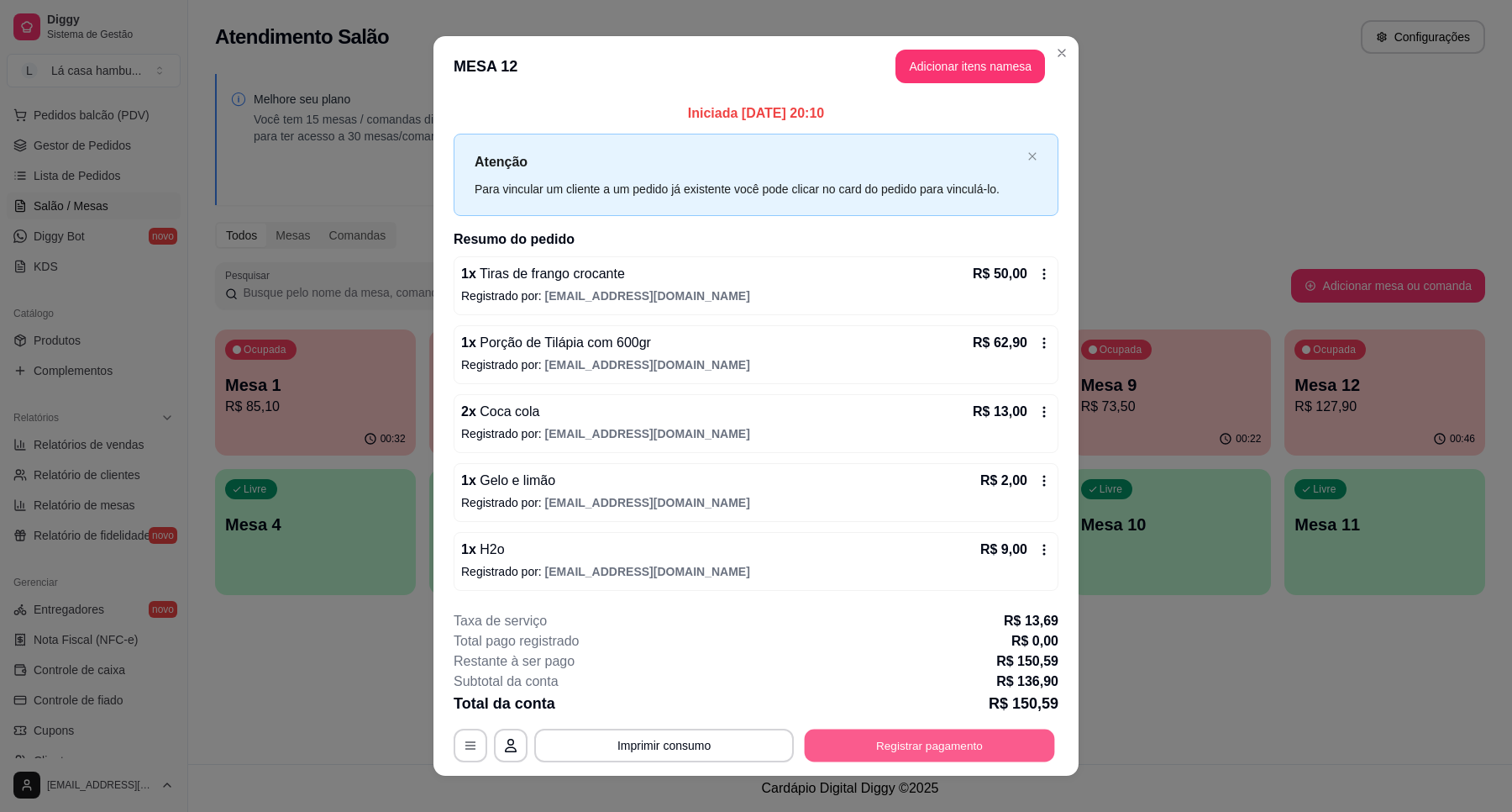
click at [998, 750] on button "Registrar pagamento" at bounding box center [930, 746] width 250 height 33
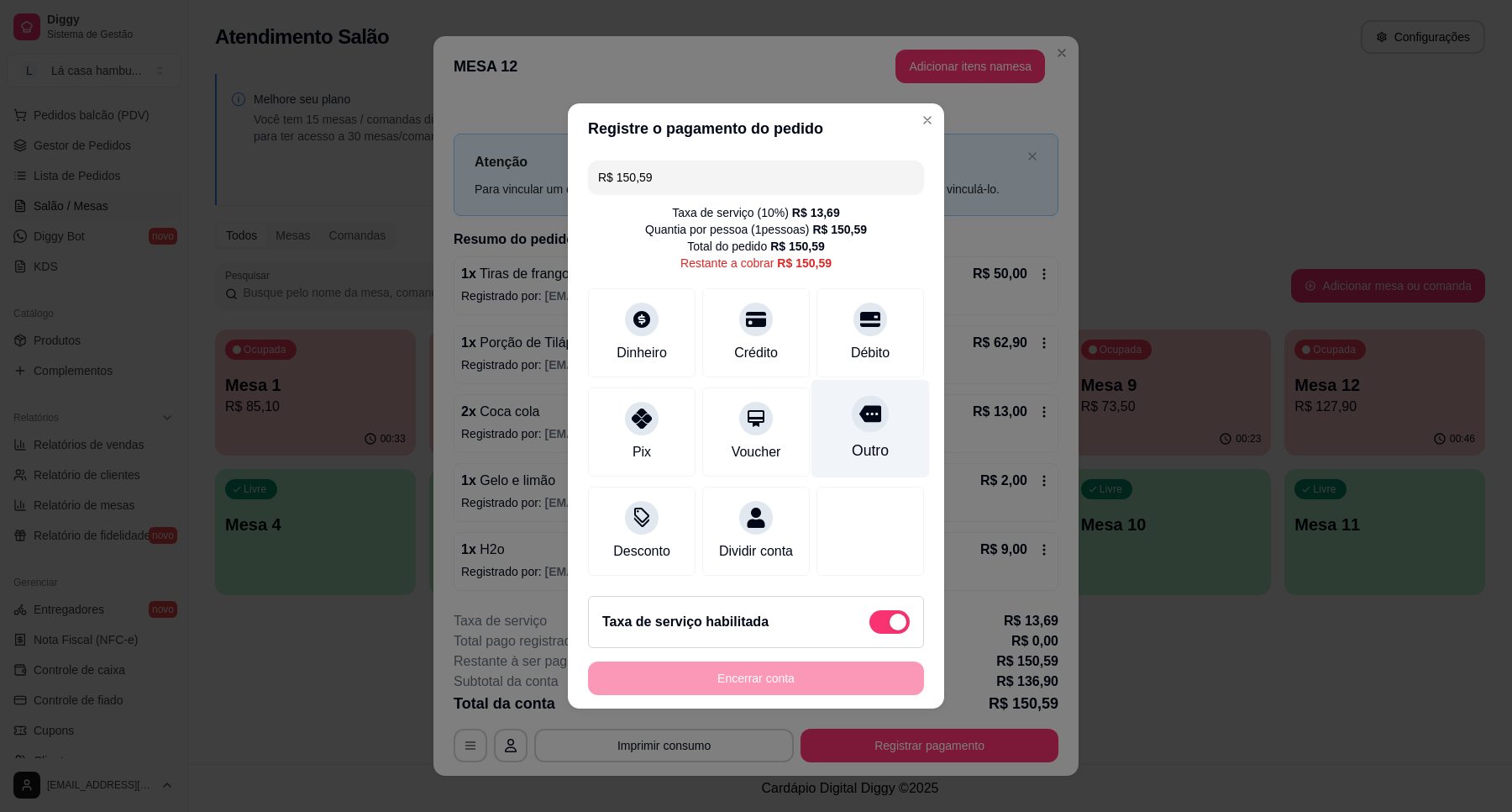
click at [859, 406] on icon at bounding box center [870, 415] width 22 height 17
type input "R$ 0,00"
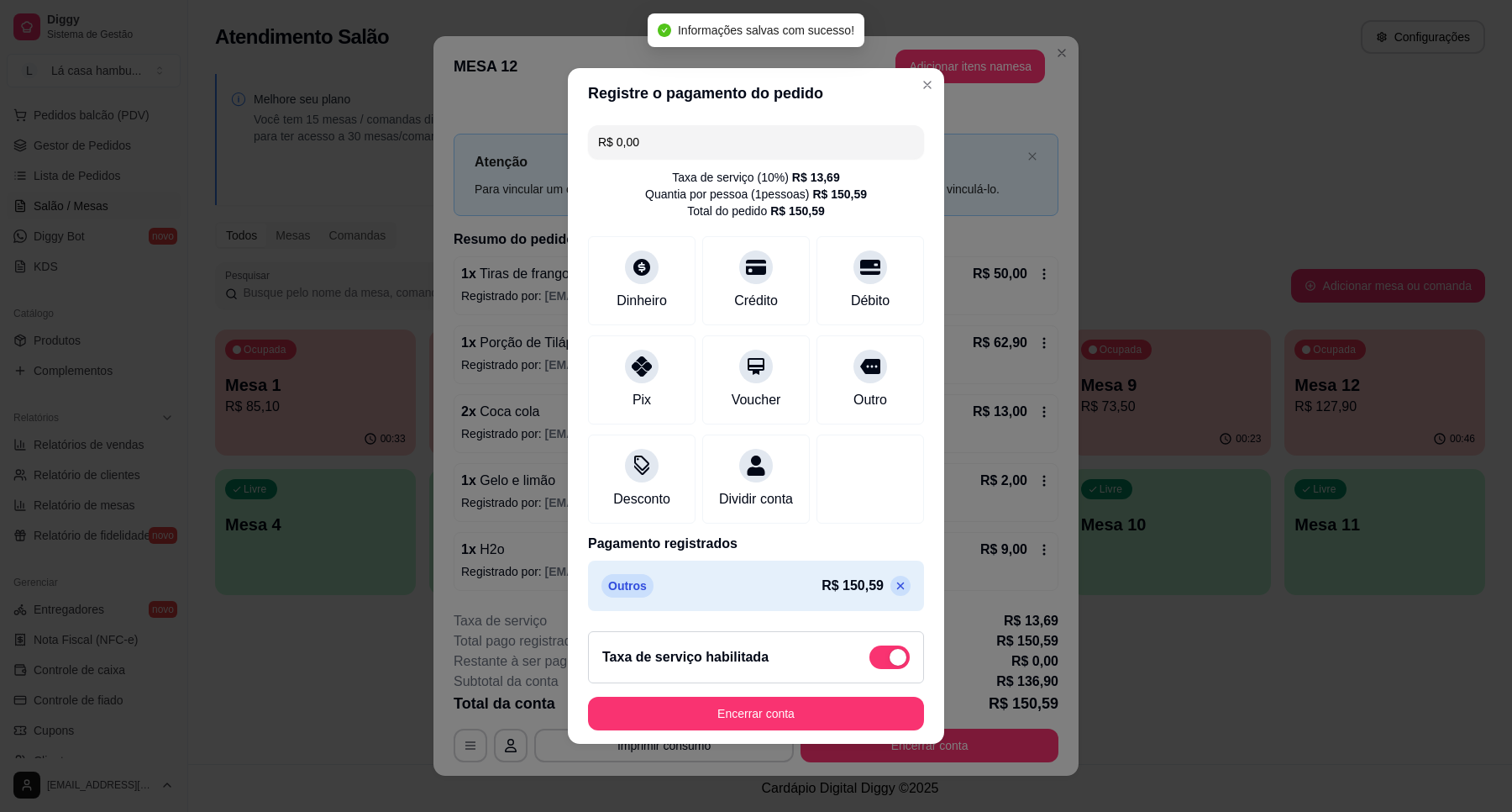
click at [824, 811] on div "Registre o pagamento do pedido R$ 0,00 Taxa de serviço ( 10 %) R$ 13,69 Quantia…" at bounding box center [756, 406] width 1512 height 812
click at [811, 719] on button "Encerrar conta" at bounding box center [756, 714] width 336 height 34
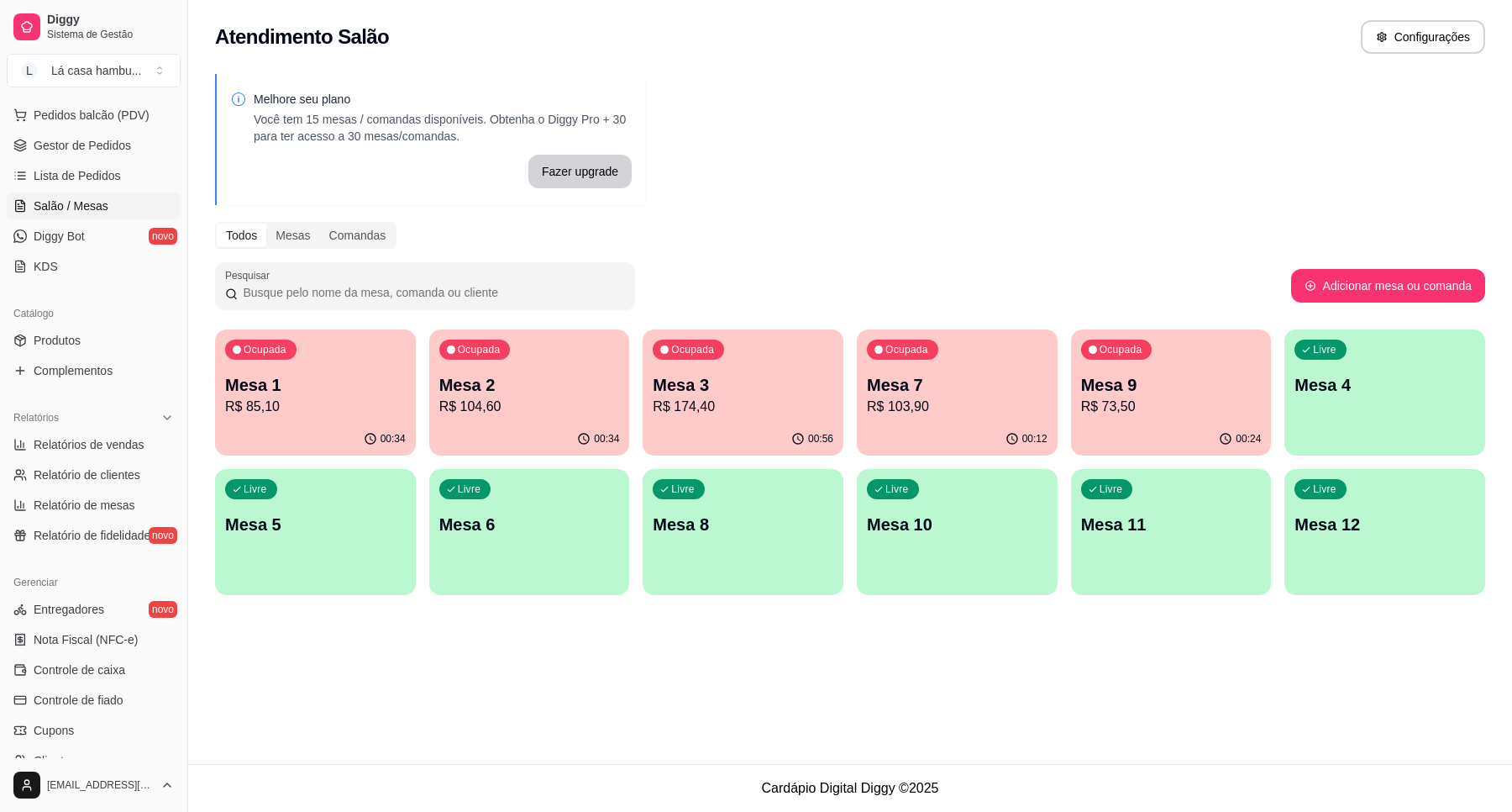
click at [319, 366] on div "Ocupada Mesa 1 R$ 85,10" at bounding box center [315, 375] width 200 height 93
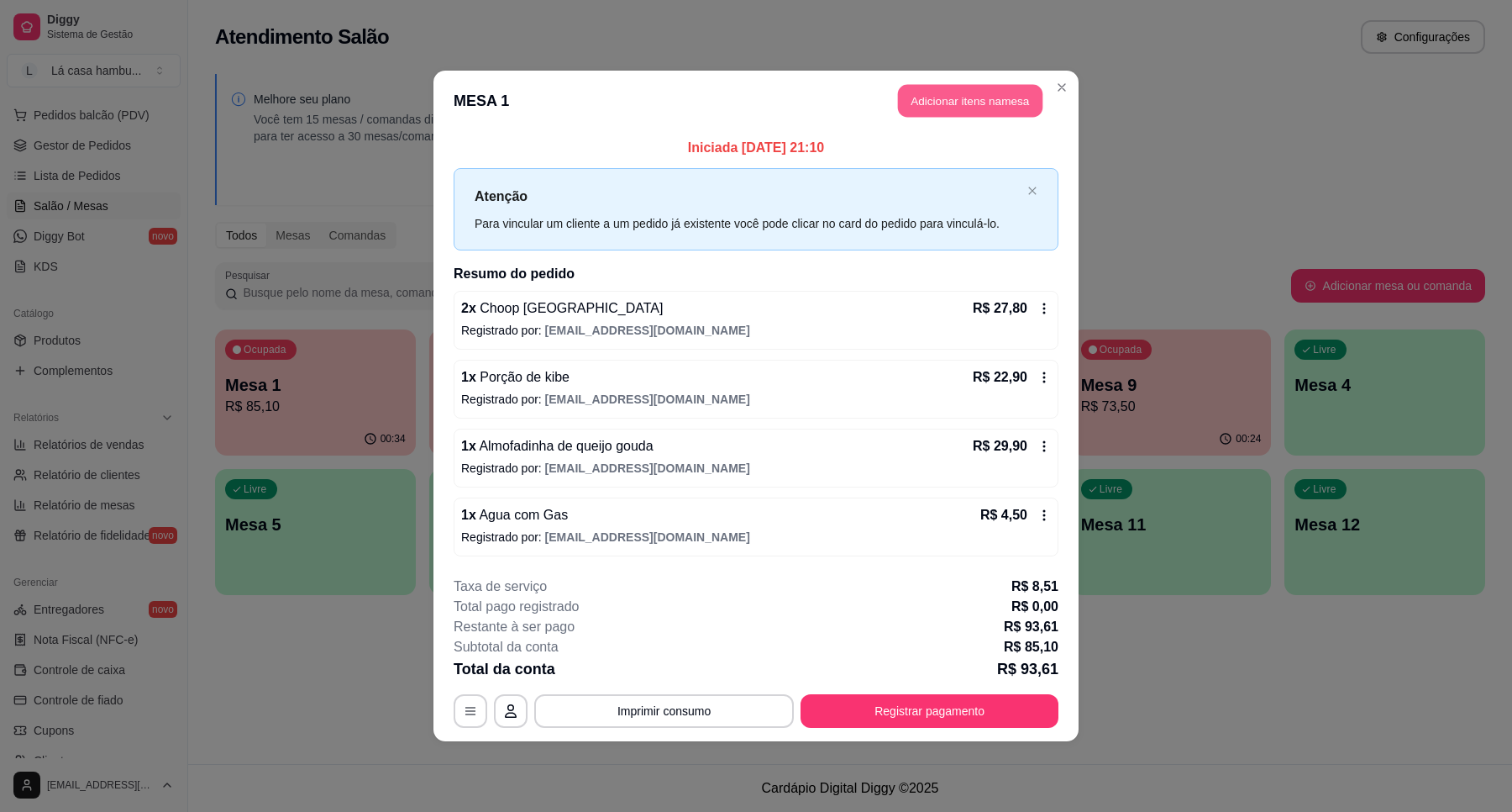
click at [1006, 101] on button "Adicionar itens na mesa" at bounding box center [970, 101] width 144 height 33
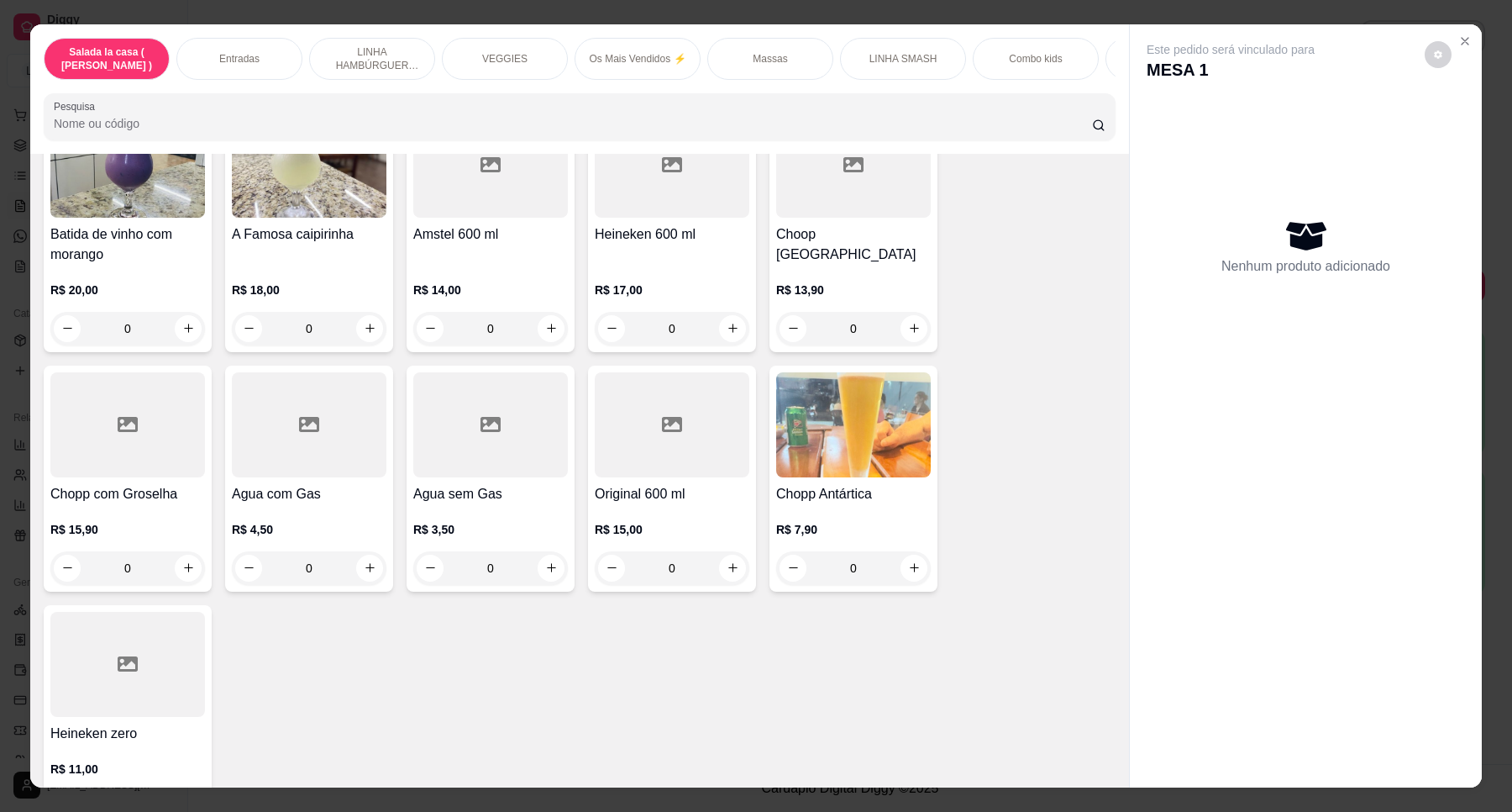
scroll to position [6931, 0]
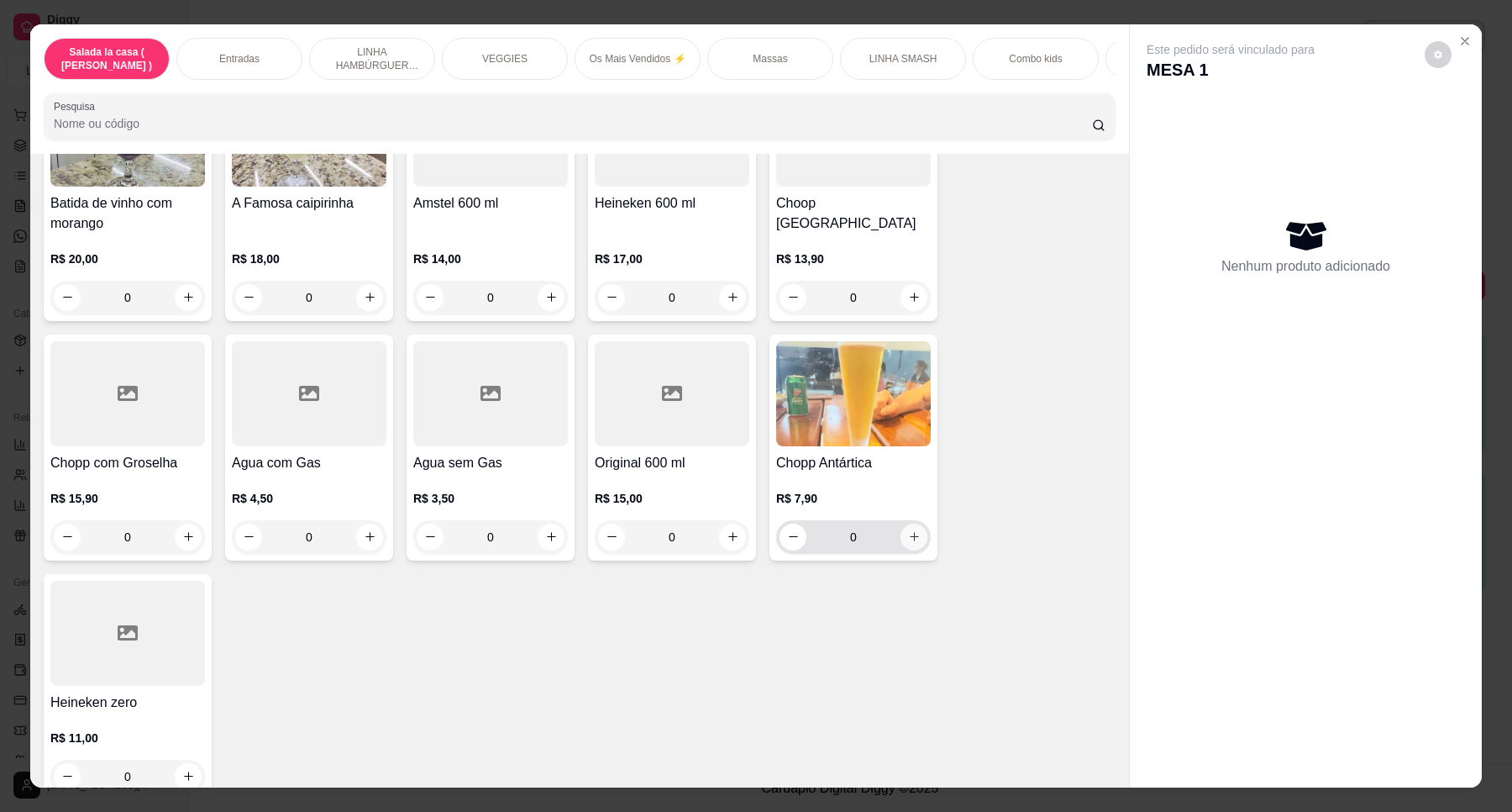
click at [901, 523] on button "increase-product-quantity" at bounding box center [914, 536] width 27 height 27
type input "1"
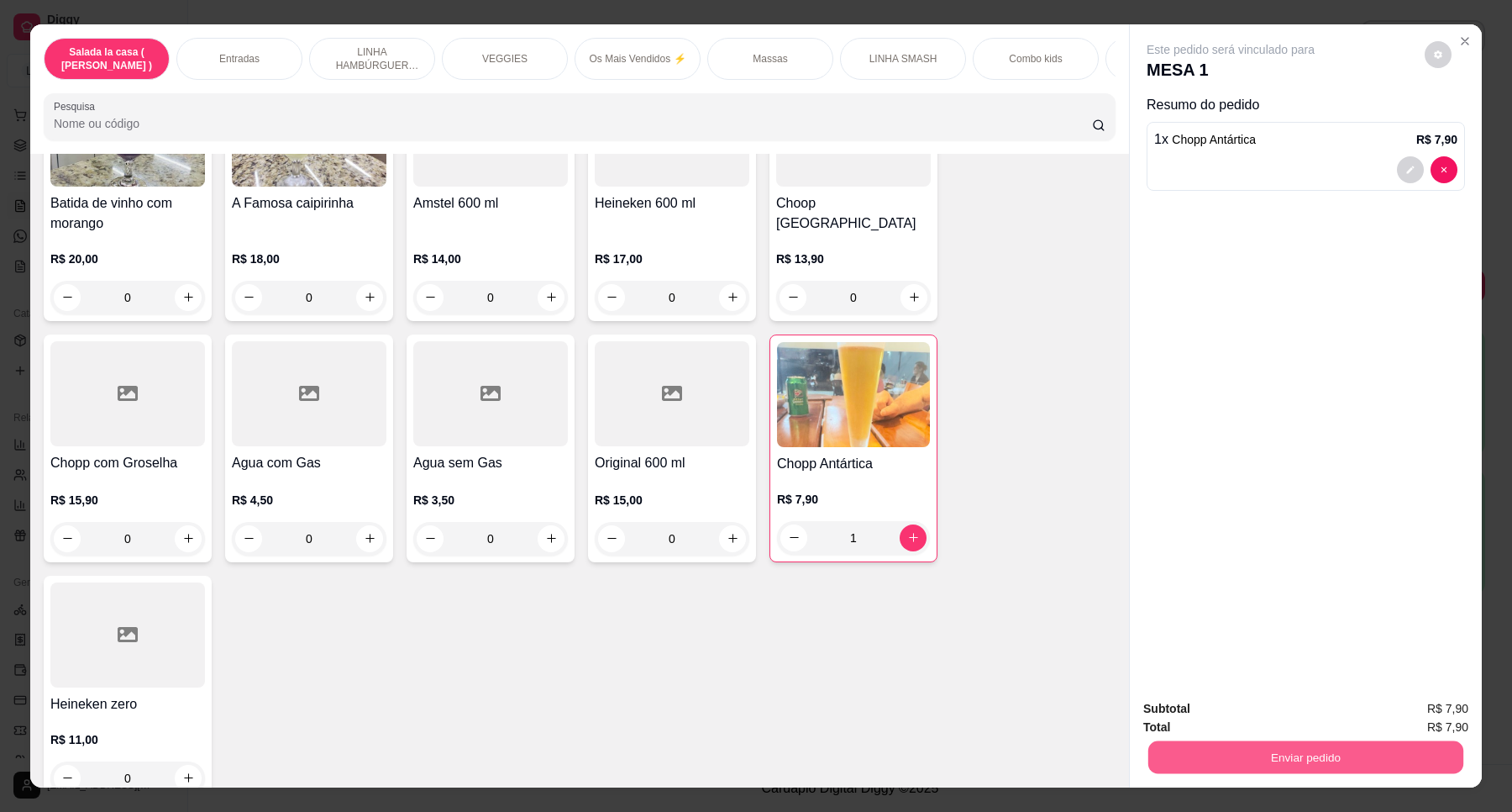
click at [1228, 757] on button "Enviar pedido" at bounding box center [1306, 758] width 315 height 33
click at [1416, 711] on button "Enviar pedido" at bounding box center [1423, 715] width 95 height 32
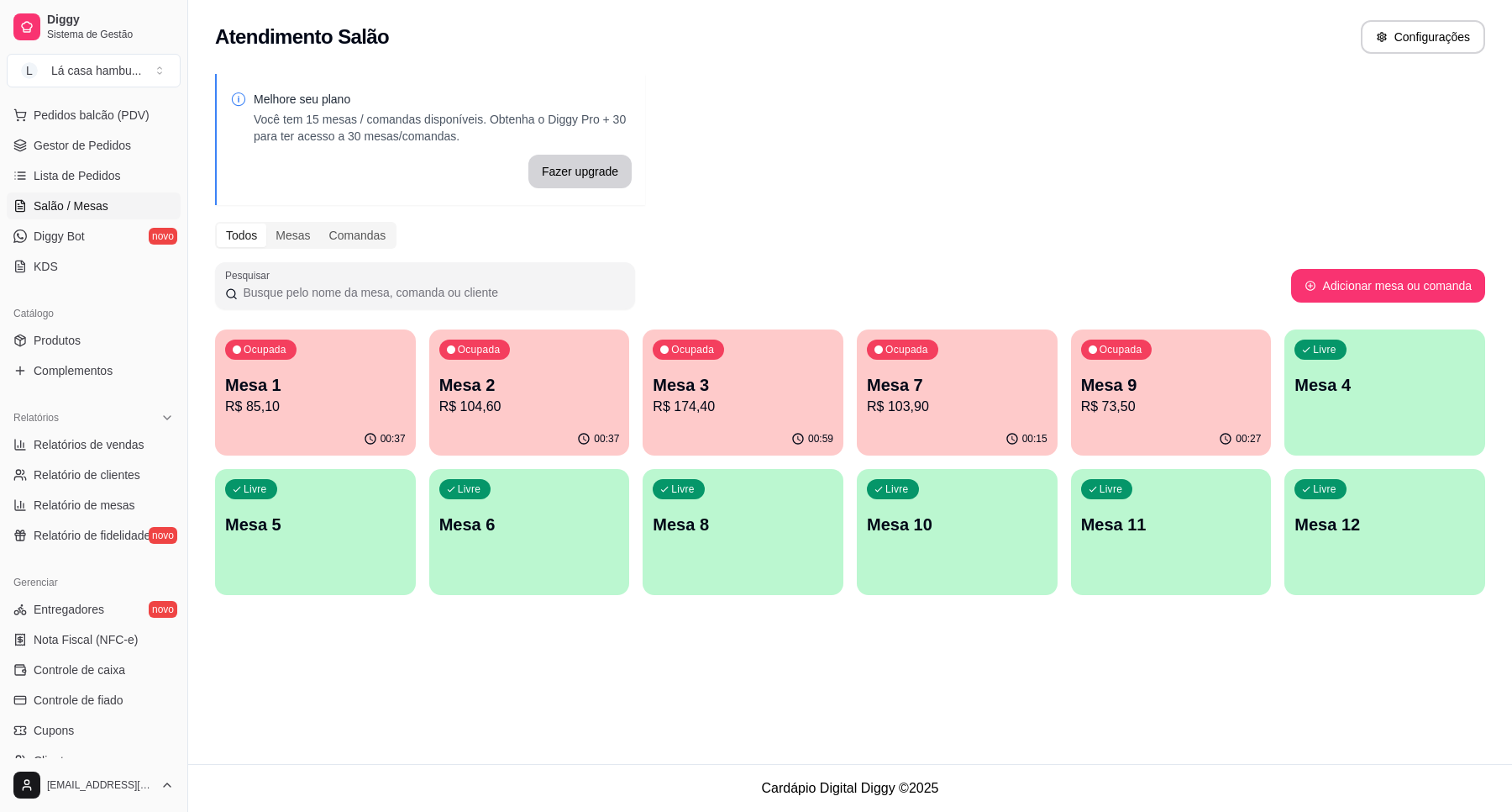
click at [504, 557] on div "Livre Mesa 6" at bounding box center [529, 521] width 200 height 106
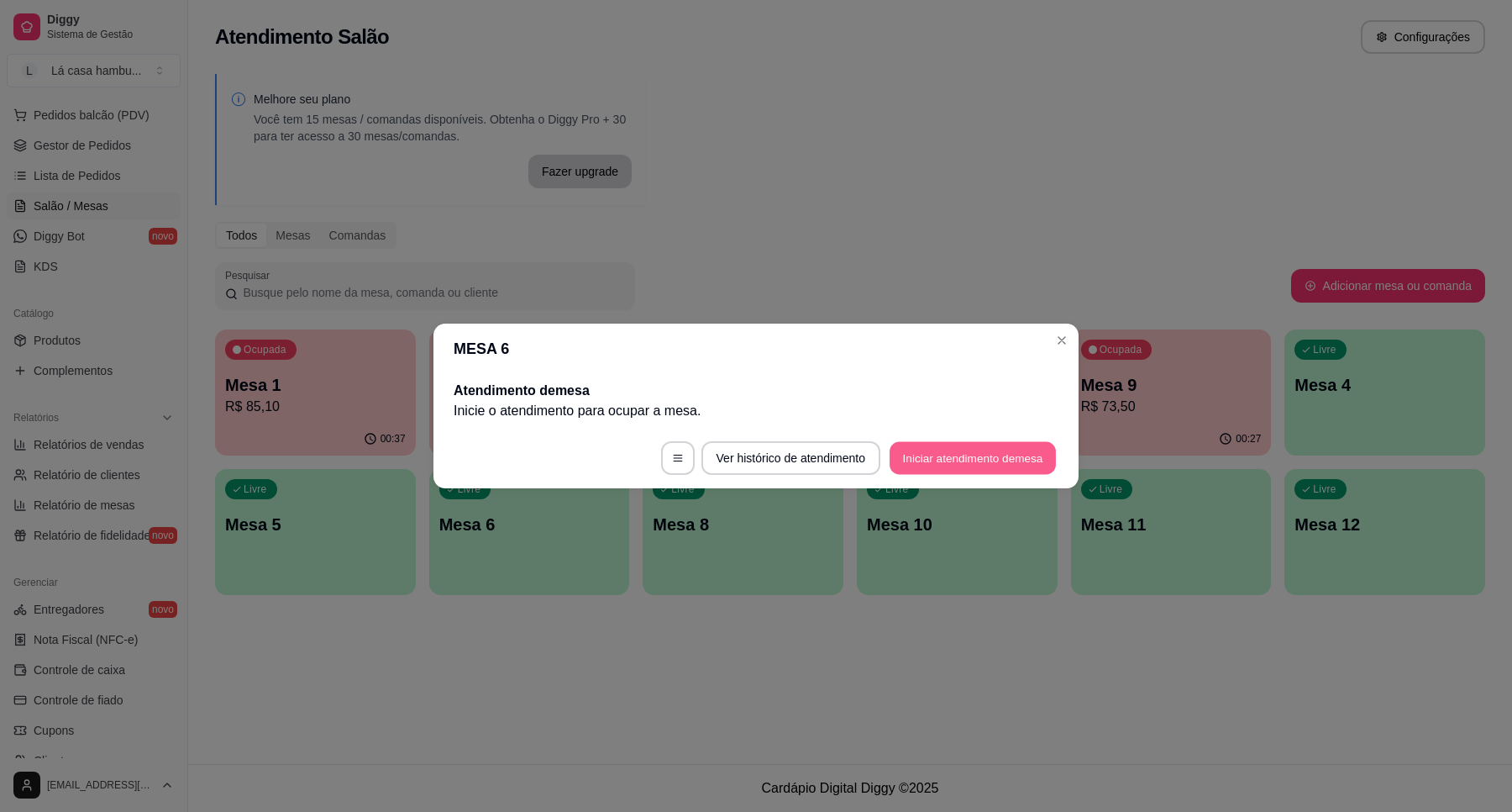
click at [1014, 450] on button "Iniciar atendimento de mesa" at bounding box center [972, 459] width 166 height 33
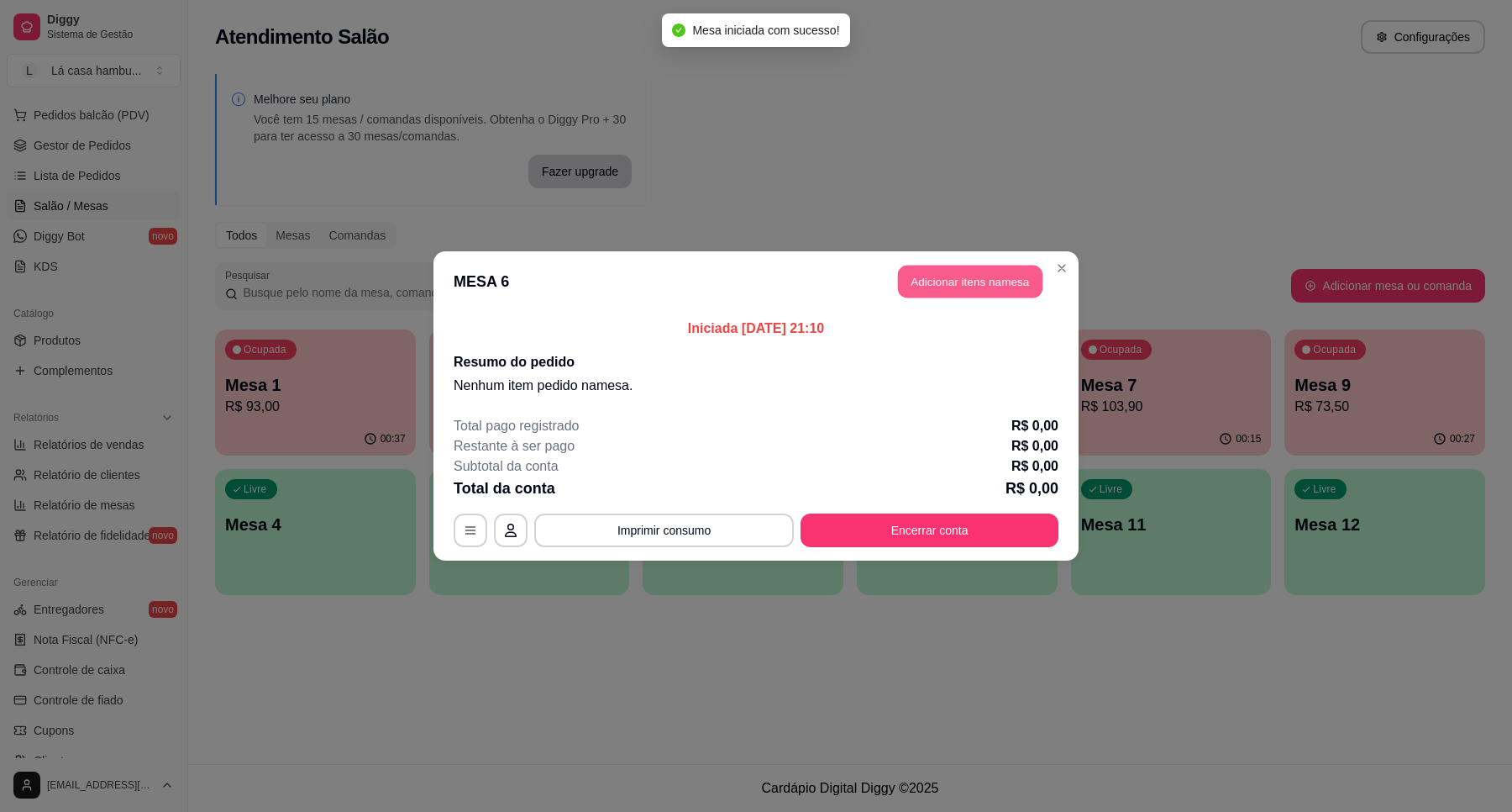
click at [1004, 279] on button "Adicionar itens na mesa" at bounding box center [970, 282] width 144 height 33
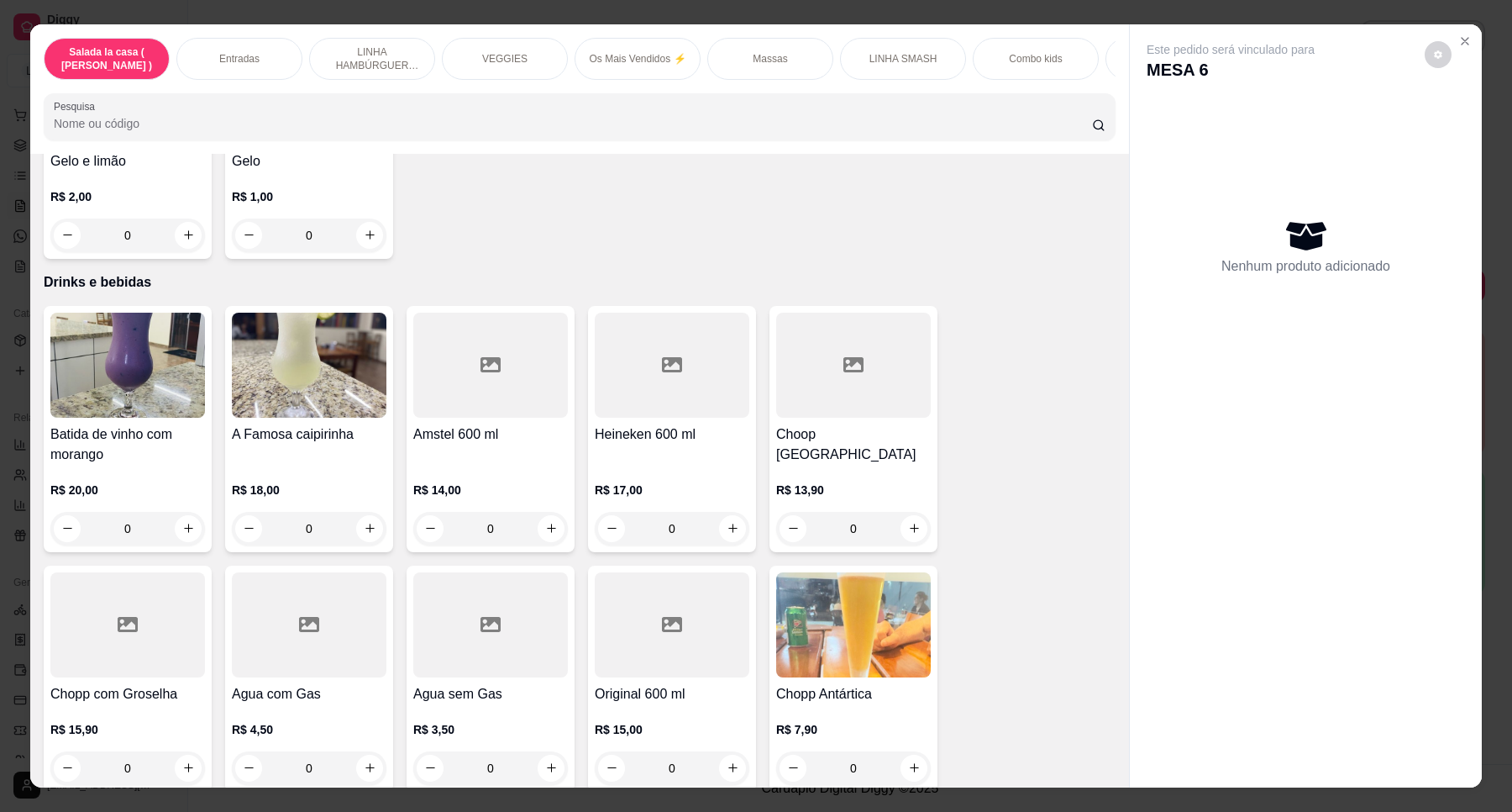
scroll to position [6726, 0]
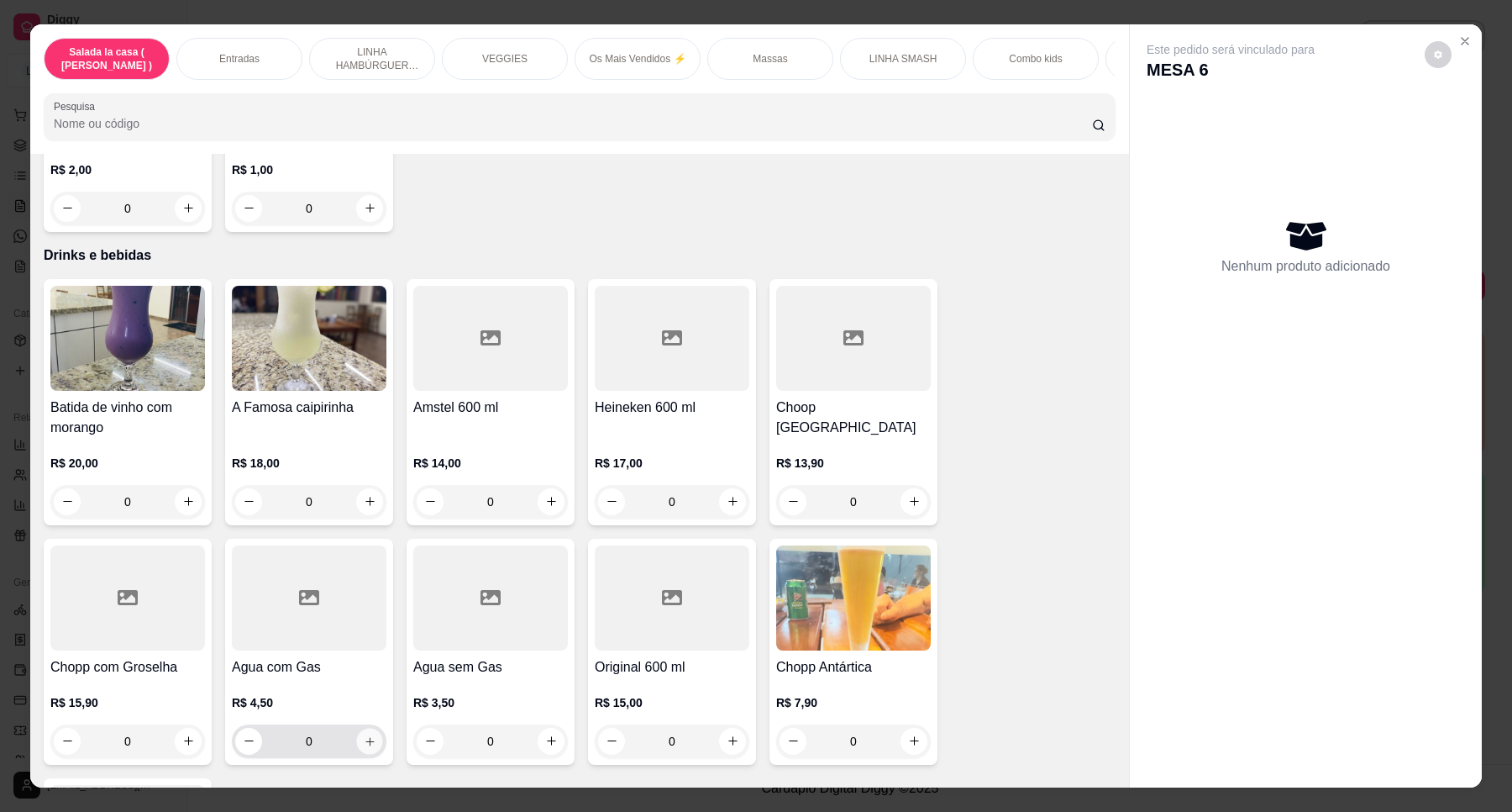
click at [357, 728] on button "increase-product-quantity" at bounding box center [369, 741] width 26 height 26
type input "1"
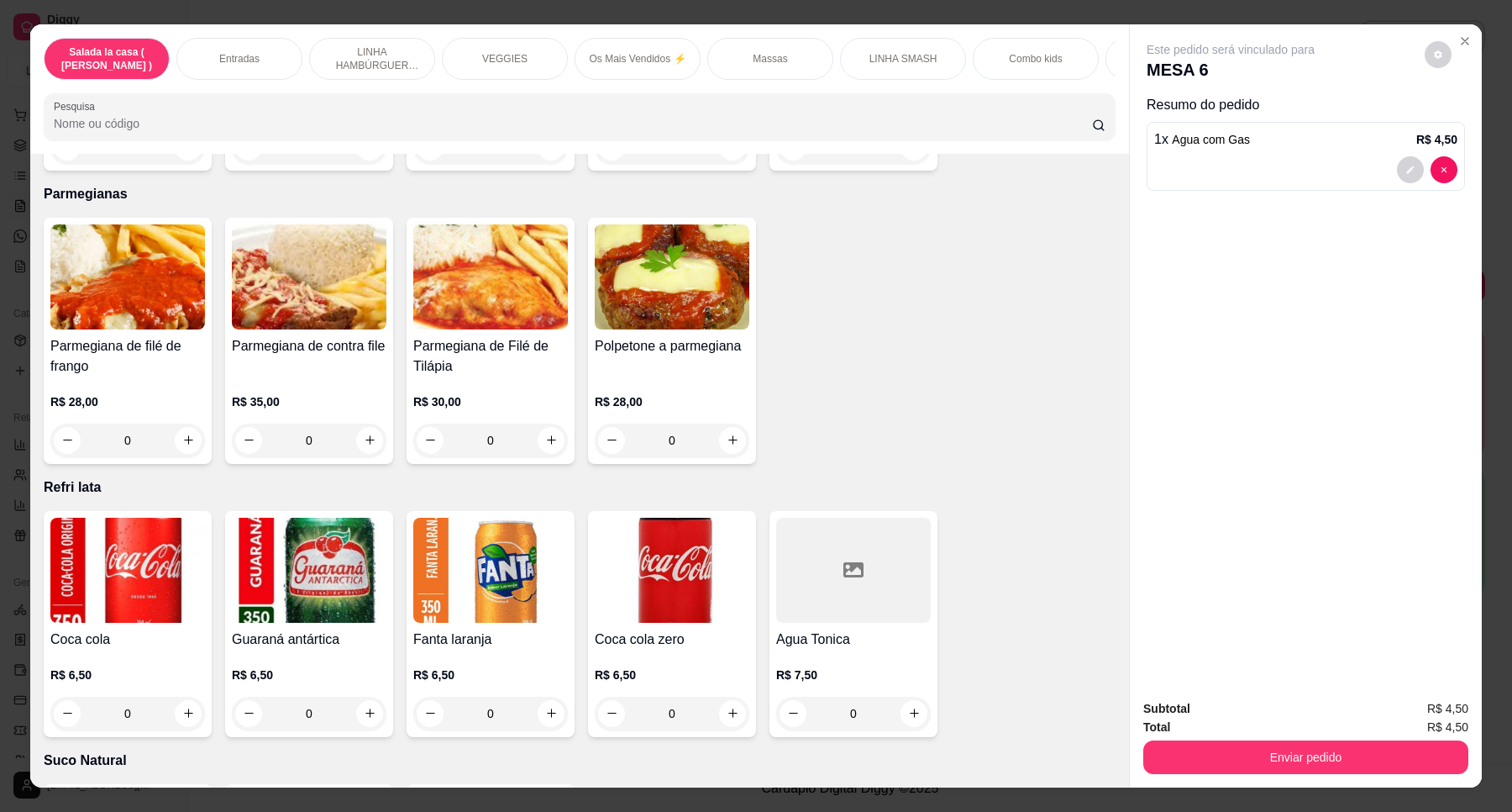
scroll to position [5498, 0]
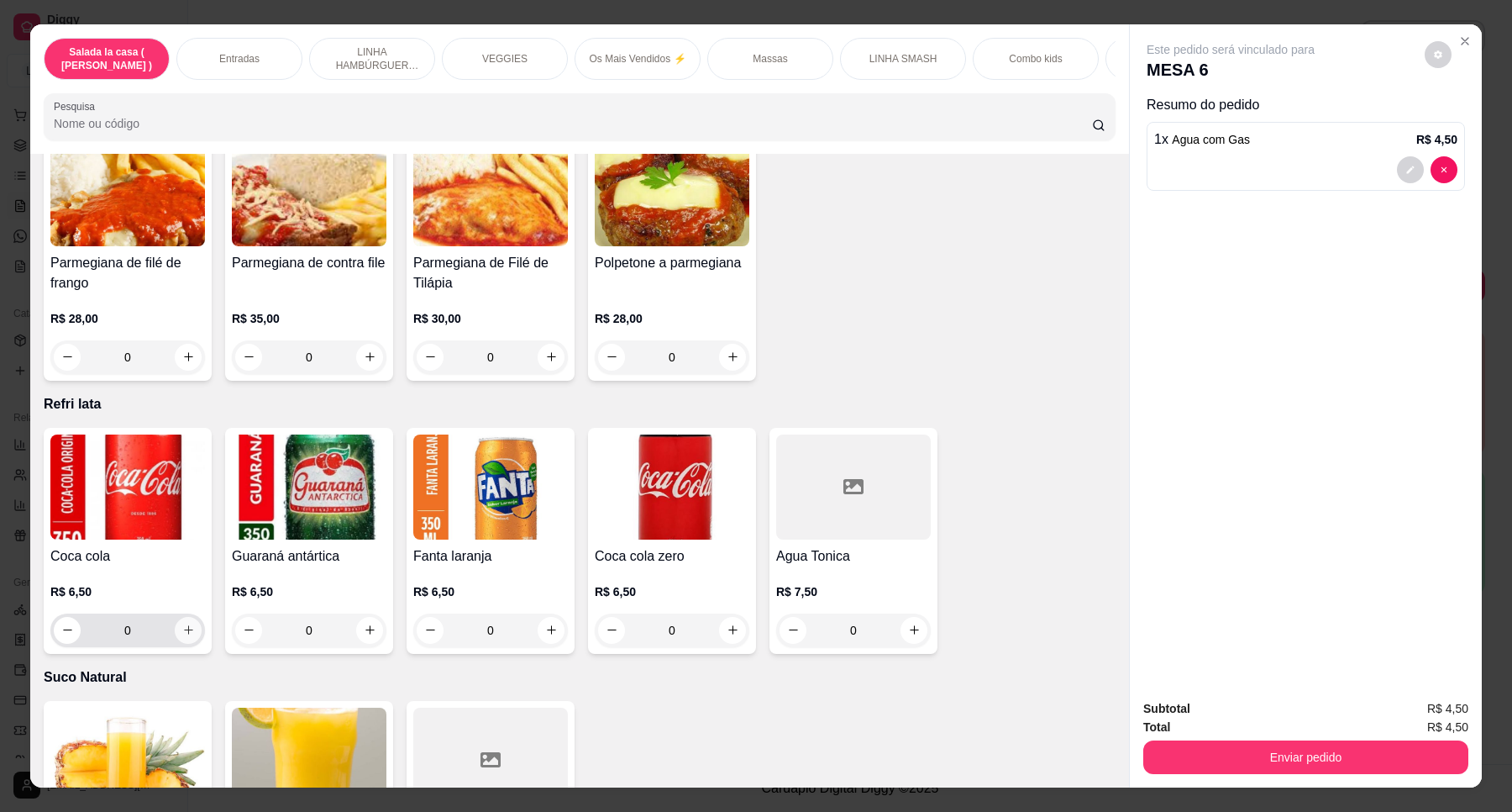
click at [190, 617] on button "increase-product-quantity" at bounding box center [188, 630] width 27 height 27
type input "1"
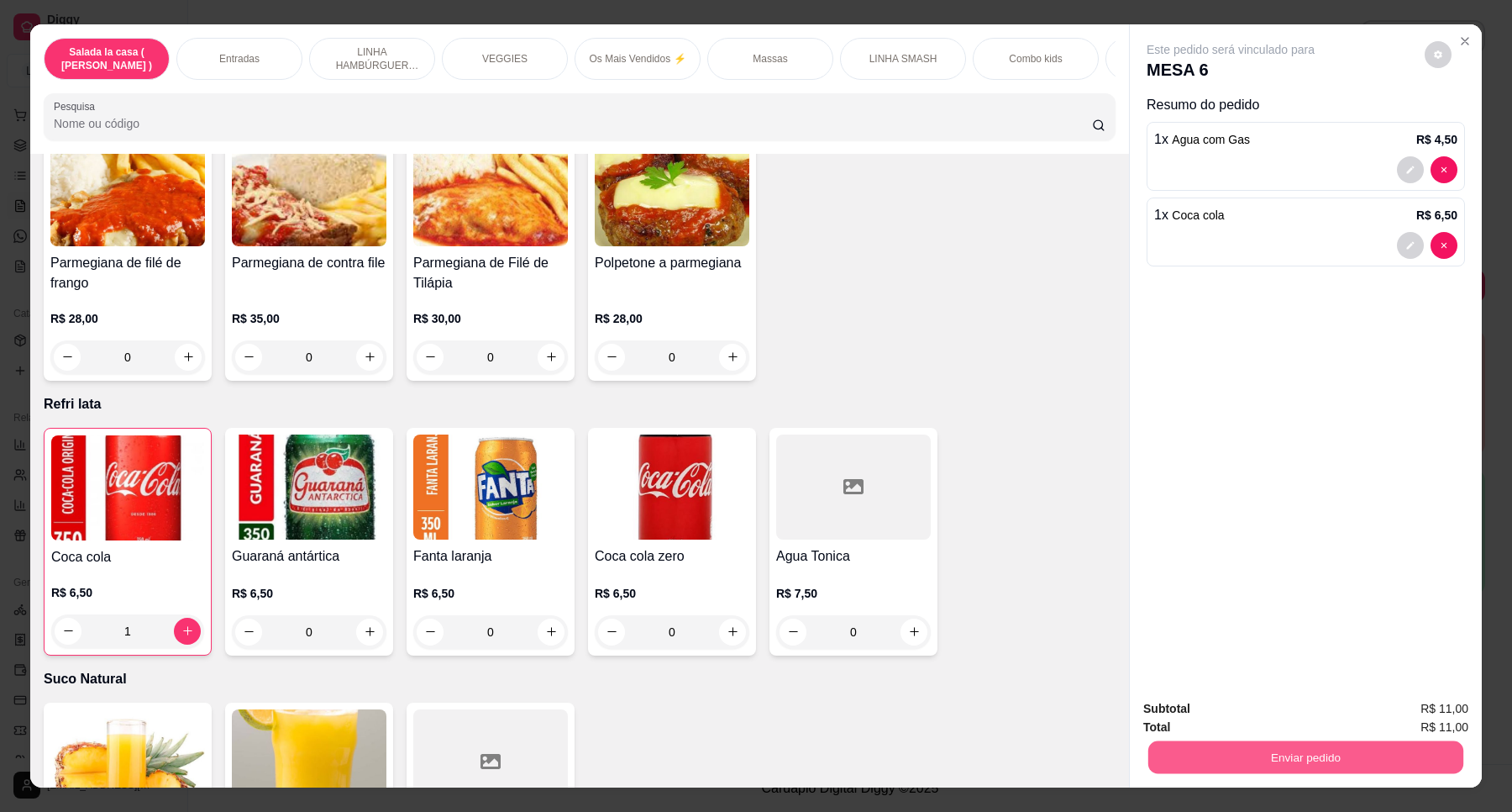
click at [1336, 765] on button "Enviar pedido" at bounding box center [1306, 758] width 315 height 33
click at [1393, 715] on button "Enviar pedido" at bounding box center [1423, 715] width 95 height 32
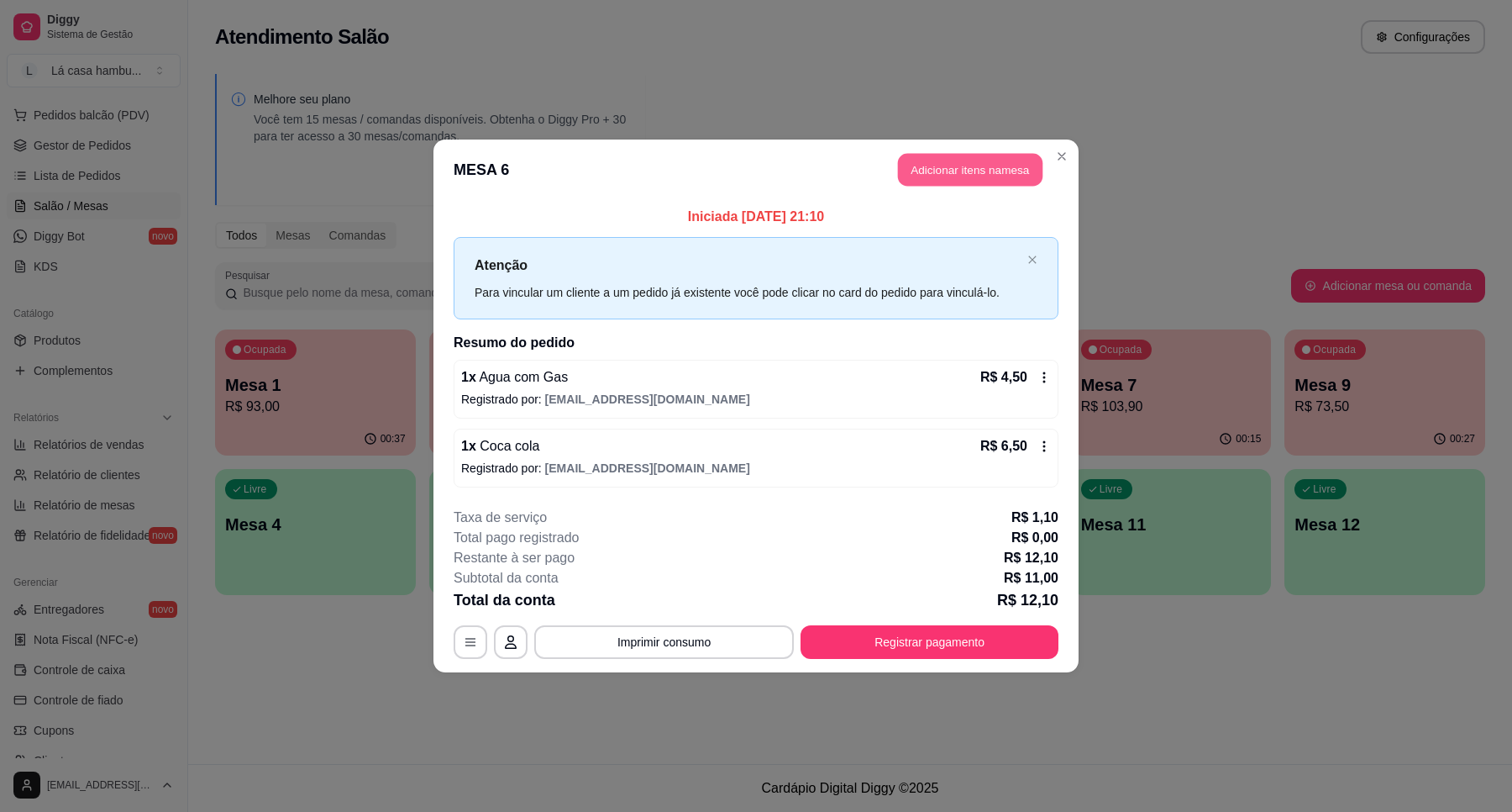
click at [1006, 169] on button "Adicionar itens na mesa" at bounding box center [970, 170] width 144 height 33
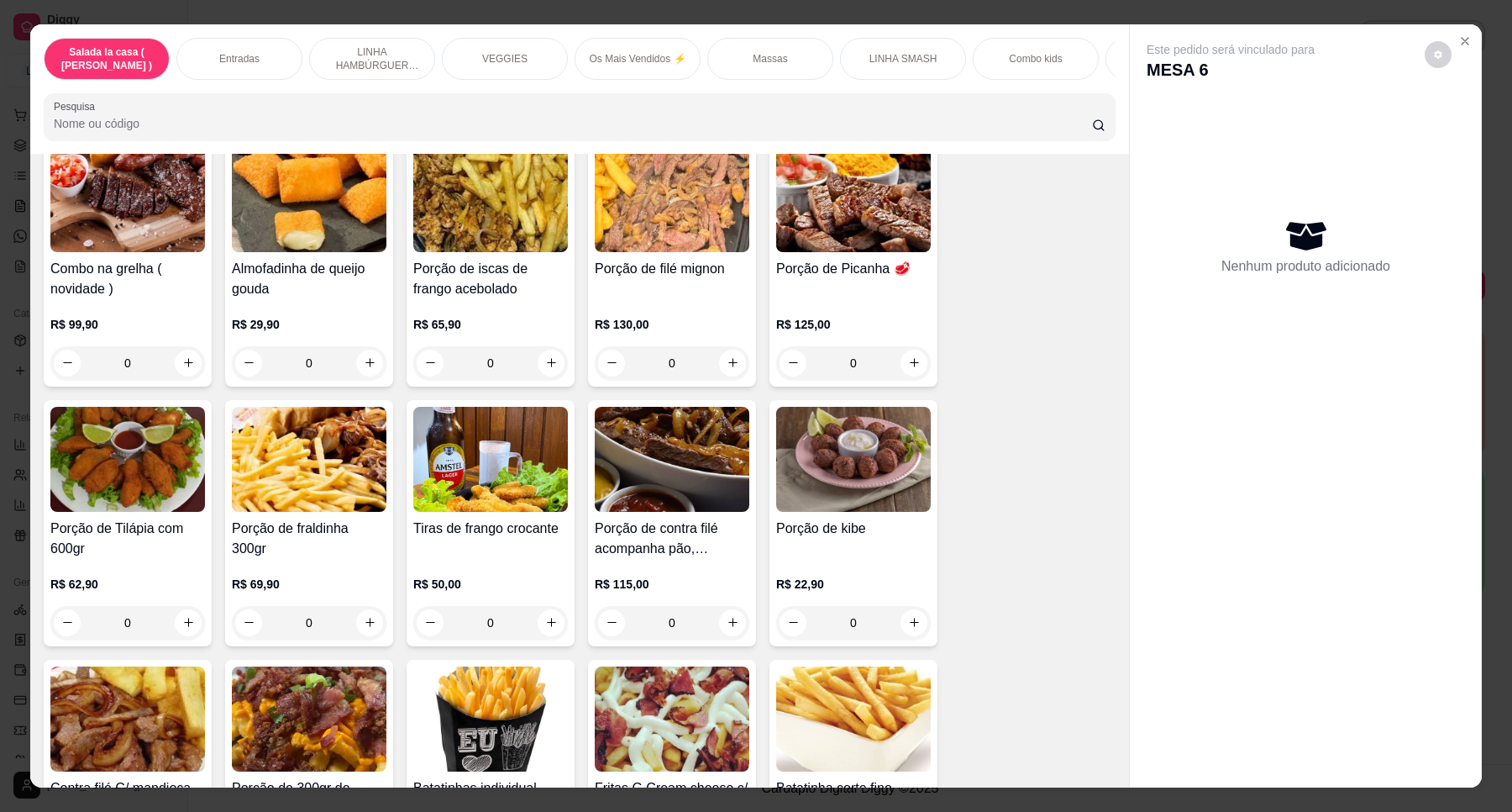
scroll to position [370, 0]
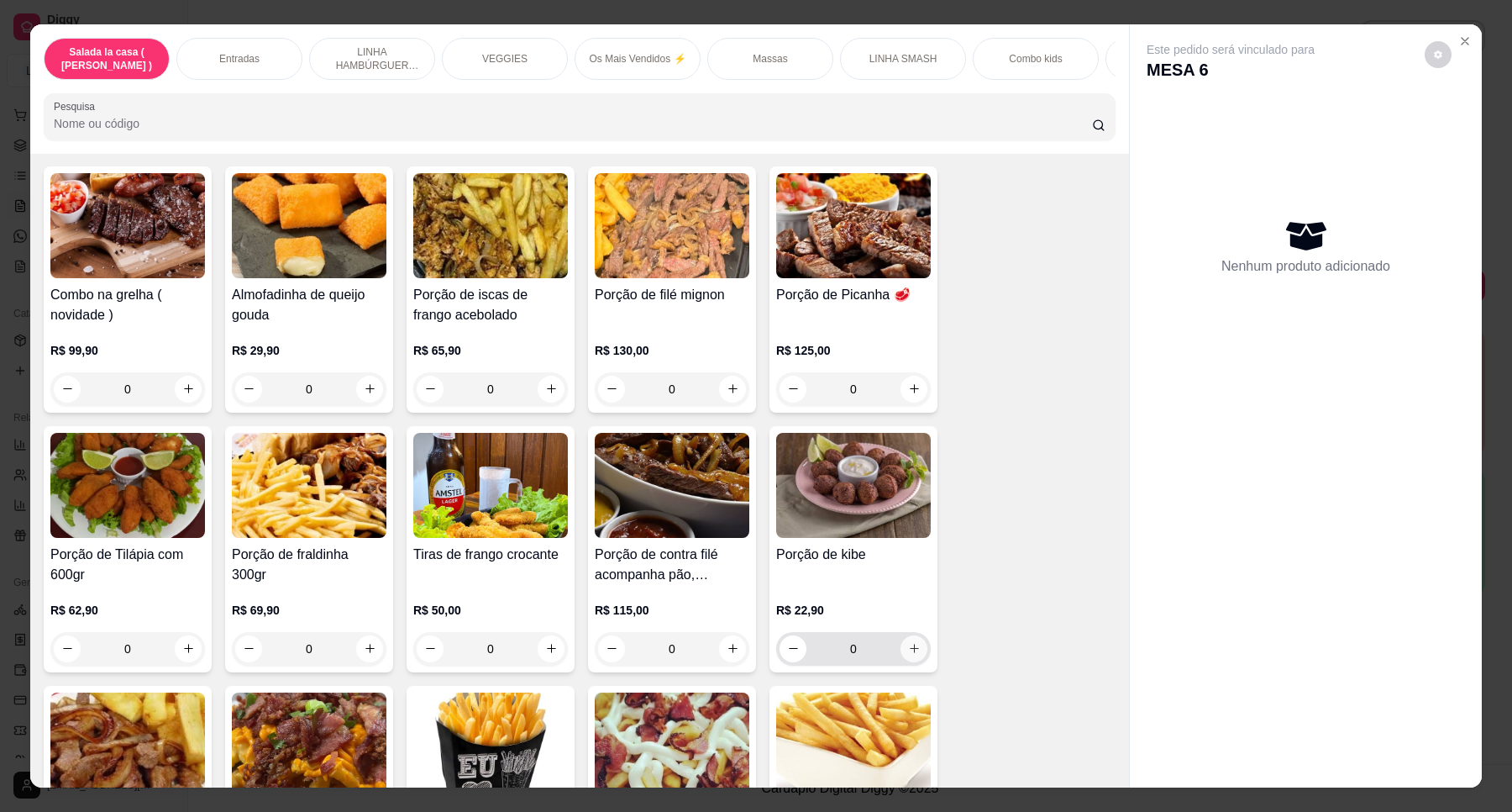
click at [901, 652] on button "increase-product-quantity" at bounding box center [914, 648] width 27 height 27
type input "1"
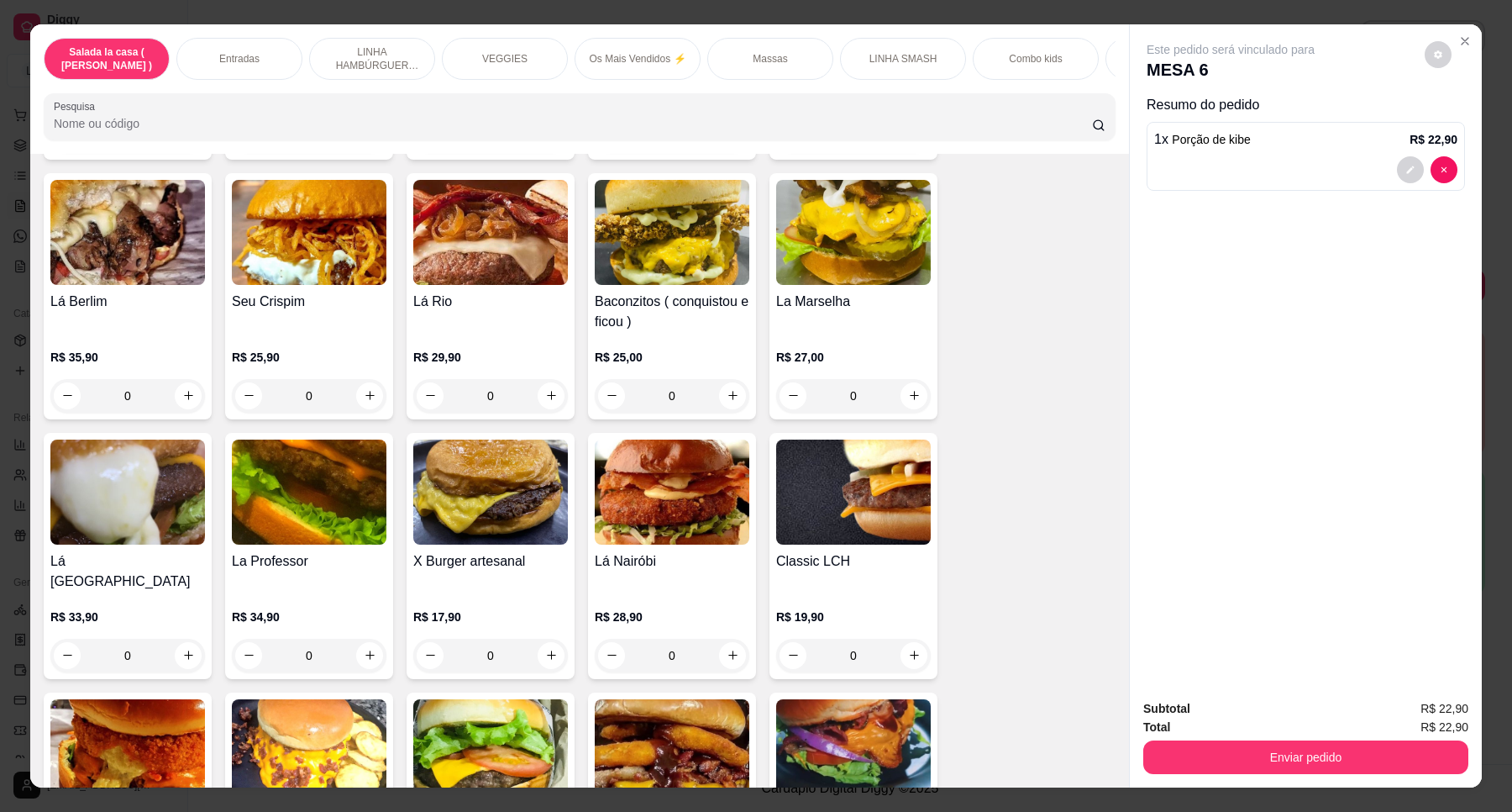
scroll to position [2637, 0]
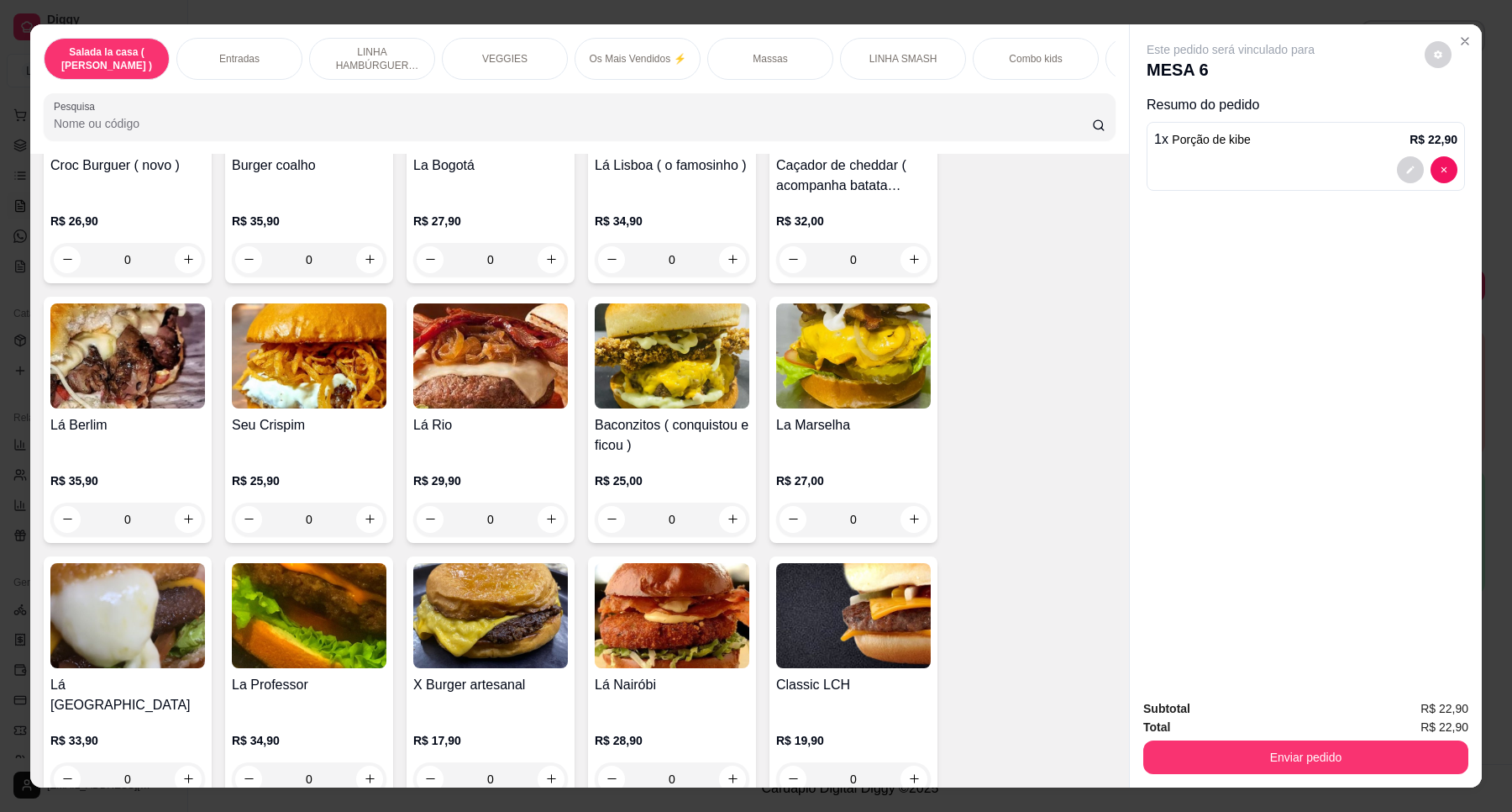
click at [536, 511] on div "0" at bounding box center [491, 520] width 154 height 34
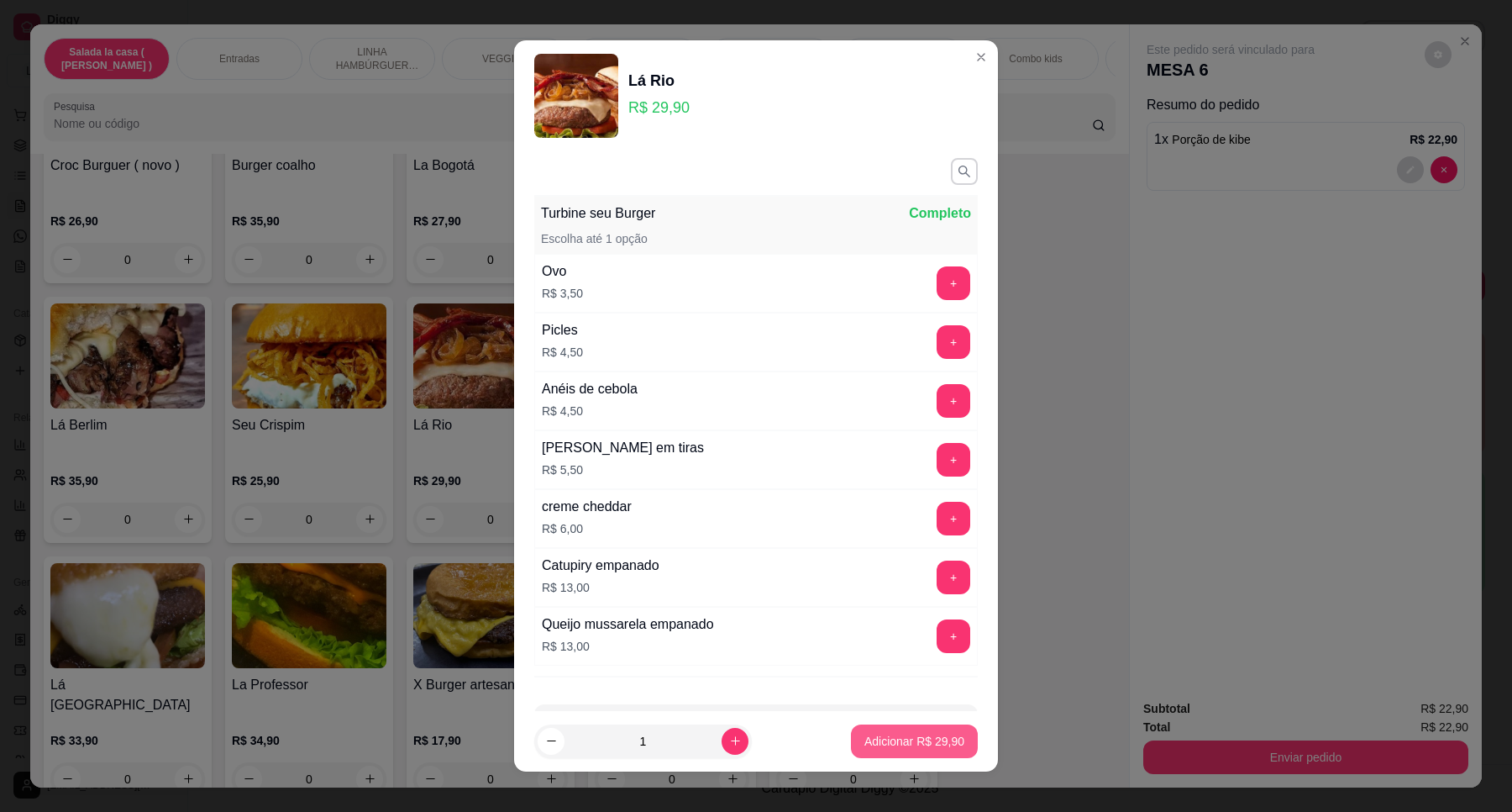
click at [875, 740] on p "Adicionar R$ 29,90" at bounding box center [915, 741] width 100 height 17
type input "1"
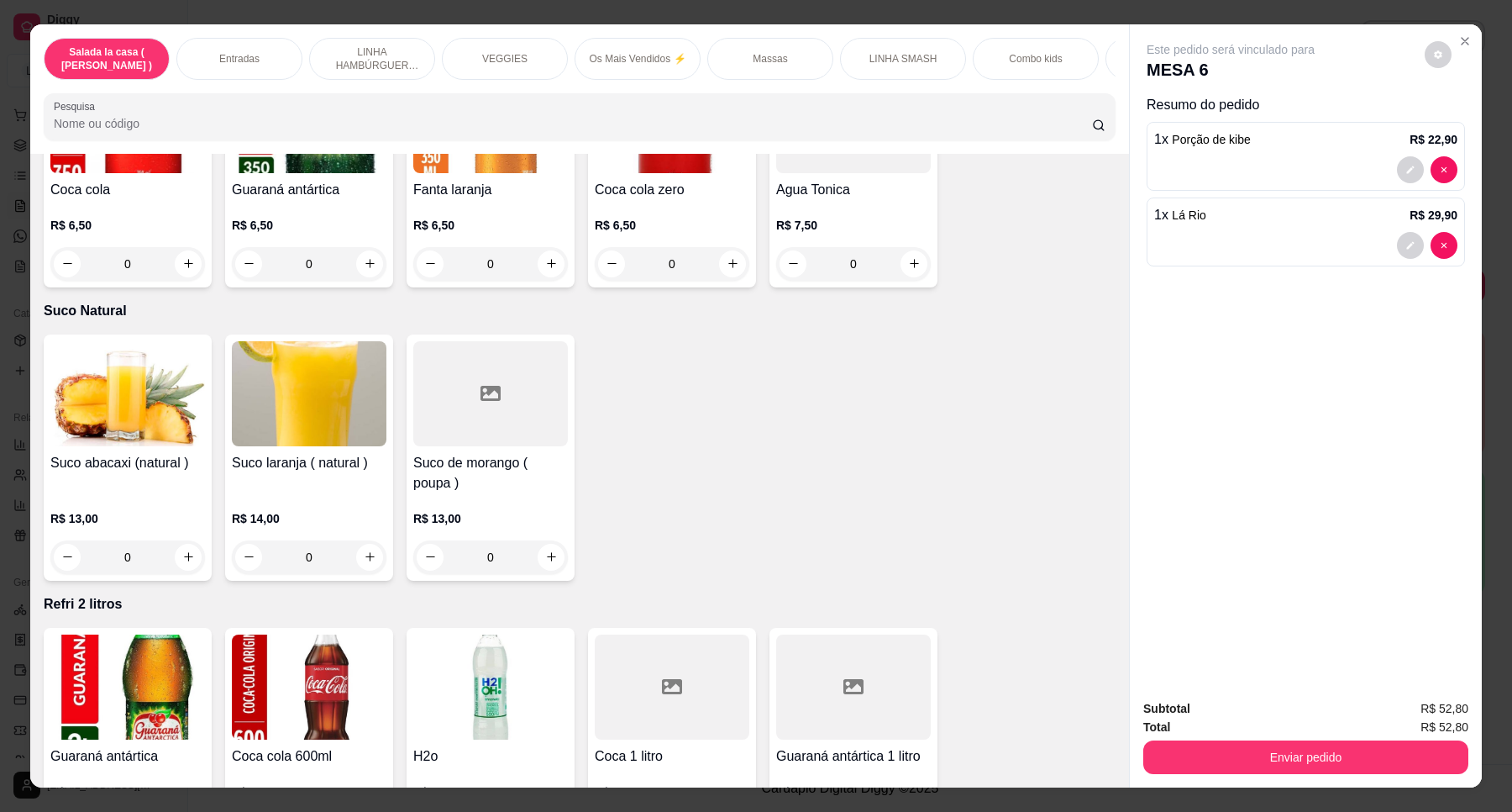
scroll to position [5633, 0]
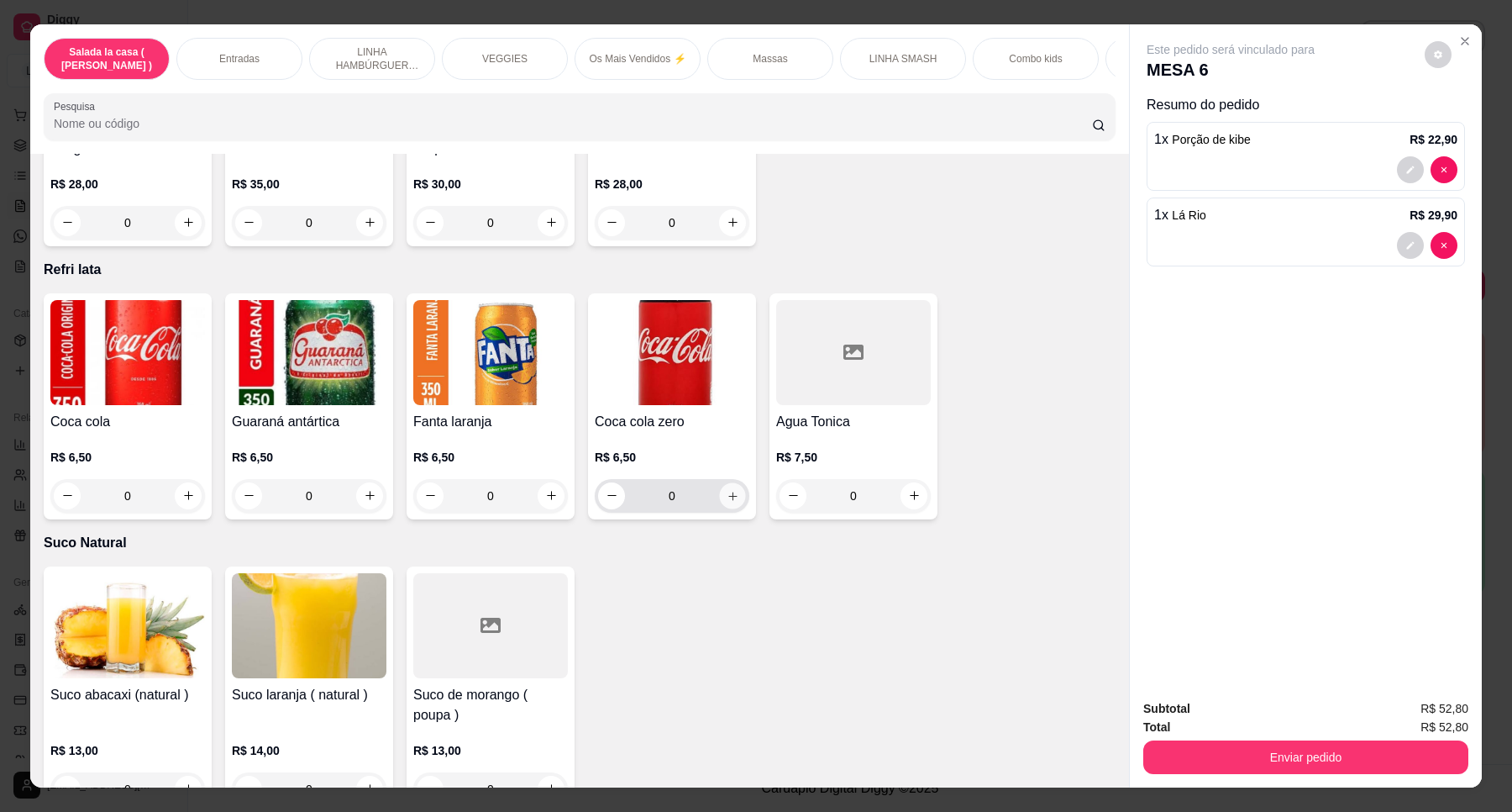
click at [729, 490] on icon "increase-product-quantity" at bounding box center [733, 497] width 13 height 13
type input "1"
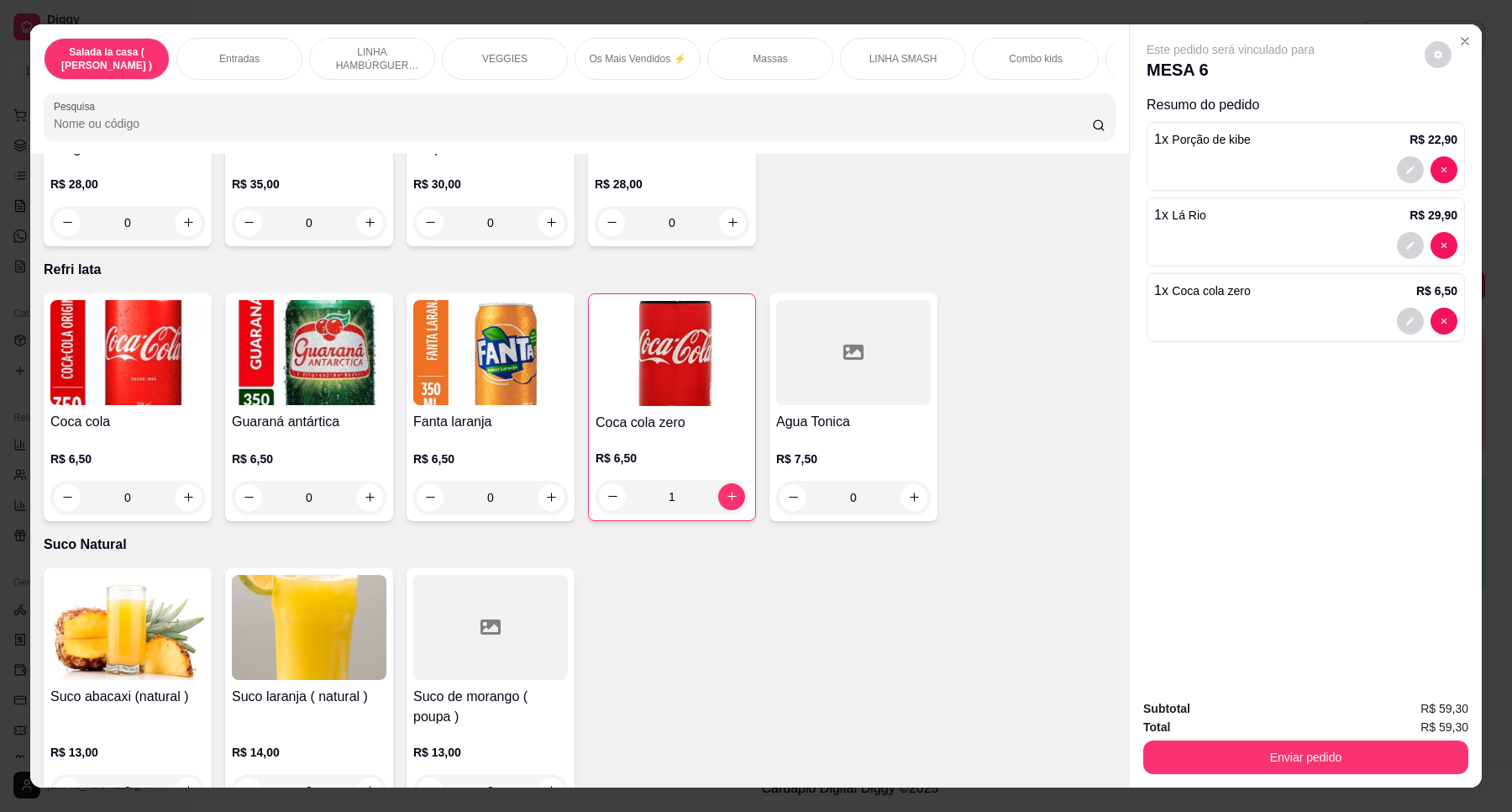
drag, startPoint x: 1121, startPoint y: 650, endPoint x: 1121, endPoint y: 703, distance: 53.0
click at [1130, 703] on div "Este pedido será vinculado para MESA 6 Resumo do pedido 1 x Porção de kibe R$ 2…" at bounding box center [1306, 406] width 353 height 763
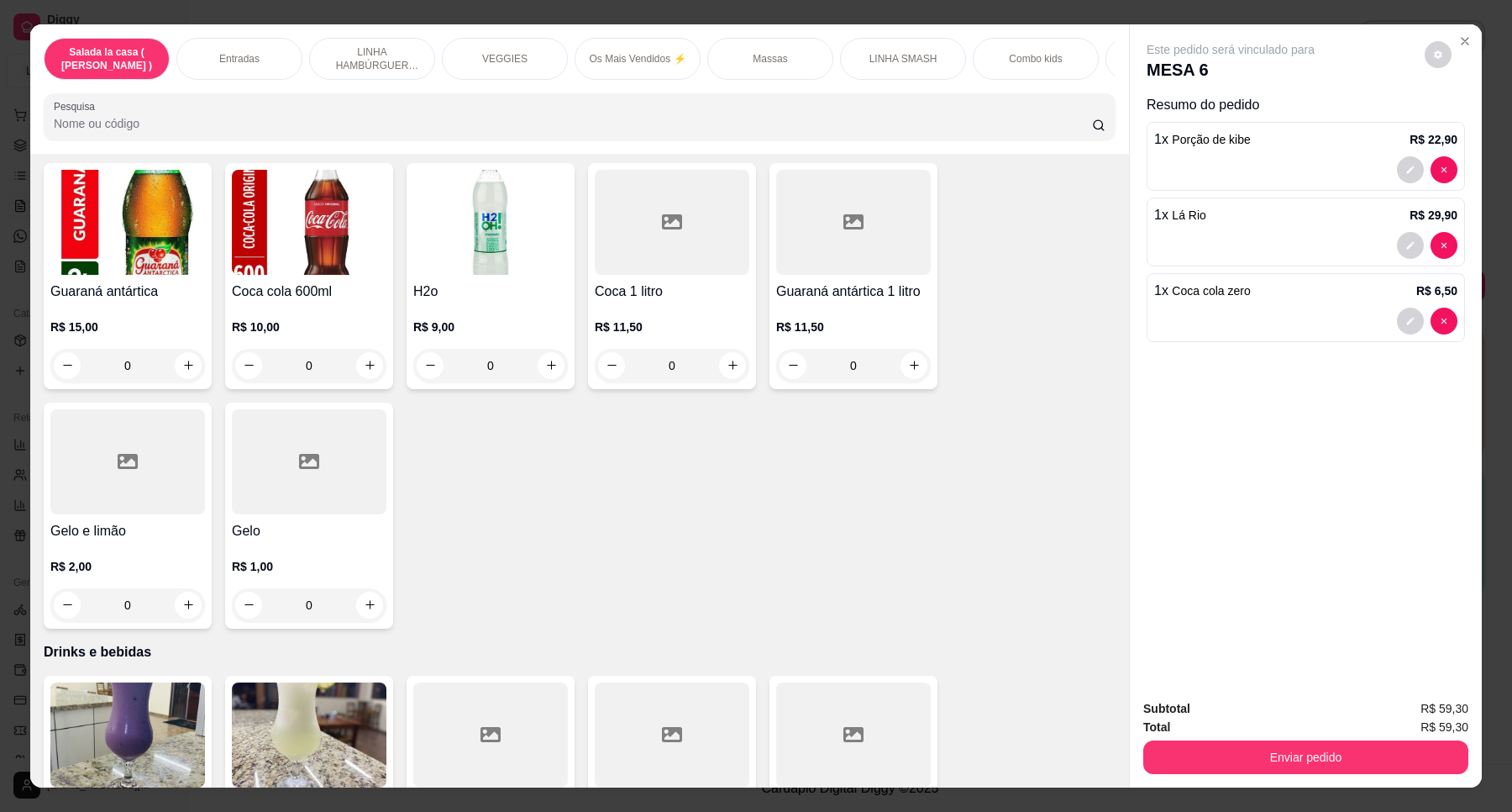
scroll to position [6359, 0]
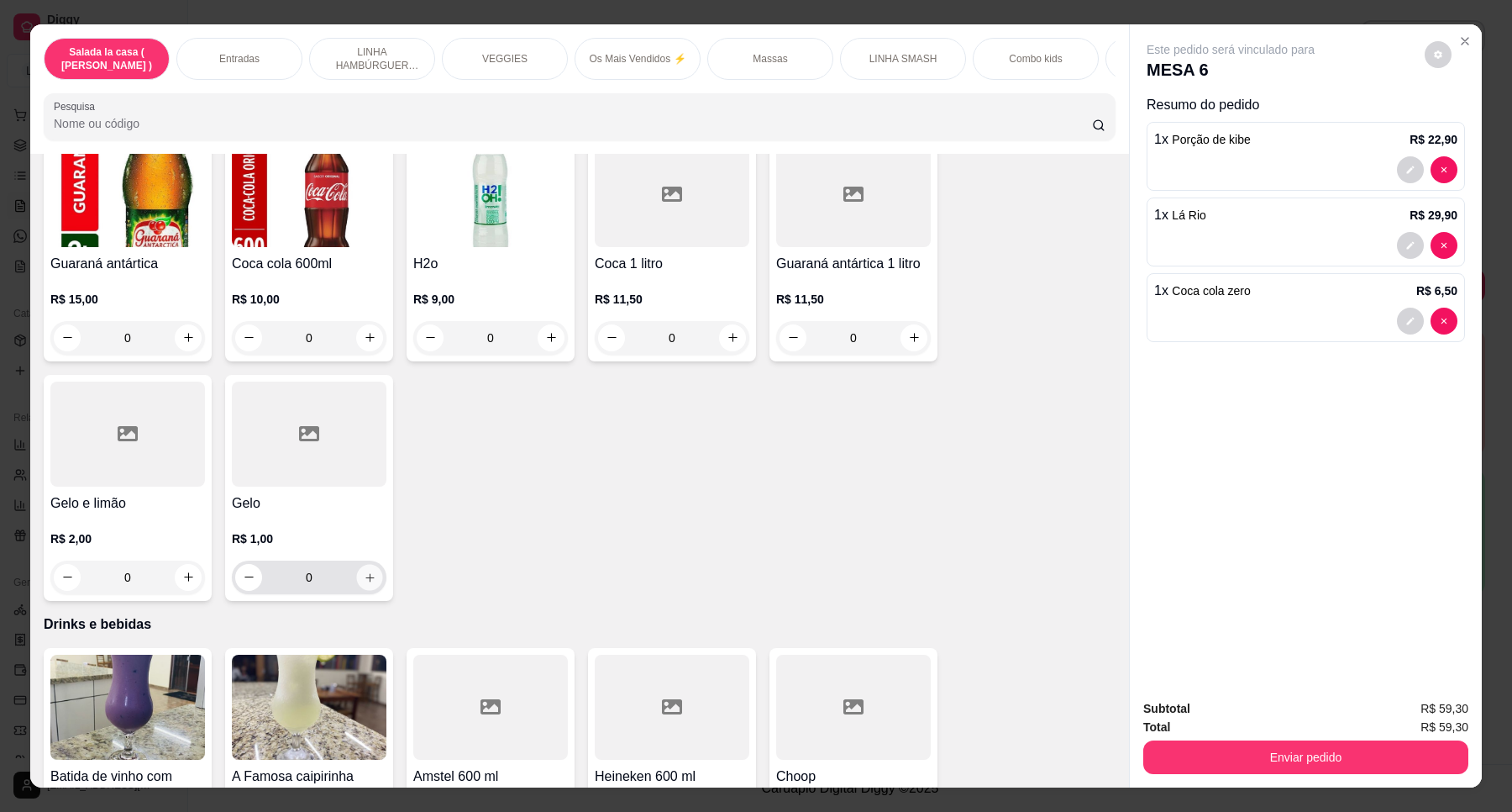
click at [364, 572] on icon "increase-product-quantity" at bounding box center [370, 578] width 13 height 13
type input "1"
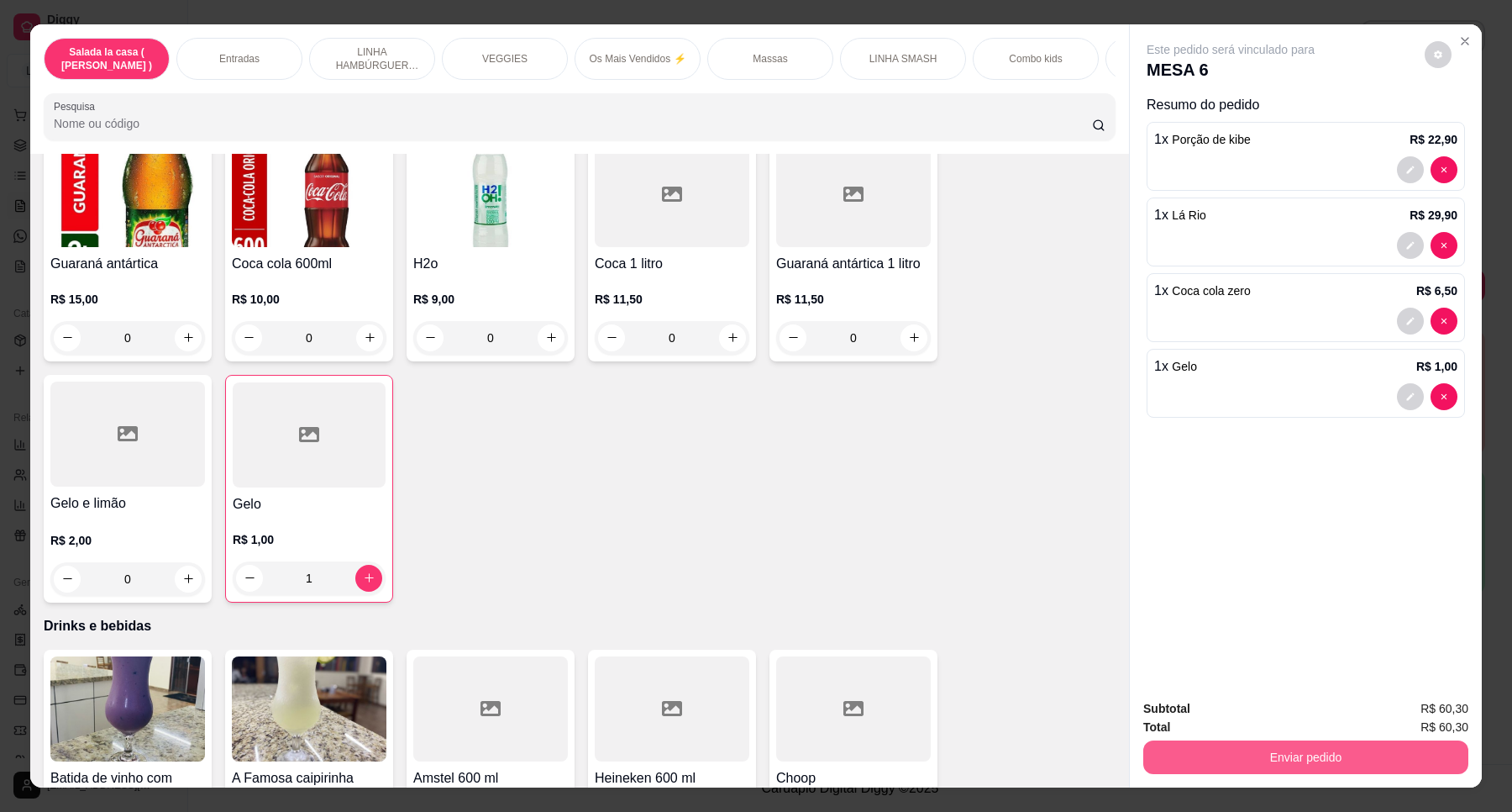
click at [1255, 768] on button "Enviar pedido" at bounding box center [1306, 757] width 325 height 34
click at [1417, 719] on button "Enviar pedido" at bounding box center [1423, 715] width 93 height 31
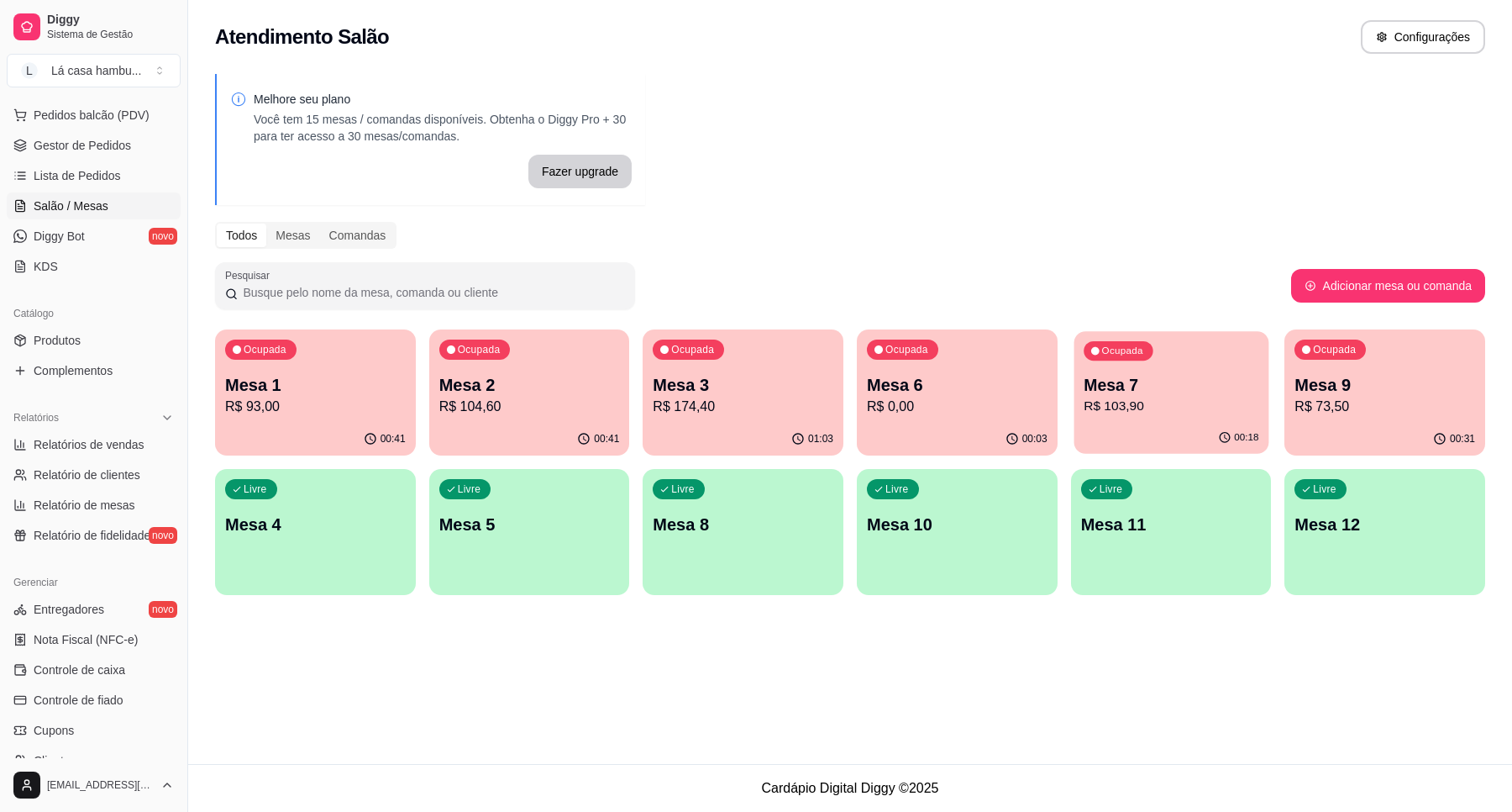
click at [1127, 397] on p "R$ 103,90" at bounding box center [1171, 406] width 175 height 19
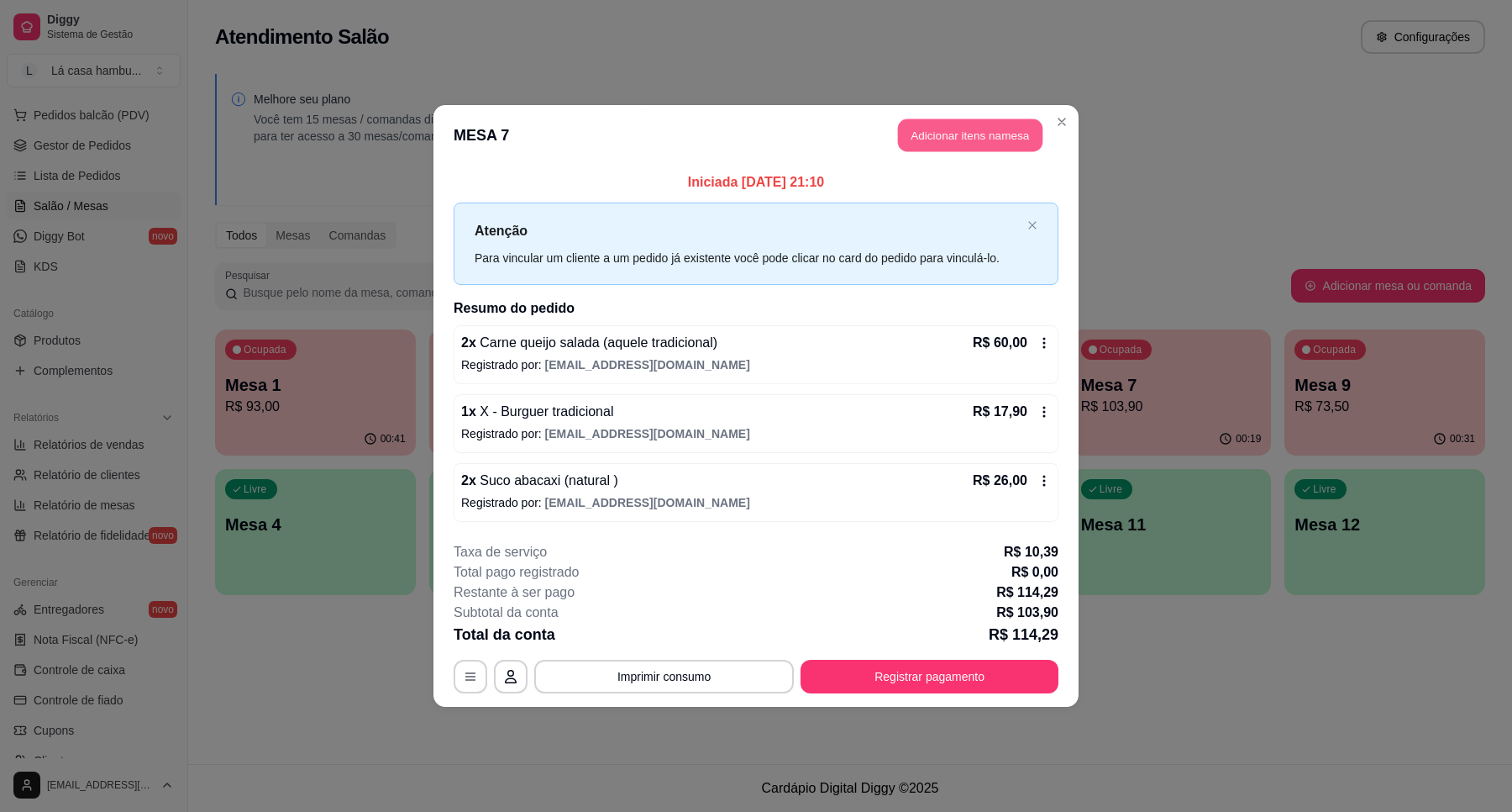
click at [1005, 132] on button "Adicionar itens na mesa" at bounding box center [970, 136] width 144 height 33
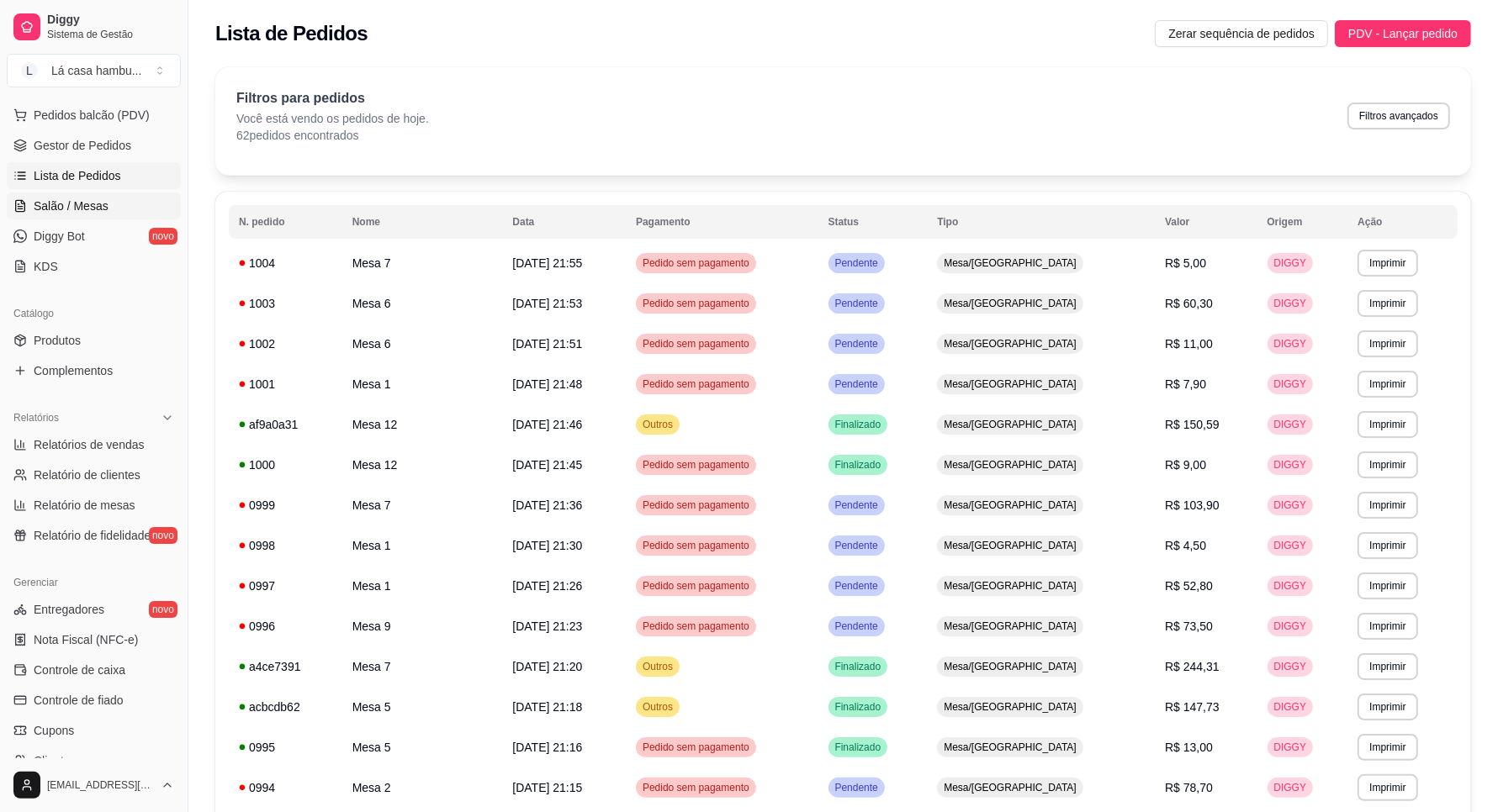
click at [95, 207] on span "Salão / Mesas" at bounding box center [71, 206] width 75 height 17
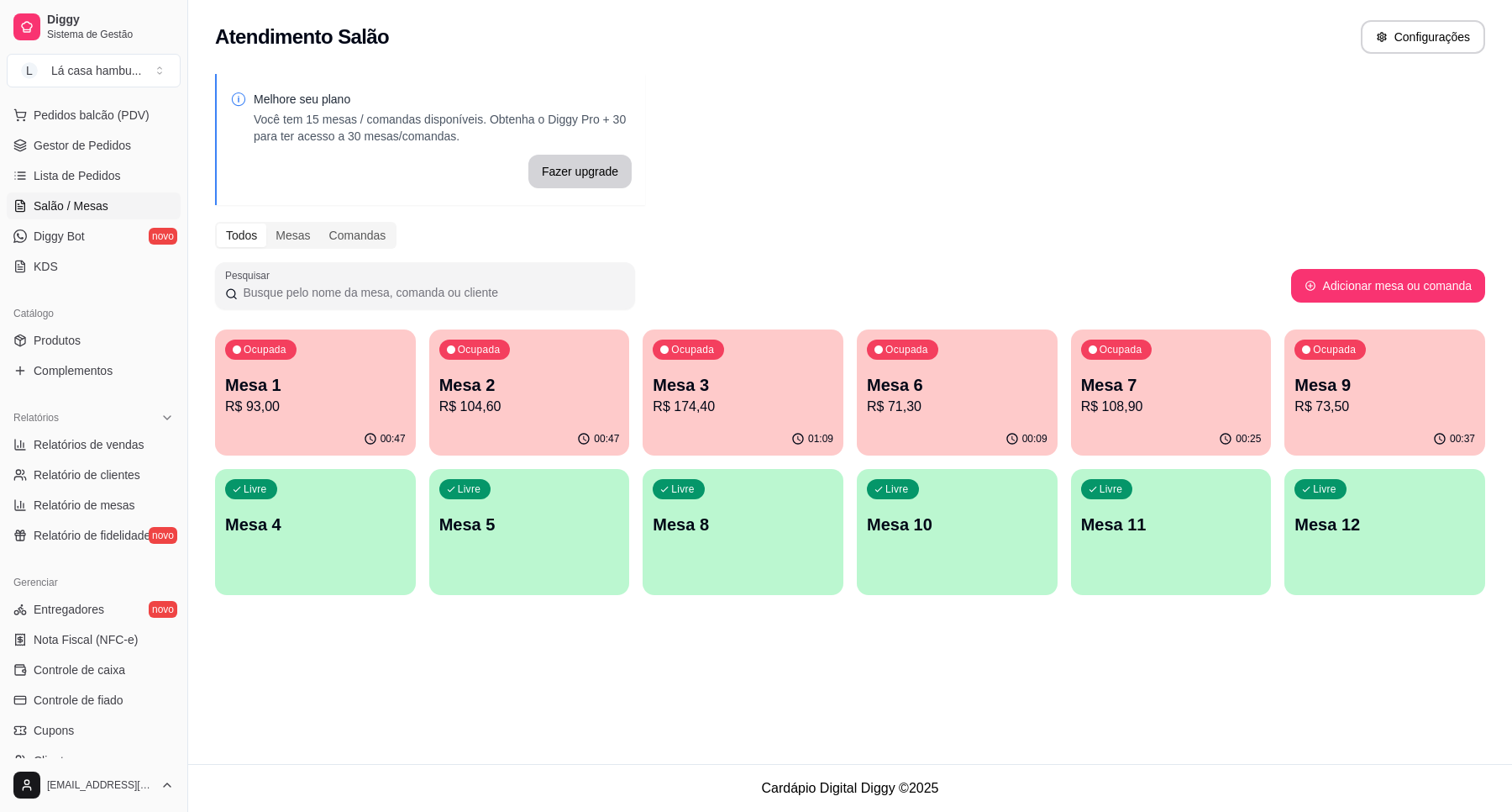
click at [334, 405] on p "R$ 93,00" at bounding box center [315, 406] width 181 height 20
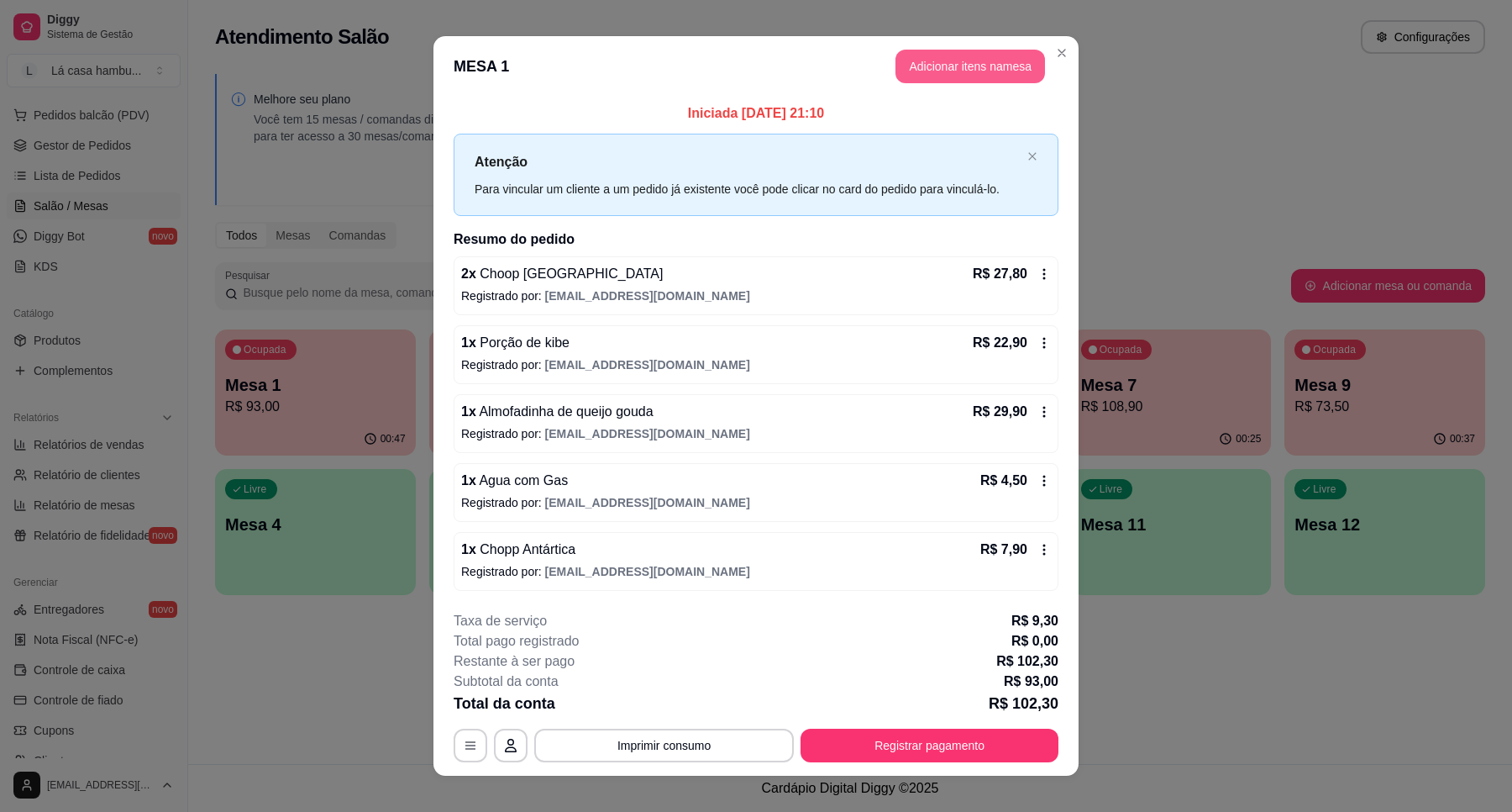
click at [938, 67] on button "Adicionar itens na mesa" at bounding box center [970, 66] width 150 height 34
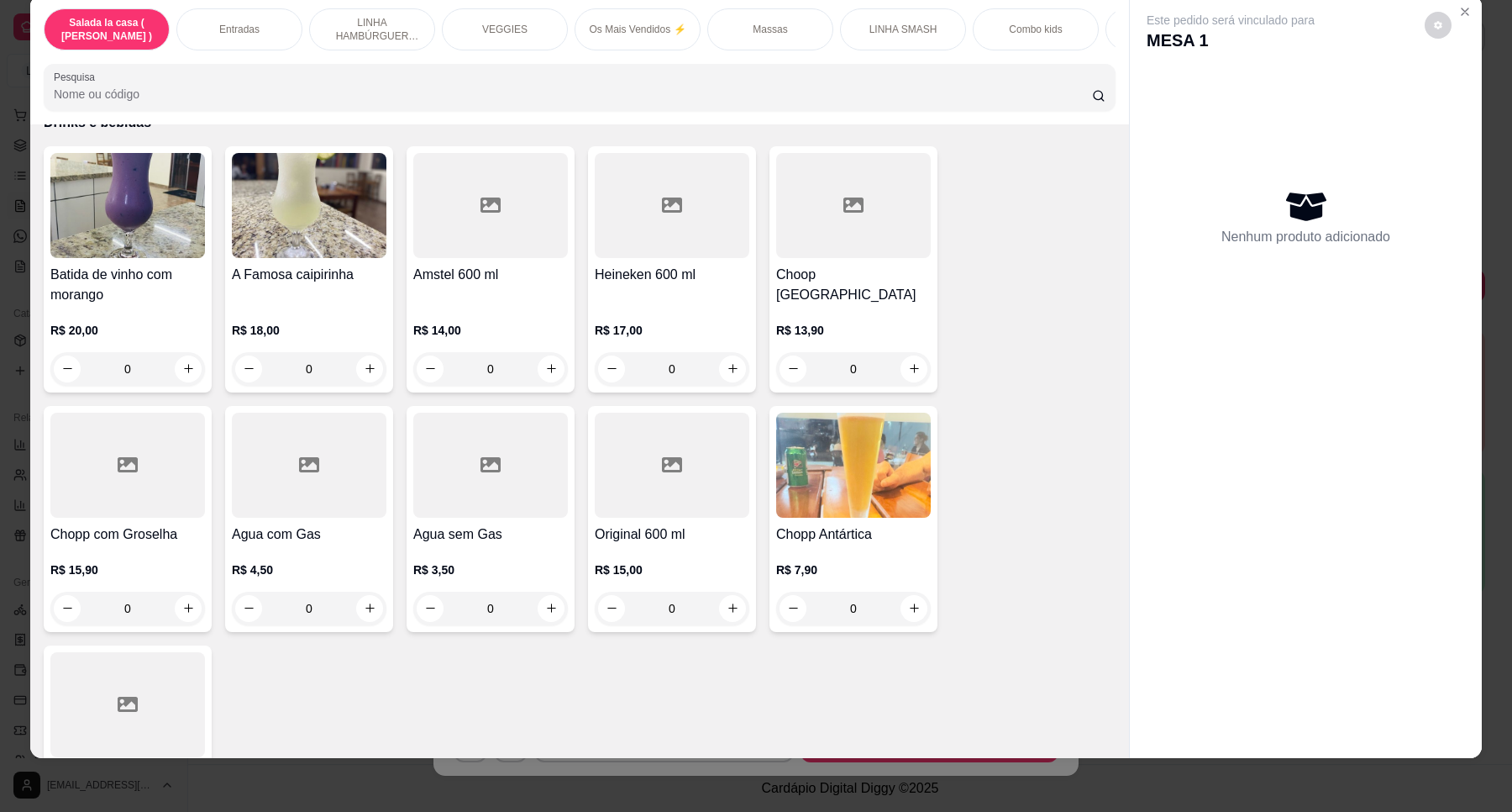
scroll to position [6931, 0]
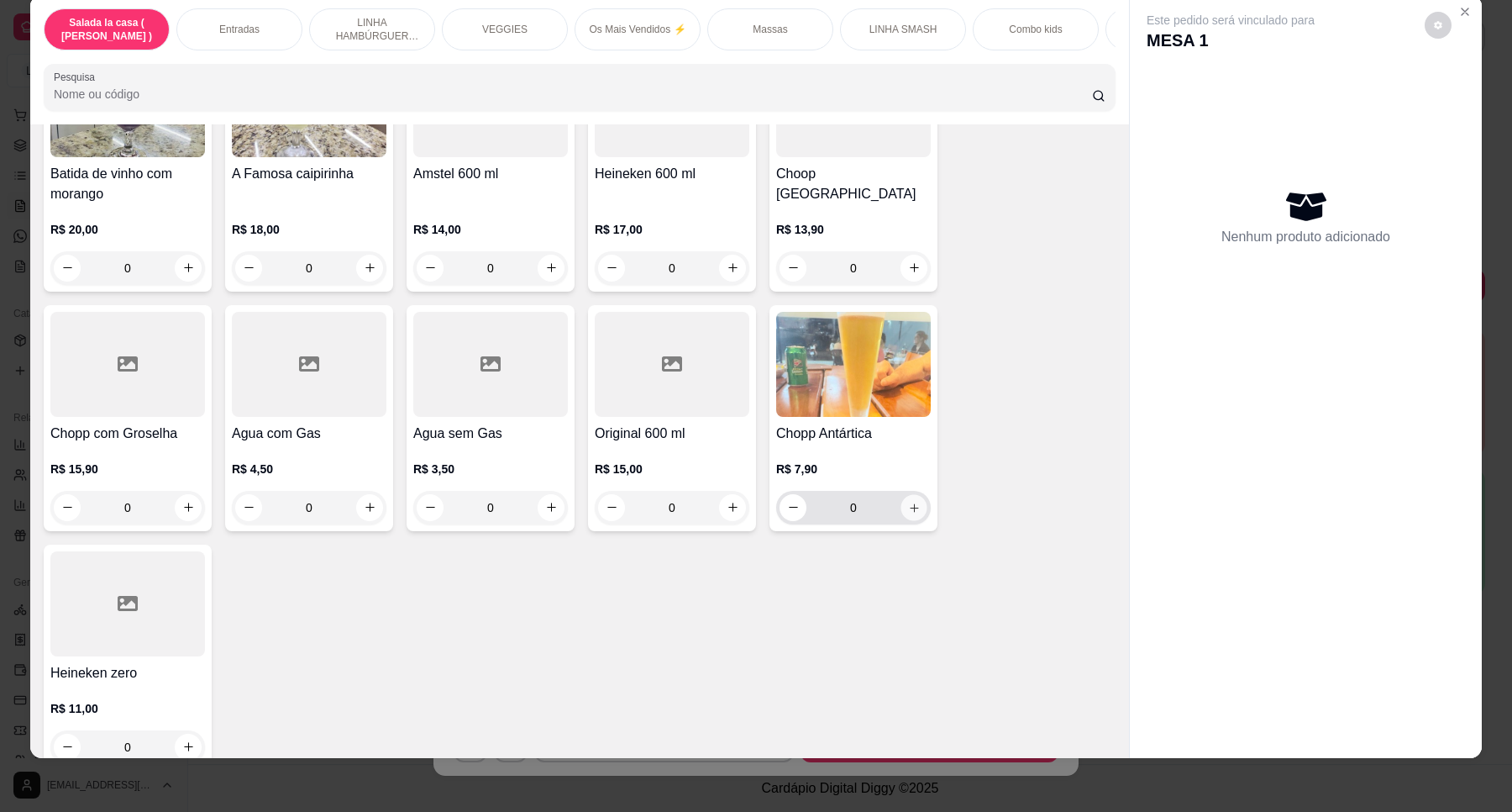
click at [910, 494] on button "increase-product-quantity" at bounding box center [914, 507] width 26 height 26
type input "1"
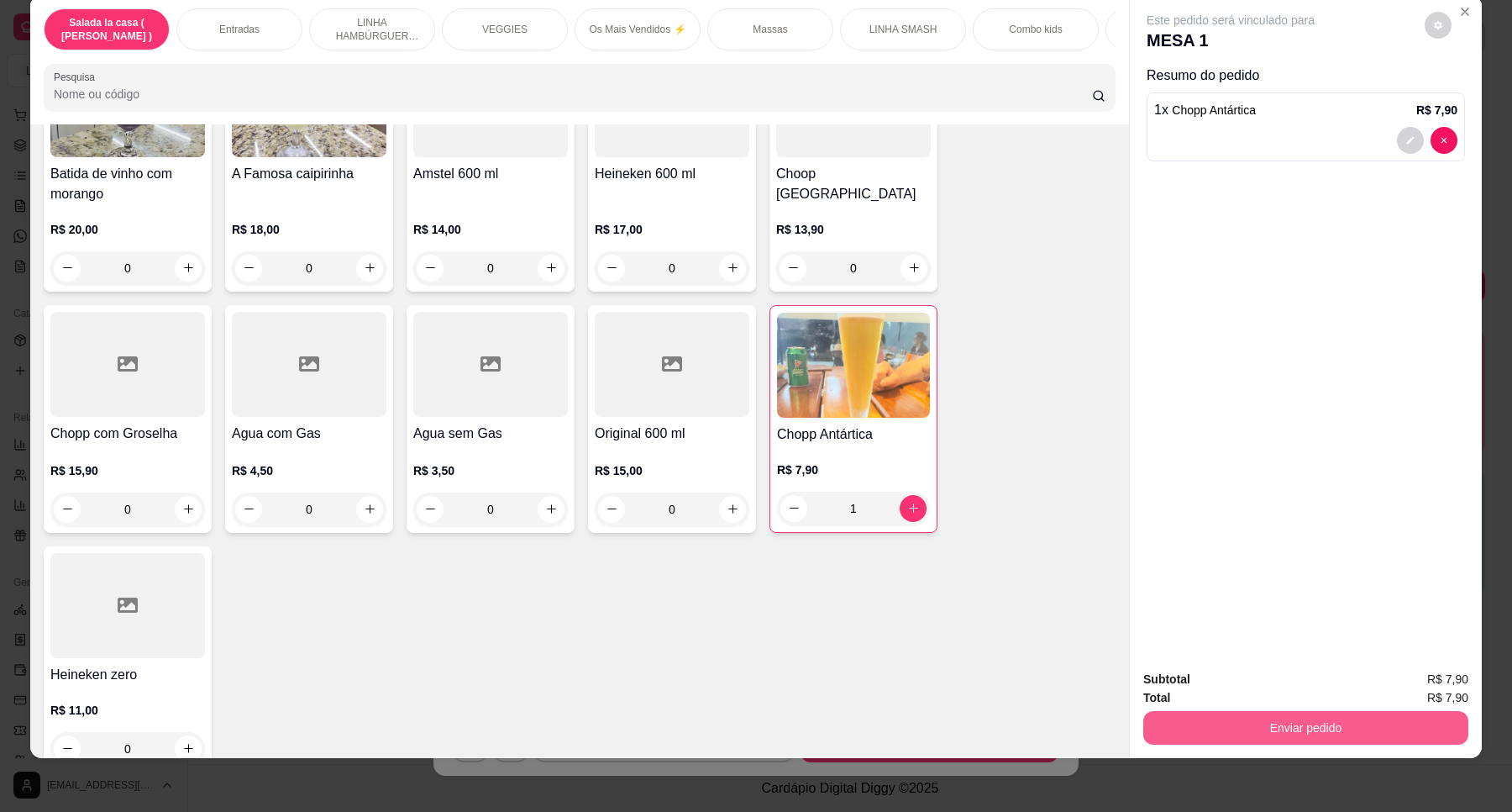
click at [1279, 724] on button "Enviar pedido" at bounding box center [1306, 727] width 325 height 34
click at [1421, 690] on button "Enviar pedido" at bounding box center [1423, 686] width 93 height 31
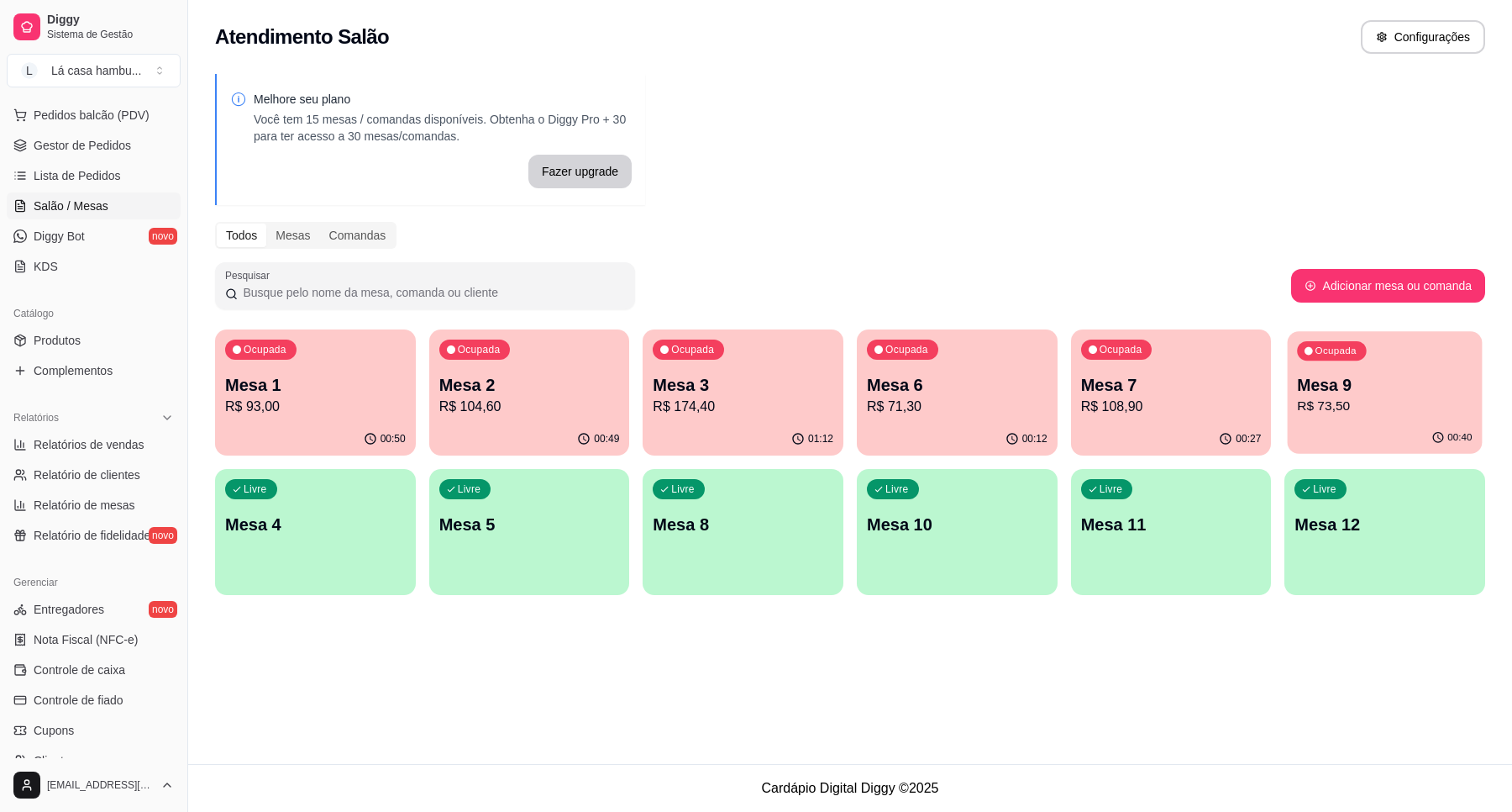
click at [1375, 392] on p "Mesa 9" at bounding box center [1385, 385] width 175 height 23
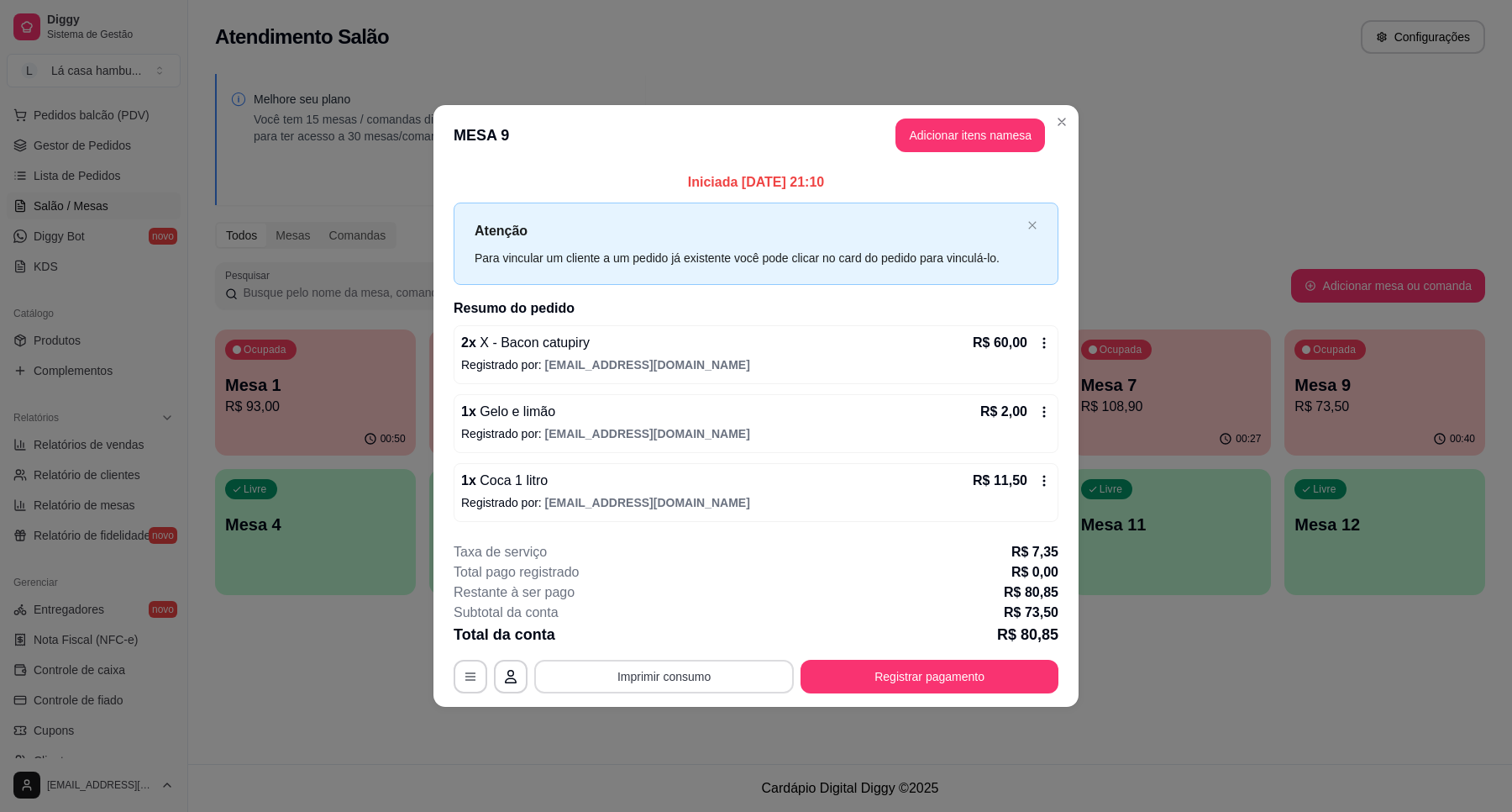
click at [703, 667] on button "Imprimir consumo" at bounding box center [664, 677] width 259 height 34
click at [689, 641] on button "IMPRESSORA" at bounding box center [669, 637] width 122 height 27
click at [934, 666] on button "Registrar pagamento" at bounding box center [929, 677] width 258 height 34
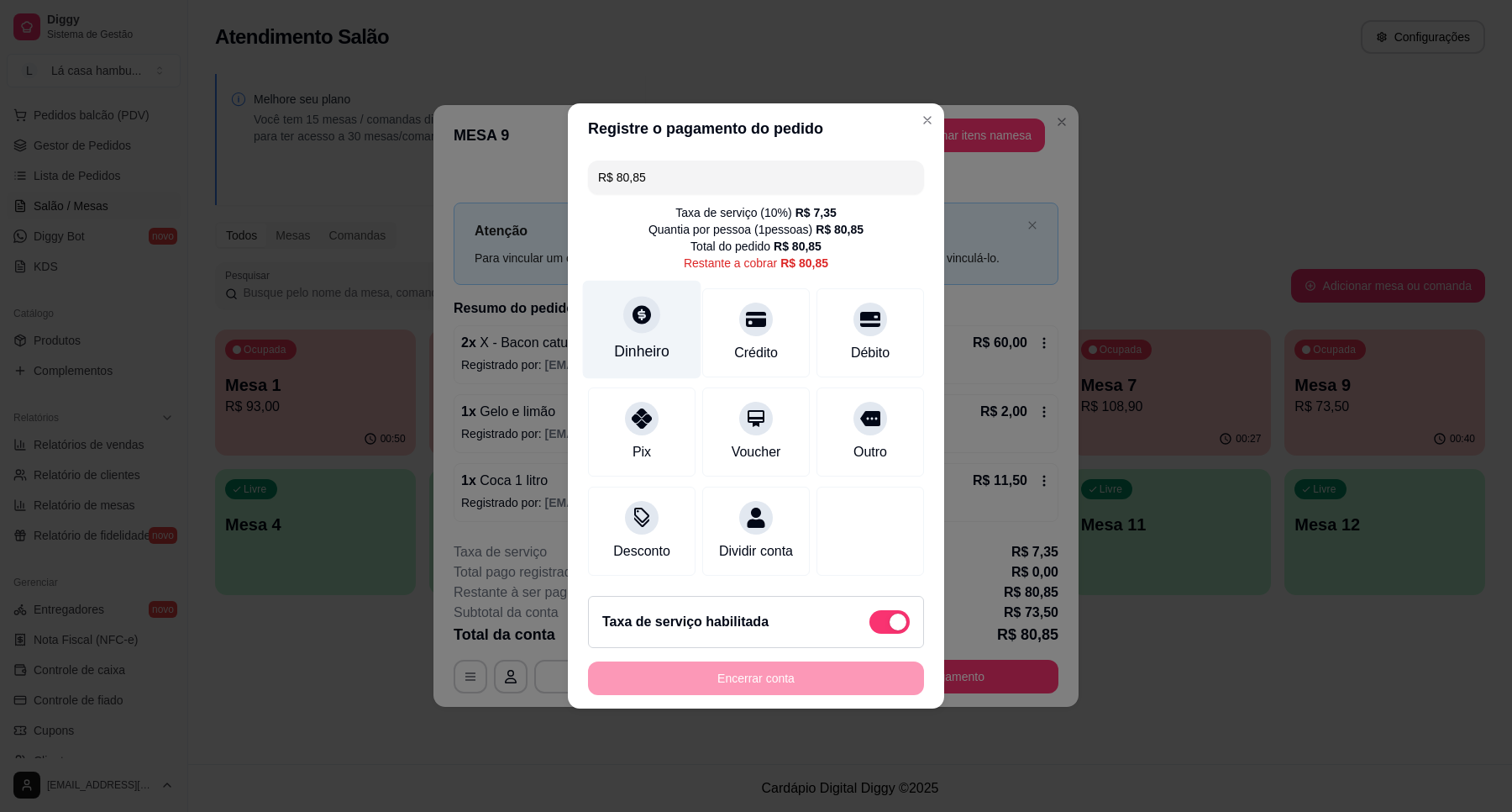
click at [643, 318] on div at bounding box center [642, 315] width 37 height 37
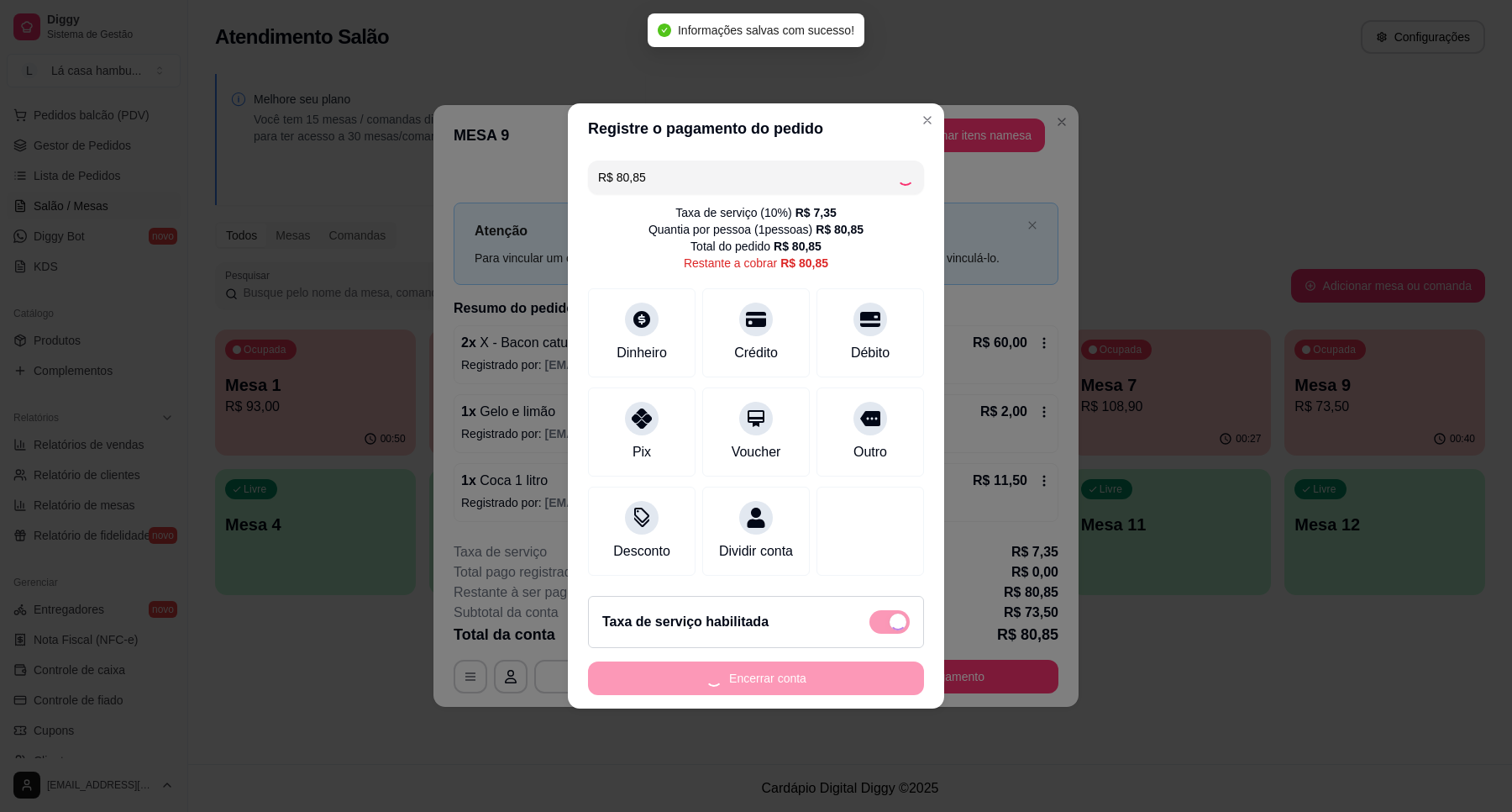
type input "R$ 0,00"
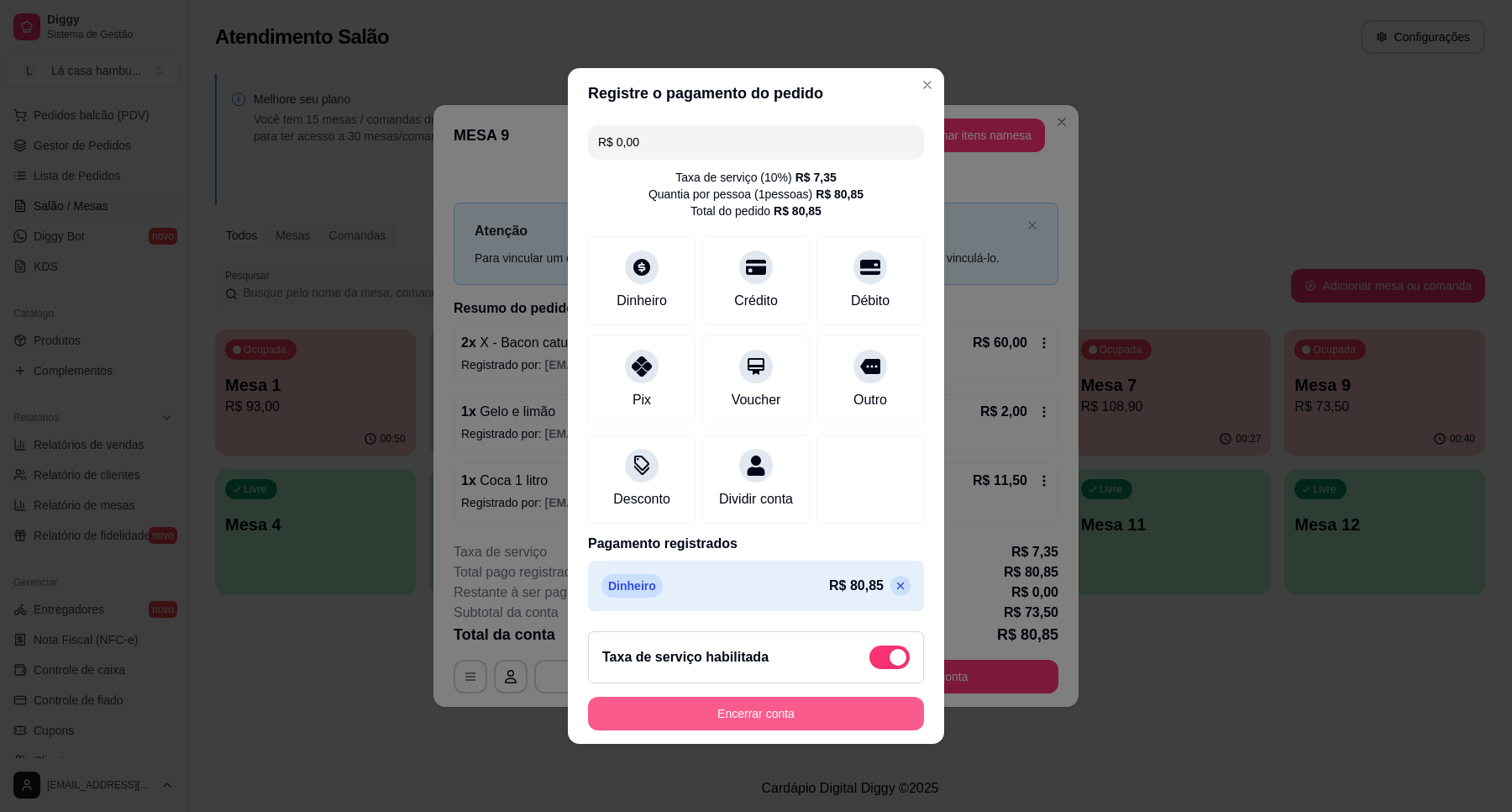
click at [834, 726] on button "Encerrar conta" at bounding box center [756, 714] width 336 height 34
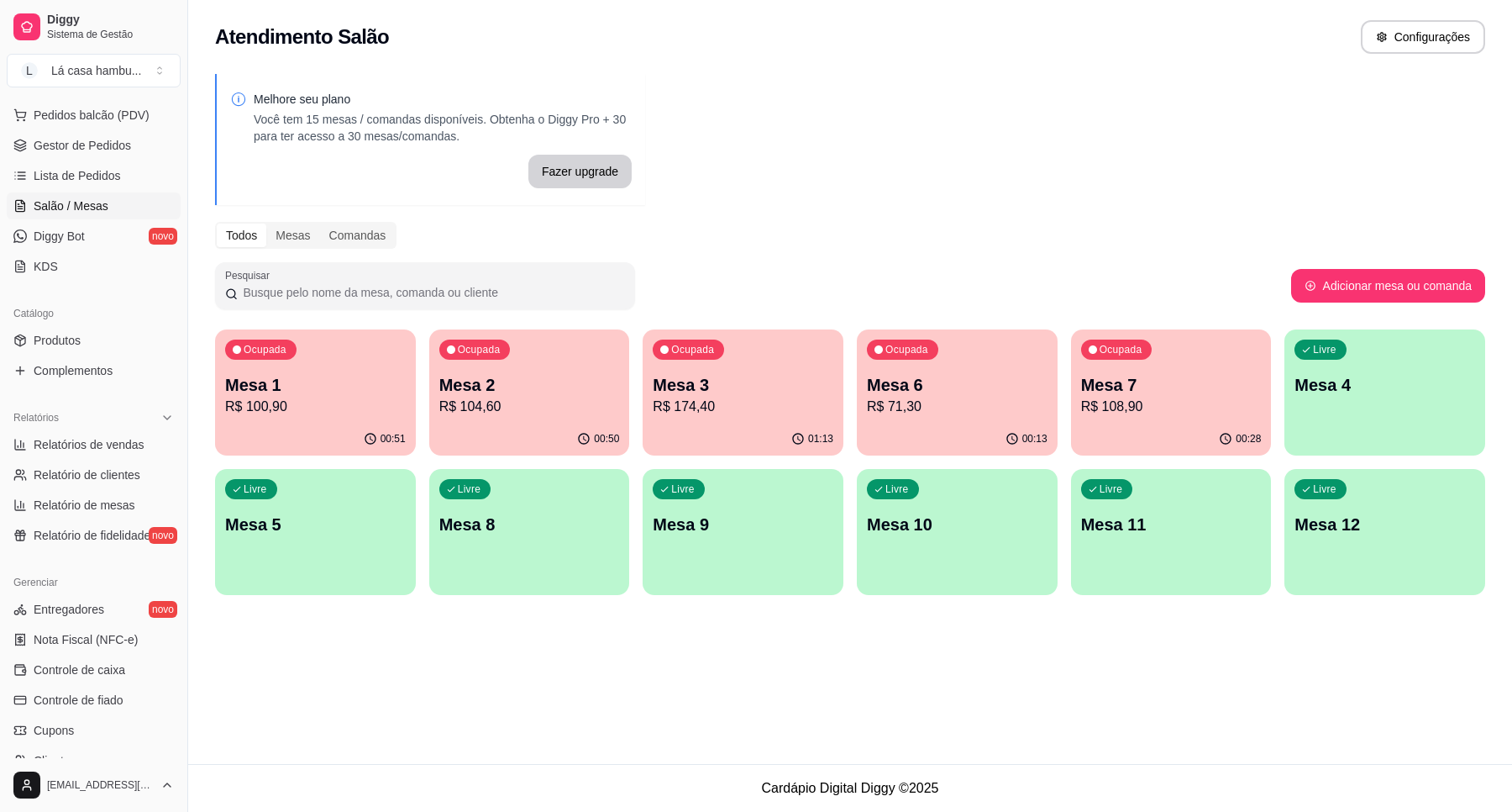
click at [1043, 246] on div "Todos Mesas Comandas" at bounding box center [850, 234] width 1270 height 27
click at [546, 383] on p "Mesa 2" at bounding box center [529, 385] width 181 height 24
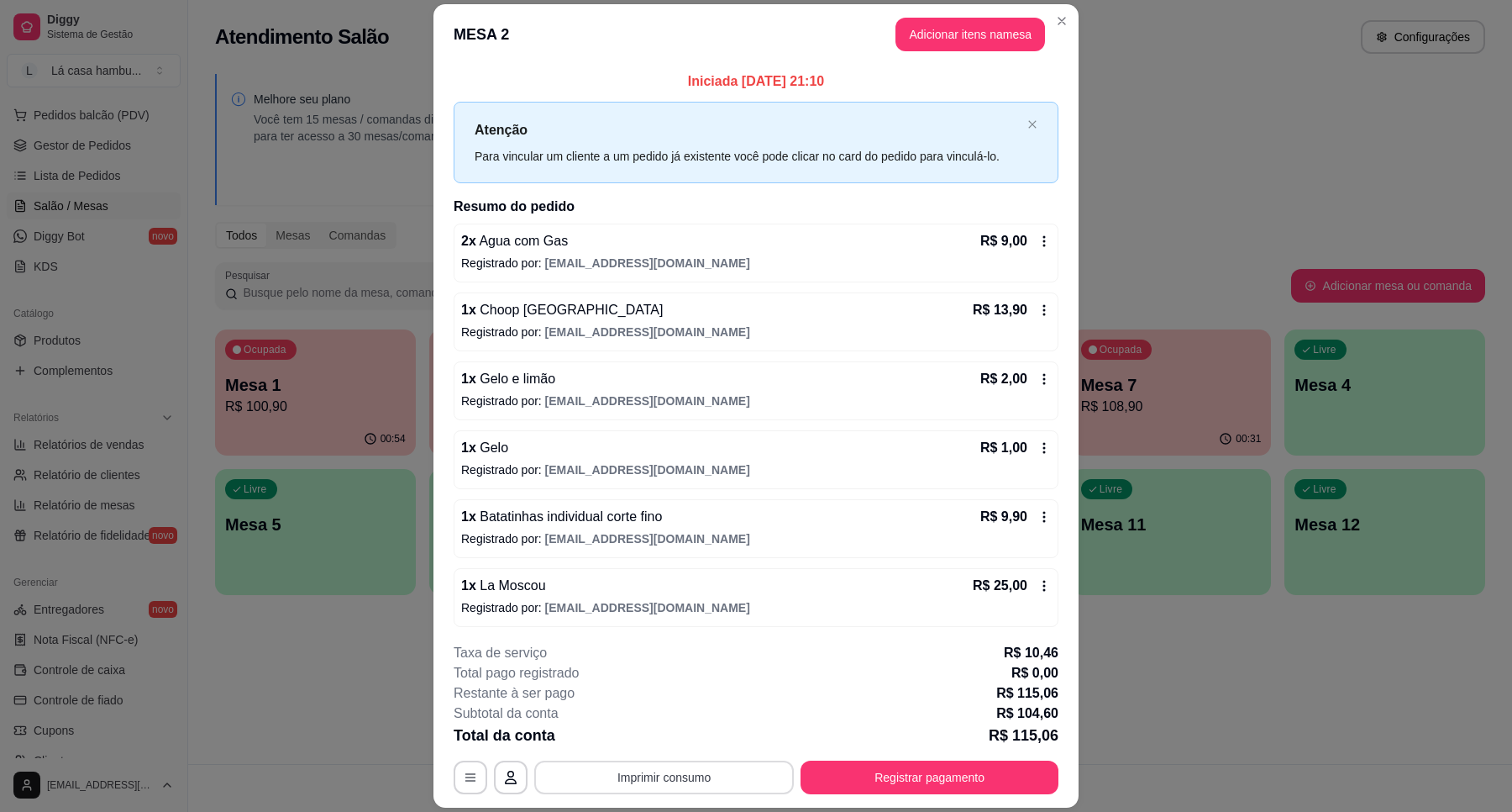
click at [682, 783] on button "Imprimir consumo" at bounding box center [664, 777] width 259 height 34
click at [665, 746] on button "IMPRESSORA" at bounding box center [661, 738] width 118 height 26
click at [1001, 771] on button "Registrar pagamento" at bounding box center [930, 778] width 250 height 33
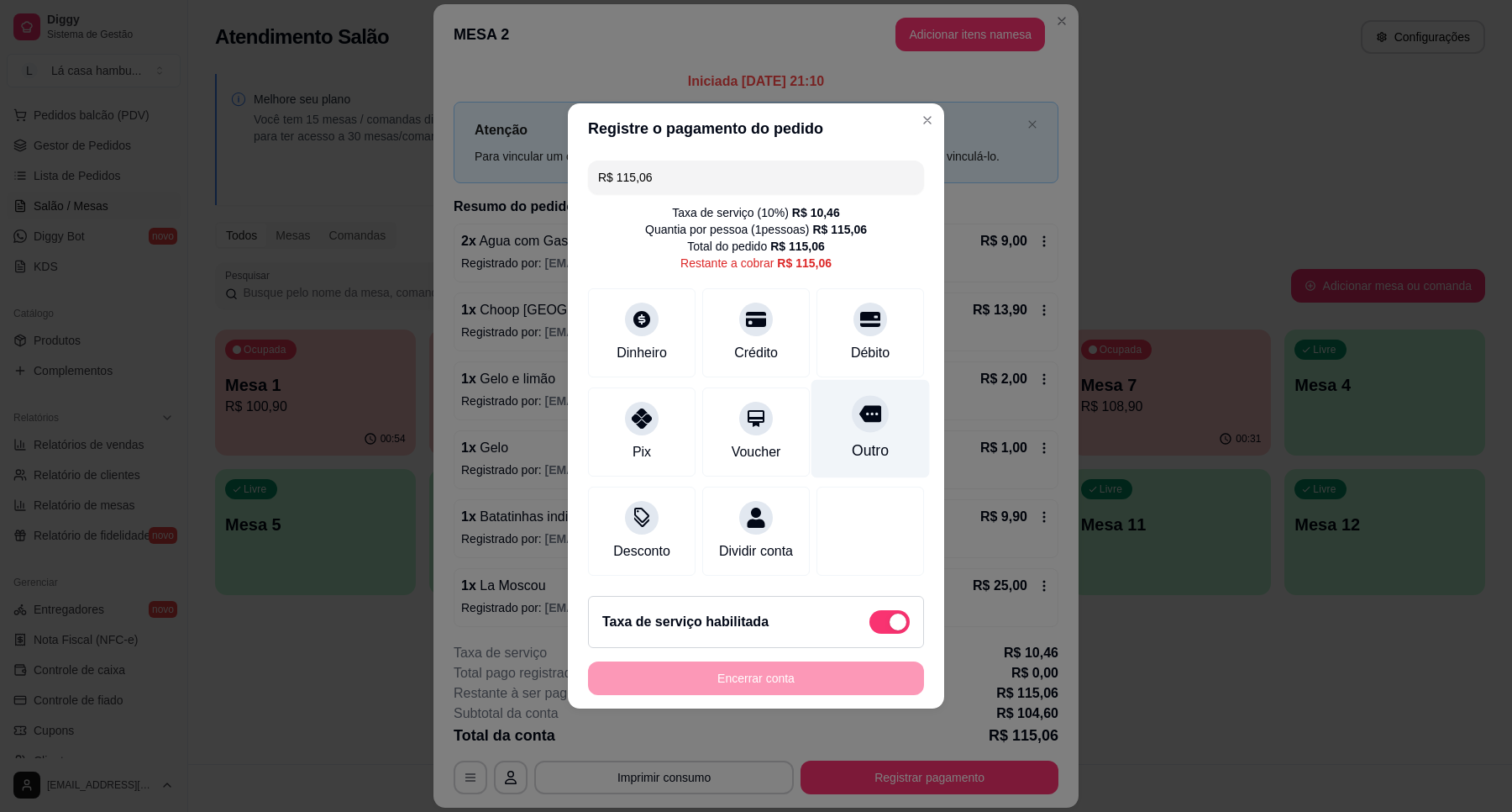
drag, startPoint x: 863, startPoint y: 408, endPoint x: 853, endPoint y: 433, distance: 26.9
click at [863, 407] on icon at bounding box center [870, 415] width 22 height 17
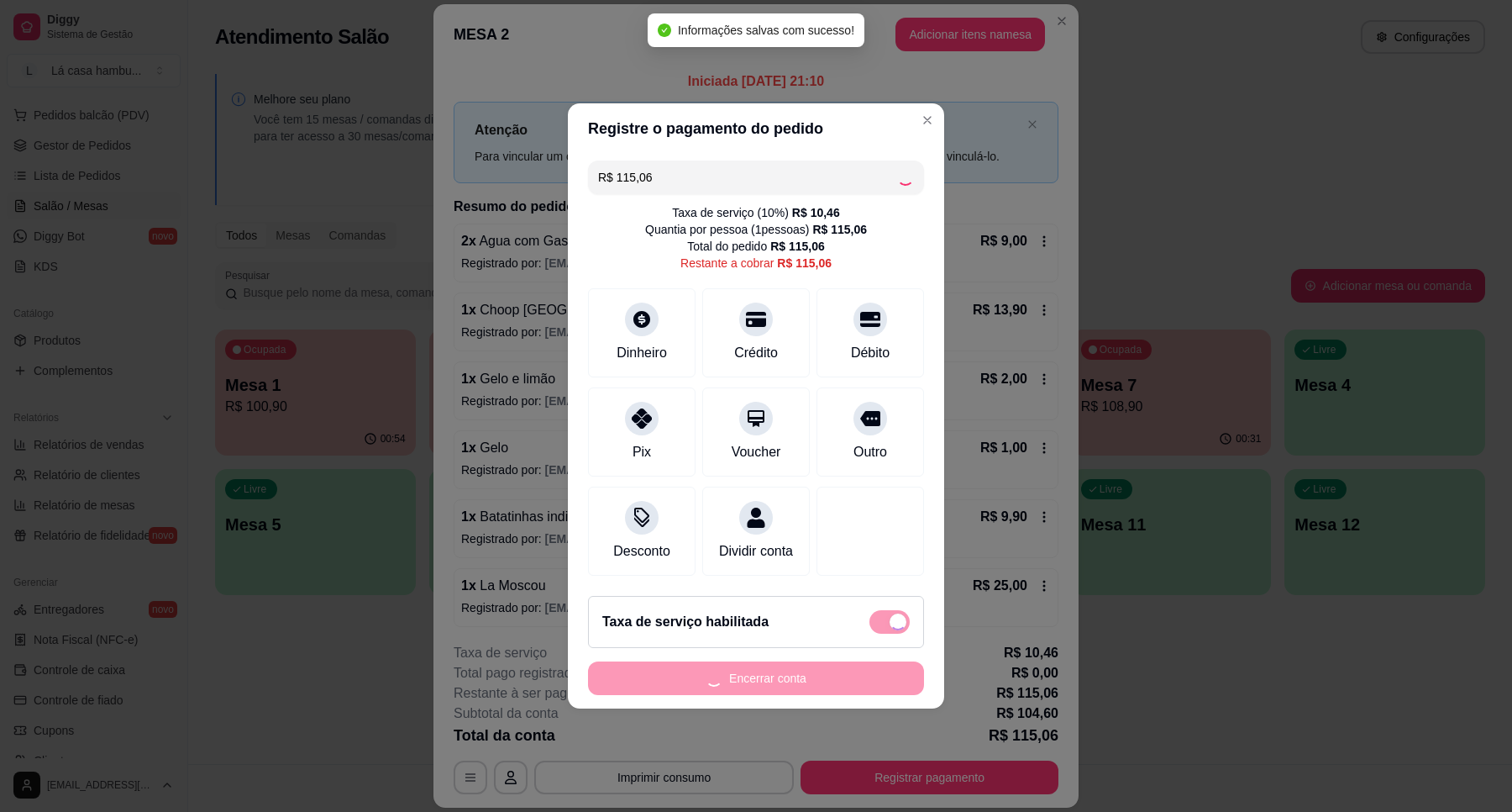
type input "R$ 0,00"
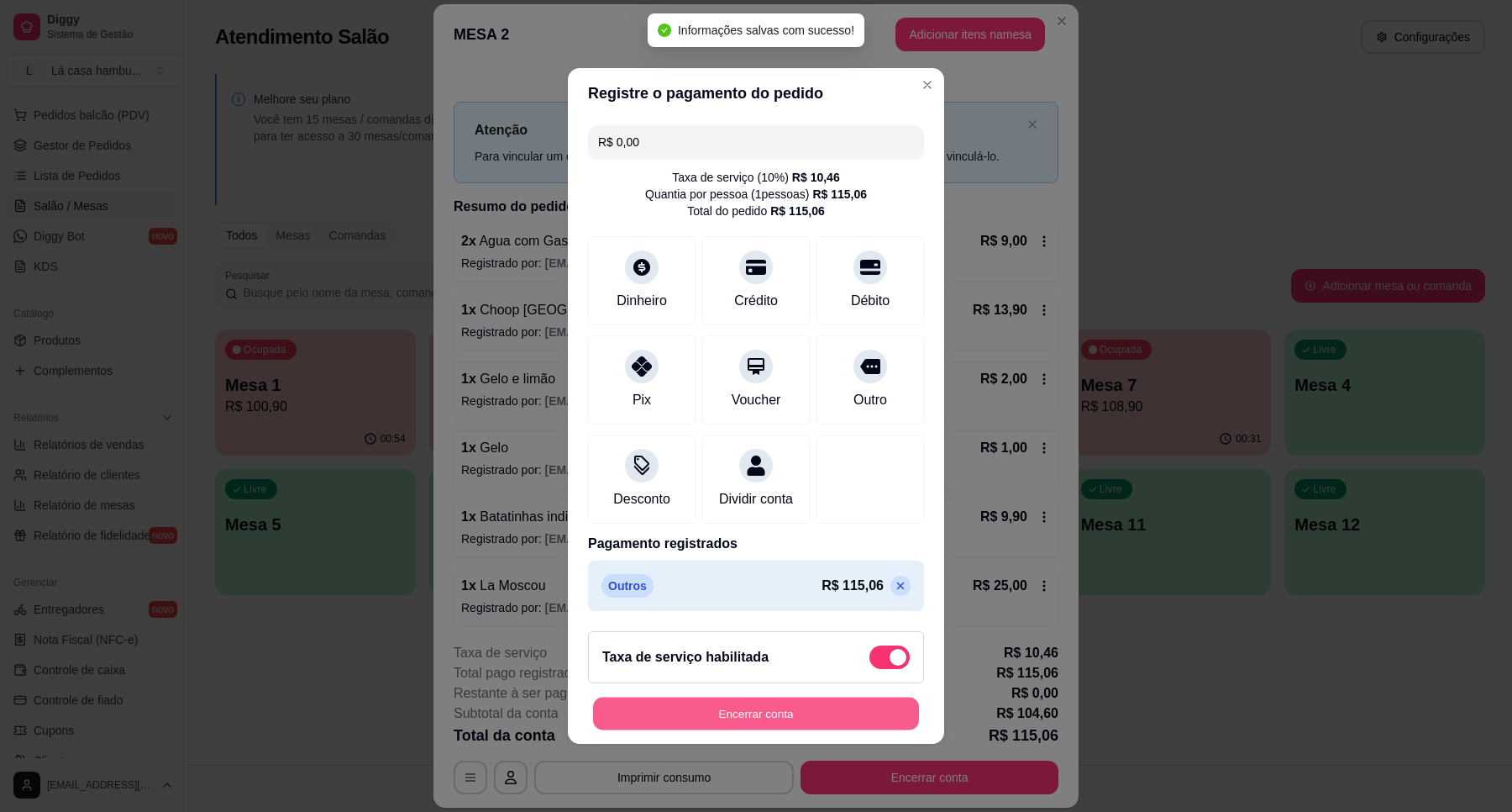
click at [821, 721] on button "Encerrar conta" at bounding box center [756, 715] width 326 height 33
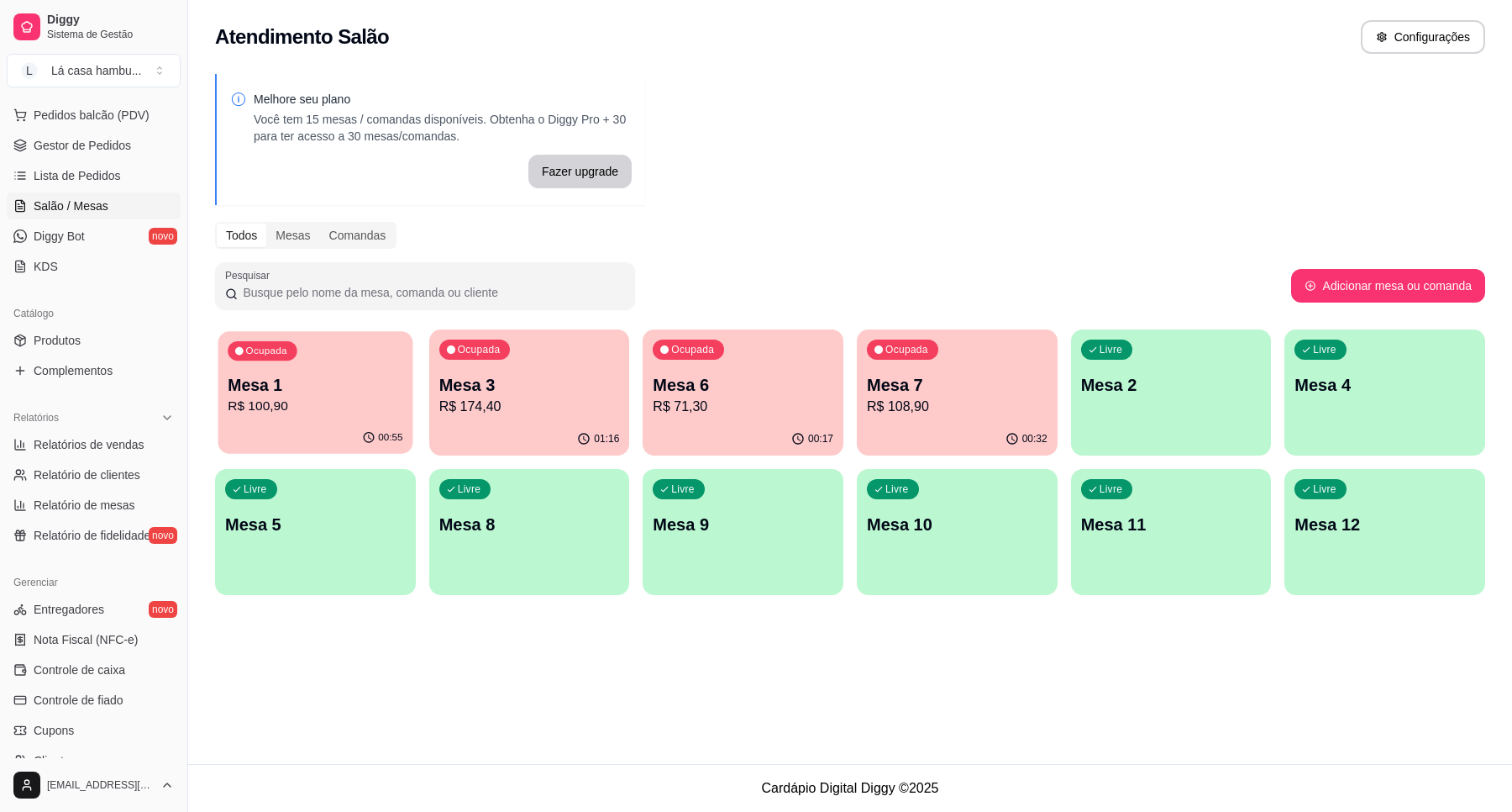
click at [346, 386] on p "Mesa 1" at bounding box center [315, 385] width 175 height 23
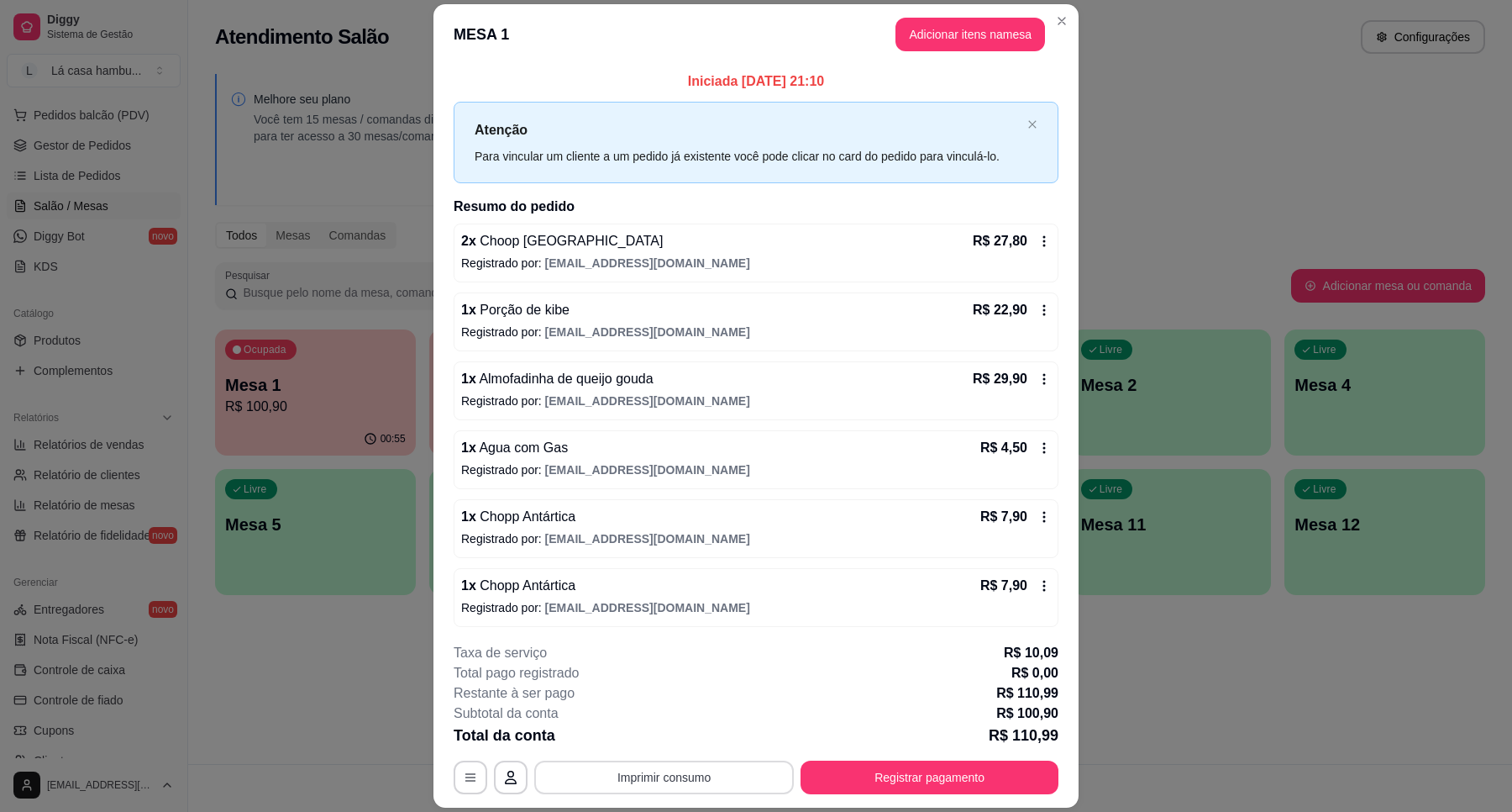
click at [741, 759] on div "**********" at bounding box center [756, 718] width 605 height 152
click at [725, 765] on button "Imprimir consumo" at bounding box center [664, 777] width 259 height 34
click at [682, 741] on button "IMPRESSORA" at bounding box center [662, 739] width 122 height 27
click at [1012, 771] on button "Registrar pagamento" at bounding box center [930, 778] width 250 height 33
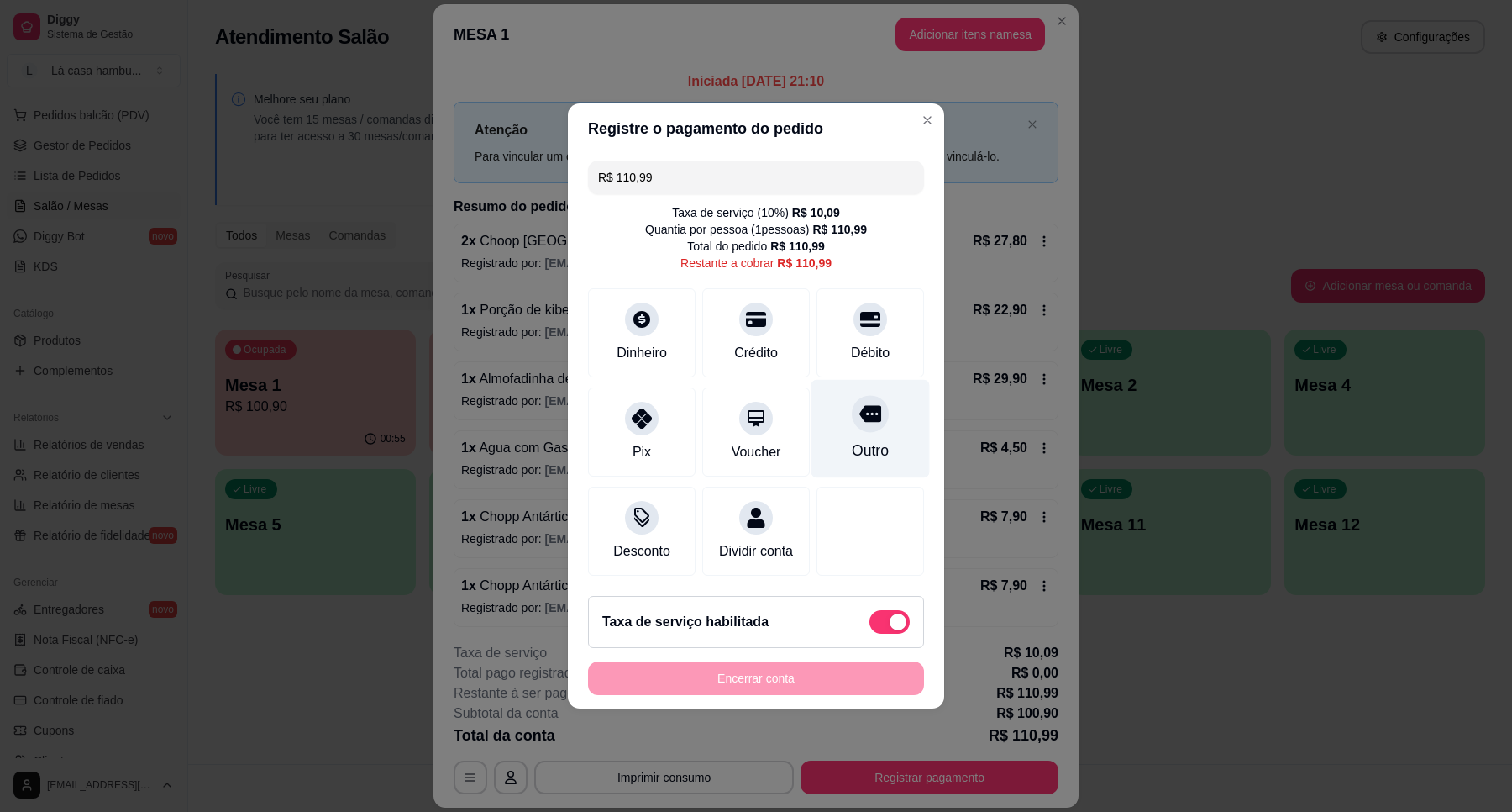
drag, startPoint x: 861, startPoint y: 404, endPoint x: 857, endPoint y: 413, distance: 9.8
click at [859, 413] on icon at bounding box center [870, 414] width 22 height 22
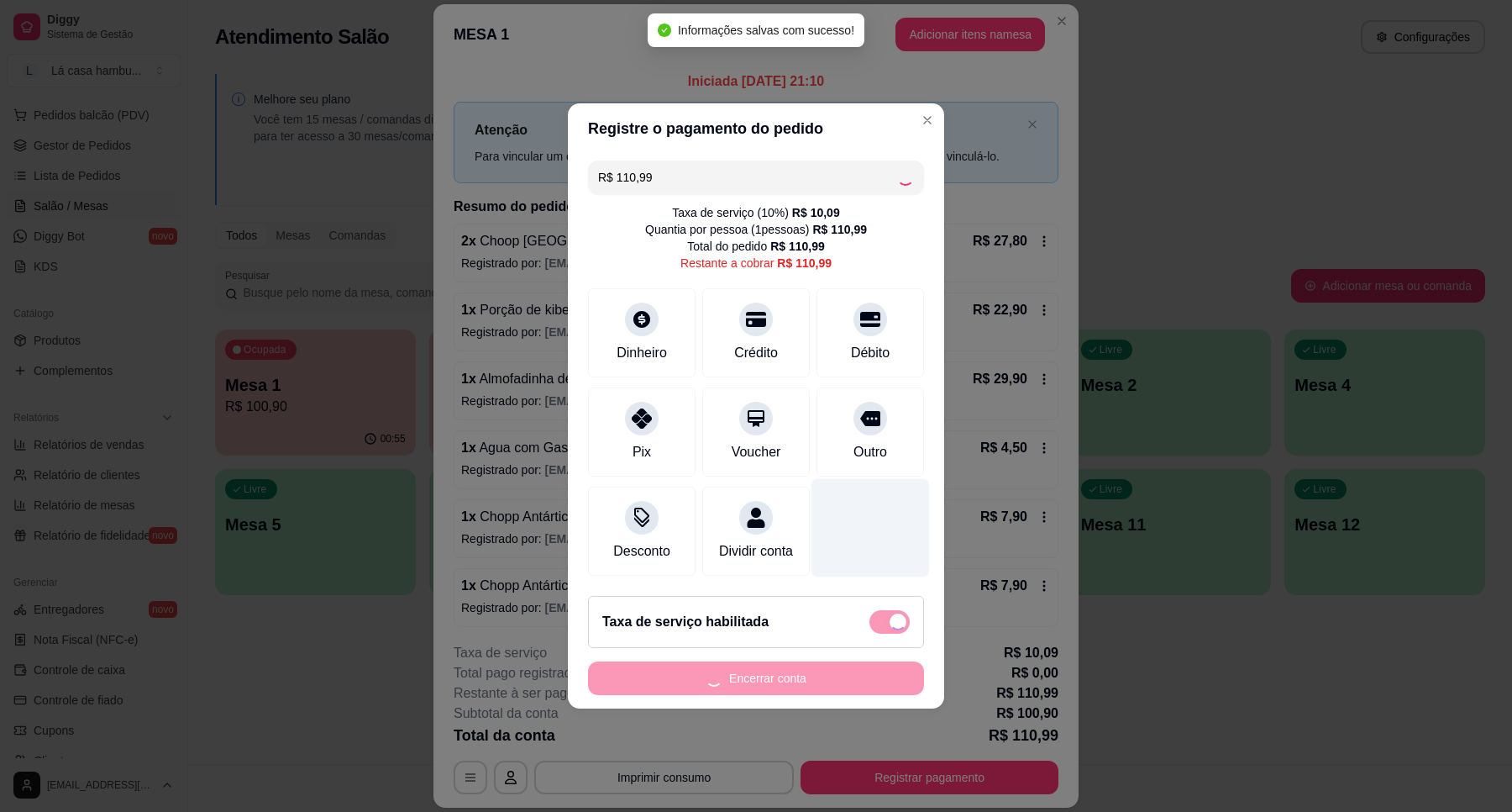
type input "R$ 0,00"
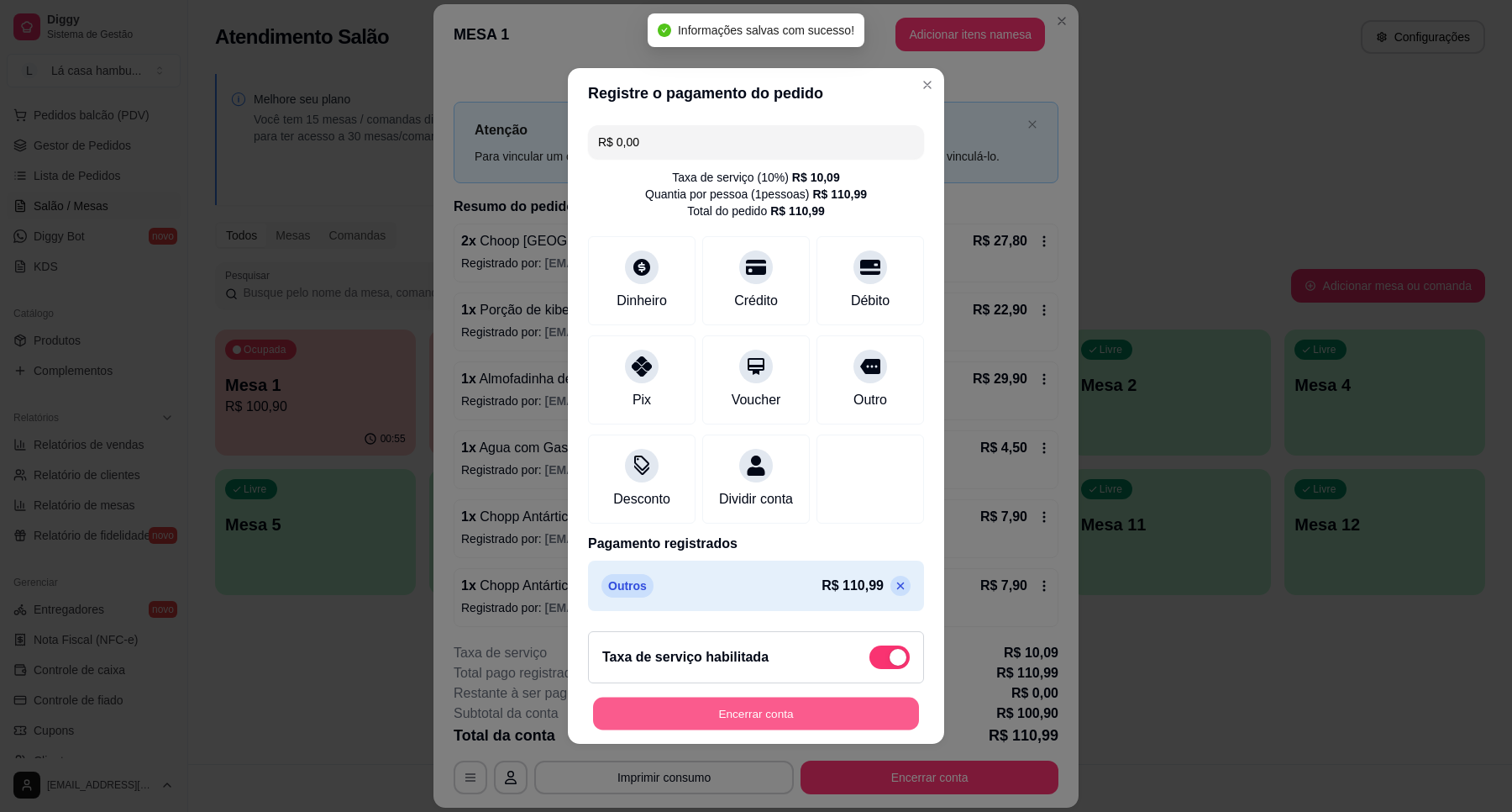
click at [805, 719] on button "Encerrar conta" at bounding box center [756, 715] width 326 height 33
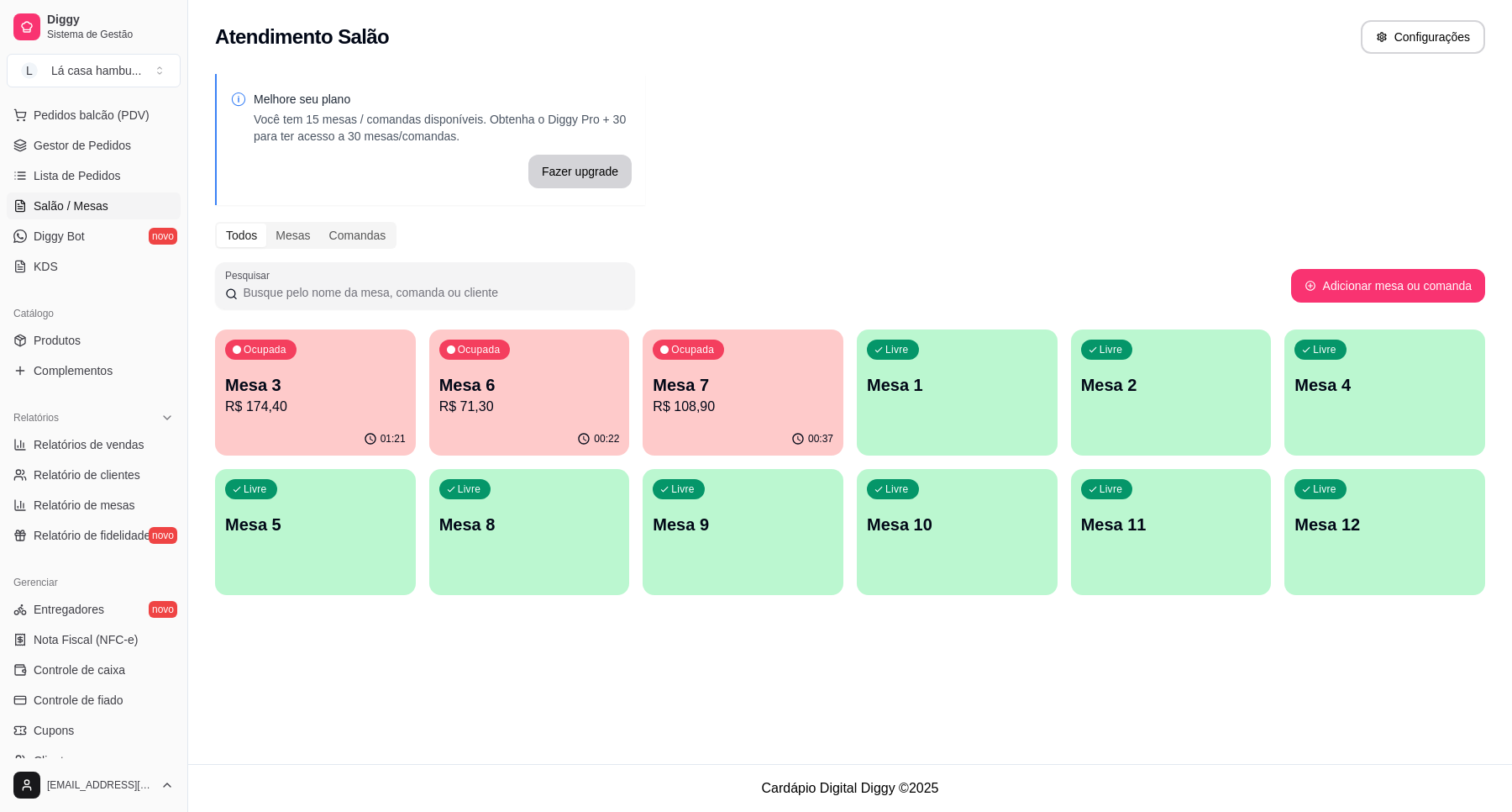
click at [382, 396] on p "R$ 174,40" at bounding box center [315, 406] width 181 height 20
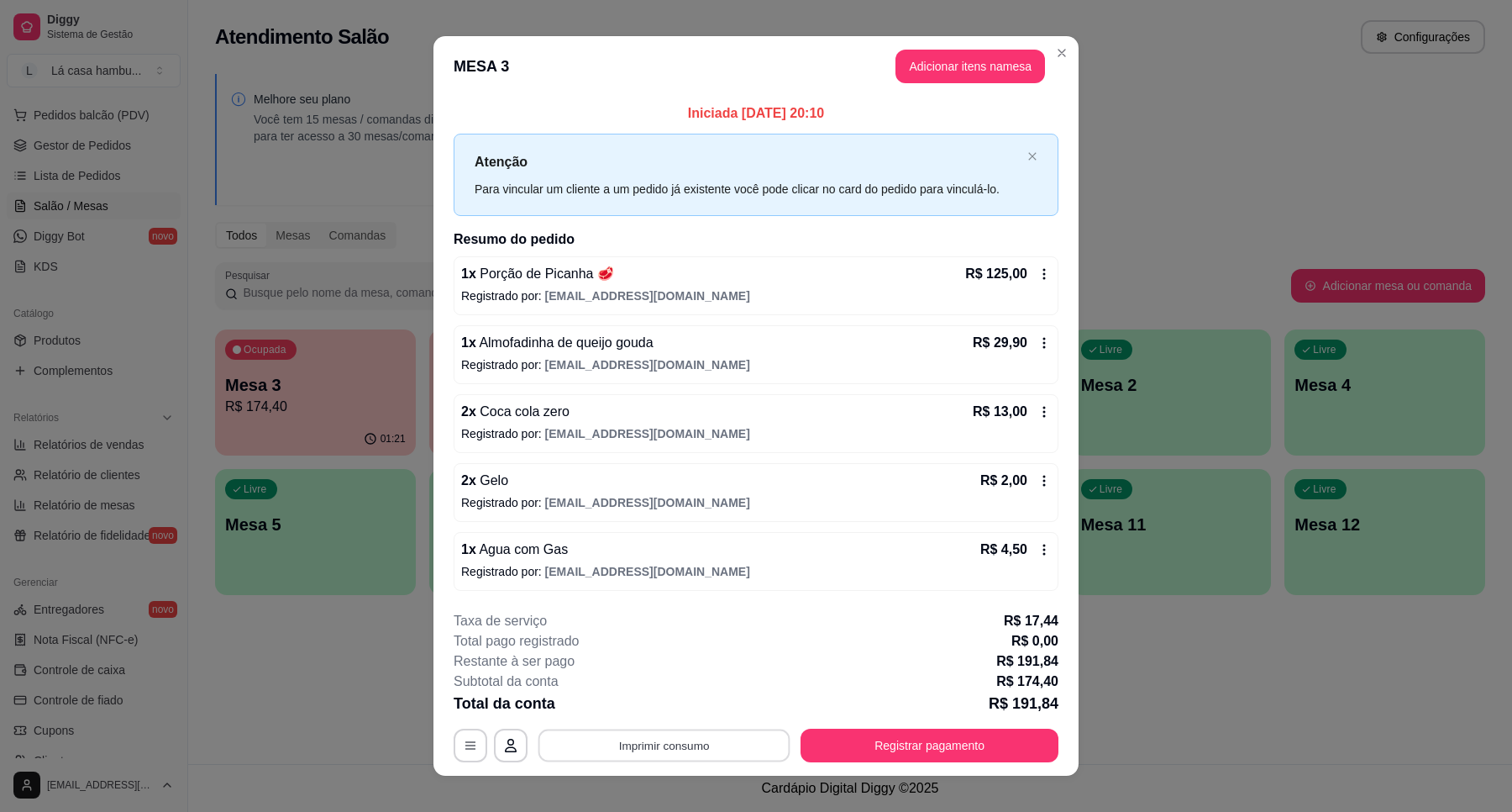
click at [728, 747] on button "Imprimir consumo" at bounding box center [665, 746] width 252 height 33
click at [670, 717] on button "IMPRESSORA" at bounding box center [661, 707] width 118 height 26
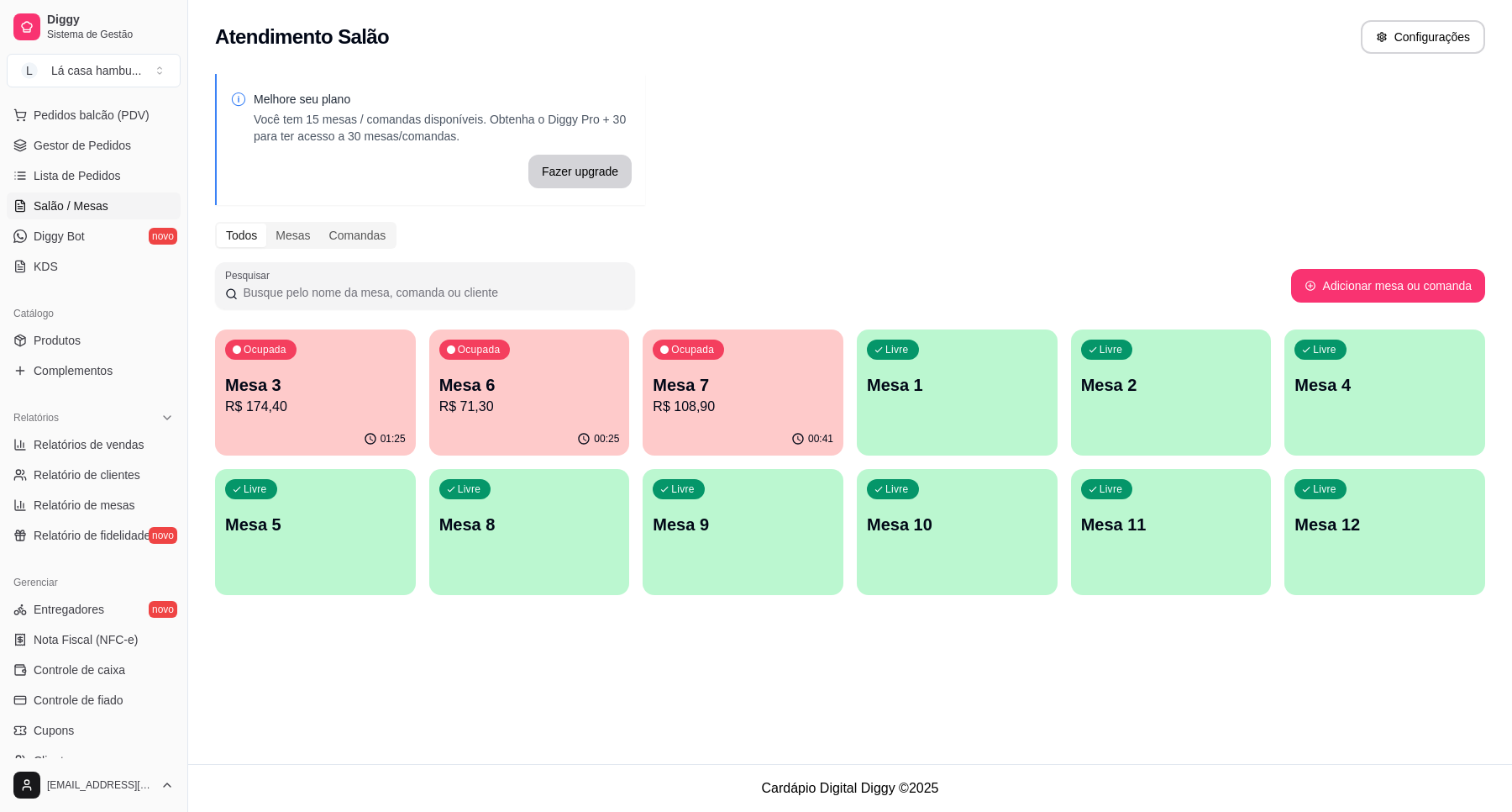
click at [781, 429] on div "00:41" at bounding box center [743, 440] width 200 height 33
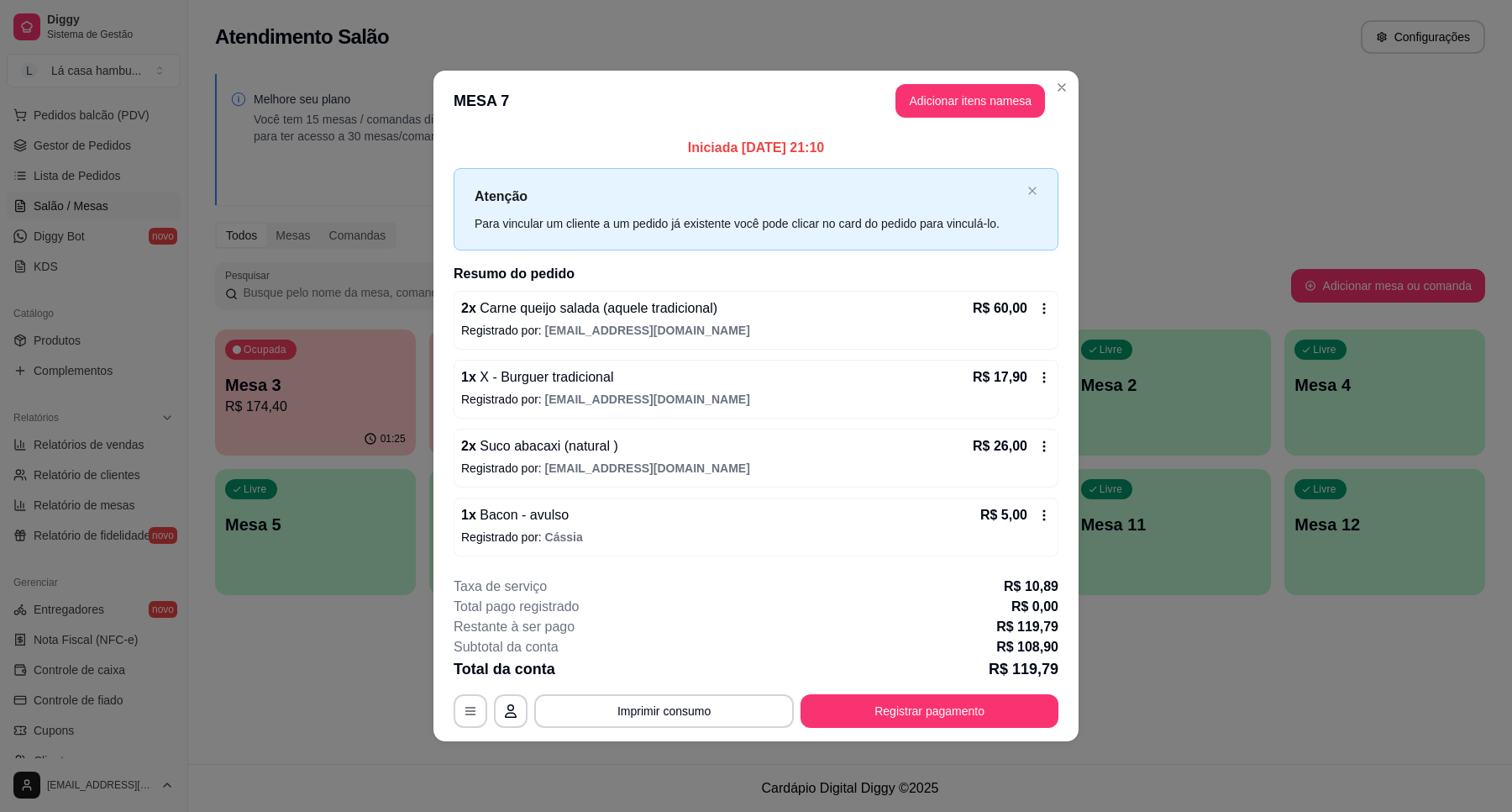
click at [968, 86] on button "Adicionar itens na mesa" at bounding box center [970, 100] width 150 height 34
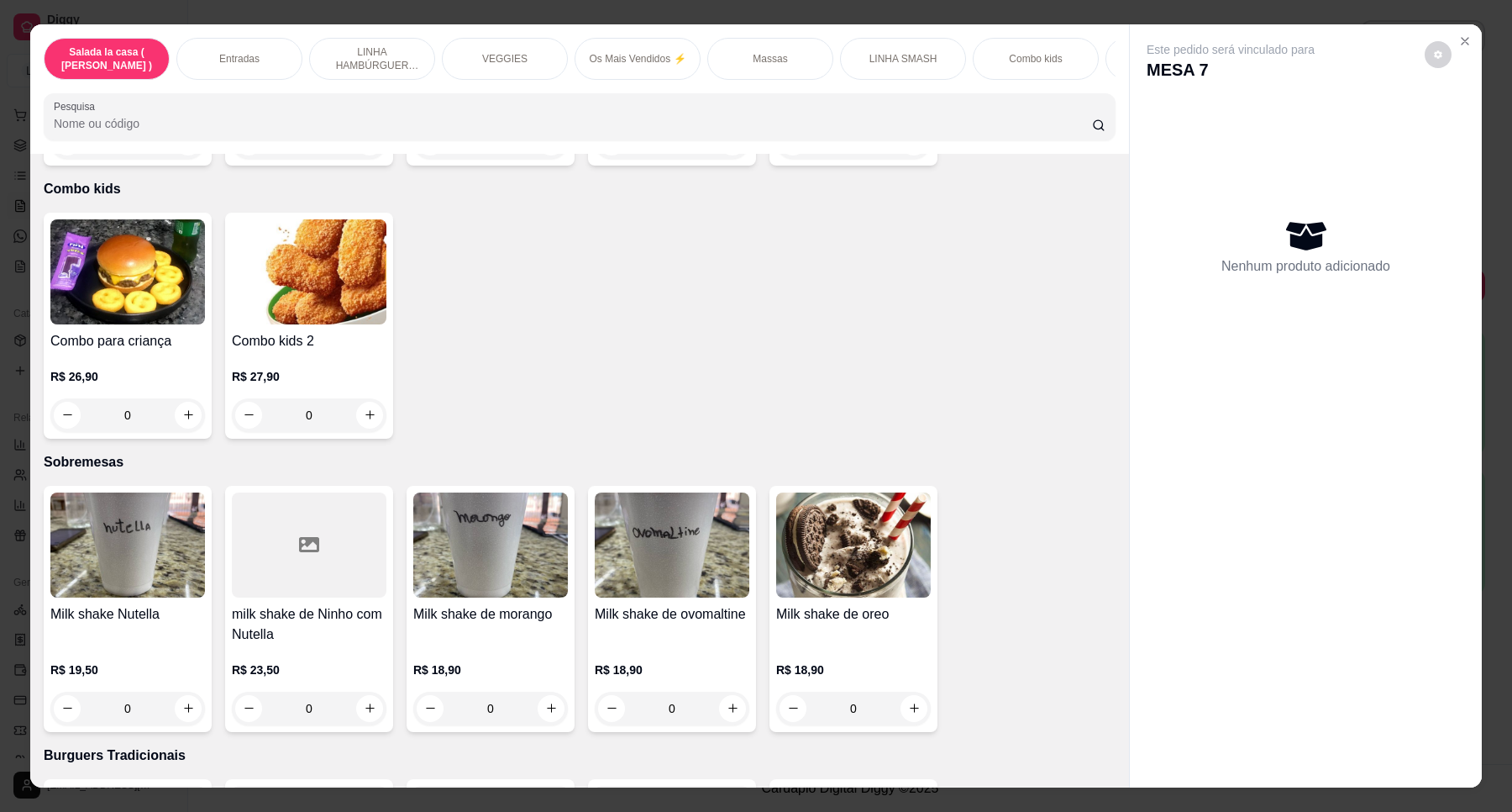
scroll to position [4304, 0]
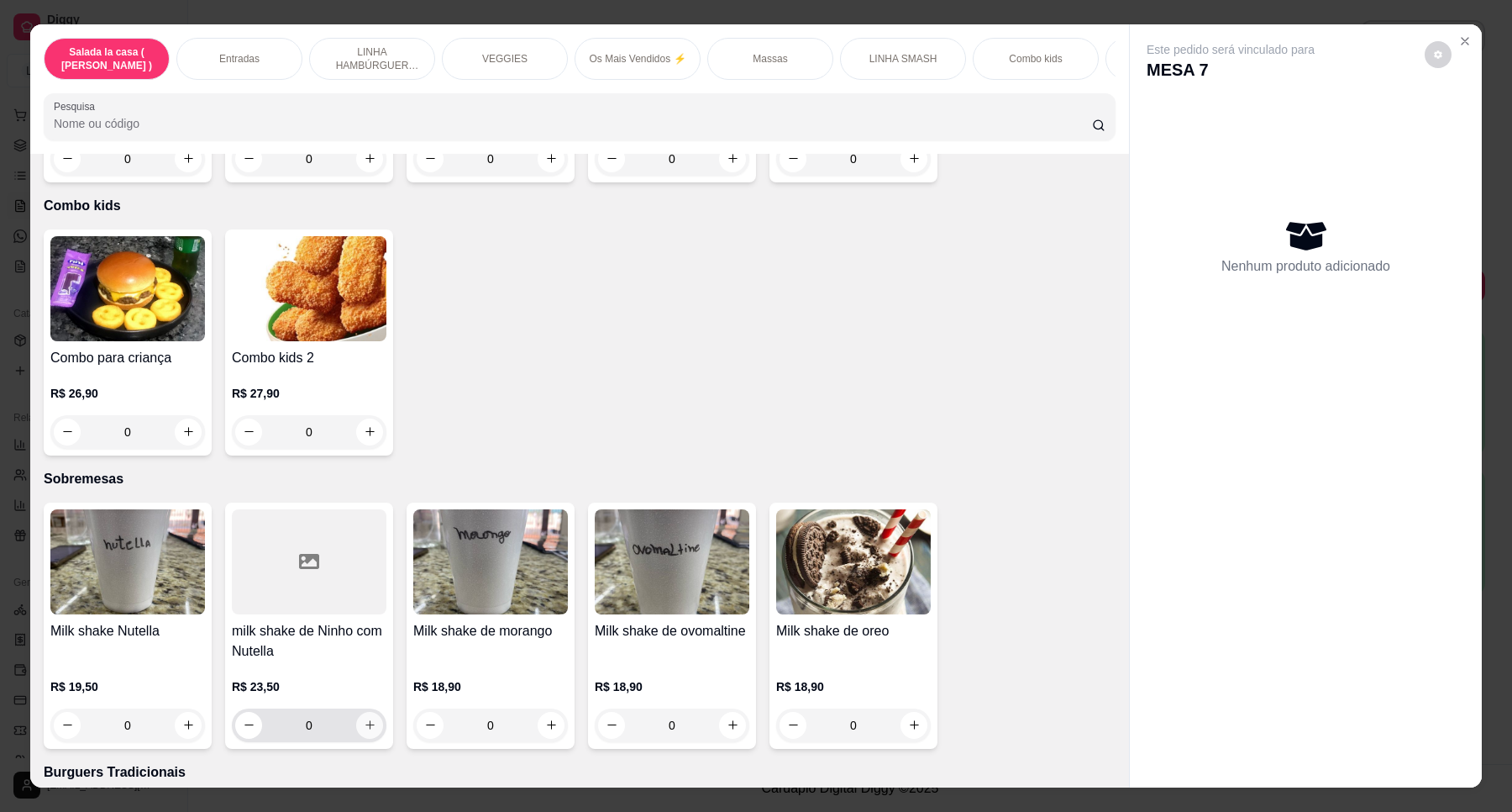
click at [369, 712] on button "increase-product-quantity" at bounding box center [369, 725] width 27 height 27
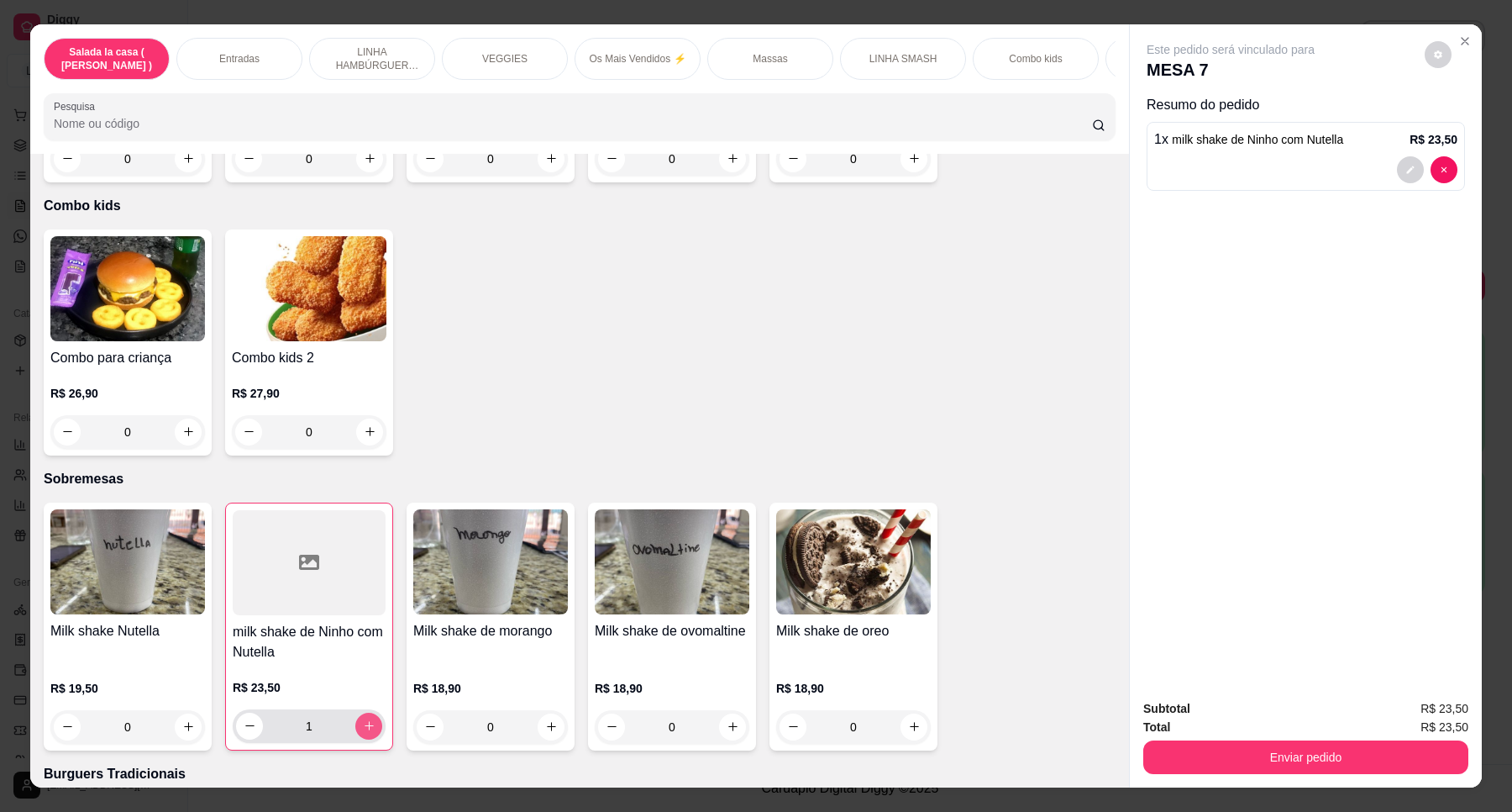
click at [363, 719] on icon "increase-product-quantity" at bounding box center [369, 726] width 13 height 13
type input "2"
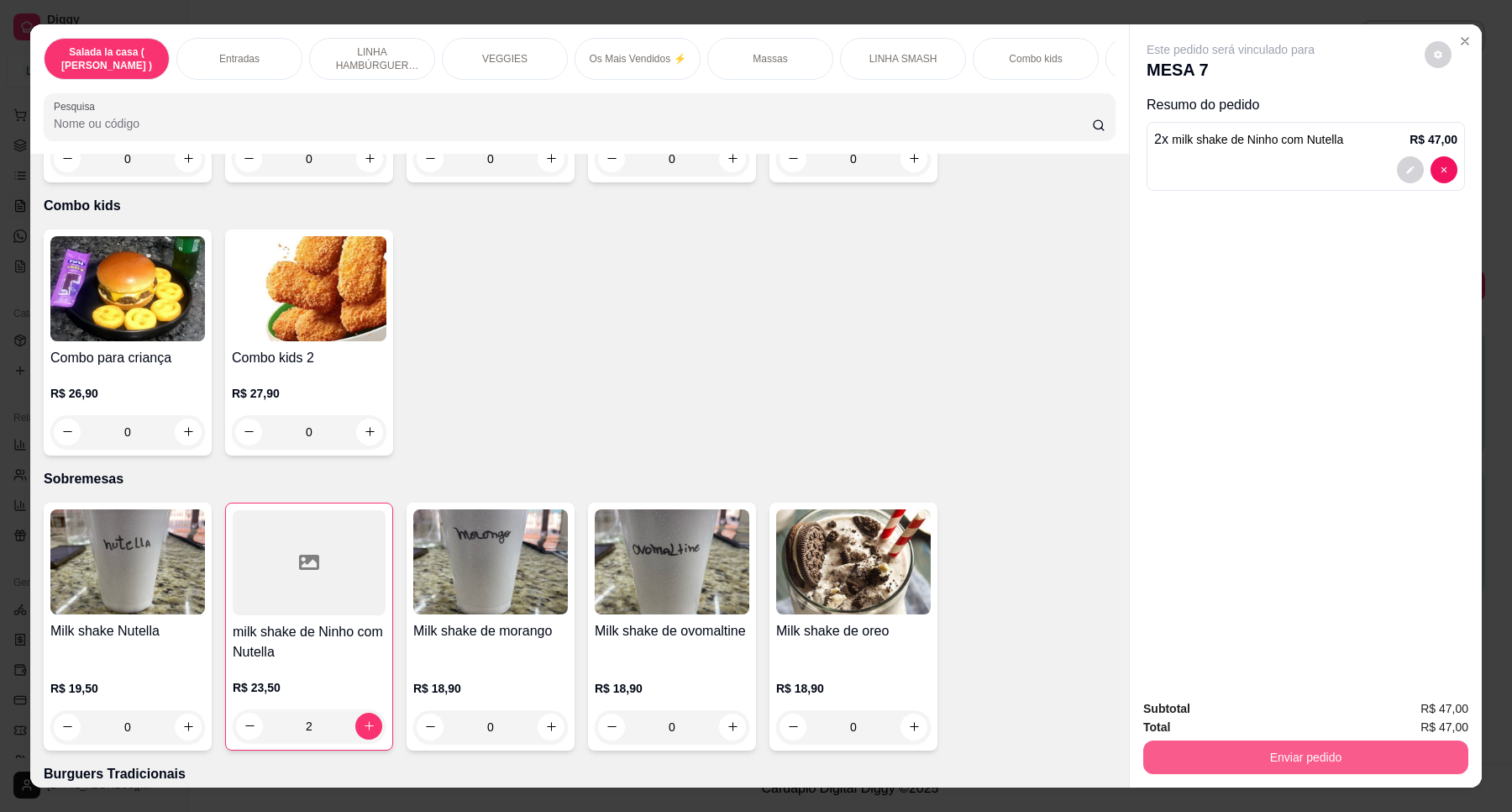
click at [1215, 750] on button "Enviar pedido" at bounding box center [1306, 757] width 325 height 34
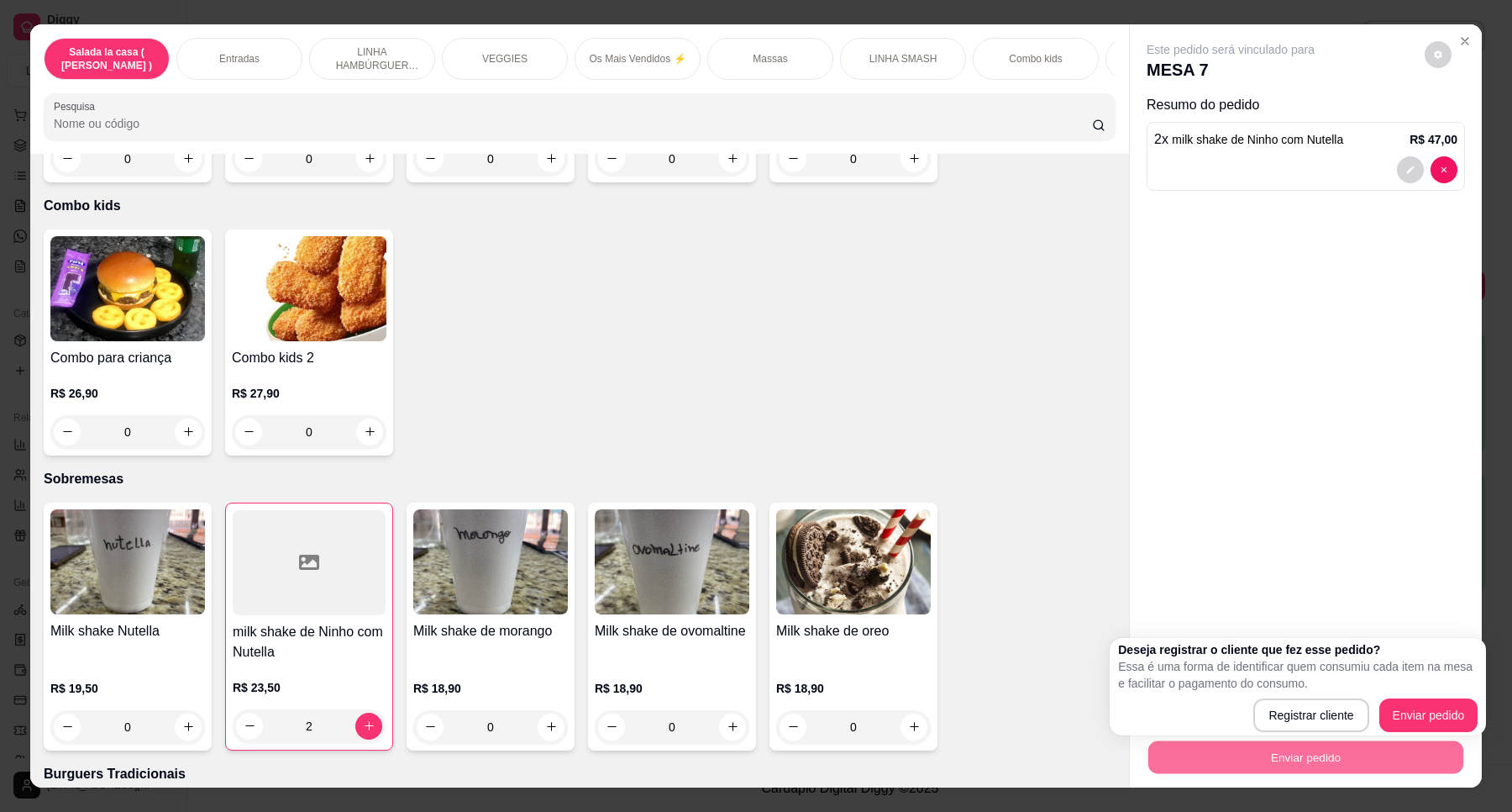
click at [1452, 698] on div "Deseja registrar o cliente que fez esse pedido? Essa é uma forma de identificar…" at bounding box center [1298, 686] width 359 height 91
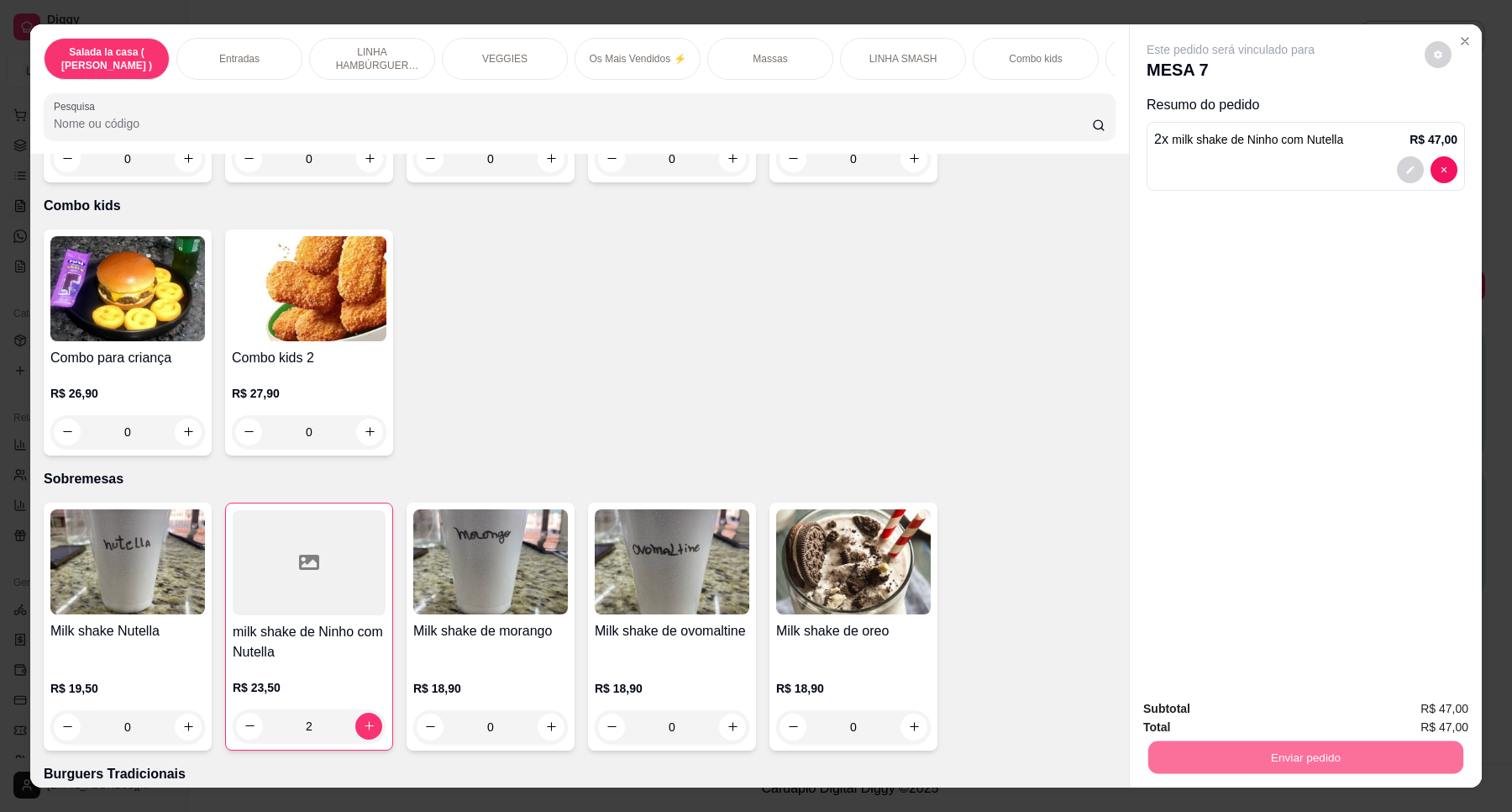
click at [1443, 719] on button "Enviar pedido" at bounding box center [1423, 715] width 95 height 32
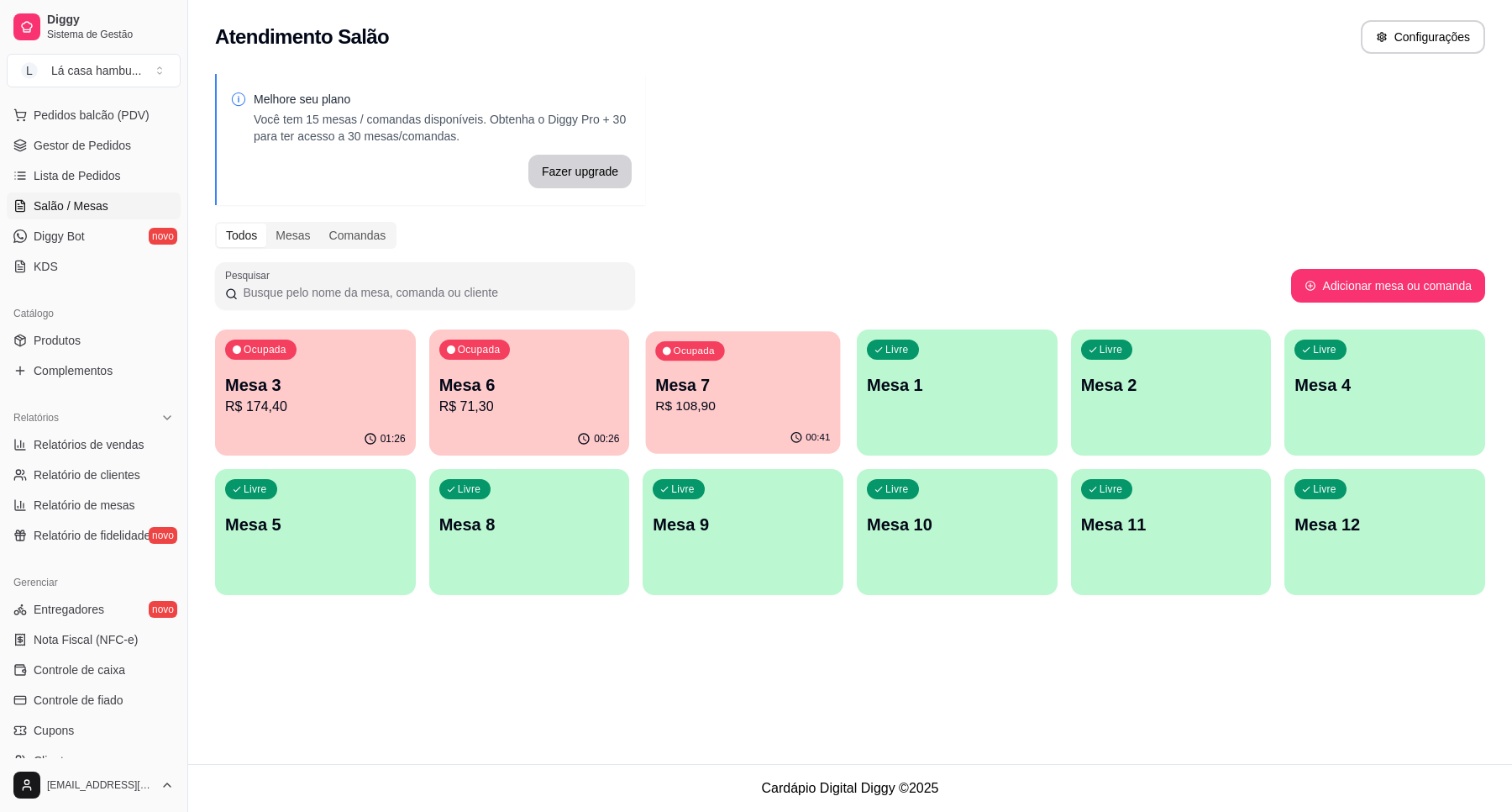
click at [773, 396] on p "R$ 108,90" at bounding box center [744, 406] width 175 height 19
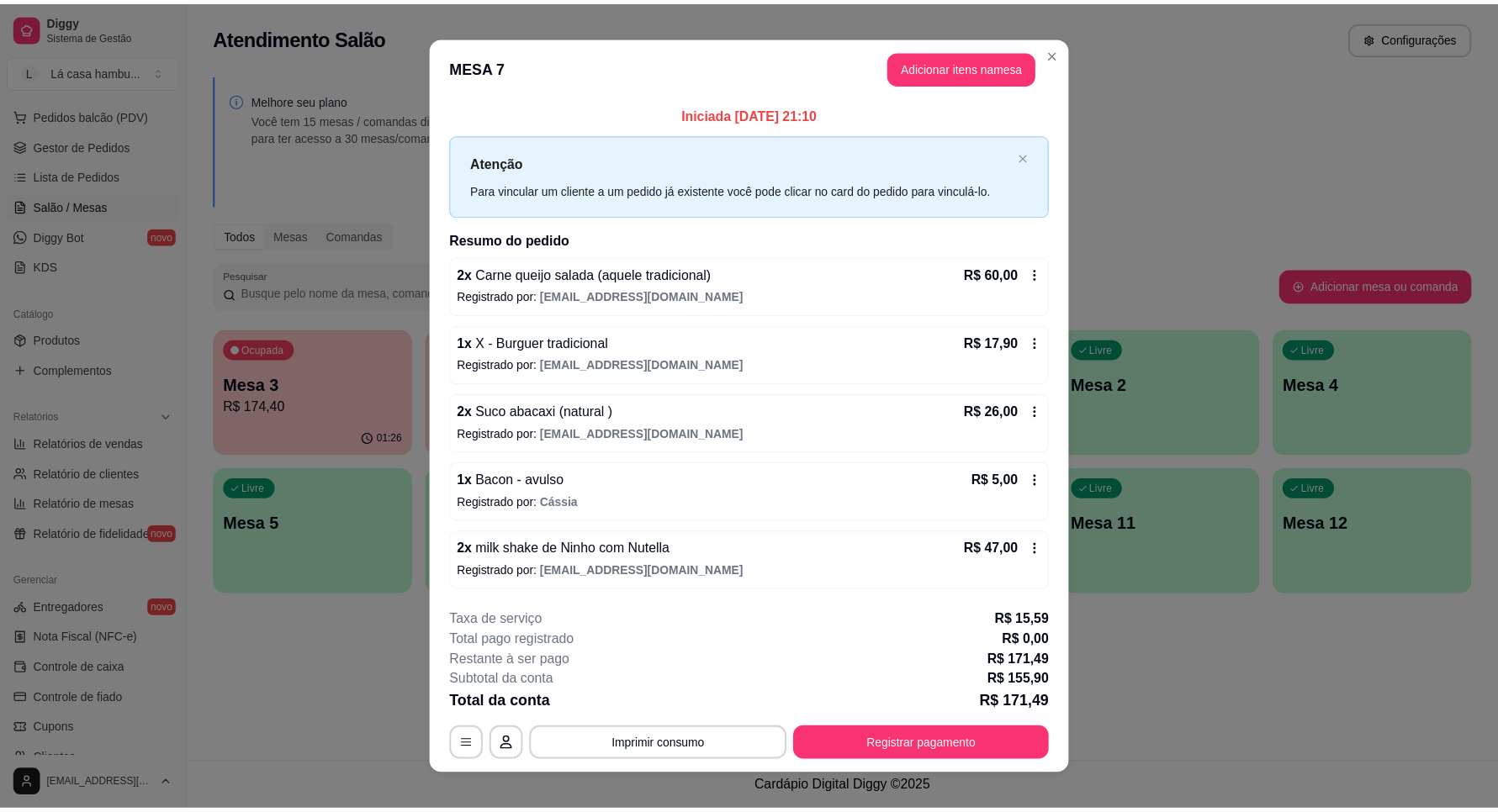
scroll to position [17, 0]
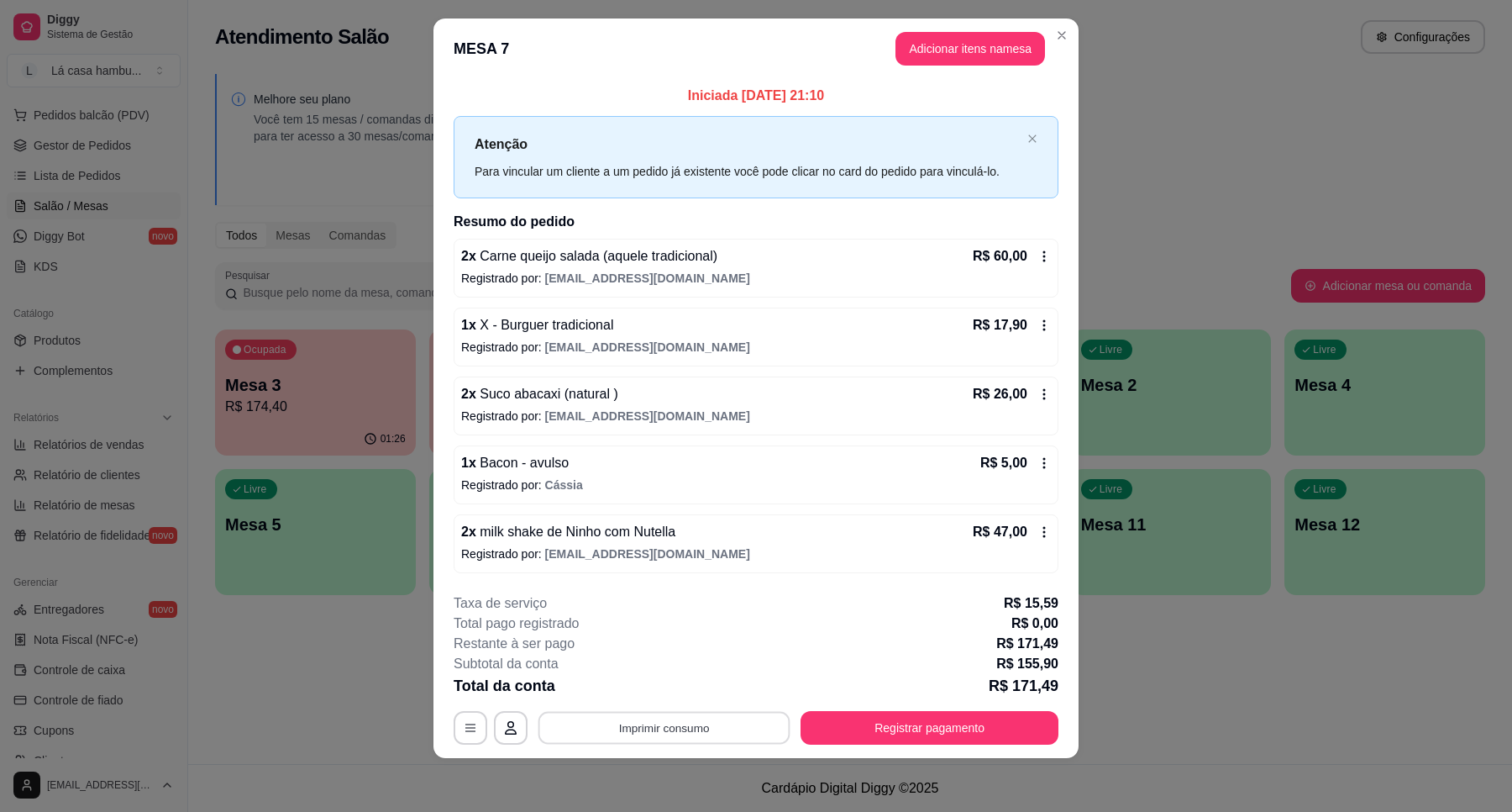
click at [708, 726] on button "Imprimir consumo" at bounding box center [665, 727] width 252 height 33
click at [658, 687] on button "IMPRESSORA" at bounding box center [662, 689] width 122 height 27
click at [717, 717] on button "Imprimir consumo" at bounding box center [664, 727] width 259 height 34
click at [689, 686] on button "IMPRESSORA" at bounding box center [662, 689] width 122 height 27
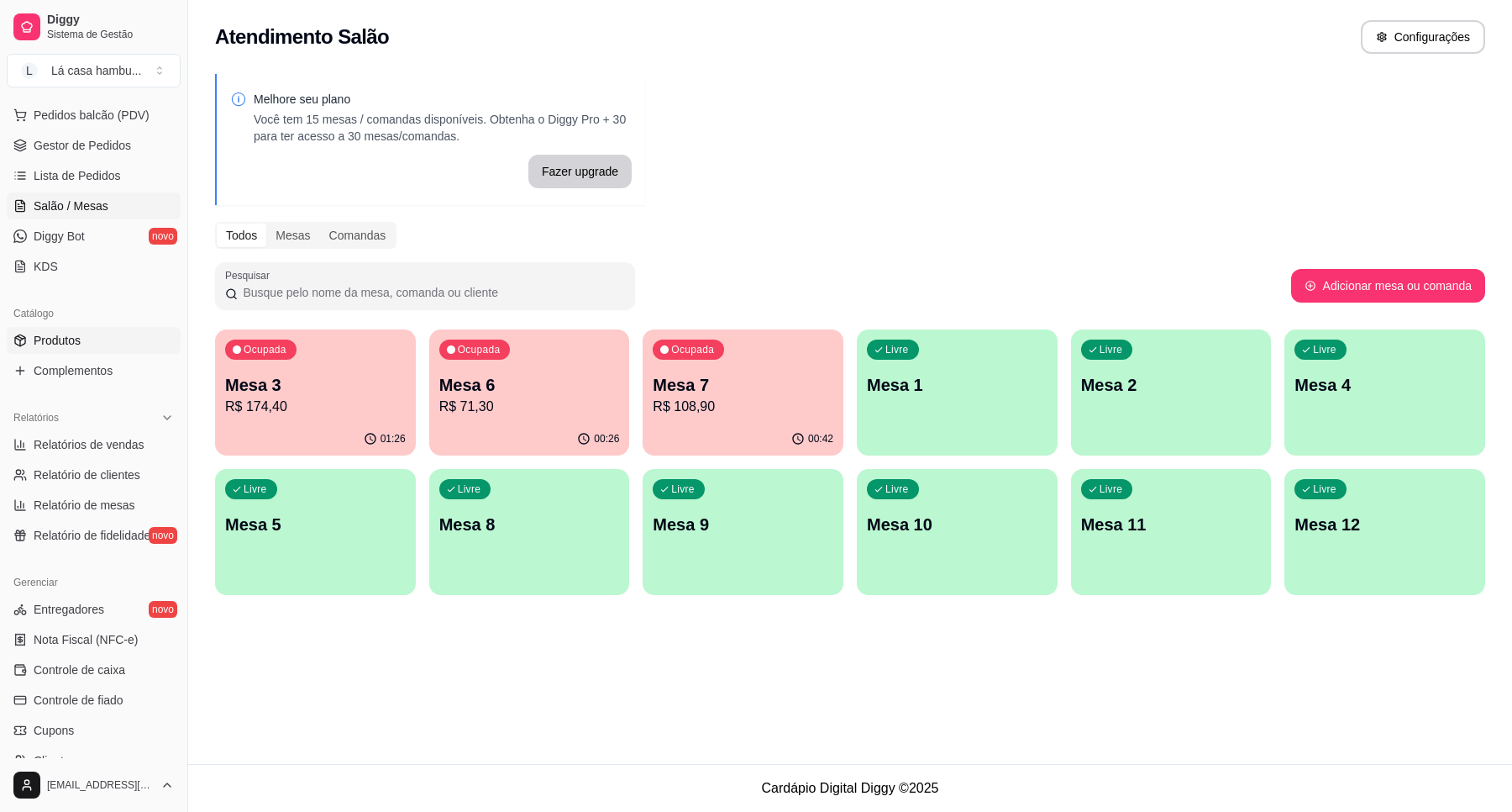
click at [75, 341] on span "Produtos" at bounding box center [57, 340] width 47 height 17
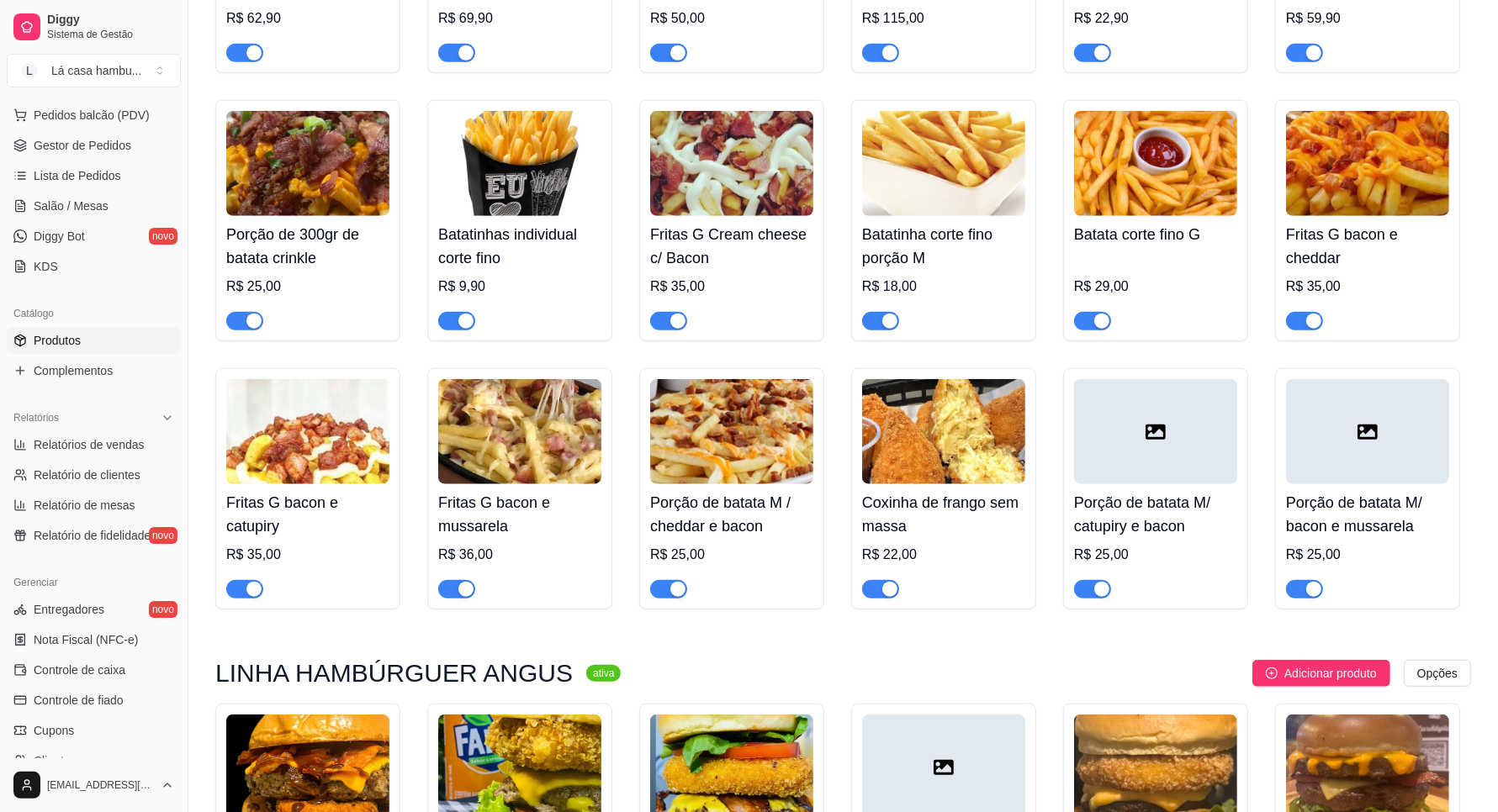
scroll to position [1471, 0]
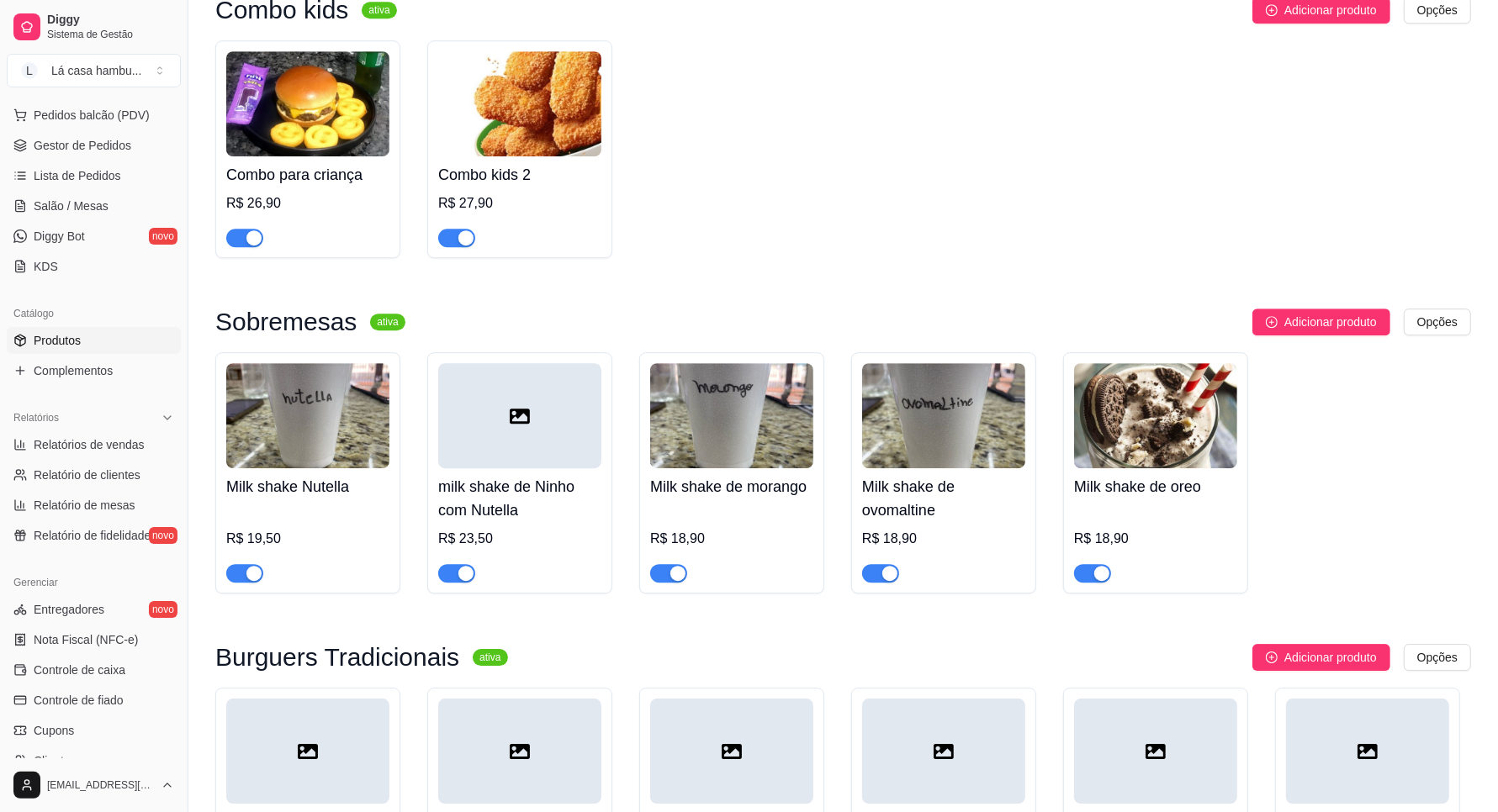
scroll to position [4609, 0]
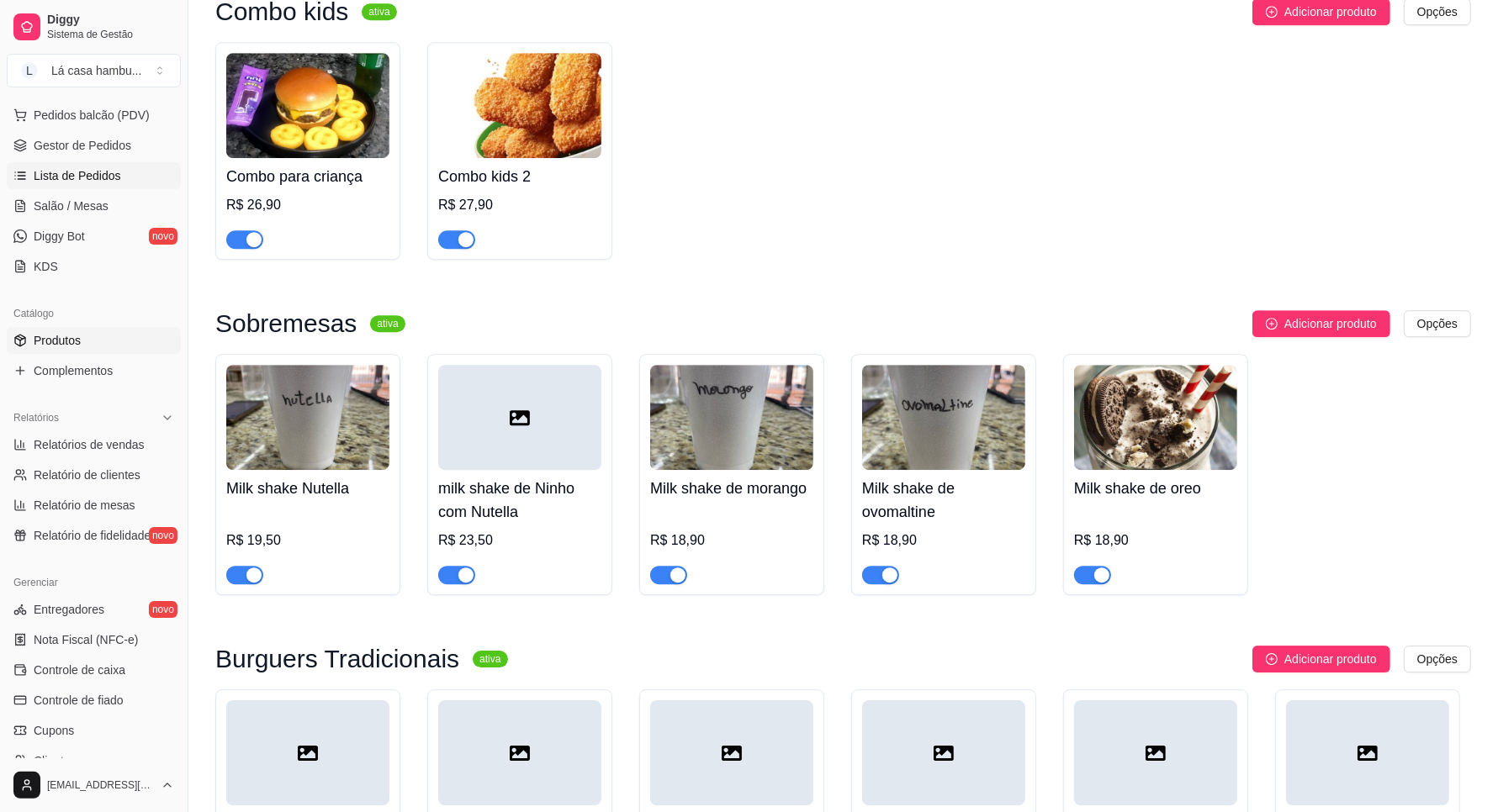
click at [126, 179] on link "Lista de Pedidos" at bounding box center [93, 175] width 174 height 27
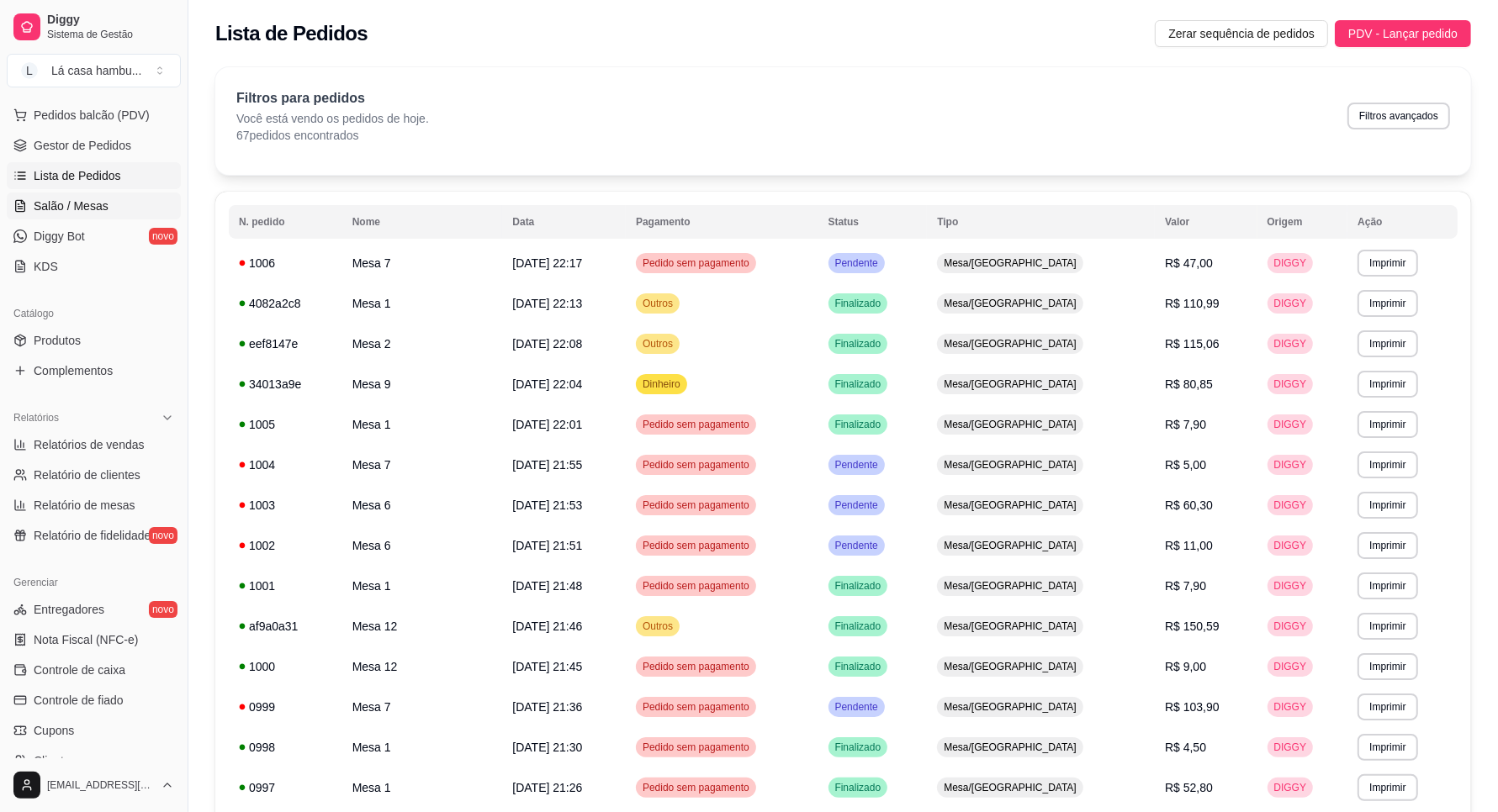
click at [111, 209] on link "Salão / Mesas" at bounding box center [93, 205] width 174 height 27
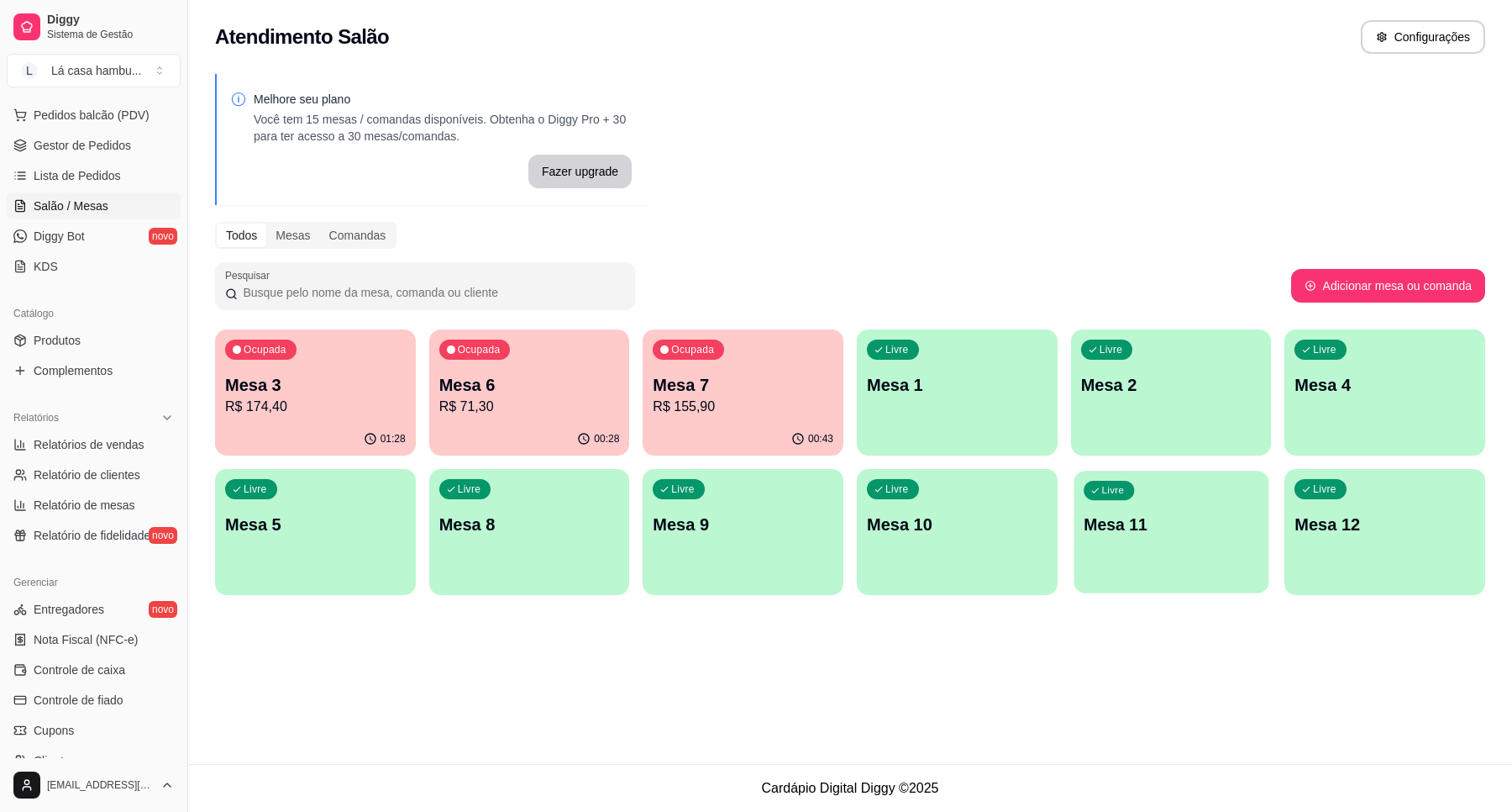
click at [1169, 549] on div "Livre Mesa 11" at bounding box center [1171, 522] width 195 height 103
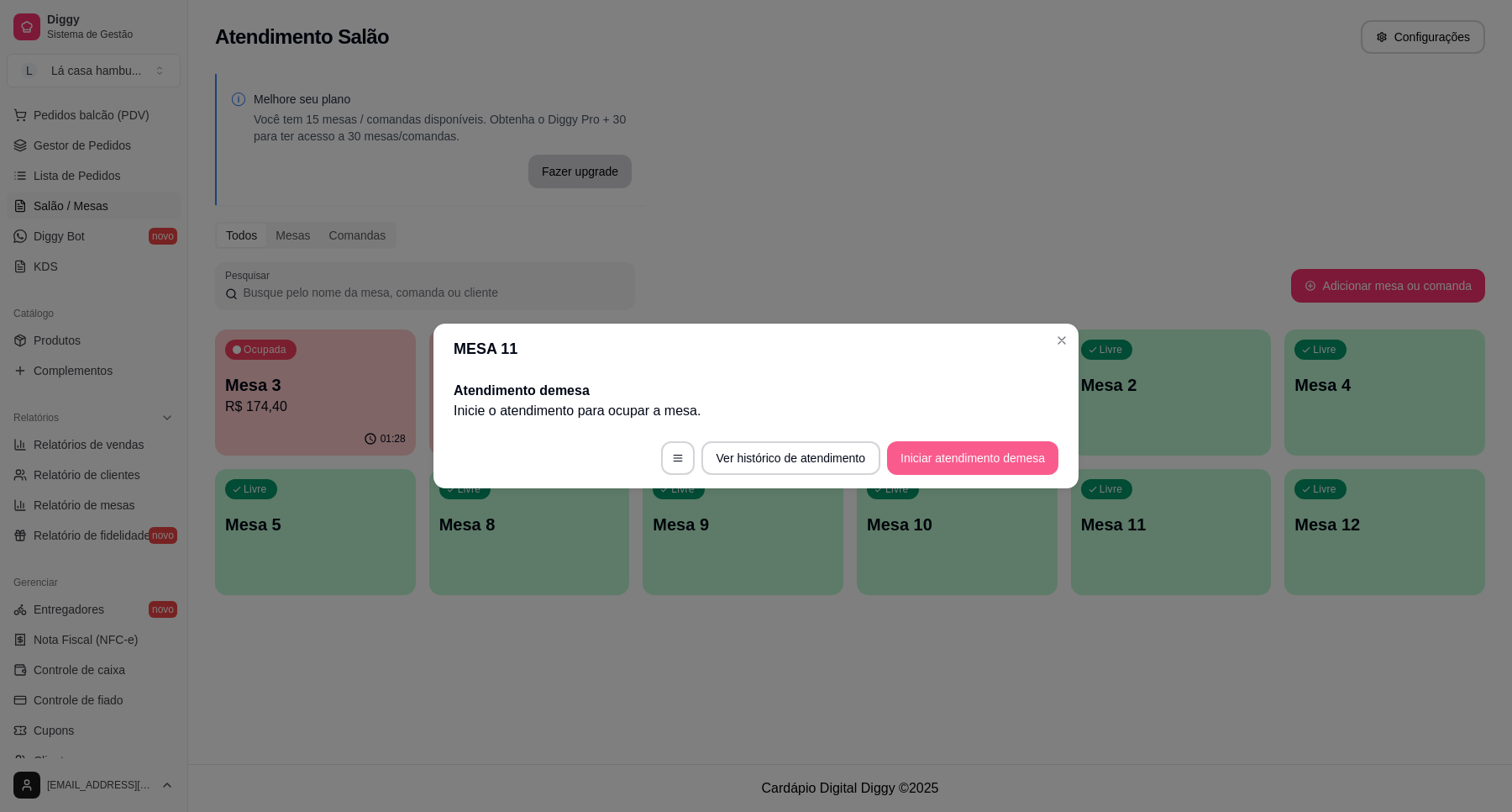
click at [994, 461] on button "Iniciar atendimento de mesa" at bounding box center [972, 458] width 171 height 34
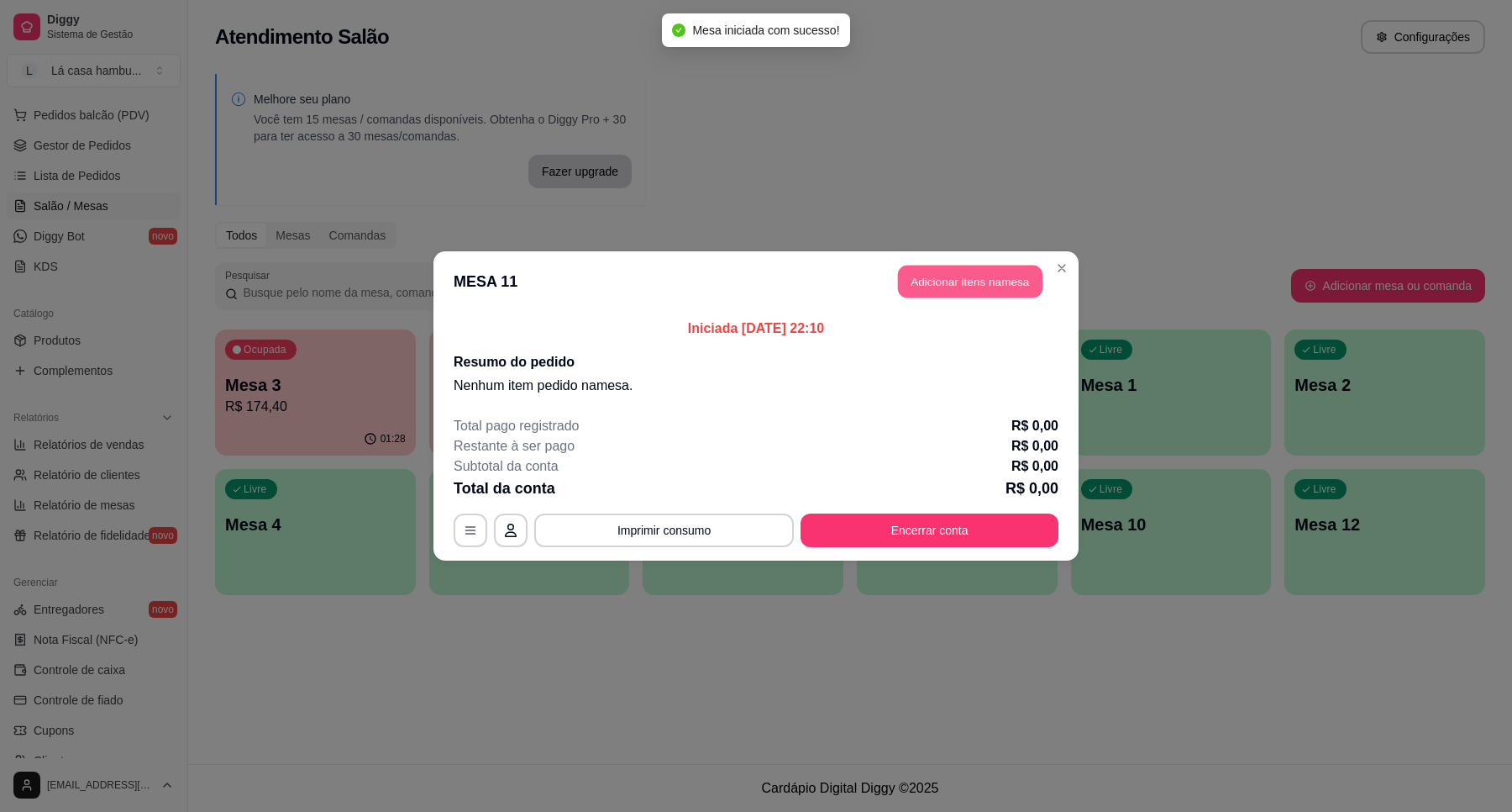
click at [983, 290] on button "Adicionar itens na mesa" at bounding box center [970, 282] width 144 height 33
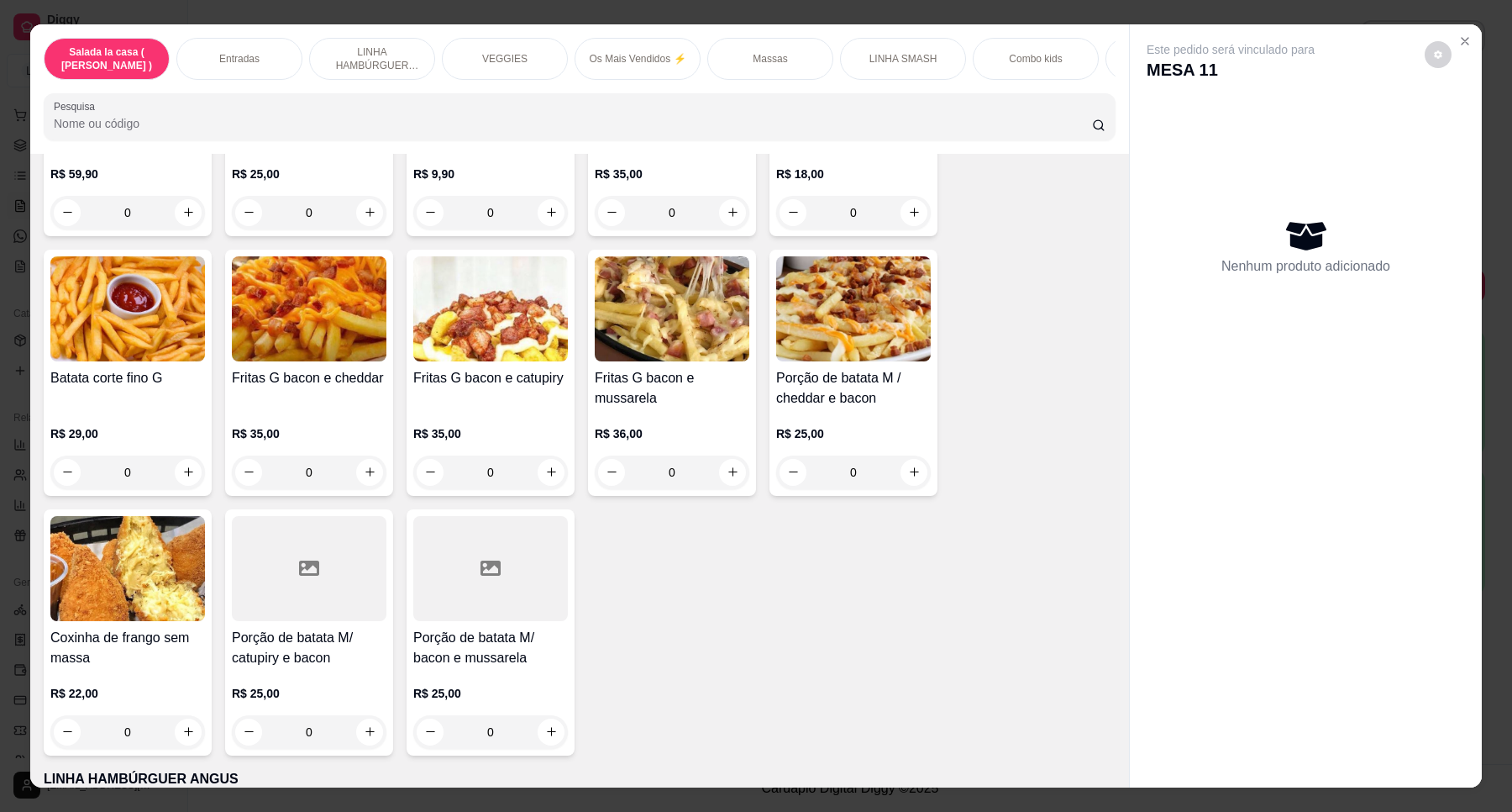
scroll to position [984, 0]
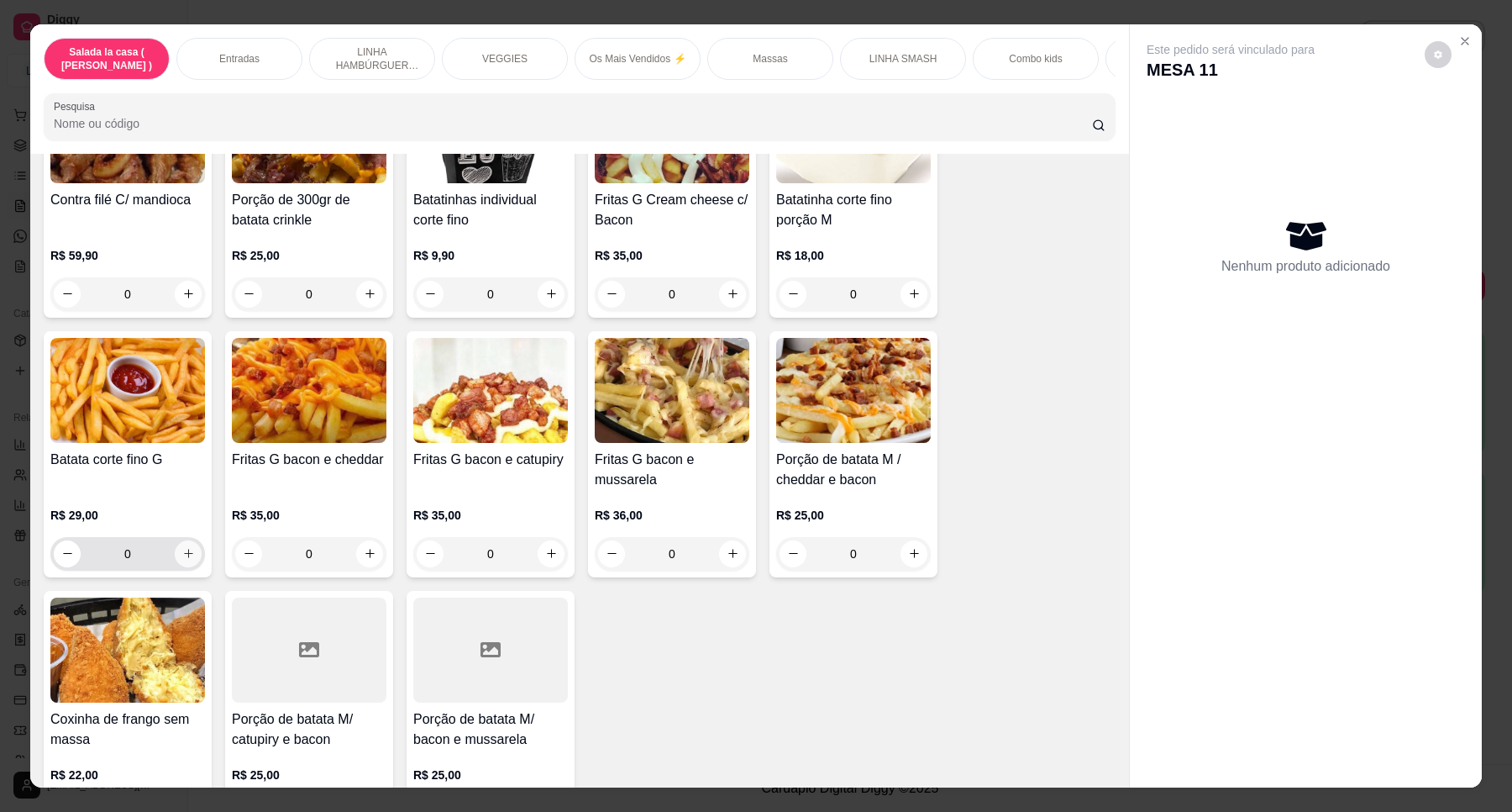
click at [182, 560] on icon "increase-product-quantity" at bounding box center [188, 554] width 13 height 13
type input "1"
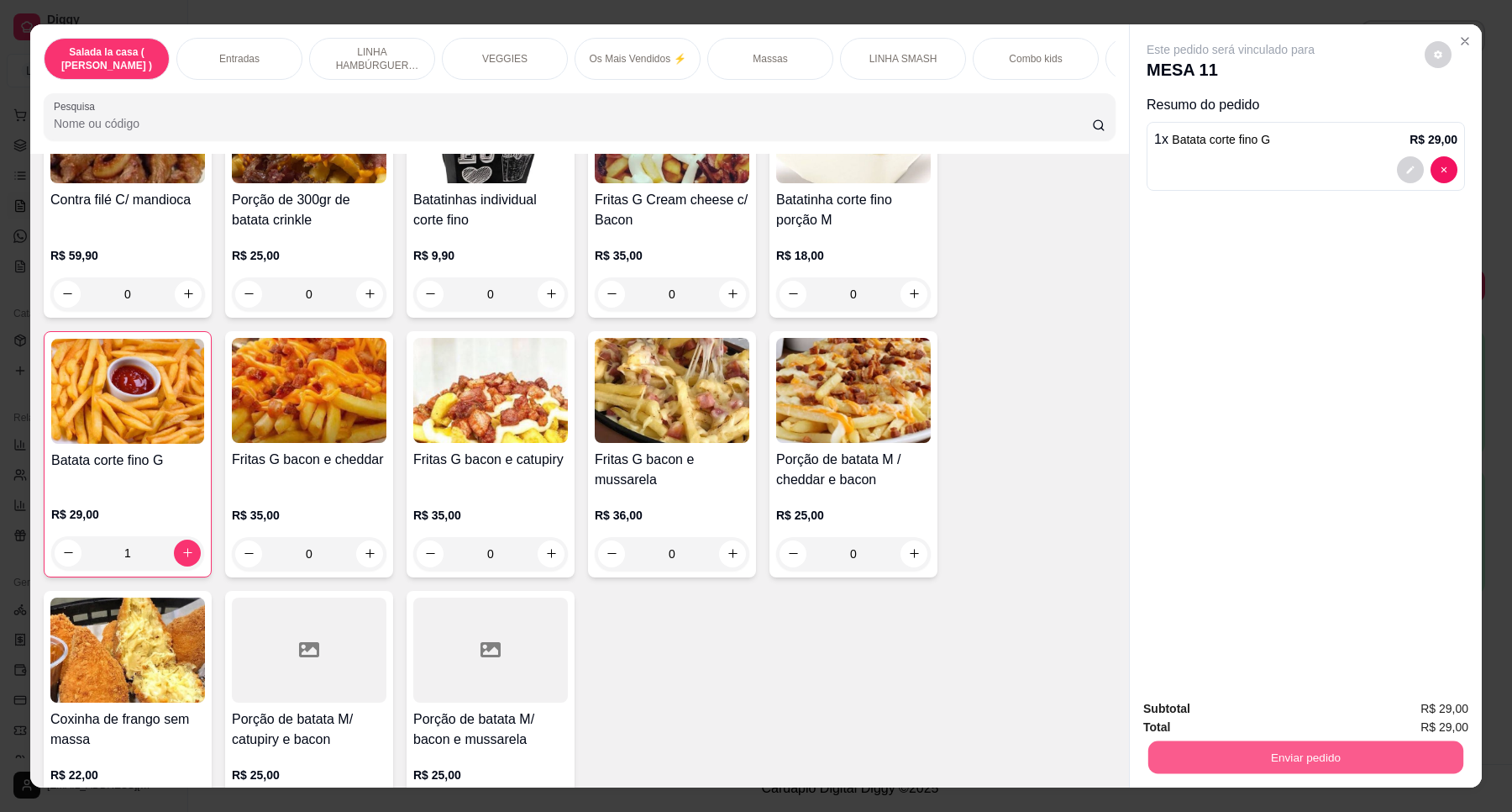
click at [1239, 749] on button "Enviar pedido" at bounding box center [1306, 758] width 315 height 33
click at [1404, 709] on button "Enviar pedido" at bounding box center [1423, 715] width 93 height 31
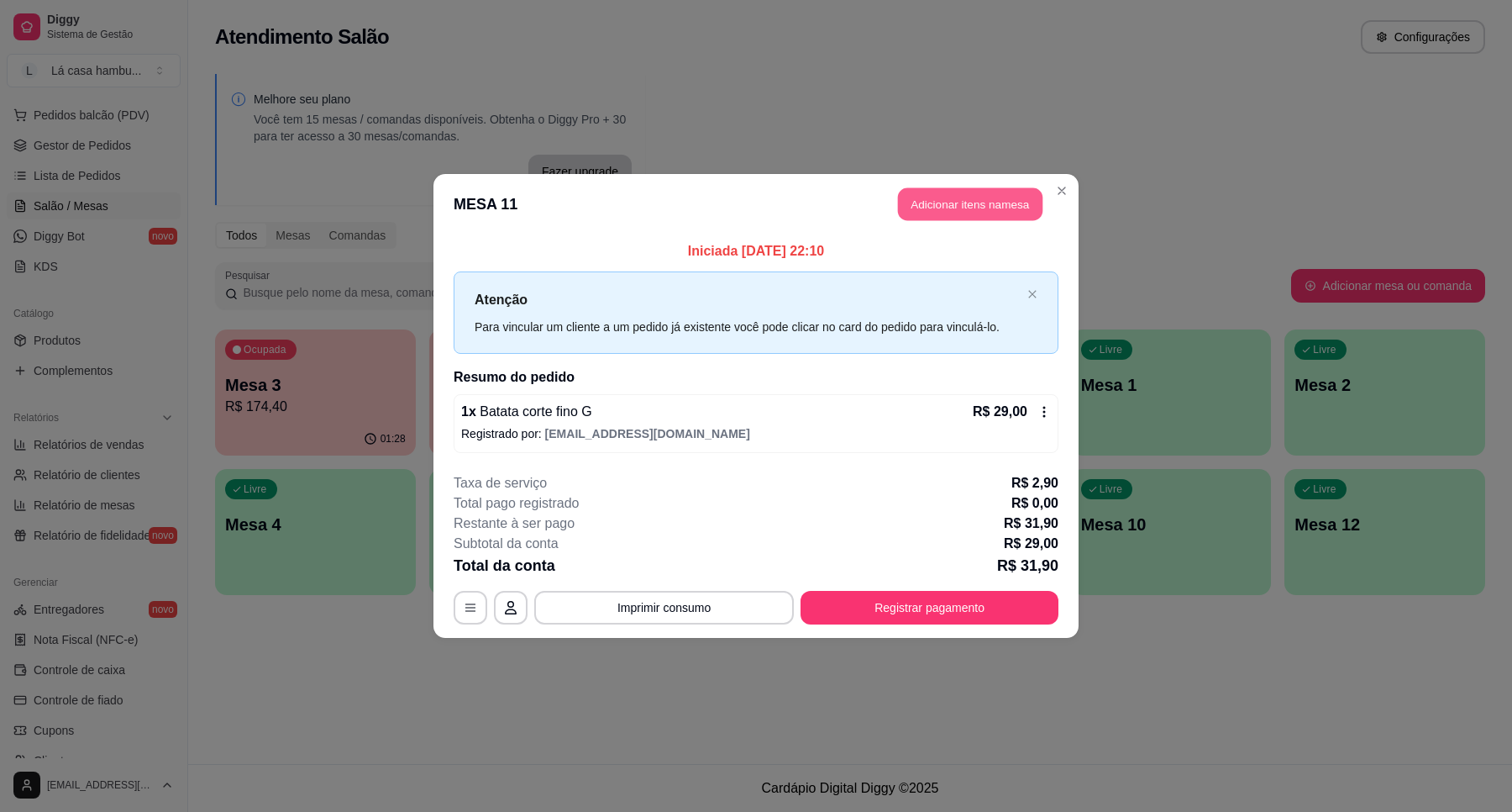
click at [983, 209] on button "Adicionar itens na mesa" at bounding box center [970, 205] width 144 height 33
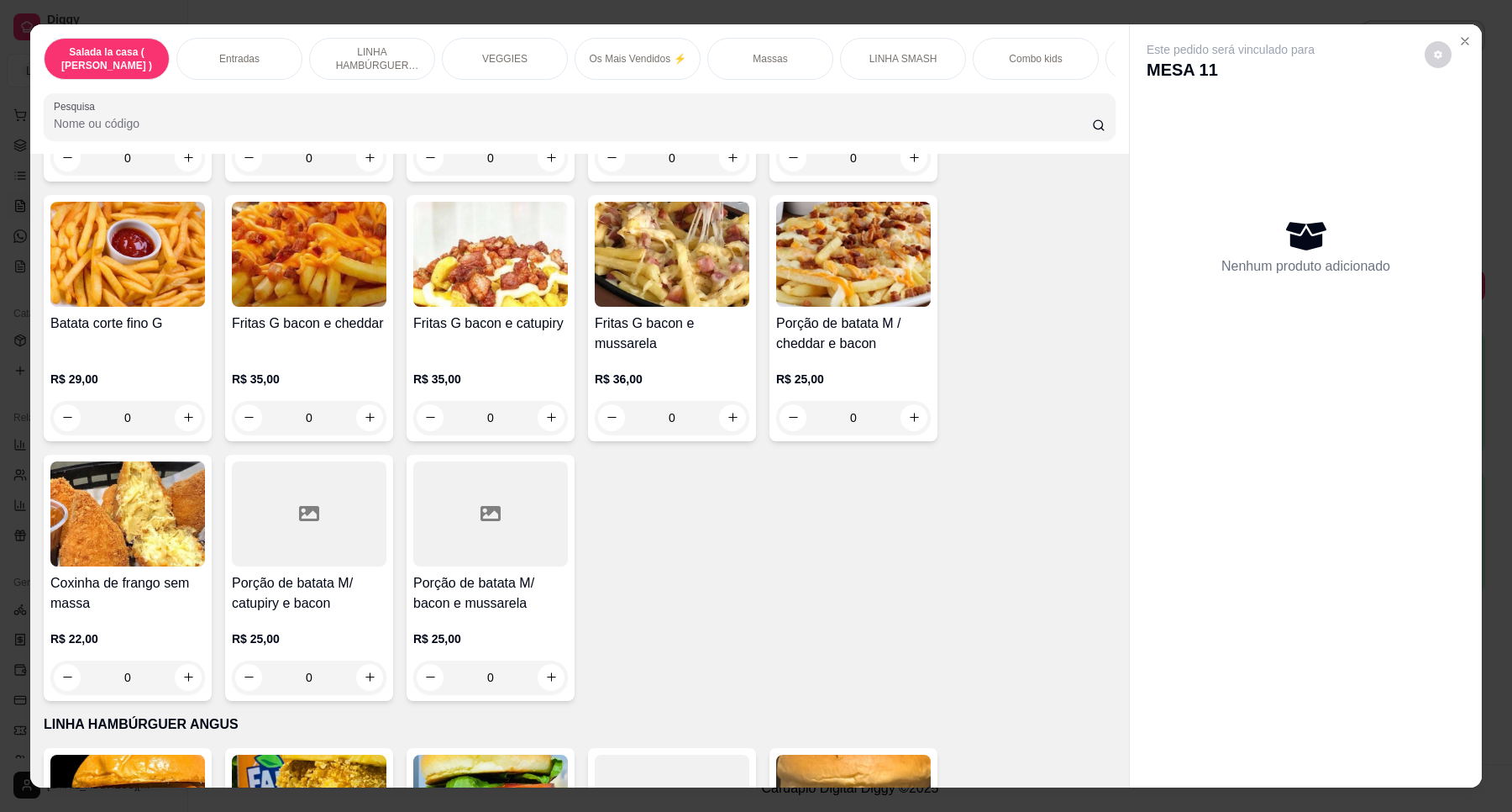
scroll to position [1093, 0]
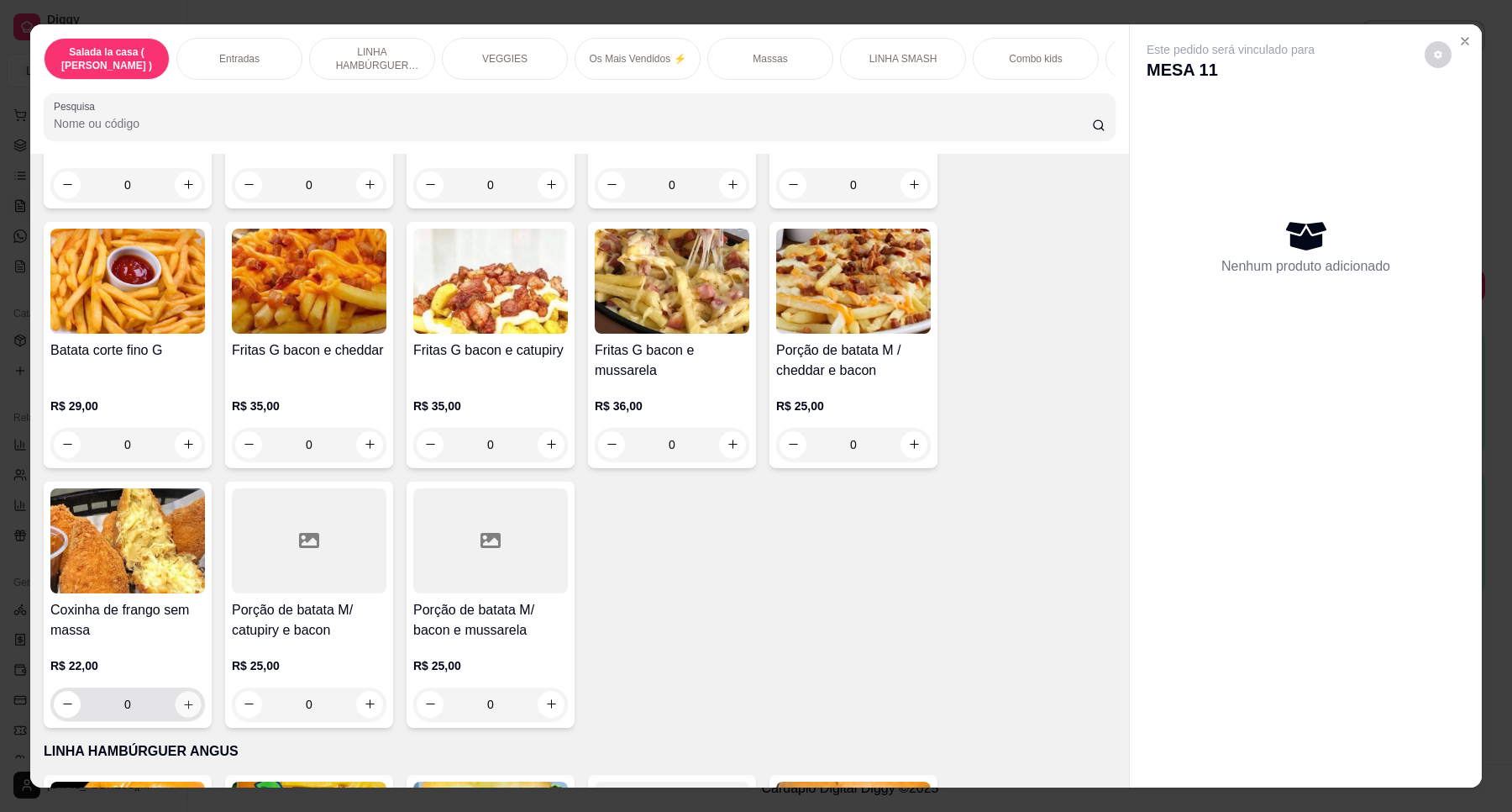
click at [182, 711] on icon "increase-product-quantity" at bounding box center [188, 705] width 13 height 13
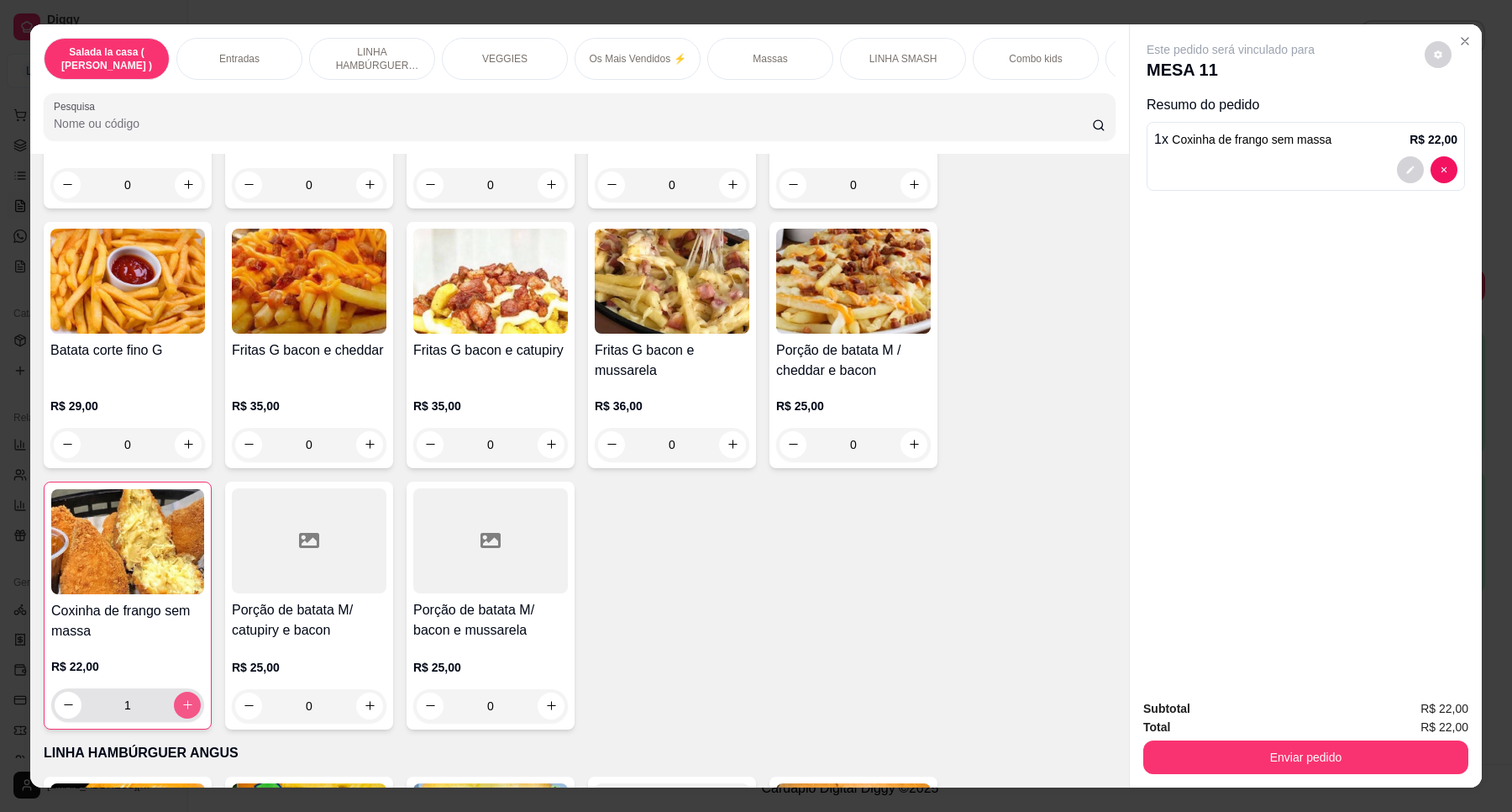
click at [181, 711] on icon "increase-product-quantity" at bounding box center [188, 705] width 13 height 13
type input "2"
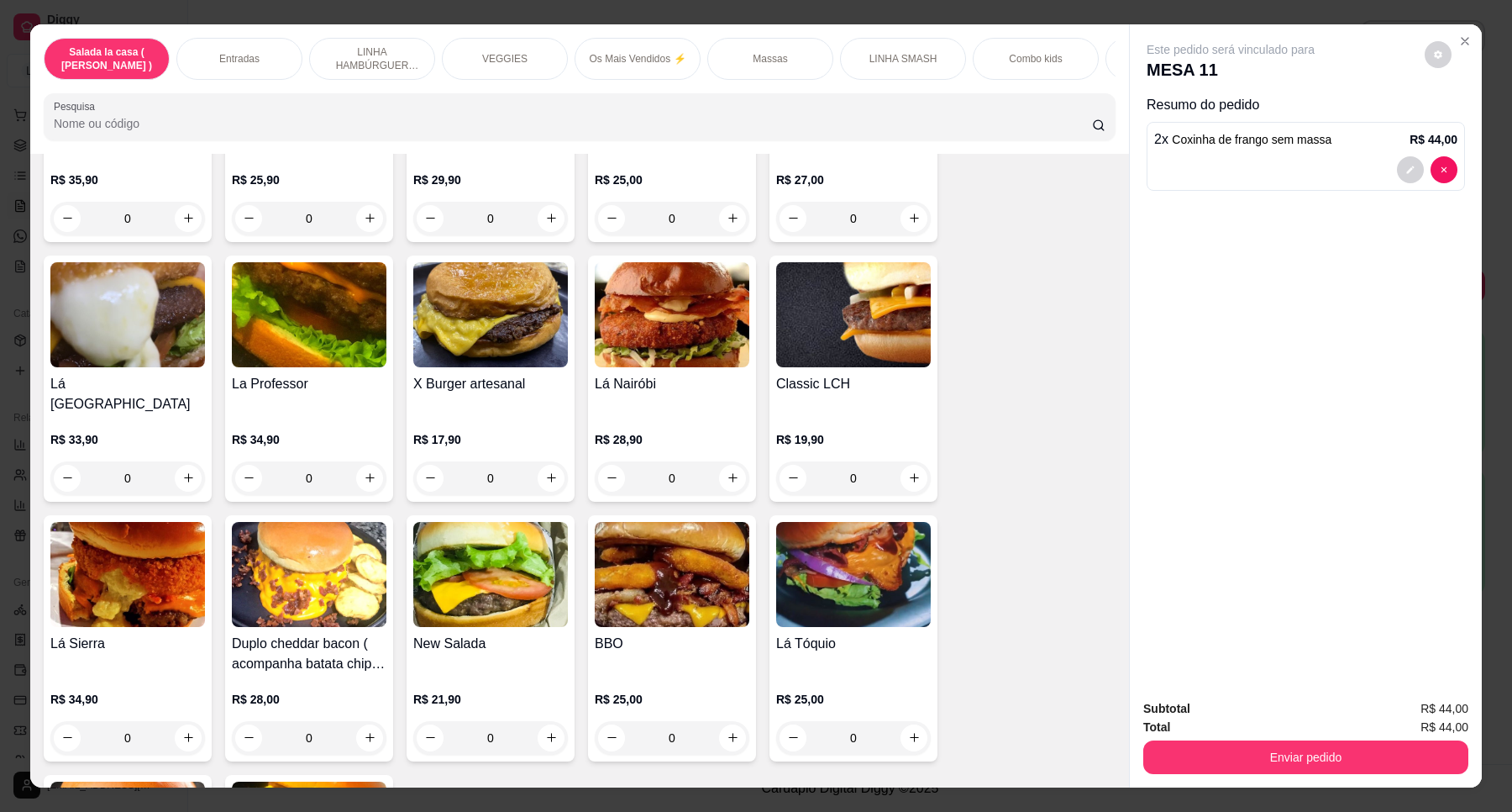
scroll to position [2953, 0]
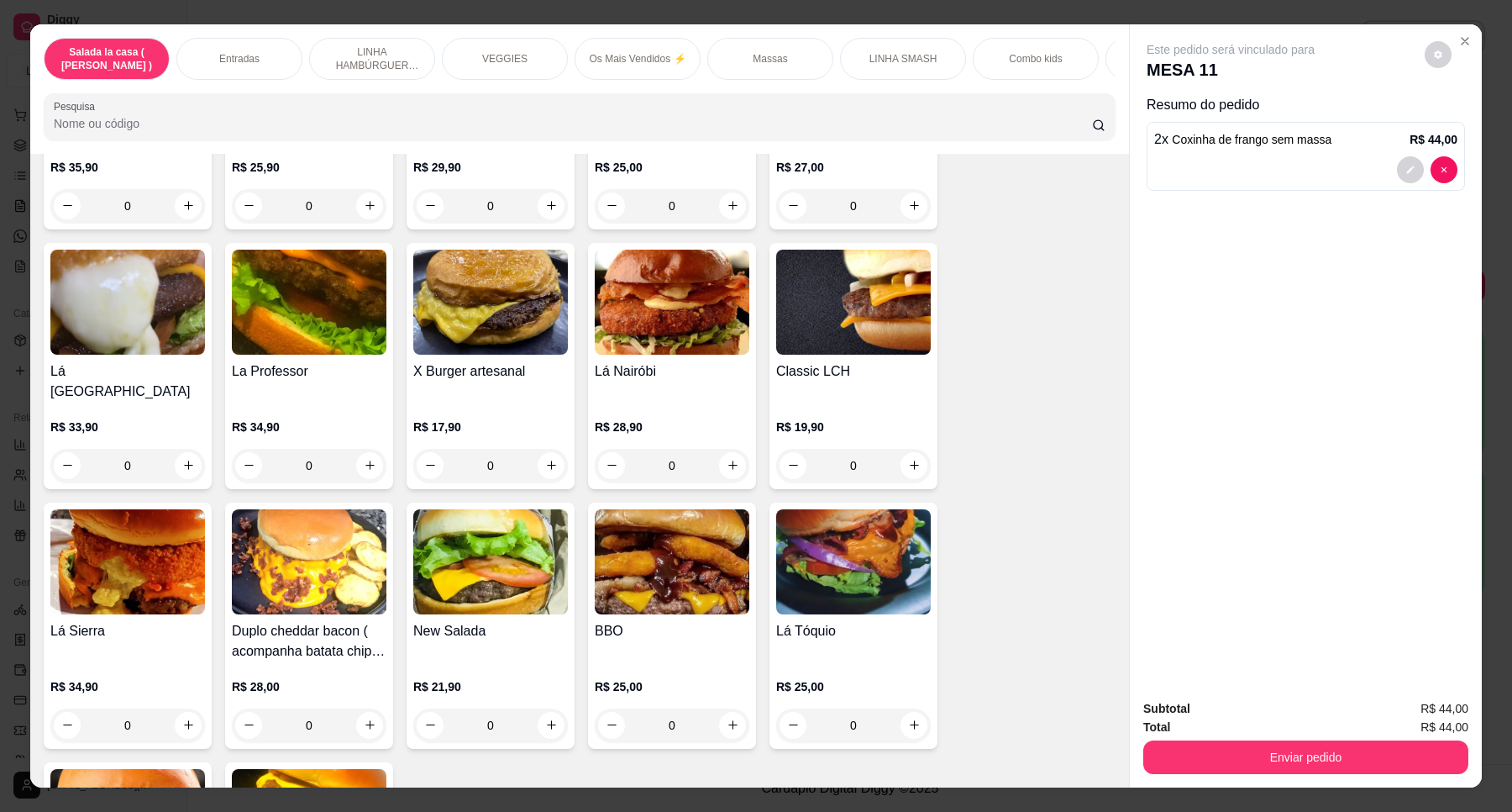
click at [538, 709] on div "0" at bounding box center [491, 726] width 154 height 34
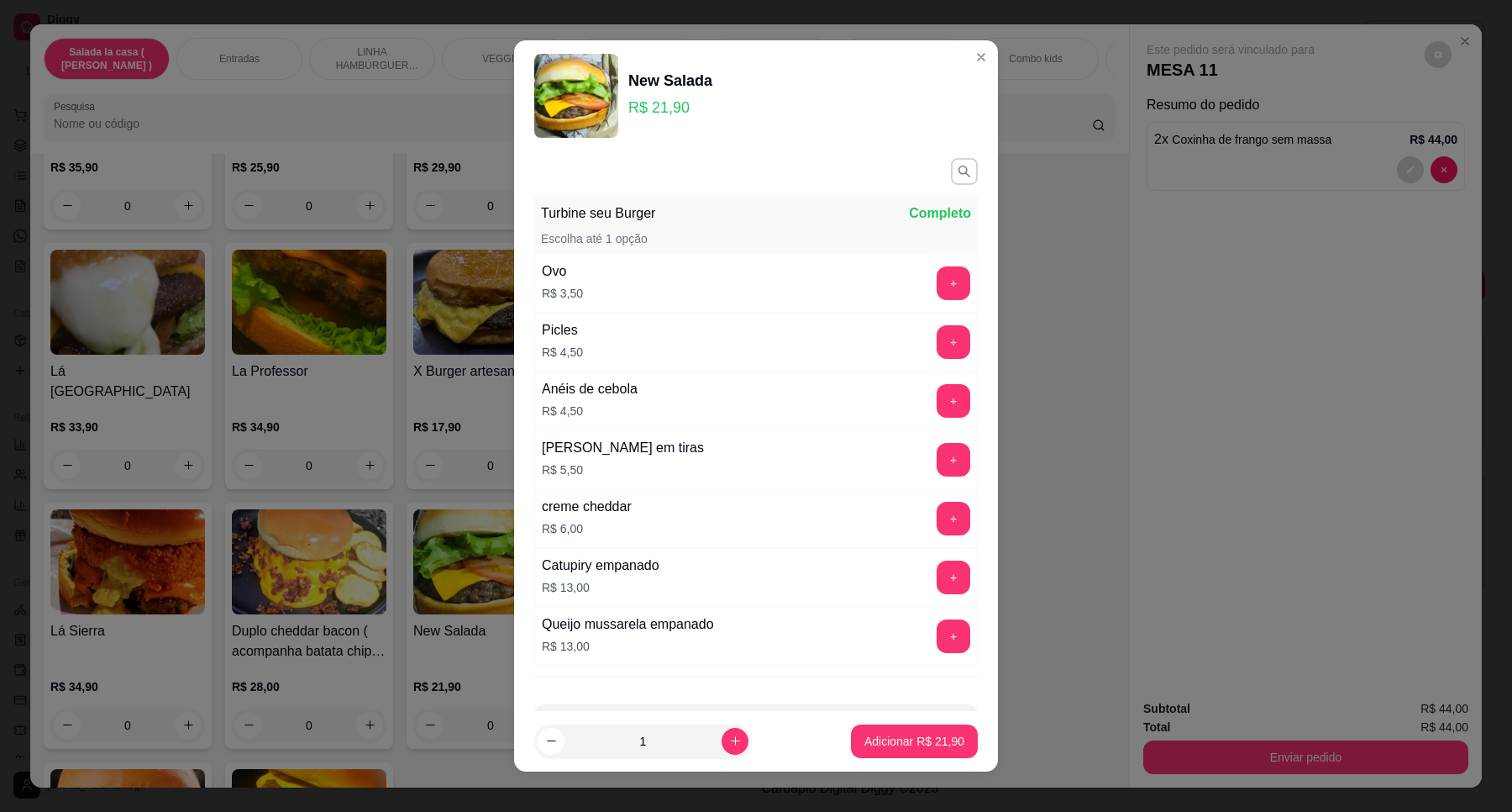
click at [538, 702] on div "Turbine seu Burger Completo Escolha até 1 opção Ovo R$ 3,50 + Picles R$ 4,50 + …" at bounding box center [756, 431] width 484 height 559
click at [729, 739] on icon "increase-product-quantity" at bounding box center [735, 741] width 13 height 13
type input "2"
click at [888, 742] on p "Adicionar R$ 43,80" at bounding box center [915, 740] width 97 height 16
type input "2"
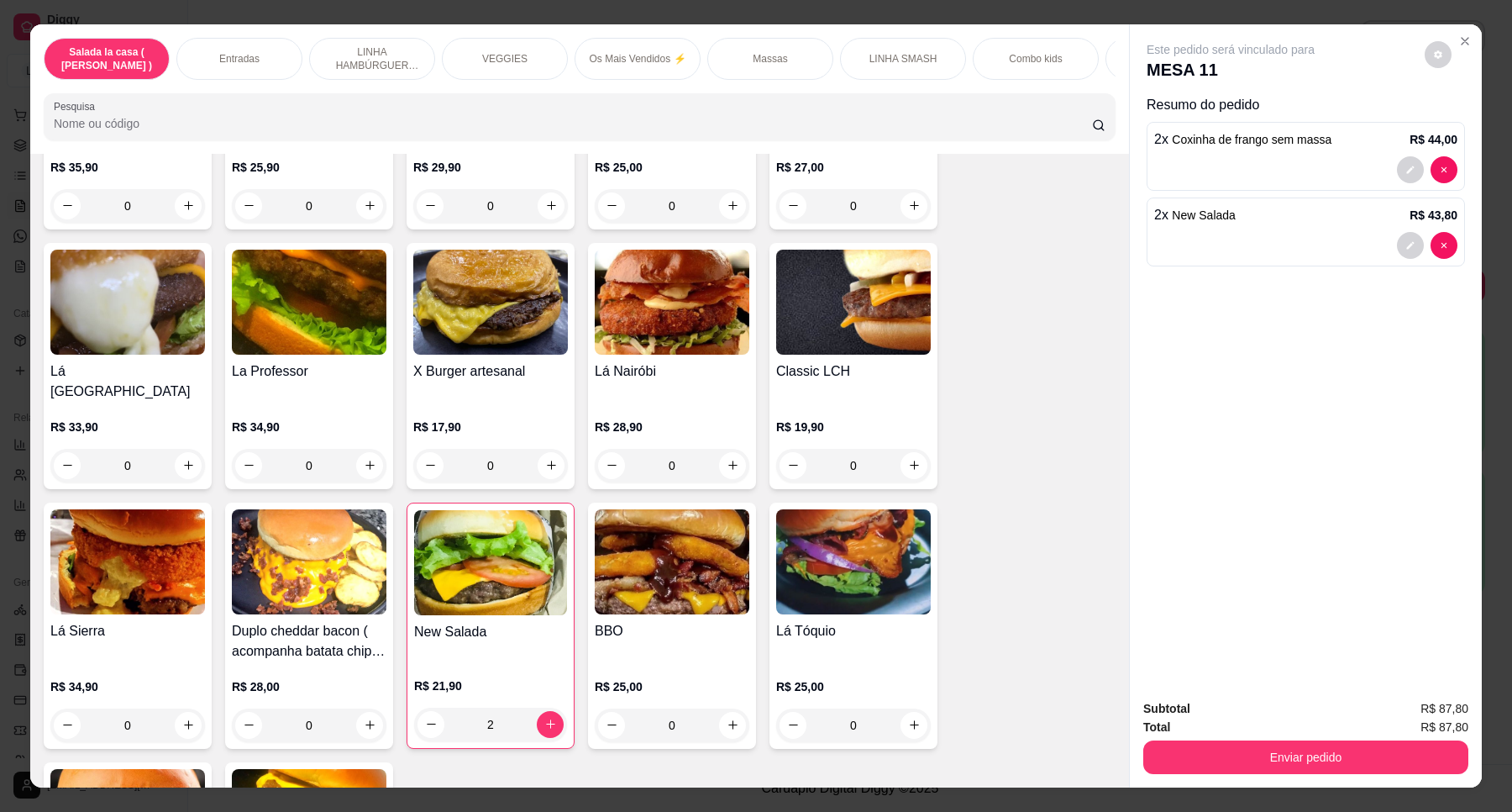
click at [544, 449] on div "0" at bounding box center [491, 465] width 154 height 34
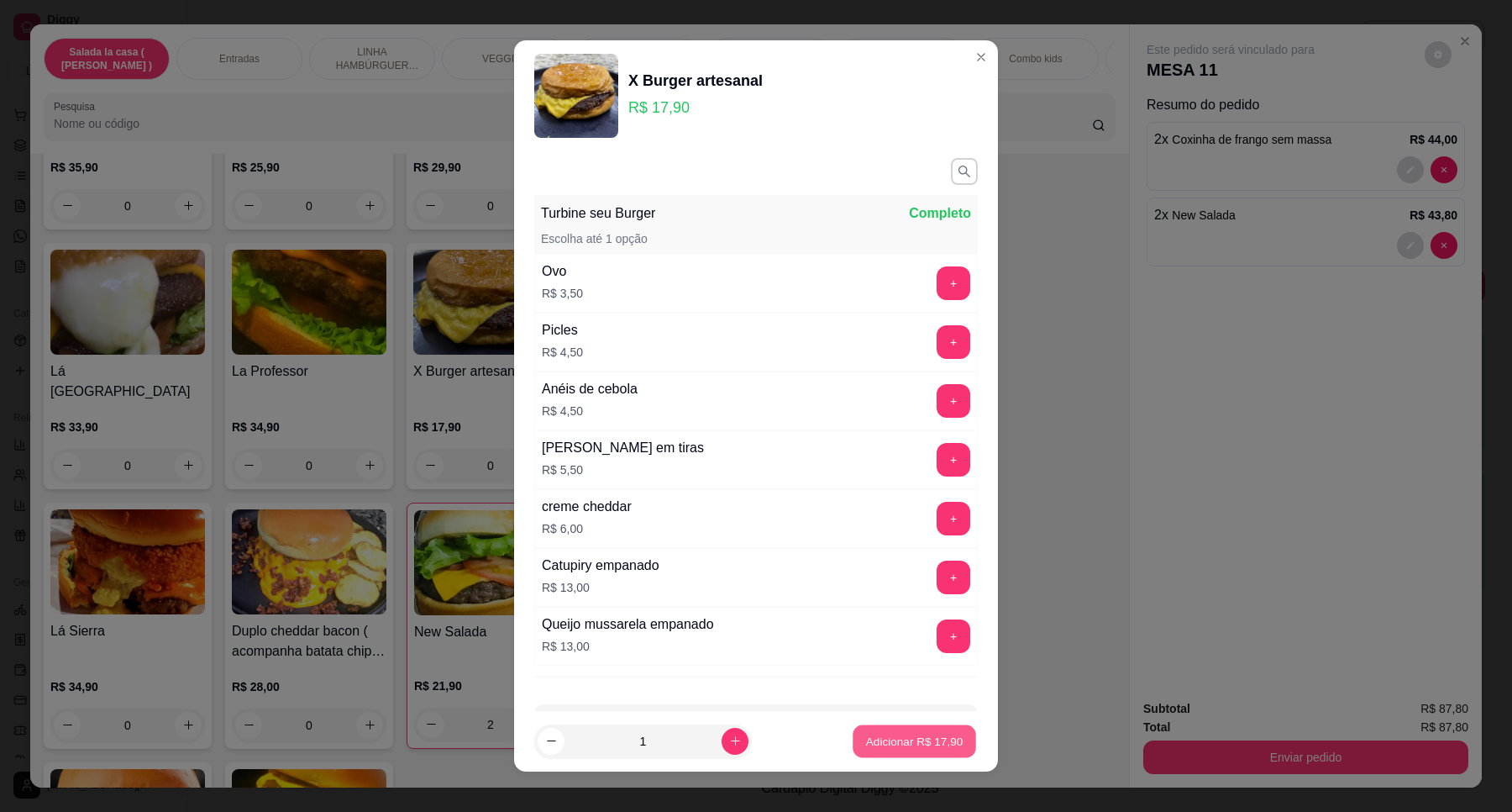
click at [866, 747] on p "Adicionar R$ 17,90" at bounding box center [915, 740] width 97 height 16
type input "1"
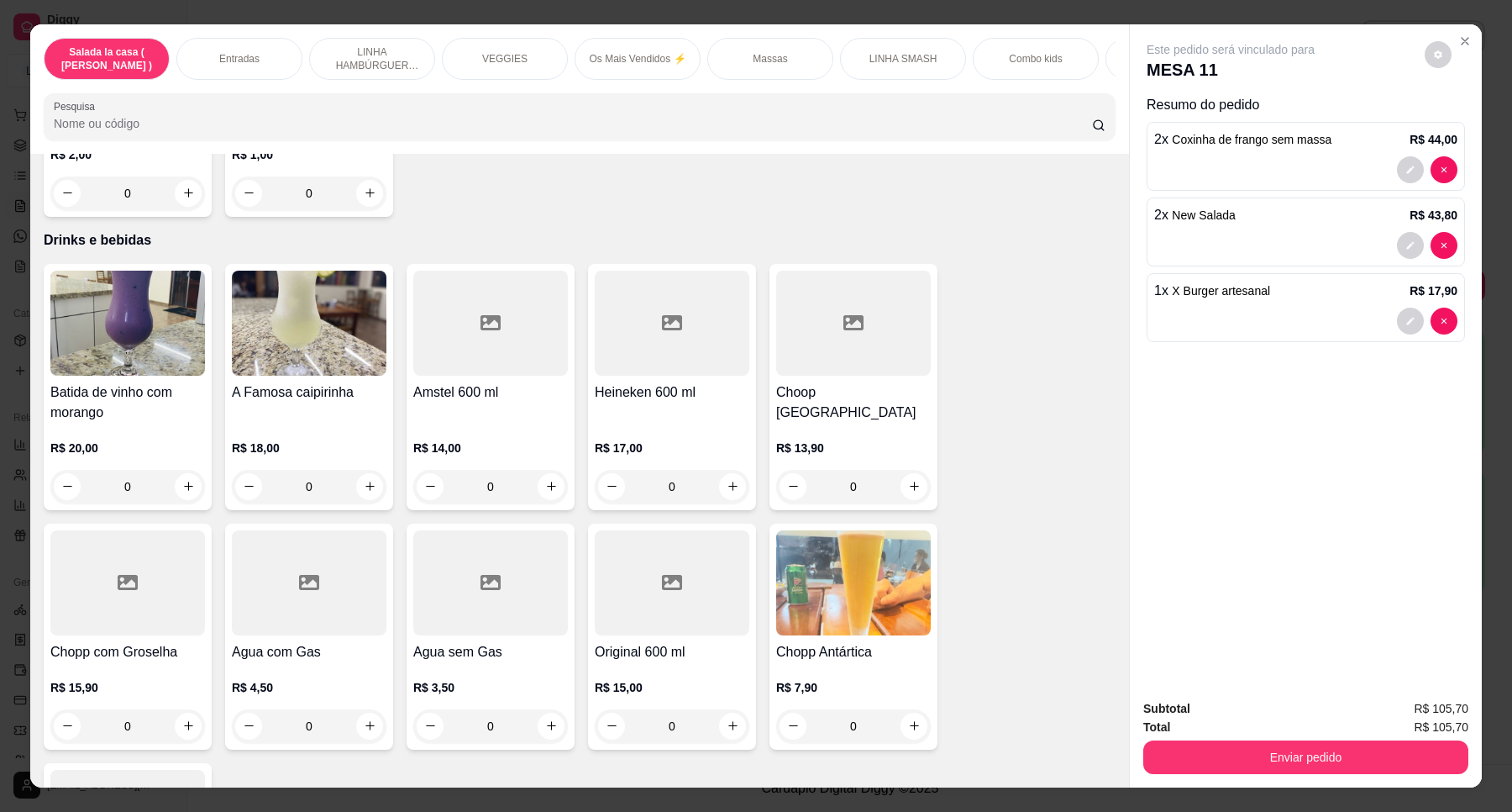
scroll to position [6758, 0]
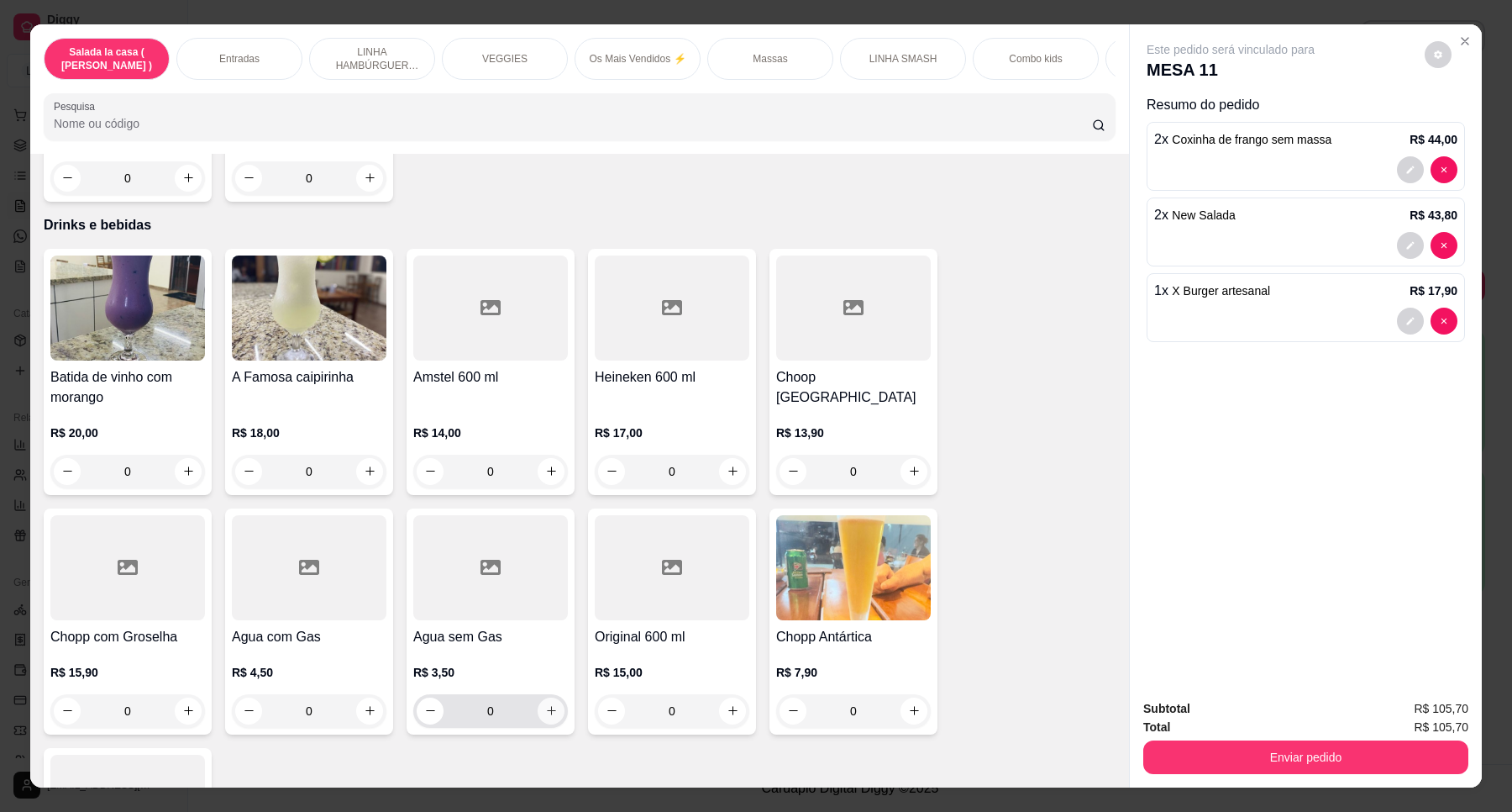
click at [545, 704] on icon "increase-product-quantity" at bounding box center [551, 711] width 13 height 13
type input "1"
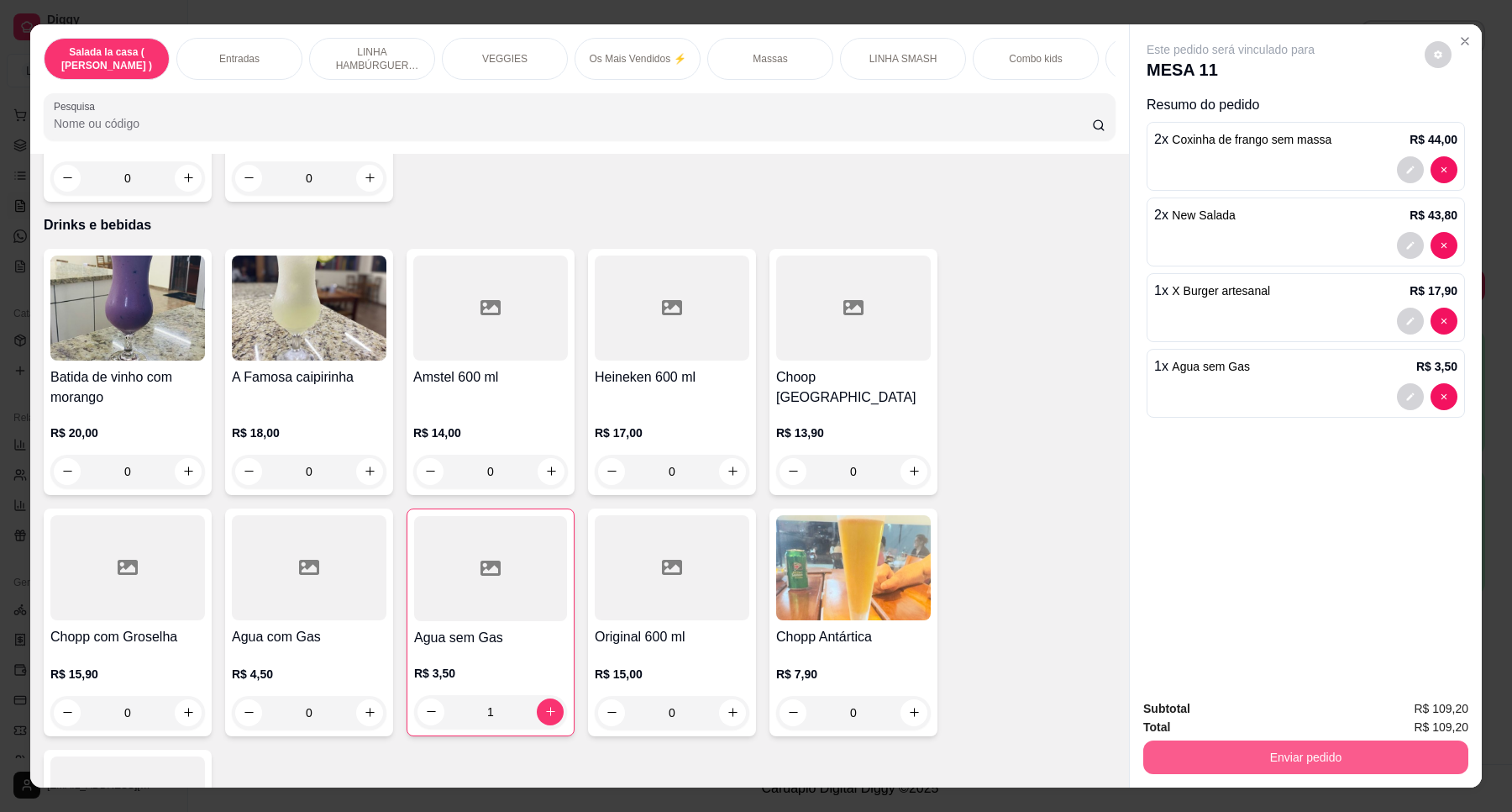
click at [1303, 761] on button "Enviar pedido" at bounding box center [1306, 757] width 325 height 34
click at [1437, 712] on button "Enviar pedido" at bounding box center [1423, 715] width 93 height 31
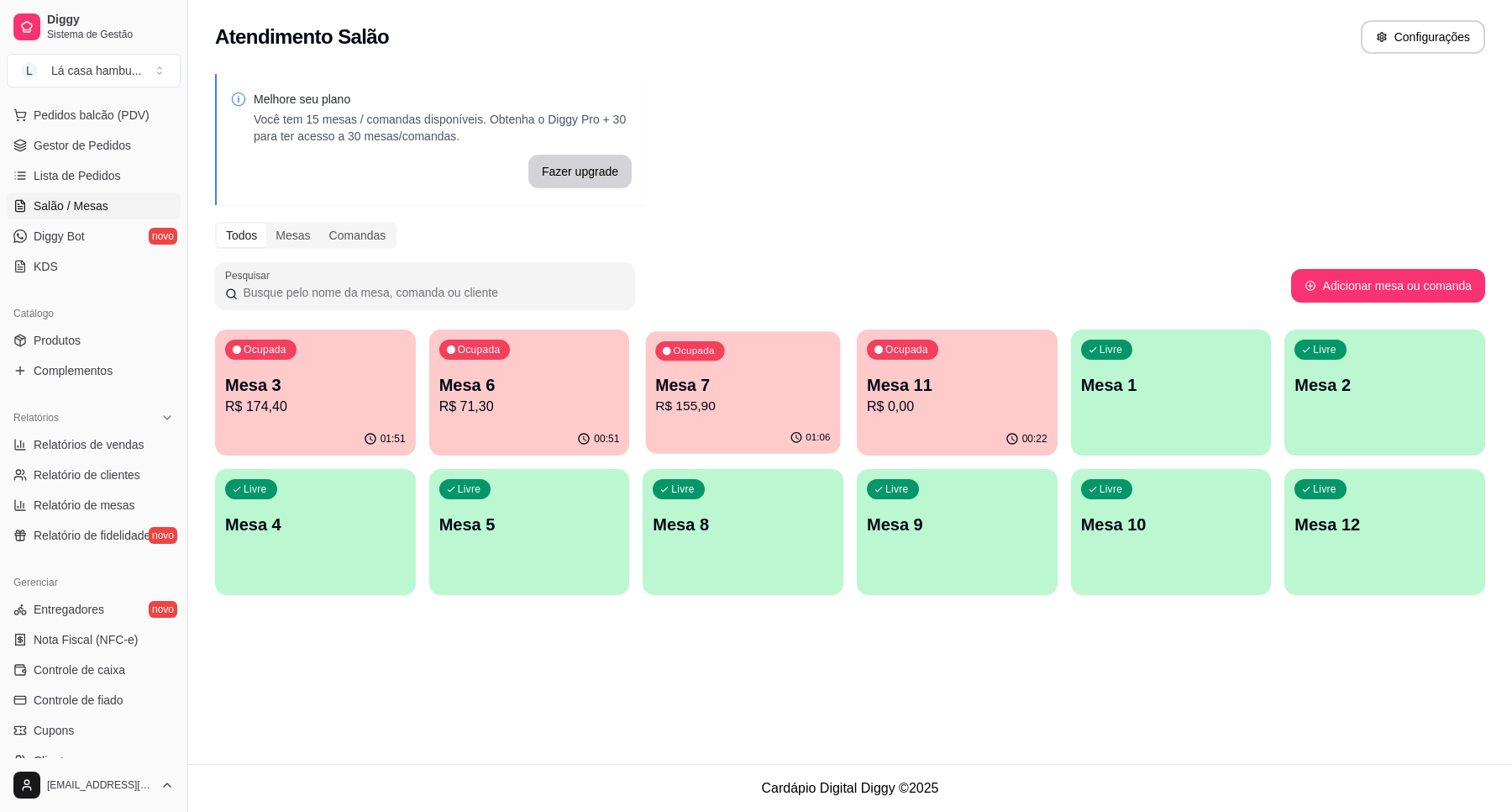
click at [708, 404] on p "R$ 155,90" at bounding box center [744, 406] width 175 height 19
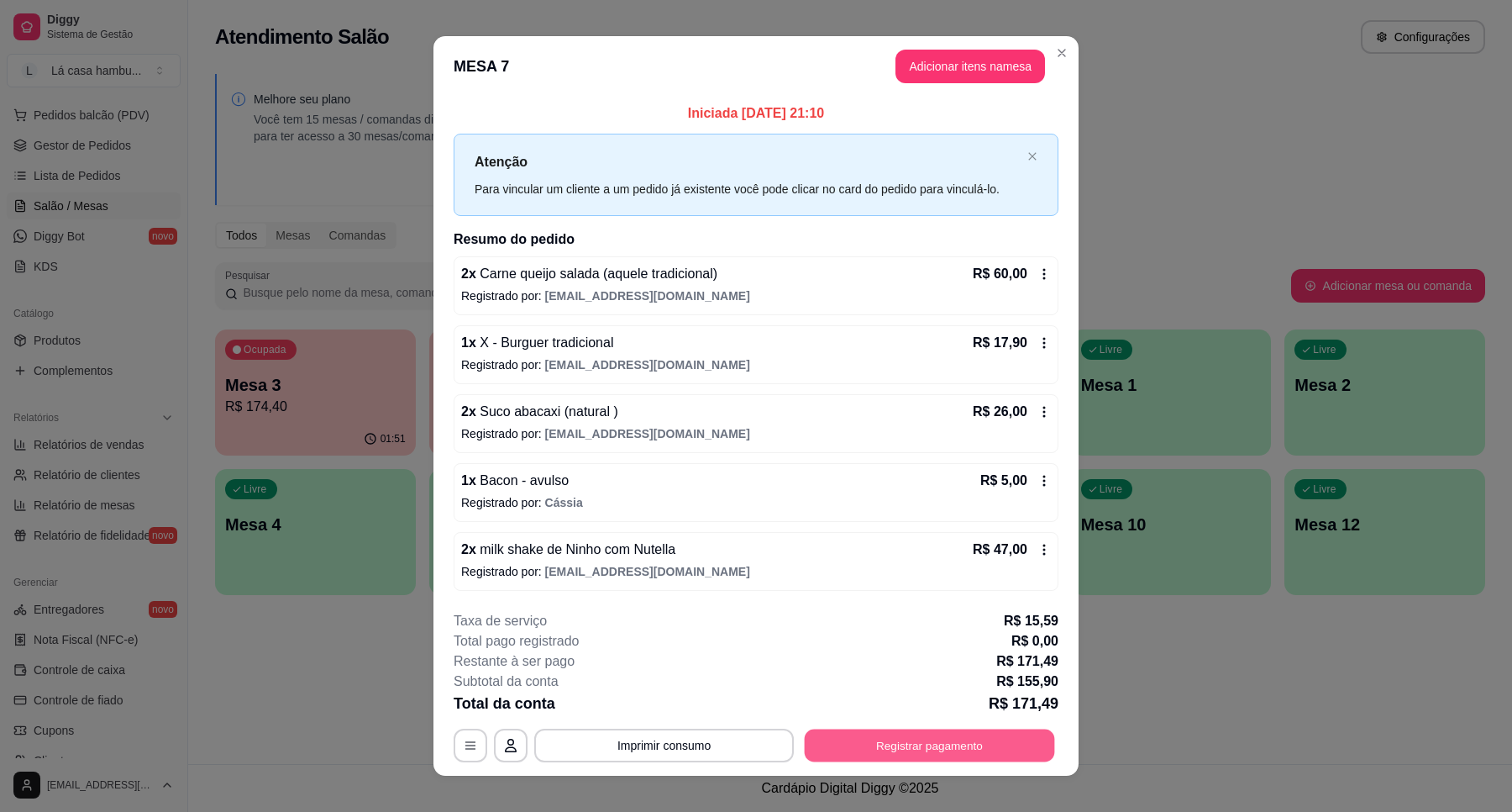
click at [870, 741] on button "Registrar pagamento" at bounding box center [930, 746] width 250 height 33
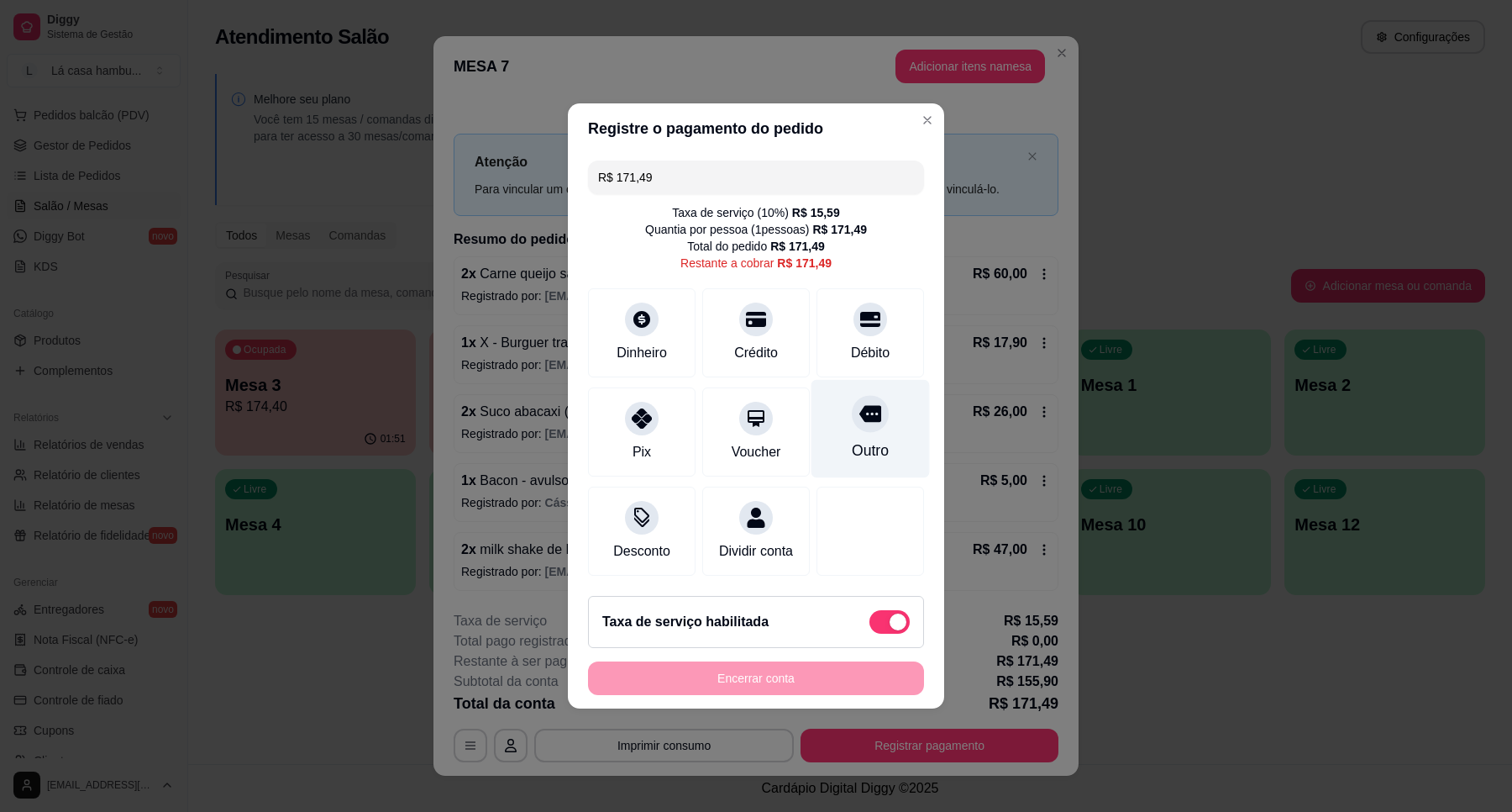
click at [882, 407] on div "Outro" at bounding box center [870, 429] width 119 height 98
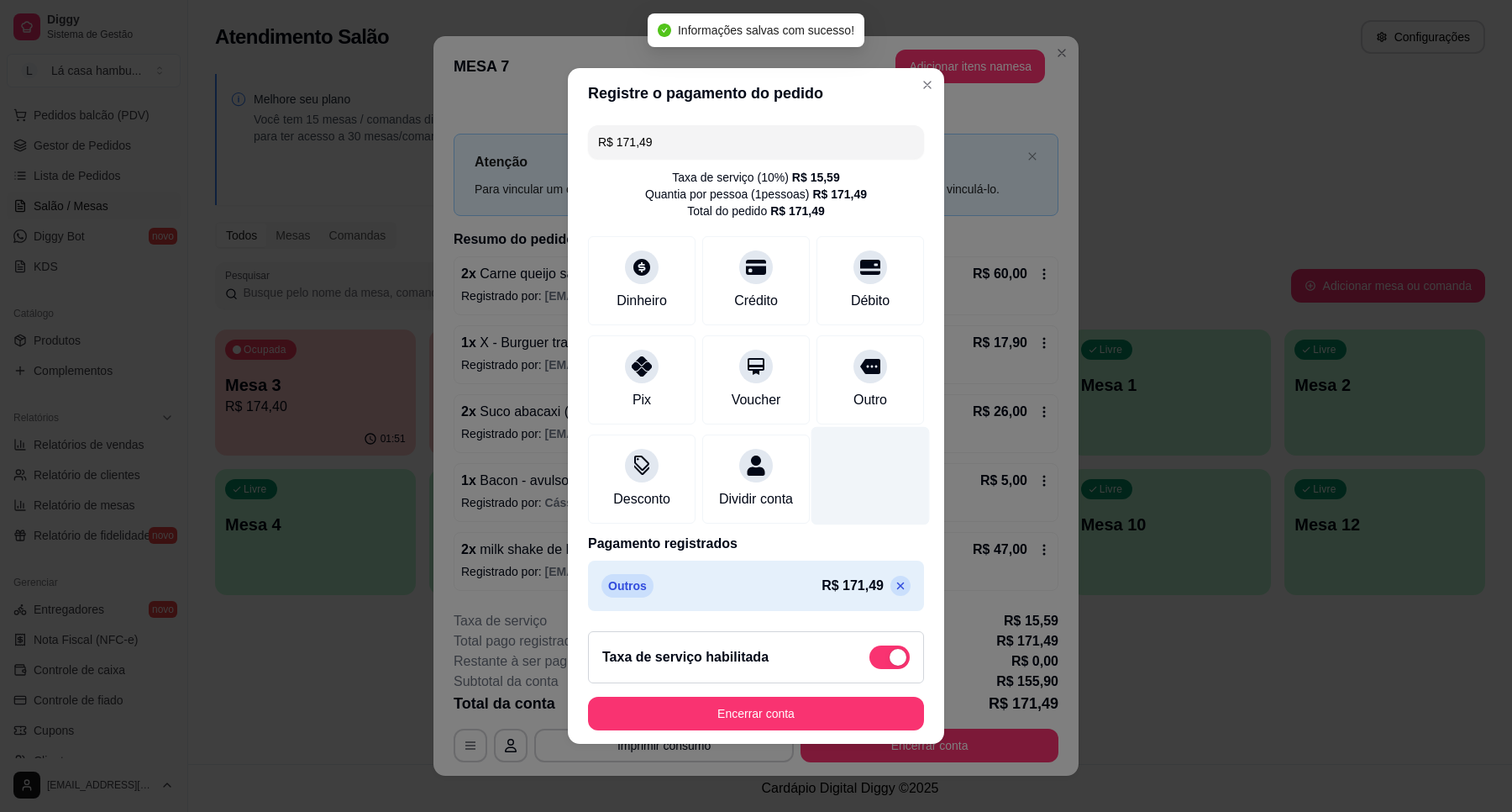
type input "R$ 0,00"
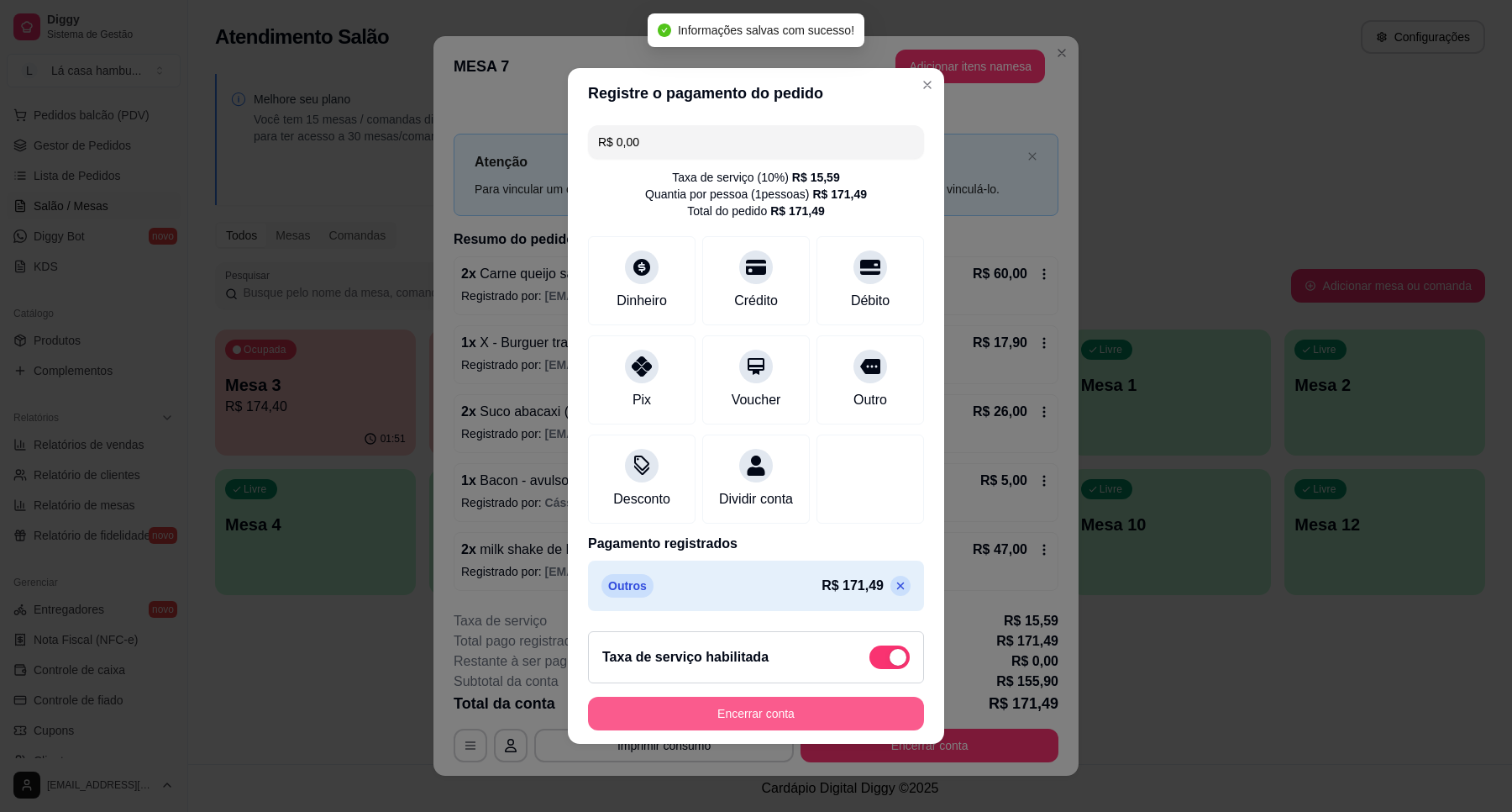
click at [816, 727] on button "Encerrar conta" at bounding box center [756, 714] width 336 height 34
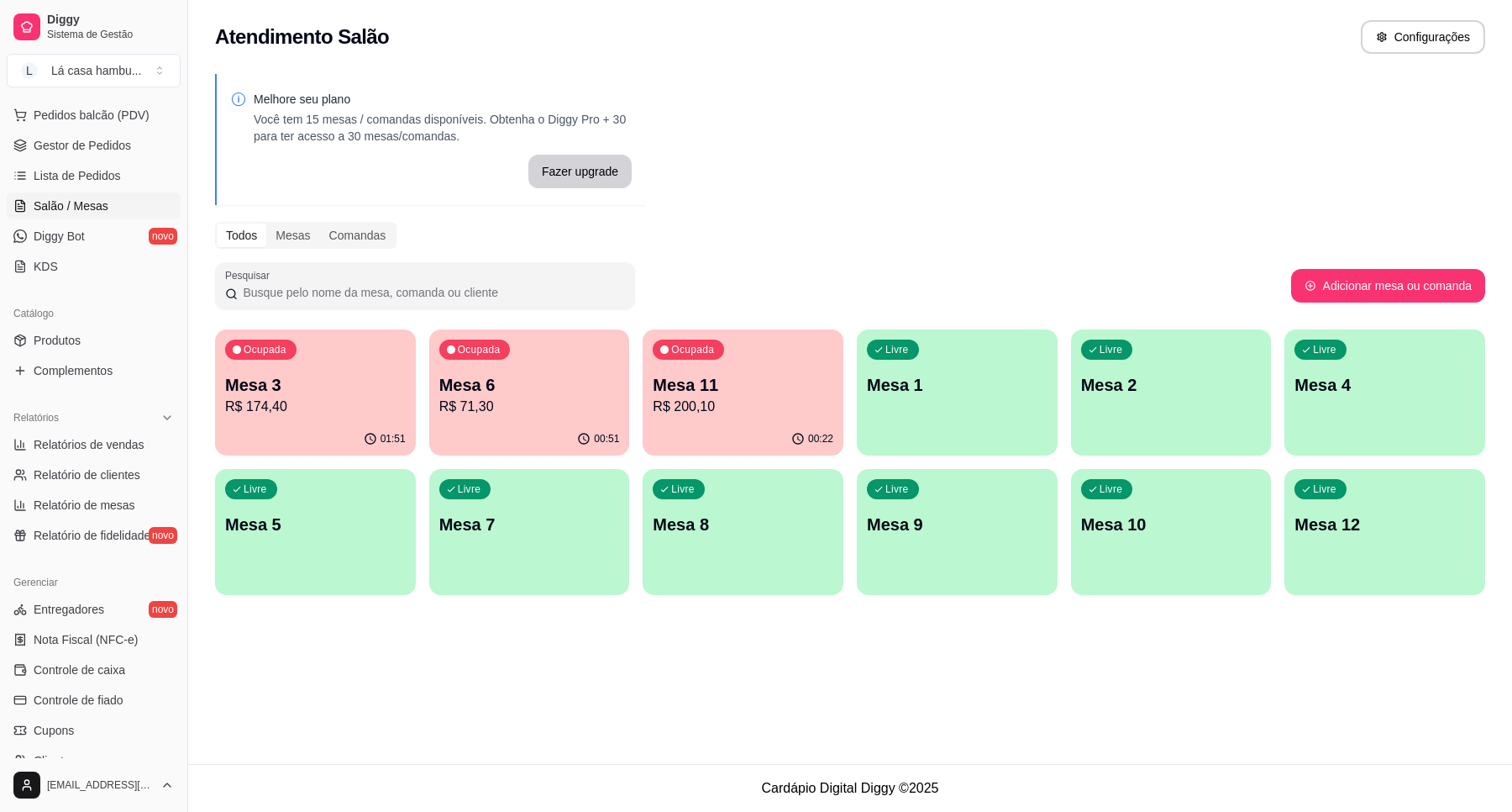
click at [324, 393] on p "Mesa 3" at bounding box center [315, 385] width 181 height 24
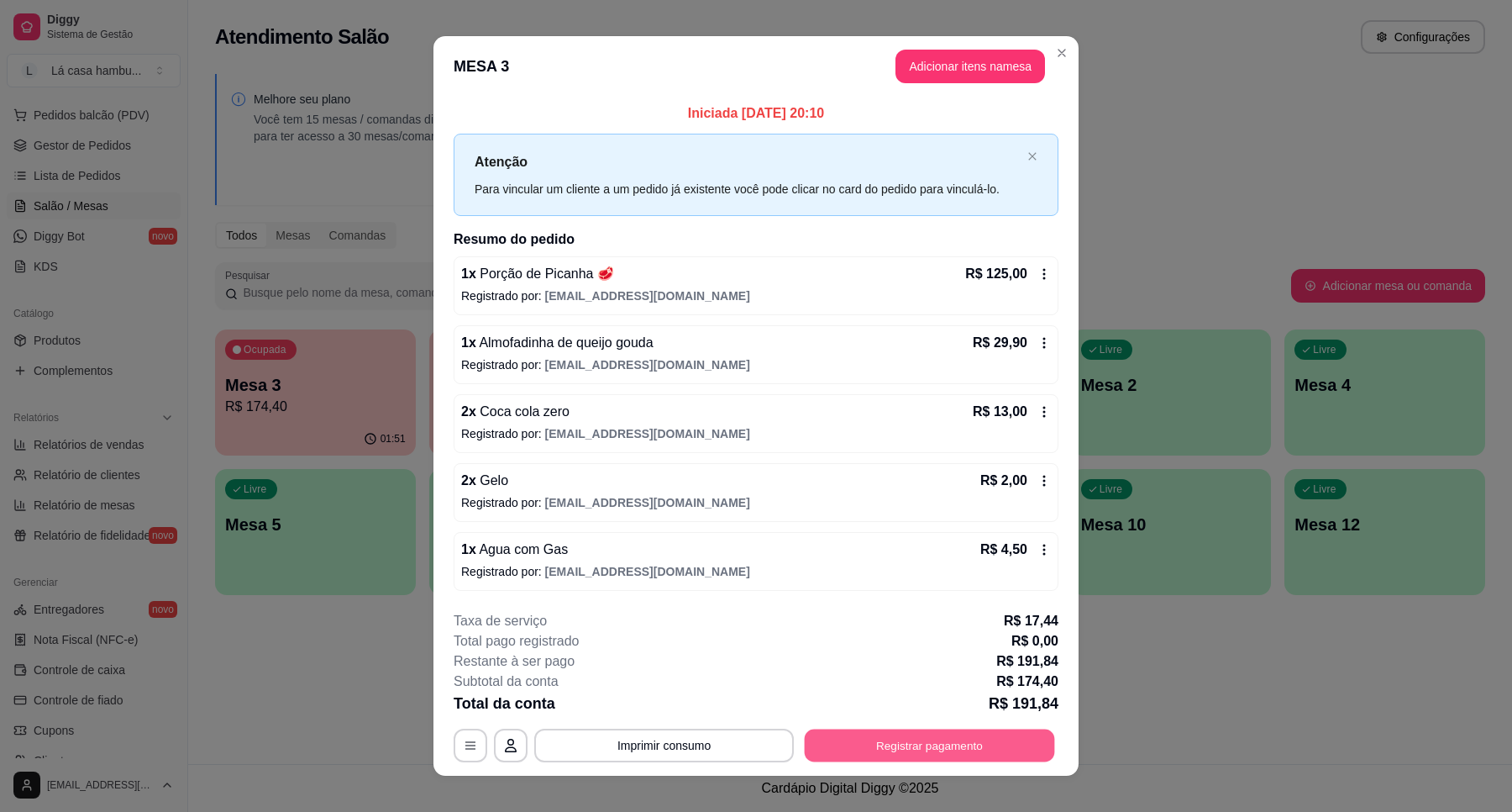
click at [934, 745] on button "Registrar pagamento" at bounding box center [930, 746] width 250 height 33
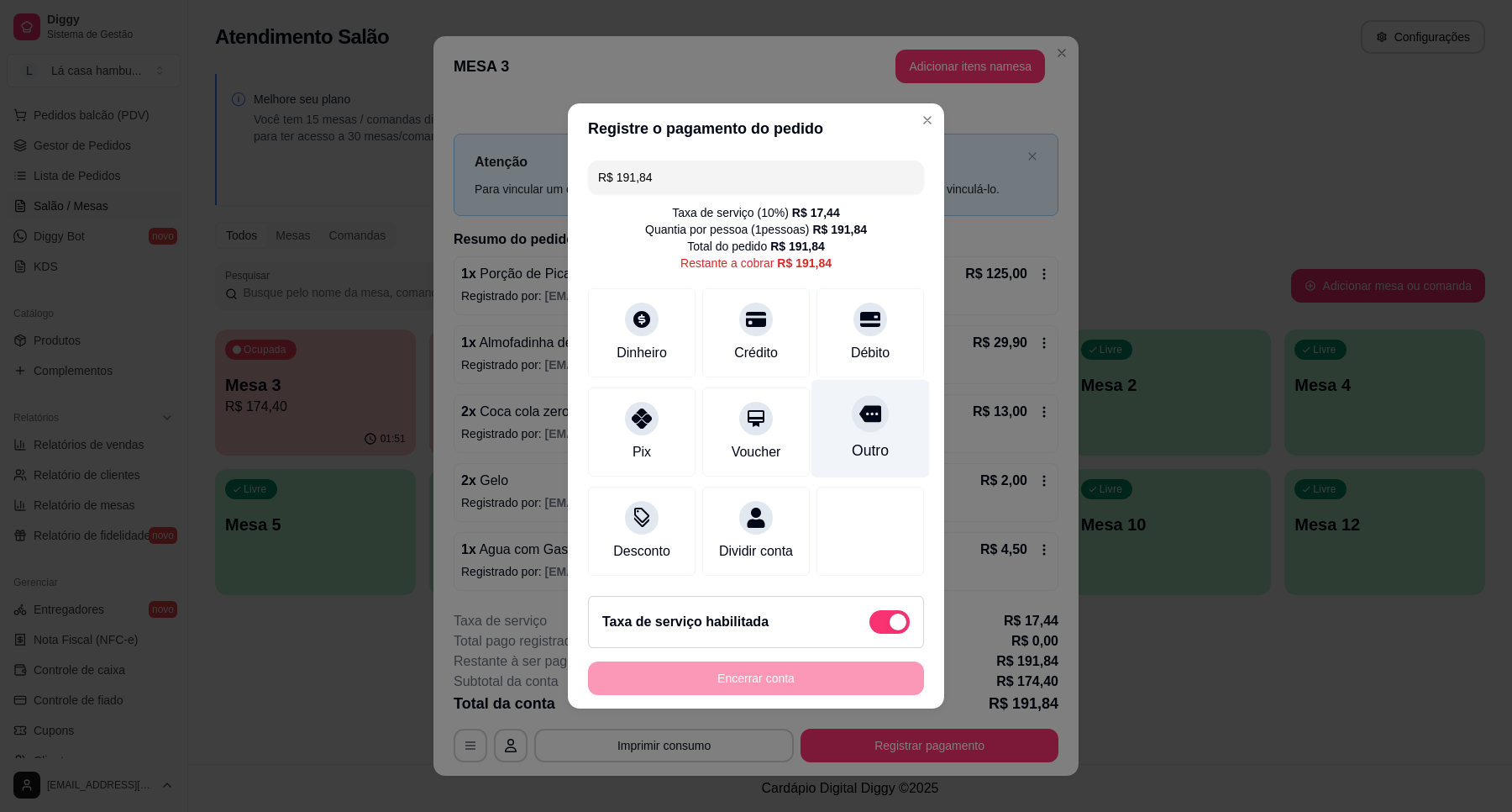
click at [866, 406] on icon at bounding box center [870, 415] width 22 height 17
type input "R$ 0,00"
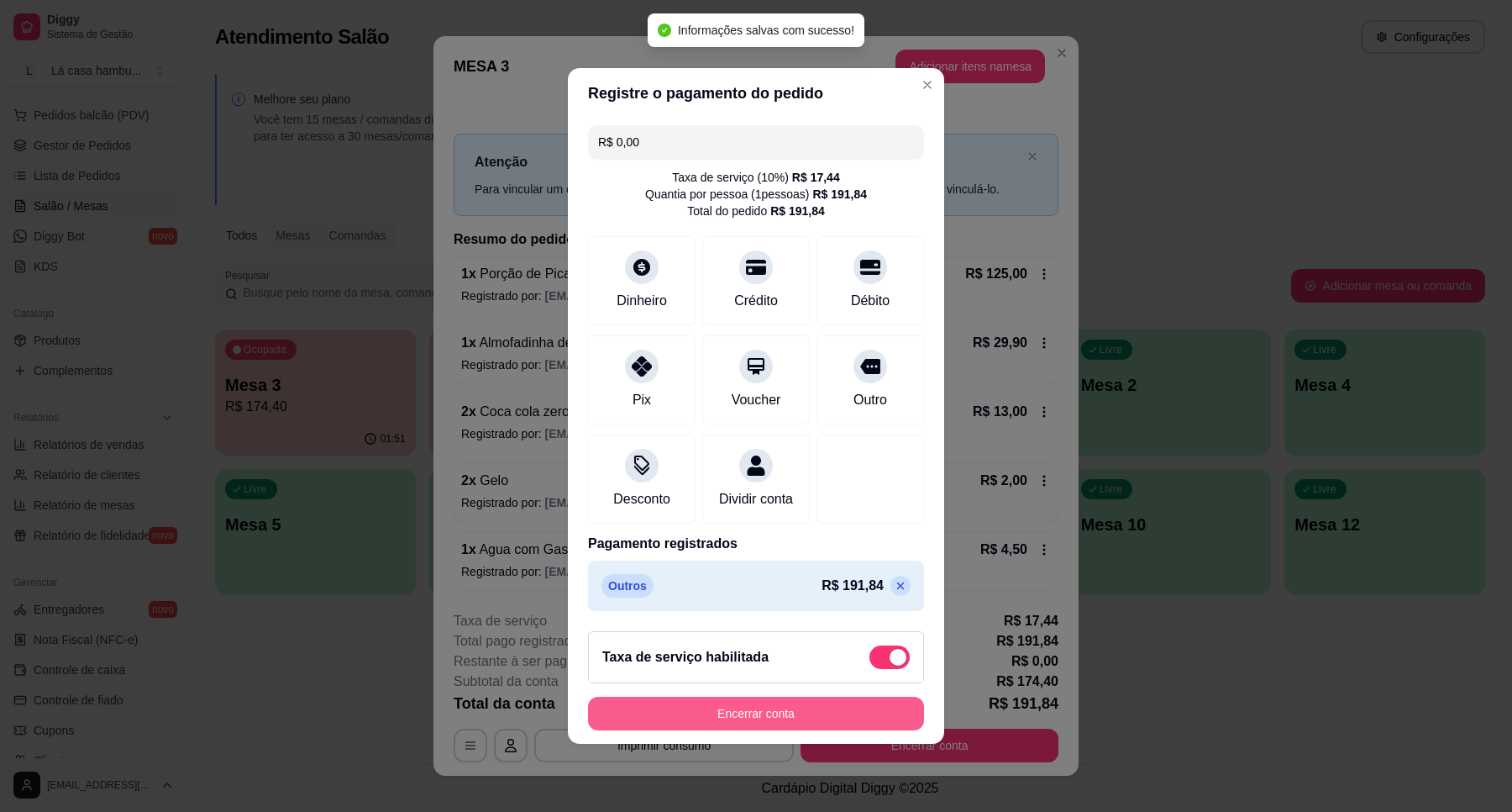
click at [784, 715] on button "Encerrar conta" at bounding box center [756, 714] width 336 height 34
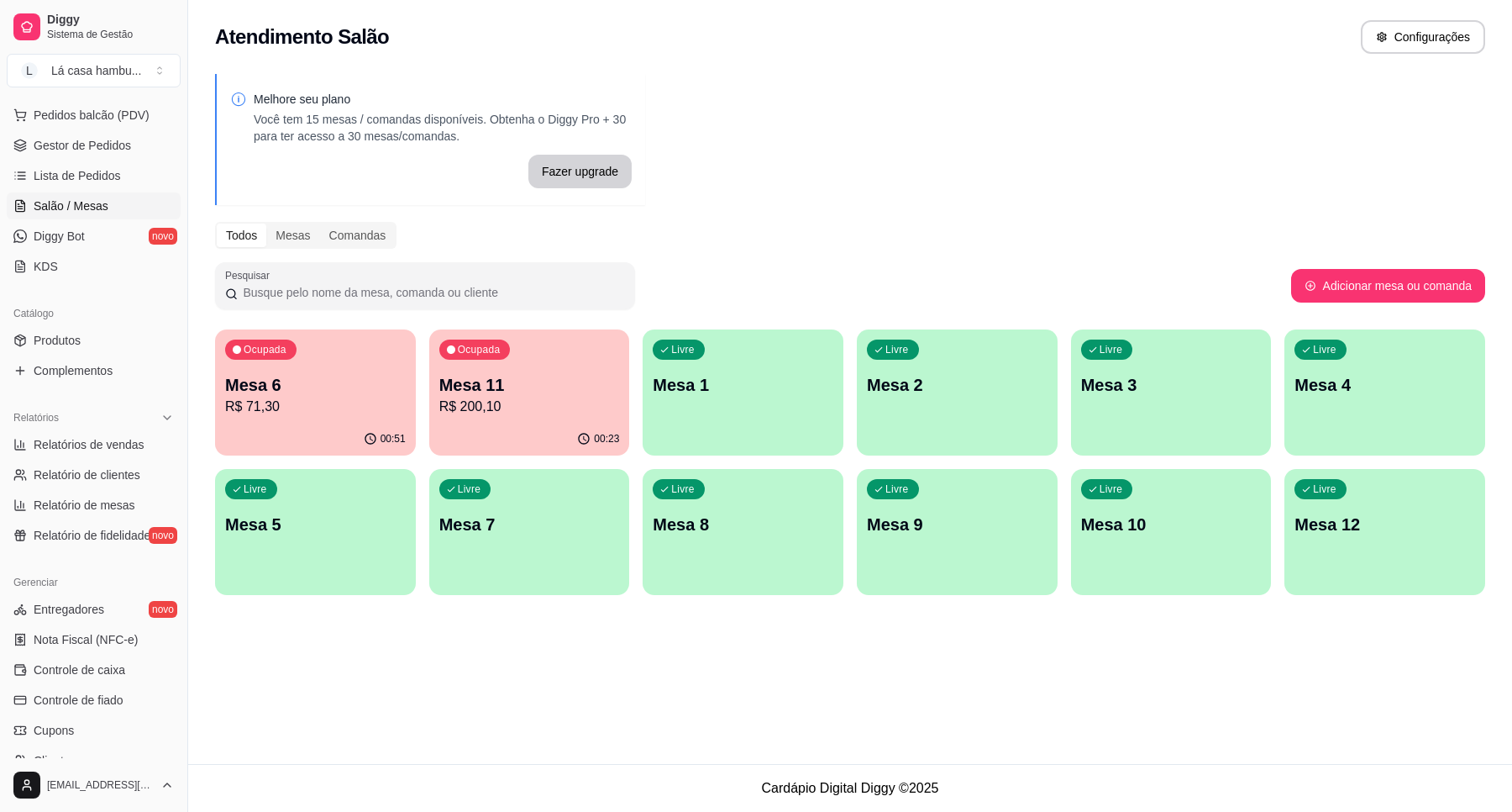
click at [359, 405] on p "R$ 71,30" at bounding box center [315, 406] width 181 height 20
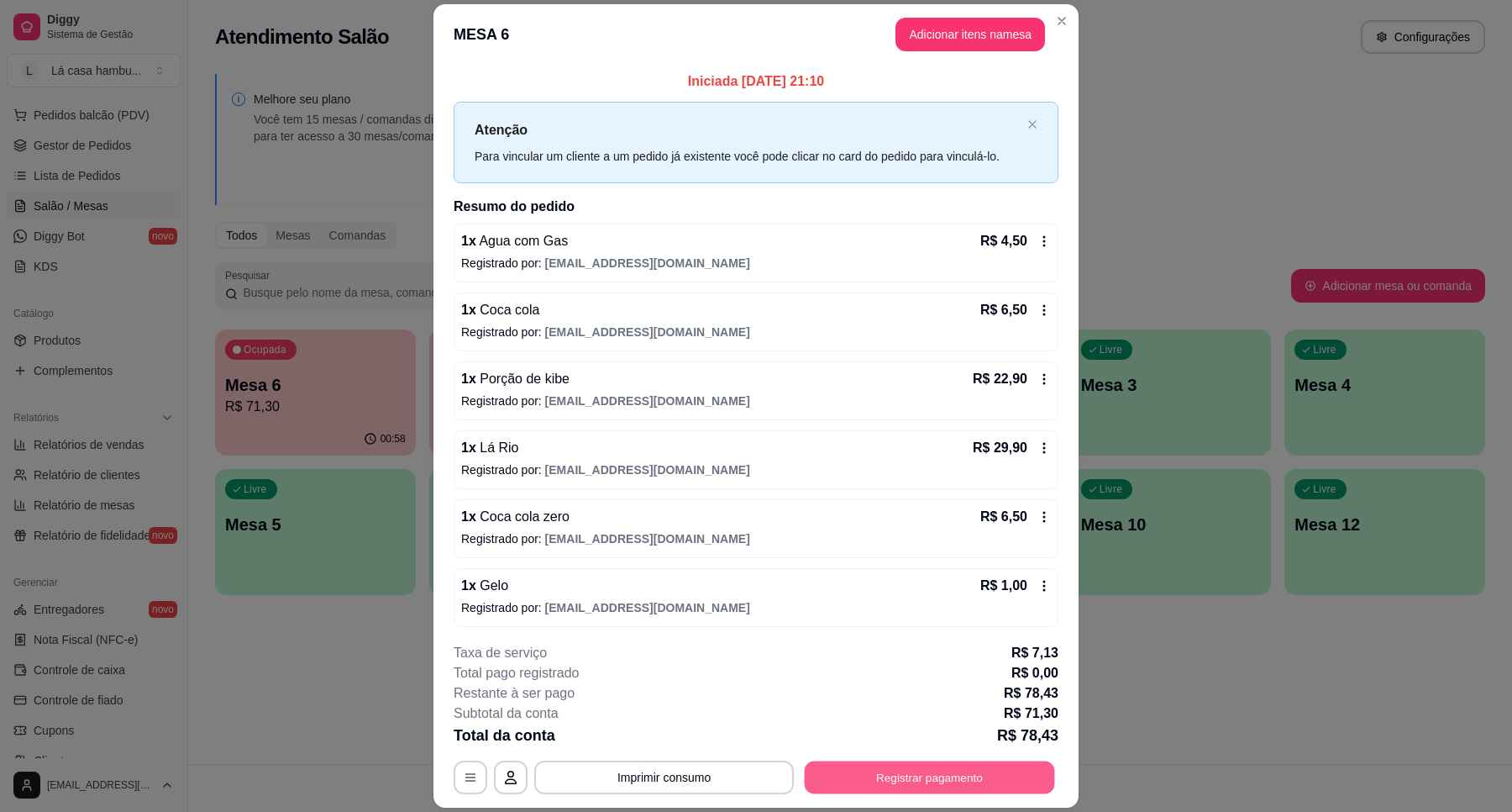
click at [872, 783] on button "Registrar pagamento" at bounding box center [930, 778] width 250 height 33
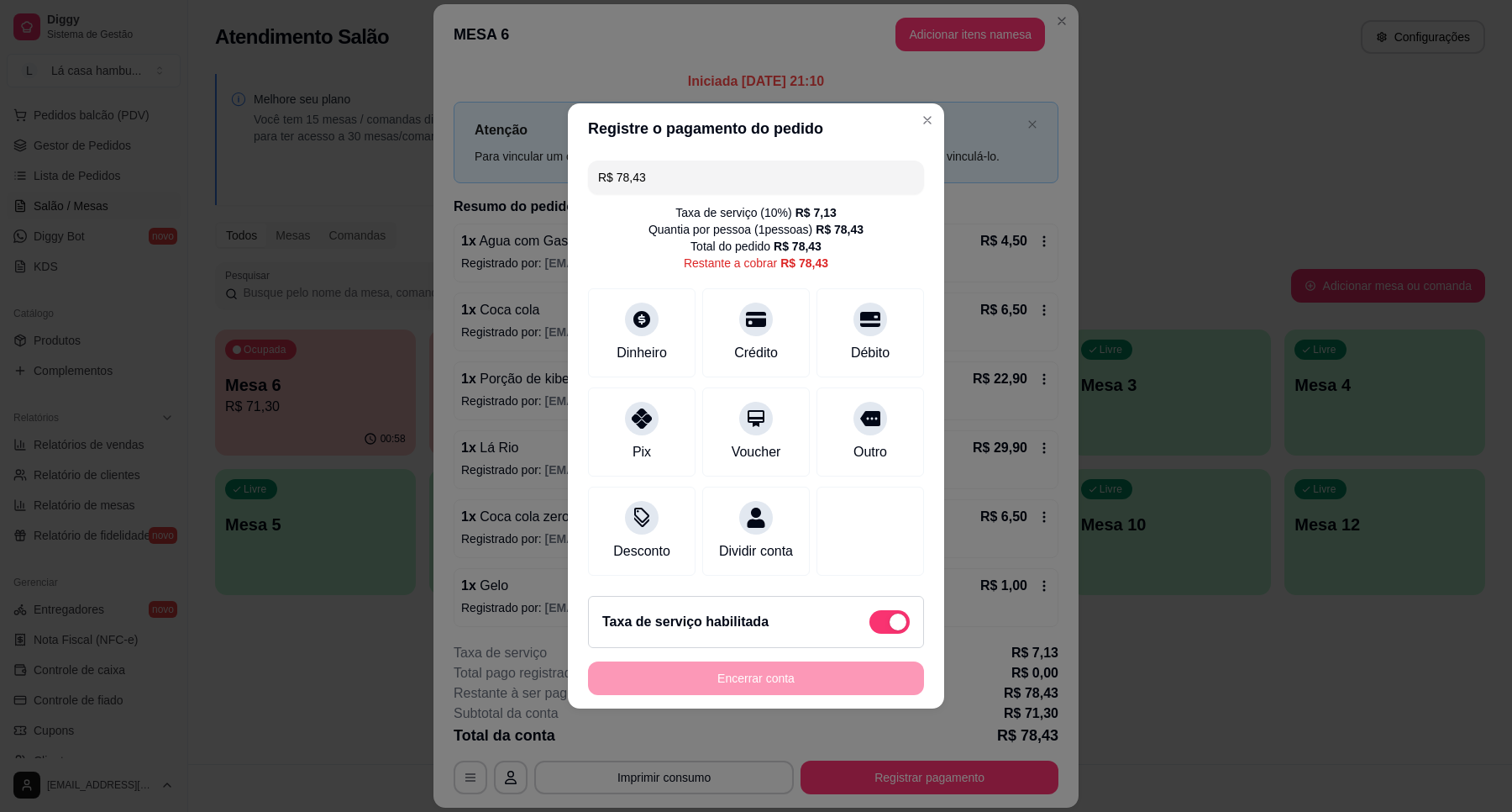
click at [870, 623] on label at bounding box center [890, 623] width 40 height 24
click at [869, 625] on input "checkbox" at bounding box center [874, 631] width 11 height 11
checkbox input "true"
type input "R$ 71,30"
checkbox input "false"
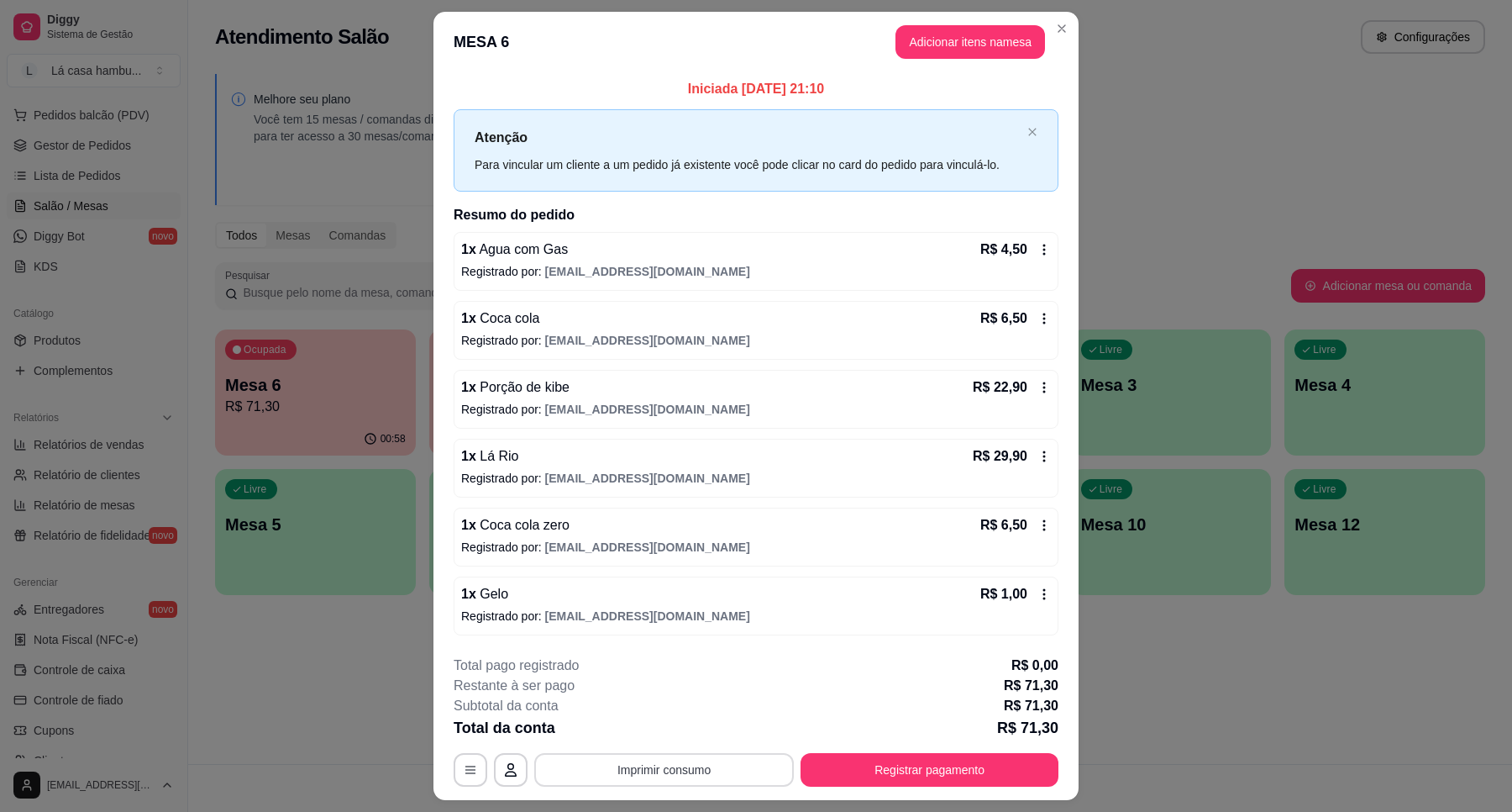
click at [631, 761] on button "Imprimir consumo" at bounding box center [664, 770] width 259 height 34
click at [657, 726] on button "IMPRESSORA" at bounding box center [662, 732] width 122 height 27
click at [907, 770] on button "Registrar pagamento" at bounding box center [929, 770] width 258 height 34
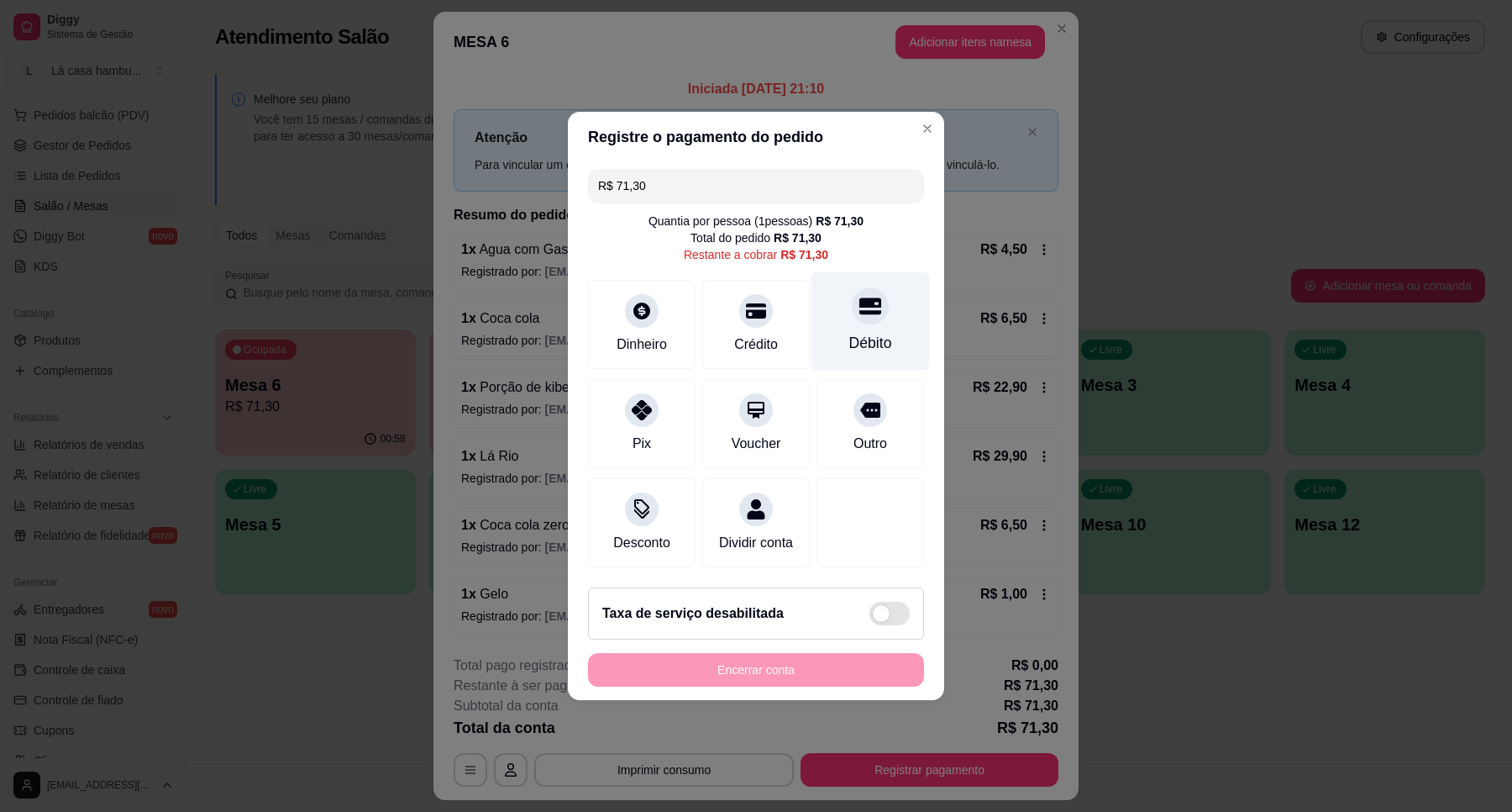
click at [879, 334] on div "Débito" at bounding box center [870, 343] width 43 height 22
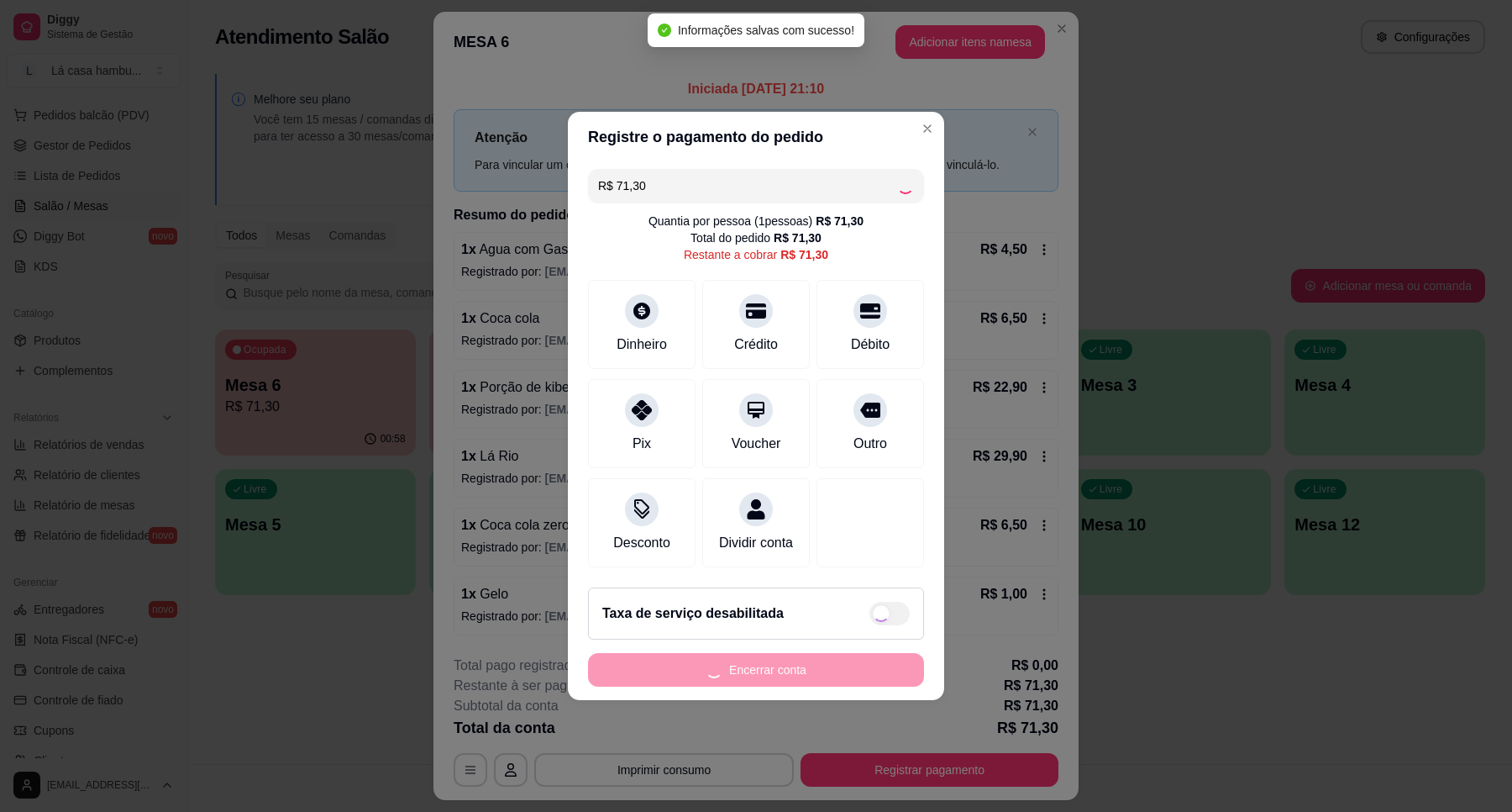
type input "R$ 0,00"
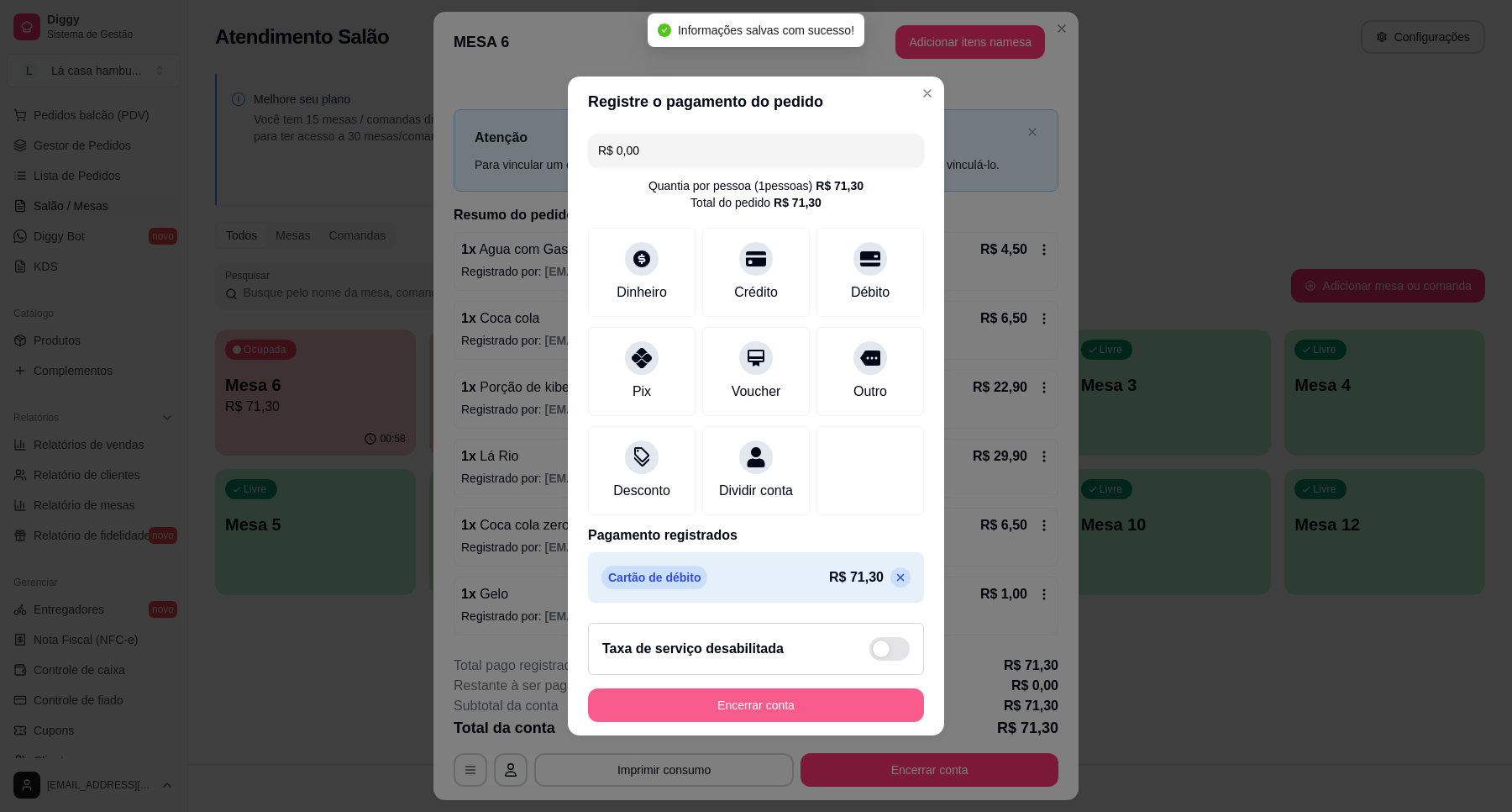
click at [757, 713] on button "Encerrar conta" at bounding box center [756, 705] width 336 height 34
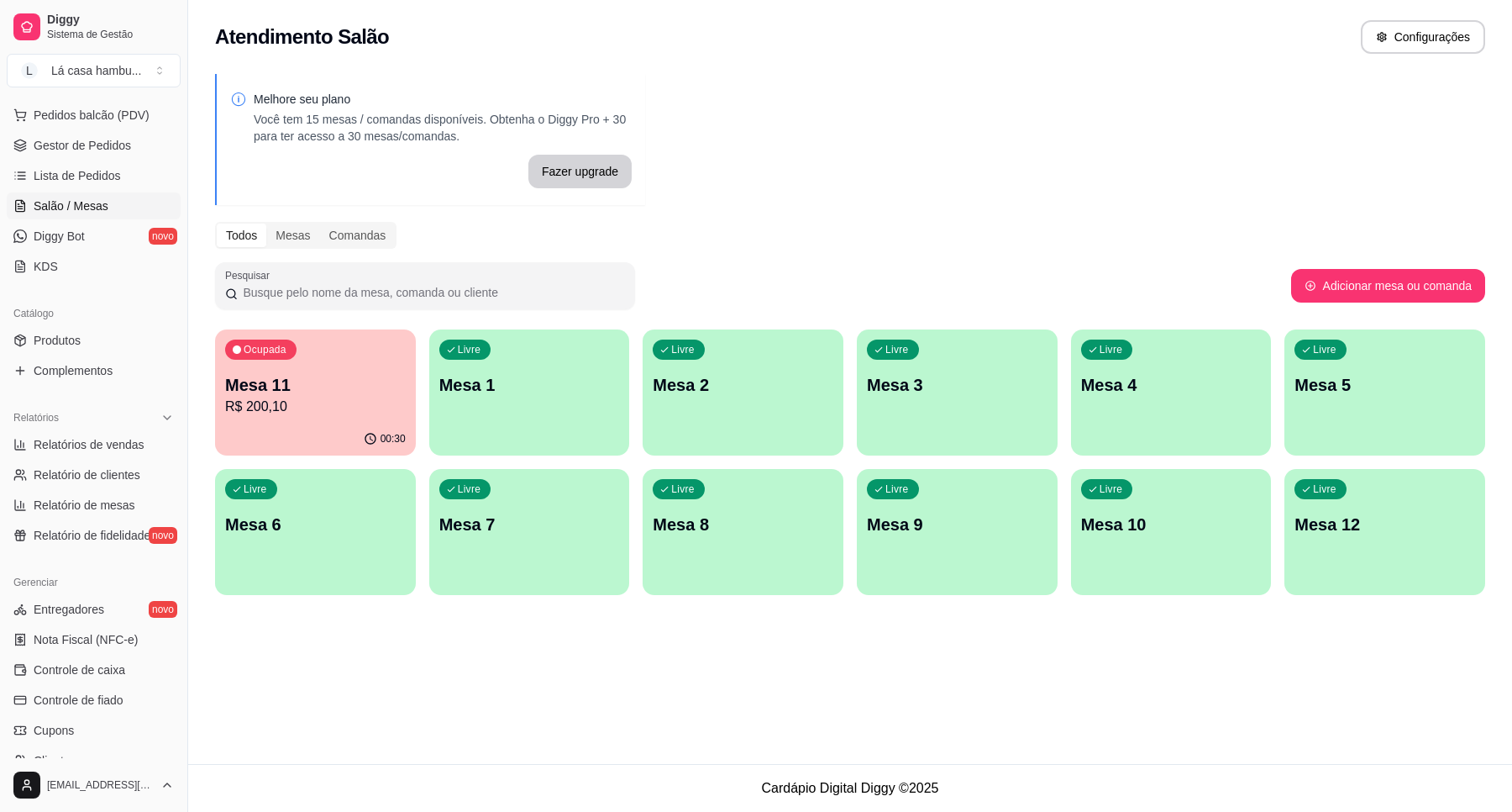
click at [391, 372] on div "Ocupada Mesa 11 R$ 200,10" at bounding box center [315, 375] width 200 height 93
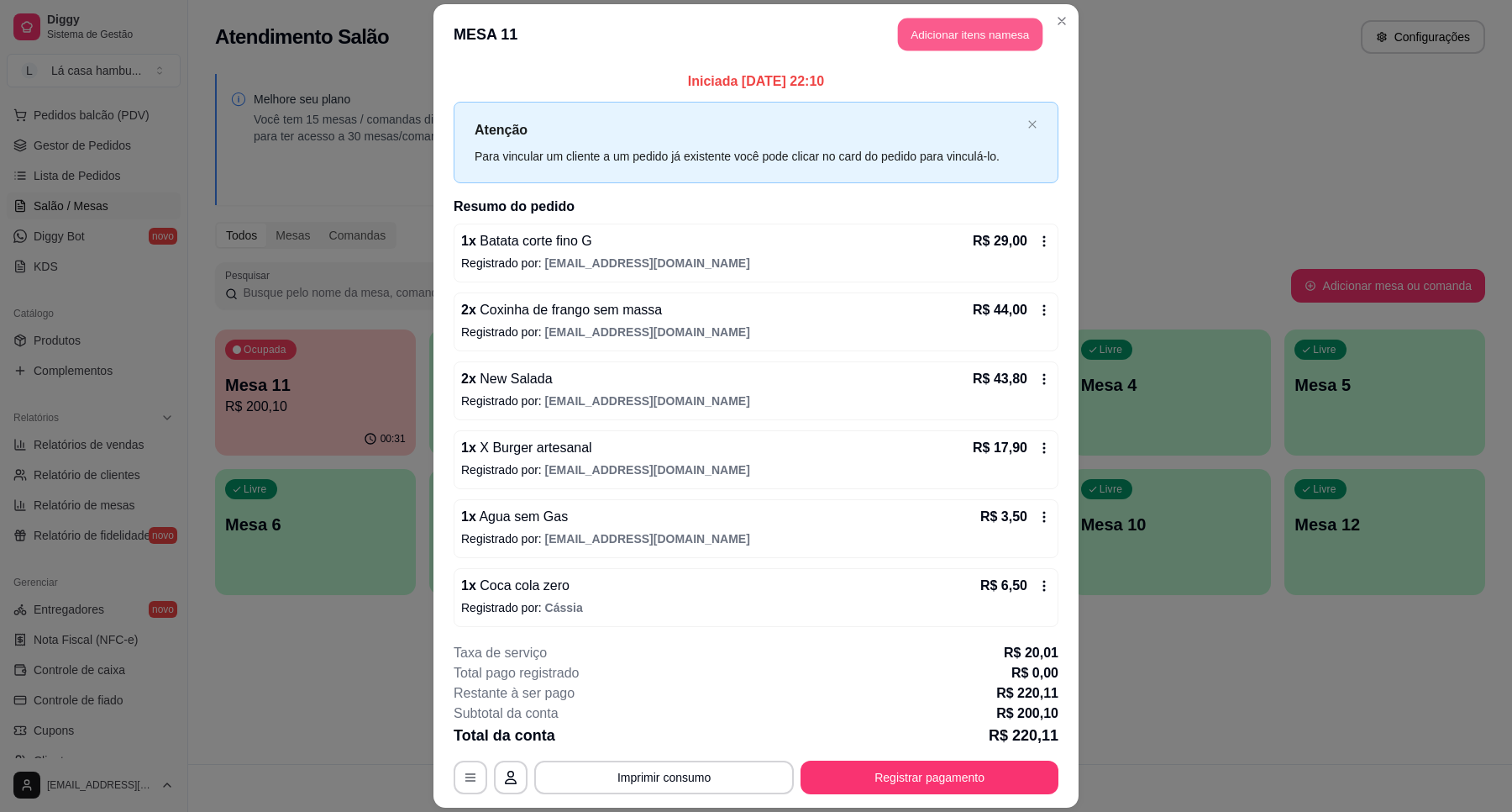
click at [968, 22] on button "Adicionar itens na mesa" at bounding box center [970, 34] width 144 height 33
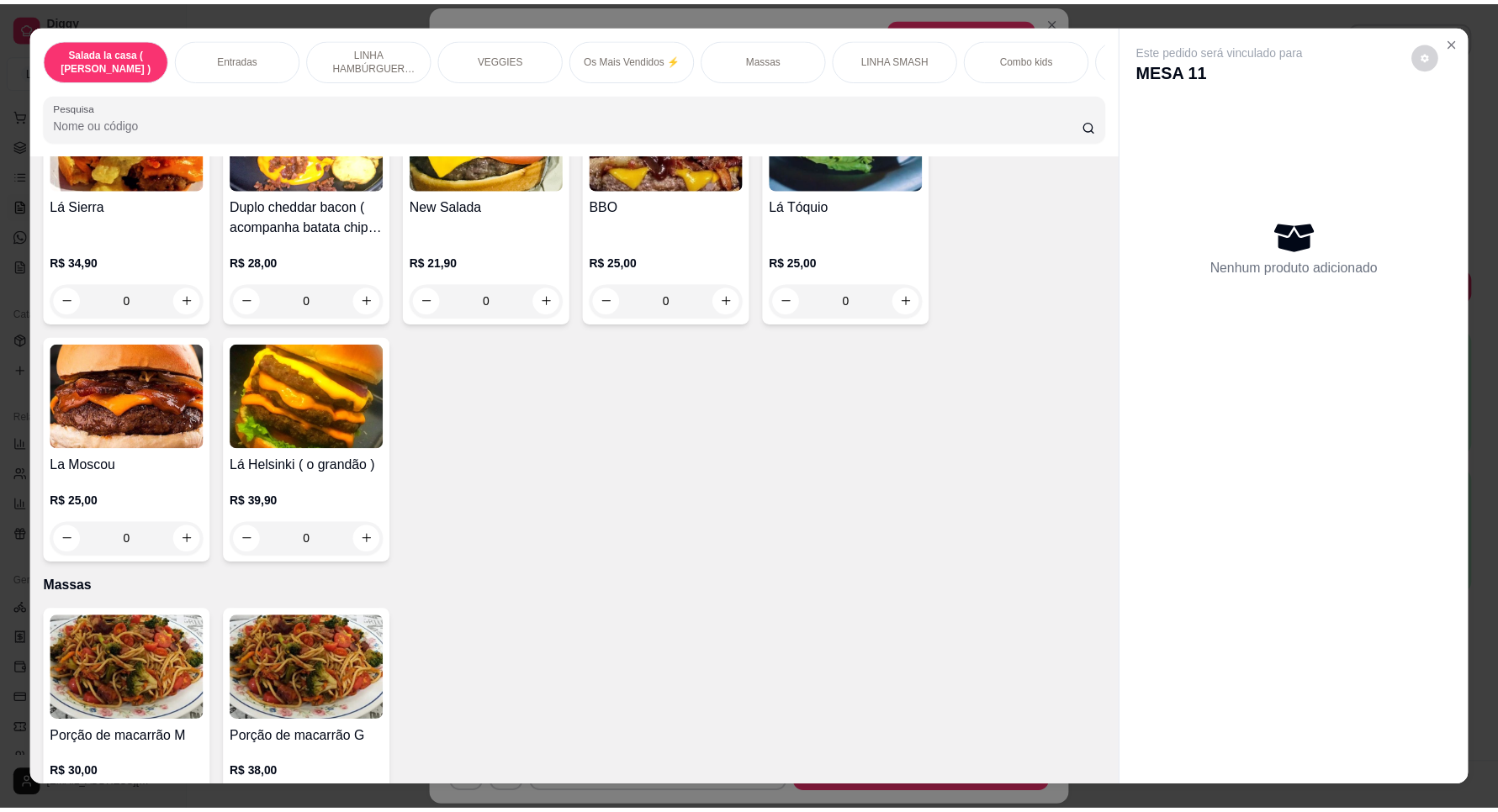
scroll to position [6931, 0]
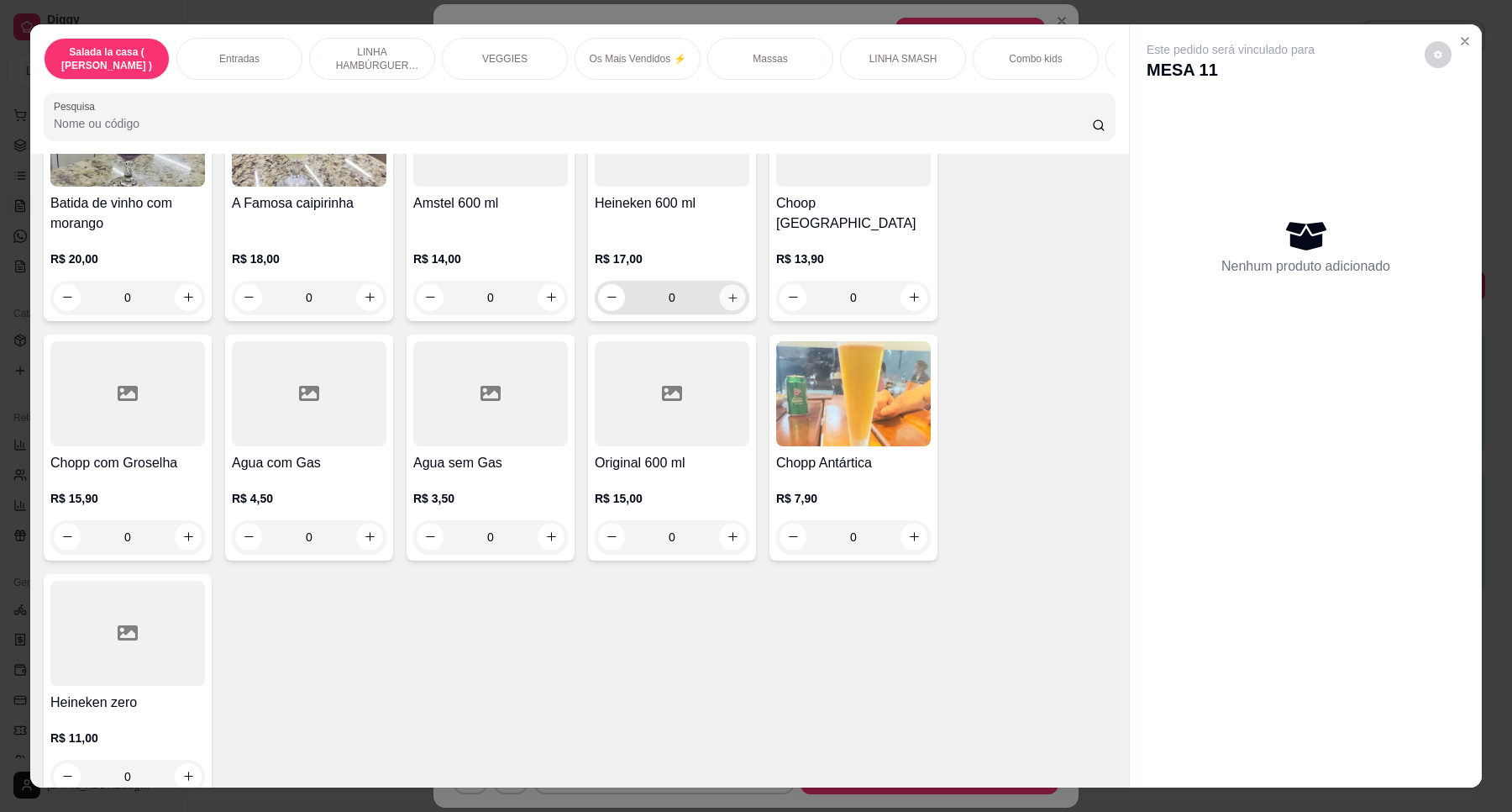
click at [727, 292] on icon "increase-product-quantity" at bounding box center [733, 298] width 13 height 13
type input "1"
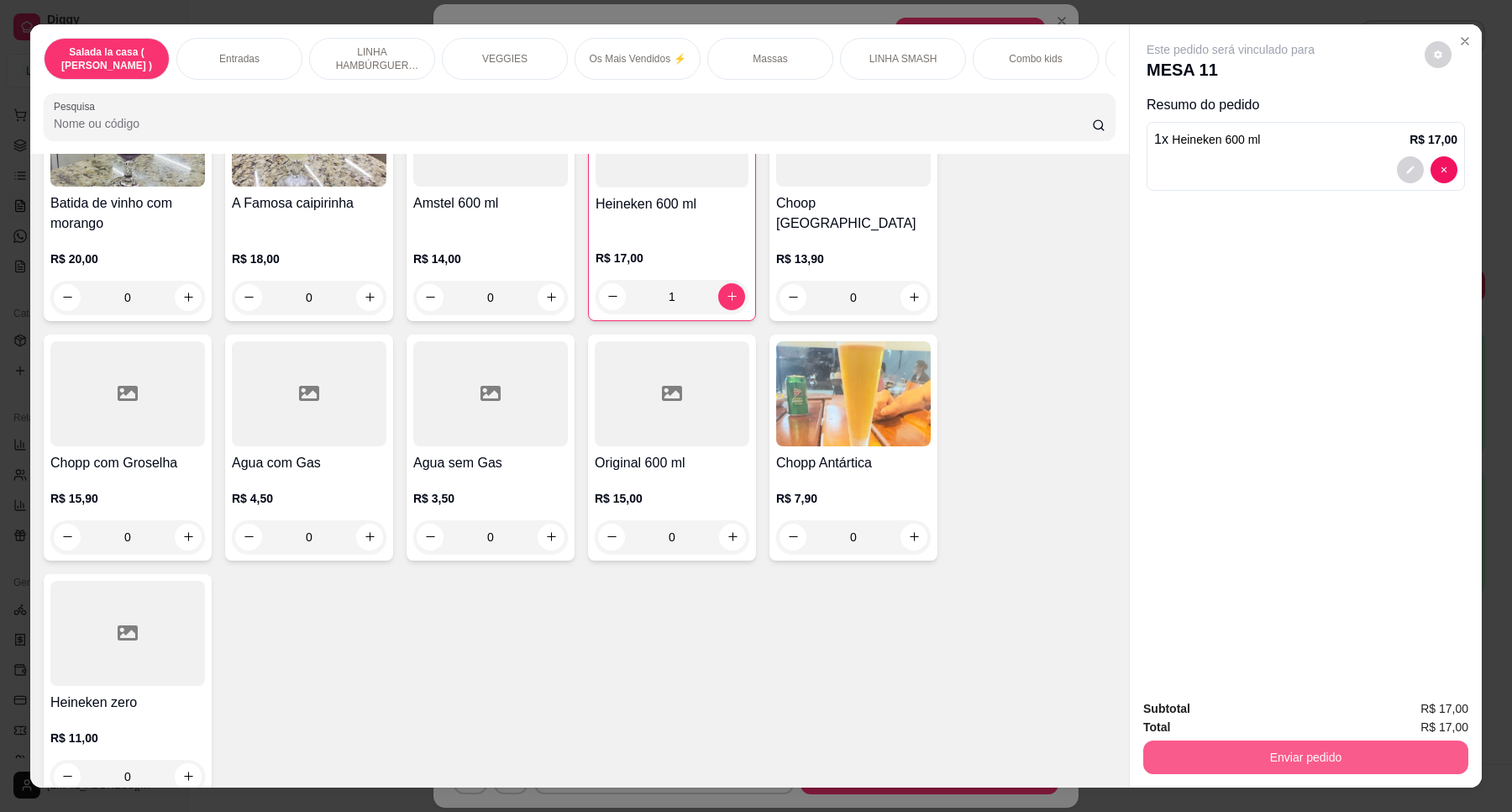
click at [1319, 762] on button "Enviar pedido" at bounding box center [1306, 757] width 325 height 34
click at [1447, 716] on button "Enviar pedido" at bounding box center [1423, 715] width 95 height 32
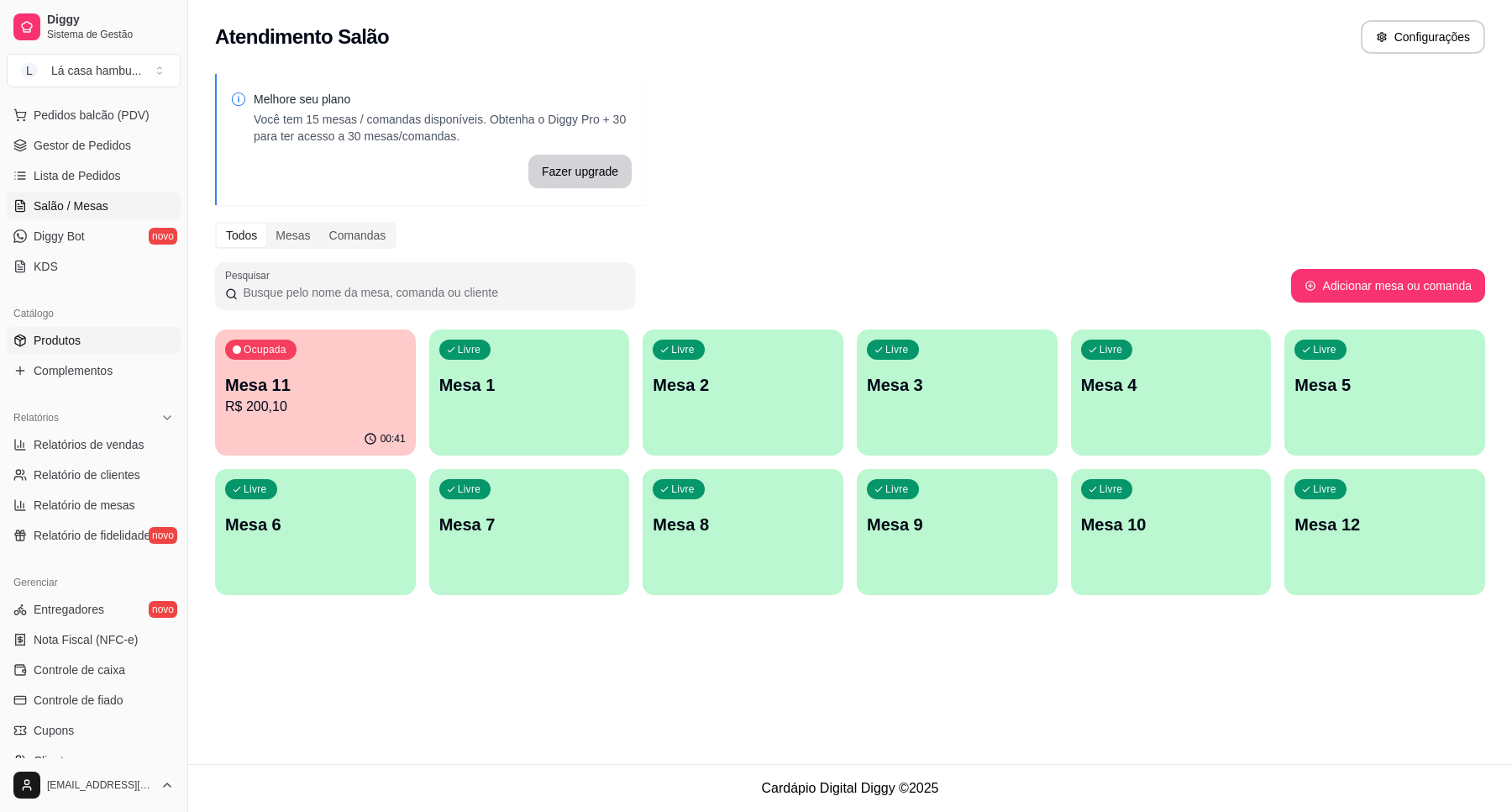
click at [93, 333] on link "Produtos" at bounding box center [93, 340] width 174 height 27
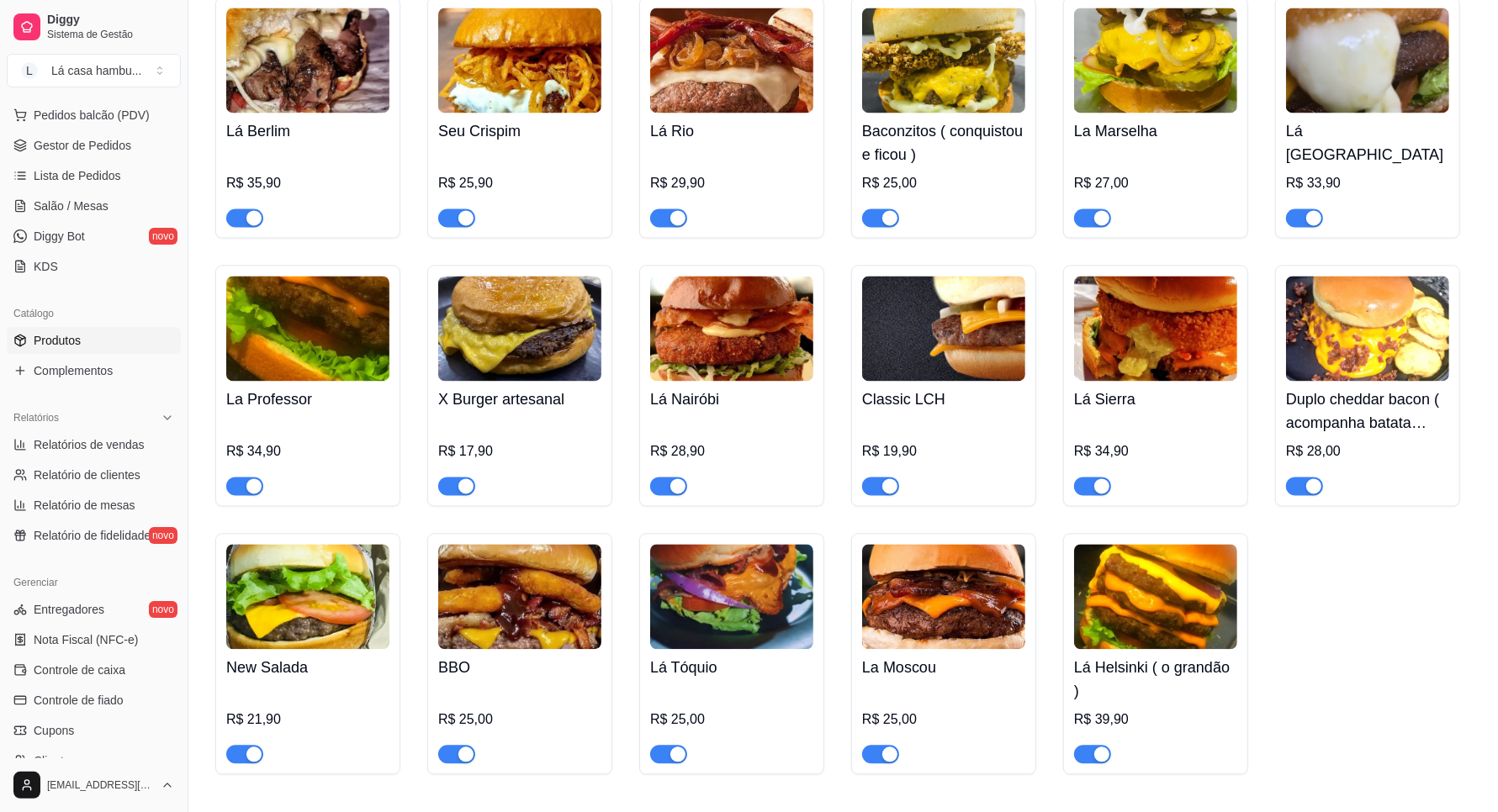
scroll to position [3171, 0]
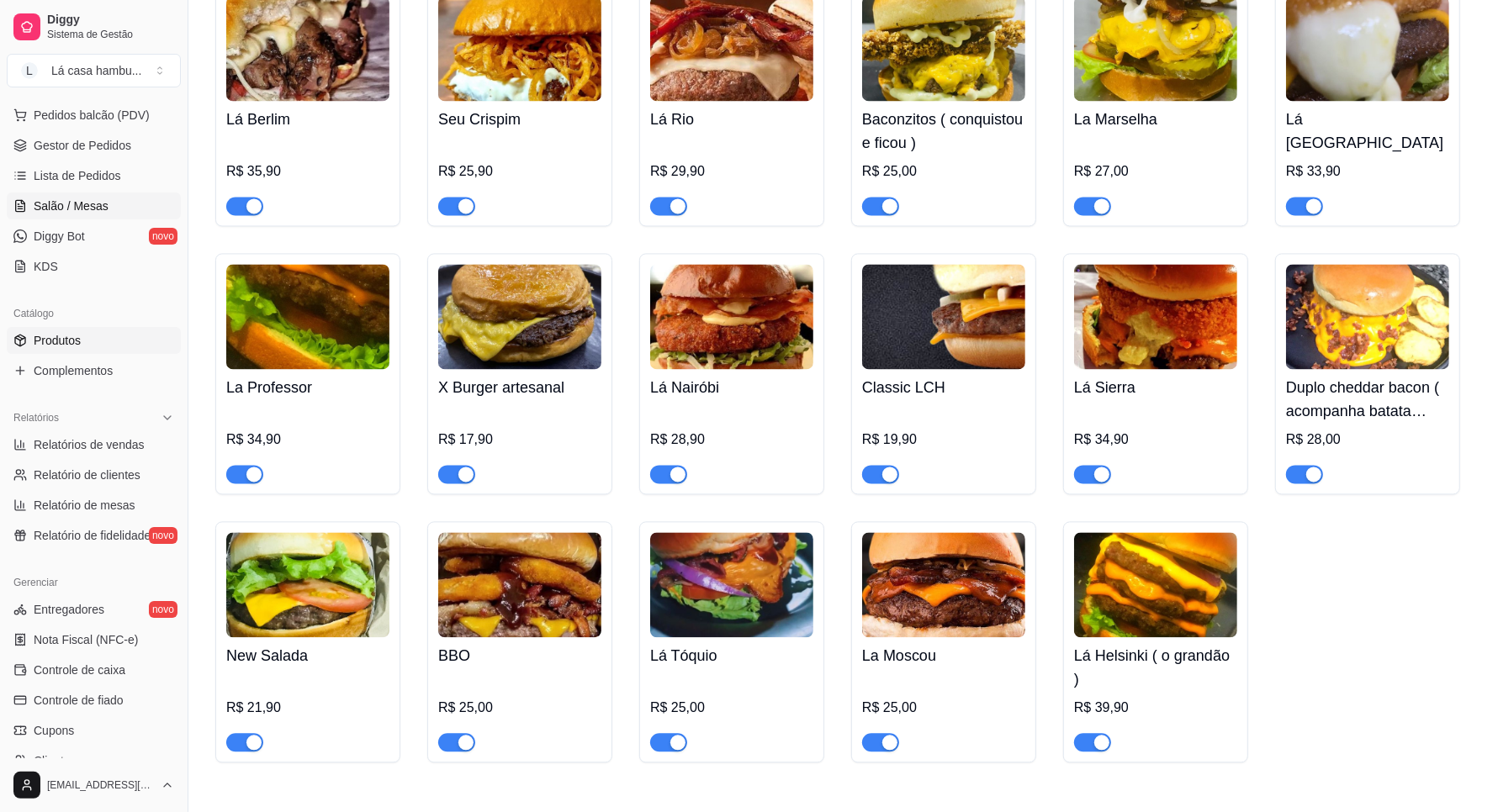
click at [107, 193] on link "Salão / Mesas" at bounding box center [93, 205] width 174 height 27
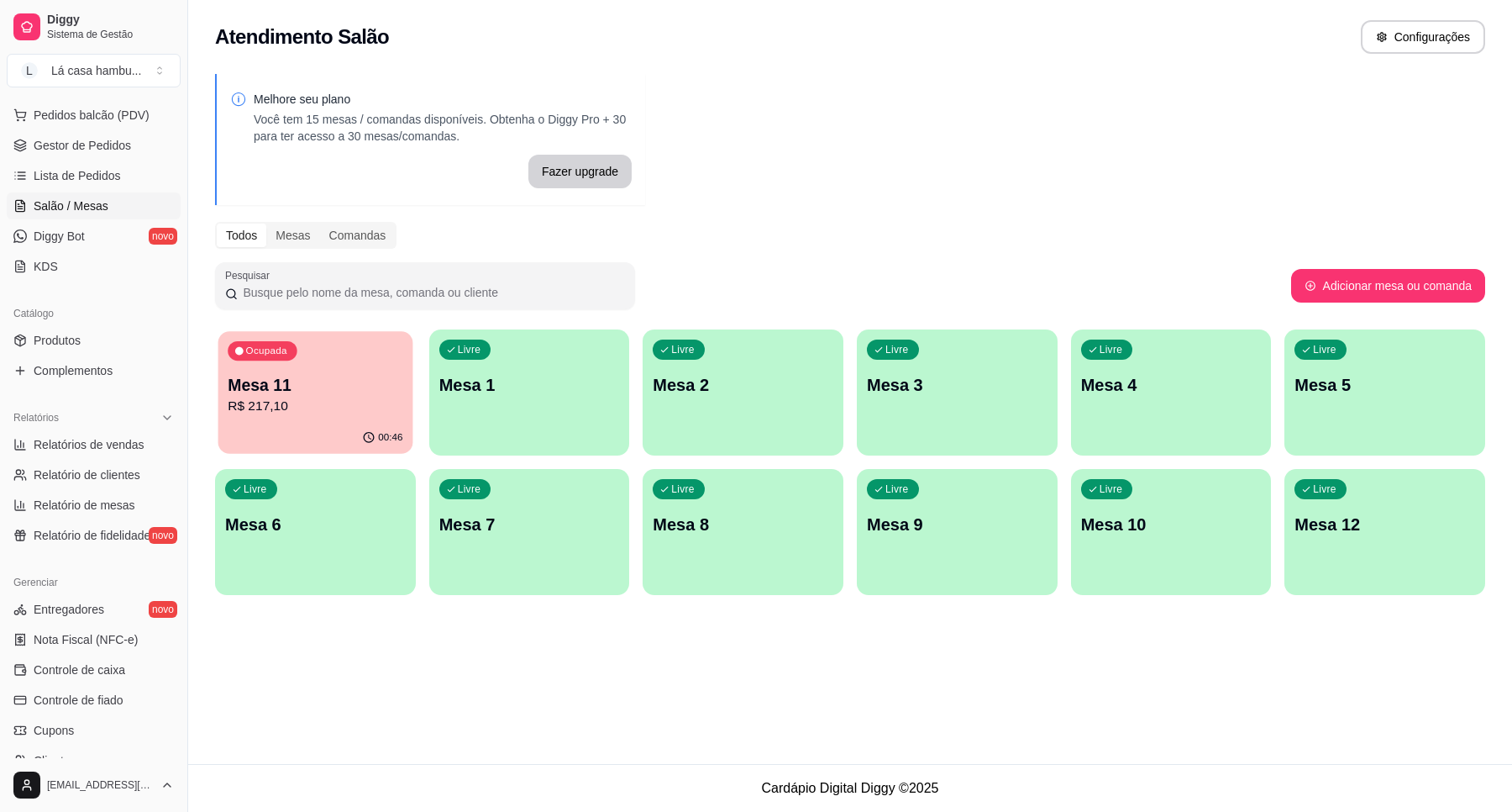
click at [356, 371] on div "Ocupada Mesa 11 R$ 217,10" at bounding box center [315, 376] width 194 height 91
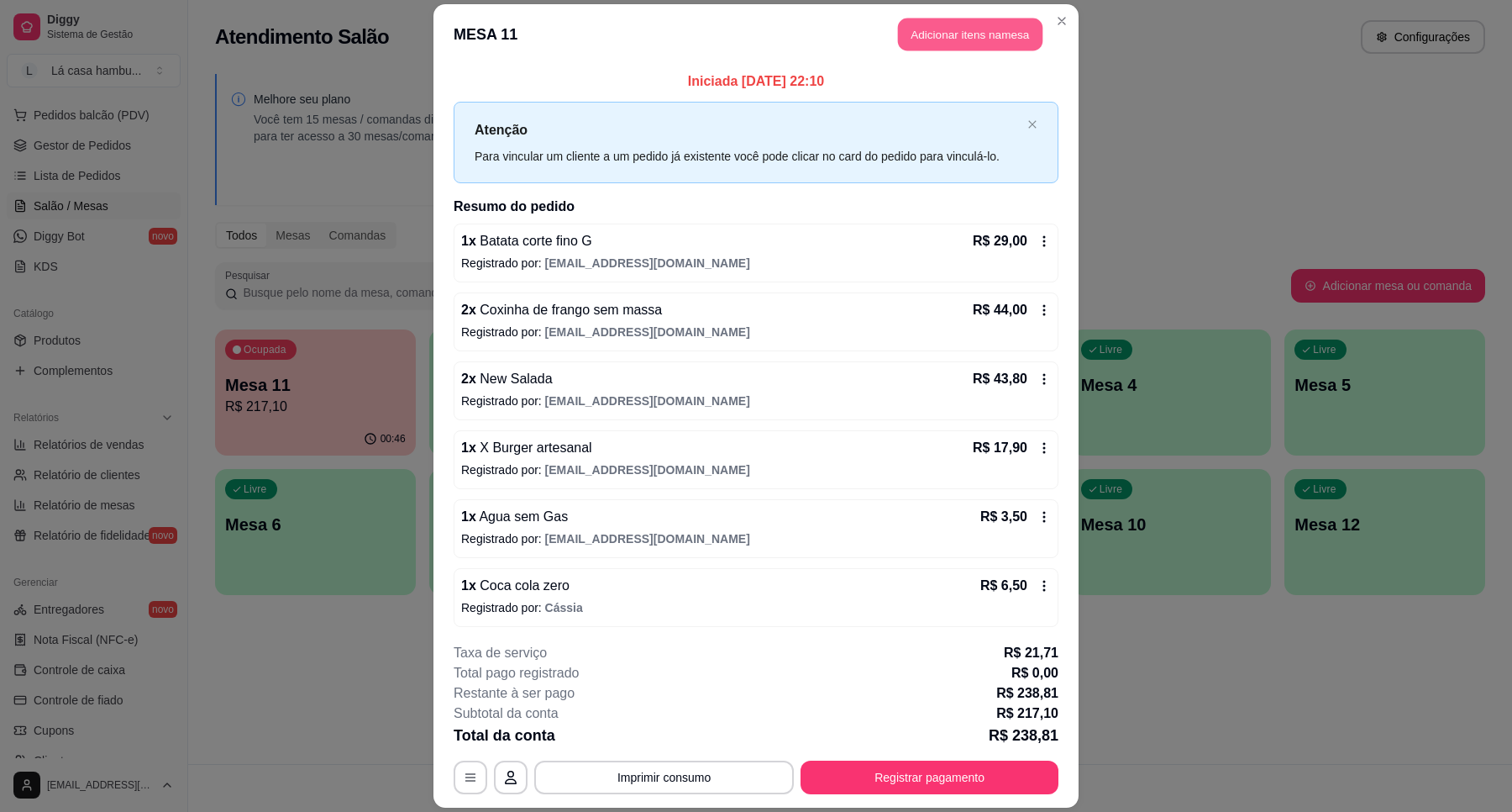
click at [939, 30] on button "Adicionar itens na mesa" at bounding box center [970, 34] width 144 height 33
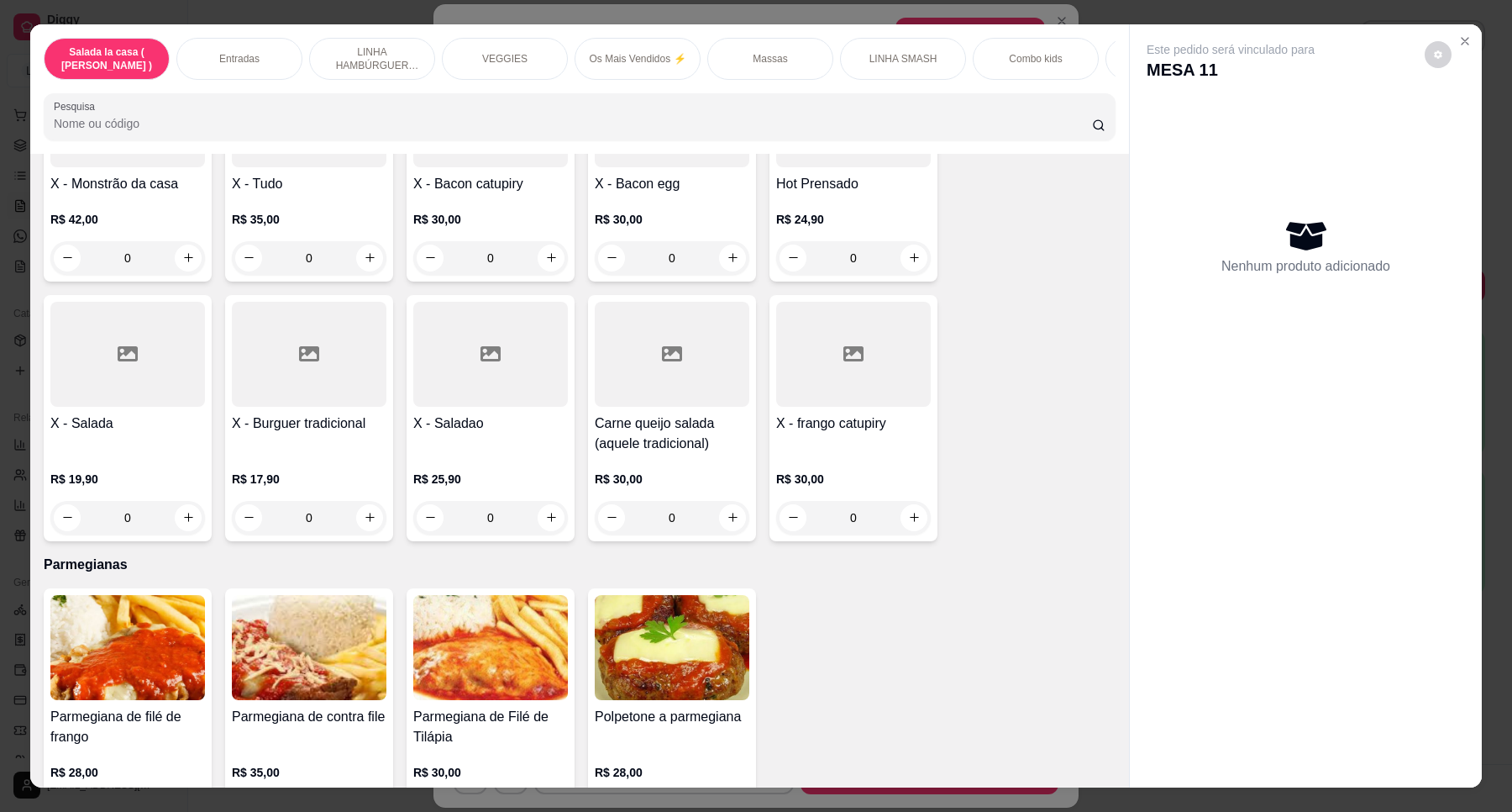
scroll to position [6931, 0]
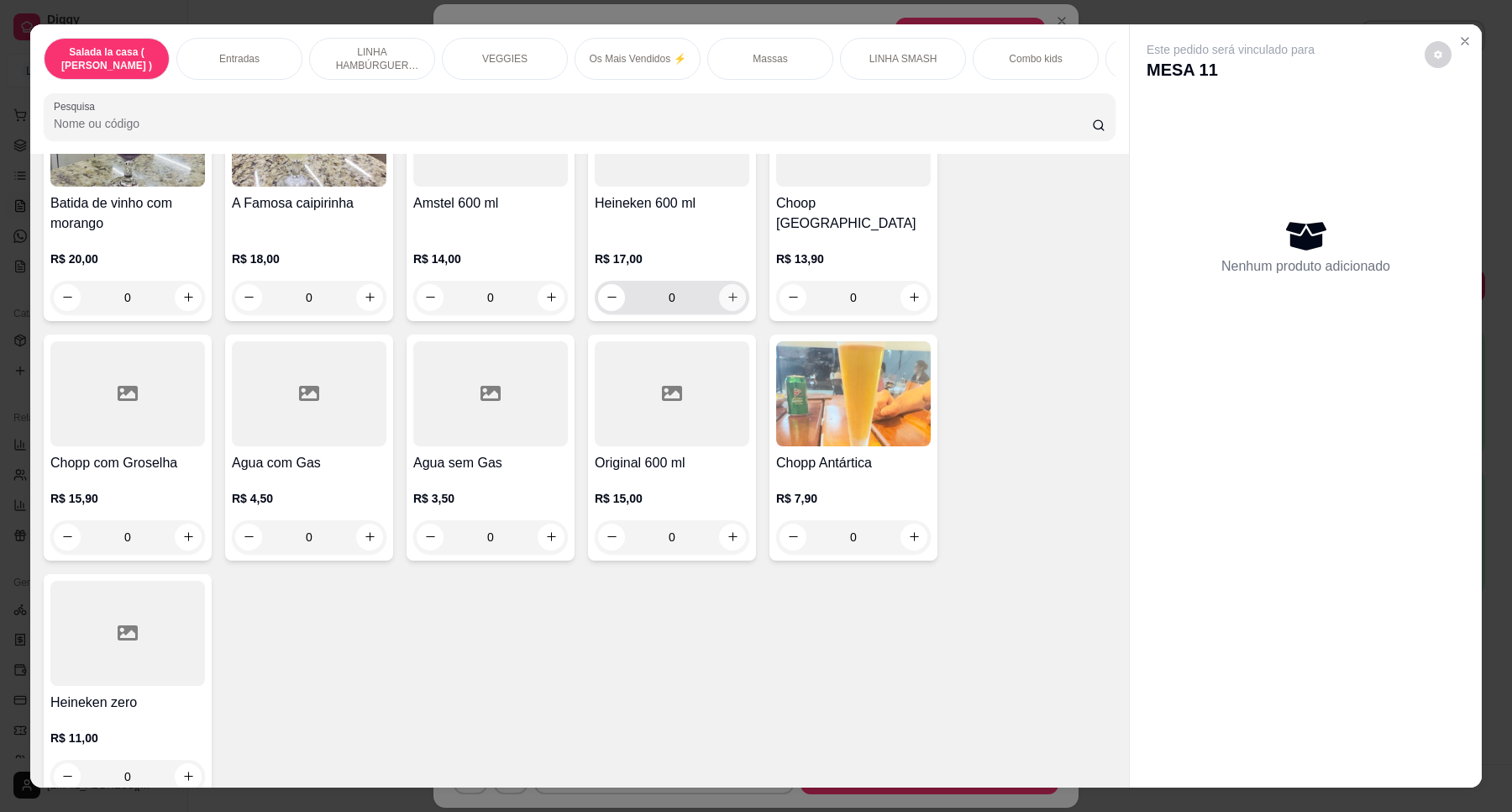
click at [732, 284] on button "increase-product-quantity" at bounding box center [732, 297] width 27 height 27
type input "1"
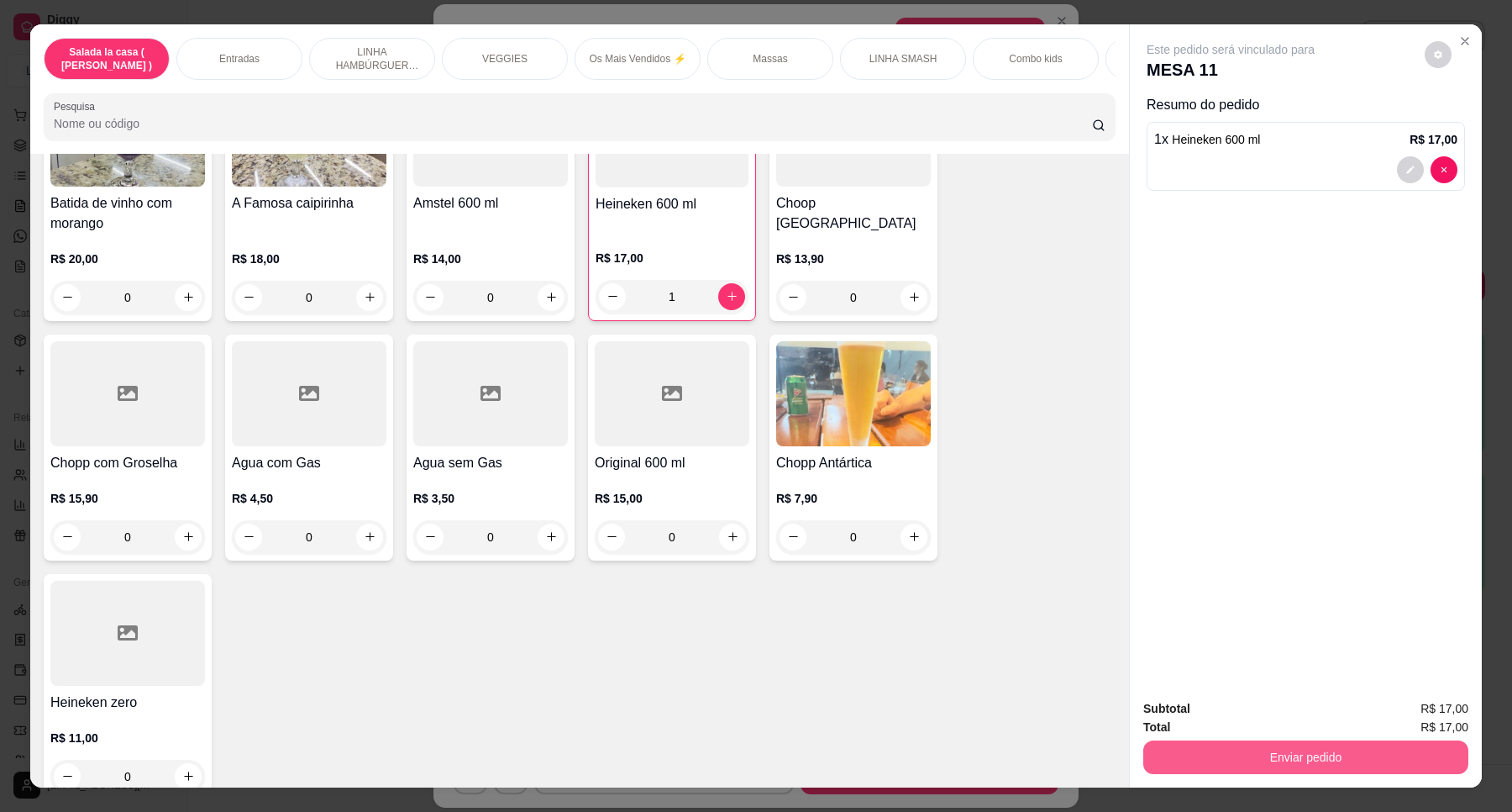
click at [1281, 740] on button "Enviar pedido" at bounding box center [1306, 757] width 325 height 34
click at [1392, 720] on button "Enviar pedido" at bounding box center [1423, 715] width 93 height 31
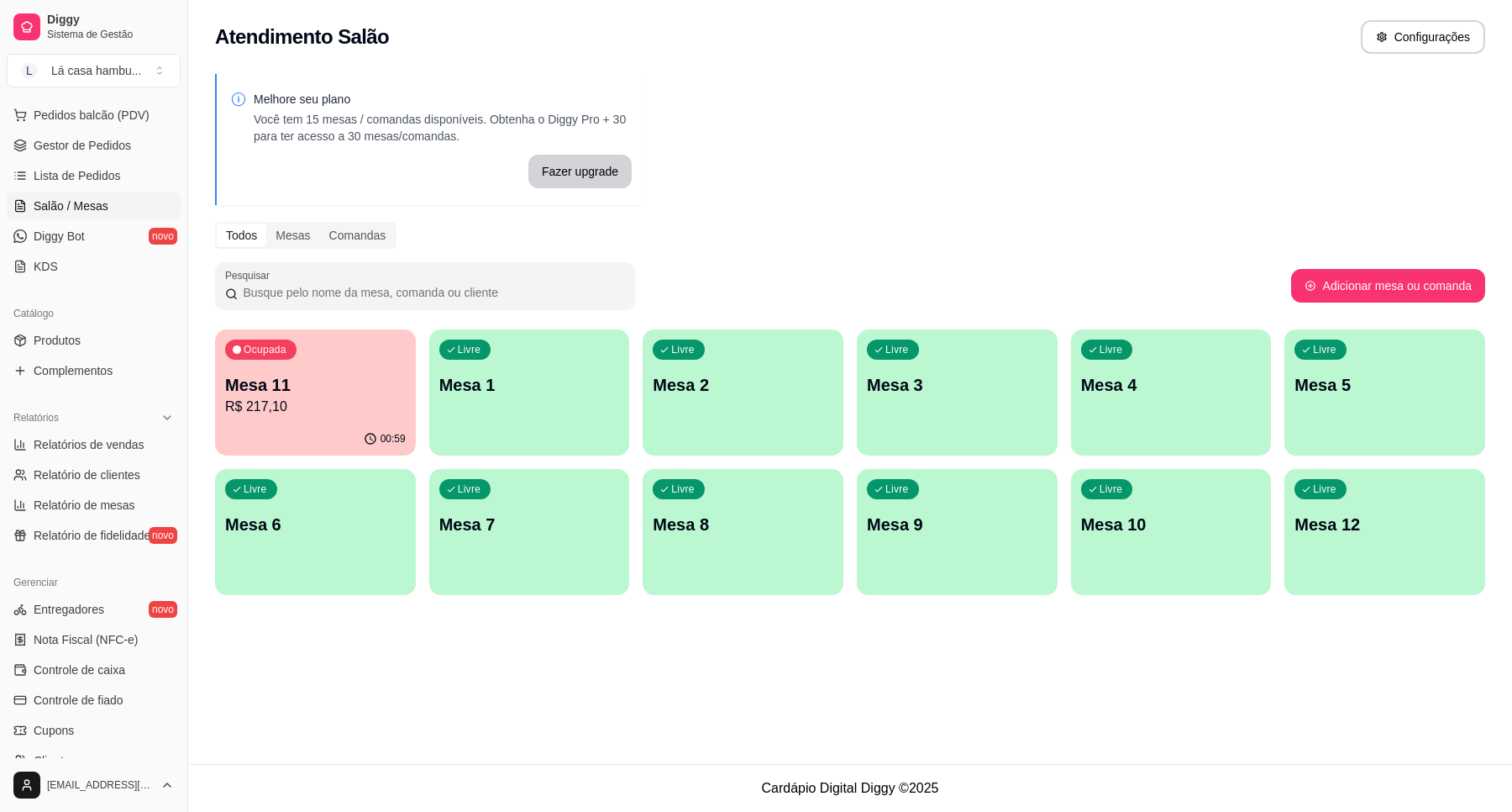
click at [308, 386] on p "Mesa 11" at bounding box center [315, 385] width 181 height 24
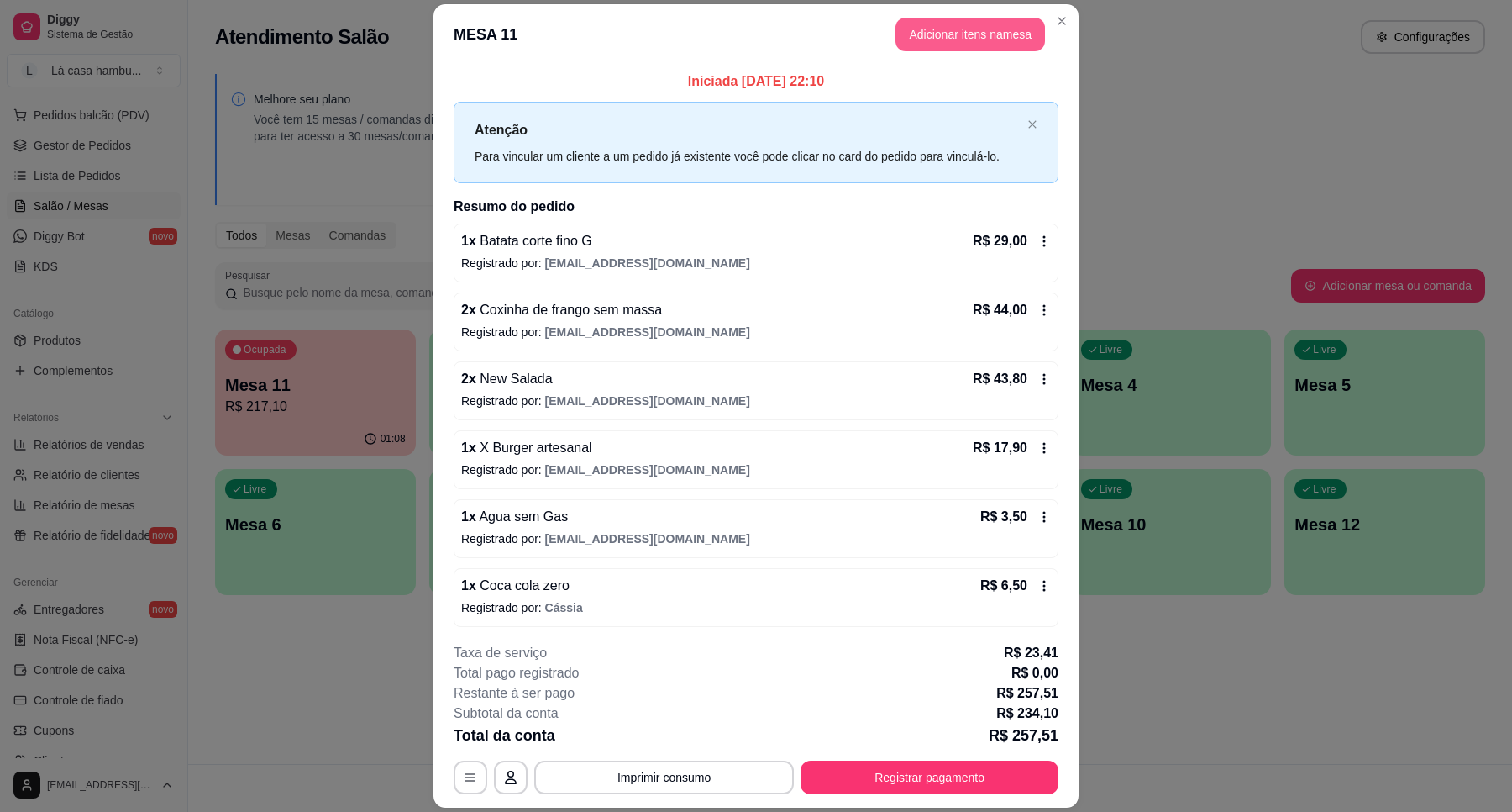
click at [956, 35] on button "Adicionar itens na mesa" at bounding box center [970, 34] width 150 height 34
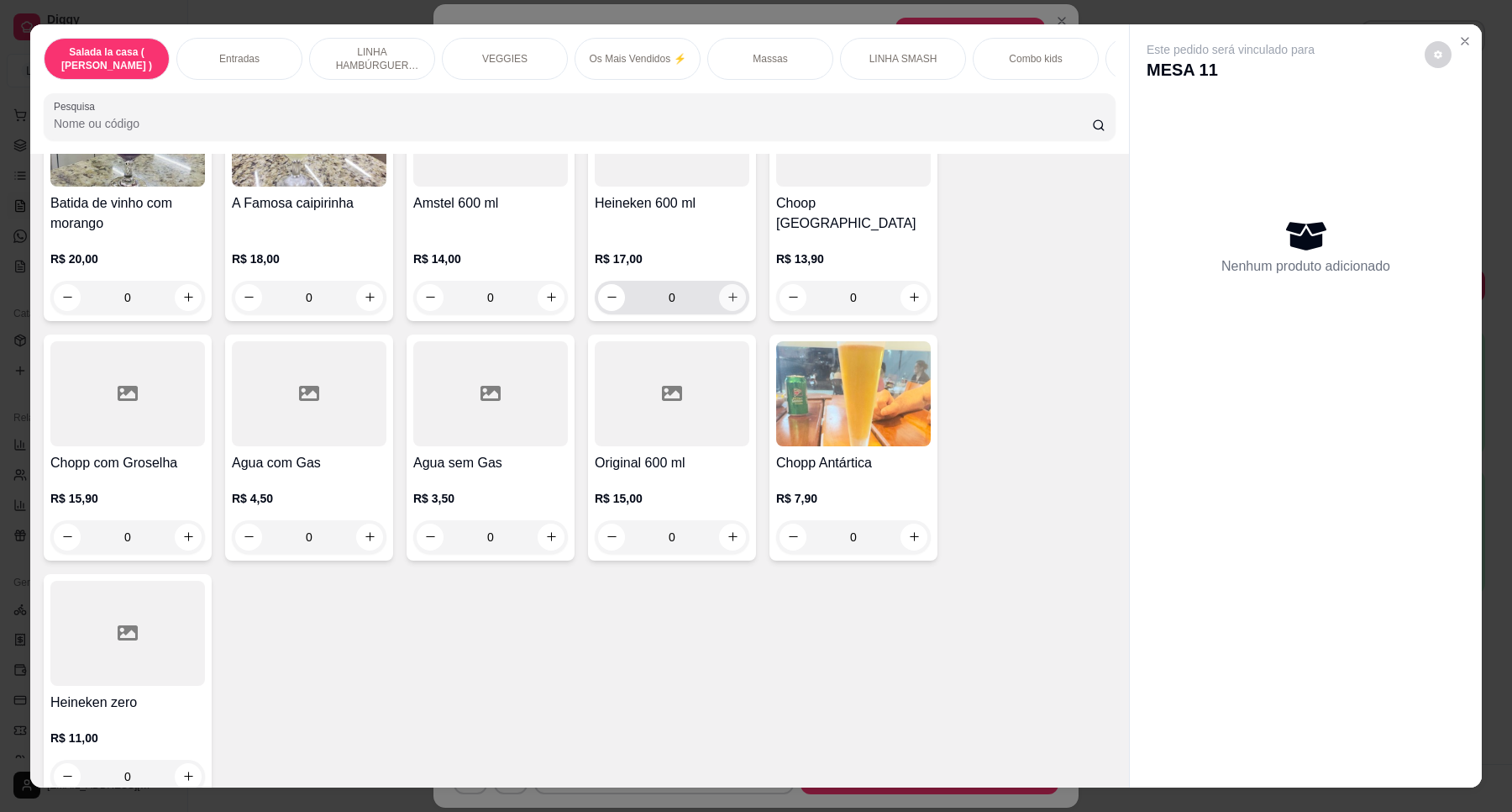
click at [728, 291] on icon "increase-product-quantity" at bounding box center [733, 297] width 13 height 13
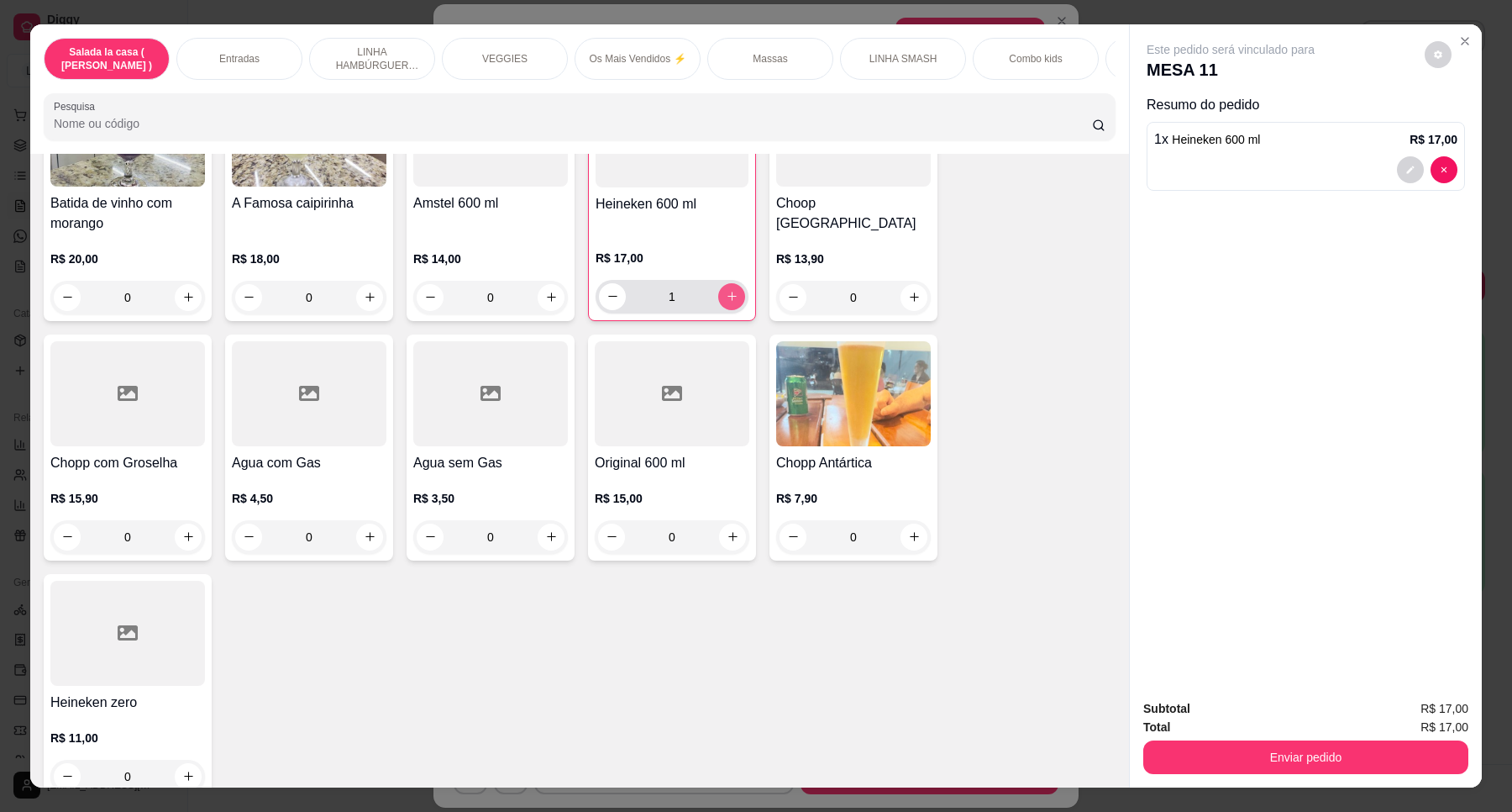
type input "1"
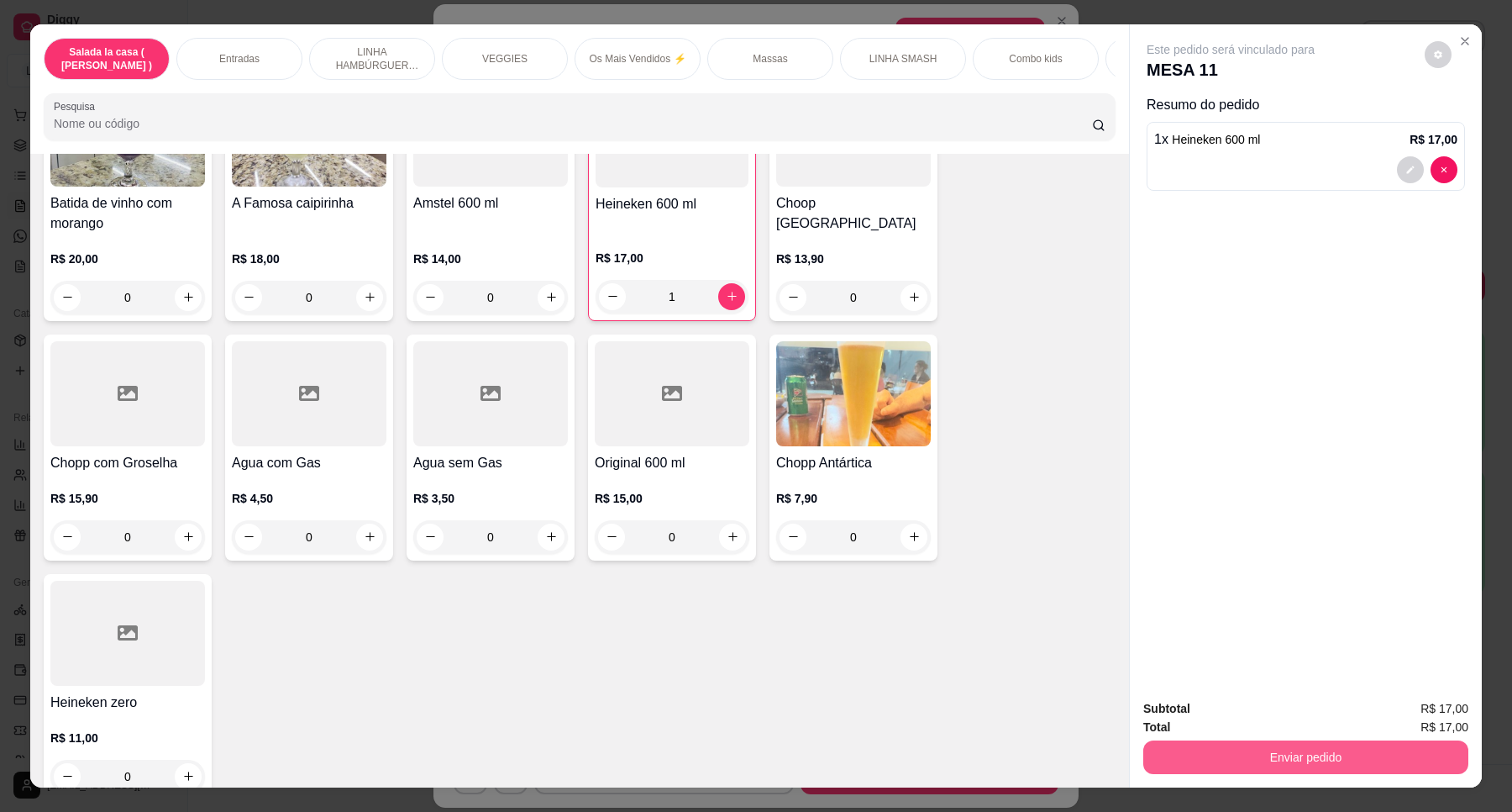
click at [1246, 749] on button "Enviar pedido" at bounding box center [1306, 757] width 325 height 34
click at [1405, 712] on button "Enviar pedido" at bounding box center [1423, 715] width 95 height 32
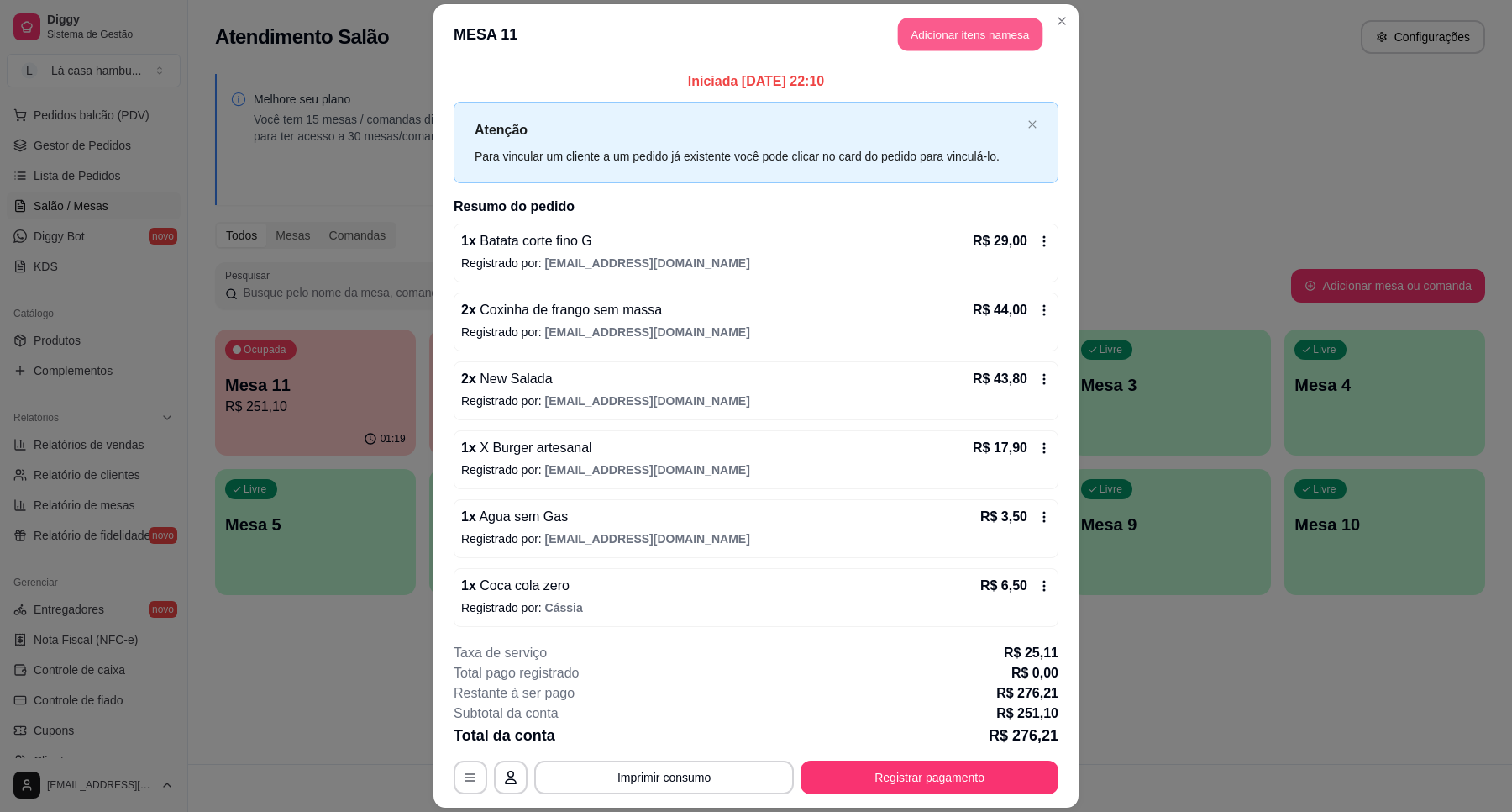
click at [1026, 34] on button "Adicionar itens na mesa" at bounding box center [970, 34] width 144 height 33
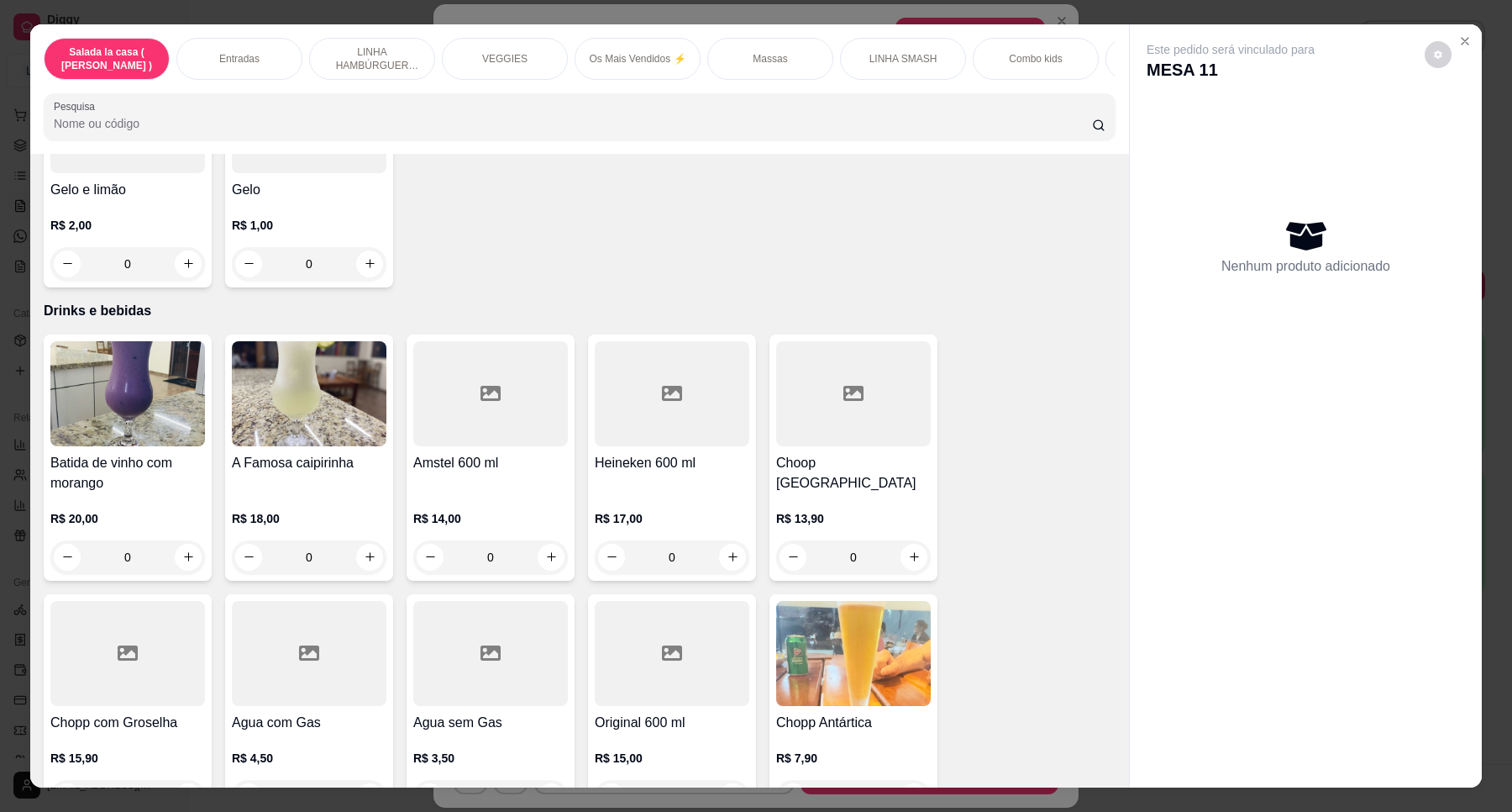
scroll to position [6918, 0]
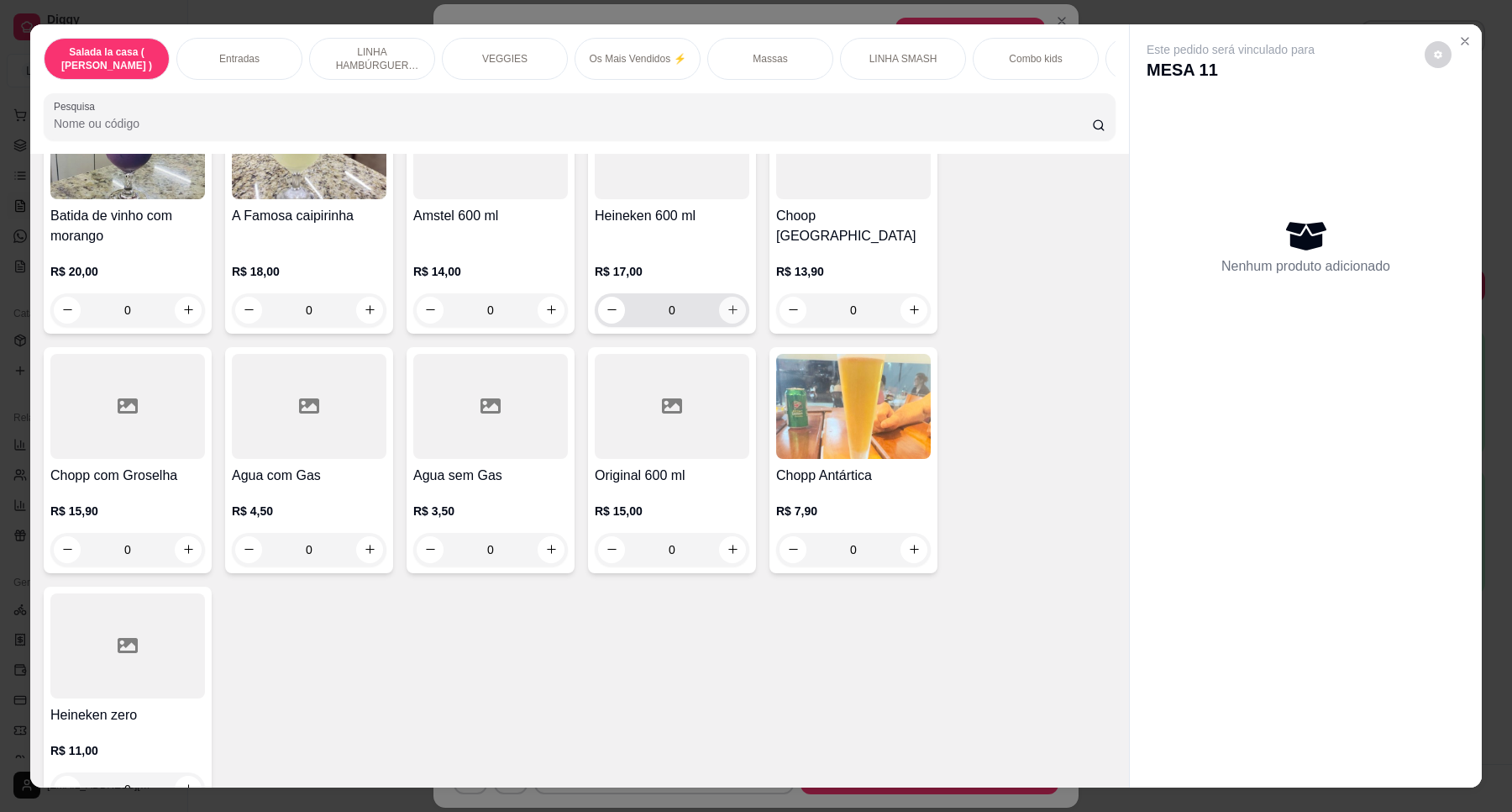
click at [727, 303] on icon "increase-product-quantity" at bounding box center [733, 310] width 13 height 13
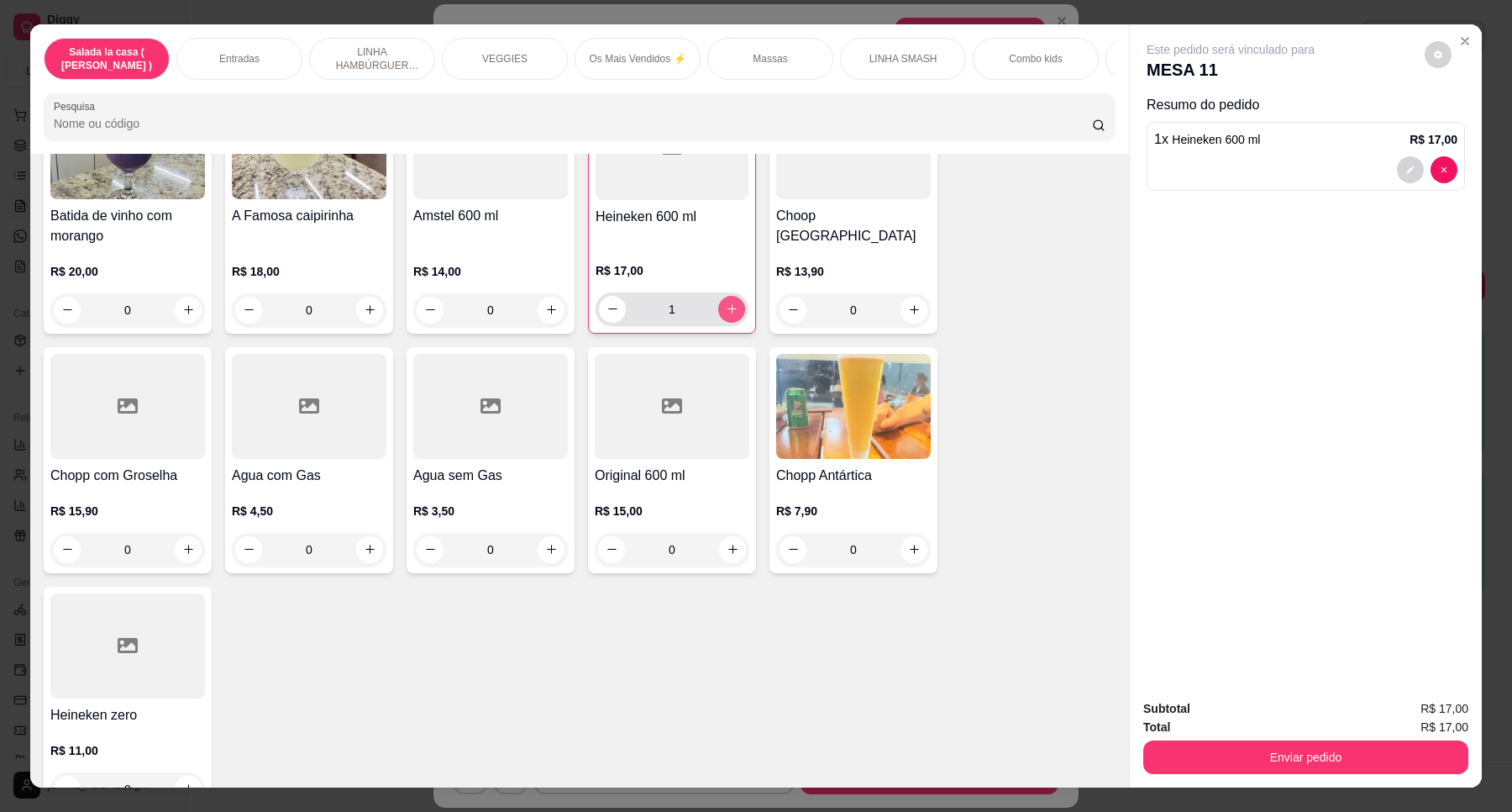
type input "1"
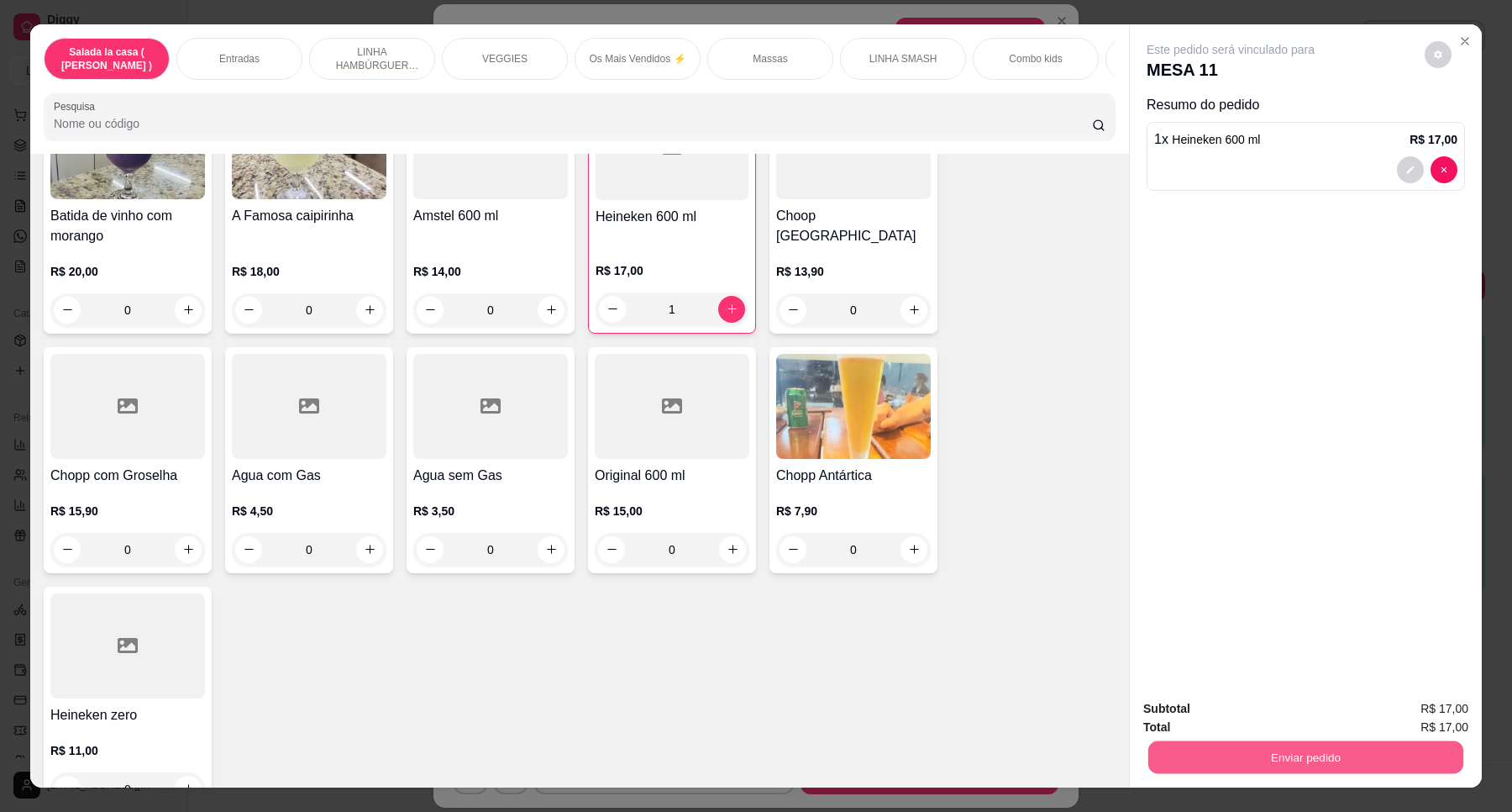
click at [1266, 767] on button "Enviar pedido" at bounding box center [1306, 758] width 315 height 33
click at [1452, 712] on button "Enviar pedido" at bounding box center [1423, 715] width 95 height 32
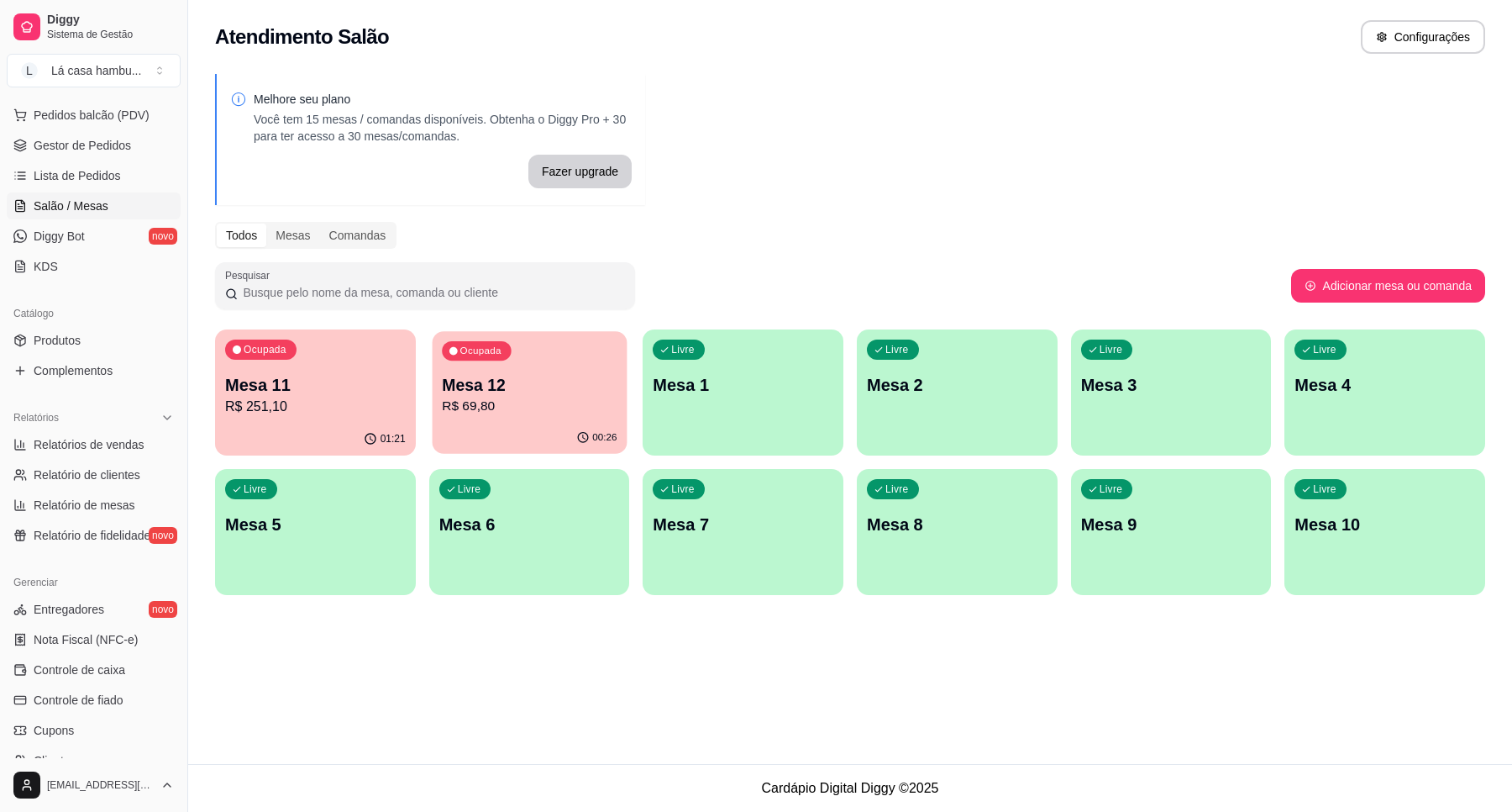
click at [552, 395] on p "Mesa 12" at bounding box center [529, 385] width 175 height 23
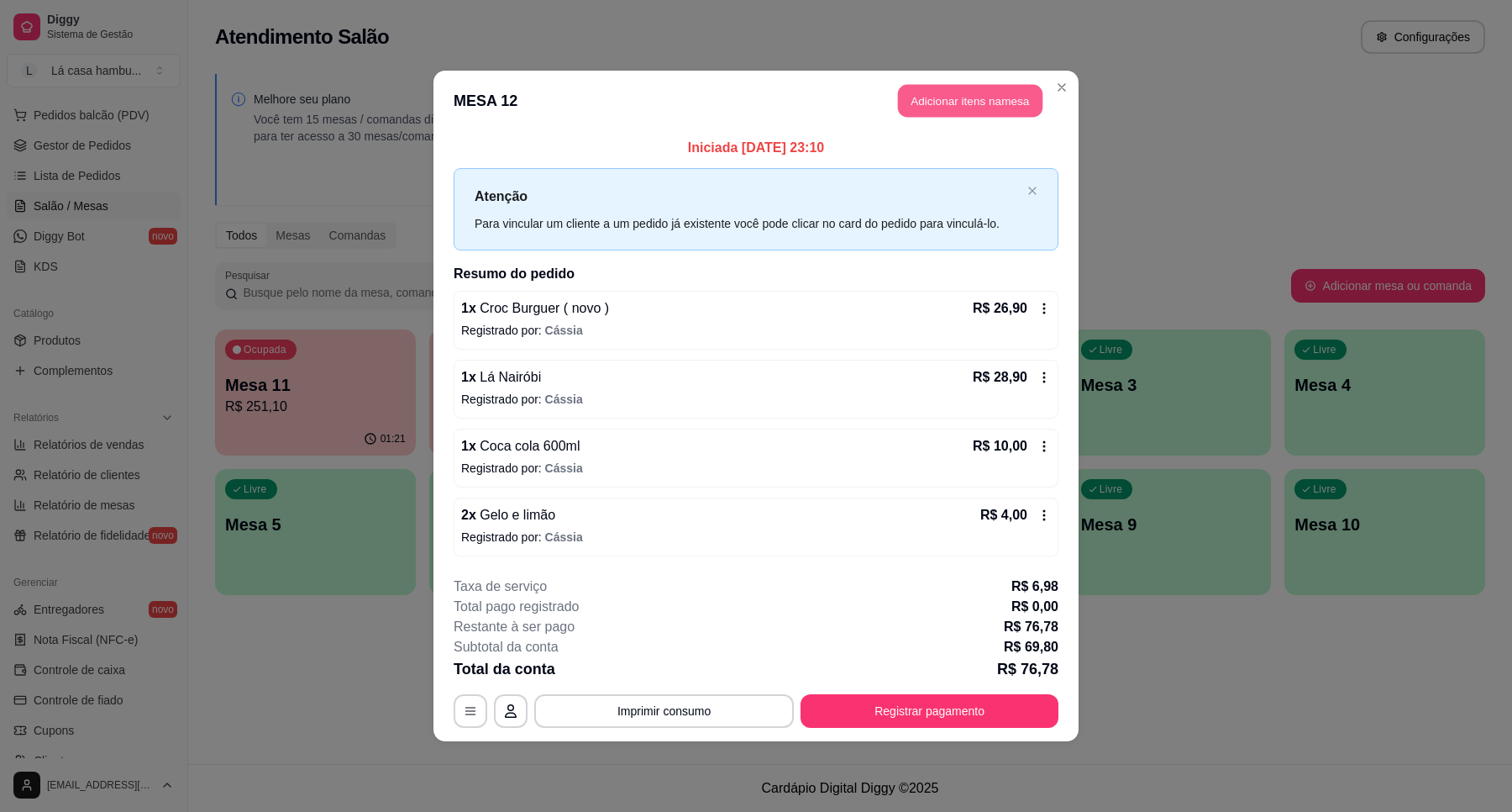
click at [1001, 99] on button "Adicionar itens na mesa" at bounding box center [970, 101] width 144 height 33
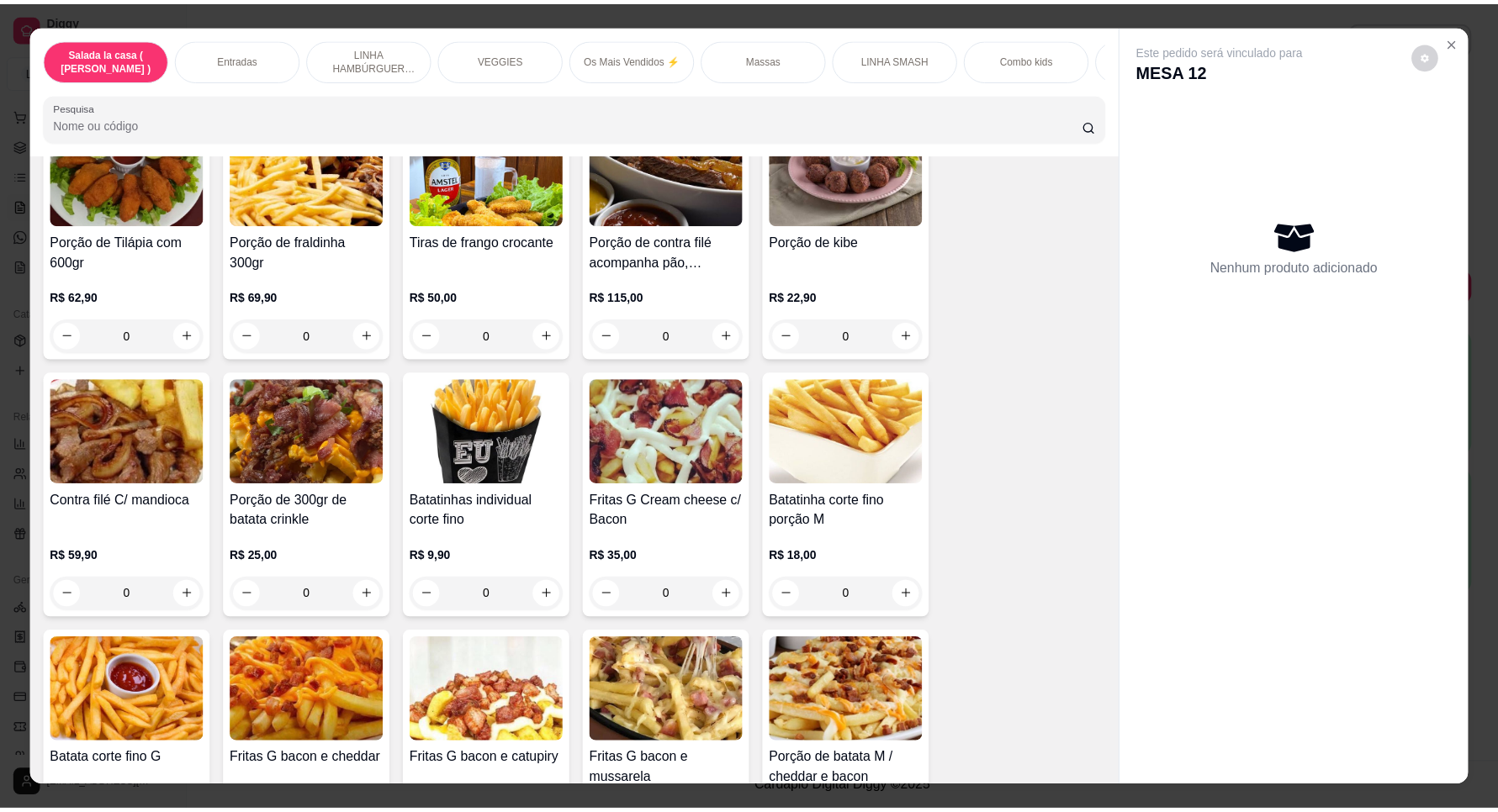
scroll to position [711, 0]
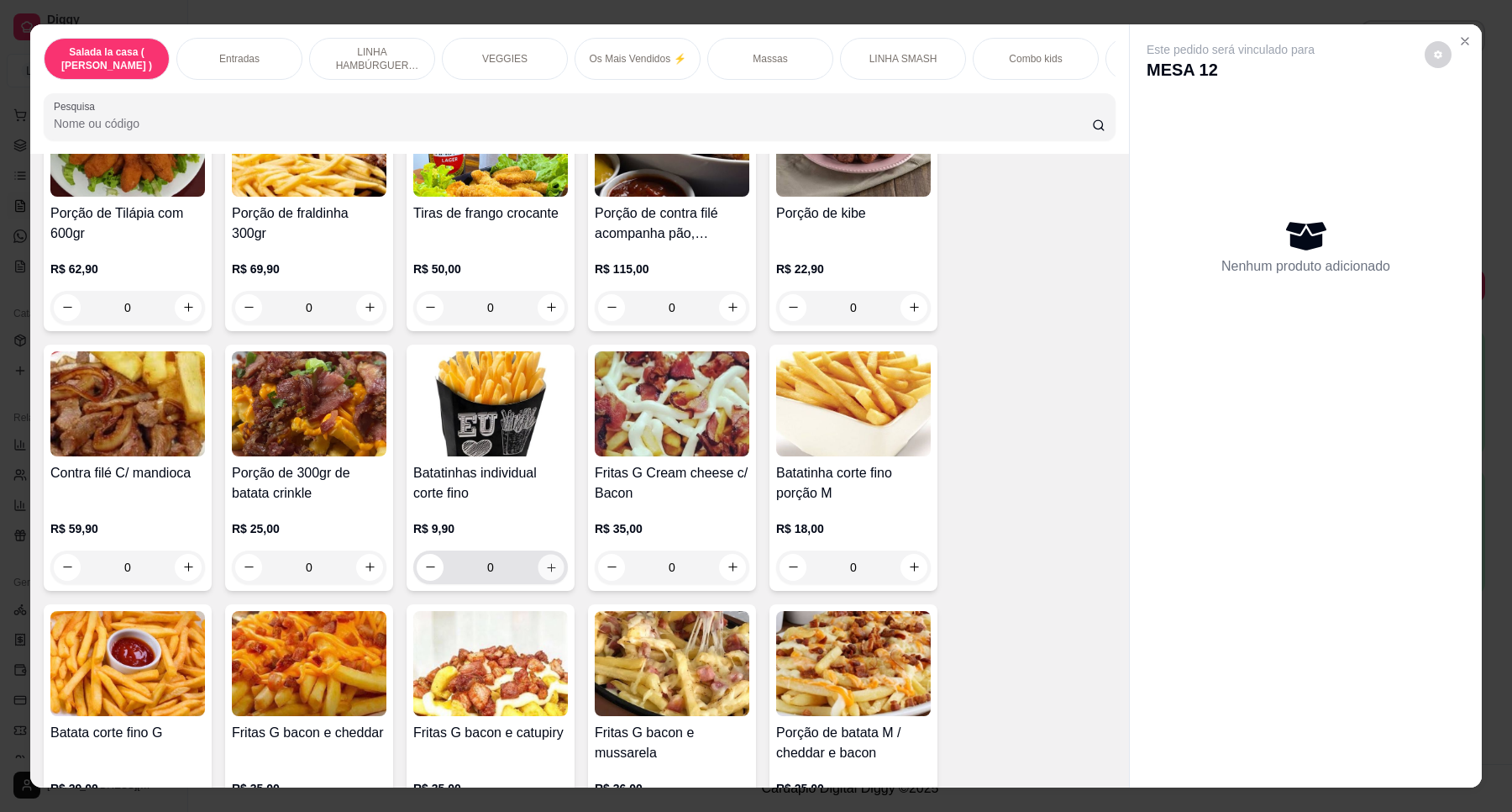
click at [538, 576] on button "increase-product-quantity" at bounding box center [551, 566] width 26 height 26
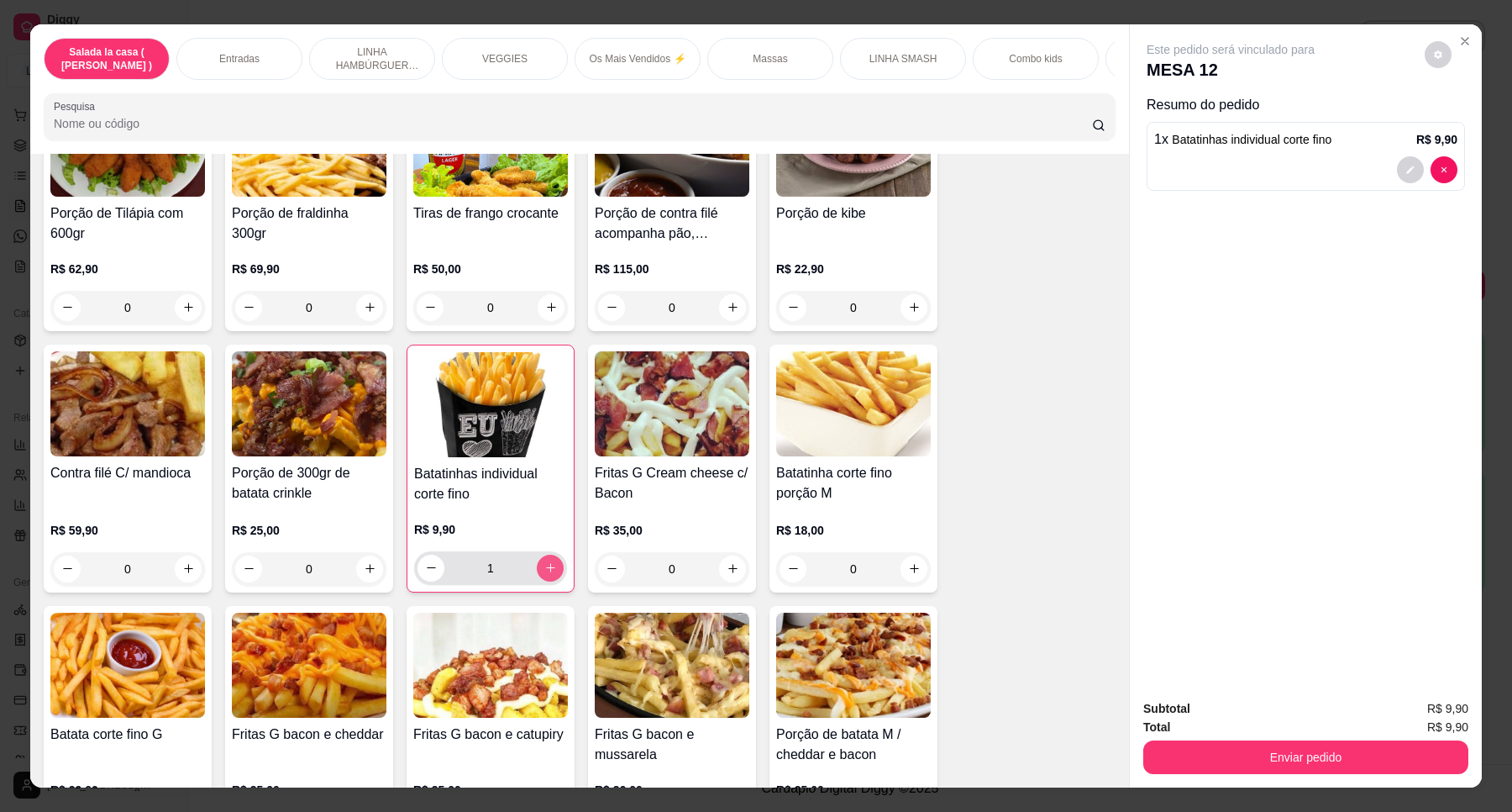
click at [538, 576] on button "increase-product-quantity" at bounding box center [550, 567] width 27 height 27
type input "2"
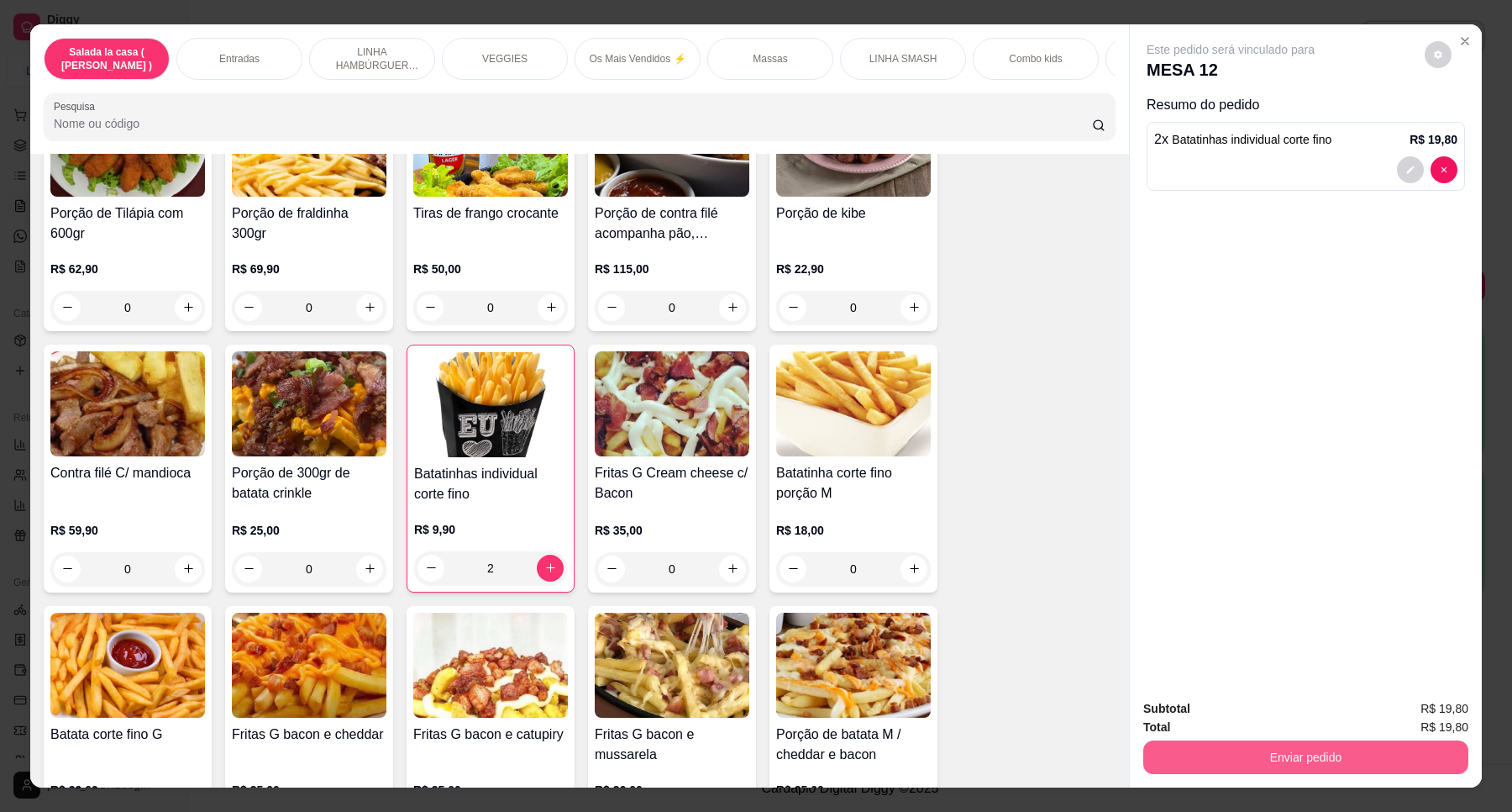
click at [1227, 747] on button "Enviar pedido" at bounding box center [1306, 757] width 325 height 34
click at [1415, 703] on button "Enviar pedido" at bounding box center [1423, 715] width 95 height 32
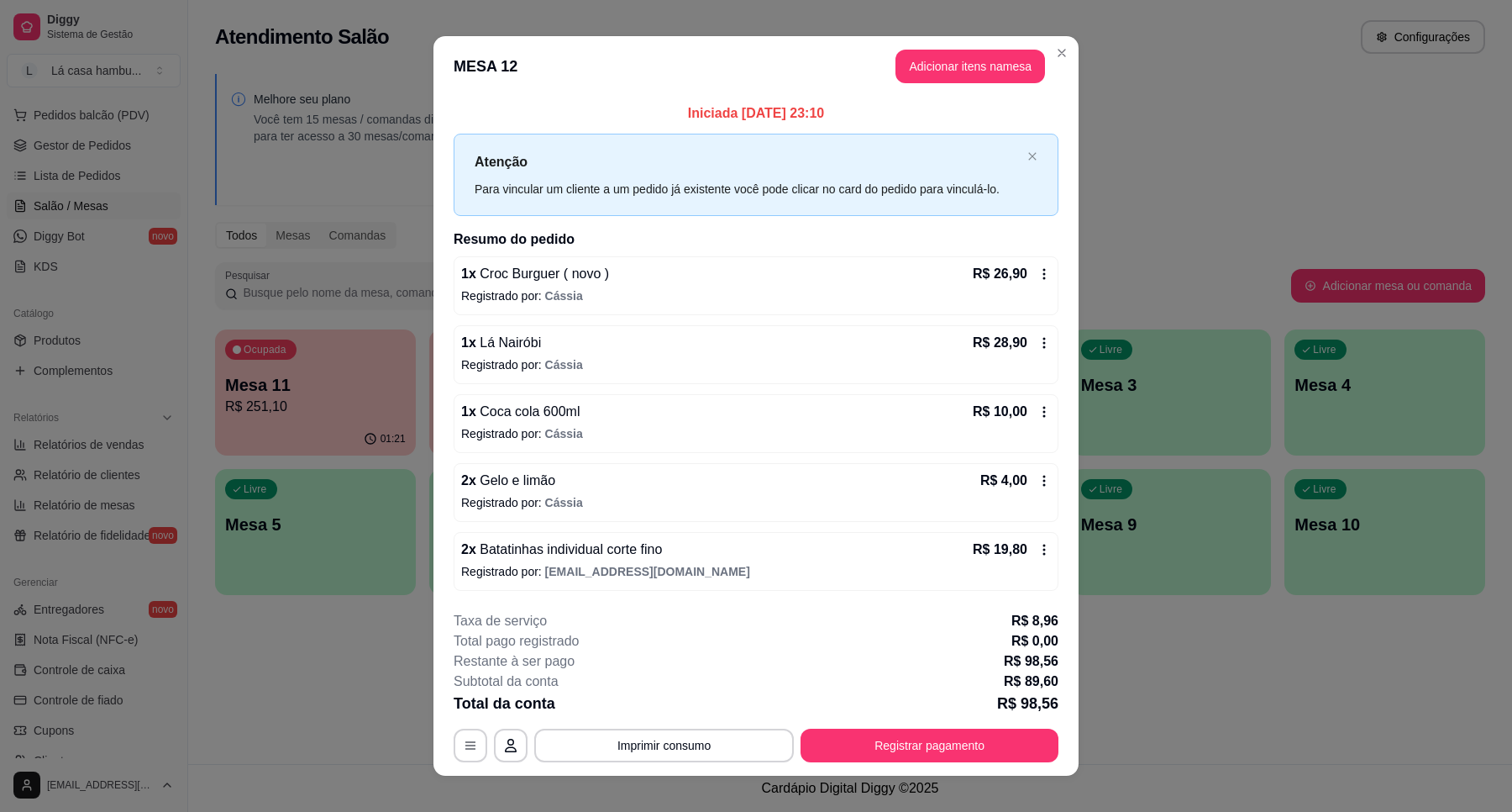
click at [1040, 43] on header "MESA 12 Adicionar itens na mesa" at bounding box center [756, 66] width 645 height 61
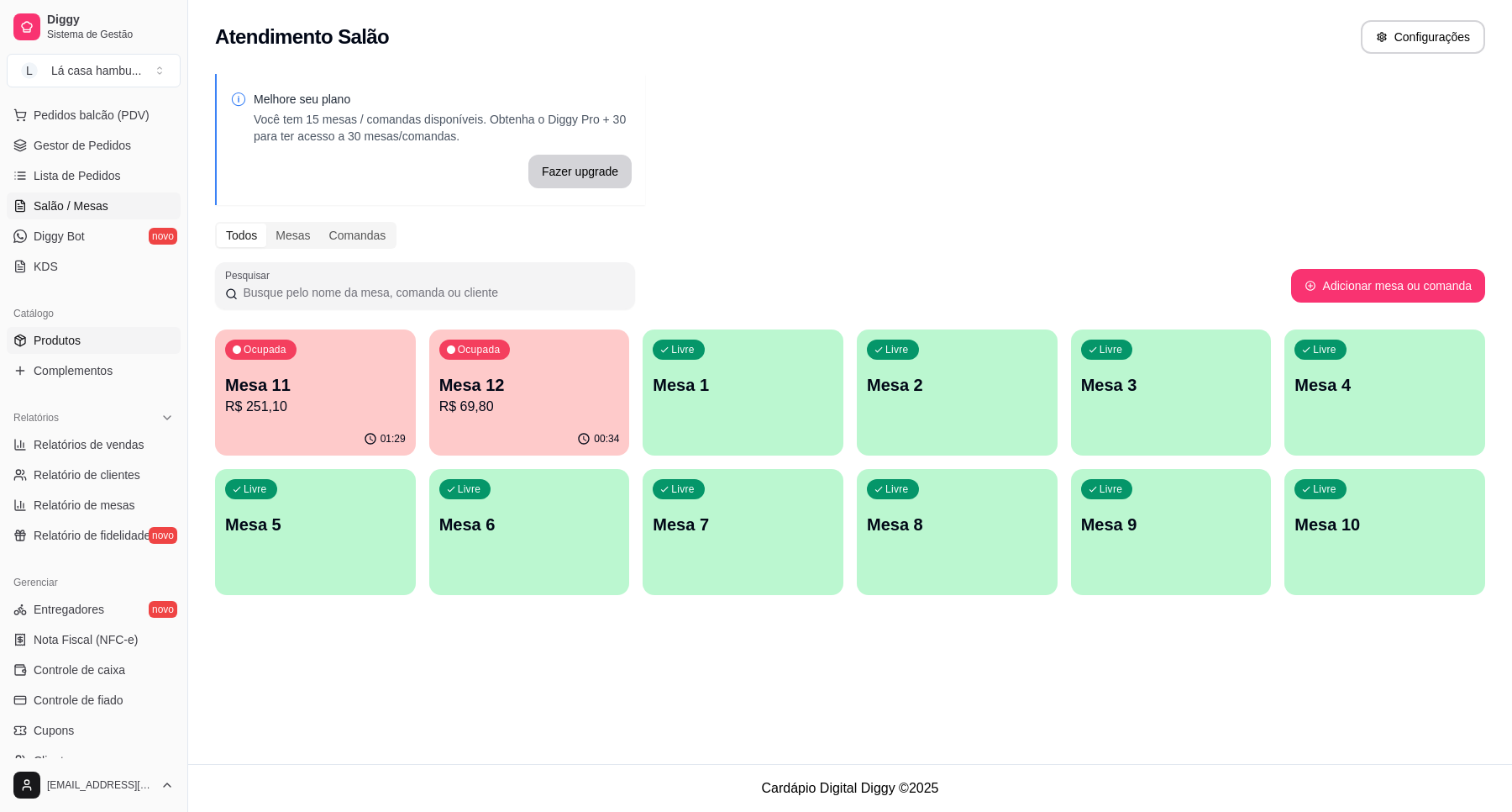
click at [62, 340] on span "Produtos" at bounding box center [57, 340] width 47 height 17
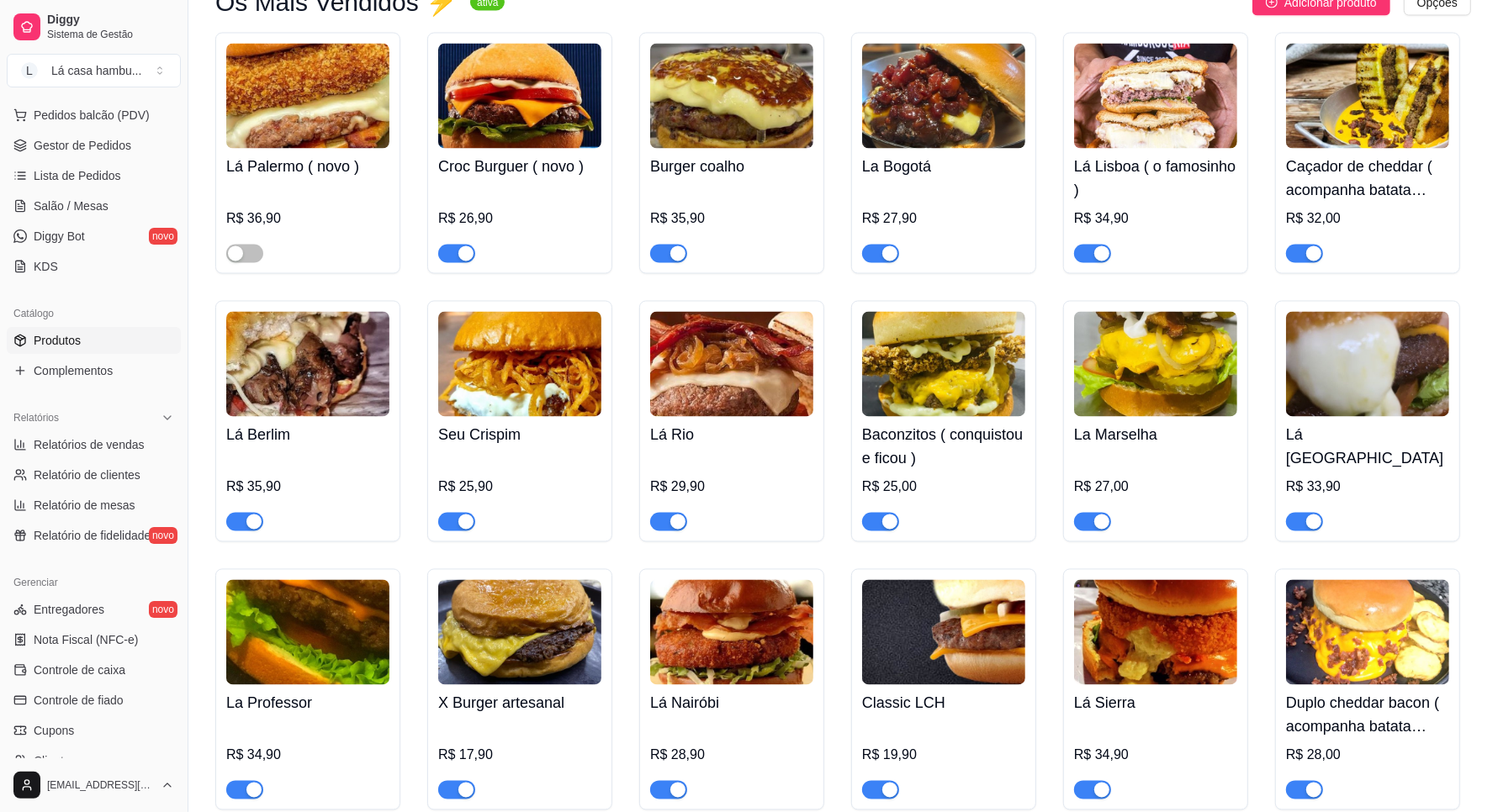
scroll to position [2842, 0]
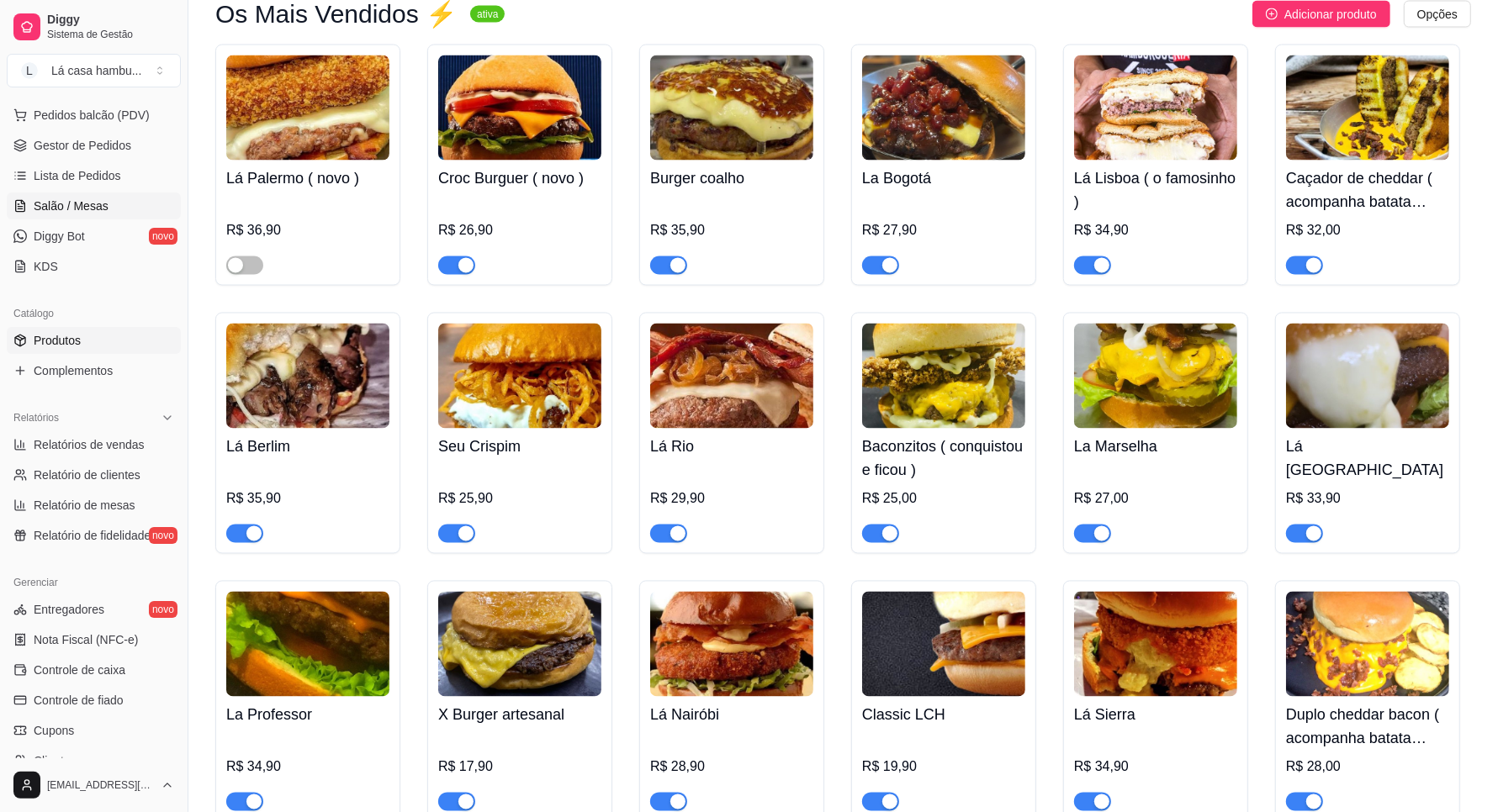
click at [70, 206] on span "Salão / Mesas" at bounding box center [71, 206] width 75 height 17
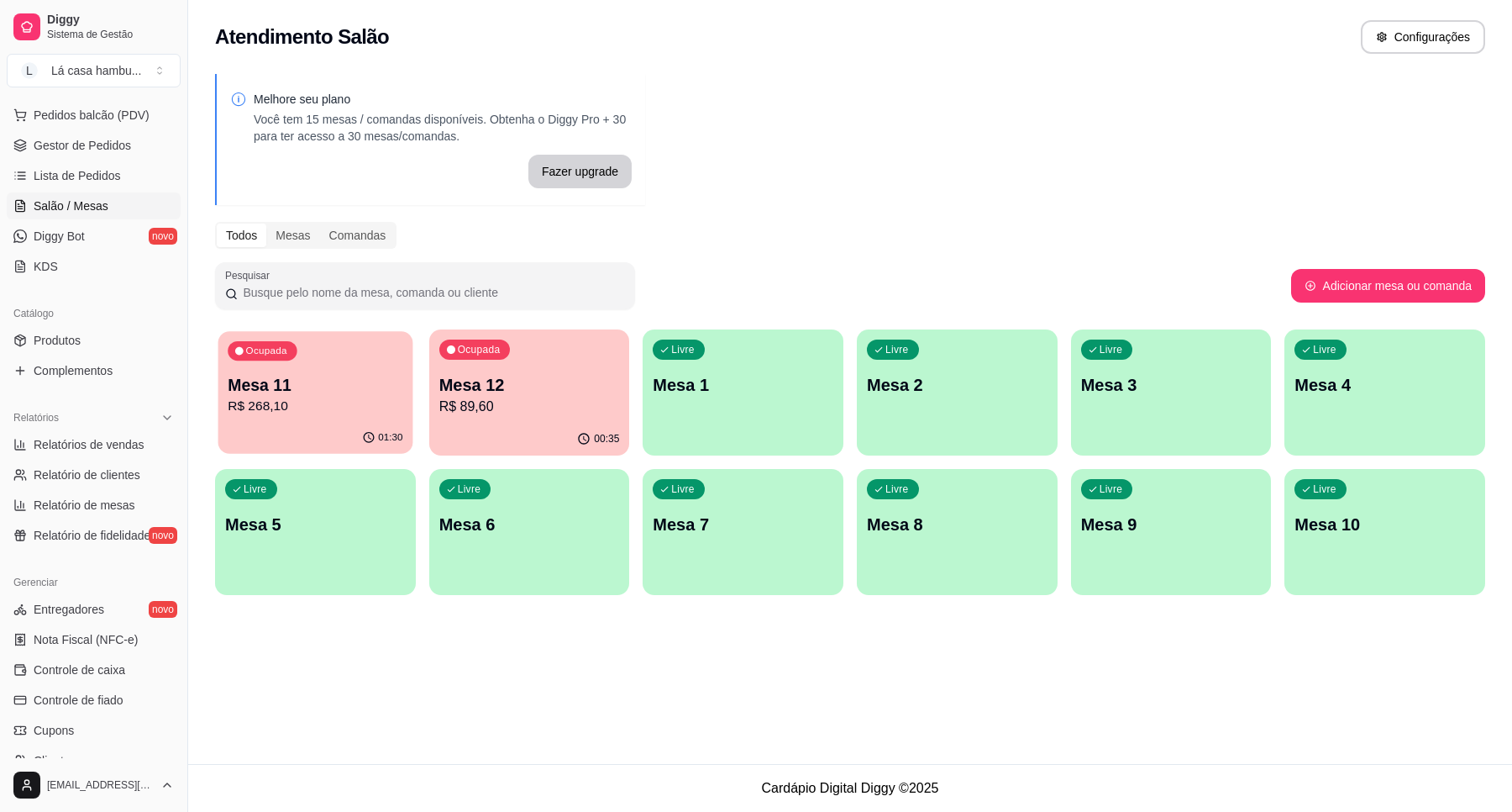
click at [246, 391] on p "Mesa 11" at bounding box center [315, 385] width 175 height 23
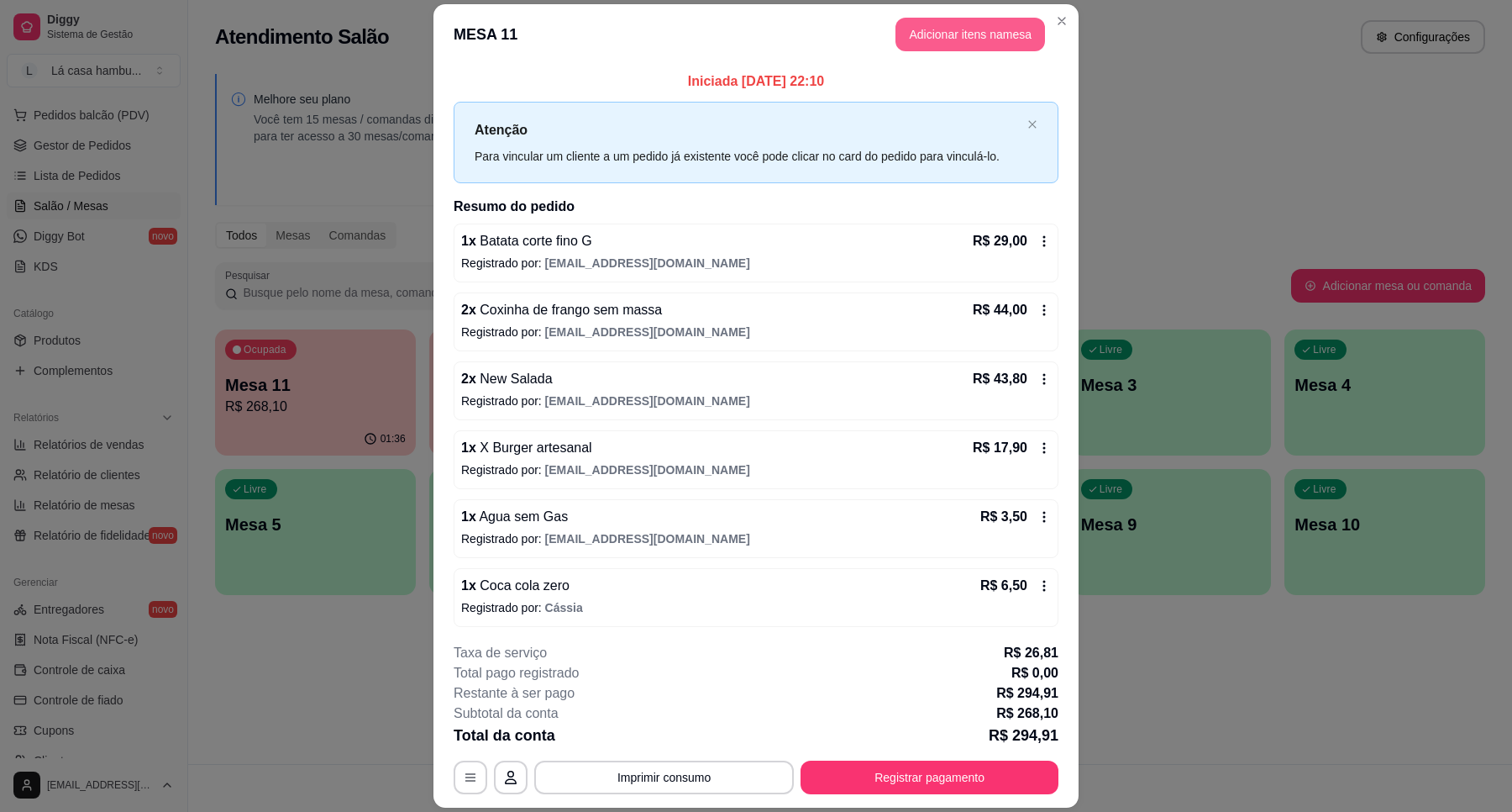
click at [972, 38] on button "Adicionar itens na mesa" at bounding box center [970, 34] width 150 height 34
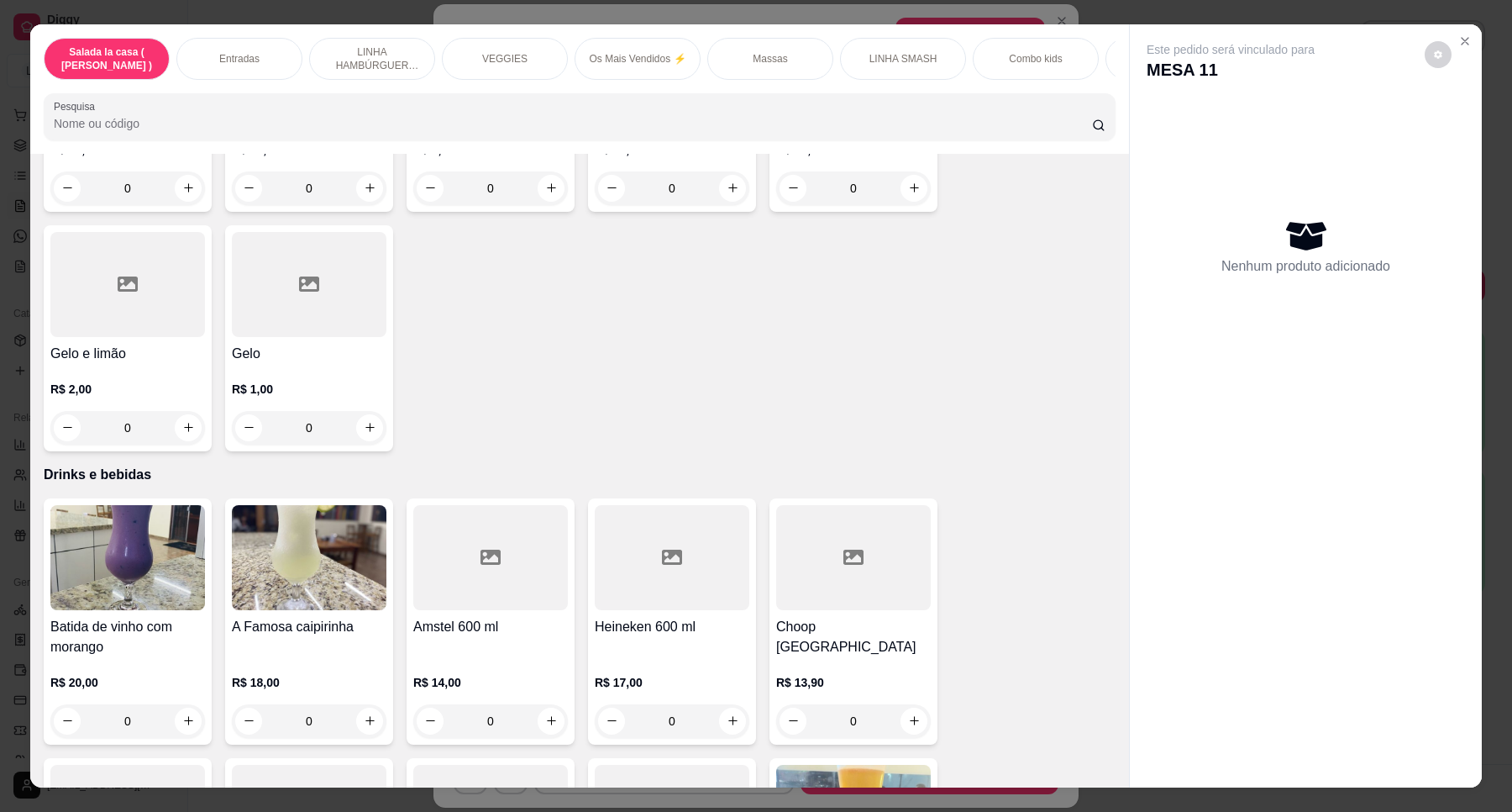
scroll to position [6658, 0]
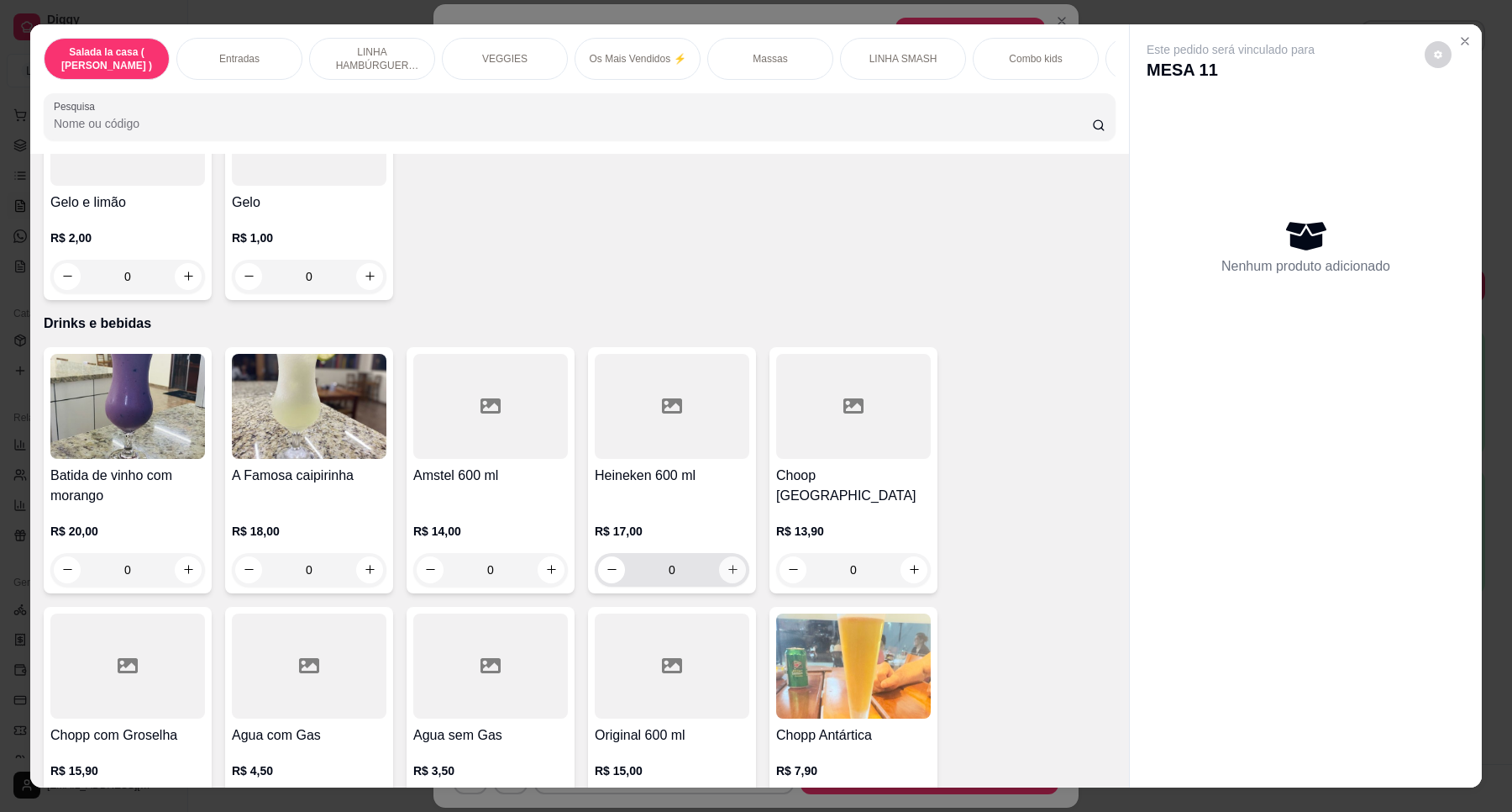
click at [728, 563] on icon "increase-product-quantity" at bounding box center [733, 569] width 13 height 13
type input "1"
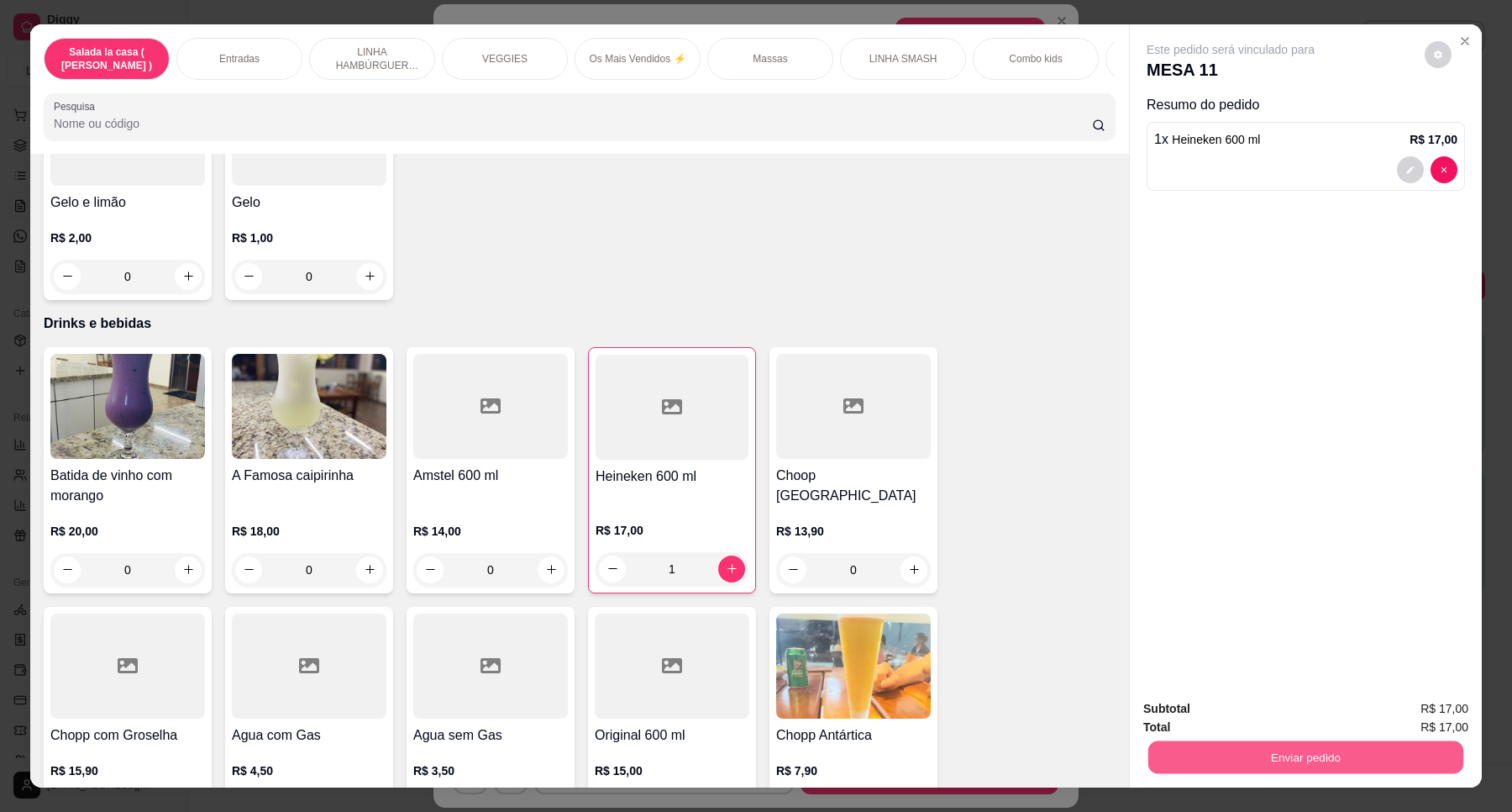
click at [1247, 742] on button "Enviar pedido" at bounding box center [1306, 758] width 315 height 33
click at [1399, 717] on button "Enviar pedido" at bounding box center [1423, 715] width 95 height 32
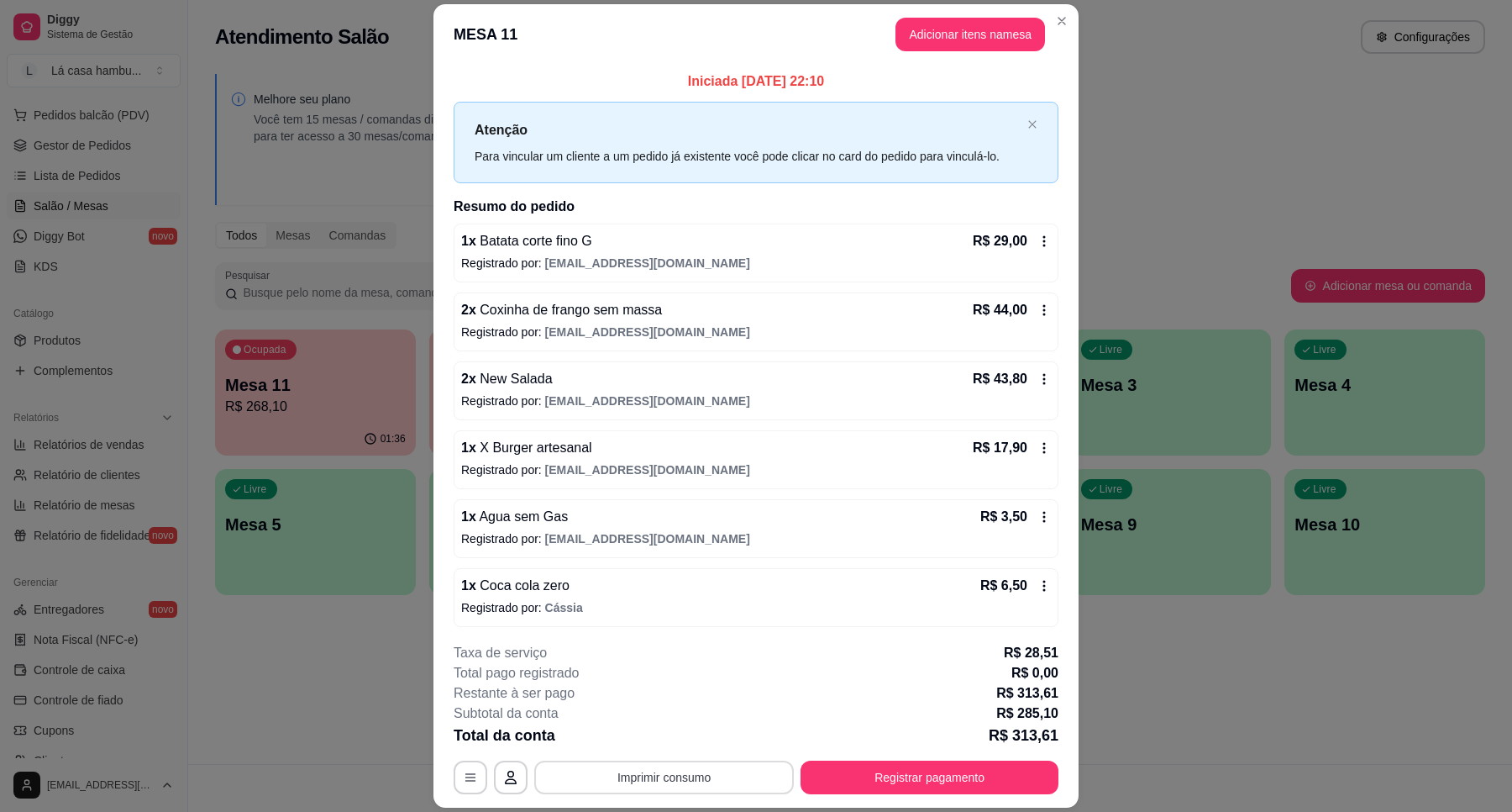
click at [745, 780] on button "Imprimir consumo" at bounding box center [664, 777] width 259 height 34
click at [676, 741] on button "IMPRESSORA" at bounding box center [661, 738] width 118 height 26
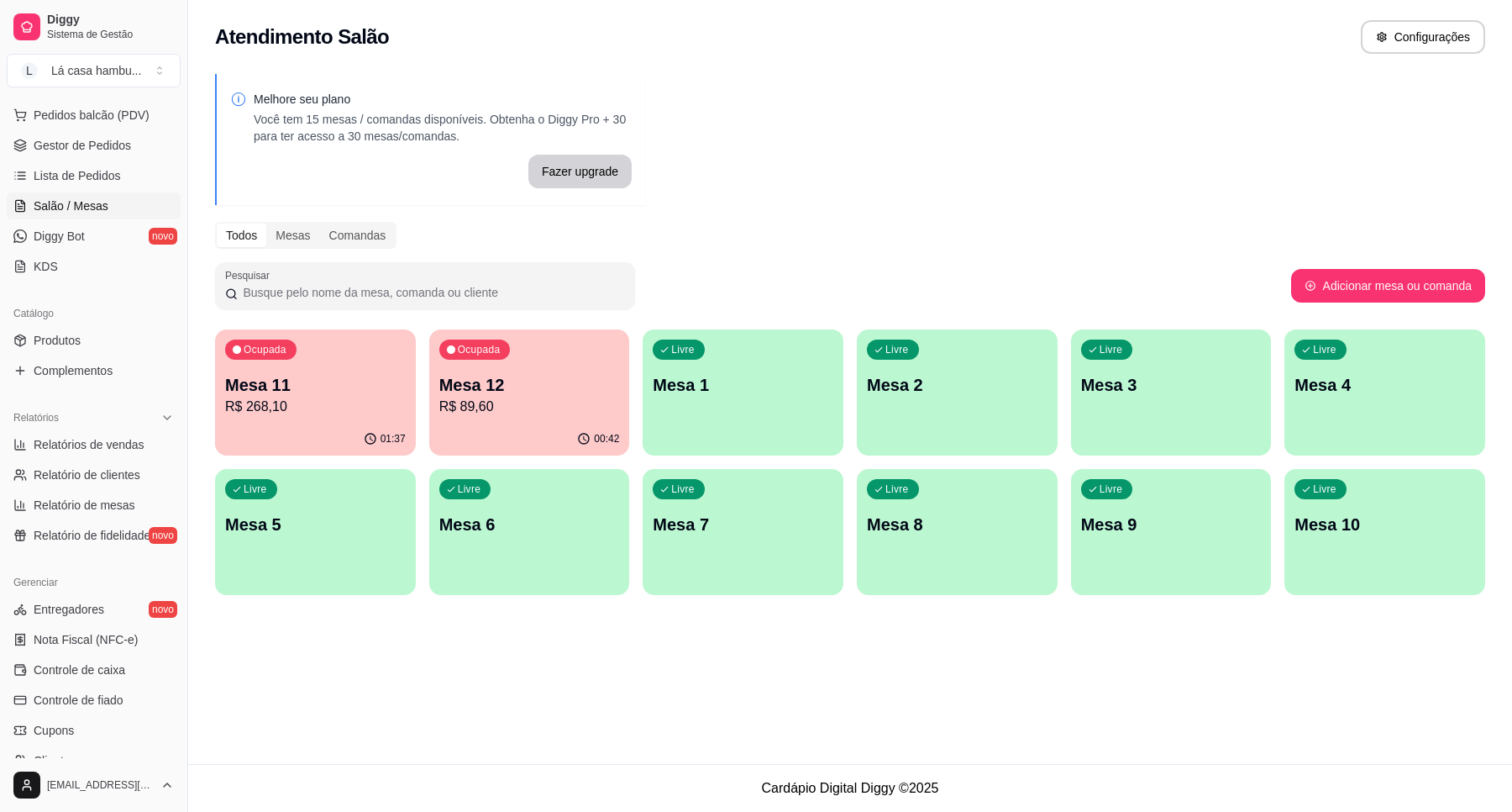
click at [608, 410] on p "R$ 89,60" at bounding box center [529, 406] width 181 height 20
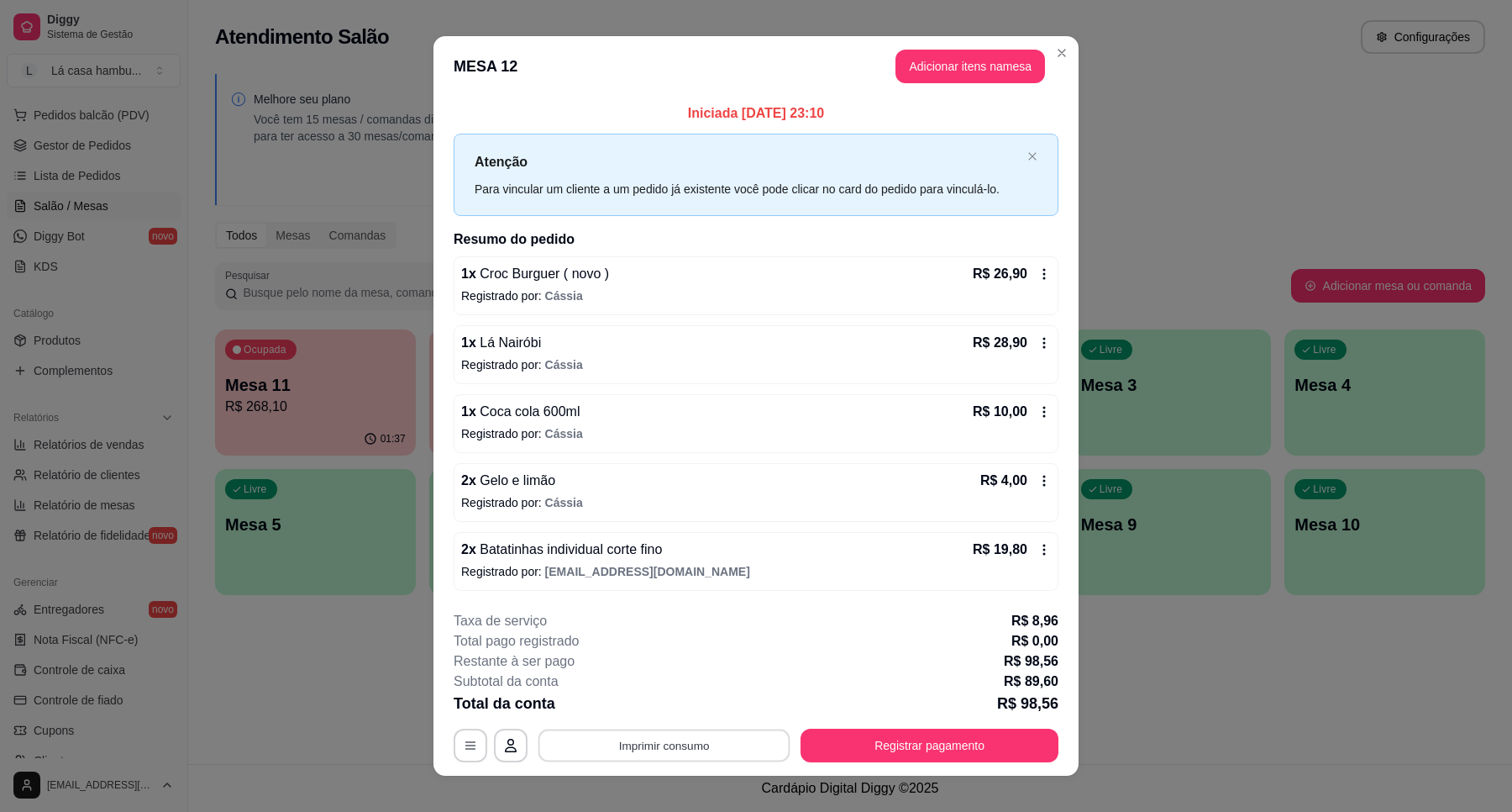
click at [689, 749] on button "Imprimir consumo" at bounding box center [665, 746] width 252 height 33
click at [680, 709] on button "IMPRESSORA" at bounding box center [662, 707] width 122 height 27
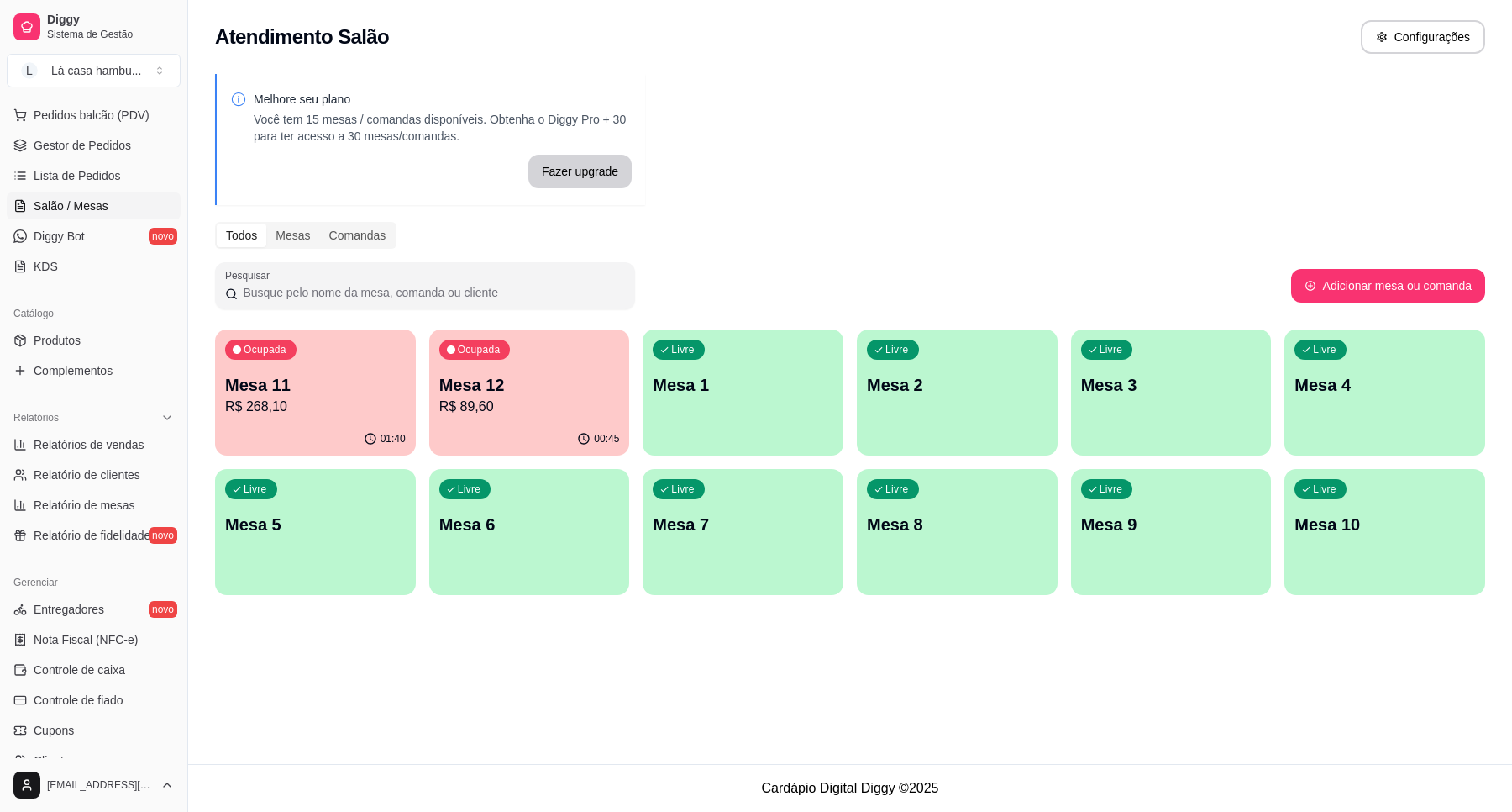
click at [556, 417] on div "Ocupada Mesa 12 R$ 89,60" at bounding box center [529, 375] width 200 height 93
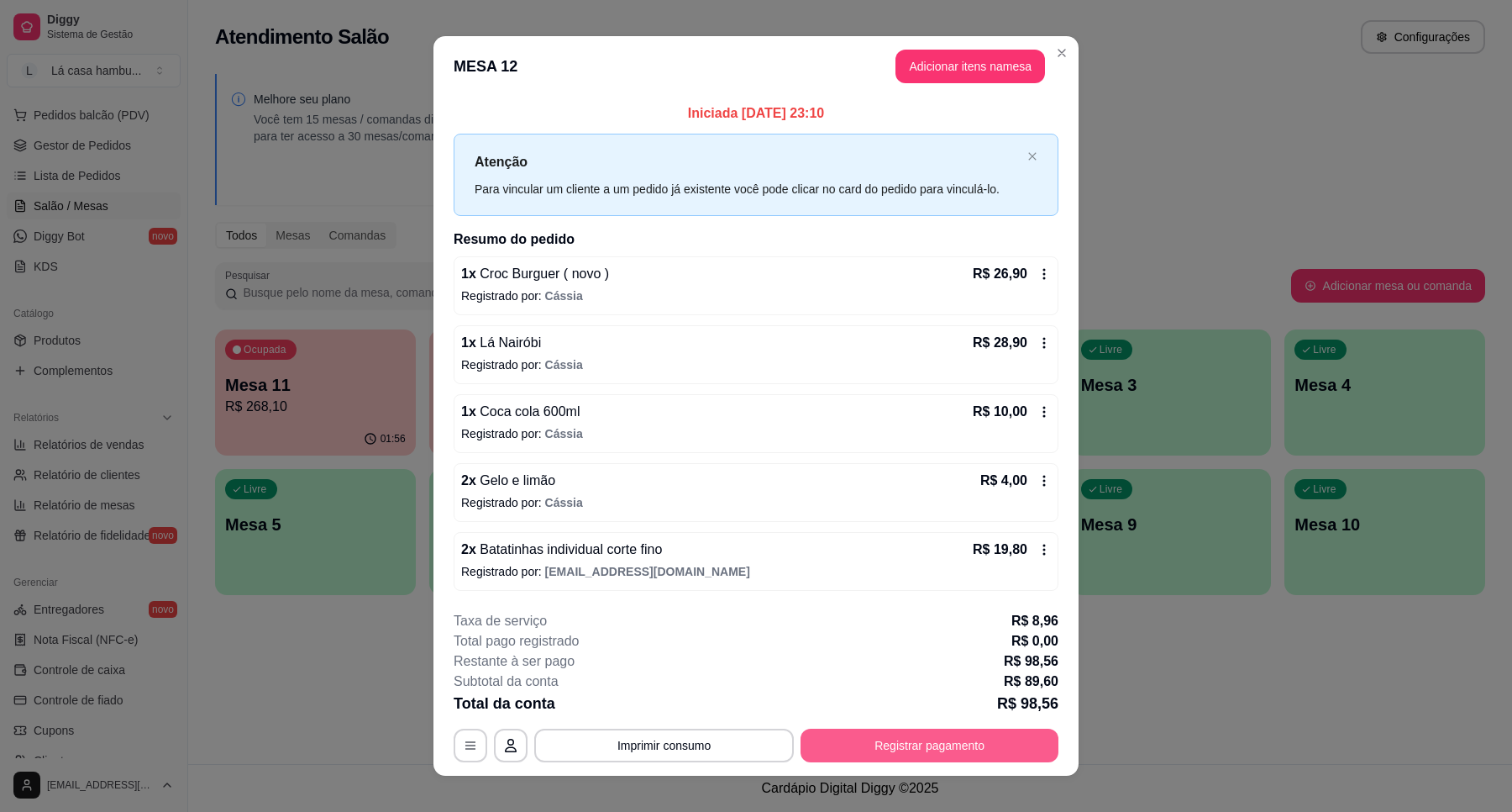
click at [871, 745] on button "Registrar pagamento" at bounding box center [929, 746] width 258 height 34
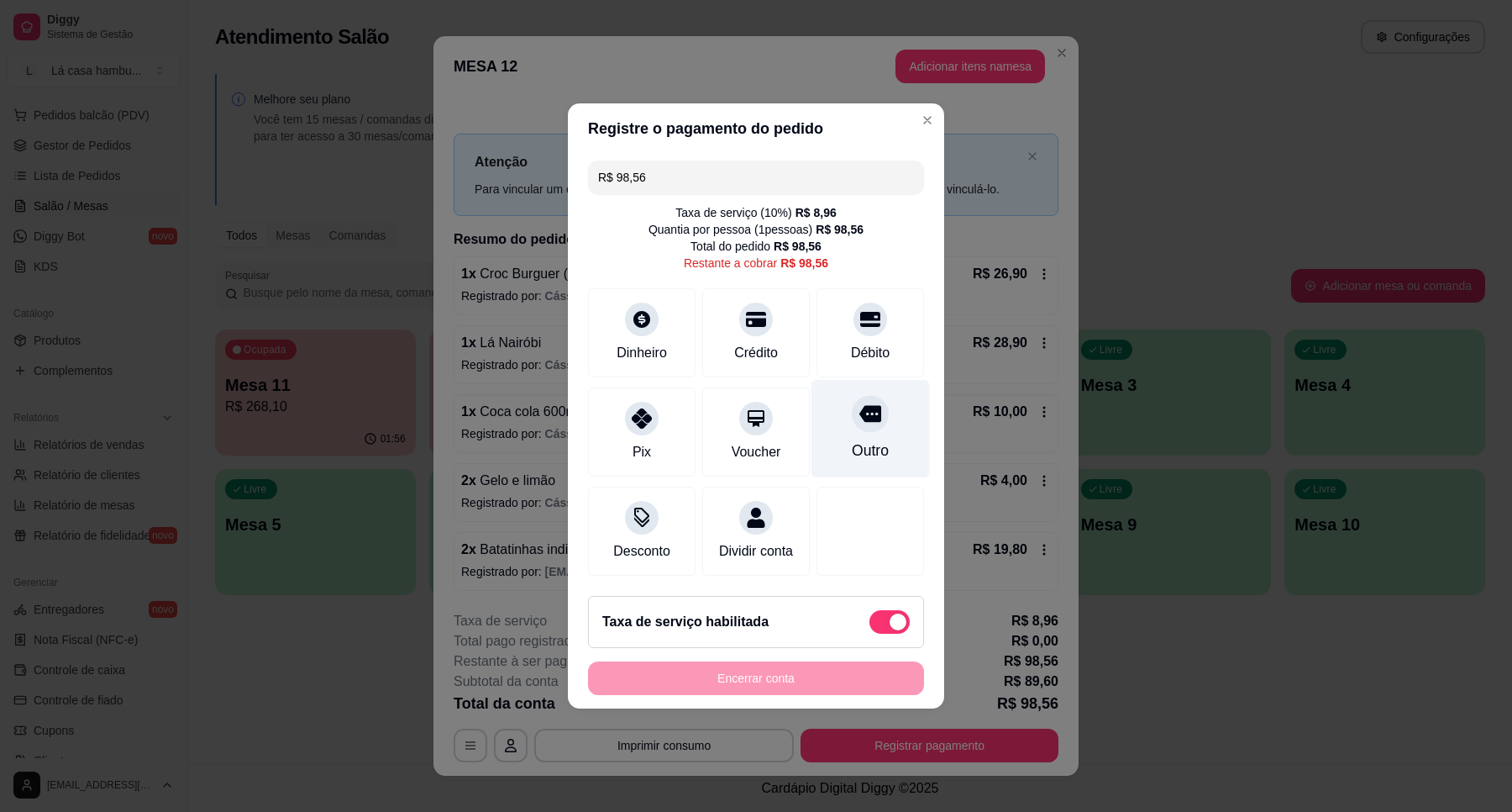
click at [859, 406] on icon at bounding box center [870, 415] width 22 height 17
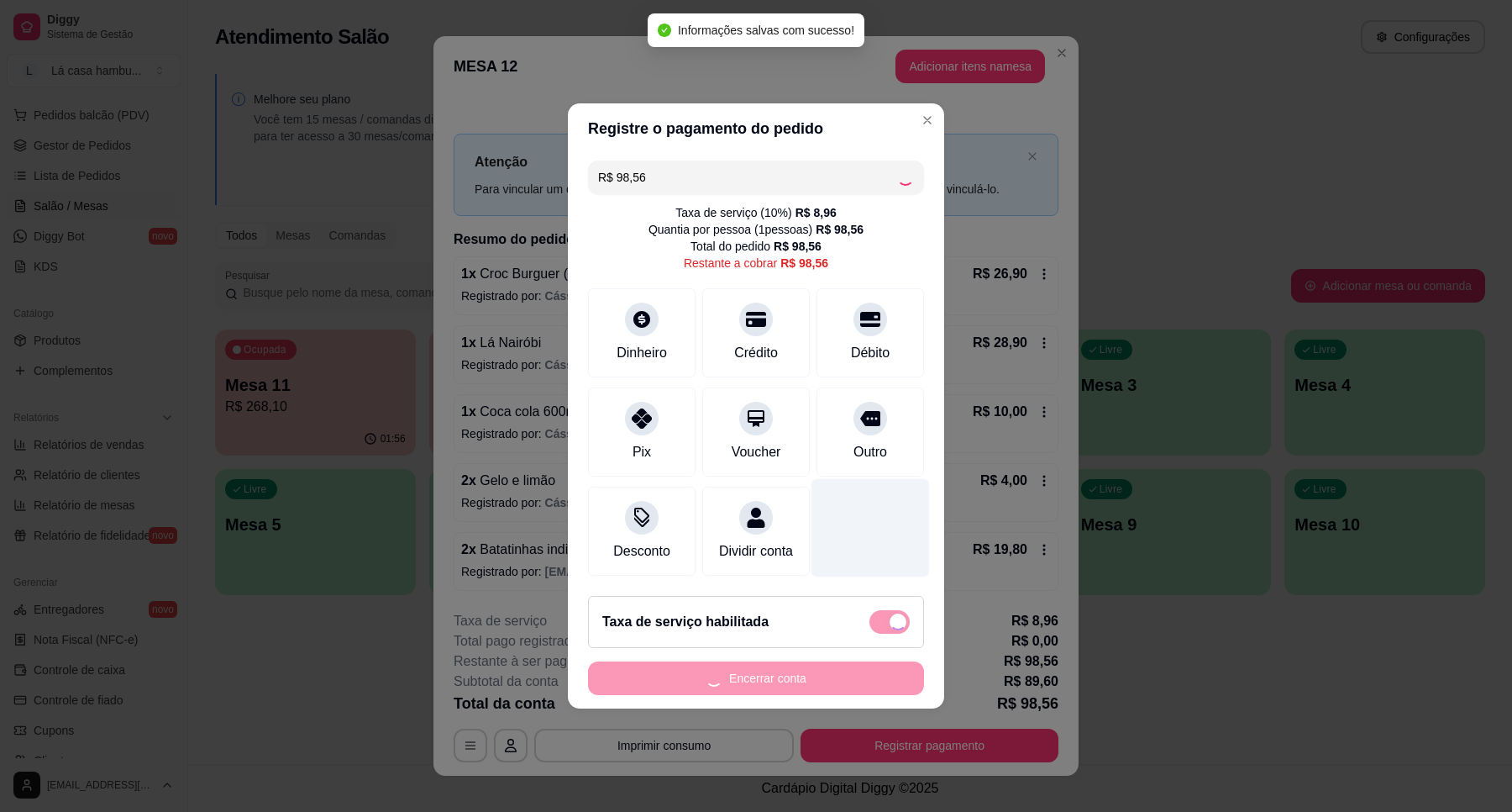
type input "R$ 0,00"
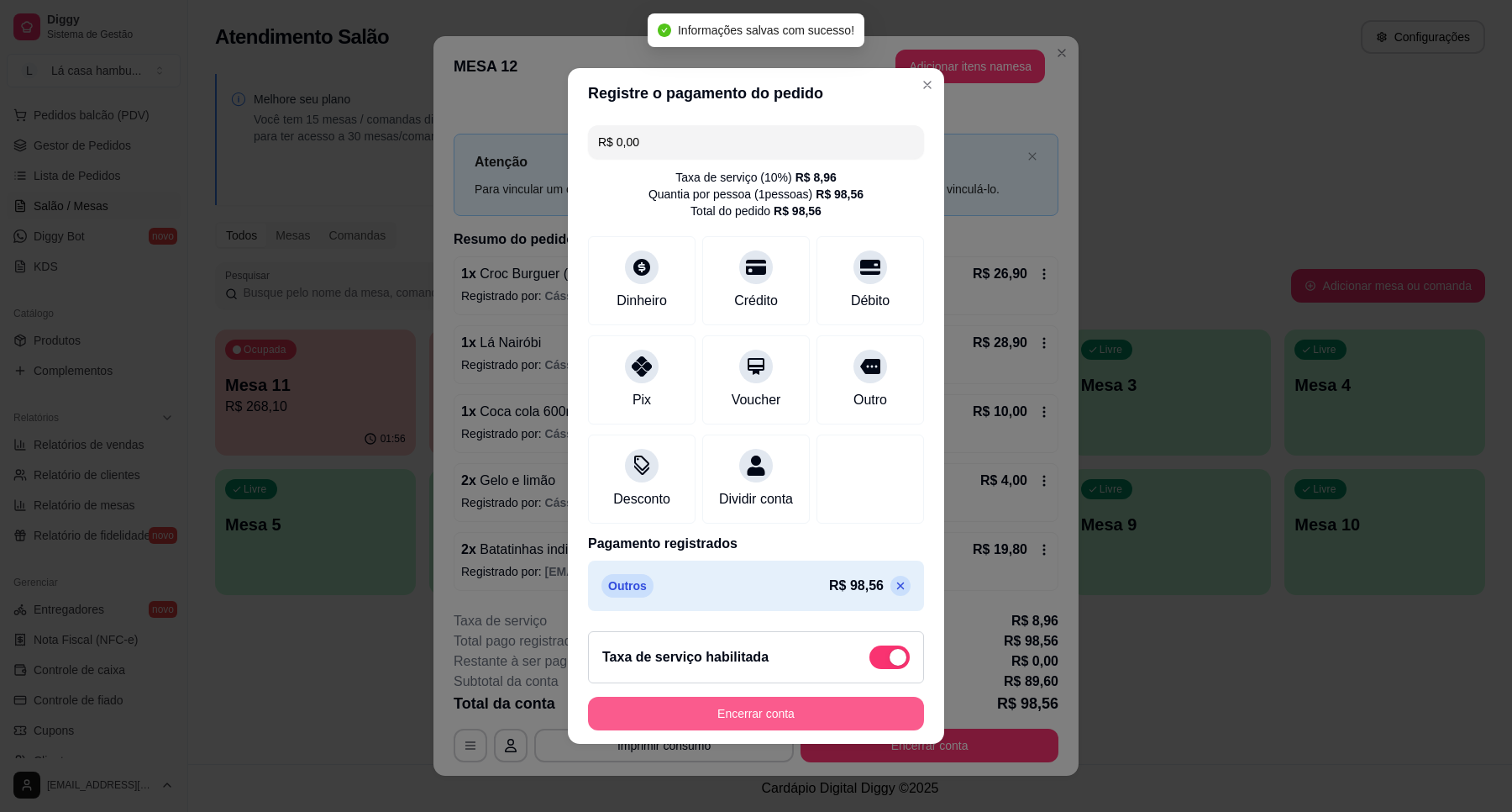
click at [880, 715] on button "Encerrar conta" at bounding box center [756, 714] width 336 height 34
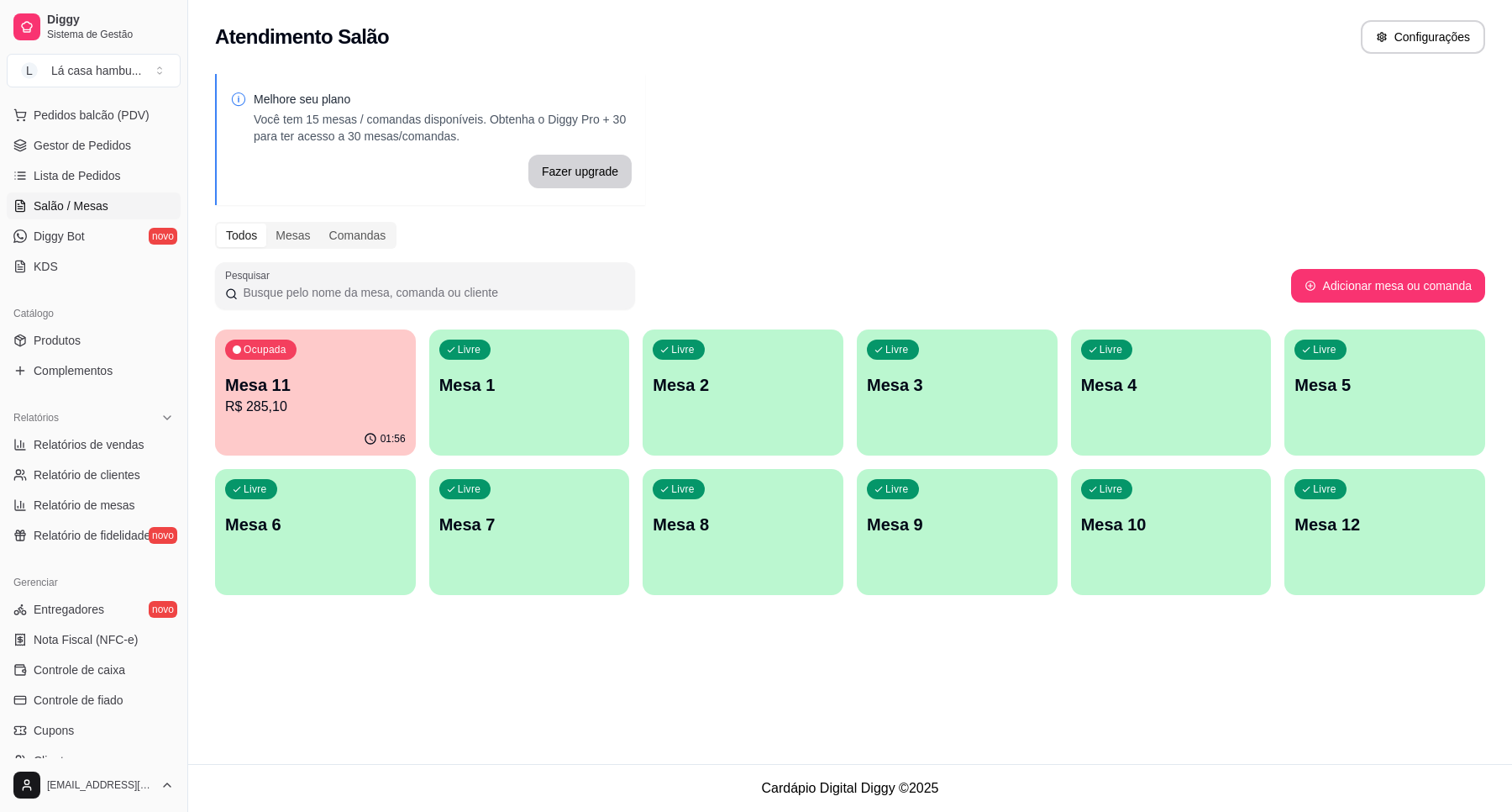
click at [369, 388] on p "Mesa 11" at bounding box center [315, 385] width 181 height 24
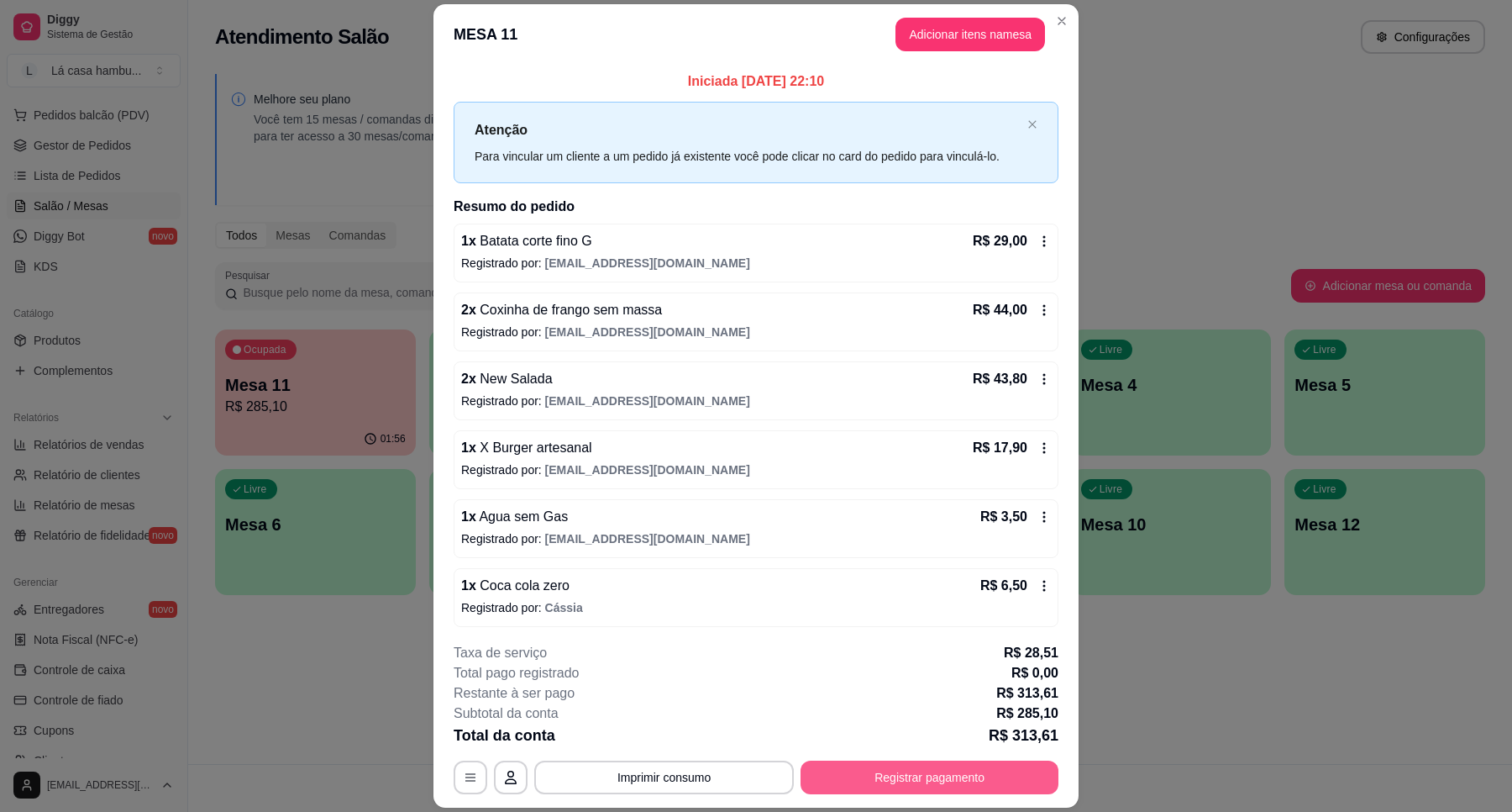
click at [891, 773] on button "Registrar pagamento" at bounding box center [929, 777] width 258 height 34
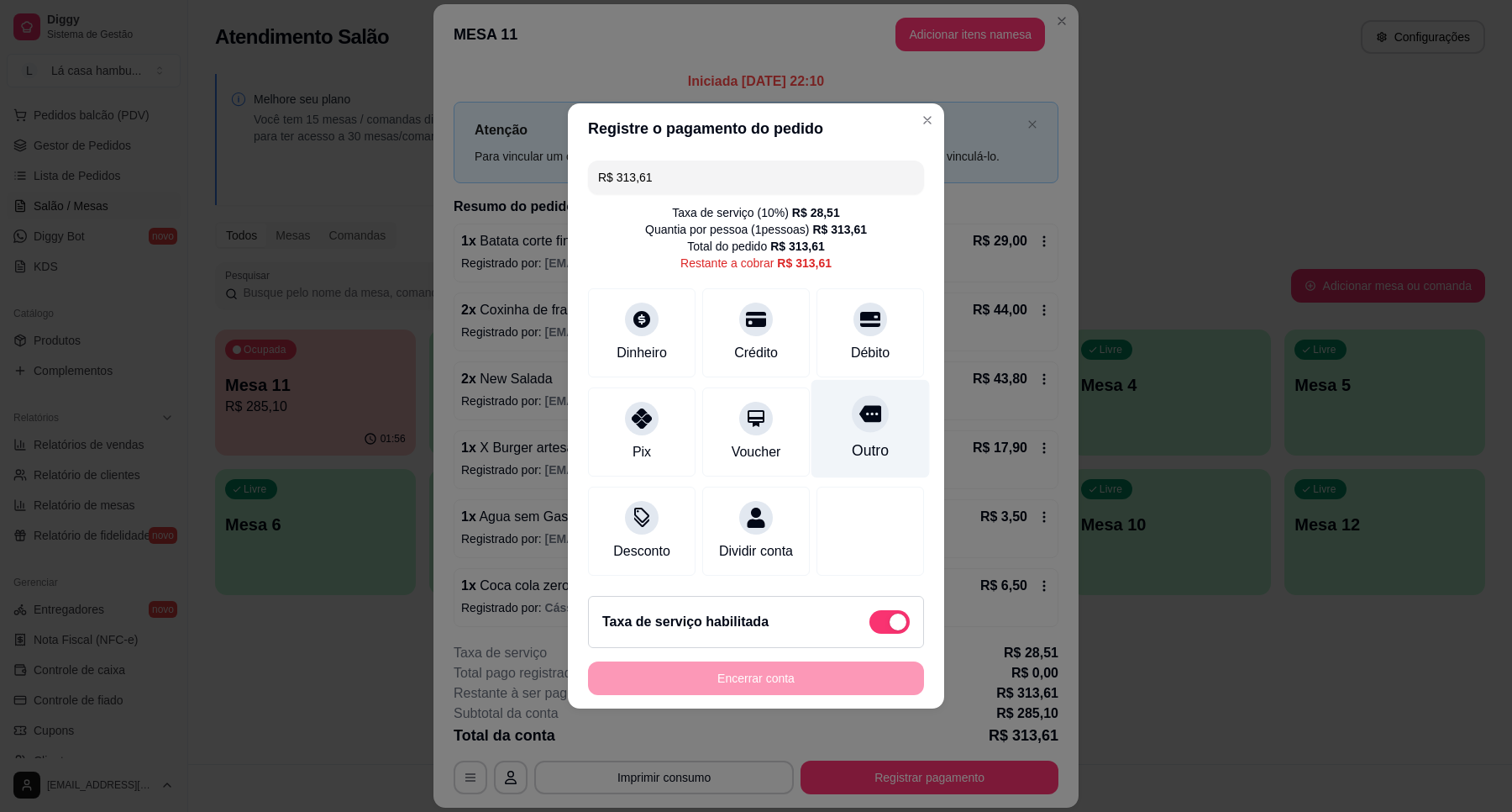
click at [863, 415] on div at bounding box center [870, 414] width 37 height 37
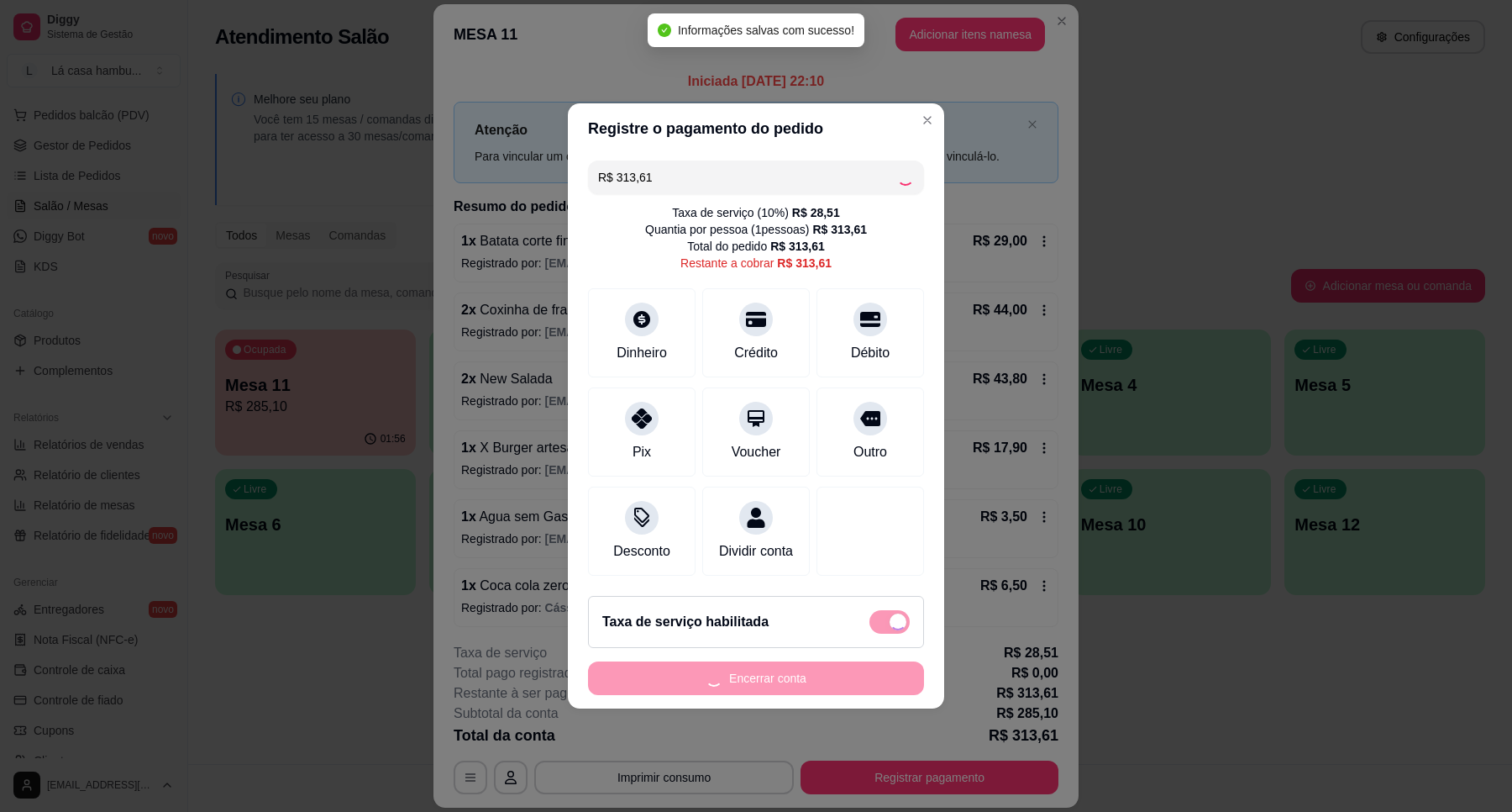
type input "R$ 0,00"
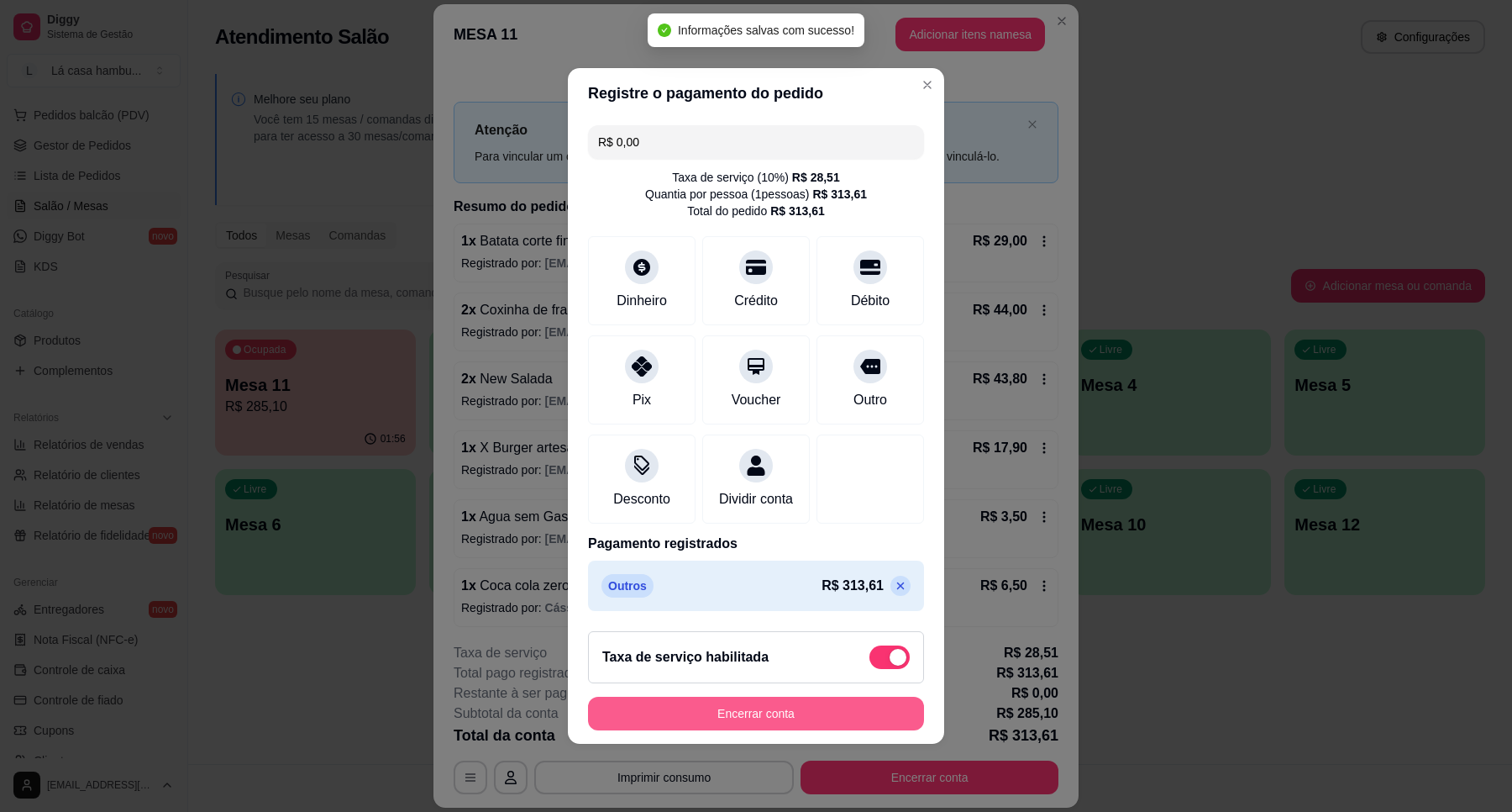
click at [798, 715] on button "Encerrar conta" at bounding box center [756, 714] width 336 height 34
